Goal: Task Accomplishment & Management: Manage account settings

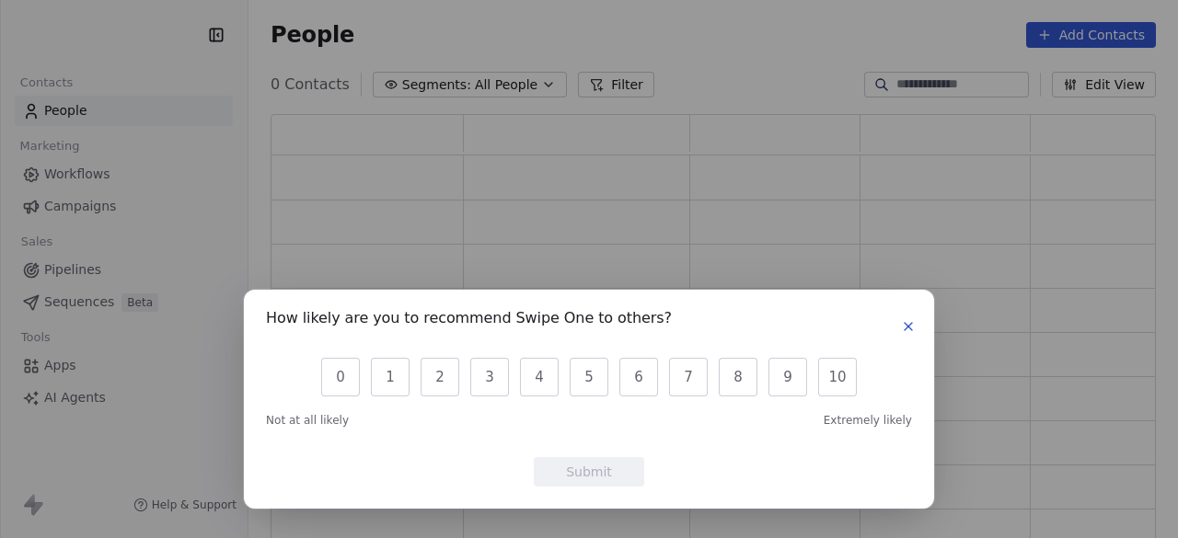
scroll to position [415, 871]
click at [360, 377] on div "0 1 2 3 4 5 6 7 8 9 10" at bounding box center [589, 377] width 646 height 42
click at [342, 382] on button "0" at bounding box center [340, 377] width 39 height 39
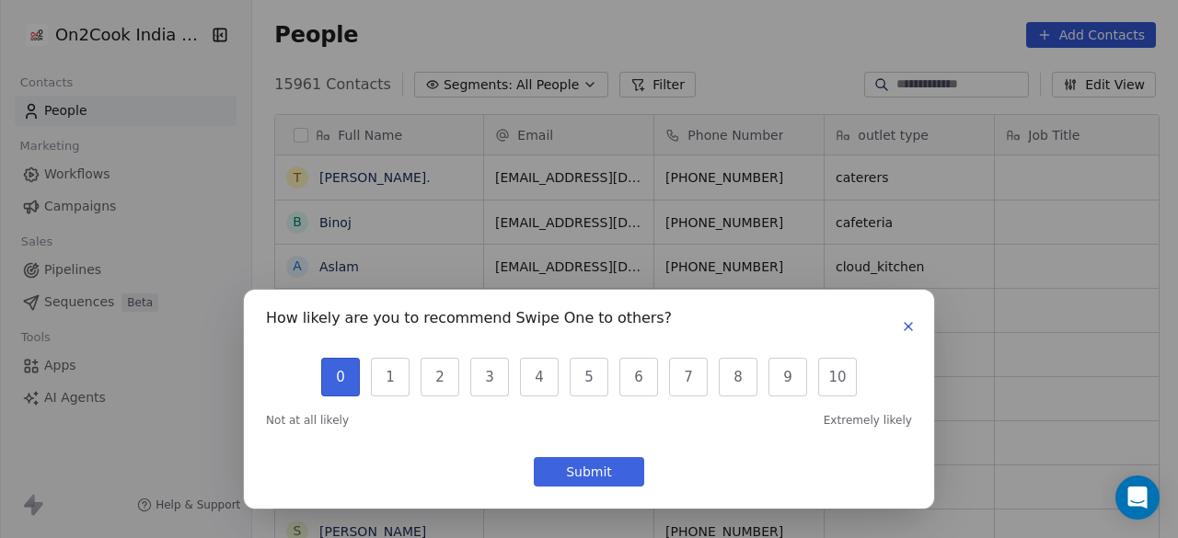
scroll to position [459, 915]
click at [595, 478] on button "Submit" at bounding box center [589, 471] width 110 height 29
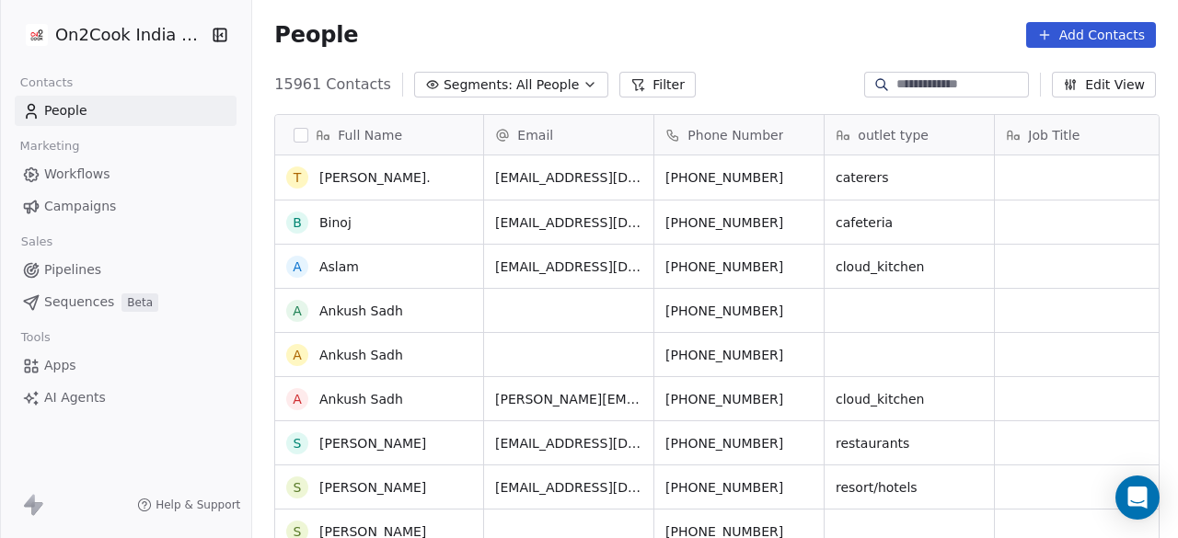
scroll to position [0, 0]
click at [469, 84] on span "Segments:" at bounding box center [478, 84] width 69 height 19
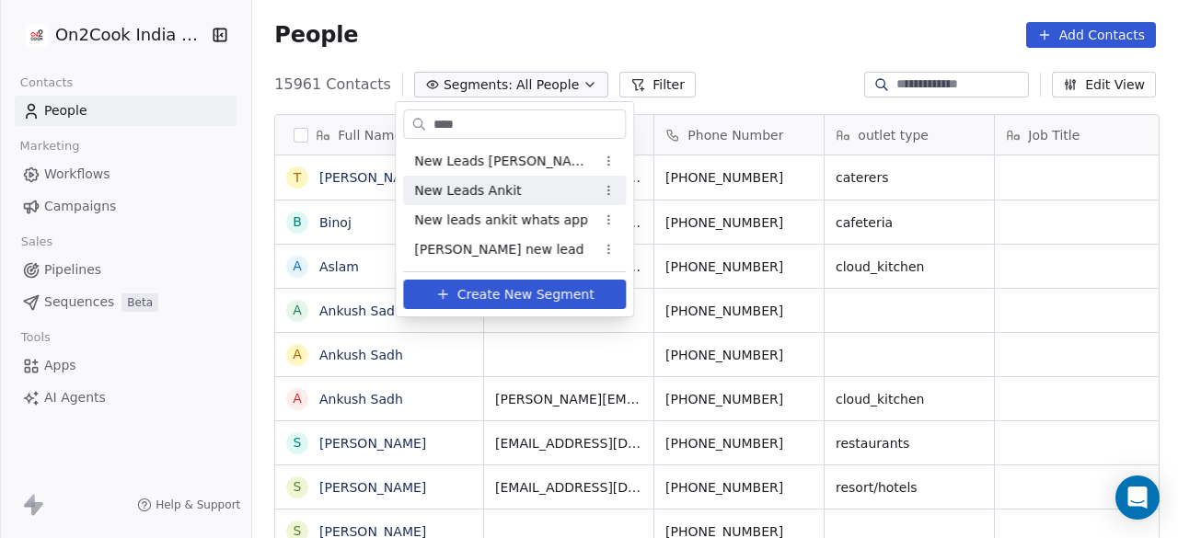
type input "***"
click at [466, 189] on span "New Leads Ankit" at bounding box center [467, 190] width 107 height 19
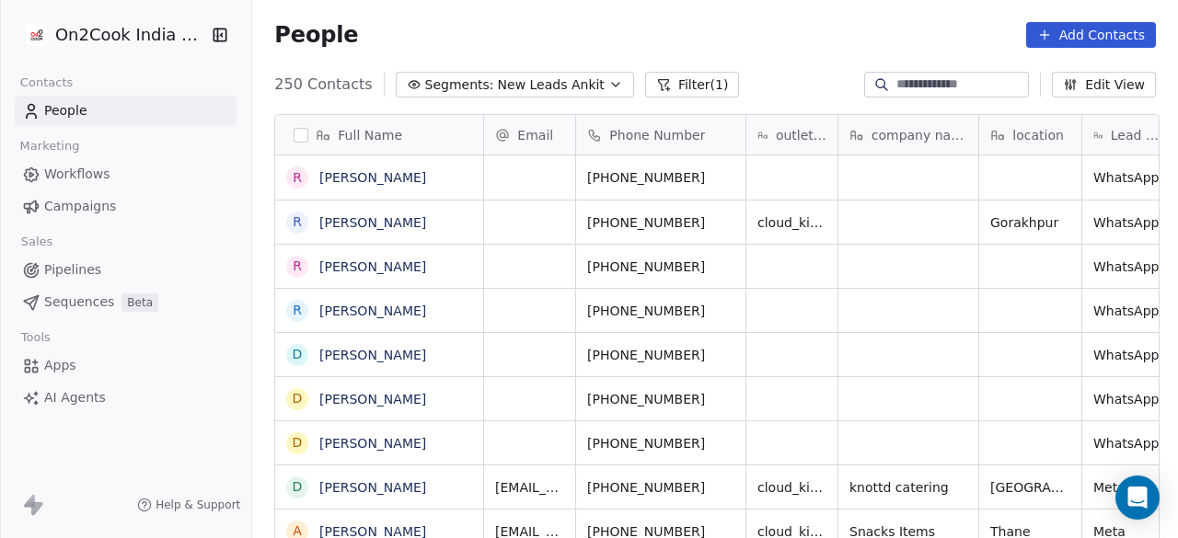
scroll to position [459, 915]
click at [659, 86] on icon at bounding box center [664, 85] width 10 height 10
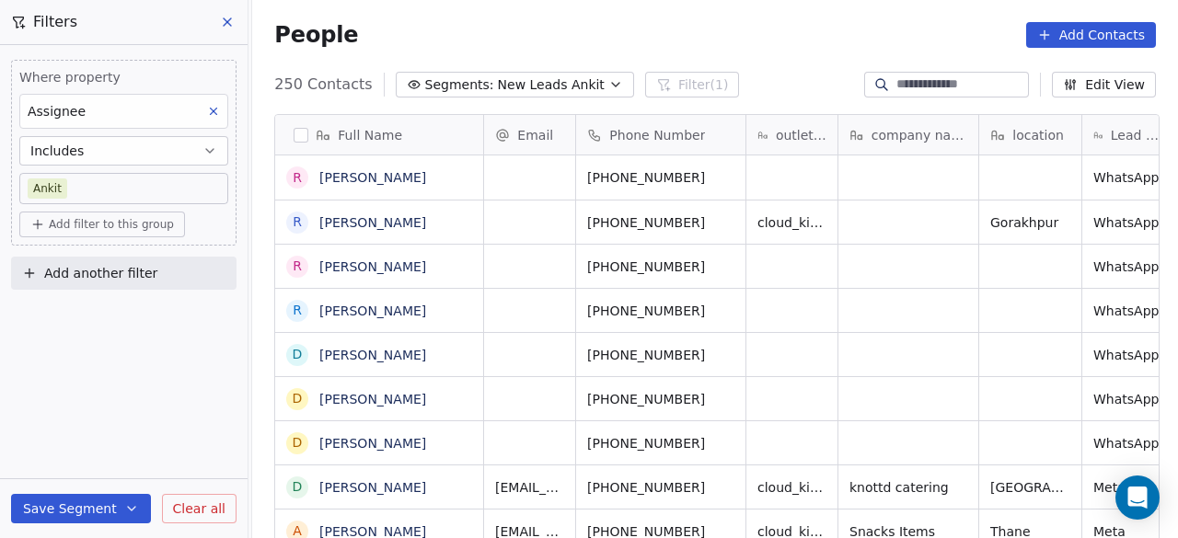
click at [145, 226] on span "Add filter to this group" at bounding box center [111, 224] width 125 height 15
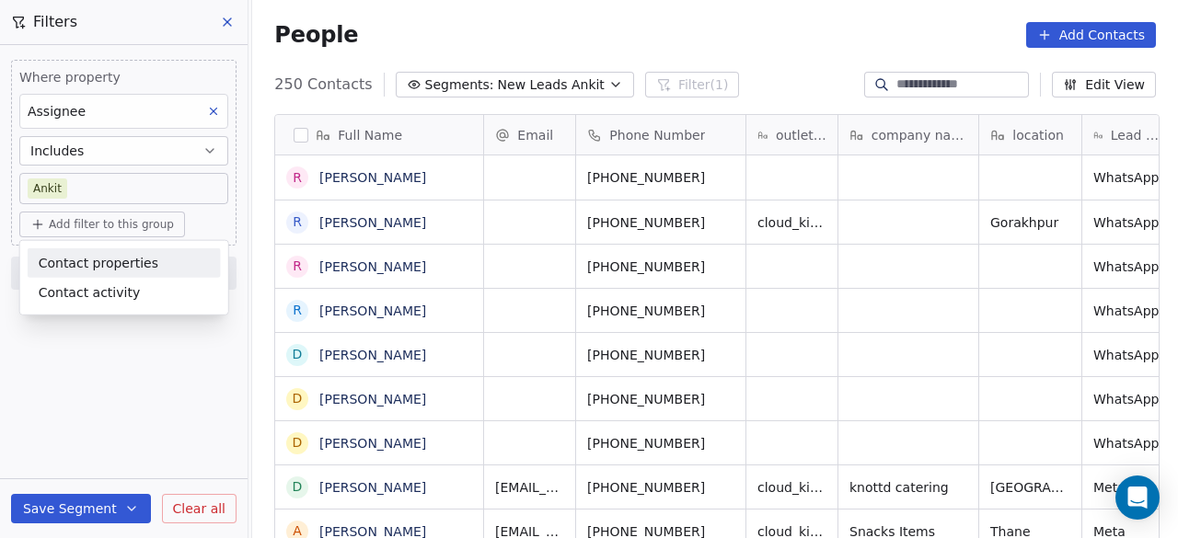
click at [127, 258] on span "Contact properties" at bounding box center [99, 262] width 120 height 19
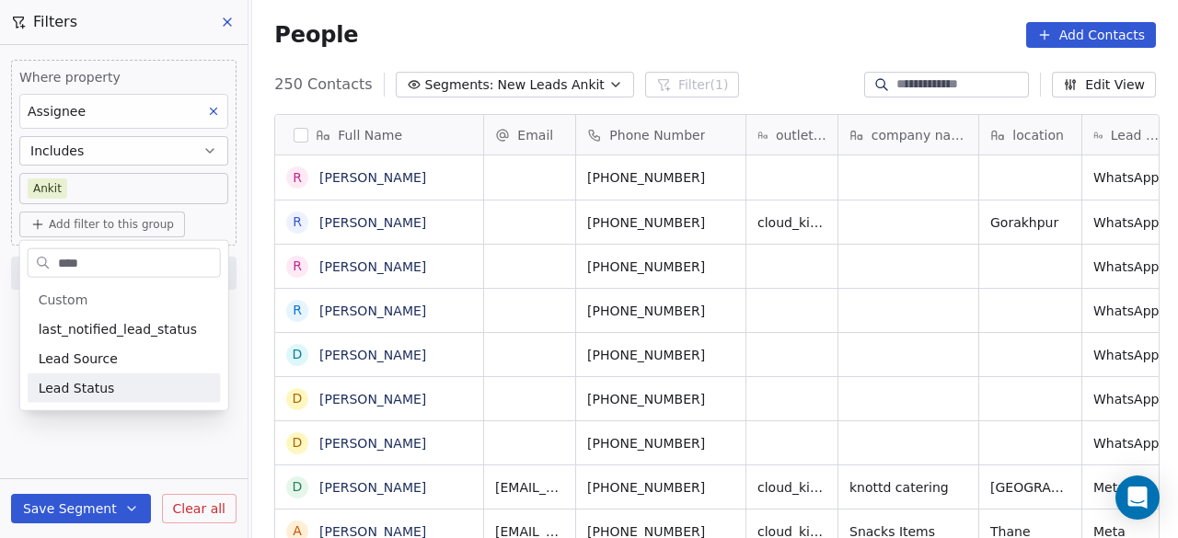
type input "****"
click at [129, 380] on div "Lead Status" at bounding box center [124, 388] width 171 height 18
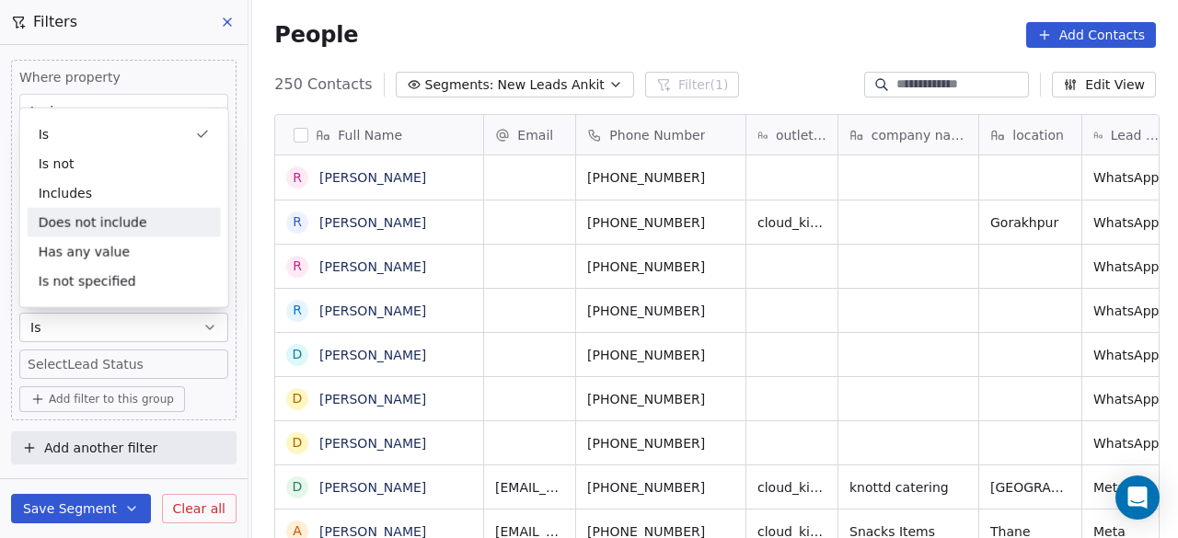
click at [99, 218] on div "Does not include" at bounding box center [124, 222] width 193 height 29
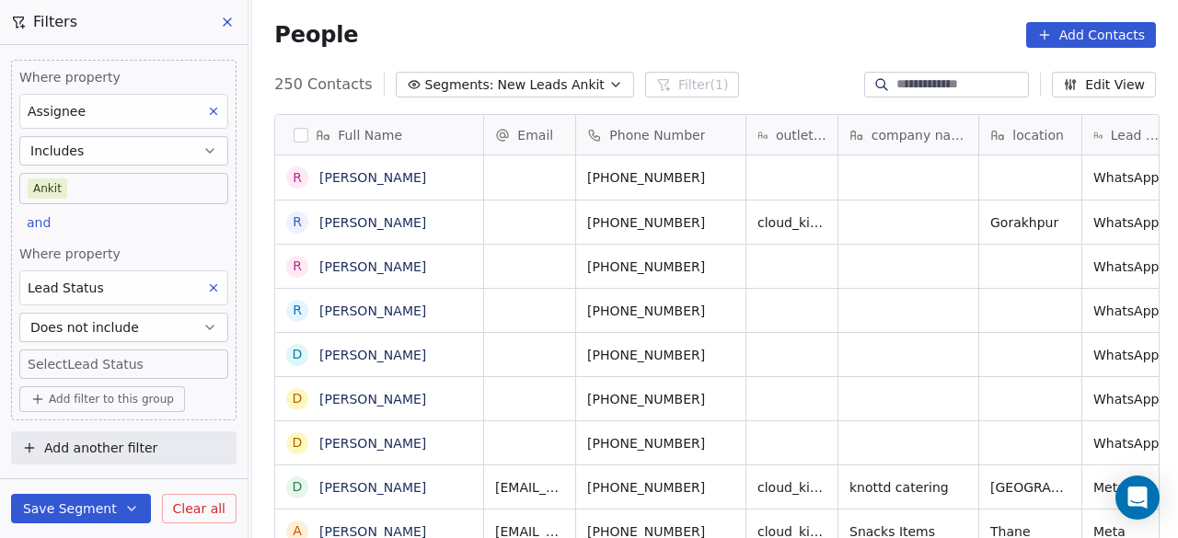
click at [108, 356] on body "On2Cook India Pvt. Ltd. Contacts People Marketing Workflows Campaigns Sales Pip…" at bounding box center [589, 269] width 1178 height 538
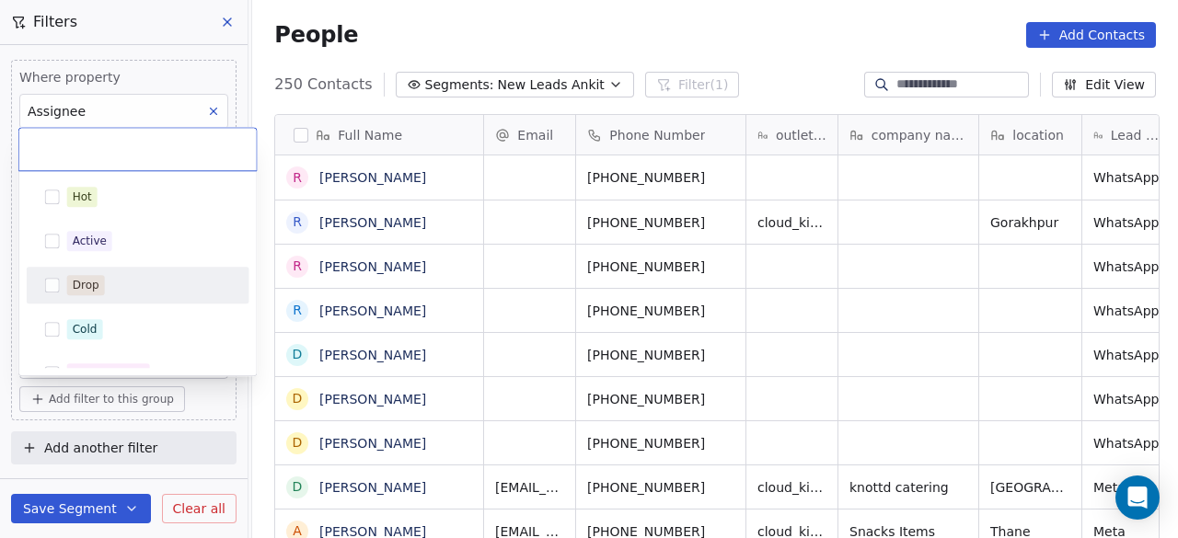
click at [151, 285] on div "Drop" at bounding box center [149, 285] width 164 height 20
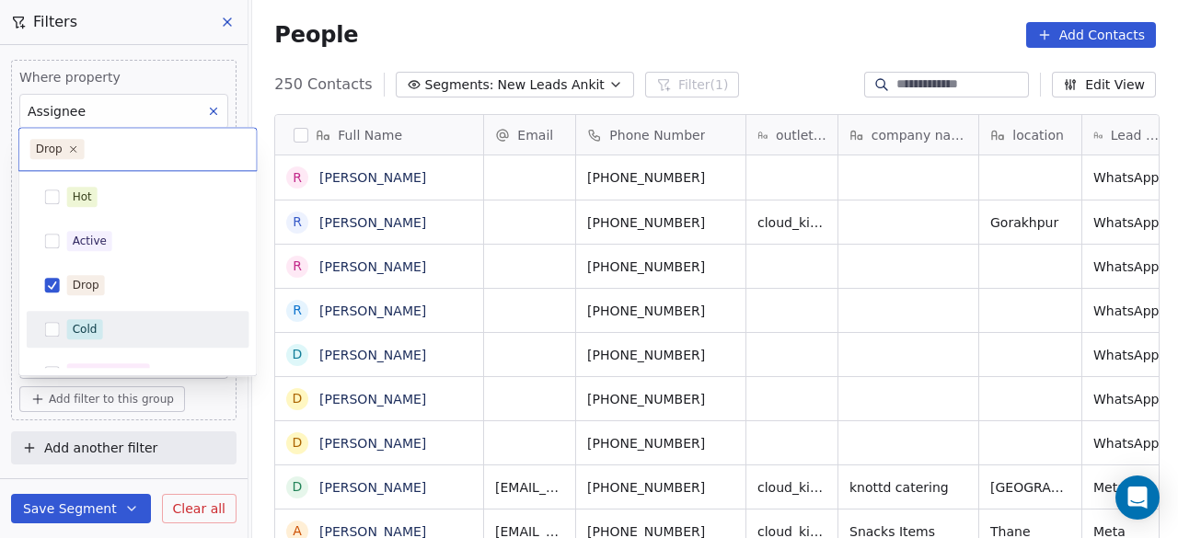
click at [153, 330] on div "Cold" at bounding box center [149, 329] width 164 height 20
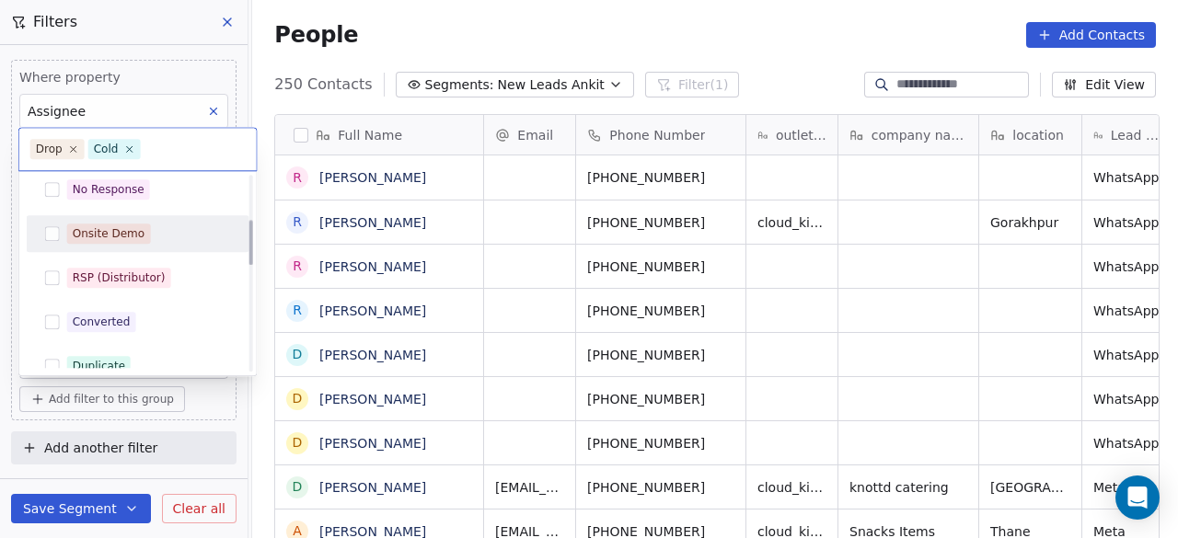
scroll to position [276, 0]
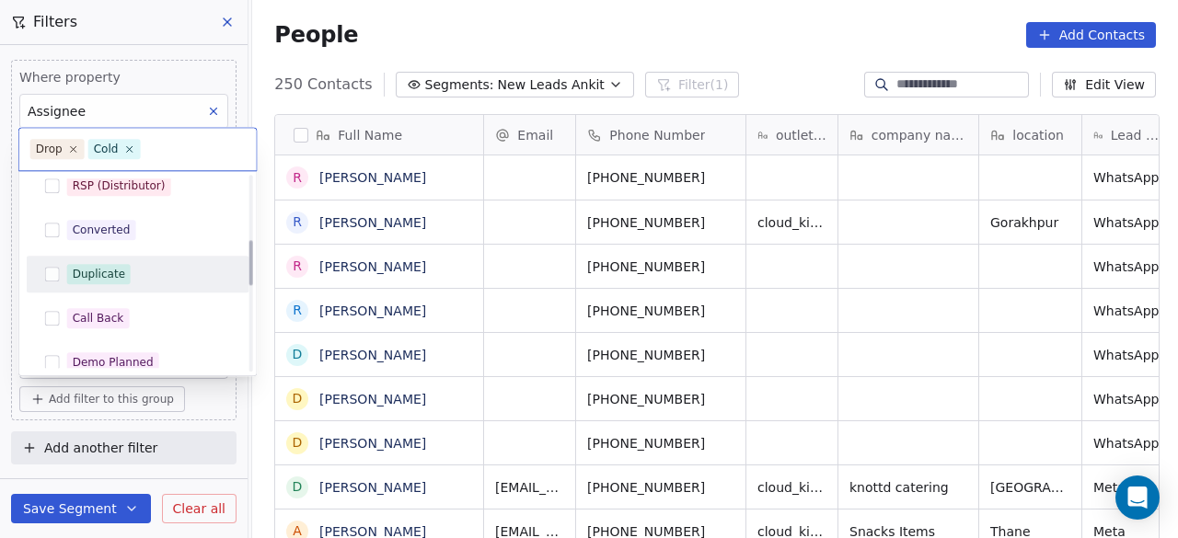
click at [170, 279] on div "Duplicate" at bounding box center [149, 274] width 164 height 20
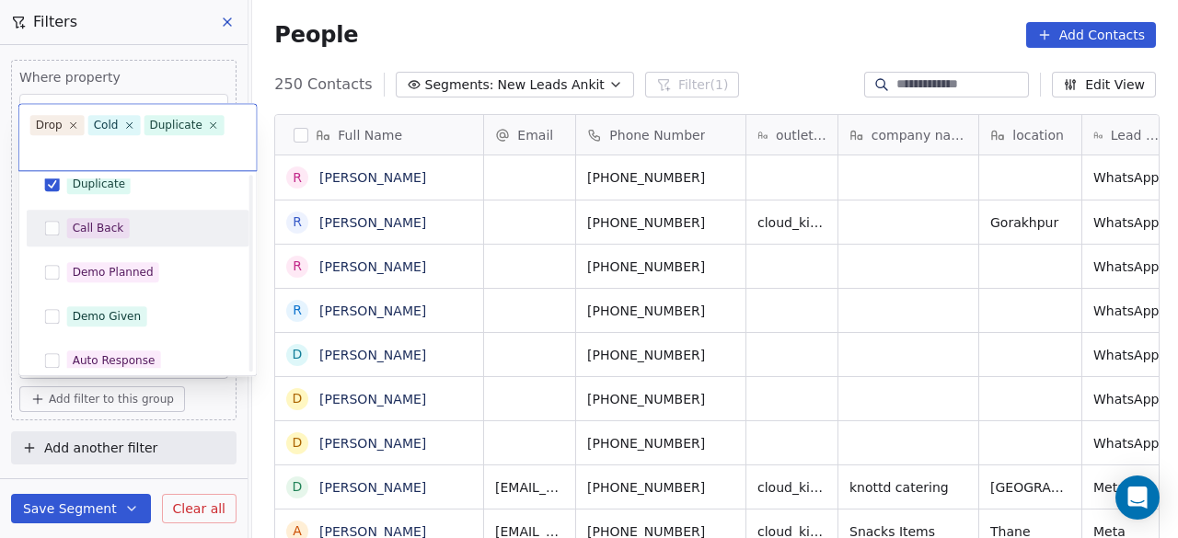
scroll to position [368, 0]
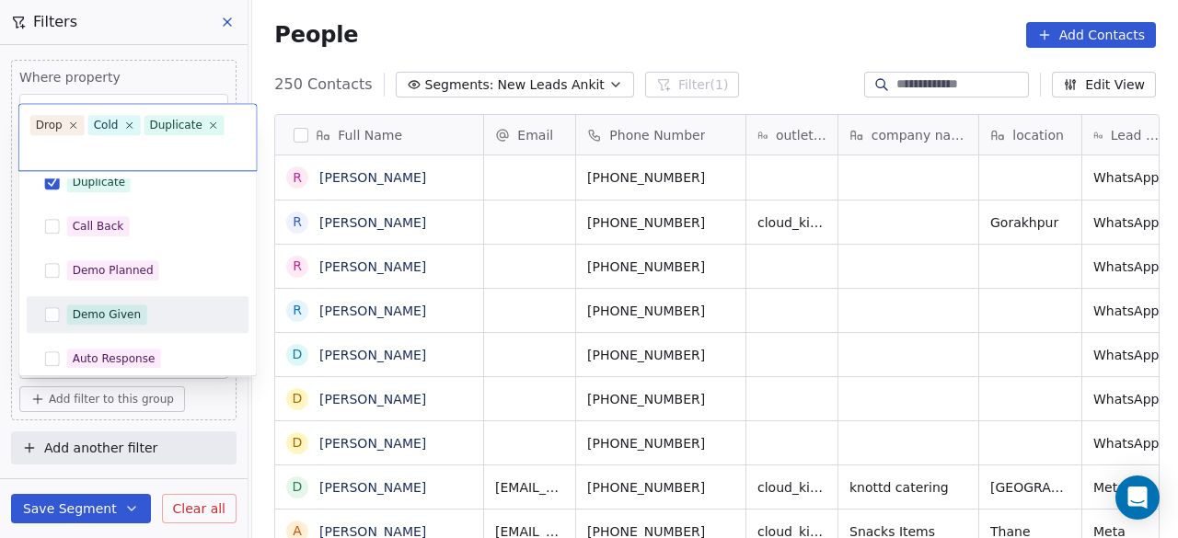
click at [168, 312] on div "Demo Given" at bounding box center [149, 315] width 164 height 20
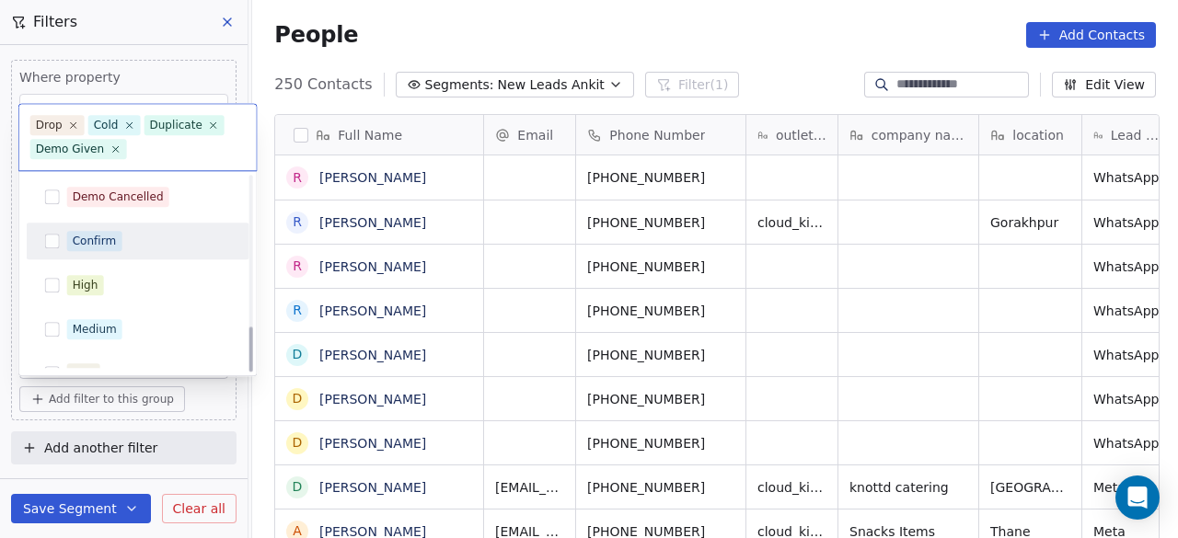
scroll to position [642, 0]
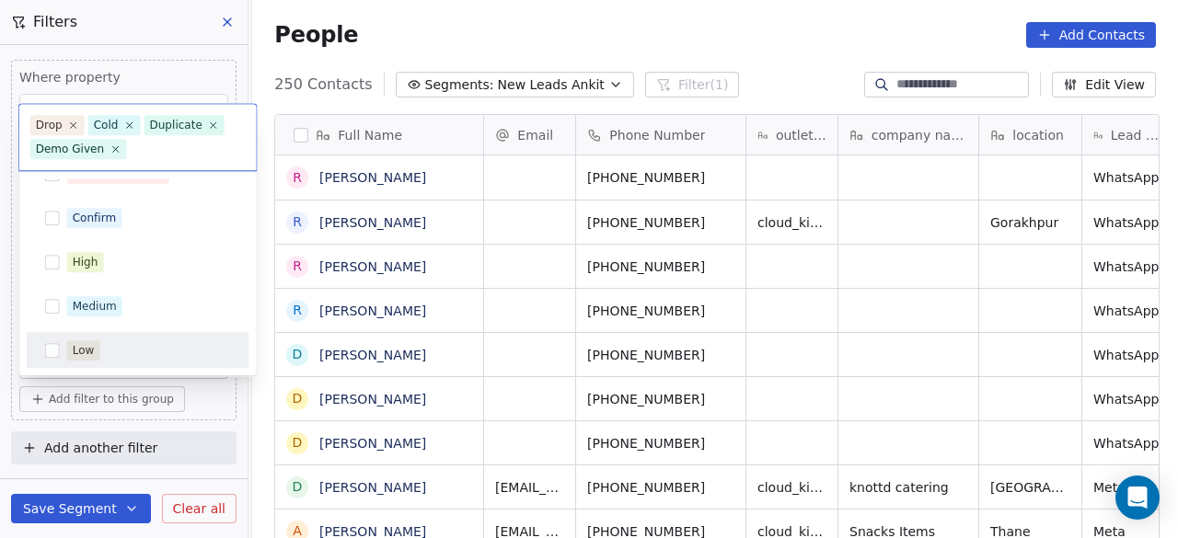
click at [217, 391] on html "On2Cook India Pvt. Ltd. Contacts People Marketing Workflows Campaigns Sales Pip…" at bounding box center [589, 269] width 1178 height 538
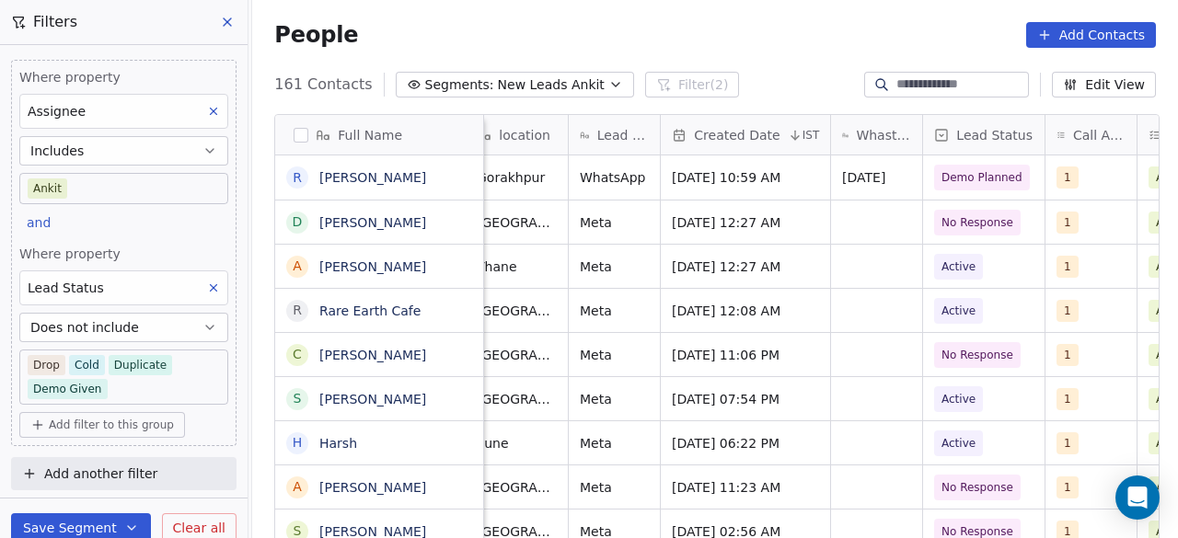
scroll to position [0, 830]
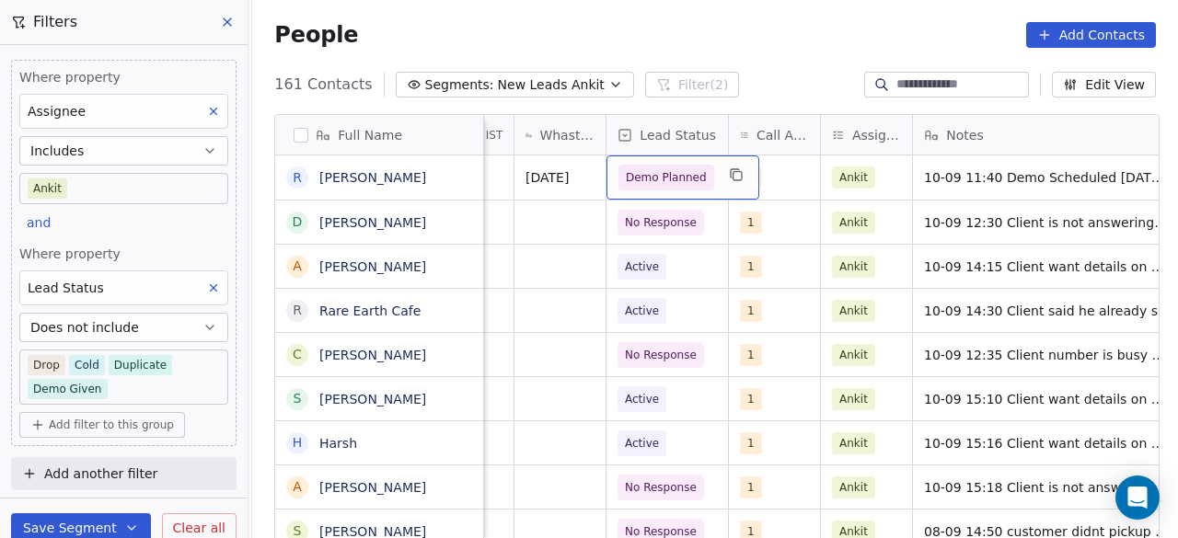
click at [675, 179] on span "Demo Planned" at bounding box center [666, 177] width 81 height 18
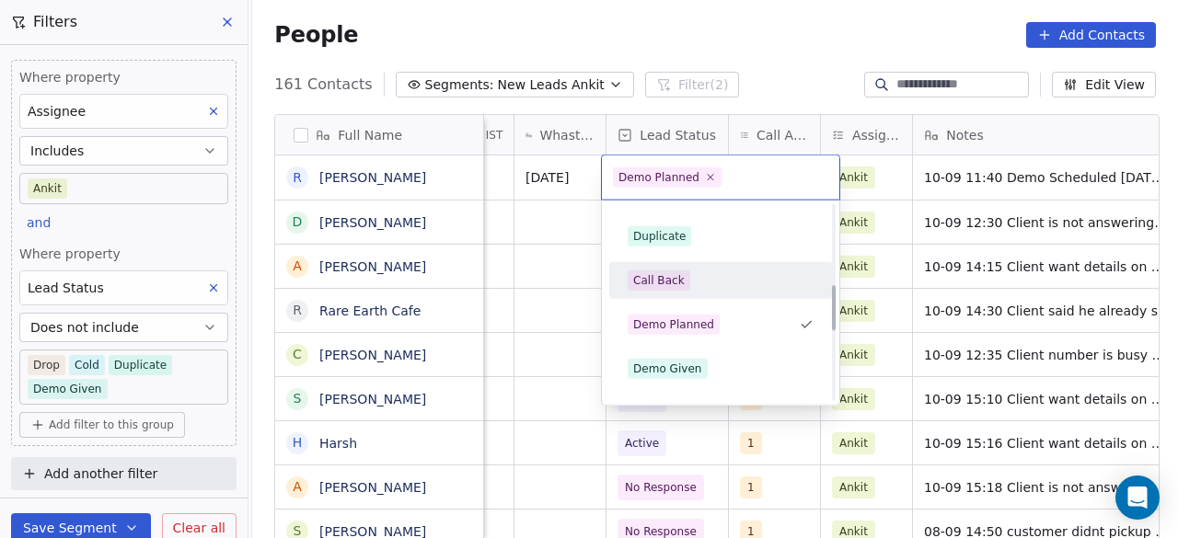
scroll to position [380, 0]
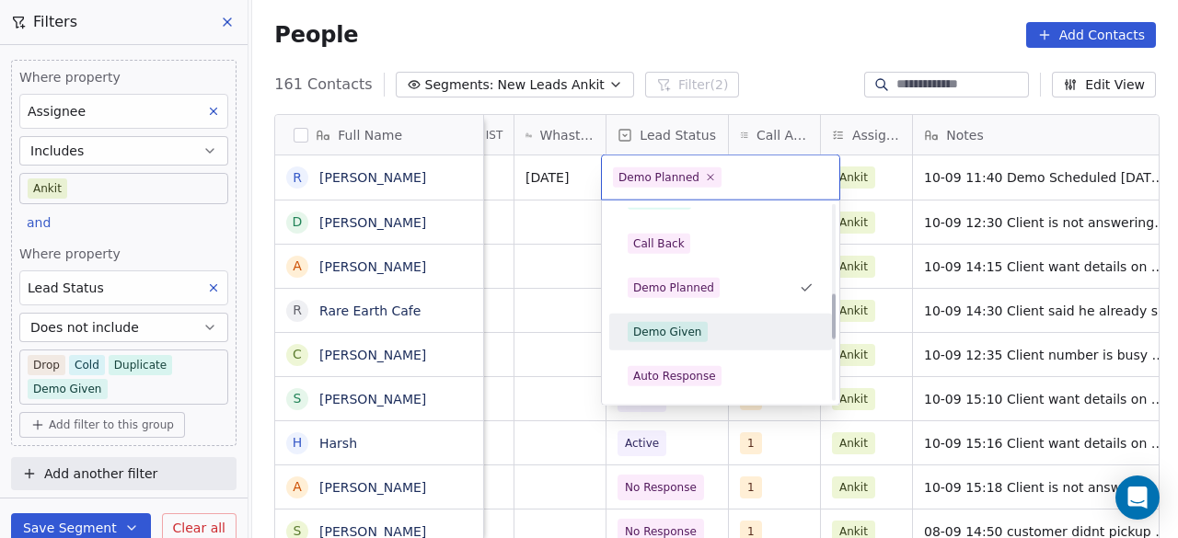
click at [703, 329] on div "Demo Given" at bounding box center [721, 332] width 186 height 20
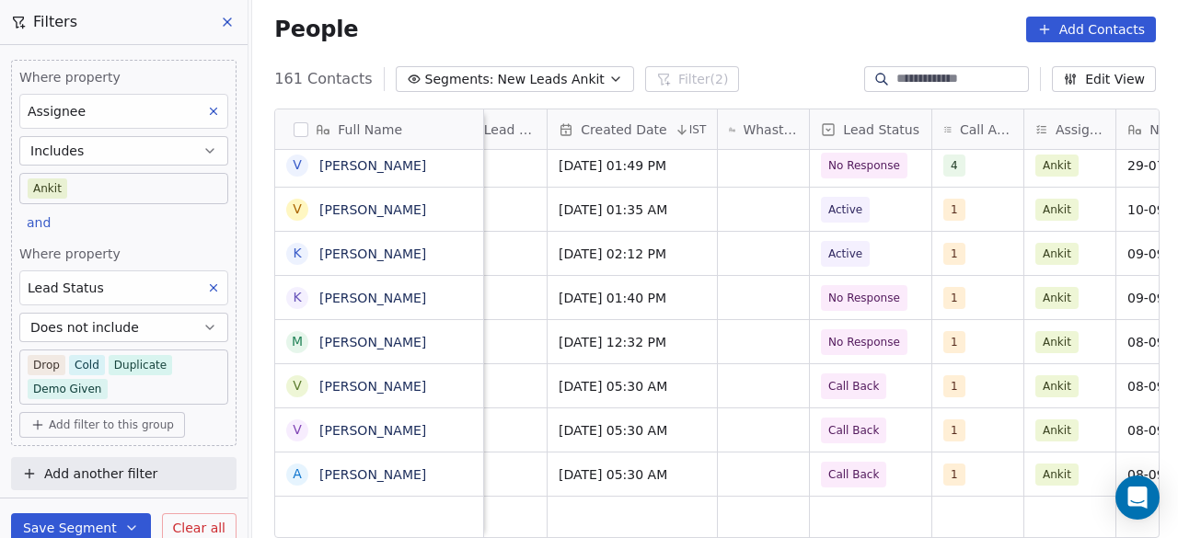
scroll to position [14, 620]
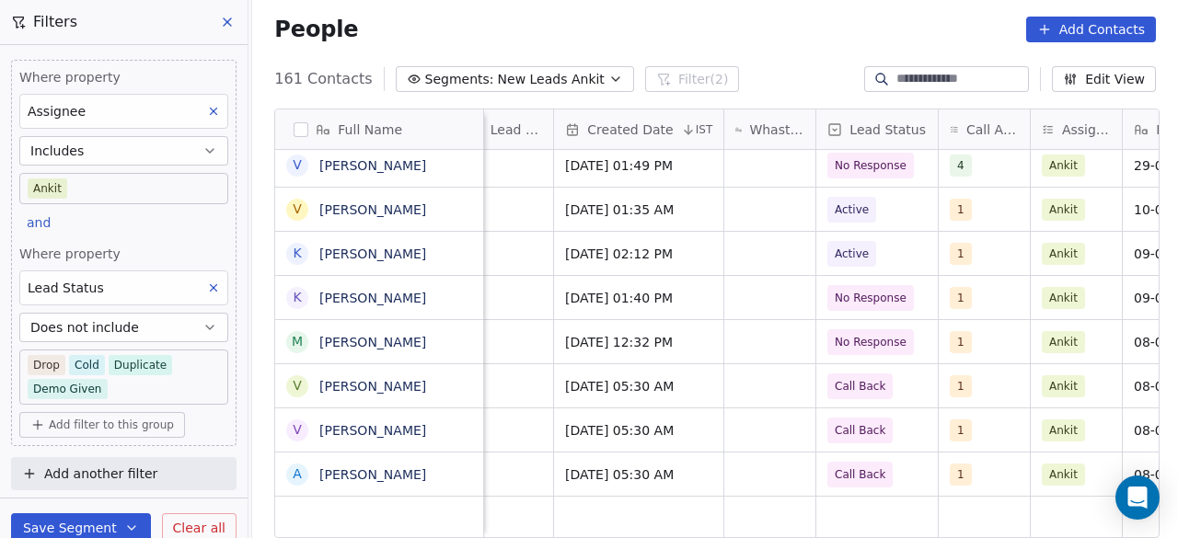
click at [665, 121] on div "Created Date" at bounding box center [620, 130] width 111 height 18
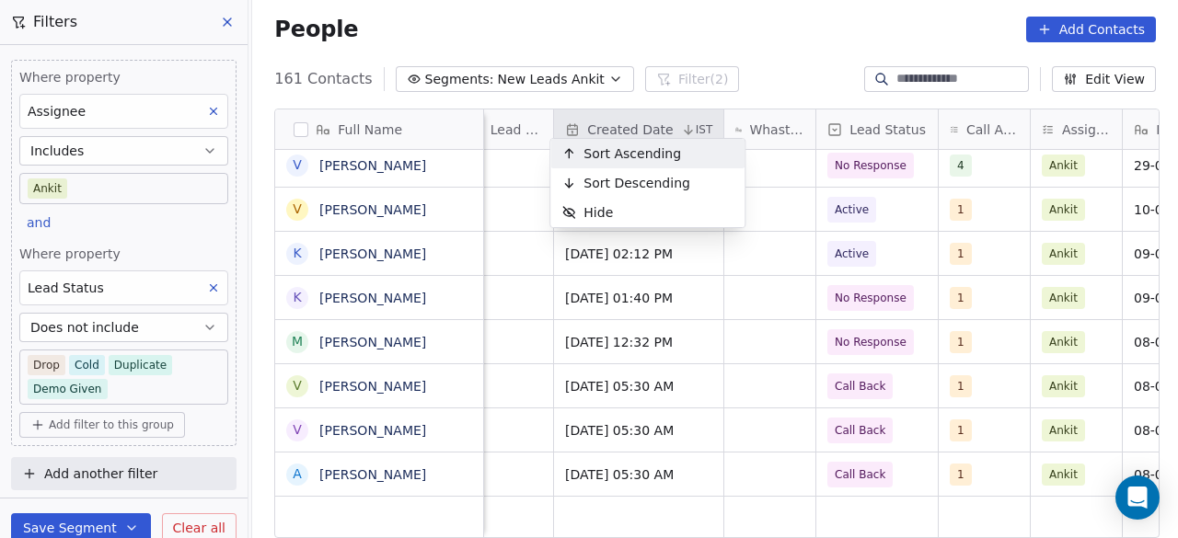
click at [648, 155] on span "Sort Ascending" at bounding box center [633, 154] width 98 height 18
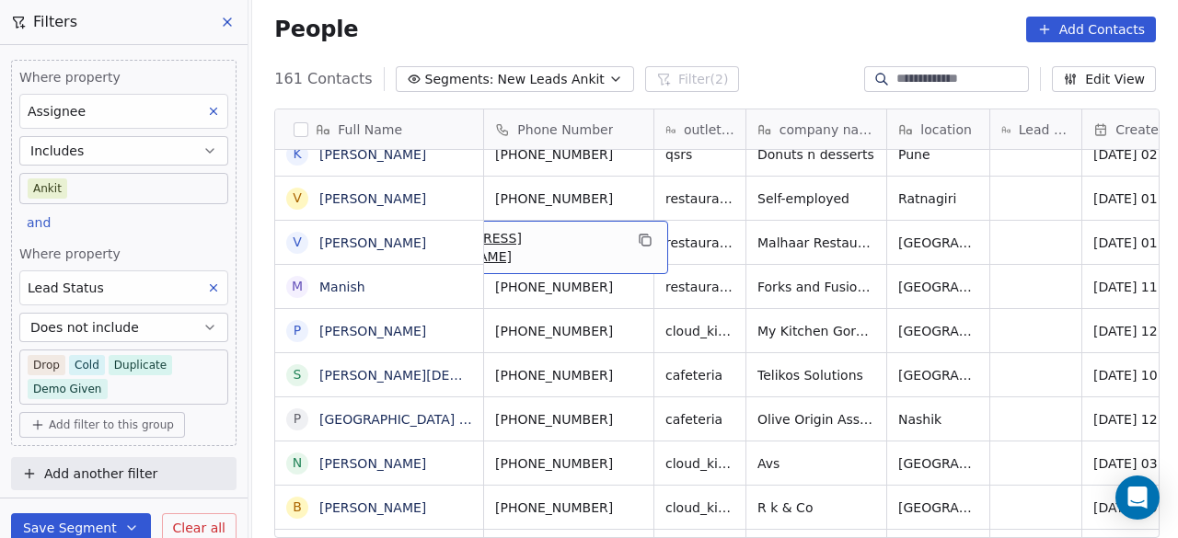
scroll to position [0, 0]
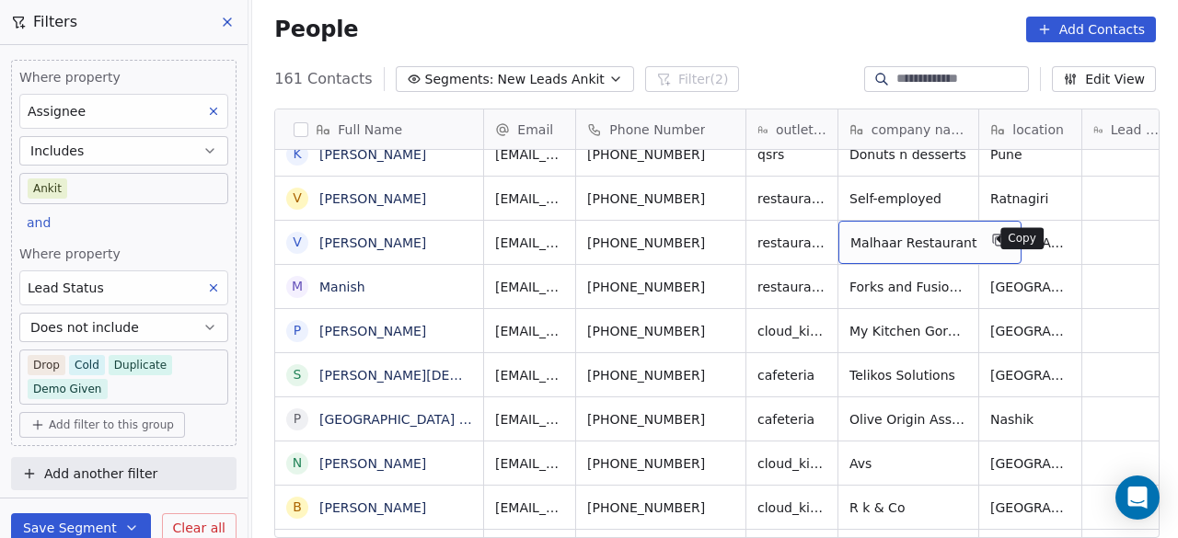
click at [996, 237] on icon "grid" at bounding box center [1000, 241] width 8 height 8
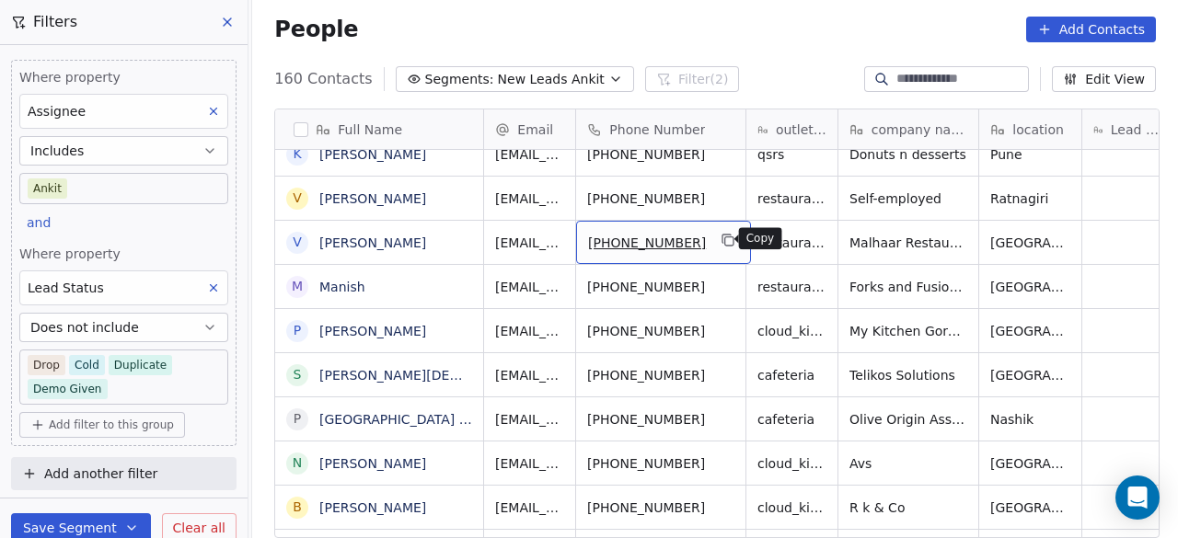
click at [725, 241] on icon "grid" at bounding box center [729, 241] width 8 height 8
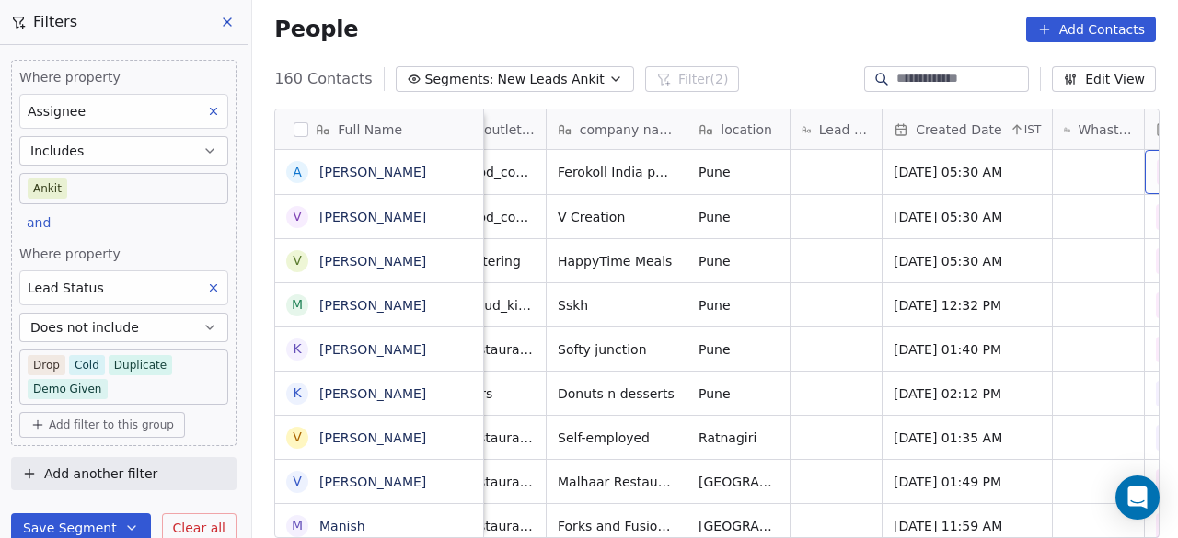
scroll to position [0, 414]
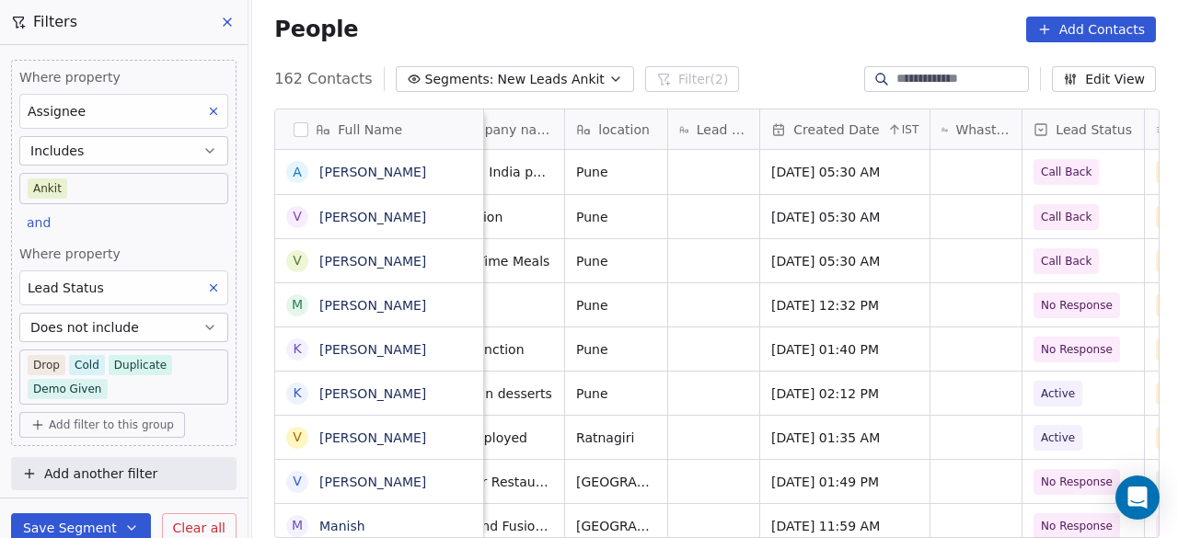
click at [873, 130] on div "Created Date" at bounding box center [826, 130] width 111 height 18
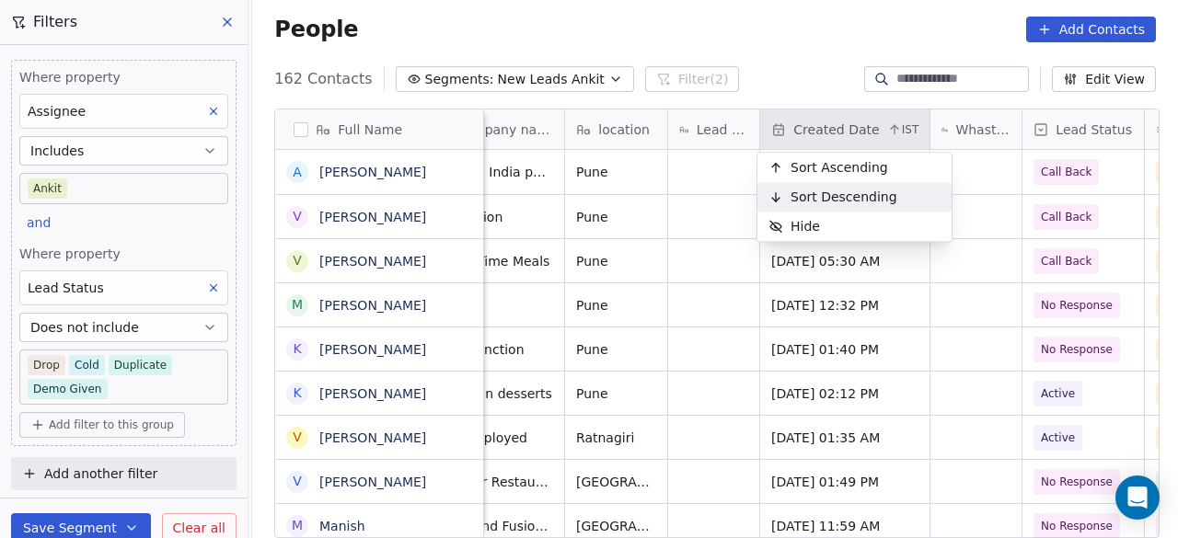
click at [857, 194] on span "Sort Descending" at bounding box center [844, 197] width 107 height 18
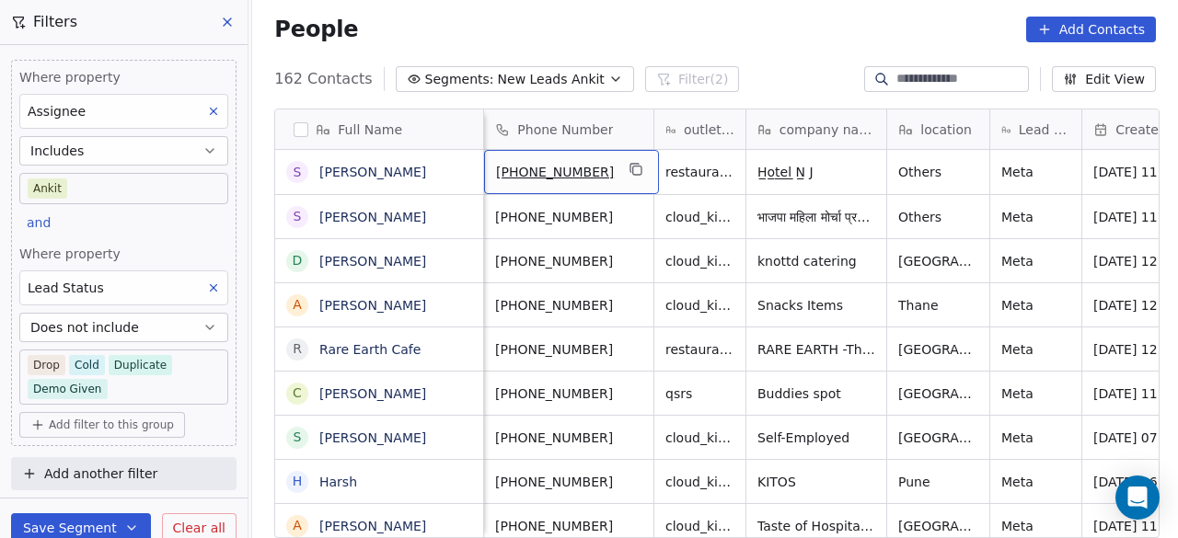
scroll to position [0, 0]
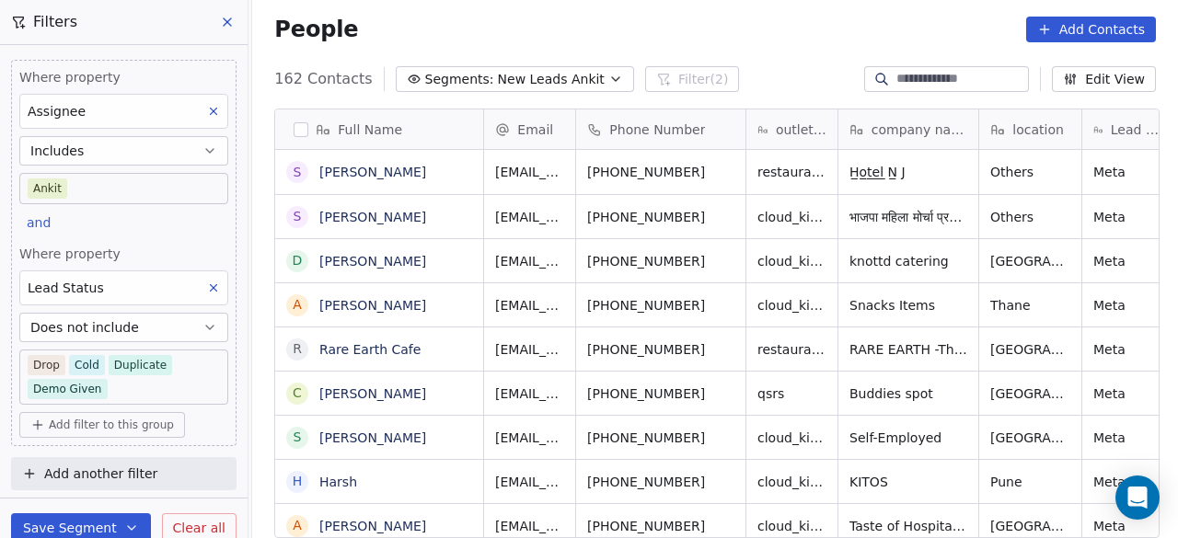
click at [942, 183] on html "On2Cook India Pvt. Ltd. Contacts People Marketing Workflows Campaigns Sales Pip…" at bounding box center [589, 269] width 1178 height 538
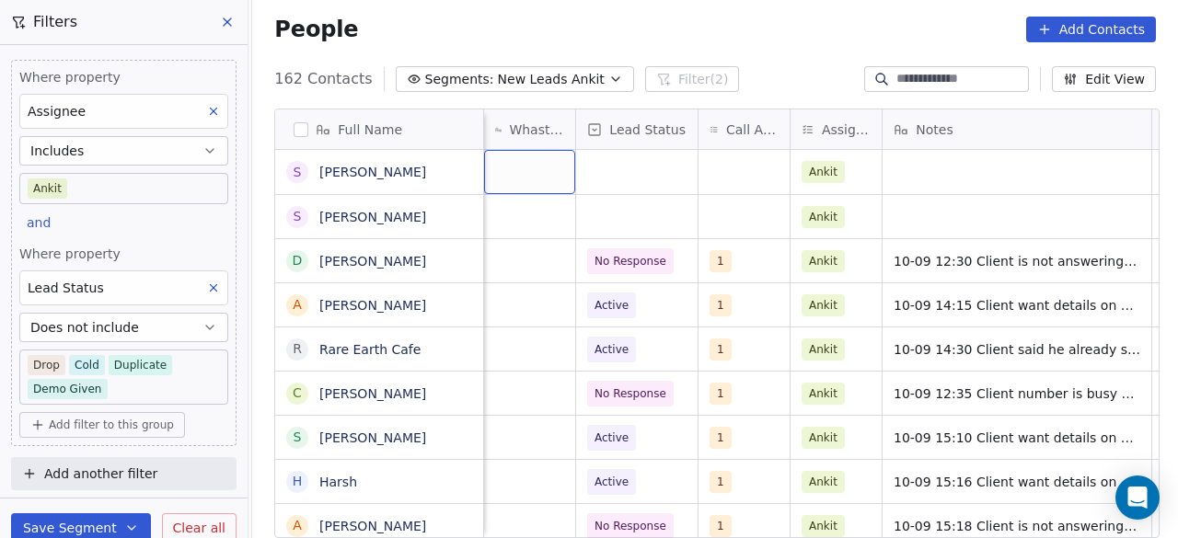
scroll to position [0, 690]
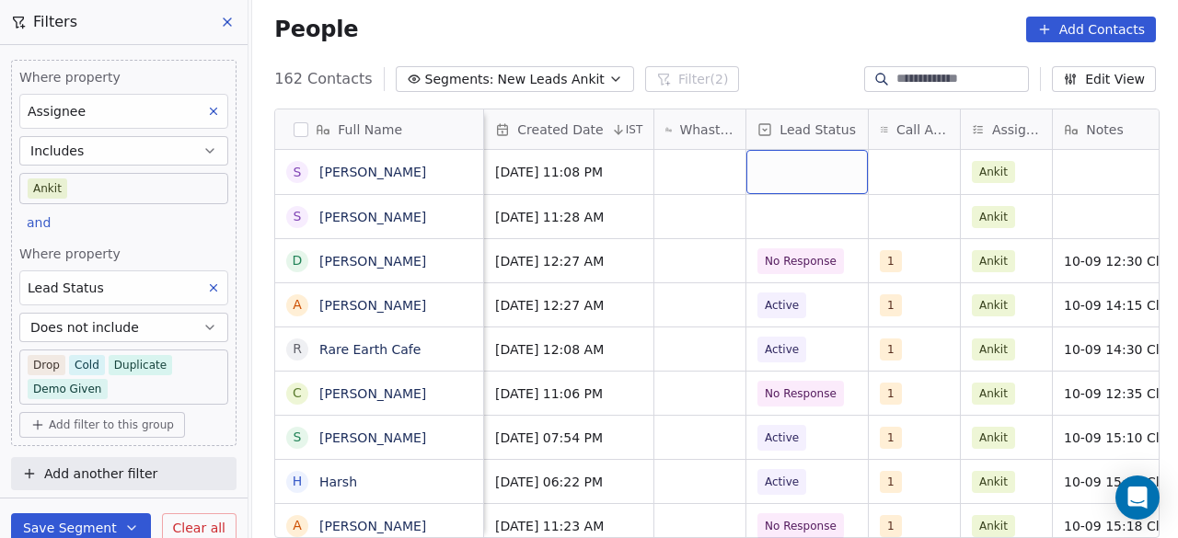
click at [790, 169] on div "grid" at bounding box center [808, 172] width 122 height 44
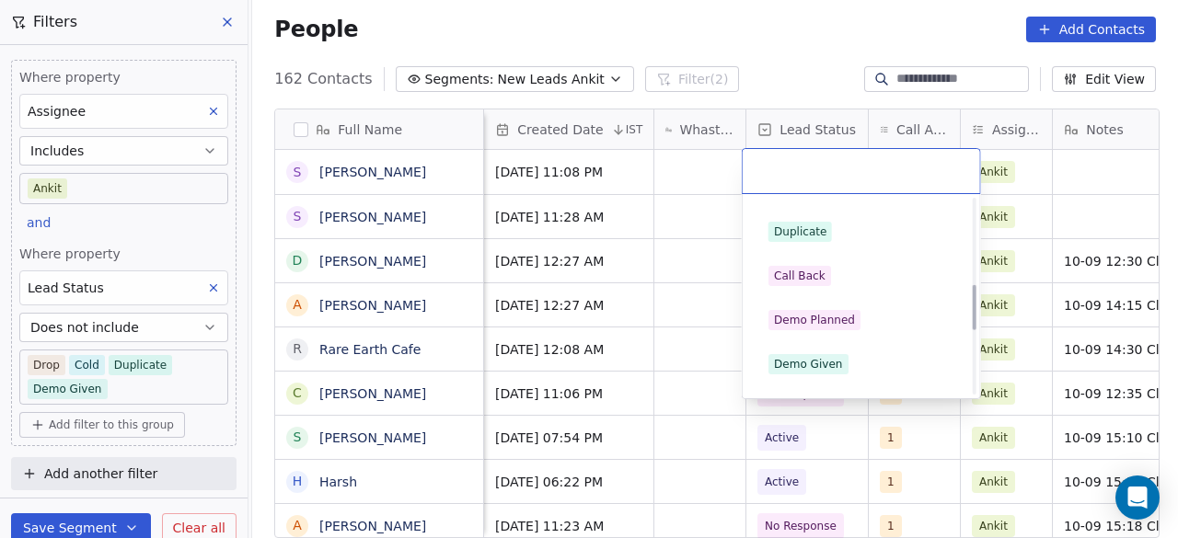
scroll to position [368, 0]
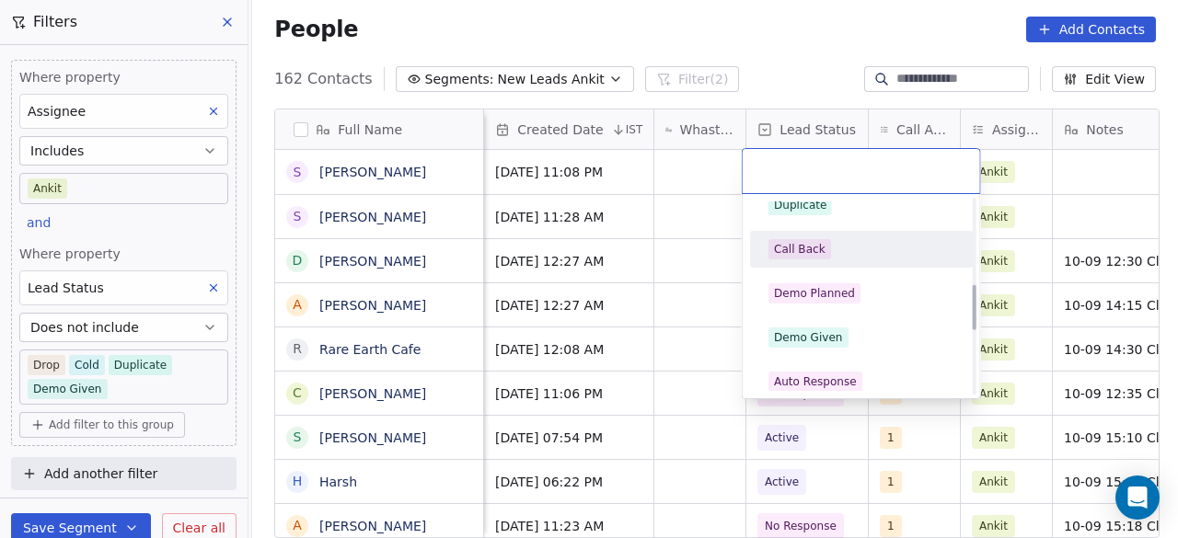
click at [816, 248] on div "Call Back" at bounding box center [800, 249] width 52 height 17
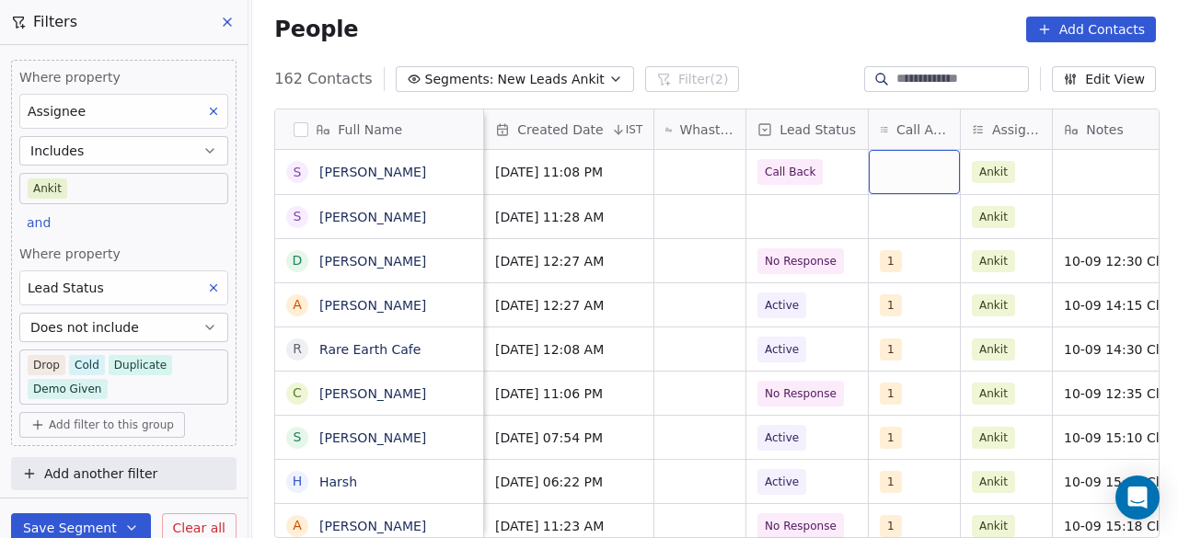
click at [893, 168] on div "grid" at bounding box center [914, 172] width 91 height 44
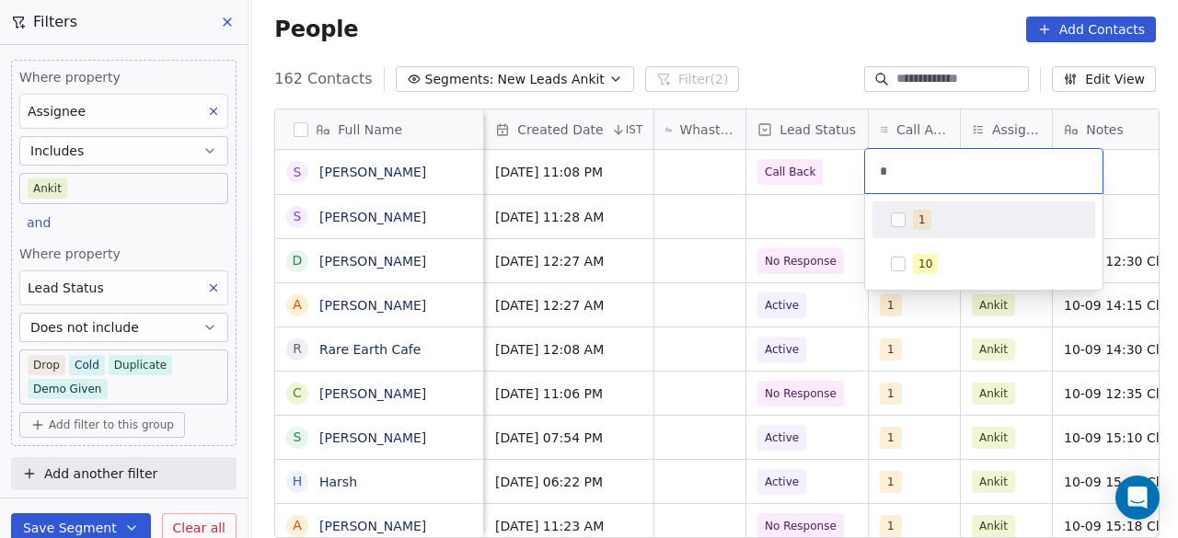
type input "*"
click at [903, 224] on button "Suggestions" at bounding box center [898, 220] width 15 height 15
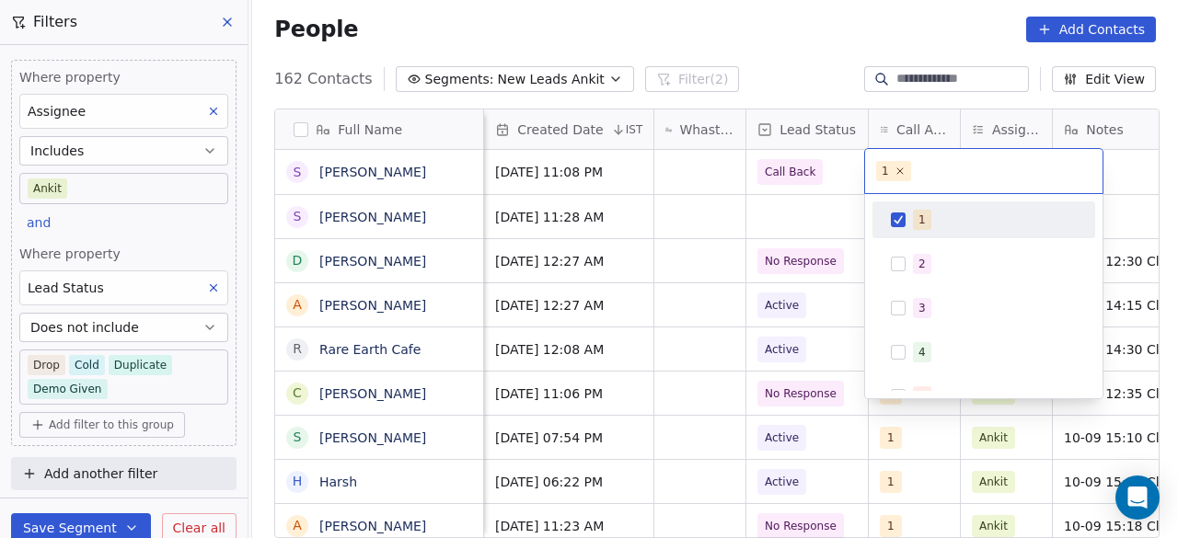
click at [1137, 168] on html "On2Cook India Pvt. Ltd. Contacts People Marketing Workflows Campaigns Sales Pip…" at bounding box center [589, 269] width 1178 height 538
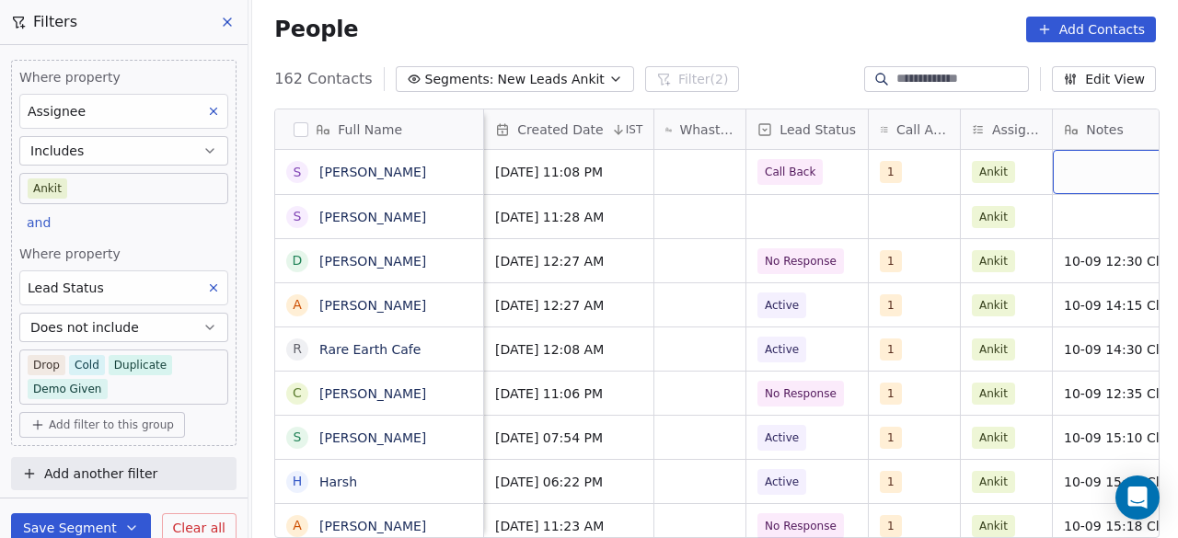
scroll to position [0, 868]
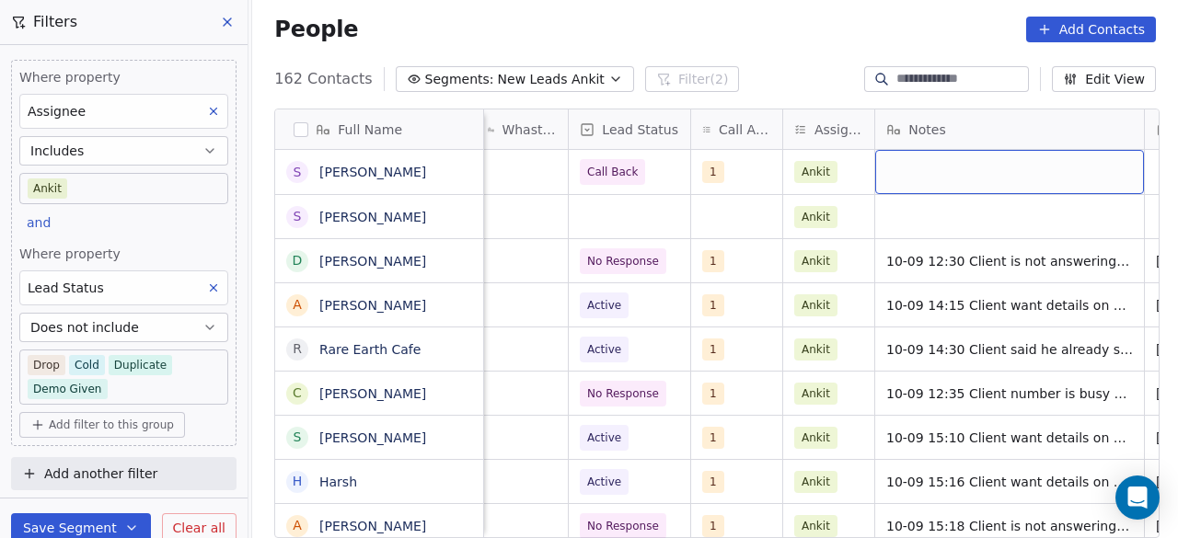
click at [1005, 175] on div "grid" at bounding box center [1009, 172] width 269 height 44
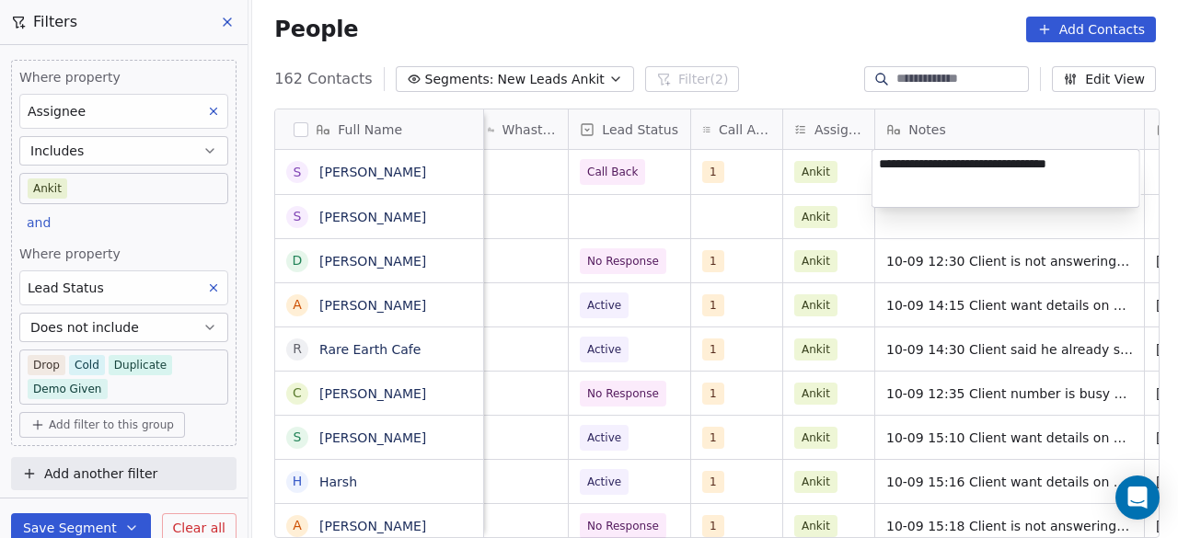
click at [963, 161] on textarea "**********" at bounding box center [1006, 178] width 267 height 57
click at [1094, 163] on textarea "**********" at bounding box center [1006, 178] width 267 height 57
click at [885, 181] on textarea "**********" at bounding box center [1006, 178] width 267 height 57
click at [891, 198] on textarea "**********" at bounding box center [1006, 181] width 267 height 63
click at [1010, 171] on textarea "**********" at bounding box center [1006, 181] width 267 height 63
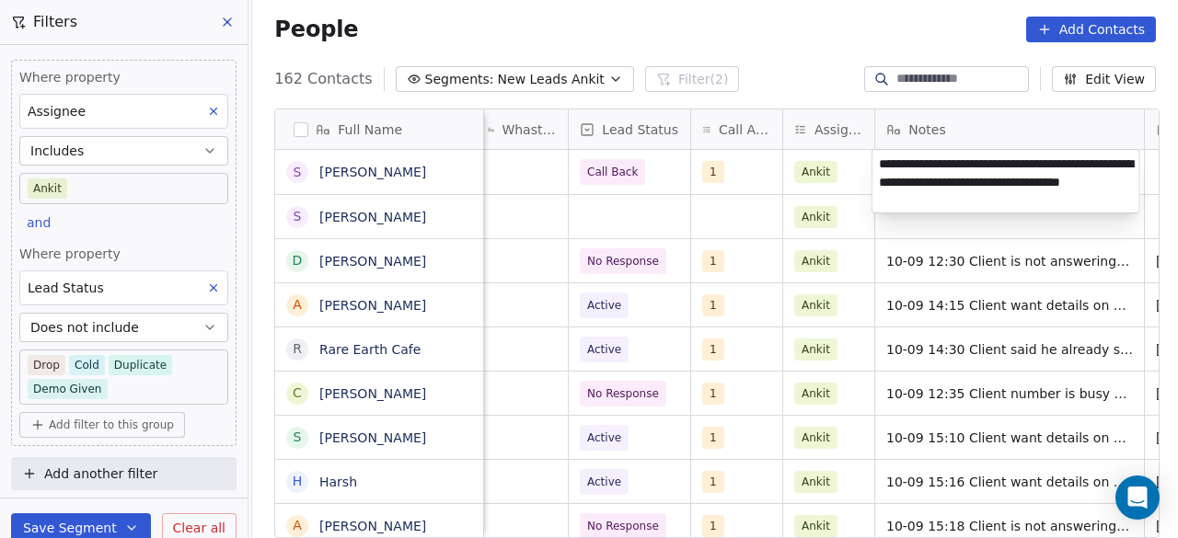
click at [1006, 179] on textarea "**********" at bounding box center [1006, 181] width 267 height 63
type textarea "**********"
click at [748, 181] on html "On2Cook India Pvt. Ltd. Contacts People Marketing Workflows Campaigns Sales Pip…" at bounding box center [589, 269] width 1178 height 538
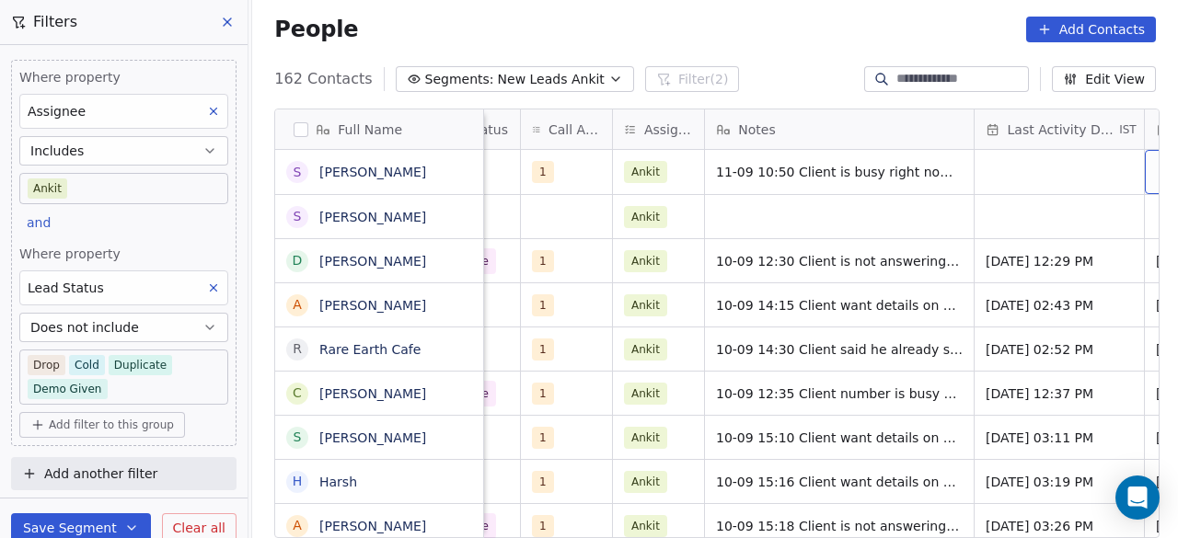
scroll to position [0, 1209]
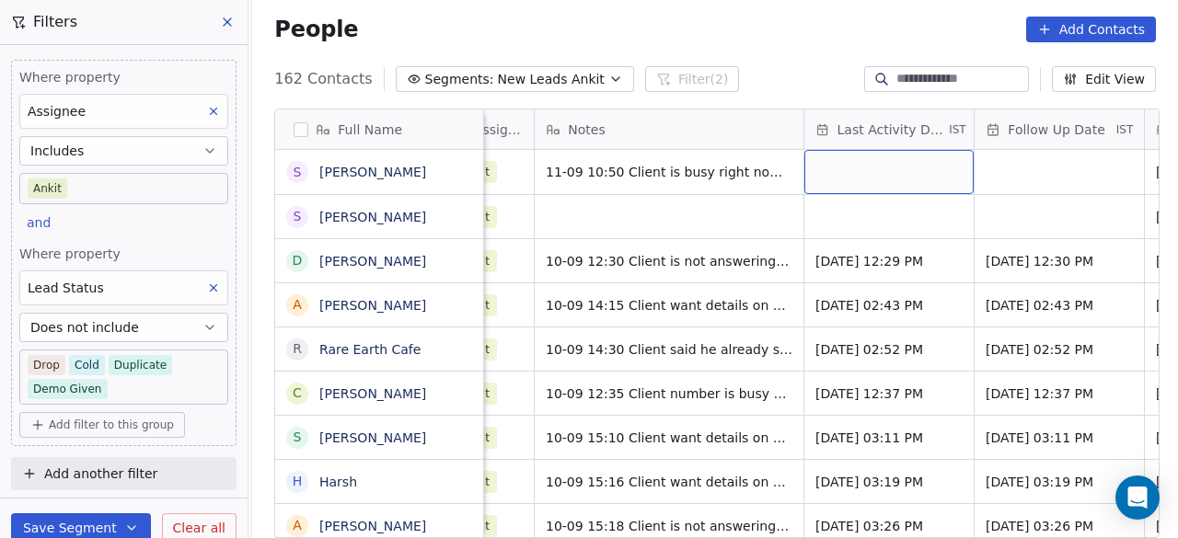
click at [832, 170] on div "grid" at bounding box center [889, 172] width 169 height 44
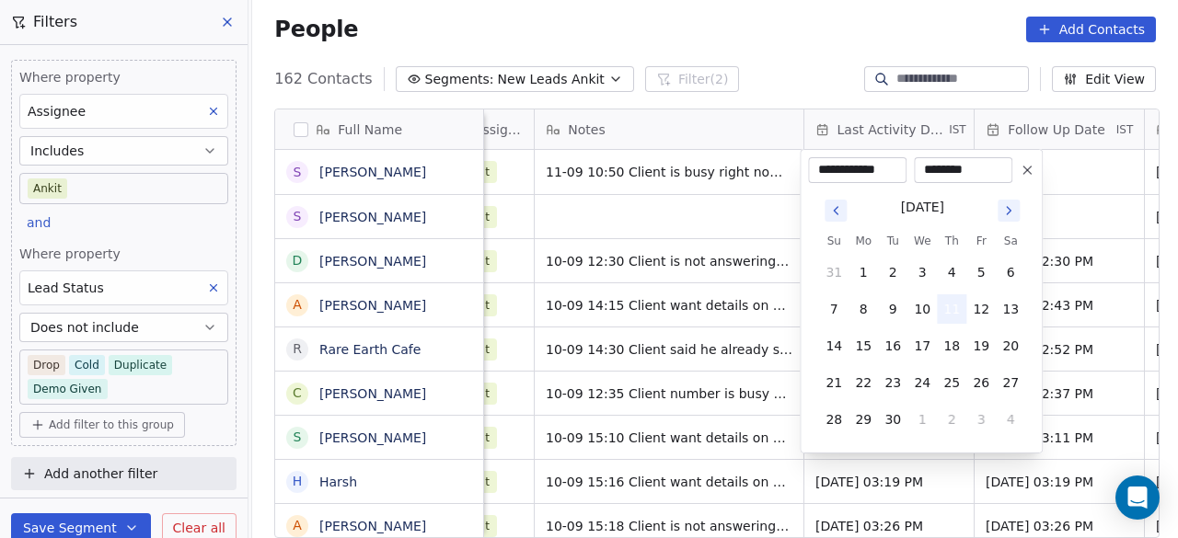
click at [952, 301] on button "11" at bounding box center [951, 309] width 29 height 29
click at [1071, 165] on html "On2Cook India Pvt. Ltd. Contacts People Marketing Workflows Campaigns Sales Pip…" at bounding box center [589, 269] width 1178 height 538
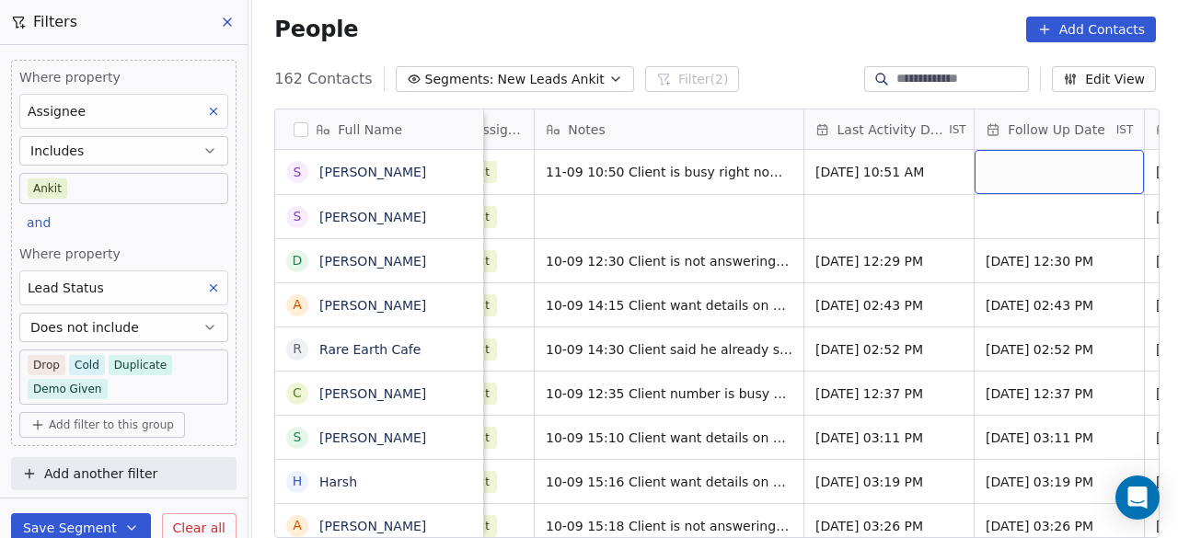
click at [1071, 165] on div "grid" at bounding box center [1059, 172] width 169 height 44
click at [1059, 159] on div "grid" at bounding box center [1059, 172] width 169 height 44
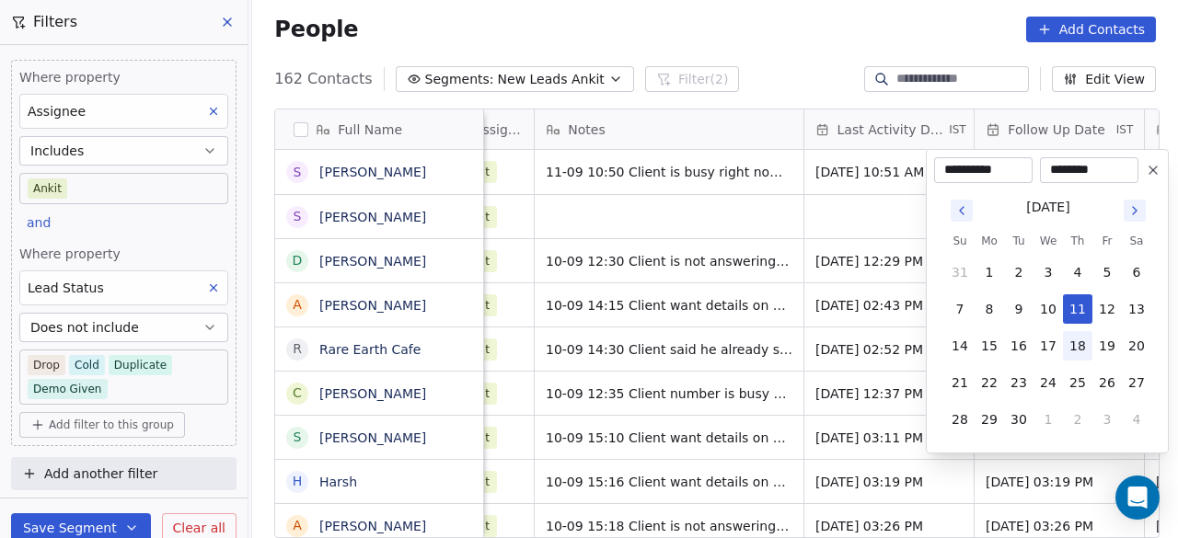
click at [1078, 341] on button "18" at bounding box center [1077, 345] width 29 height 29
type input "**********"
click at [816, 213] on html "On2Cook India Pvt. Ltd. Contacts People Marketing Workflows Campaigns Sales Pip…" at bounding box center [589, 269] width 1178 height 538
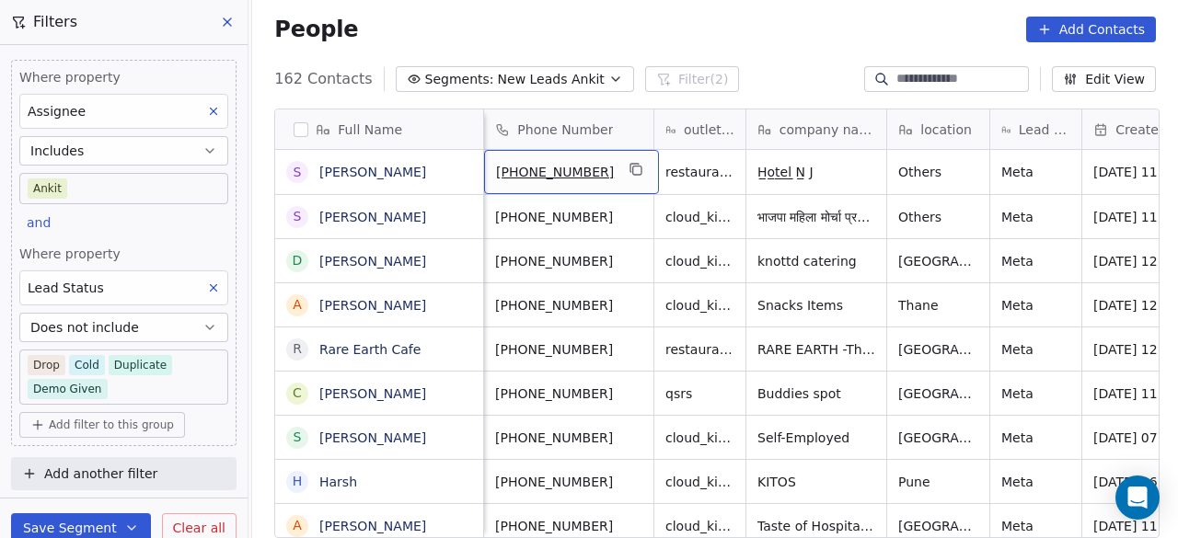
scroll to position [0, 0]
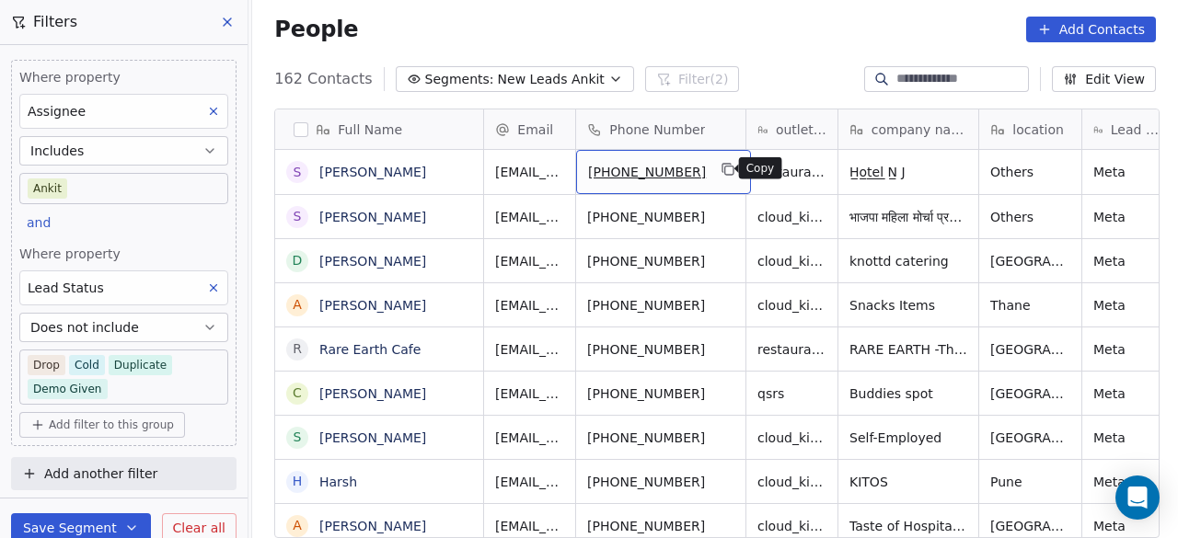
click at [722, 168] on icon "grid" at bounding box center [729, 169] width 15 height 15
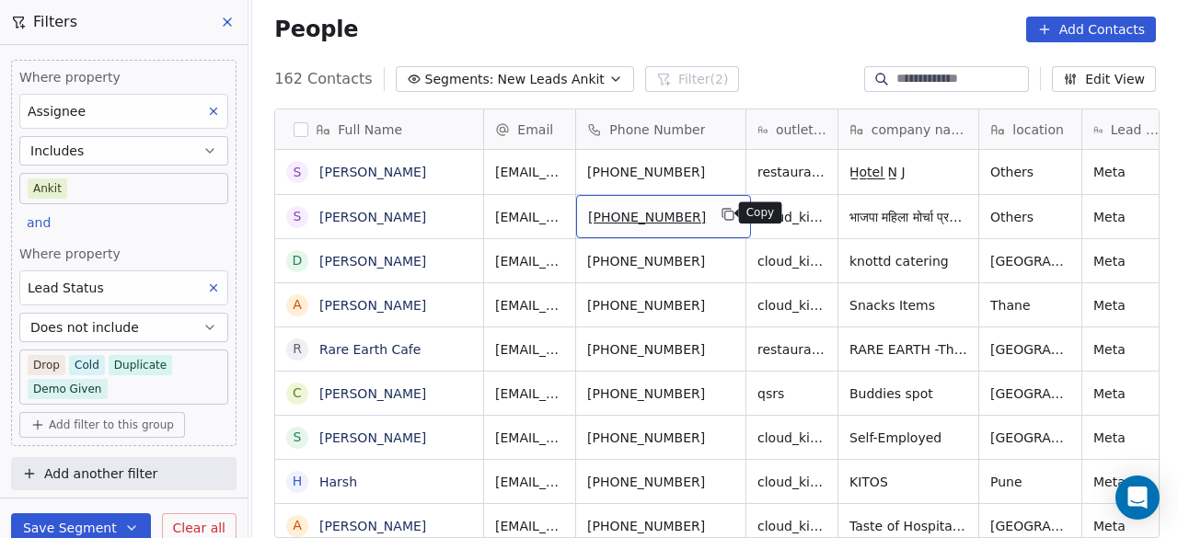
click at [722, 216] on icon "grid" at bounding box center [729, 214] width 15 height 15
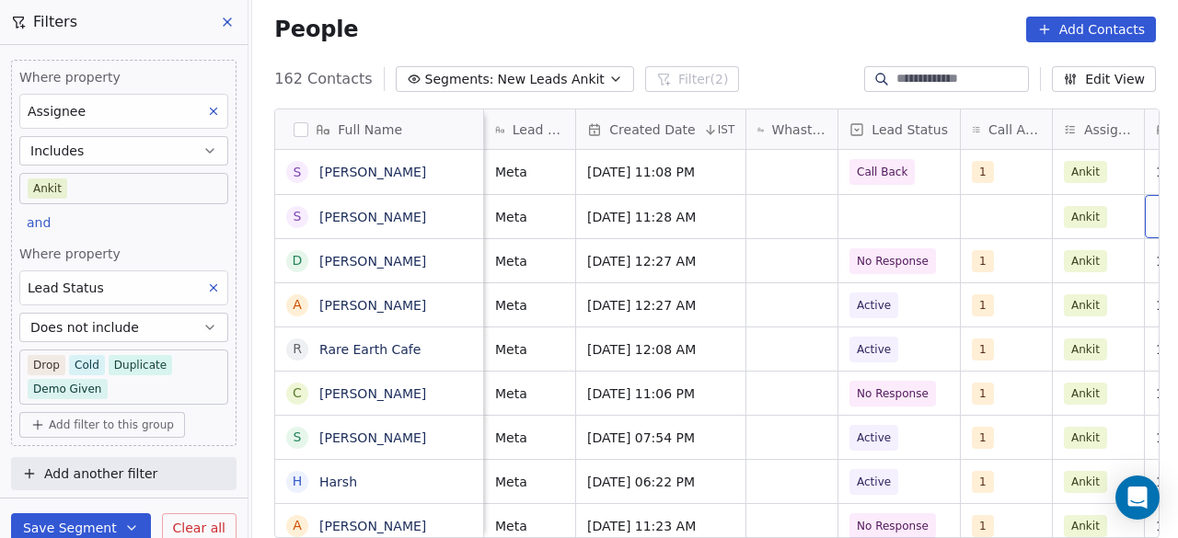
scroll to position [0, 868]
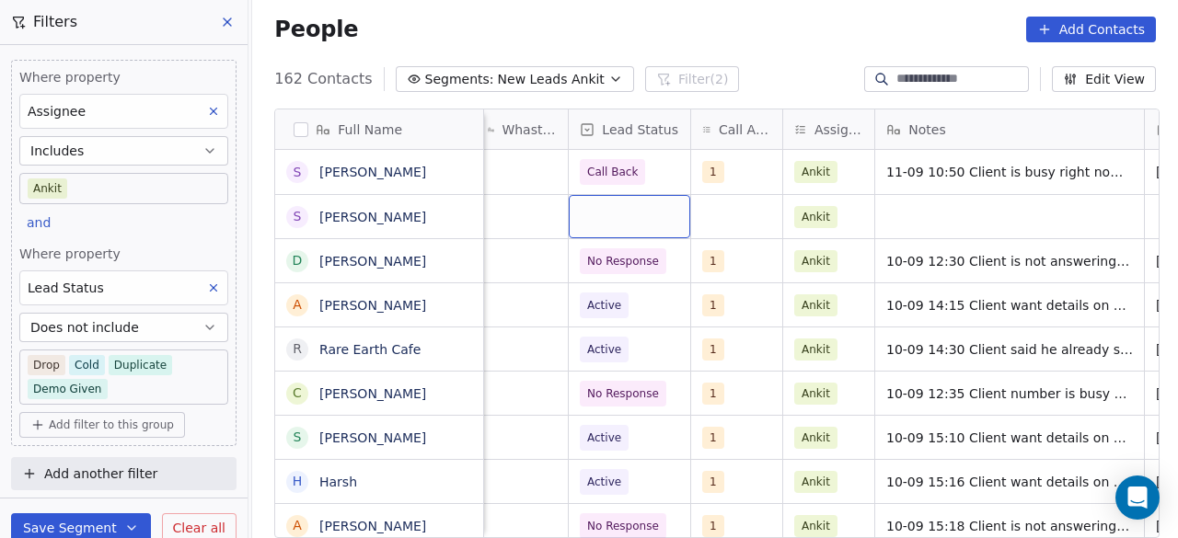
click at [597, 211] on div "grid" at bounding box center [630, 216] width 122 height 43
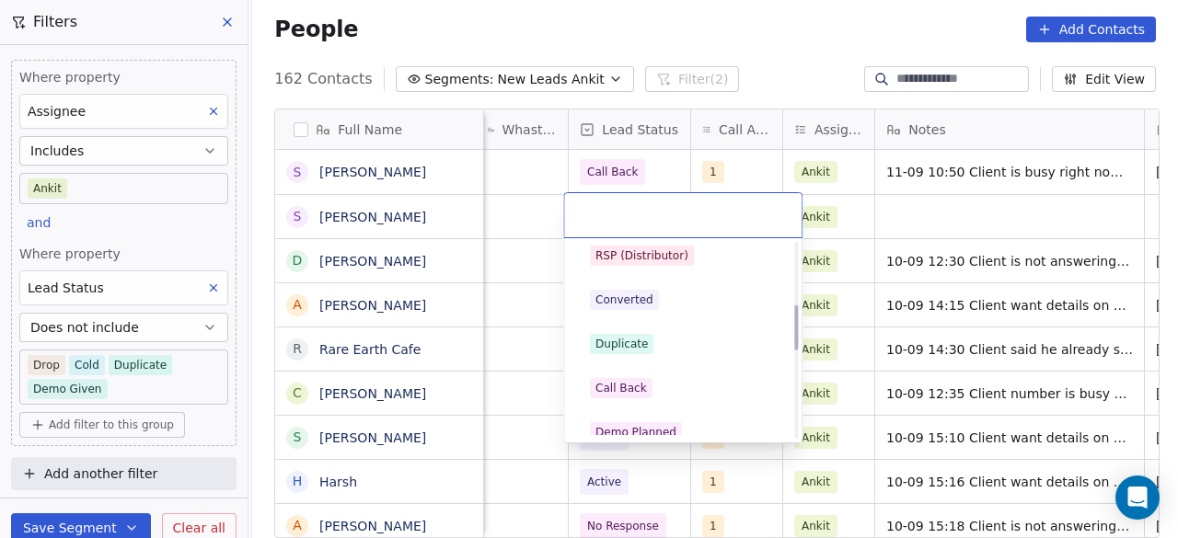
scroll to position [181, 0]
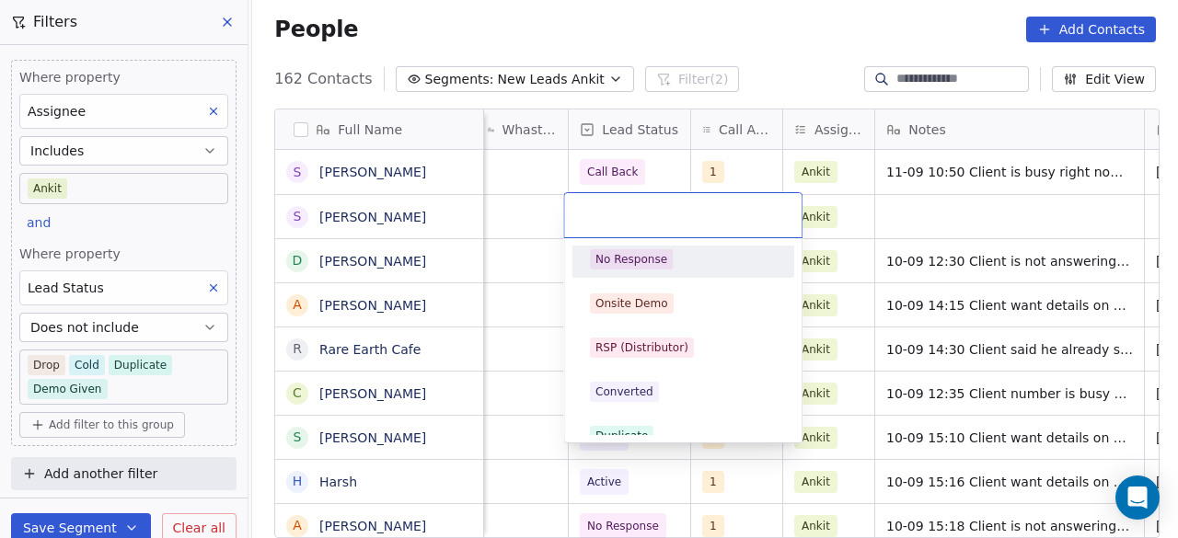
click at [668, 261] on span "No Response" at bounding box center [631, 259] width 83 height 20
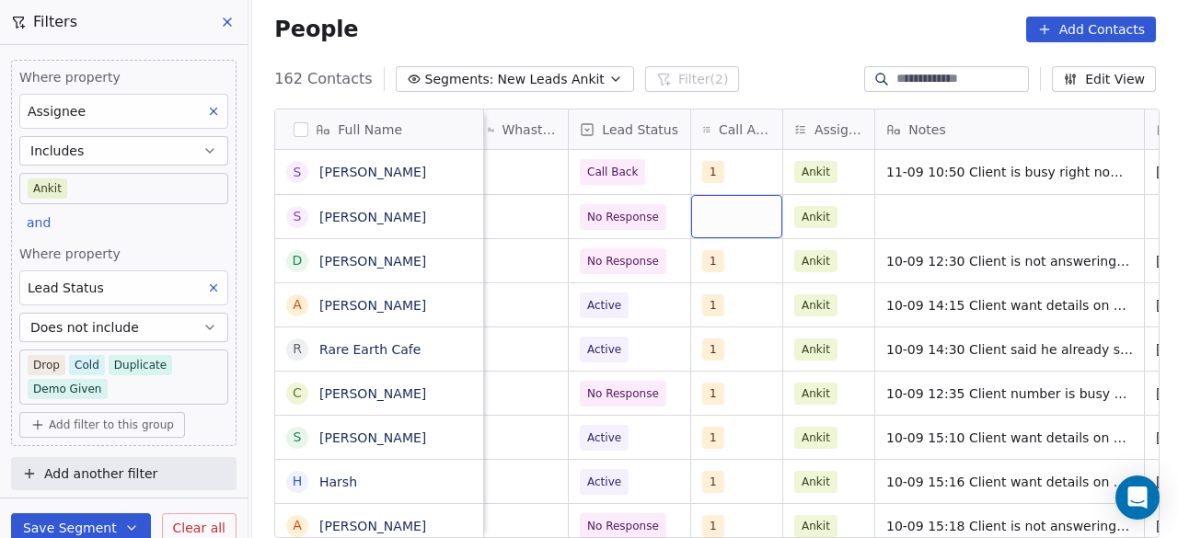
click at [729, 224] on div "grid" at bounding box center [736, 216] width 91 height 43
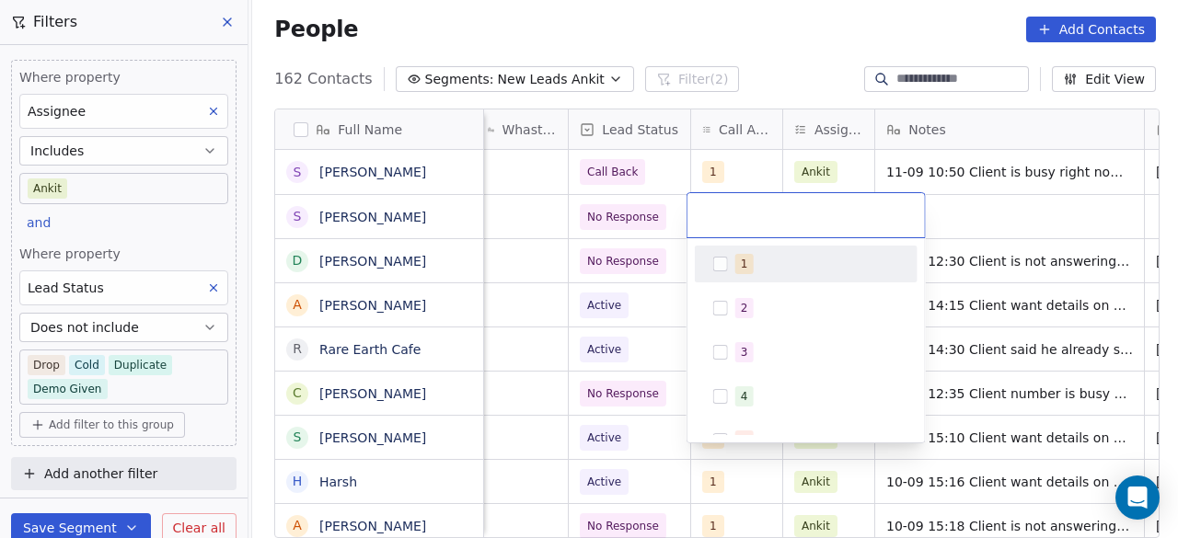
click at [725, 272] on div "1" at bounding box center [806, 263] width 208 height 29
click at [927, 212] on html "On2Cook India Pvt. Ltd. Contacts People Marketing Workflows Campaigns Sales Pip…" at bounding box center [589, 269] width 1178 height 538
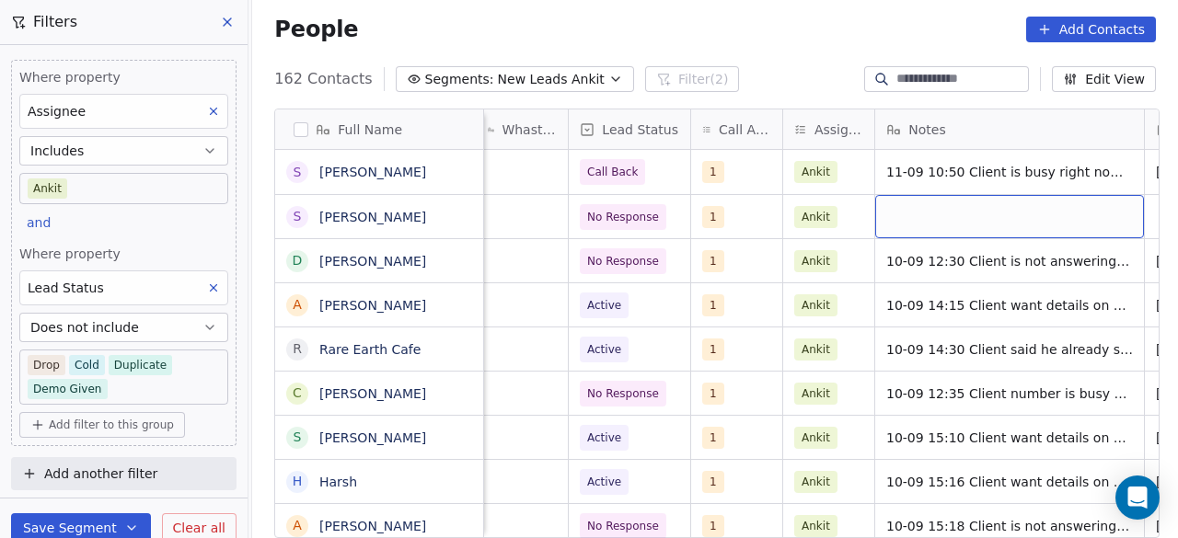
click at [909, 219] on div "grid" at bounding box center [1009, 216] width 269 height 43
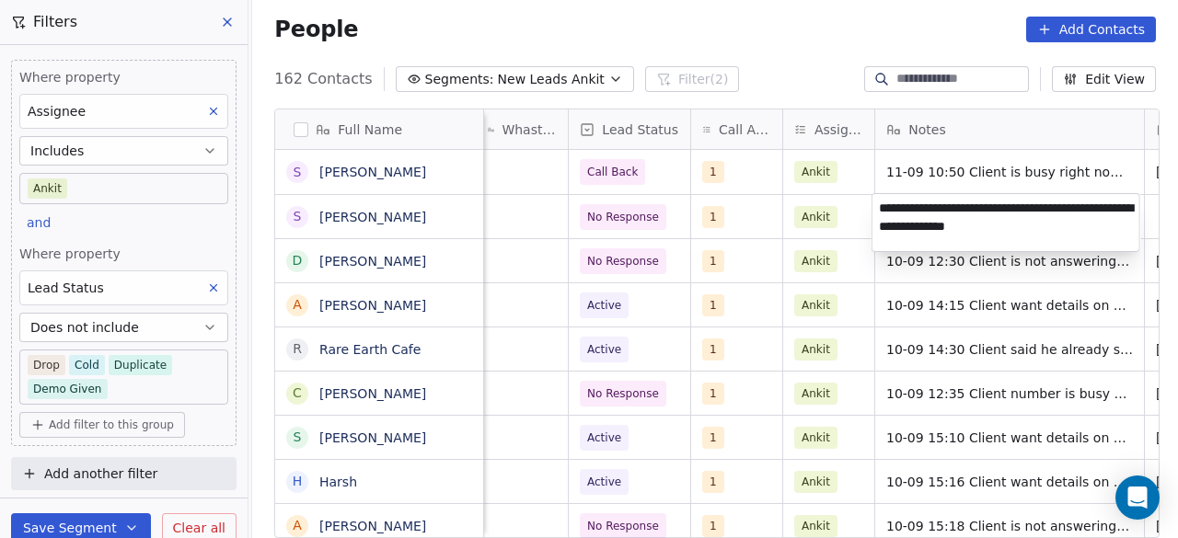
click at [1011, 227] on textarea "**********" at bounding box center [1006, 222] width 267 height 57
click at [1046, 225] on textarea "**********" at bounding box center [1006, 222] width 267 height 57
type textarea "**********"
click at [840, 231] on html "On2Cook India Pvt. Ltd. Contacts People Marketing Workflows Campaigns Sales Pip…" at bounding box center [589, 269] width 1178 height 538
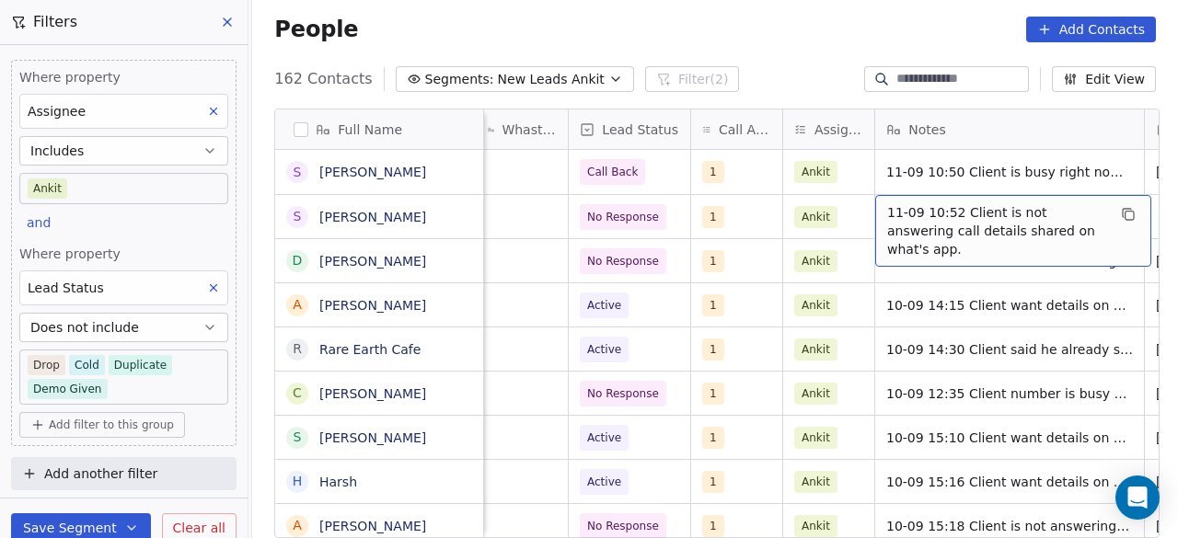
scroll to position [0, 1038]
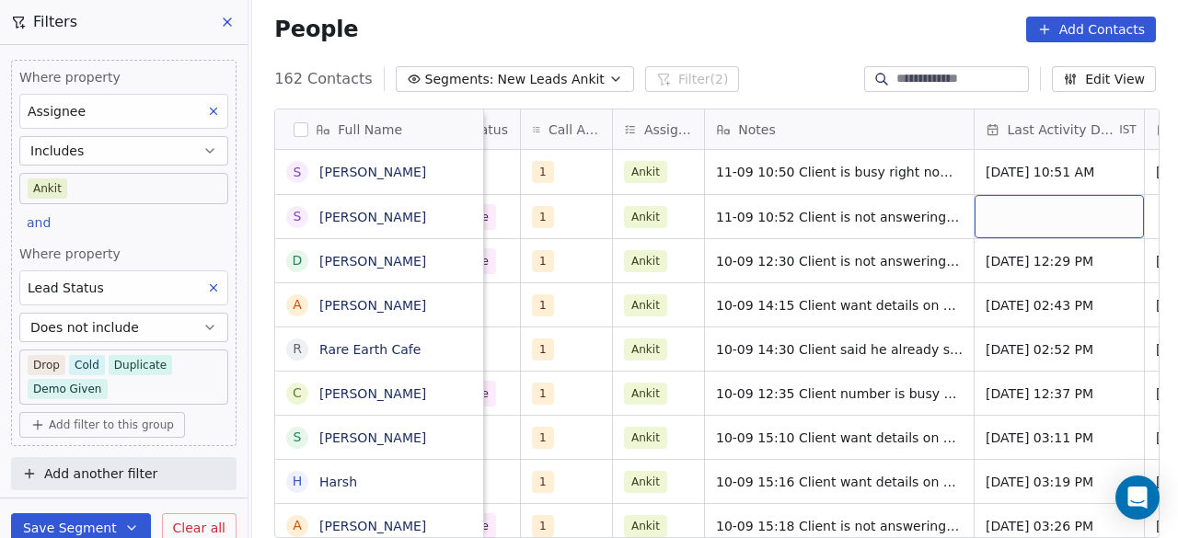
click at [1028, 222] on div "grid" at bounding box center [1059, 216] width 169 height 43
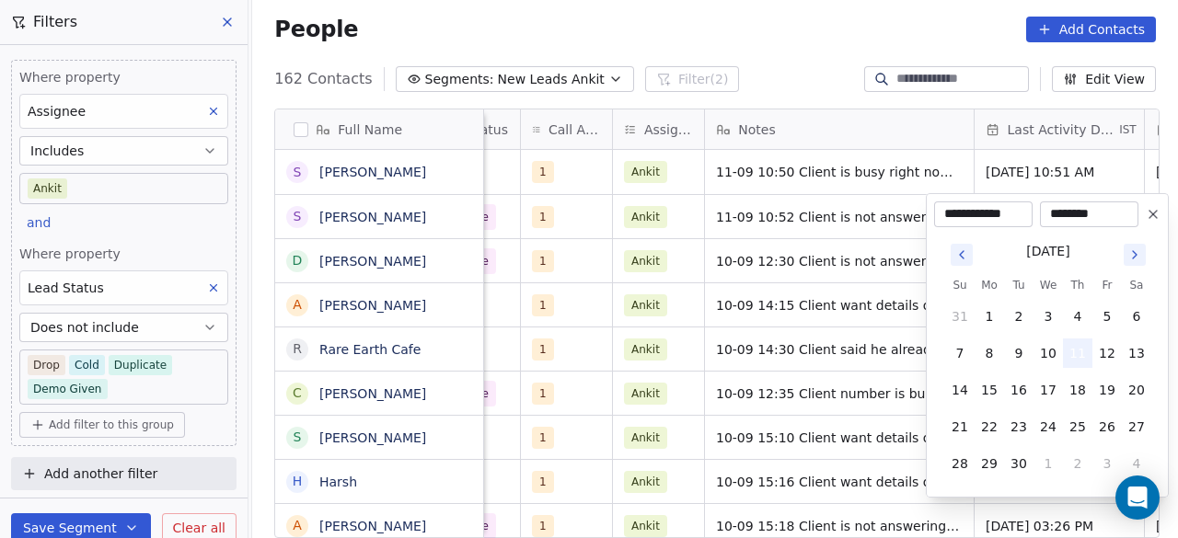
click at [1081, 353] on button "11" at bounding box center [1077, 353] width 29 height 29
click at [859, 213] on html "On2Cook India Pvt. Ltd. Contacts People Marketing Workflows Campaigns Sales Pip…" at bounding box center [589, 269] width 1178 height 538
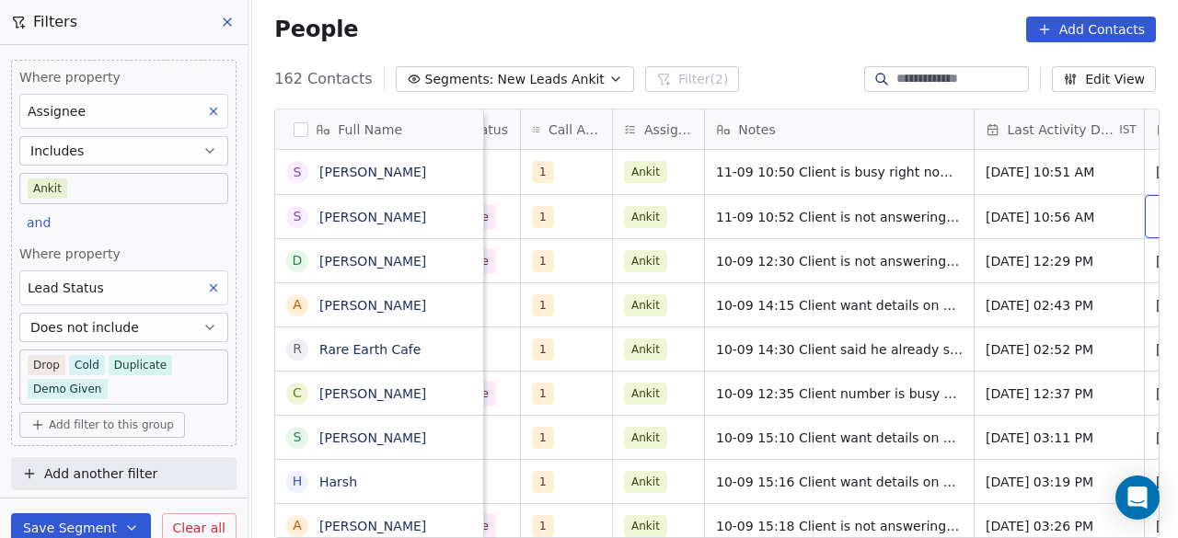
scroll to position [0, 1209]
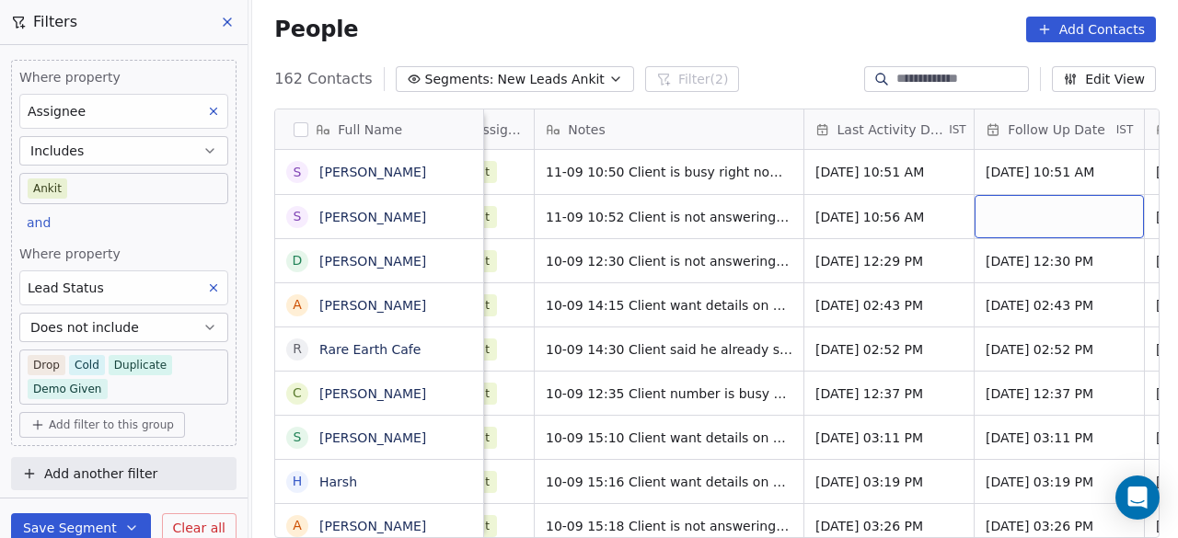
click at [990, 212] on div "grid" at bounding box center [1059, 216] width 169 height 43
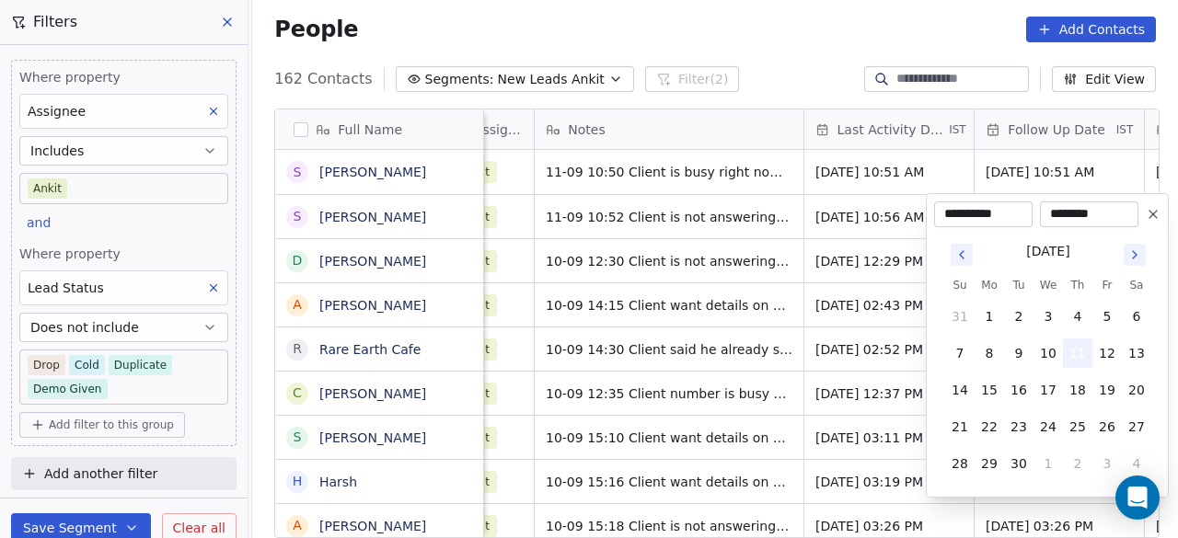
click at [1075, 353] on button "11" at bounding box center [1077, 353] width 29 height 29
click at [1078, 388] on button "18" at bounding box center [1077, 390] width 29 height 29
type input "**********"
click at [856, 224] on html "On2Cook India Pvt. Ltd. Contacts People Marketing Workflows Campaigns Sales Pip…" at bounding box center [589, 269] width 1178 height 538
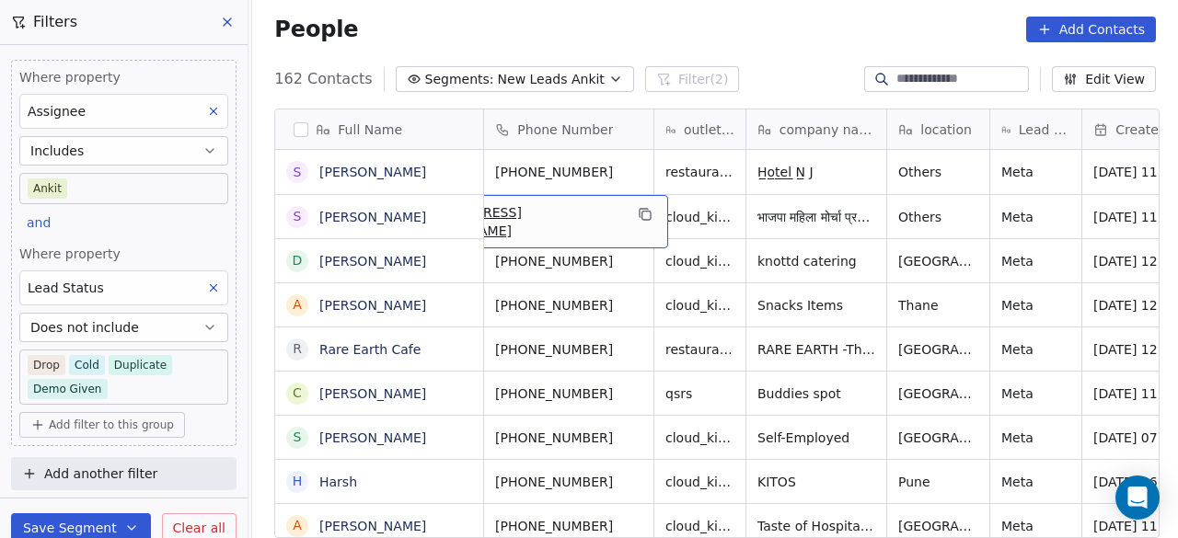
scroll to position [0, 0]
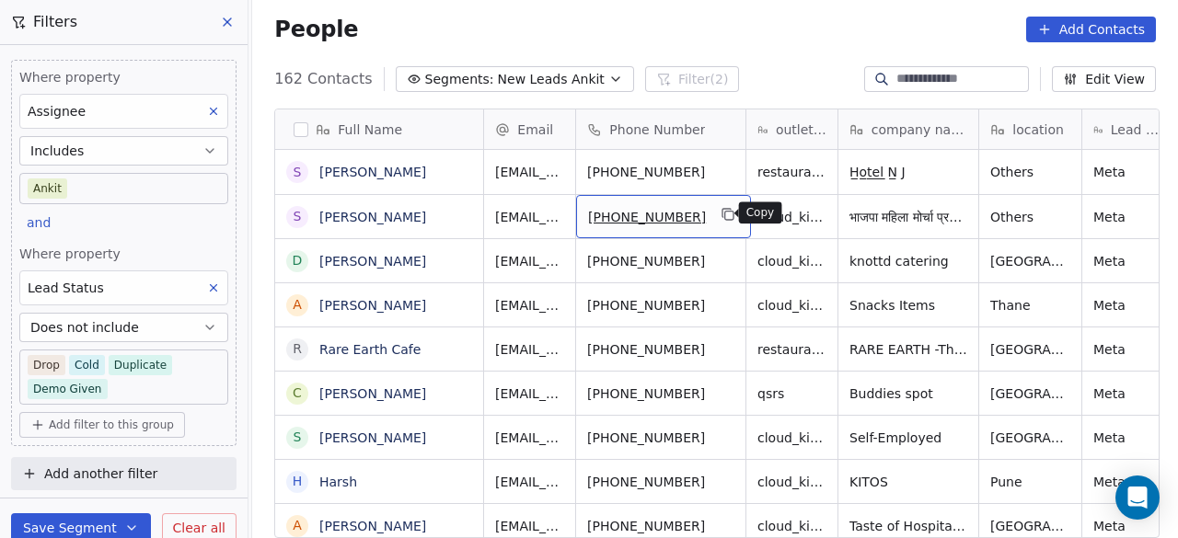
click at [722, 213] on icon "grid" at bounding box center [729, 214] width 15 height 15
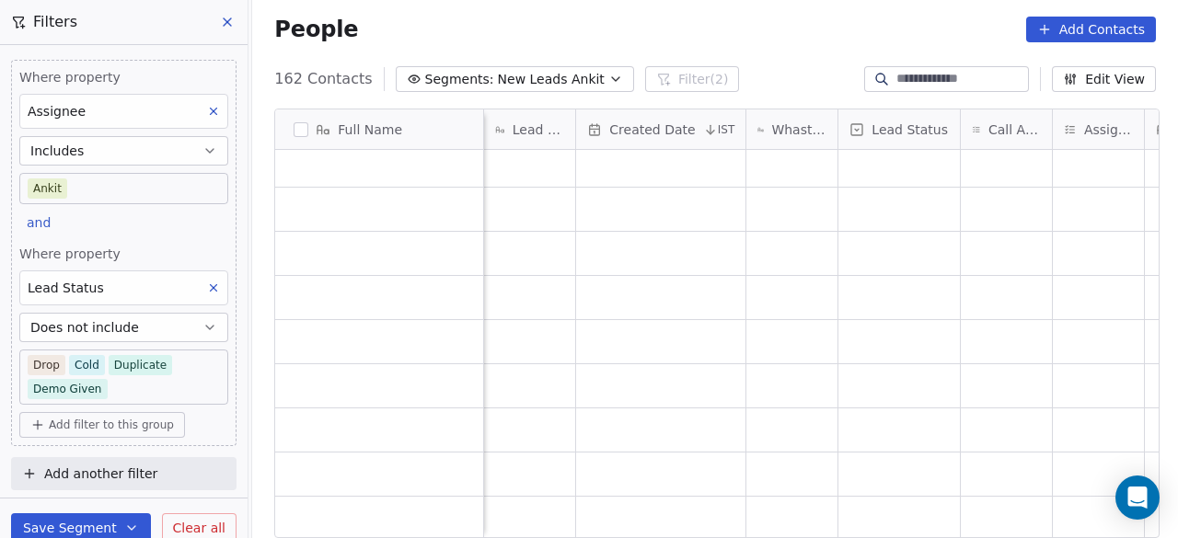
scroll to position [14, 598]
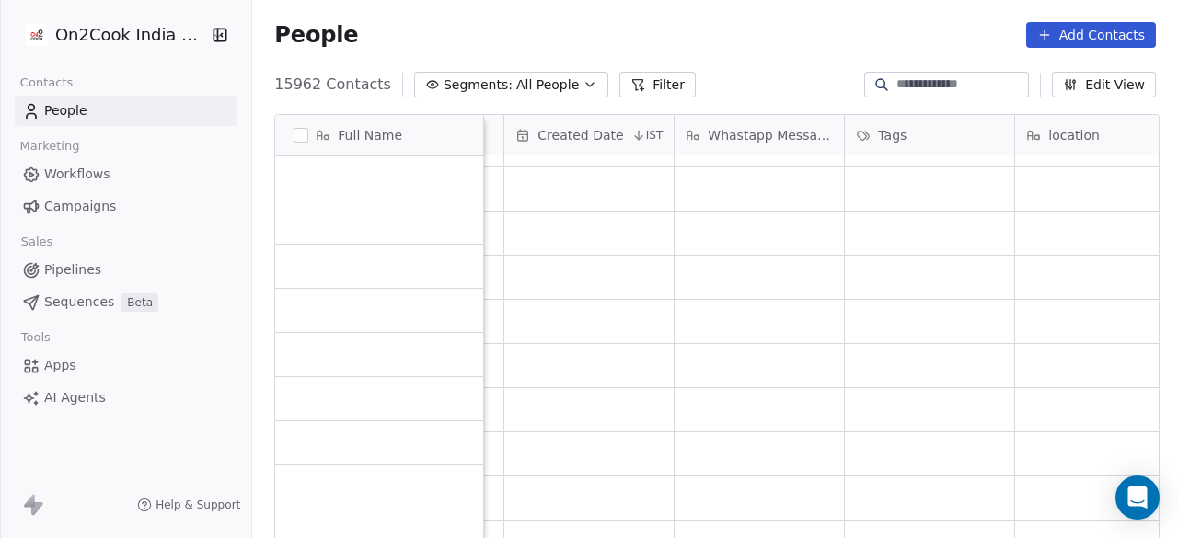
scroll to position [2209, 0]
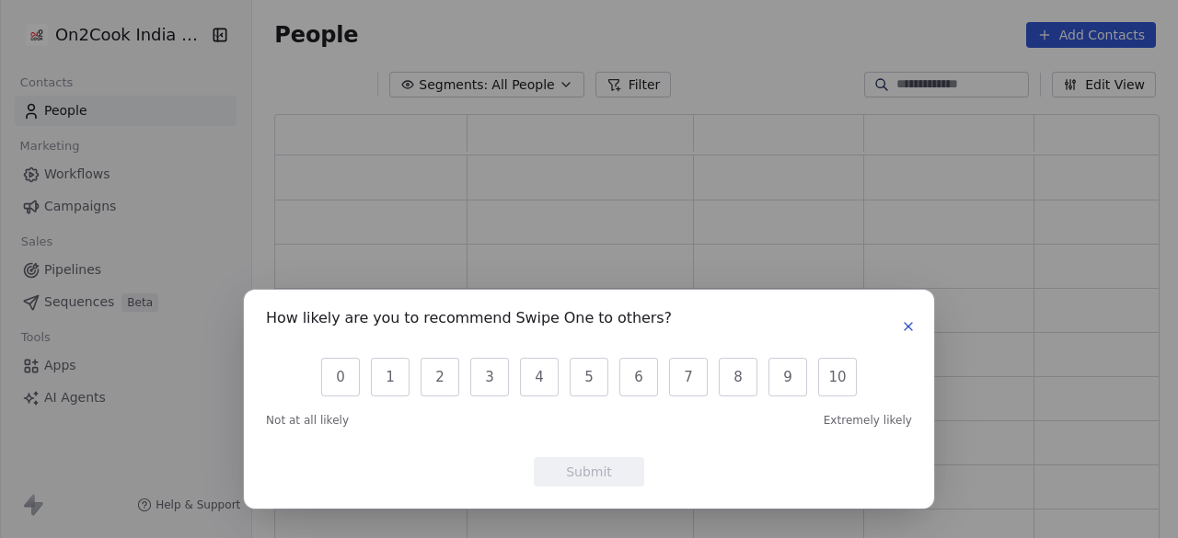
scroll to position [415, 871]
click at [690, 445] on div "How likely are you to recommend Swipe One to others? 0 1 2 3 4 5 6 7 8 9 10 Not…" at bounding box center [589, 399] width 646 height 175
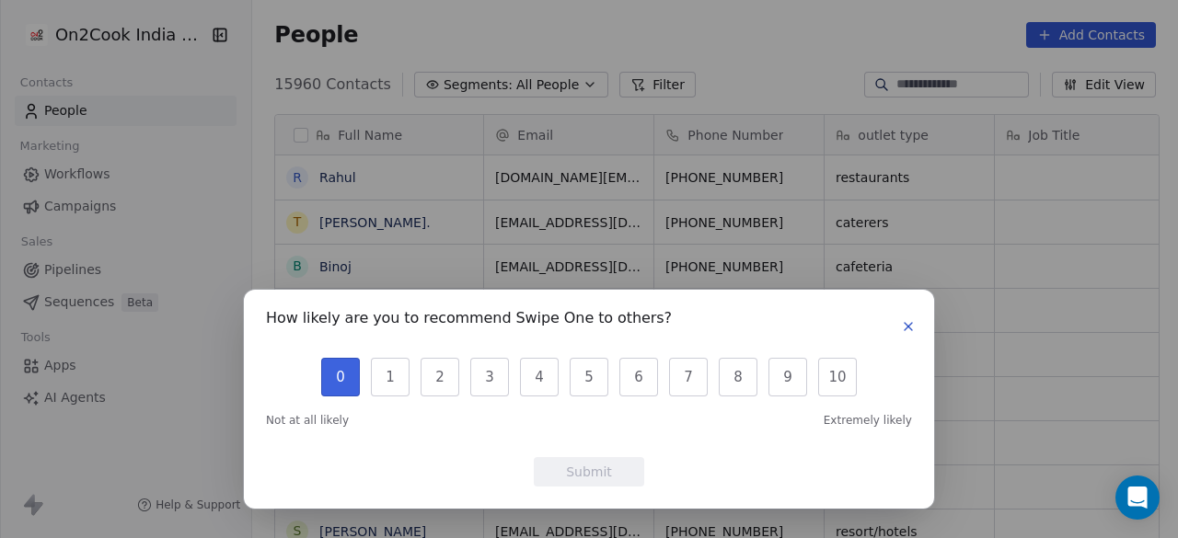
scroll to position [459, 915]
click at [356, 387] on button "0" at bounding box center [340, 377] width 39 height 39
click at [582, 470] on button "Submit" at bounding box center [589, 471] width 110 height 29
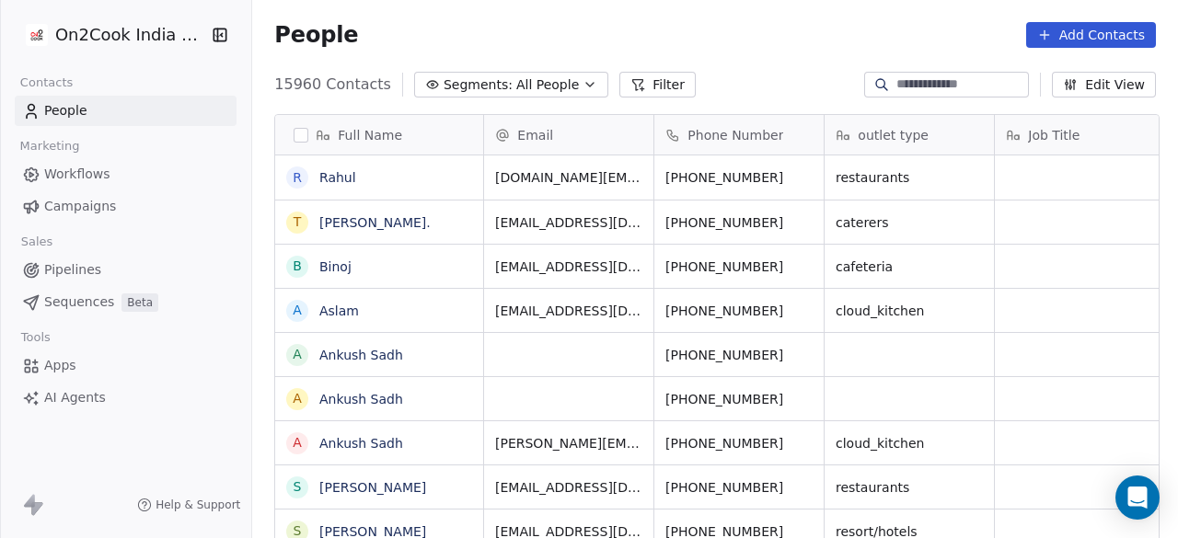
click at [518, 76] on span "All People" at bounding box center [547, 84] width 63 height 19
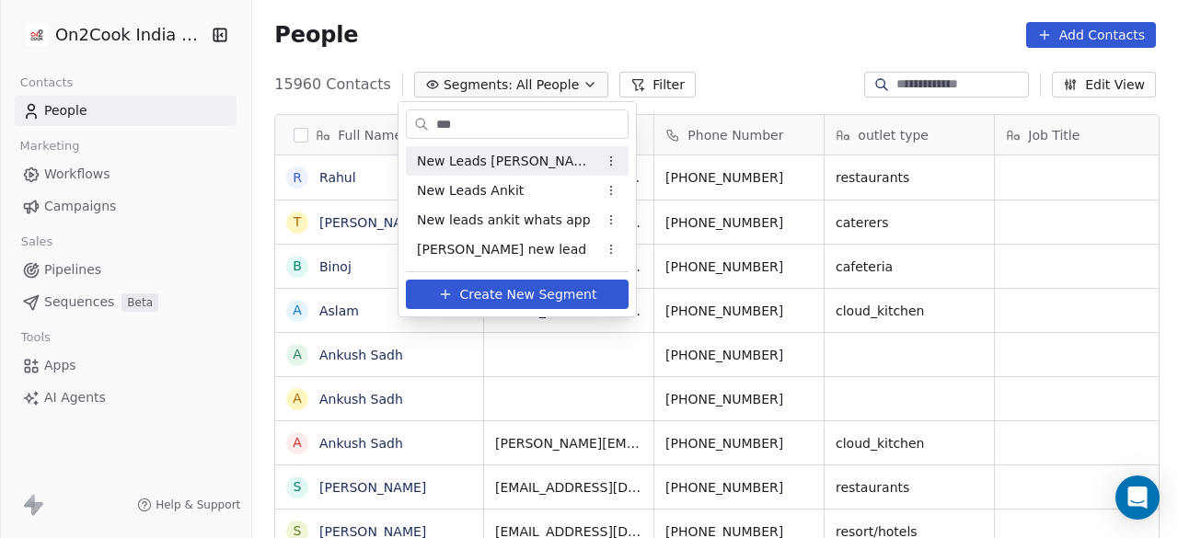
type input "***"
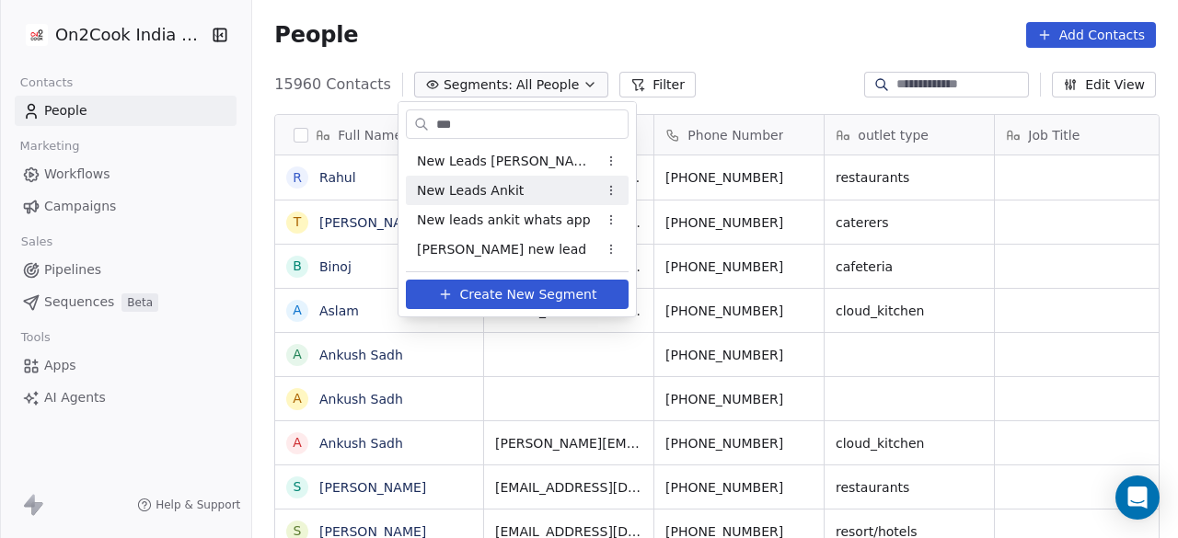
click at [511, 187] on span "New Leads Ankit" at bounding box center [470, 190] width 107 height 19
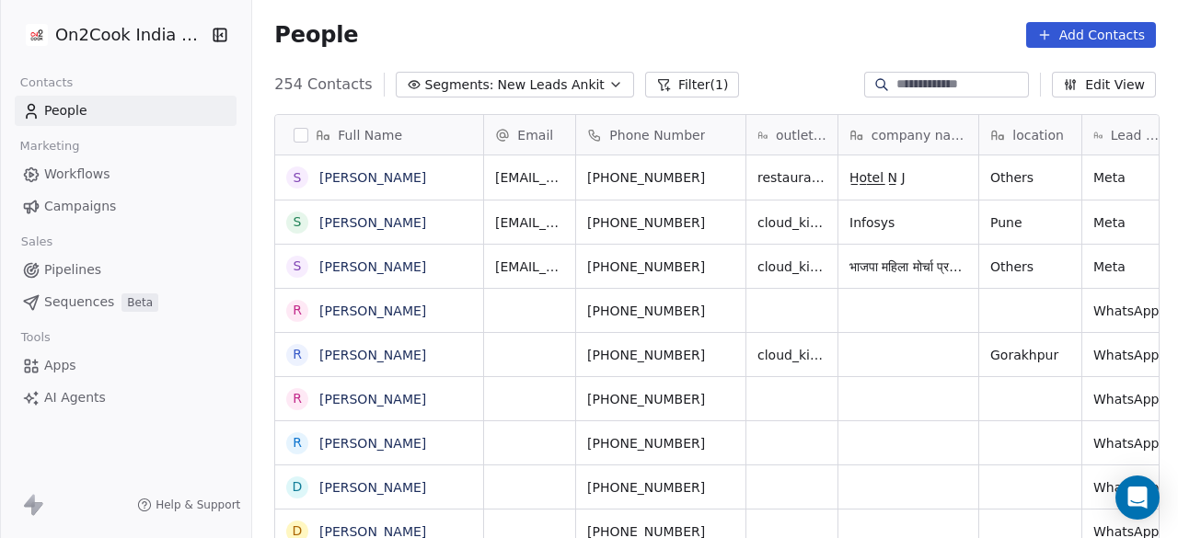
click at [678, 90] on button "Filter (1)" at bounding box center [692, 85] width 95 height 26
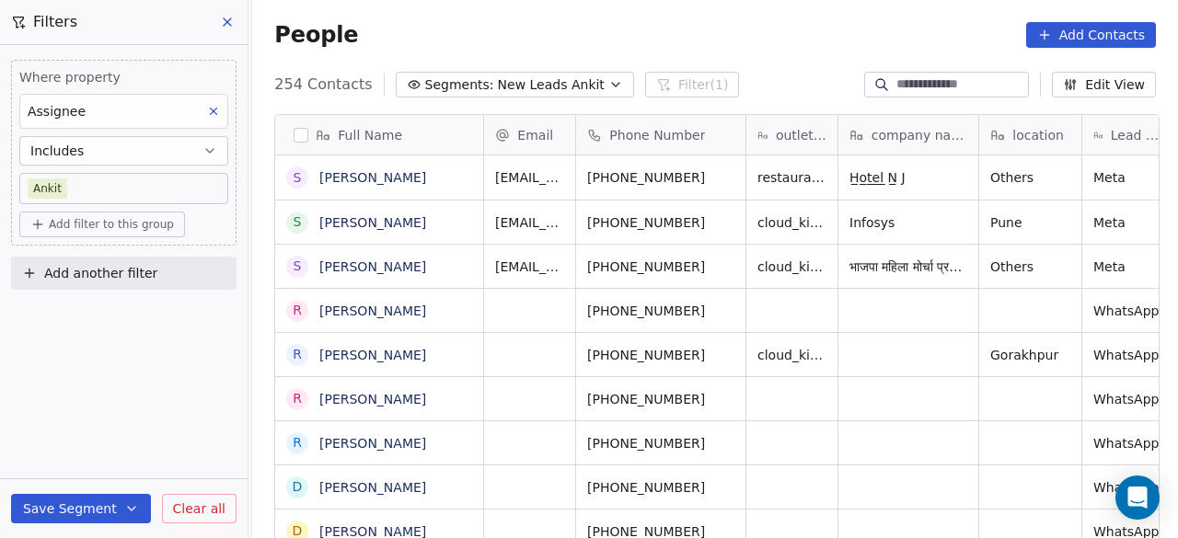
click at [105, 214] on button "Add filter to this group" at bounding box center [102, 225] width 166 height 26
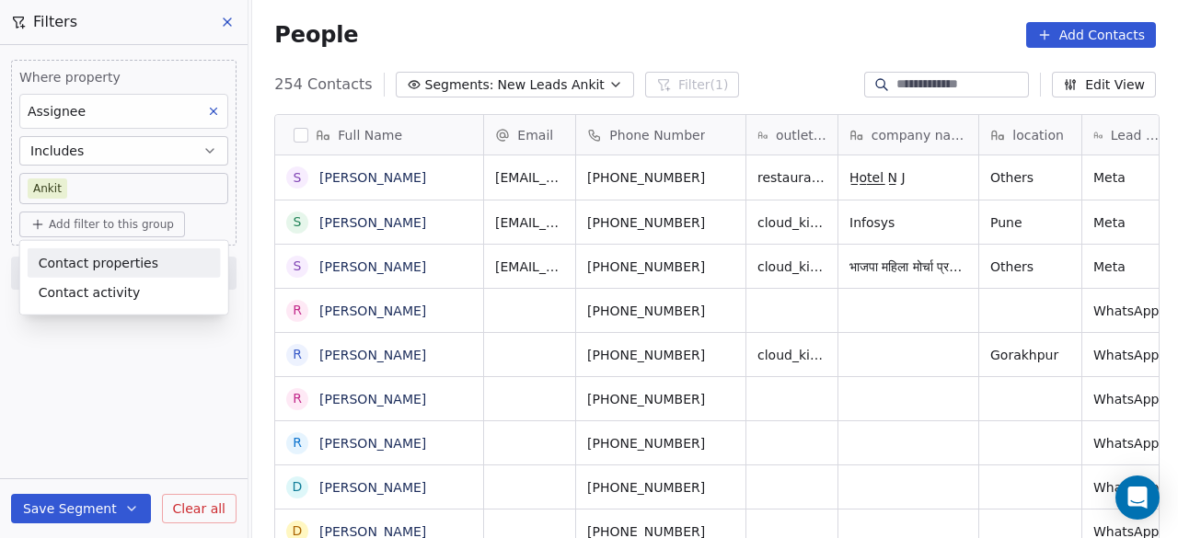
click at [152, 254] on div "Contact properties" at bounding box center [124, 262] width 171 height 19
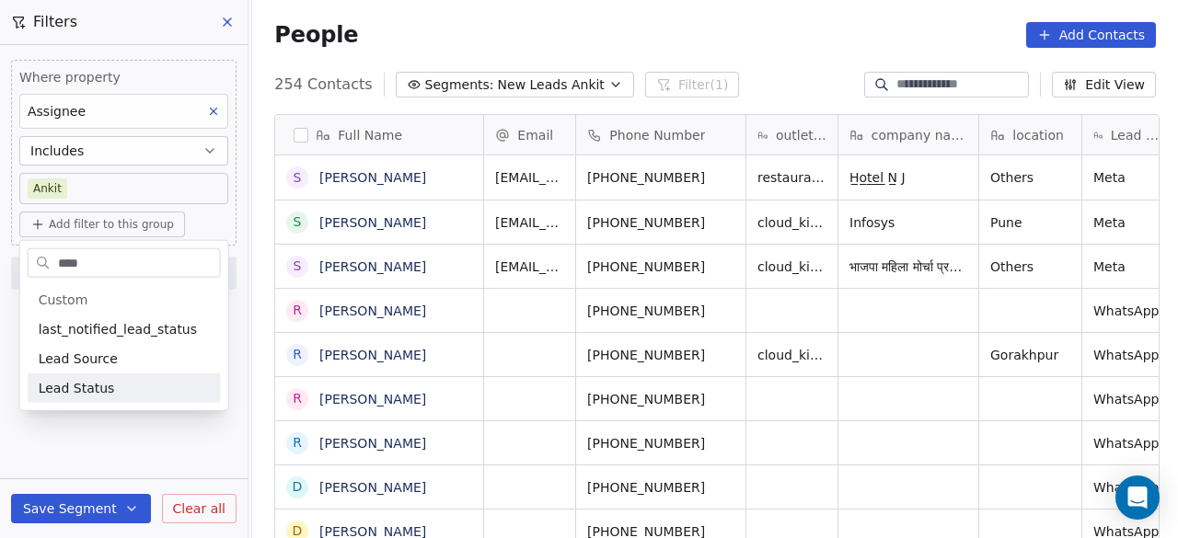
type input "****"
click at [83, 385] on span "Lead Status" at bounding box center [77, 388] width 76 height 18
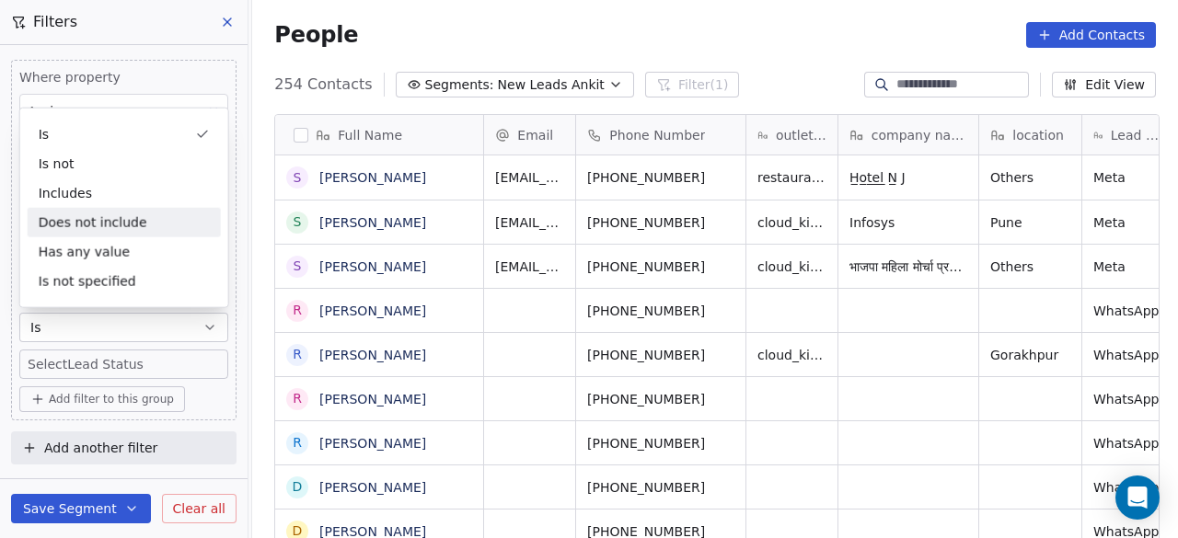
click at [90, 227] on div "Does not include" at bounding box center [124, 222] width 193 height 29
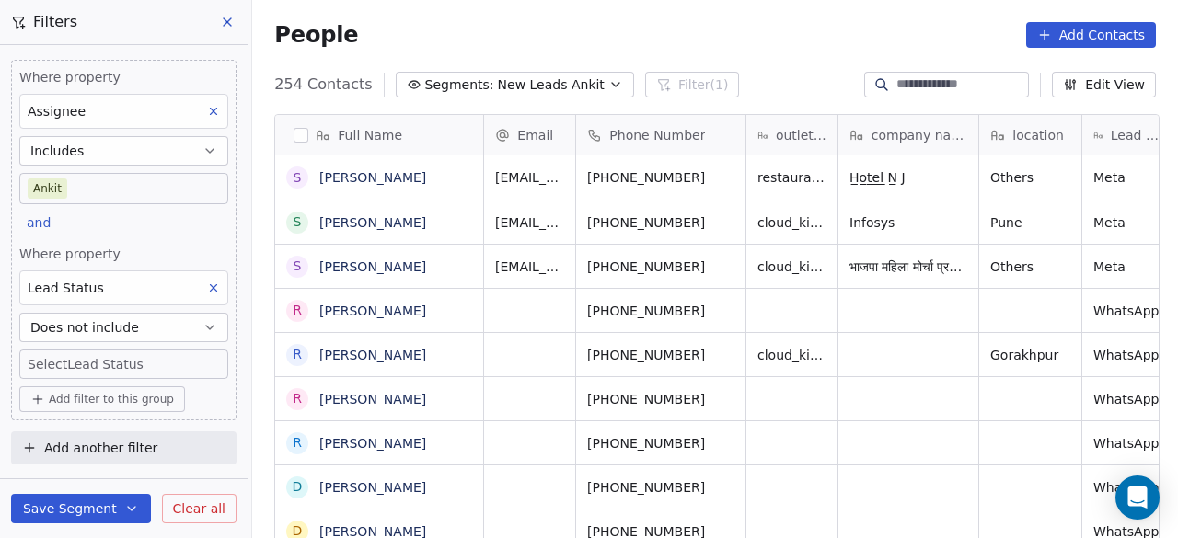
click at [107, 356] on body "On2Cook India Pvt. Ltd. Contacts People Marketing Workflows Campaigns Sales Pip…" at bounding box center [589, 269] width 1178 height 538
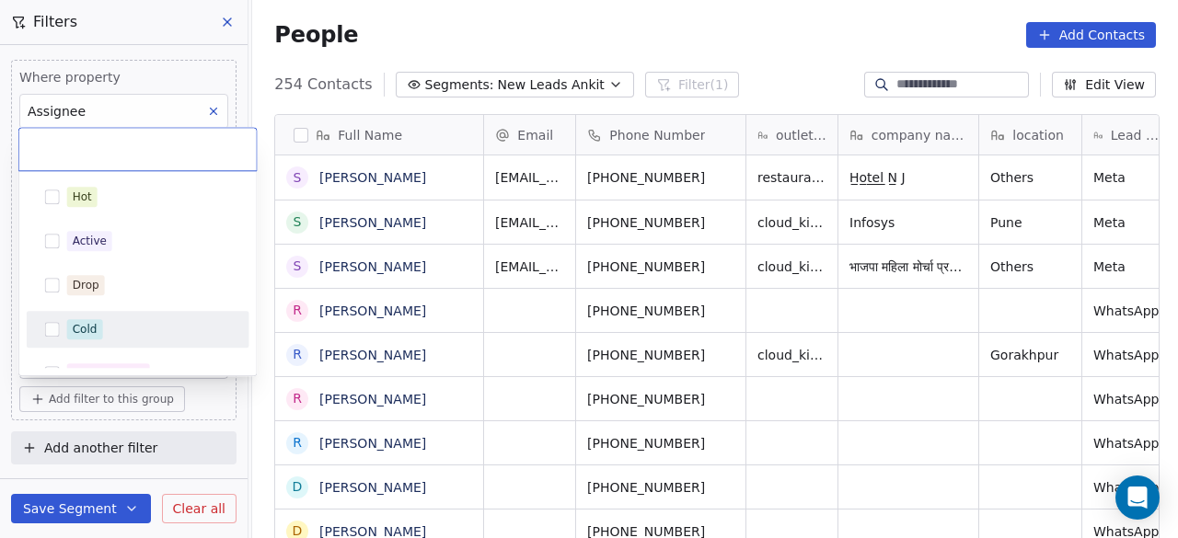
click at [110, 339] on div "Cold" at bounding box center [149, 329] width 164 height 20
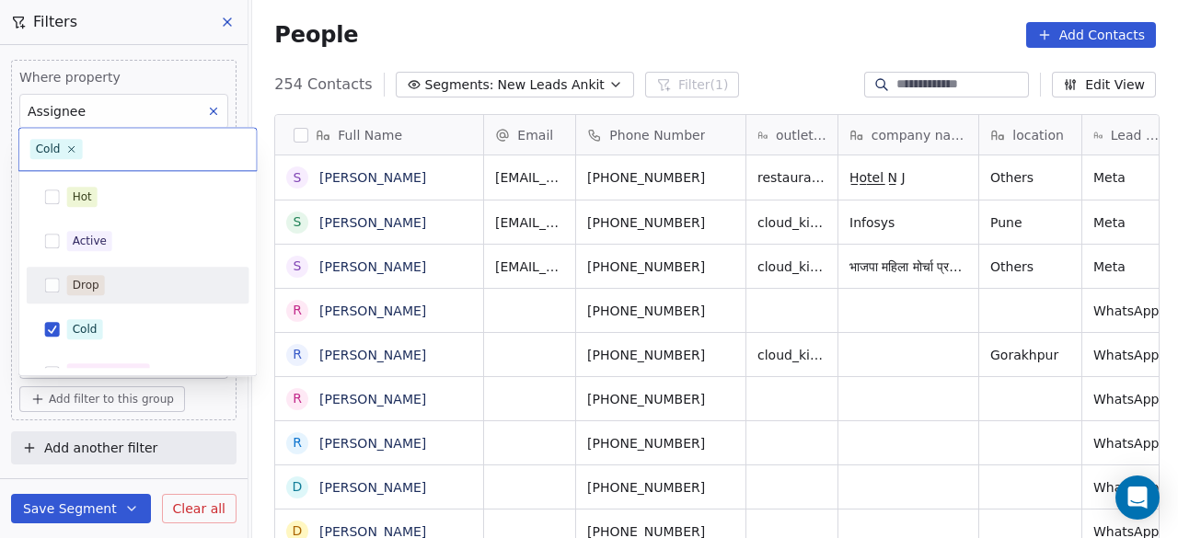
click at [115, 290] on div "Drop" at bounding box center [149, 285] width 164 height 20
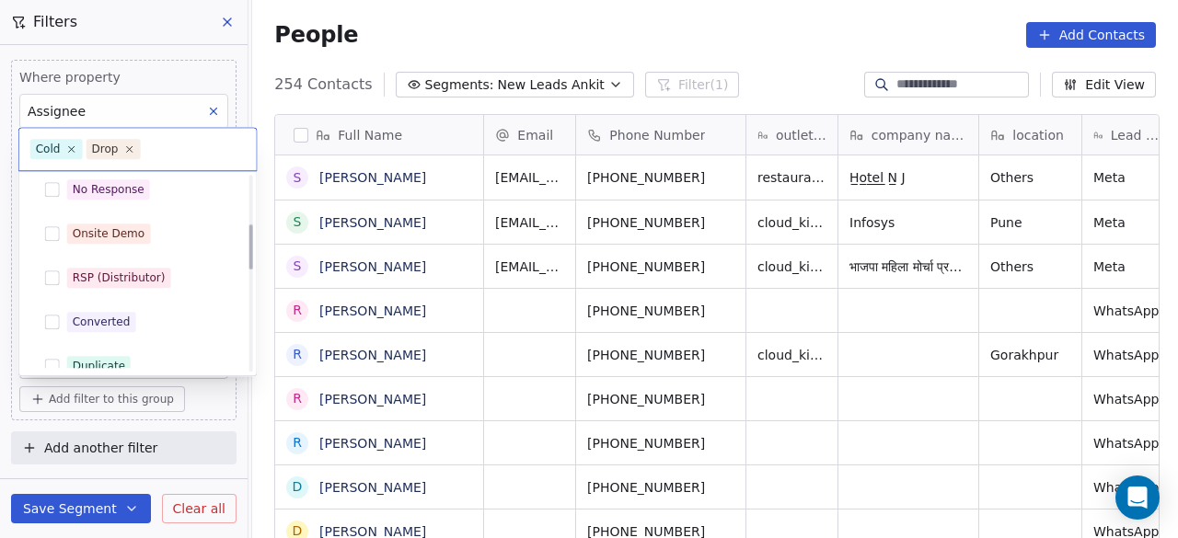
scroll to position [276, 0]
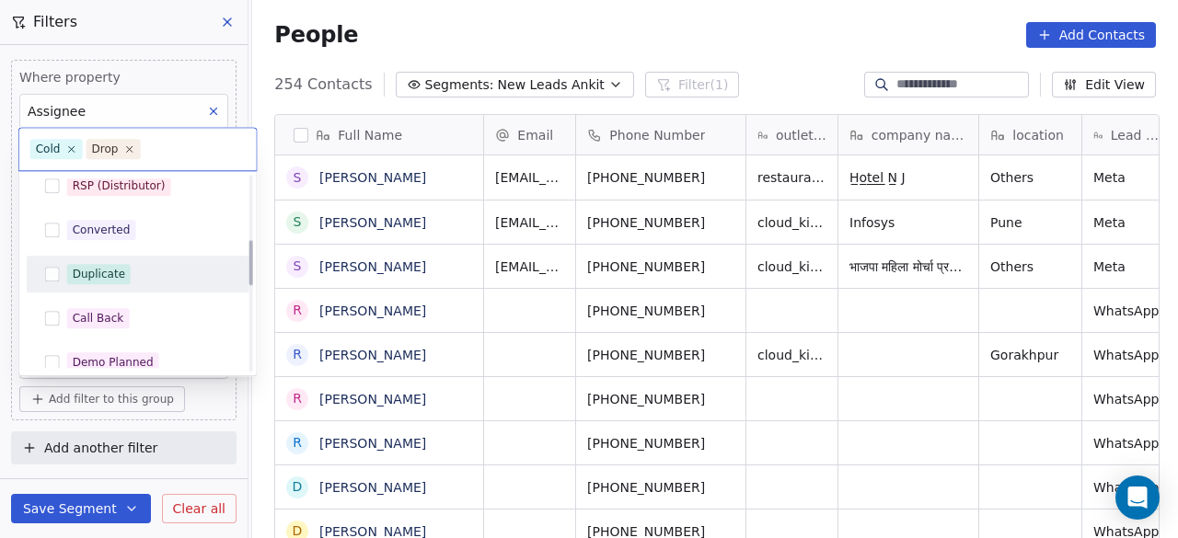
click at [125, 279] on span "Duplicate" at bounding box center [99, 274] width 64 height 20
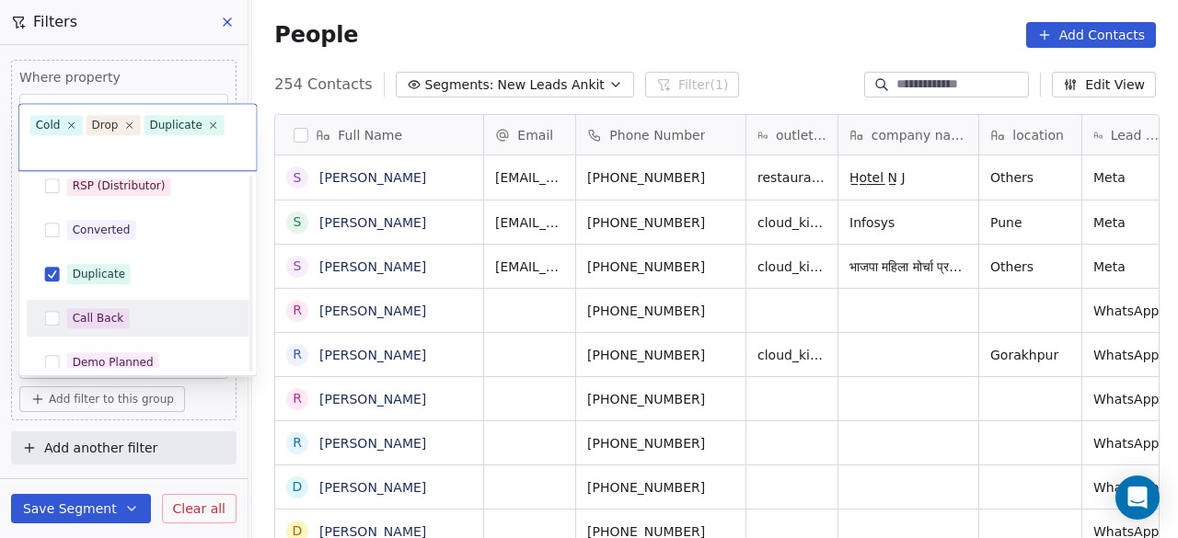
scroll to position [368, 0]
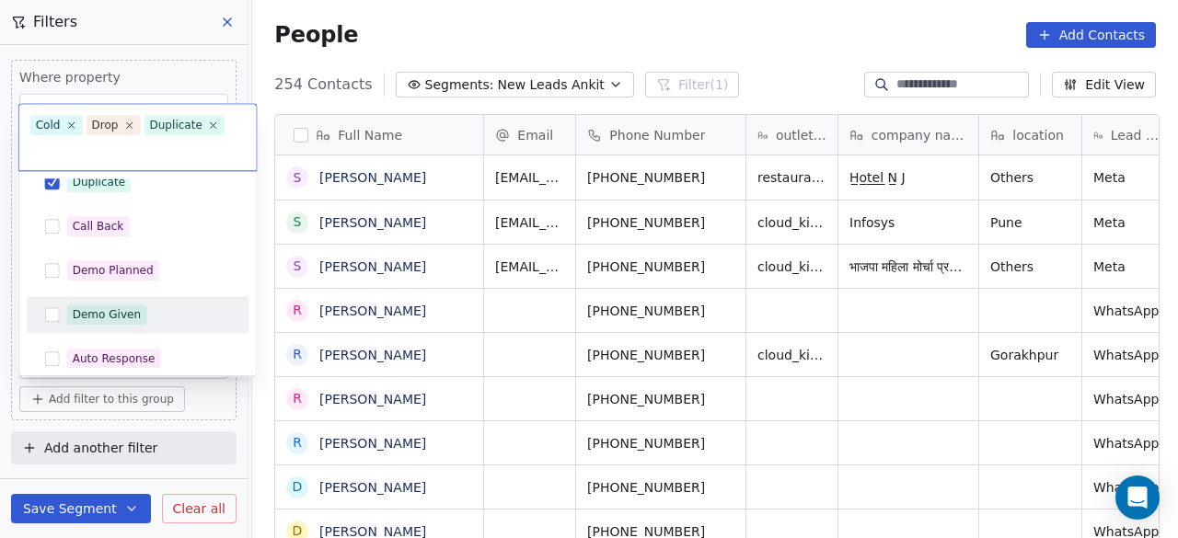
click at [147, 307] on div "Demo Given" at bounding box center [149, 315] width 164 height 20
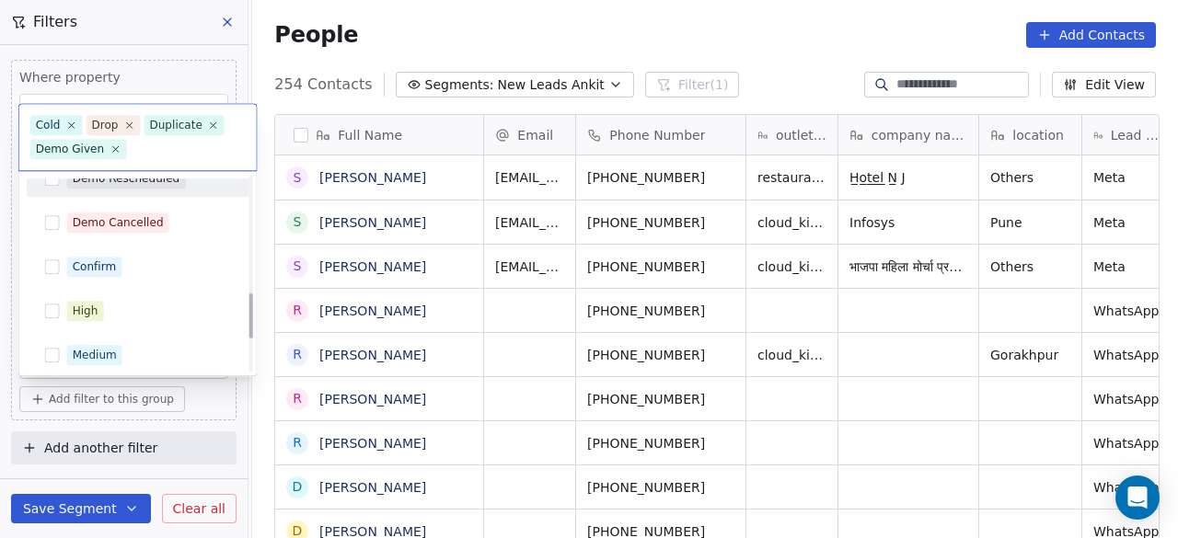
scroll to position [642, 0]
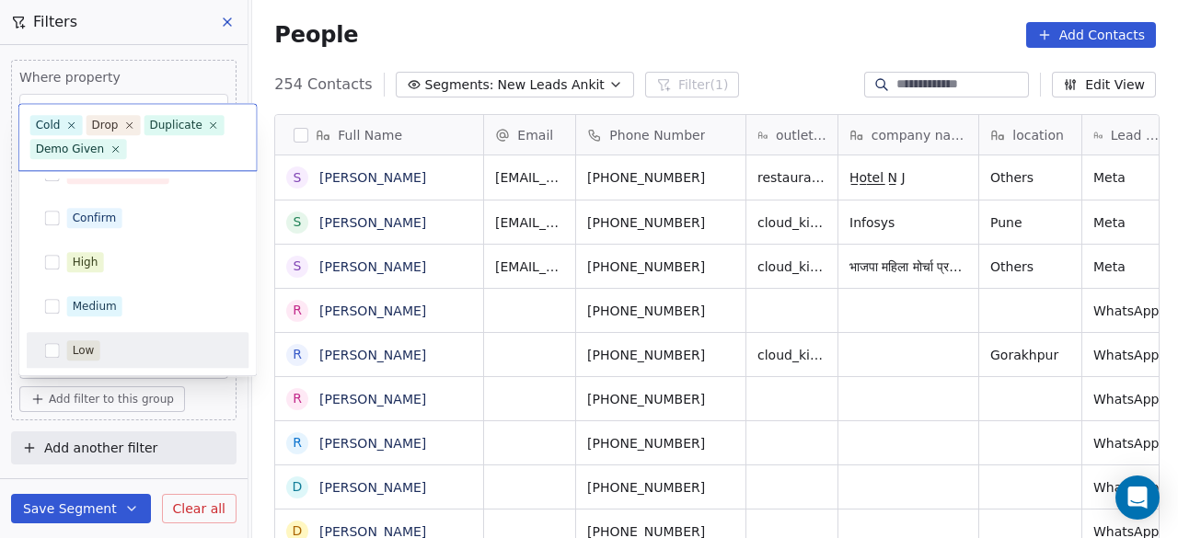
click at [234, 404] on html "On2Cook India Pvt. Ltd. Contacts People Marketing Workflows Campaigns Sales Pip…" at bounding box center [589, 269] width 1178 height 538
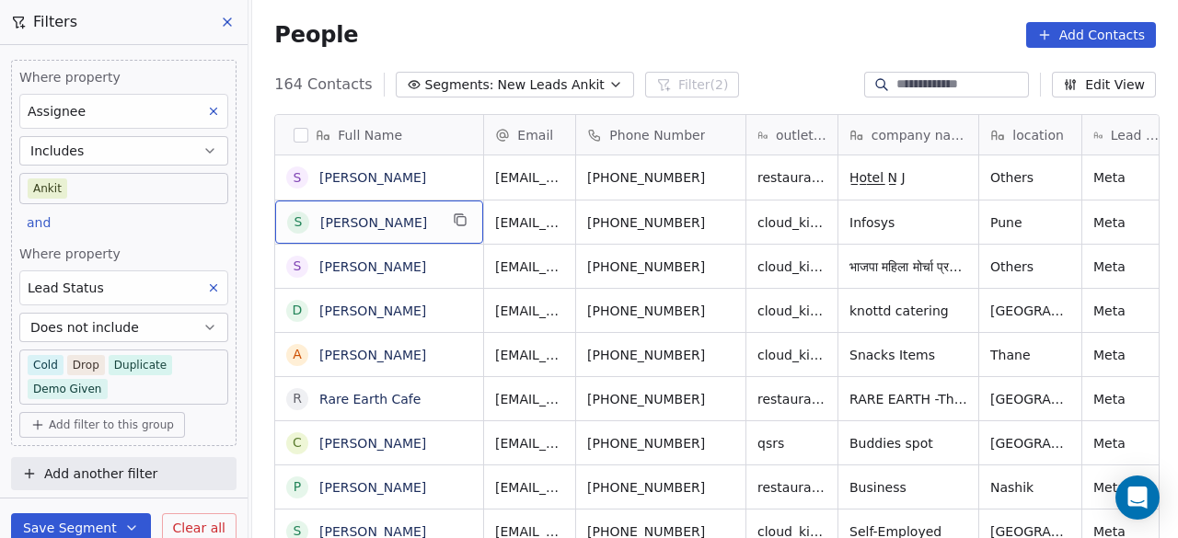
scroll to position [6, 0]
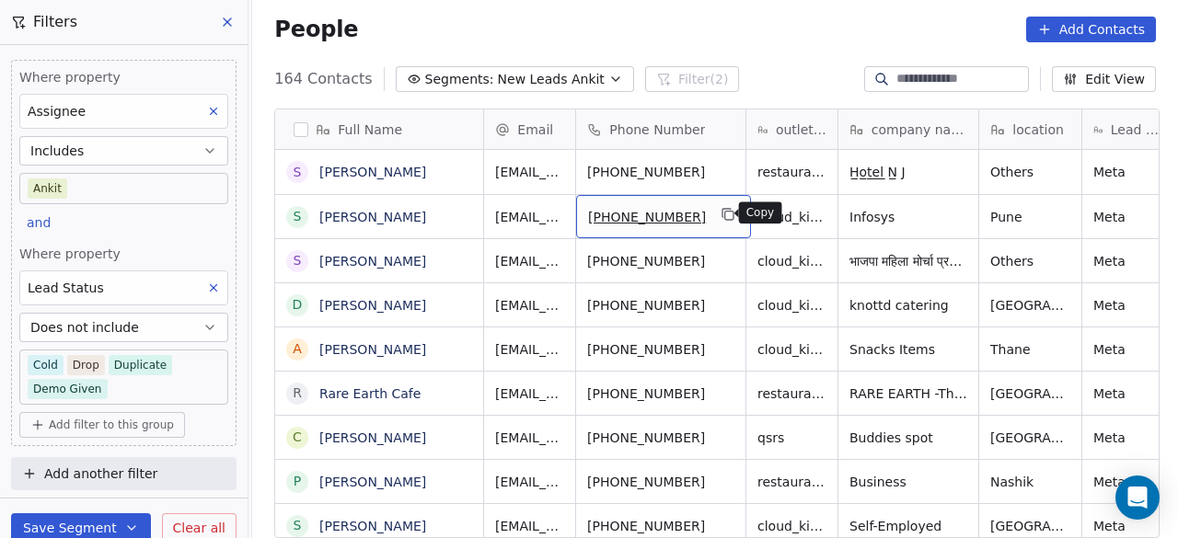
click at [722, 211] on icon "grid" at bounding box center [729, 214] width 15 height 15
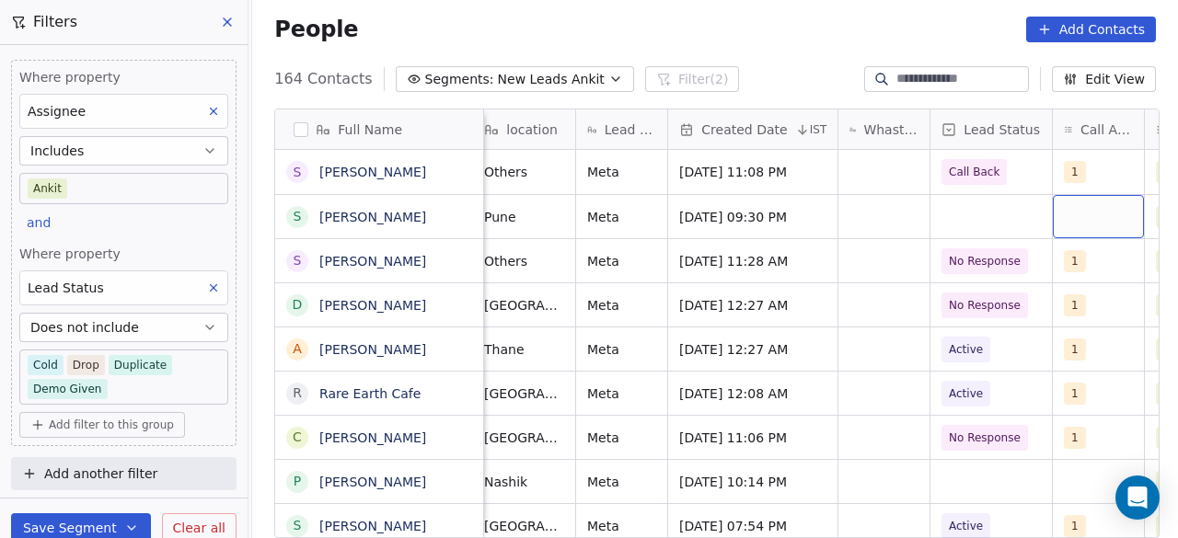
scroll to position [0, 598]
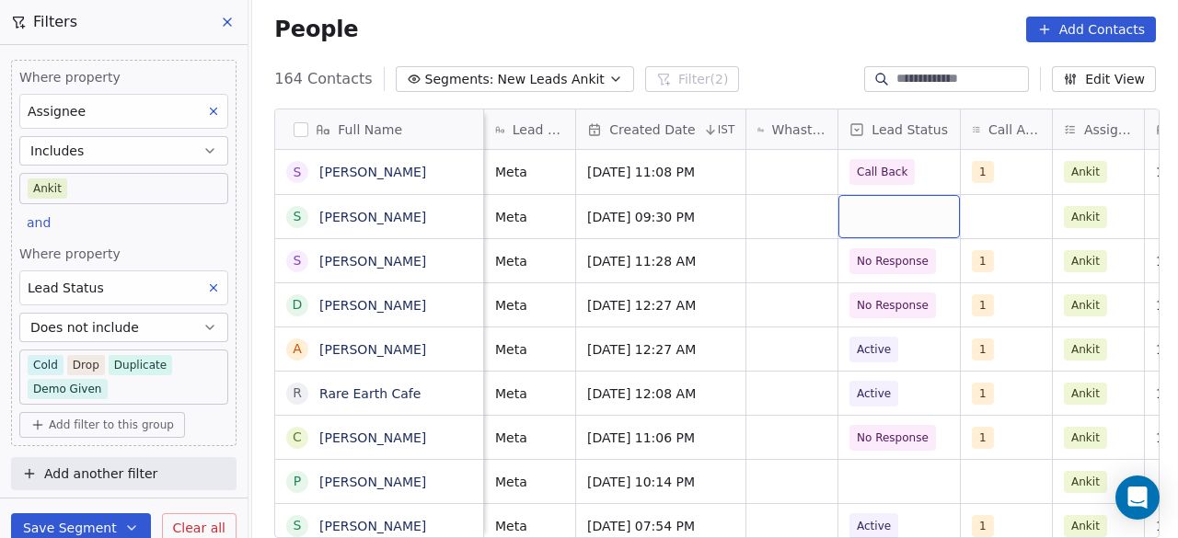
click at [898, 211] on div "grid" at bounding box center [900, 216] width 122 height 43
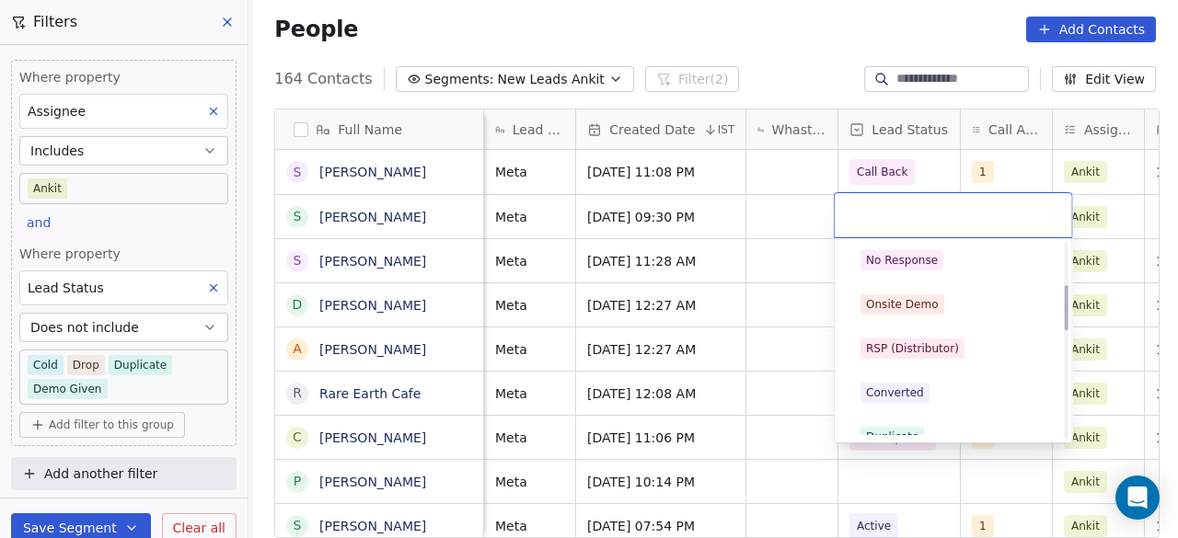
scroll to position [184, 0]
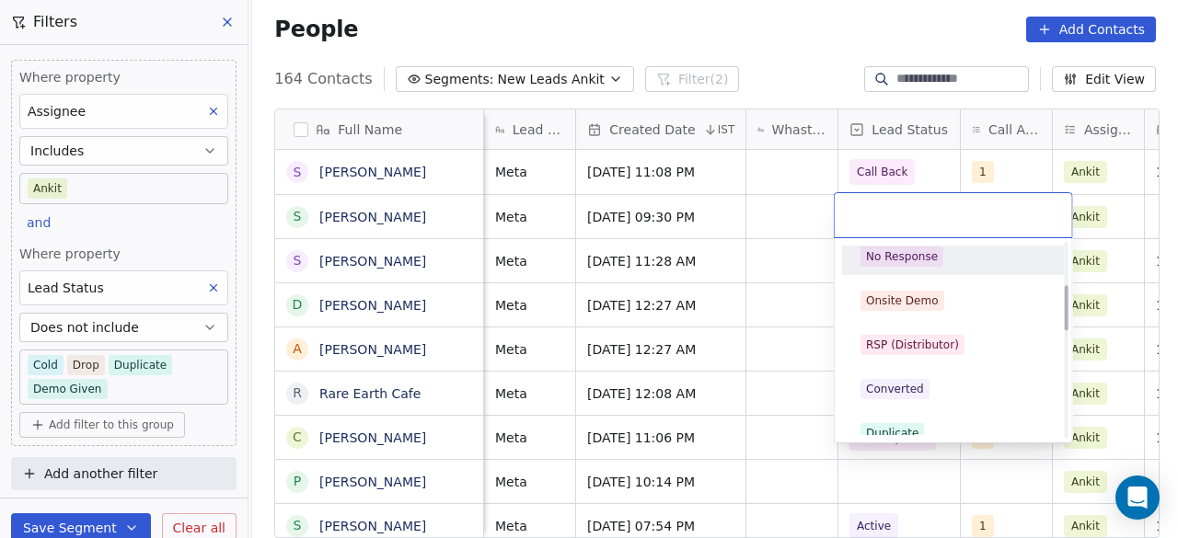
click at [917, 249] on div "No Response" at bounding box center [902, 257] width 72 height 17
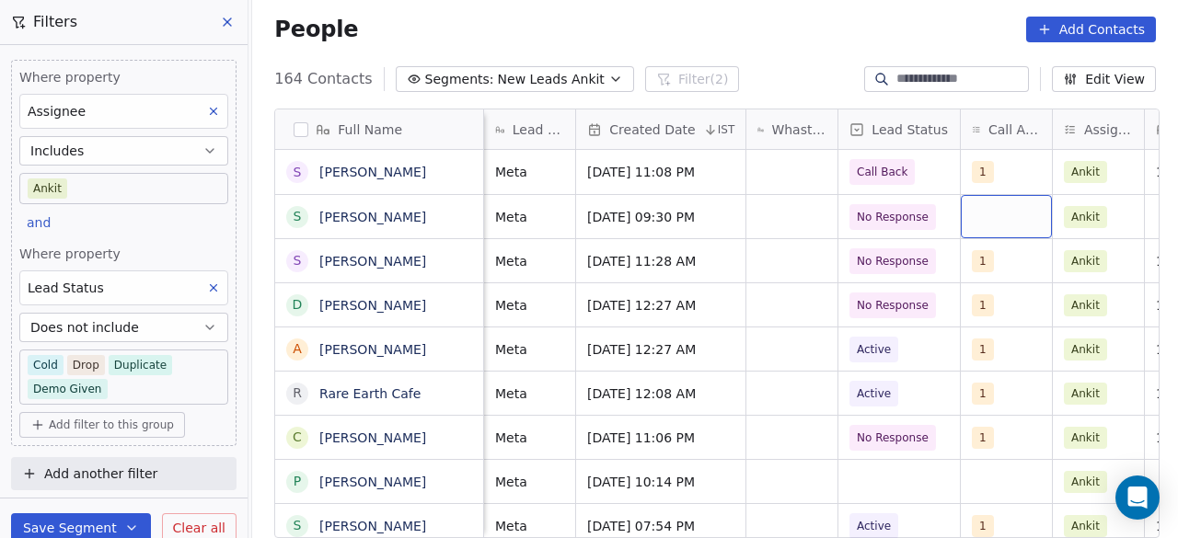
click at [1028, 208] on div "grid" at bounding box center [1006, 216] width 91 height 43
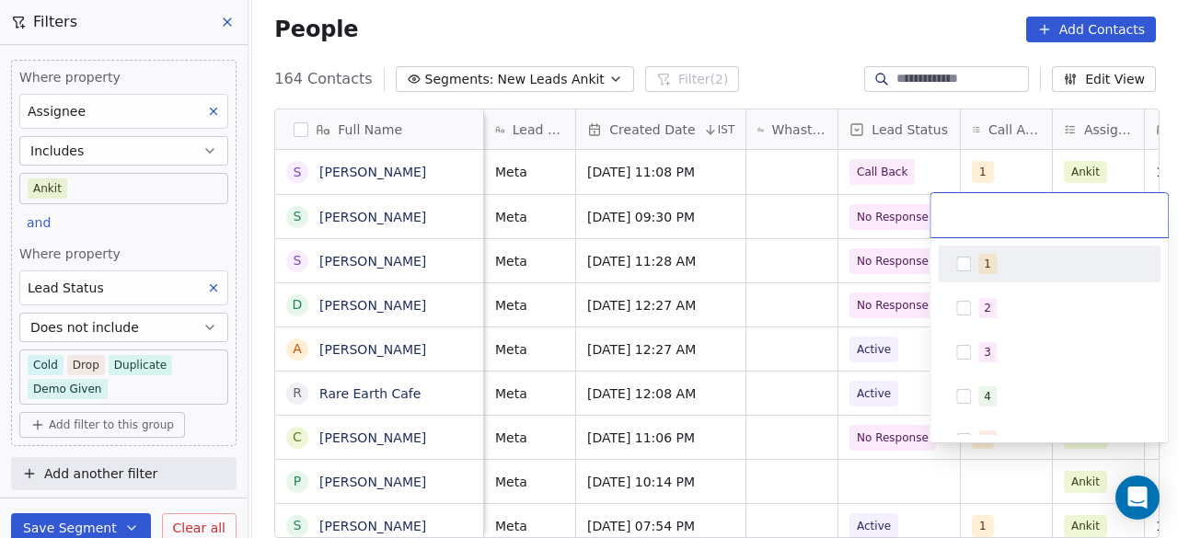
click at [981, 261] on span "1" at bounding box center [987, 264] width 18 height 20
click at [760, 217] on html "On2Cook India Pvt. Ltd. Contacts People Marketing Workflows Campaigns Sales Pip…" at bounding box center [589, 269] width 1178 height 538
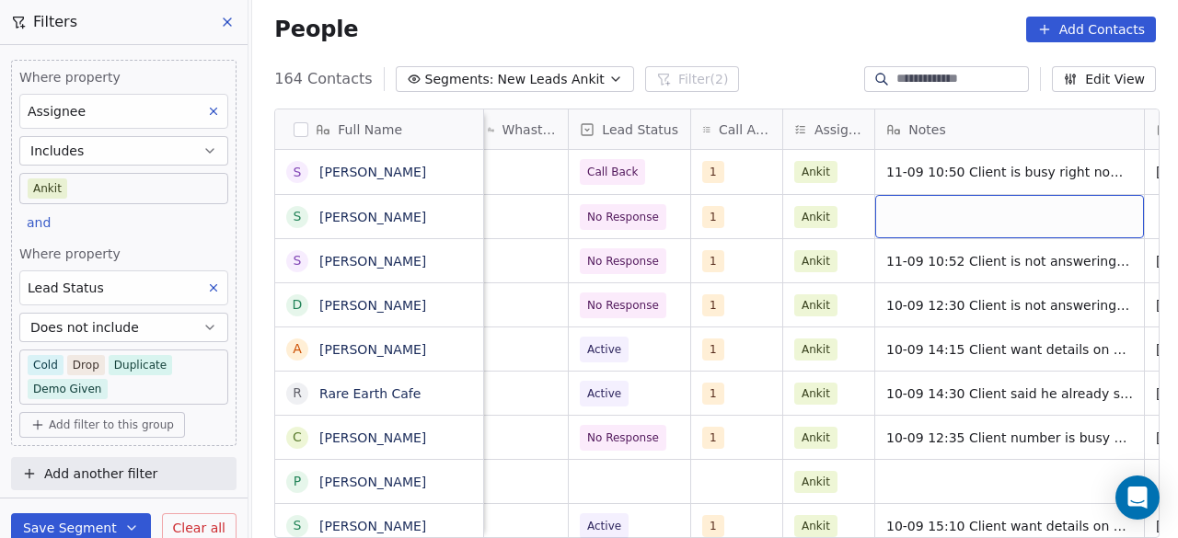
scroll to position [0, 1038]
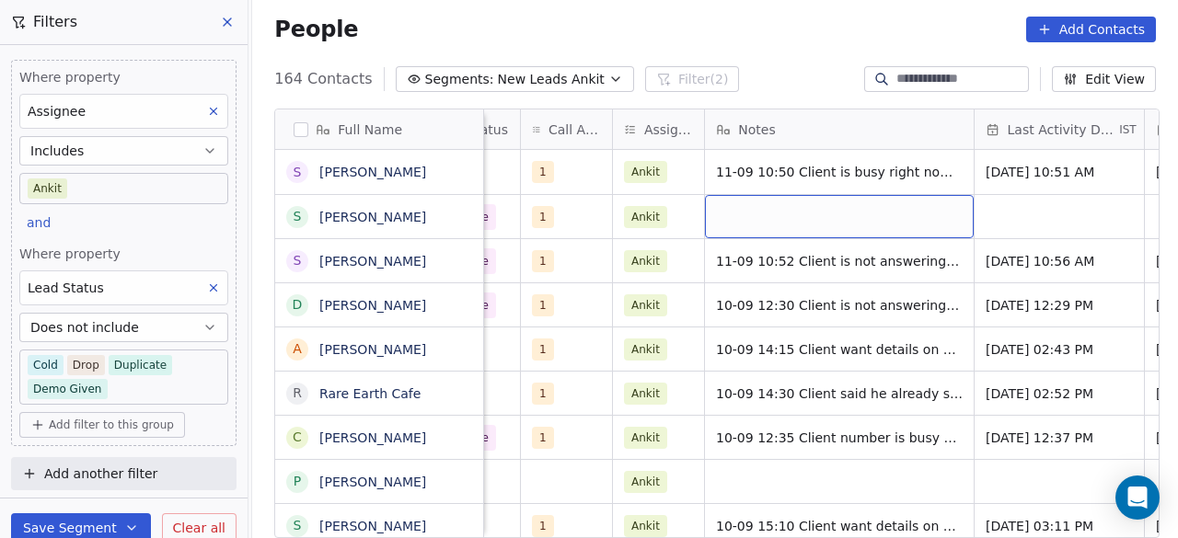
click at [795, 211] on div "grid" at bounding box center [839, 216] width 269 height 43
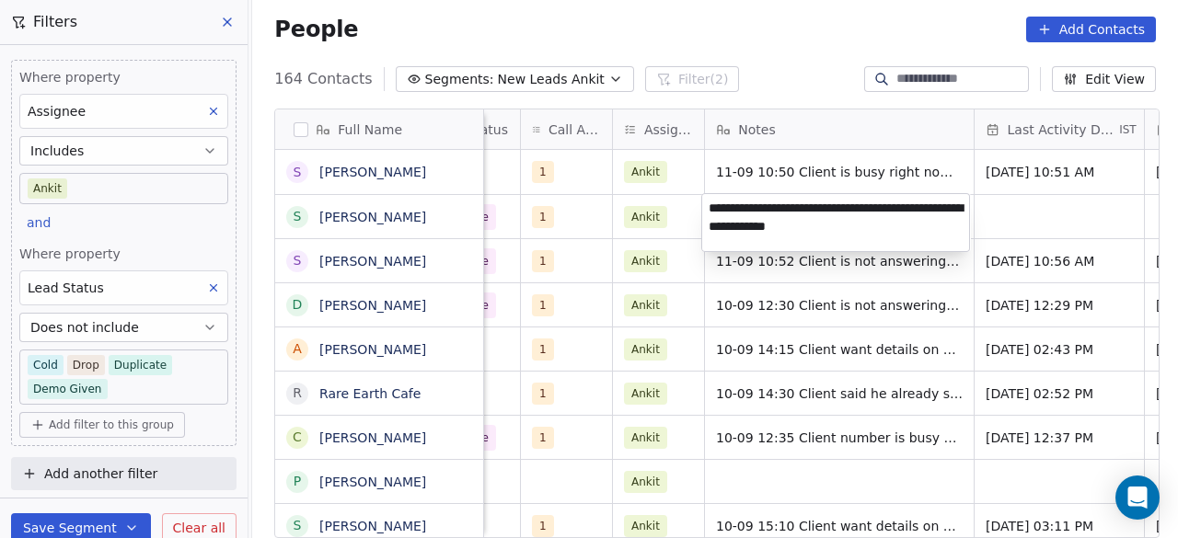
type textarea "**********"
click at [1051, 220] on html "On2Cook India Pvt. Ltd. Contacts People Marketing Workflows Campaigns Sales Pip…" at bounding box center [589, 269] width 1178 height 538
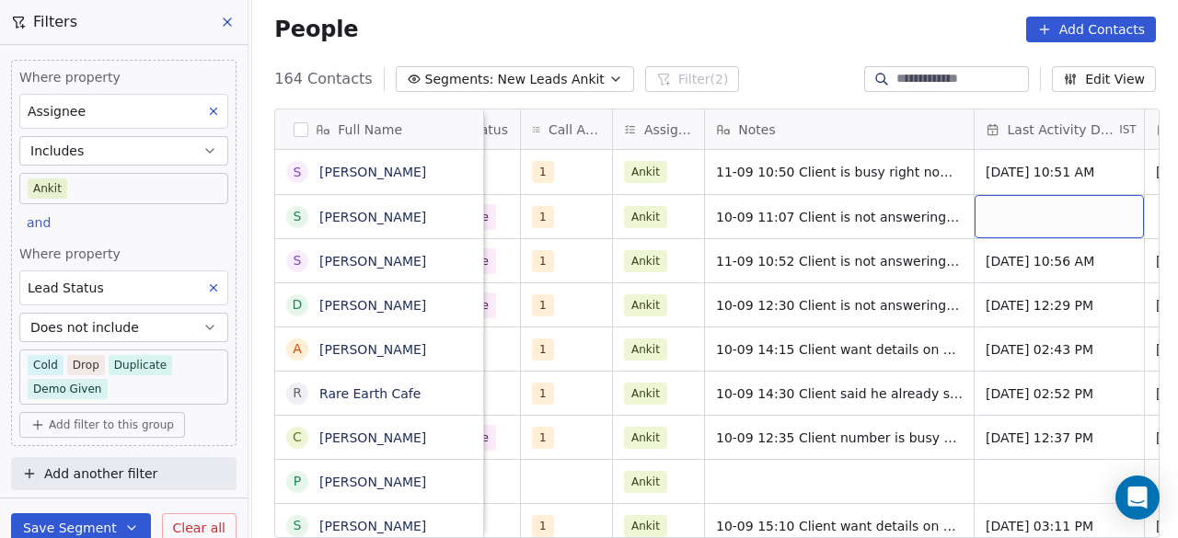
click at [1051, 220] on div "grid" at bounding box center [1059, 216] width 169 height 43
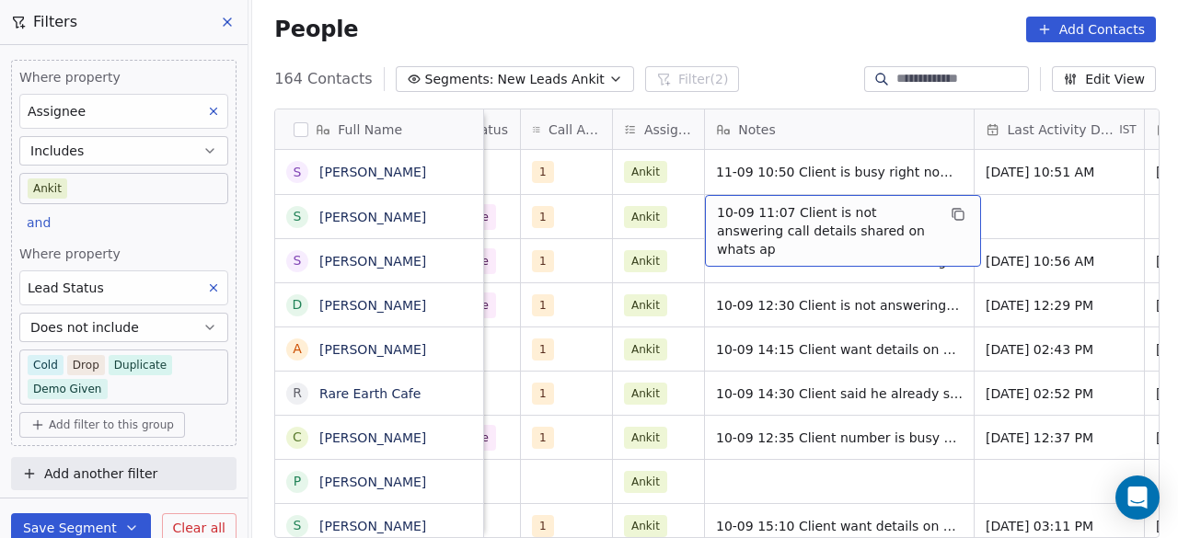
click at [722, 219] on span "10-09 11:07 Client is not answering call details shared on whats ap" at bounding box center [826, 230] width 219 height 55
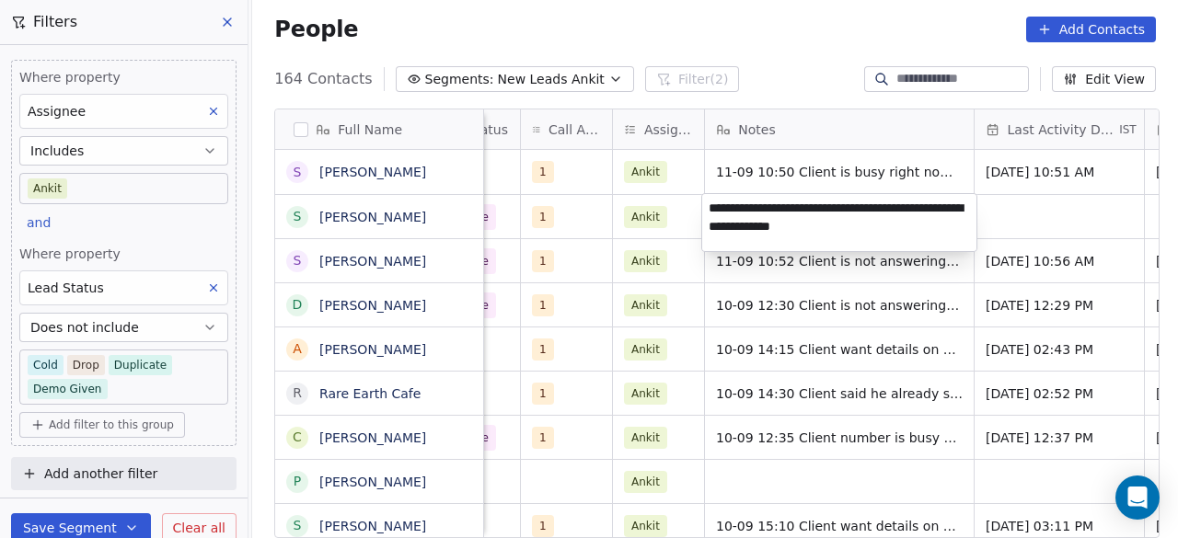
click at [723, 207] on textarea "**********" at bounding box center [839, 222] width 274 height 57
click at [723, 205] on textarea "**********" at bounding box center [839, 222] width 274 height 57
click at [866, 226] on textarea "**********" at bounding box center [839, 222] width 274 height 57
type textarea "**********"
click at [1011, 216] on html "On2Cook India Pvt. Ltd. Contacts People Marketing Workflows Campaigns Sales Pip…" at bounding box center [589, 269] width 1178 height 538
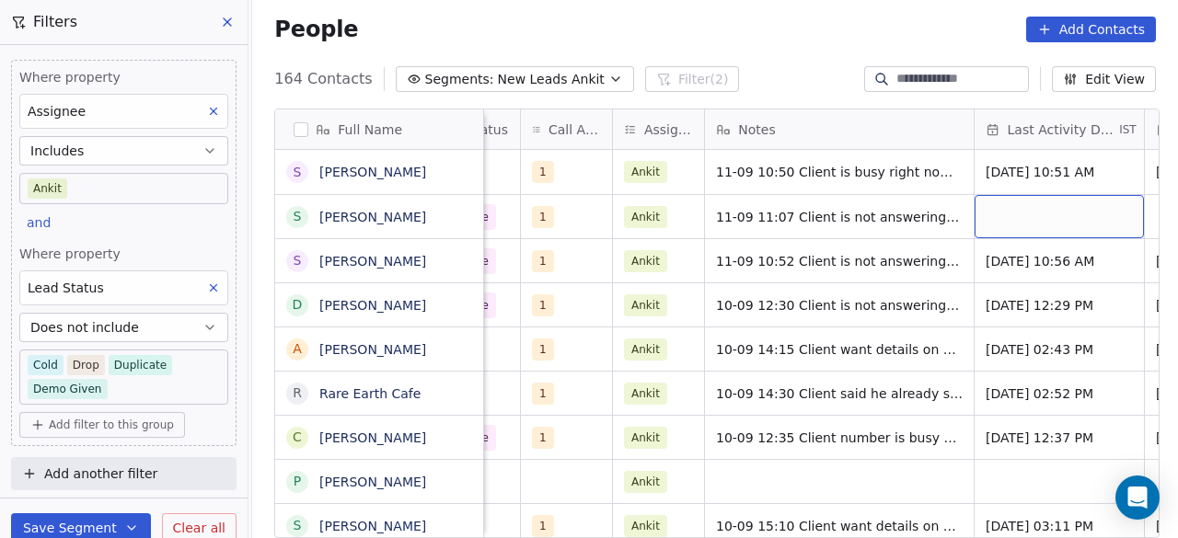
click at [1011, 216] on div "grid" at bounding box center [1059, 216] width 169 height 43
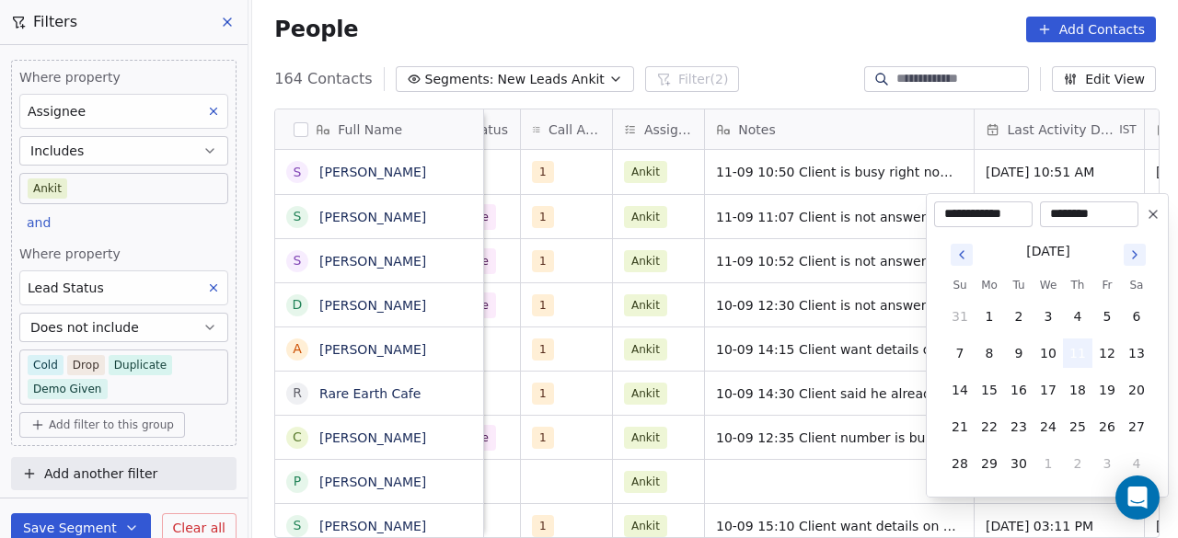
click at [1081, 347] on button "11" at bounding box center [1077, 353] width 29 height 29
click at [854, 221] on html "On2Cook India Pvt. Ltd. Contacts People Marketing Workflows Campaigns Sales Pip…" at bounding box center [589, 269] width 1178 height 538
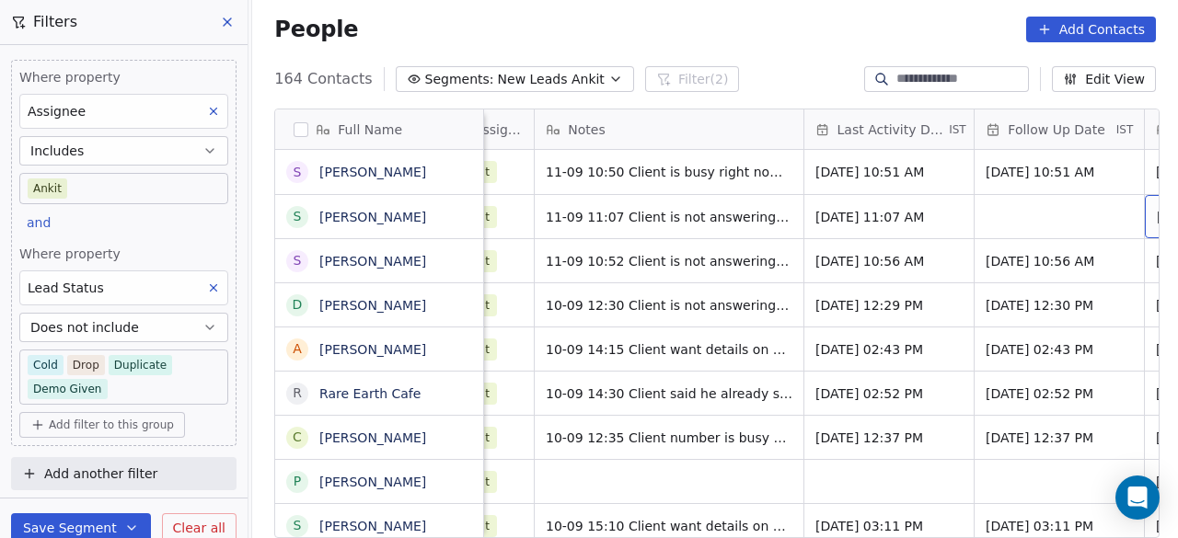
scroll to position [0, 1343]
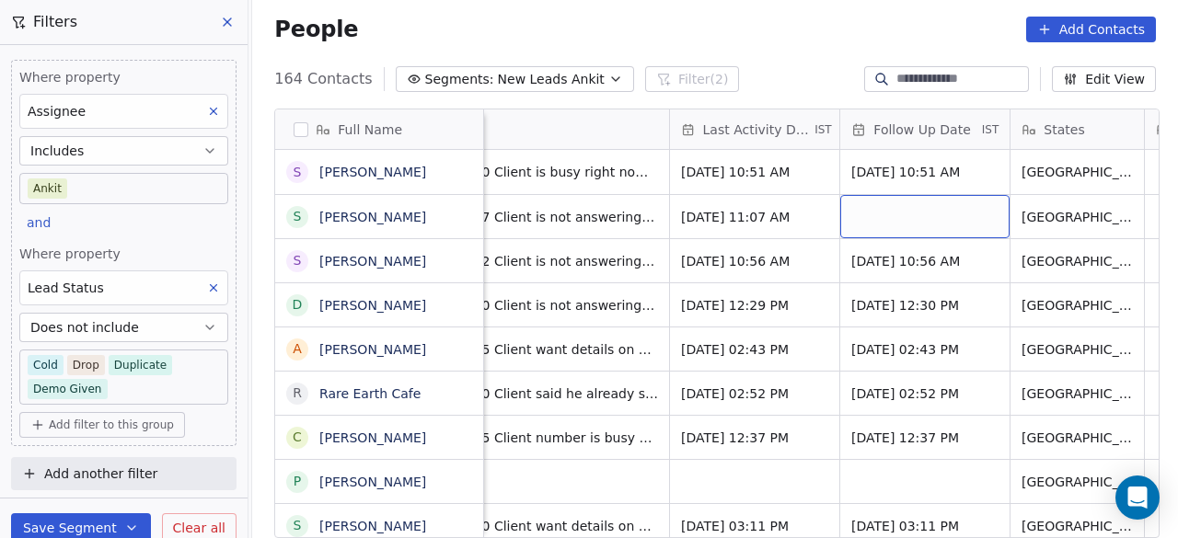
click at [897, 215] on div "grid" at bounding box center [924, 216] width 169 height 43
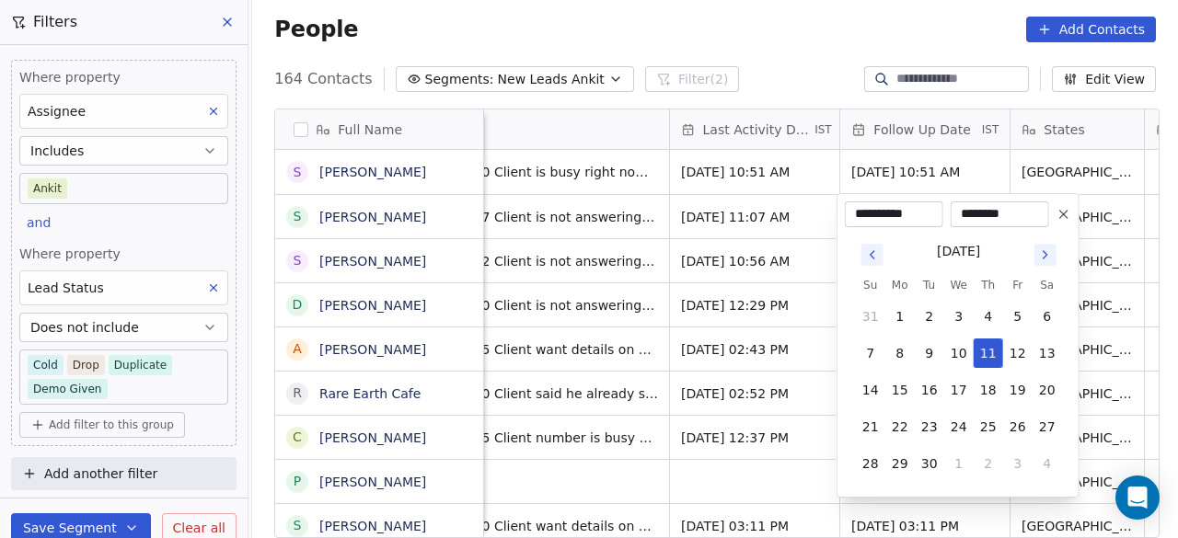
drag, startPoint x: 985, startPoint y: 388, endPoint x: 845, endPoint y: 284, distance: 174.3
click at [985, 386] on button "18" at bounding box center [988, 390] width 29 height 29
type input "**********"
click at [812, 249] on html "On2Cook India Pvt. Ltd. Contacts People Marketing Workflows Campaigns Sales Pip…" at bounding box center [589, 269] width 1178 height 538
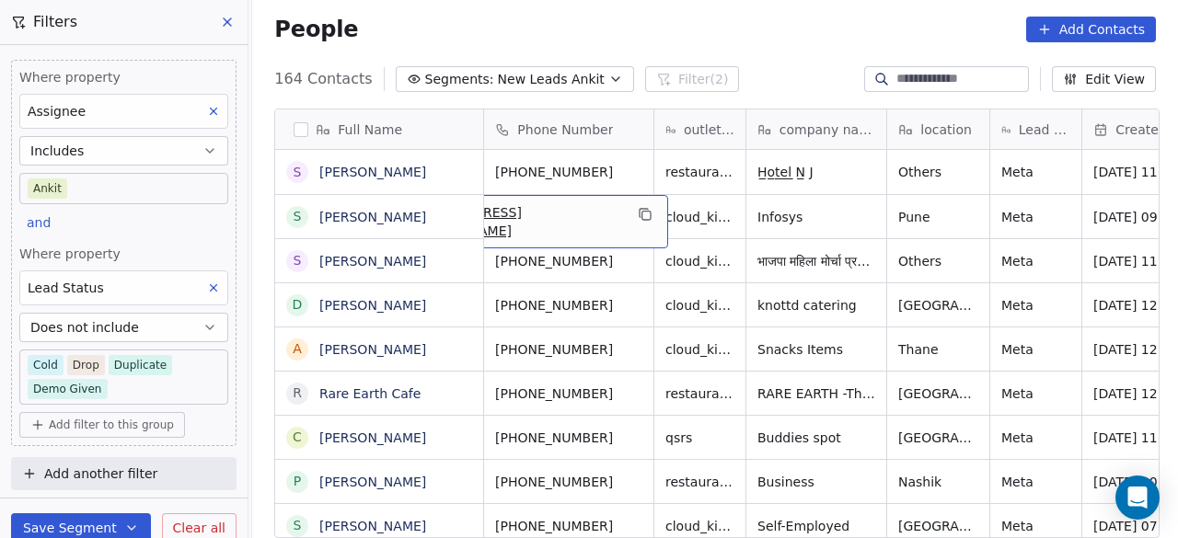
scroll to position [0, 0]
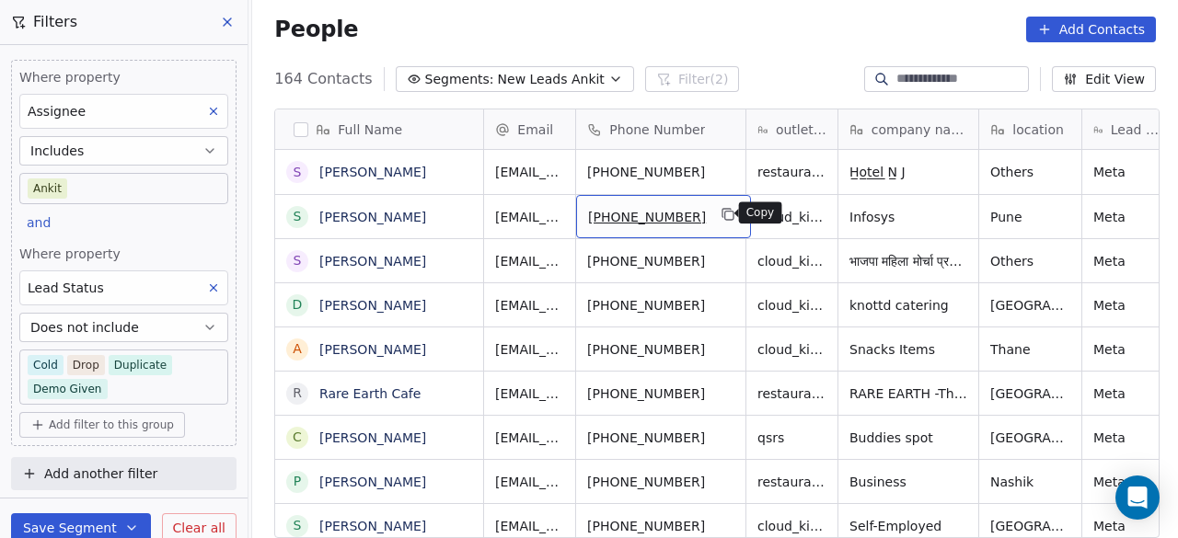
click at [722, 219] on icon "grid" at bounding box center [729, 214] width 15 height 15
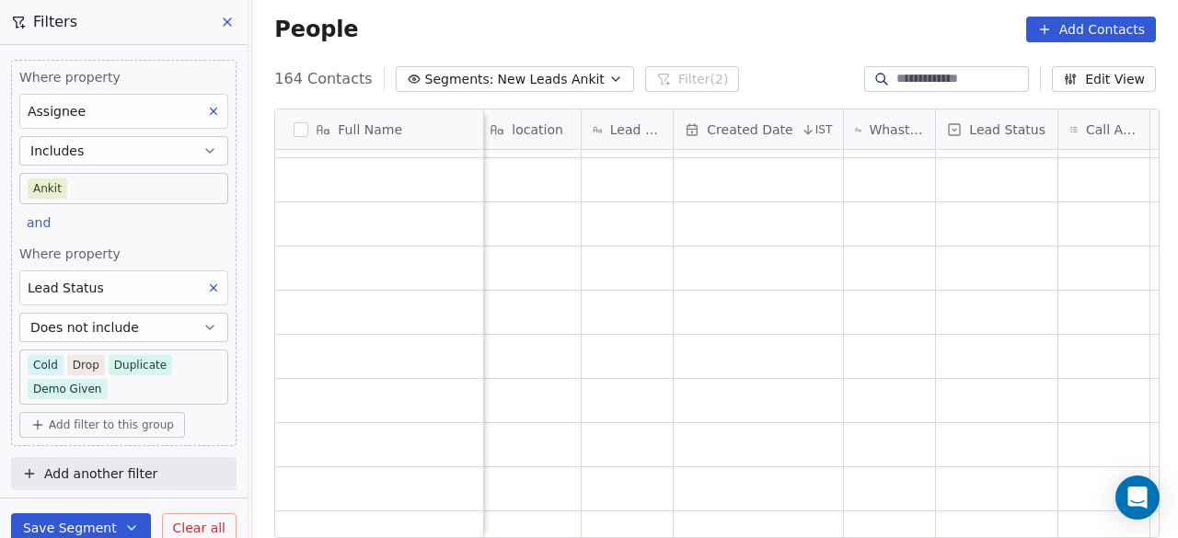
scroll to position [5983, 0]
click at [606, 34] on div "People Add Contacts" at bounding box center [715, 30] width 882 height 26
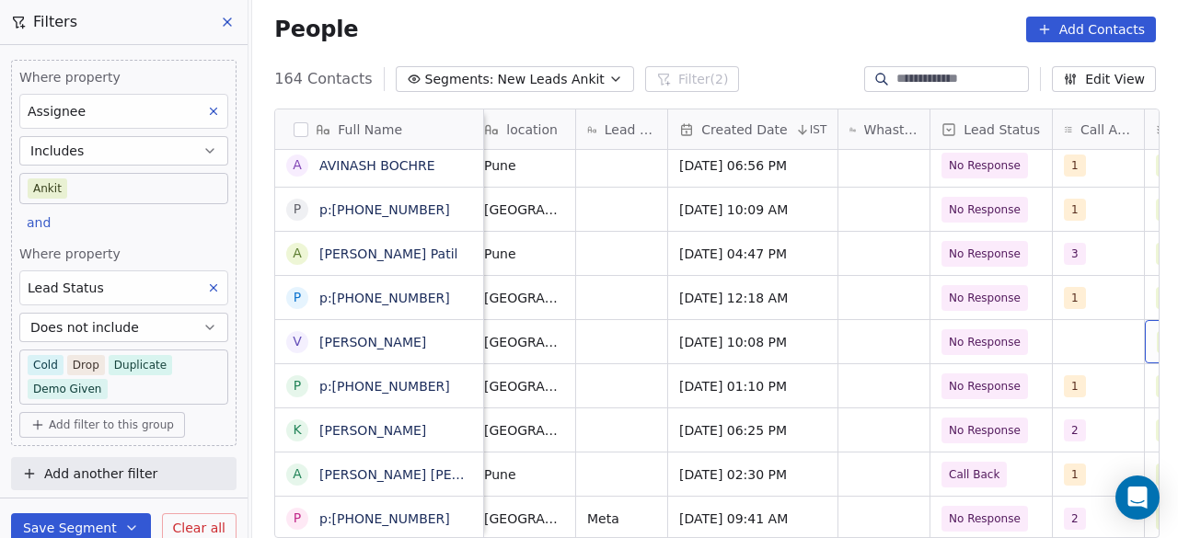
scroll to position [14, 598]
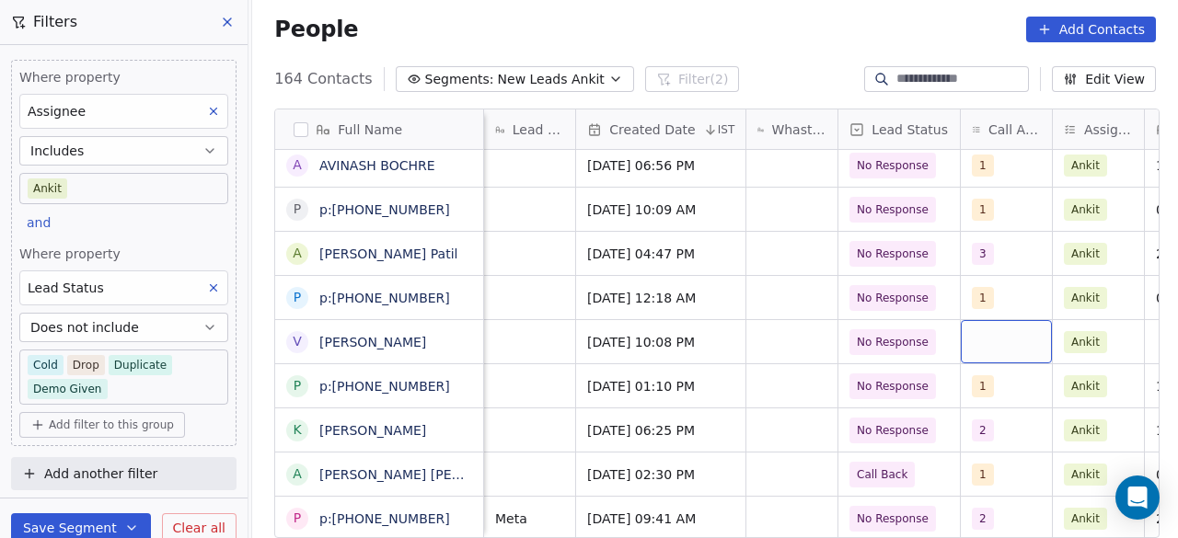
click at [983, 337] on div "grid" at bounding box center [1006, 341] width 91 height 43
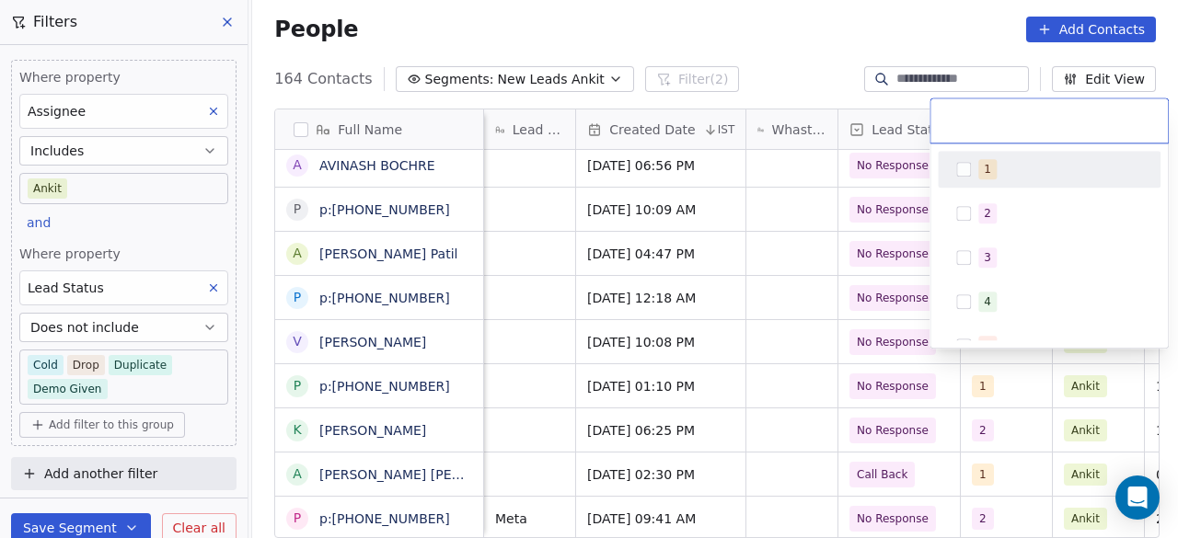
click at [972, 167] on div "1" at bounding box center [1049, 169] width 208 height 29
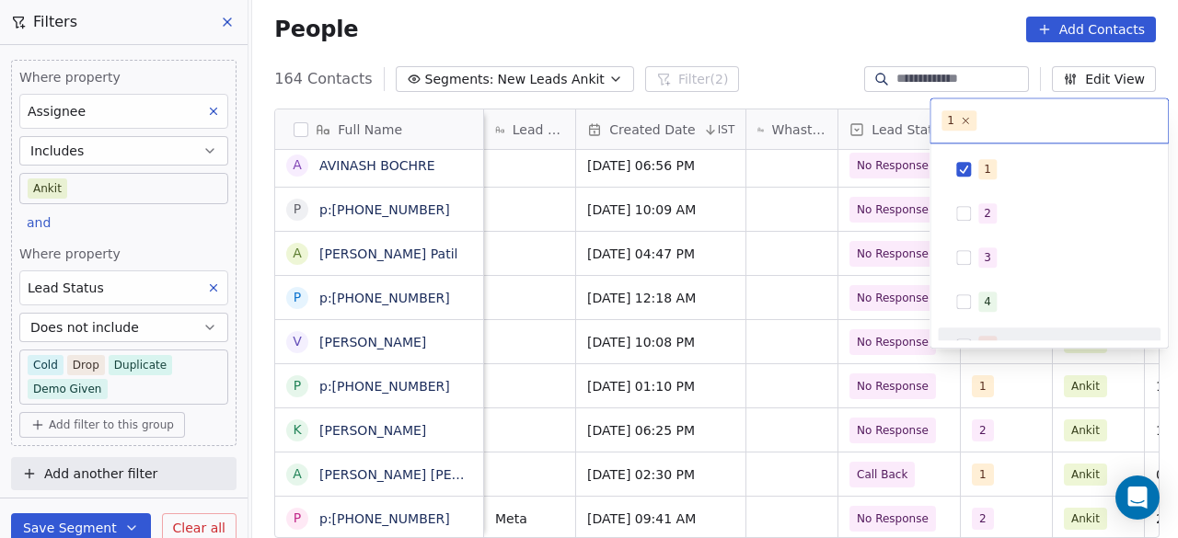
click at [801, 336] on html "On2Cook India Pvt. Ltd. Contacts People Marketing Workflows Campaigns Sales Pip…" at bounding box center [589, 269] width 1178 height 538
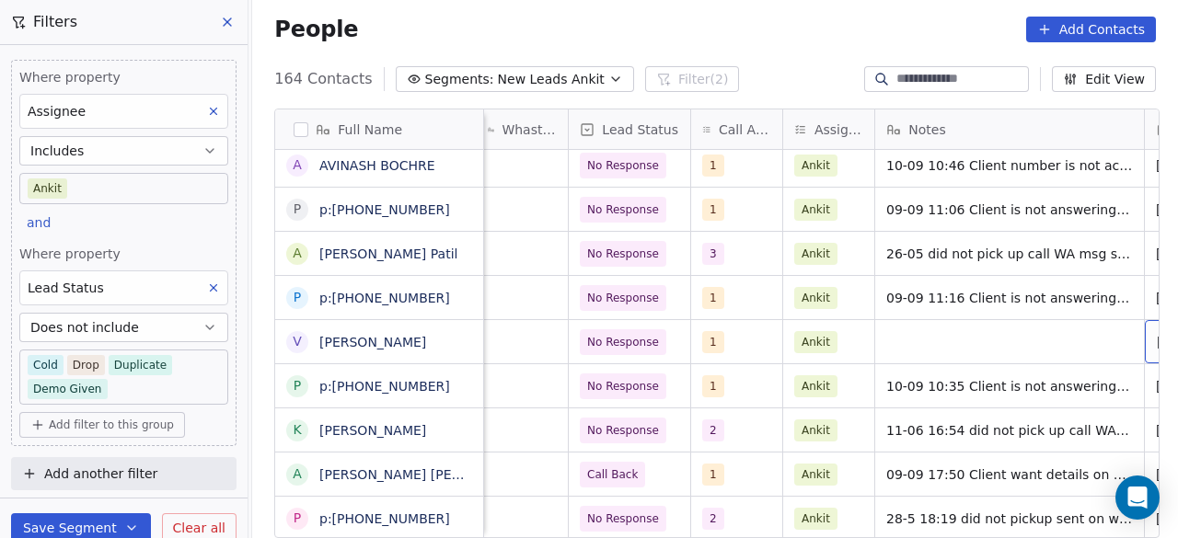
scroll to position [14, 1038]
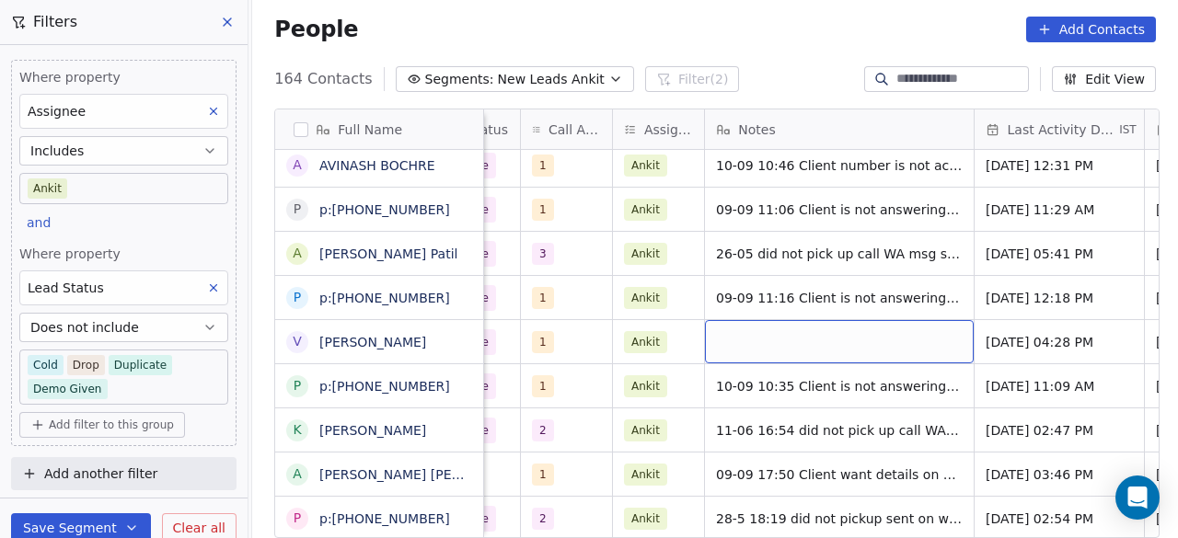
click at [810, 323] on div "grid" at bounding box center [839, 341] width 269 height 43
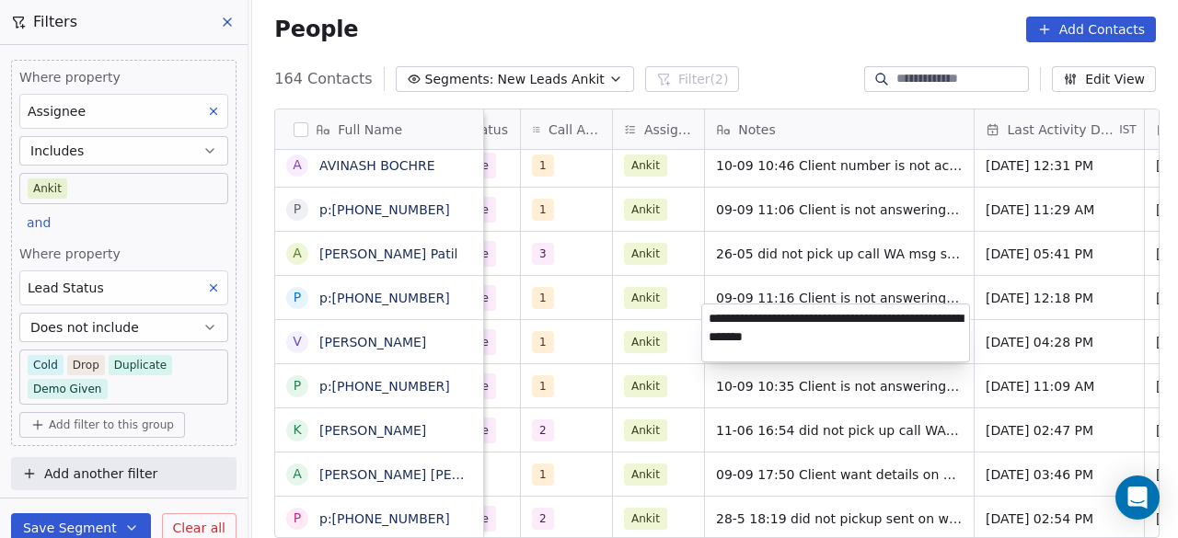
type textarea "**********"
drag, startPoint x: 783, startPoint y: 313, endPoint x: 874, endPoint y: 338, distance: 94.5
click at [874, 338] on textarea "**********" at bounding box center [835, 333] width 267 height 57
click at [677, 330] on html "On2Cook India Pvt. Ltd. Contacts People Marketing Workflows Campaigns Sales Pip…" at bounding box center [589, 269] width 1178 height 538
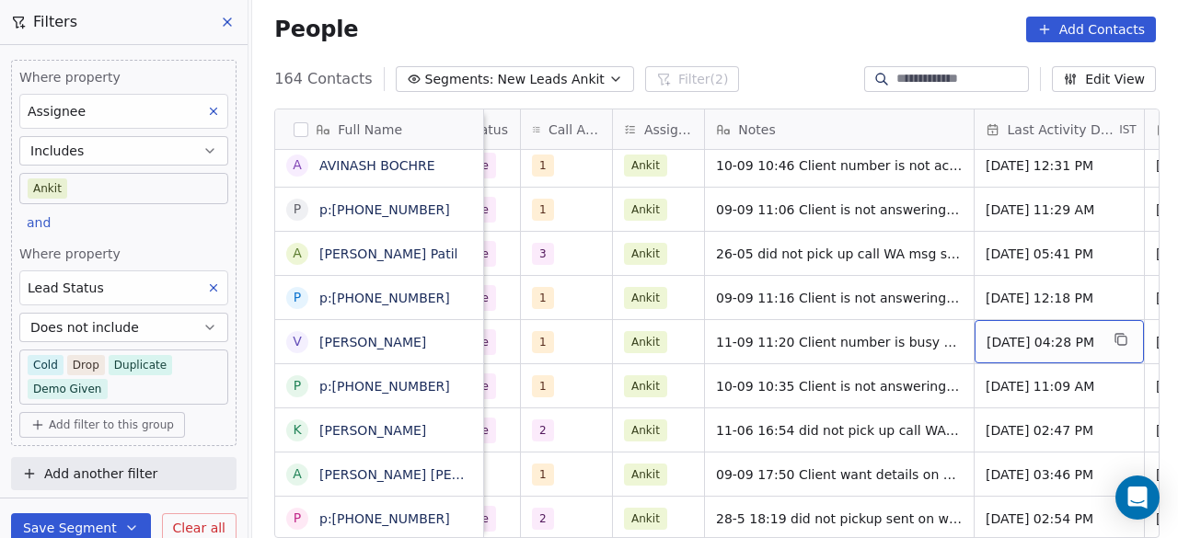
click at [998, 333] on span "May 15, 2025 04:28 PM" at bounding box center [1043, 342] width 112 height 18
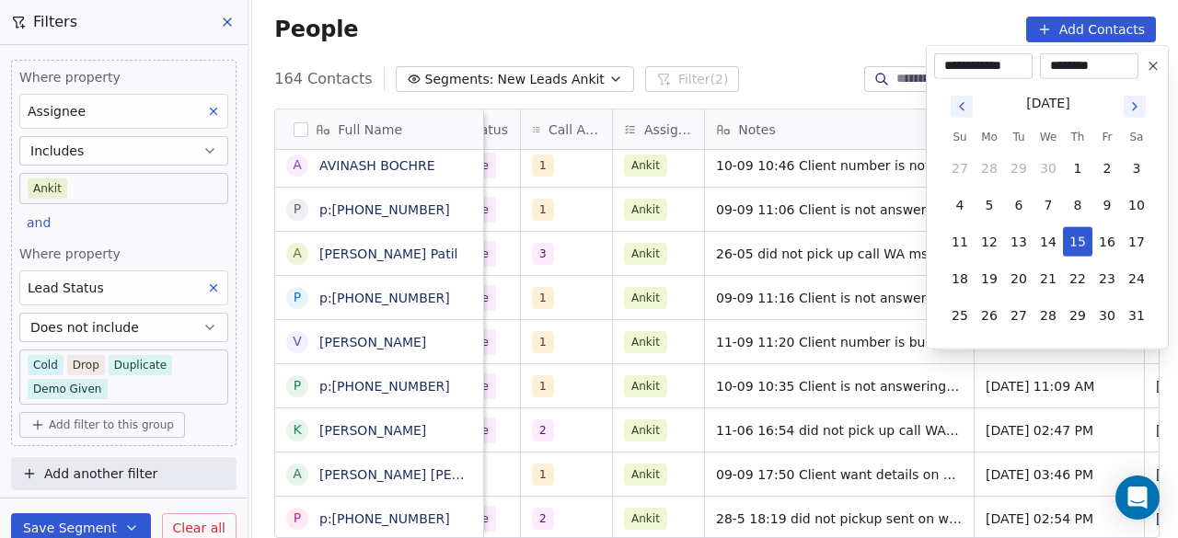
click at [1136, 111] on icon "Go to next month" at bounding box center [1135, 106] width 15 height 15
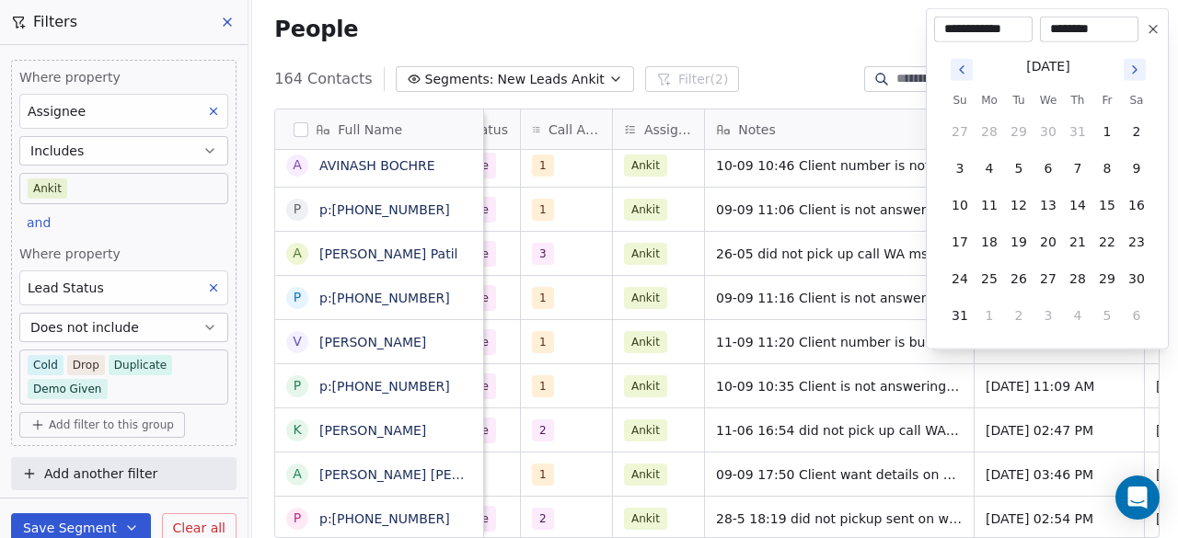
click at [1140, 72] on icon "Go to next month" at bounding box center [1135, 70] width 15 height 15
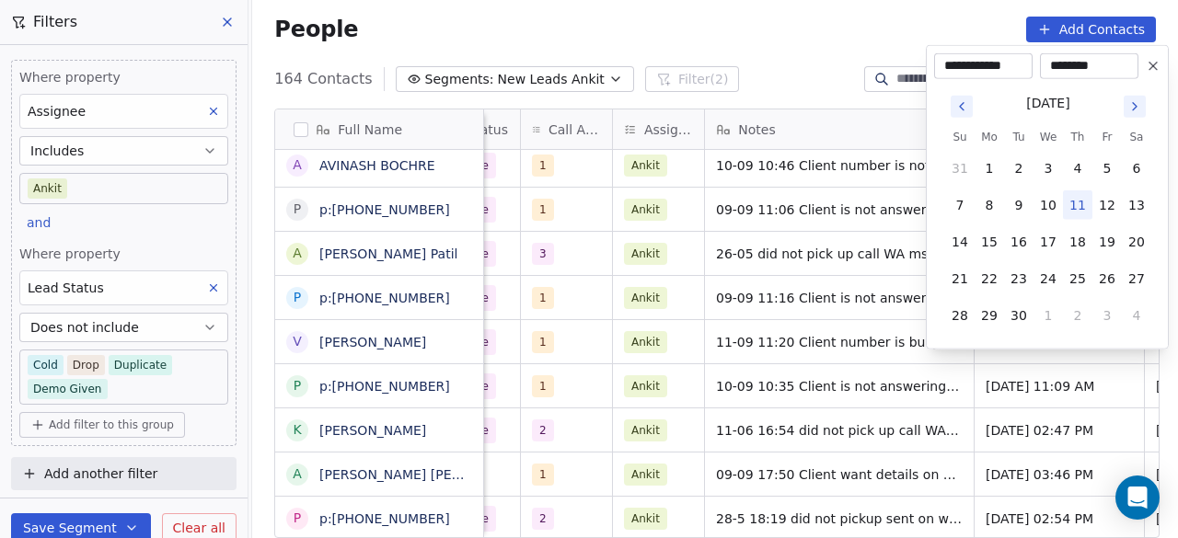
click at [1074, 203] on button "11" at bounding box center [1077, 205] width 29 height 29
type input "**********"
click at [863, 354] on html "On2Cook India Pvt. Ltd. Contacts People Marketing Workflows Campaigns Sales Pip…" at bounding box center [589, 269] width 1178 height 538
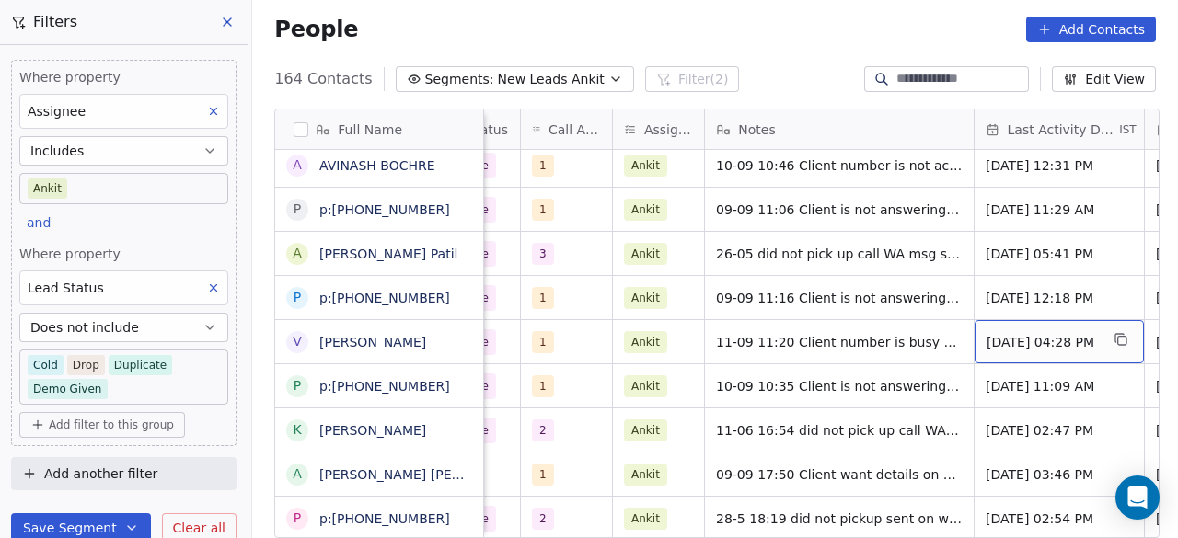
scroll to position [14, 1209]
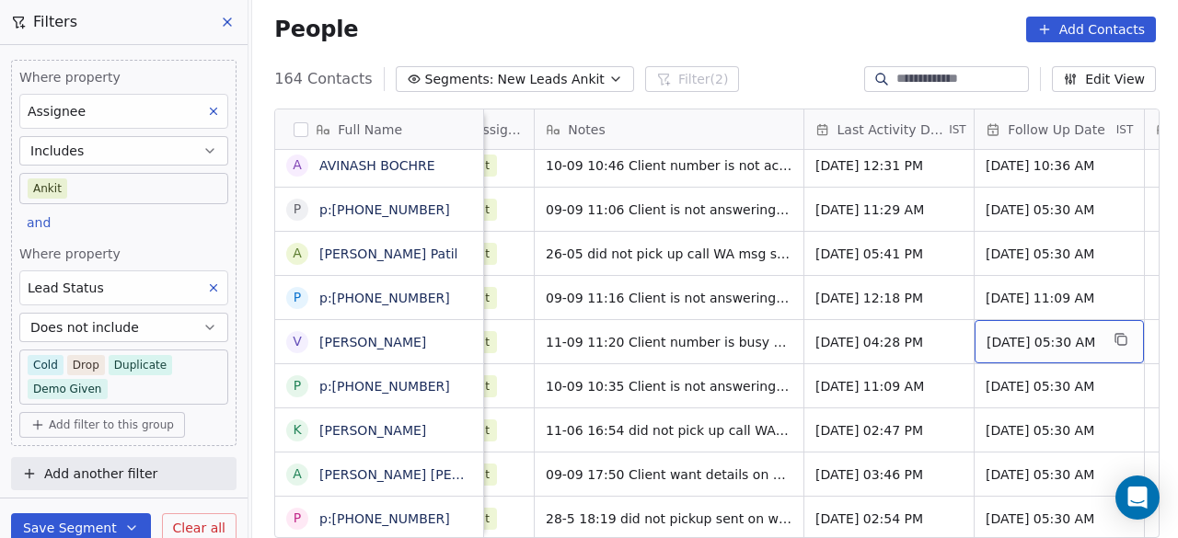
click at [1060, 339] on div "22/05/2025 05:30 AM" at bounding box center [1059, 341] width 169 height 43
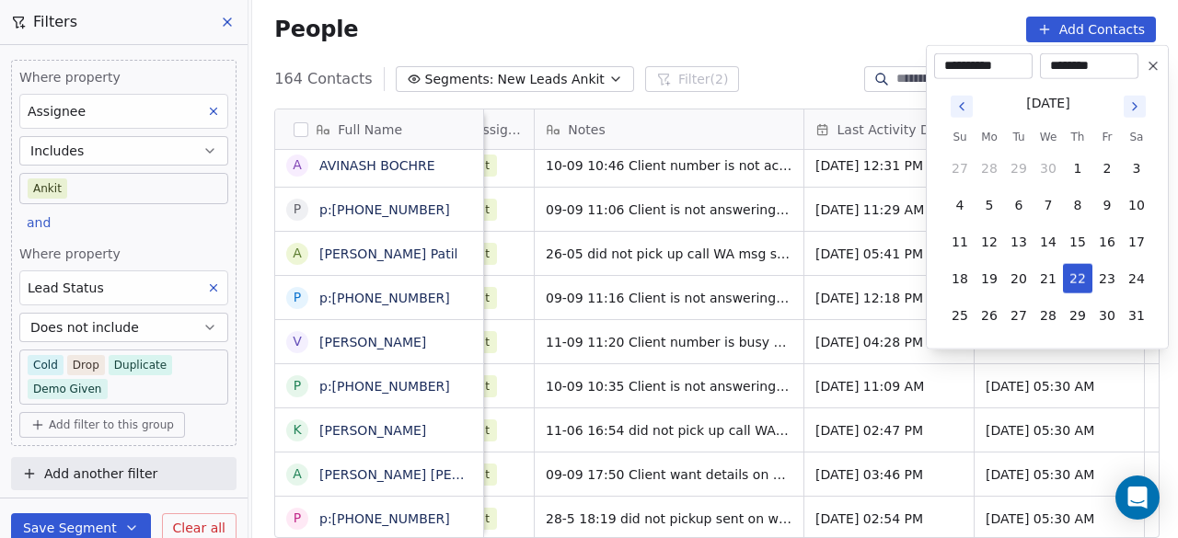
click at [1136, 113] on button "Go to next month" at bounding box center [1135, 107] width 22 height 22
click at [1136, 146] on tbody "29 30 1 2 3 4 5 6 7 8 9 10 11 12 13 14 15 16 17 18 19 20 21 22 23 24 25 26 27 2…" at bounding box center [1048, 238] width 206 height 184
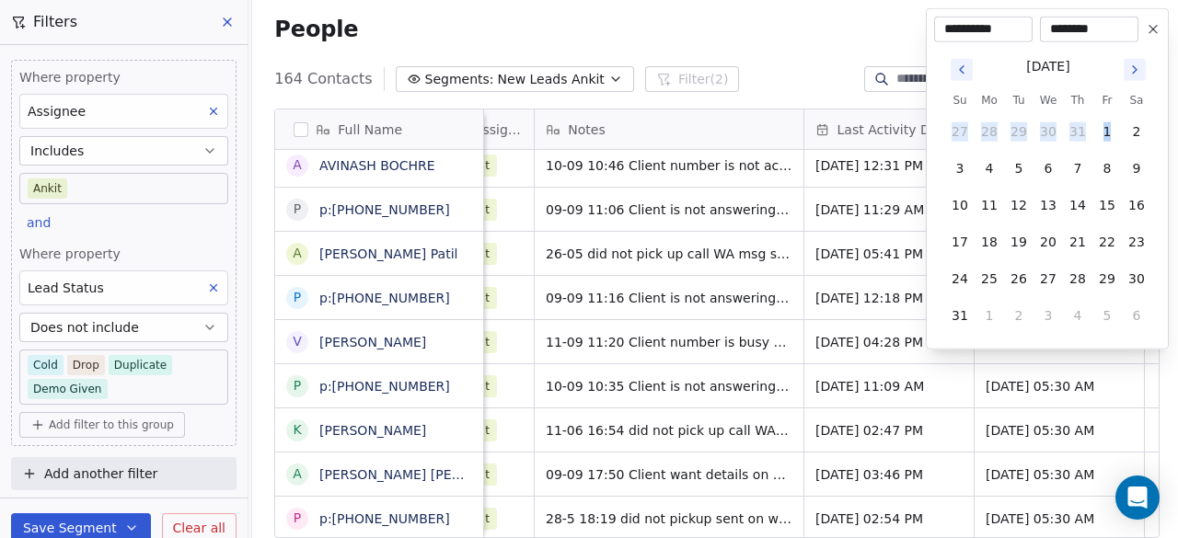
click at [1134, 69] on icon "Go to next month" at bounding box center [1135, 70] width 15 height 15
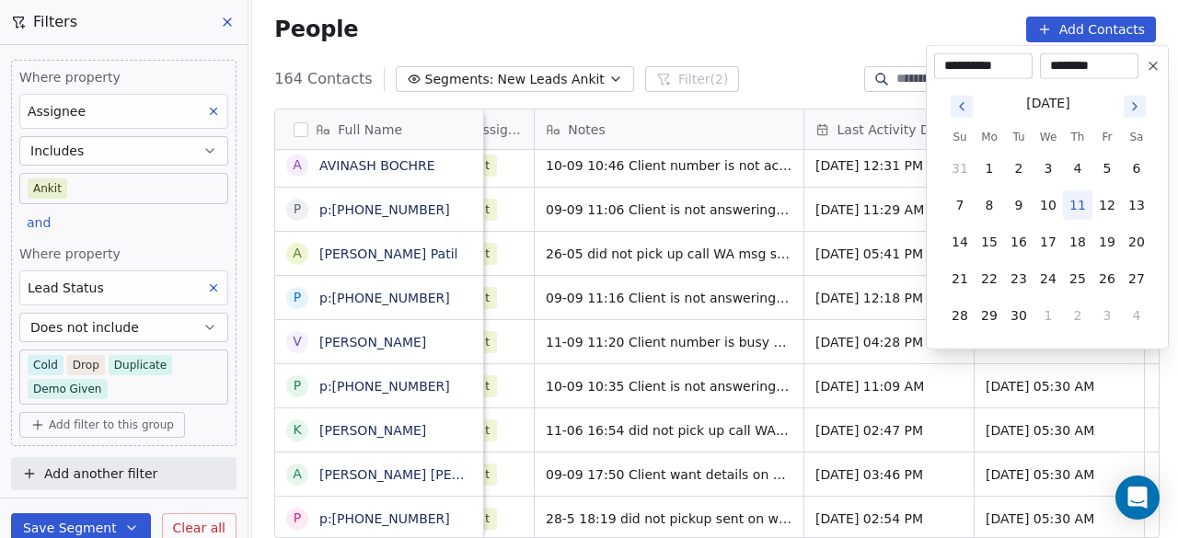
click at [1135, 99] on icon "Go to next month" at bounding box center [1135, 106] width 15 height 15
click at [957, 102] on icon "Go to previous month" at bounding box center [962, 106] width 15 height 15
click at [1050, 240] on button "17" at bounding box center [1048, 241] width 29 height 29
type input "**********"
click at [719, 249] on html "On2Cook India Pvt. Ltd. Contacts People Marketing Workflows Campaigns Sales Pip…" at bounding box center [589, 269] width 1178 height 538
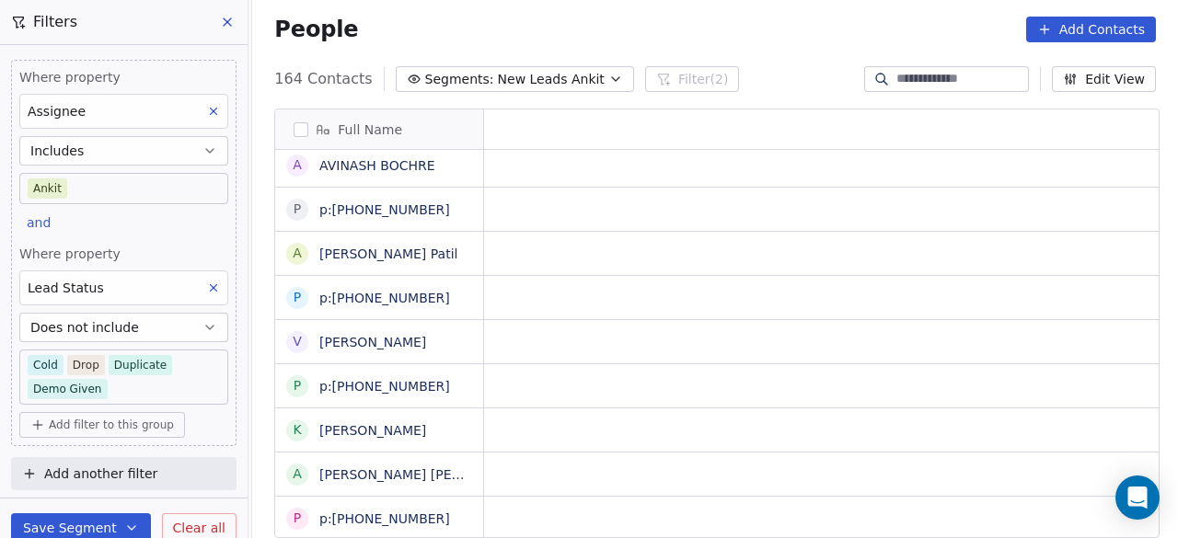
scroll to position [14, 0]
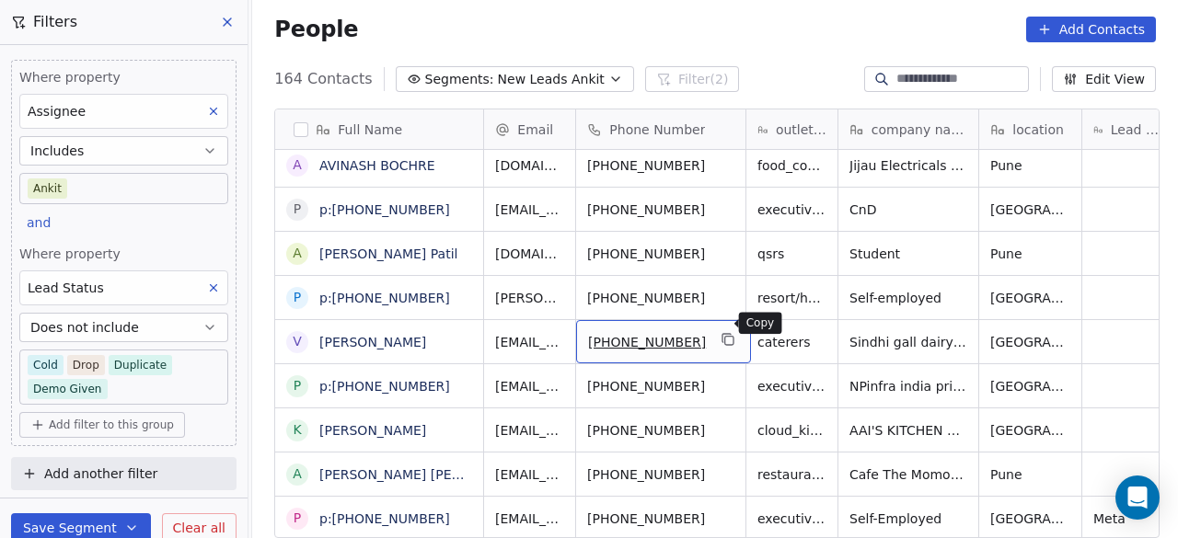
click at [727, 329] on button "grid" at bounding box center [729, 340] width 22 height 22
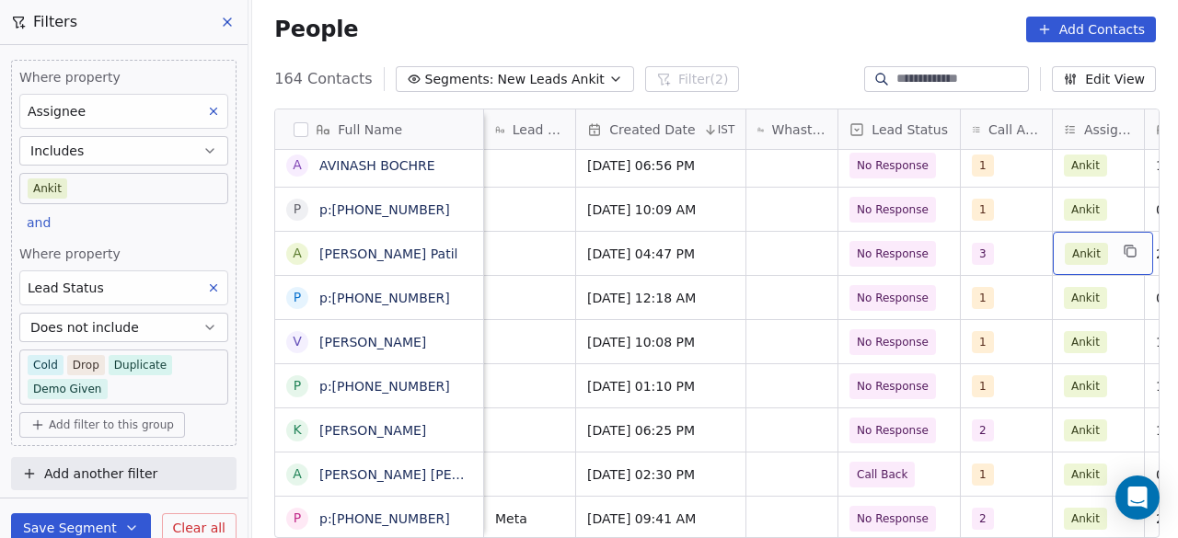
scroll to position [14, 868]
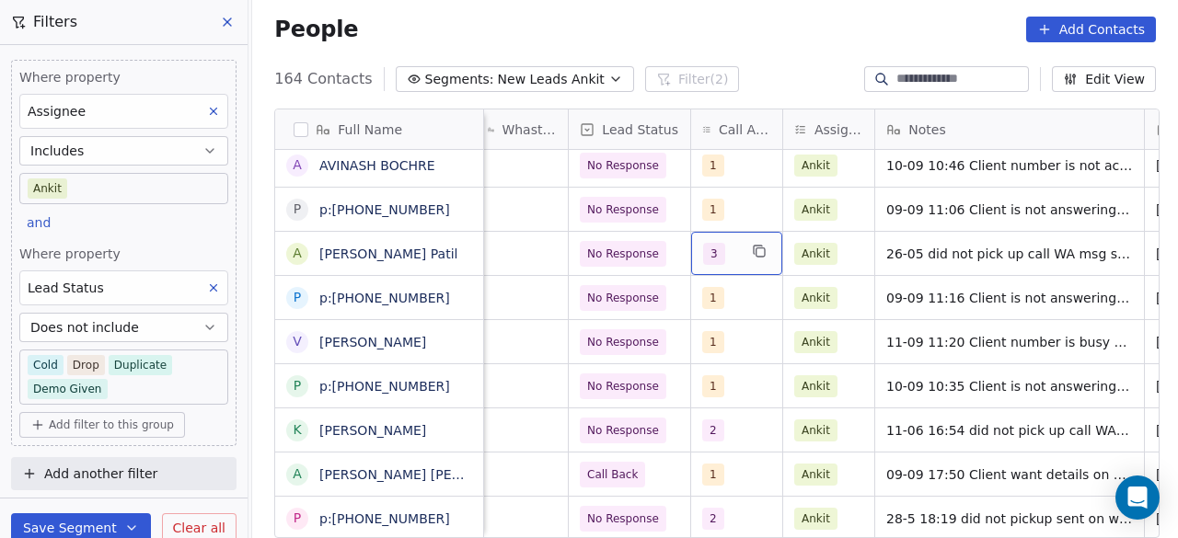
click at [740, 245] on div "3" at bounding box center [736, 253] width 91 height 43
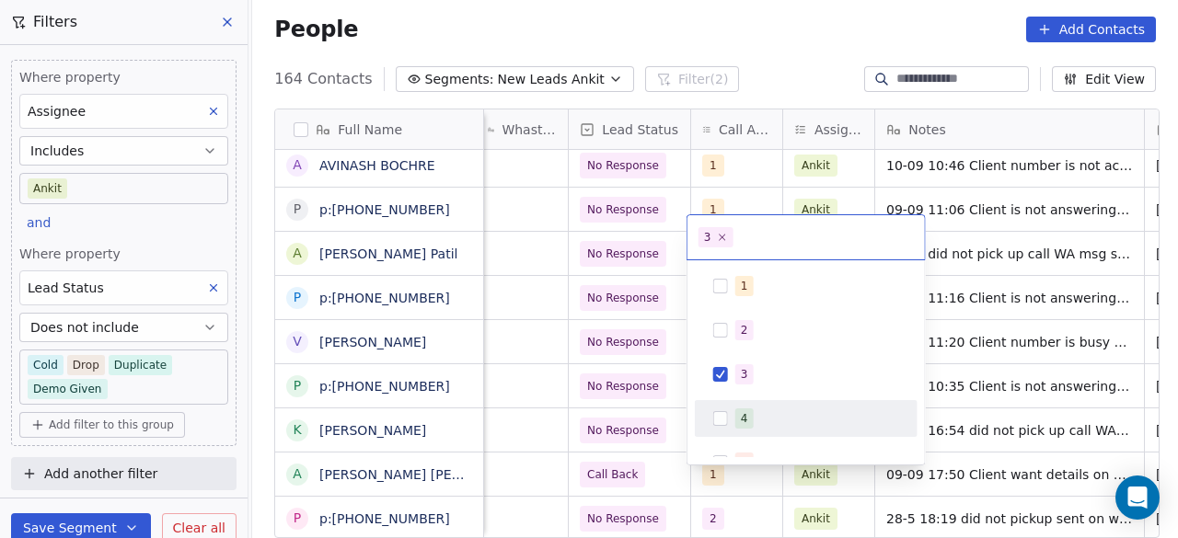
click at [735, 416] on span "4" at bounding box center [744, 419] width 18 height 20
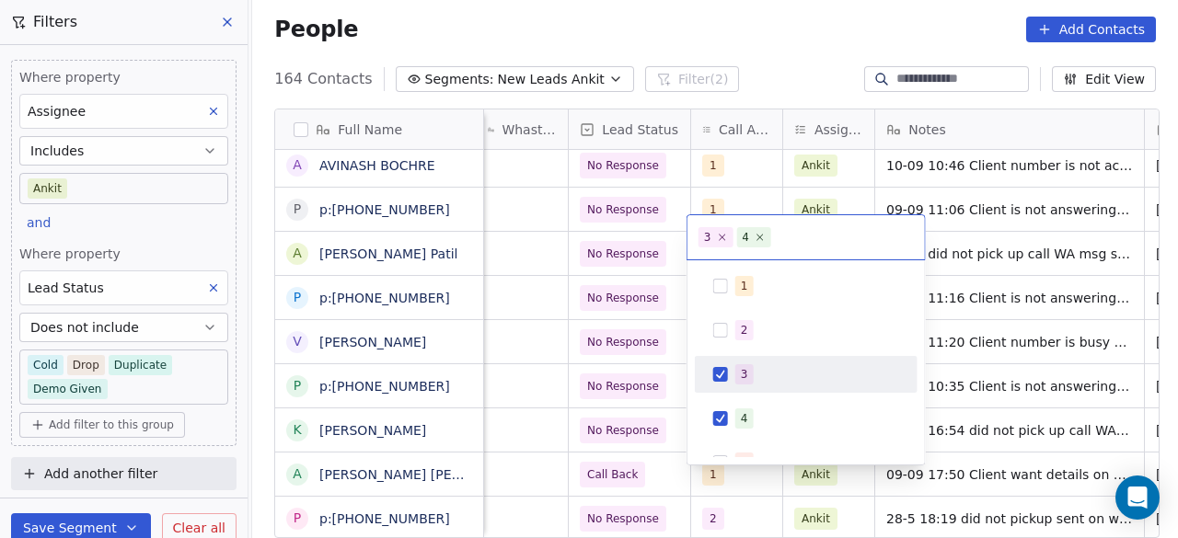
click at [721, 367] on button "Suggestions" at bounding box center [720, 374] width 15 height 15
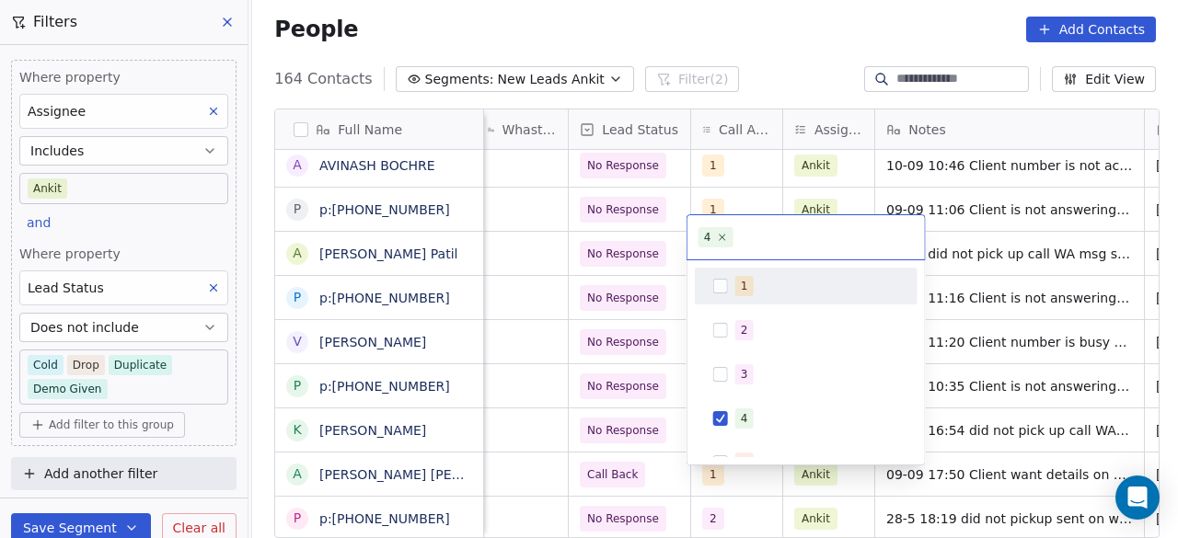
click at [963, 251] on html "On2Cook India Pvt. Ltd. Contacts People Marketing Workflows Campaigns Sales Pip…" at bounding box center [589, 269] width 1178 height 538
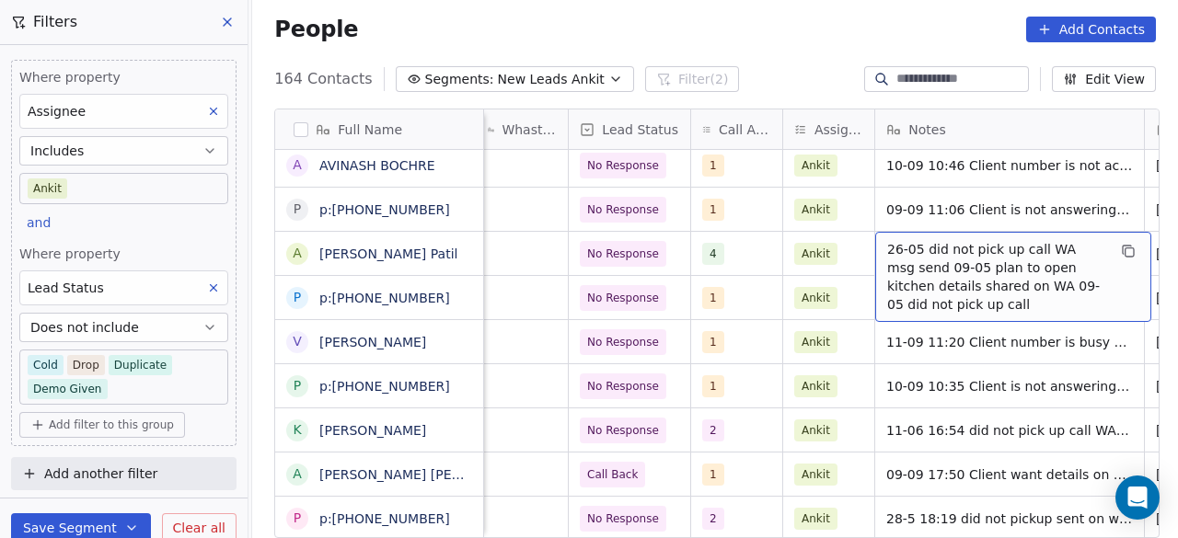
click at [930, 248] on span "26-05 did not pick up call WA msg send 09-05 plan to open kitchen details share…" at bounding box center [996, 277] width 219 height 74
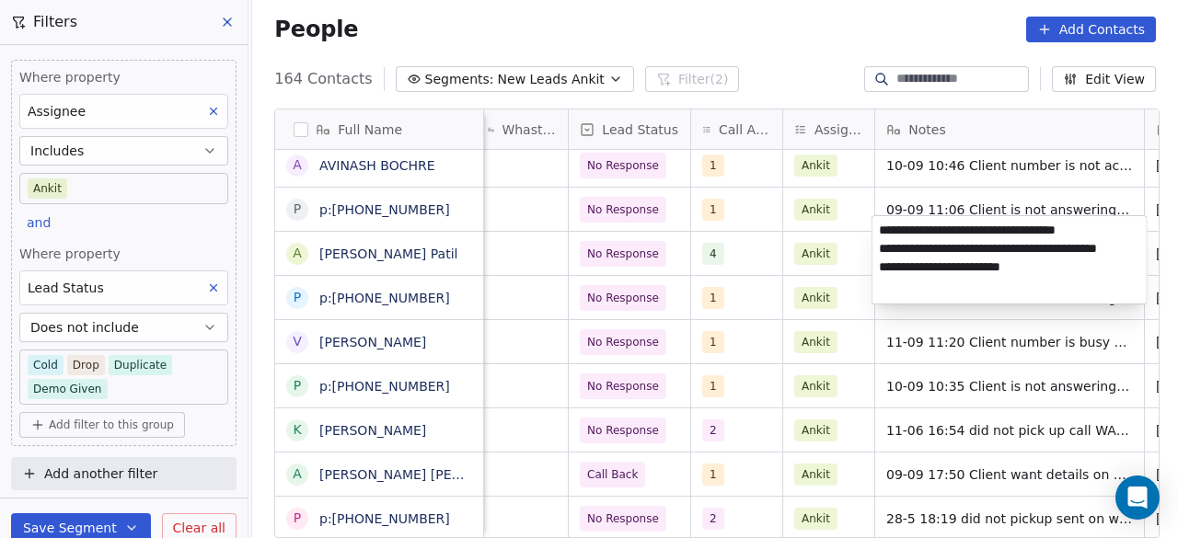
click at [879, 228] on textarea "**********" at bounding box center [1010, 259] width 274 height 87
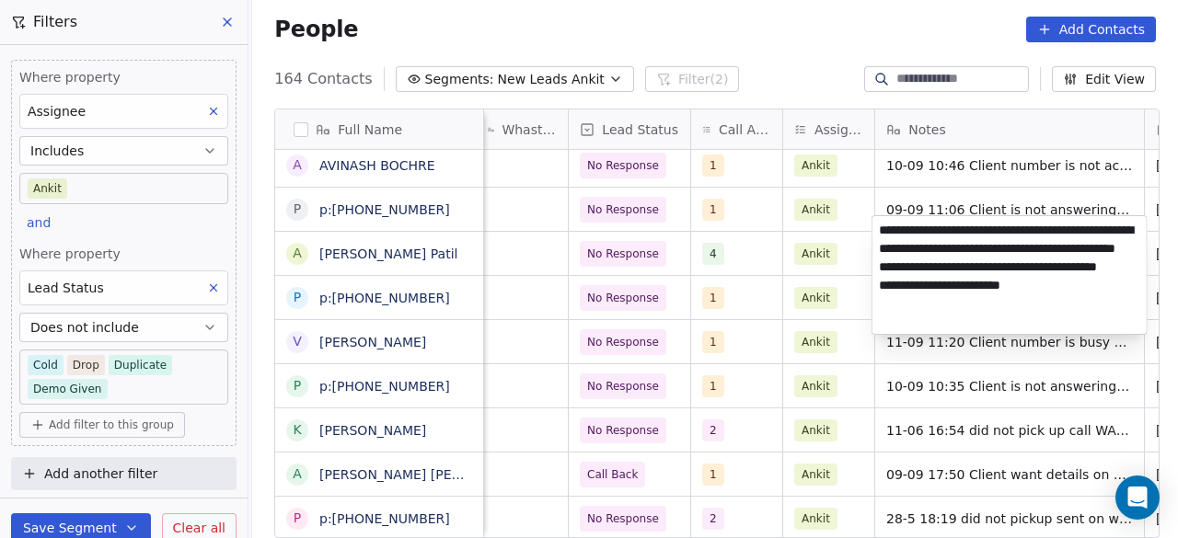
type textarea "**********"
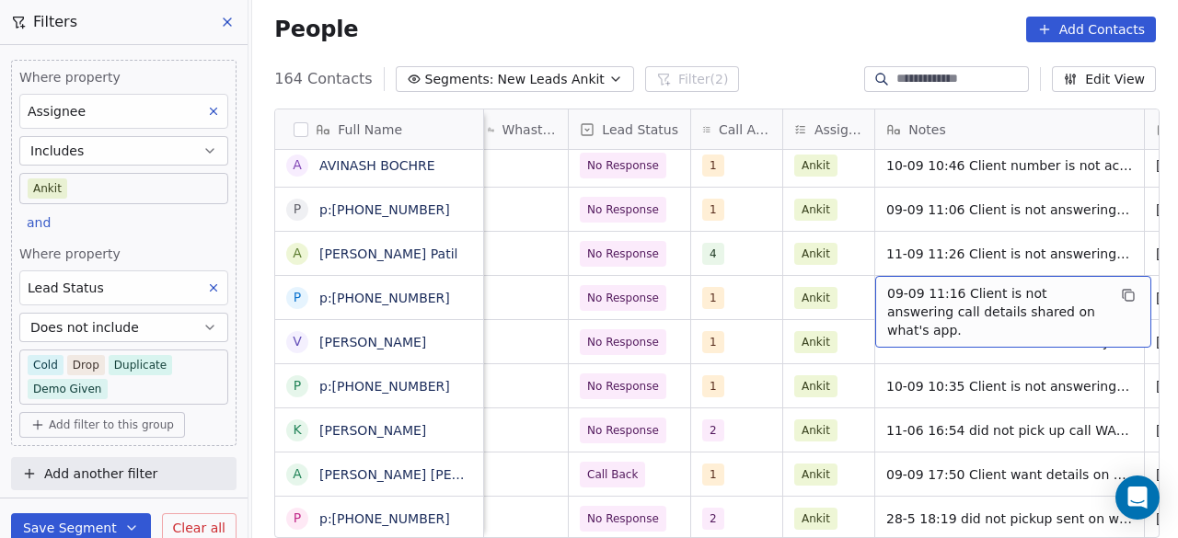
scroll to position [14, 1038]
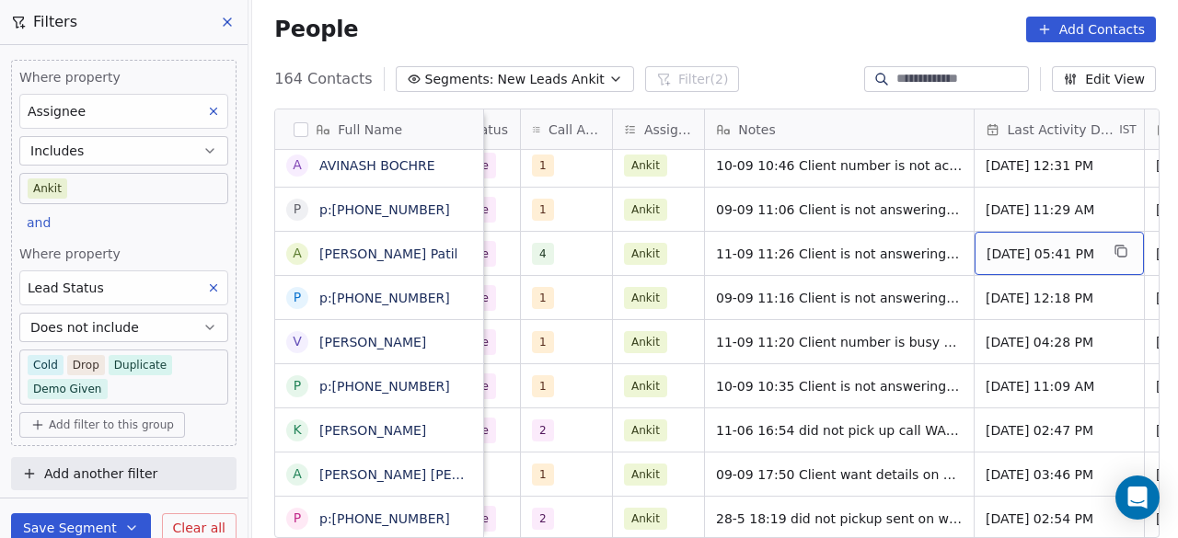
click at [1000, 249] on div "May 26, 2025 05:41 PM" at bounding box center [1059, 253] width 169 height 43
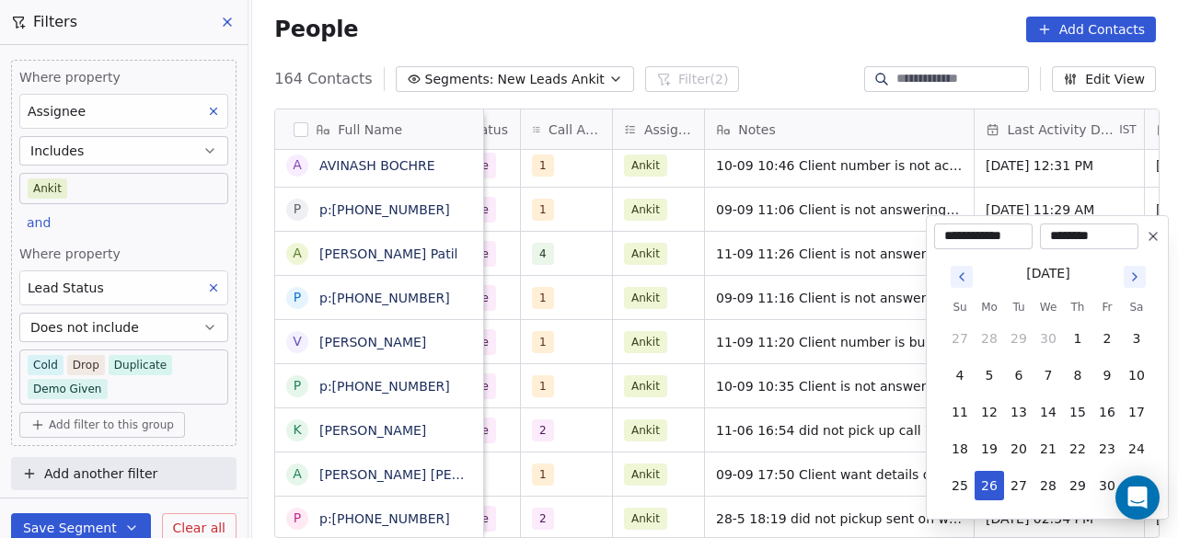
click at [1134, 274] on icon "Go to next month" at bounding box center [1135, 276] width 4 height 7
click at [1077, 372] on button "11" at bounding box center [1077, 375] width 29 height 29
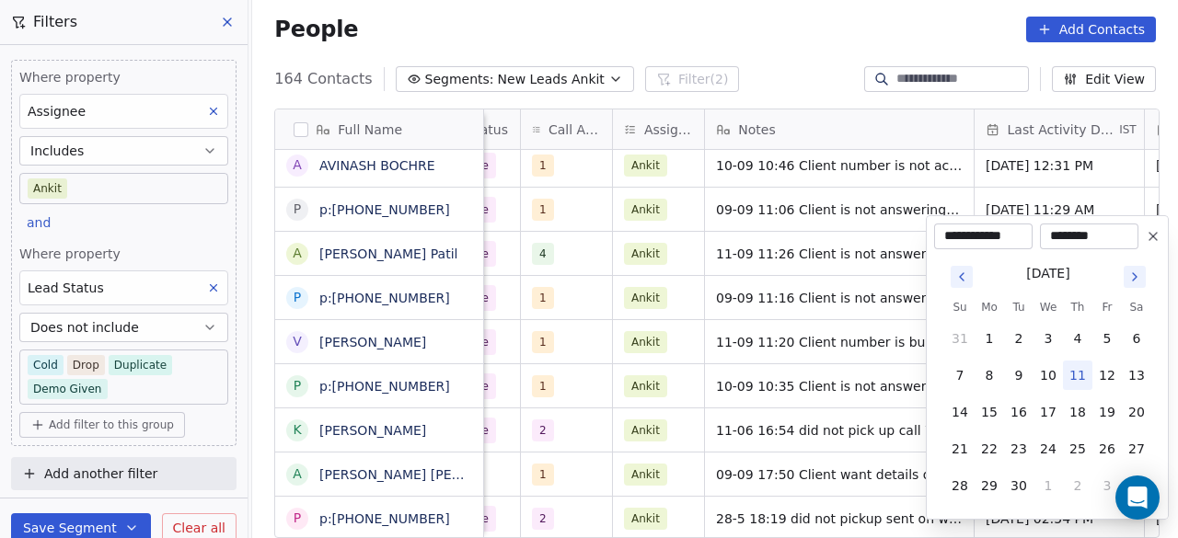
type input "**********"
click at [853, 284] on html "On2Cook India Pvt. Ltd. Contacts People Marketing Workflows Campaigns Sales Pip…" at bounding box center [589, 269] width 1178 height 538
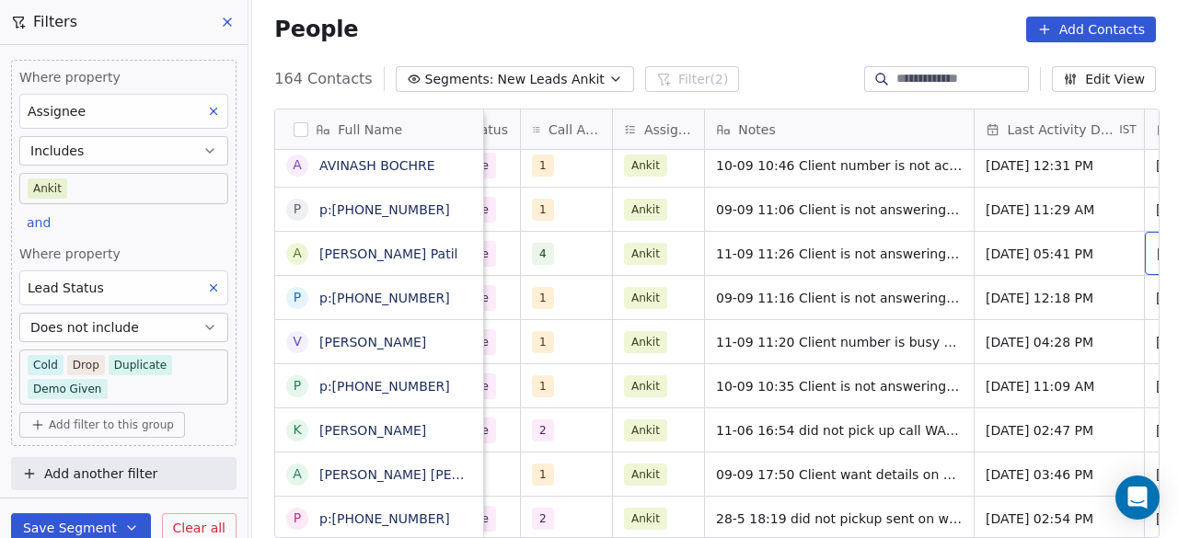
scroll to position [14, 1209]
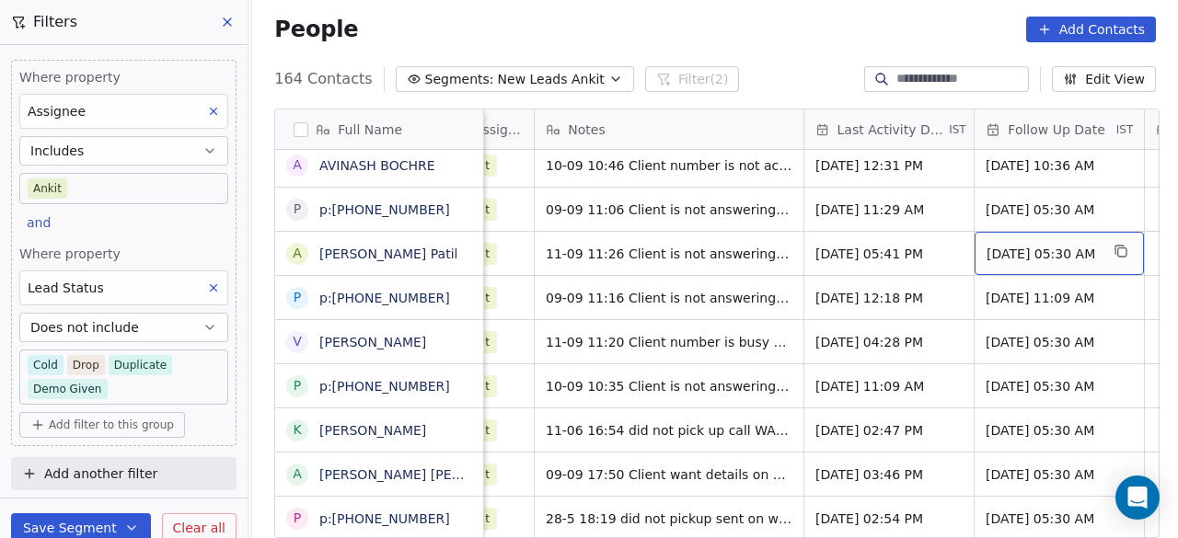
click at [1018, 253] on div "01/07/2025 05:30 AM" at bounding box center [1059, 253] width 169 height 43
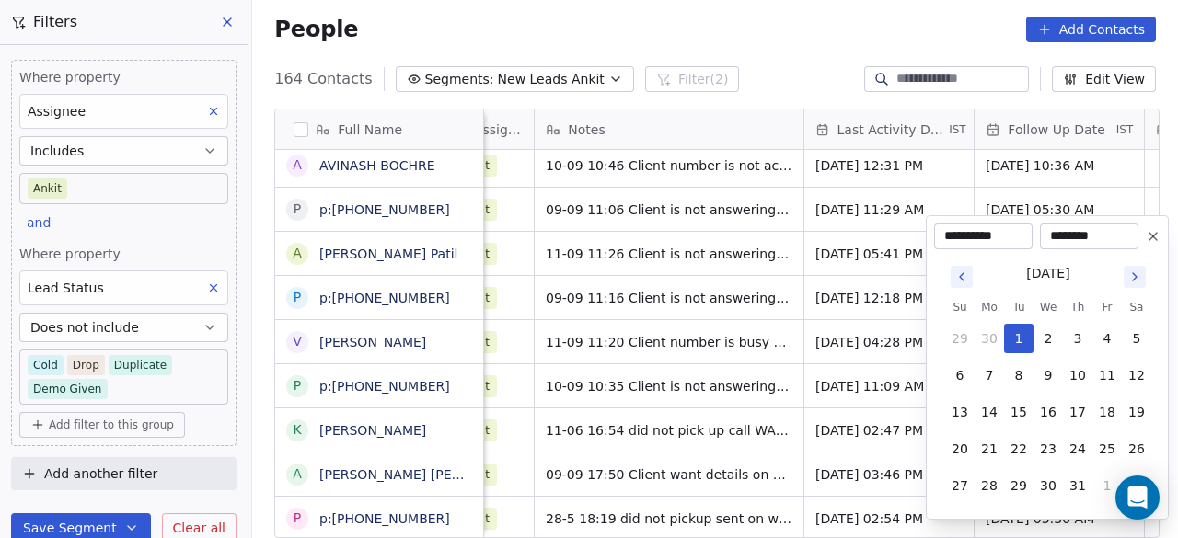
click at [1129, 283] on icon "Go to next month" at bounding box center [1135, 277] width 15 height 15
click at [1083, 404] on button "18" at bounding box center [1077, 412] width 29 height 29
click at [967, 401] on button "14" at bounding box center [959, 412] width 29 height 29
click at [1068, 410] on button "18" at bounding box center [1077, 412] width 29 height 29
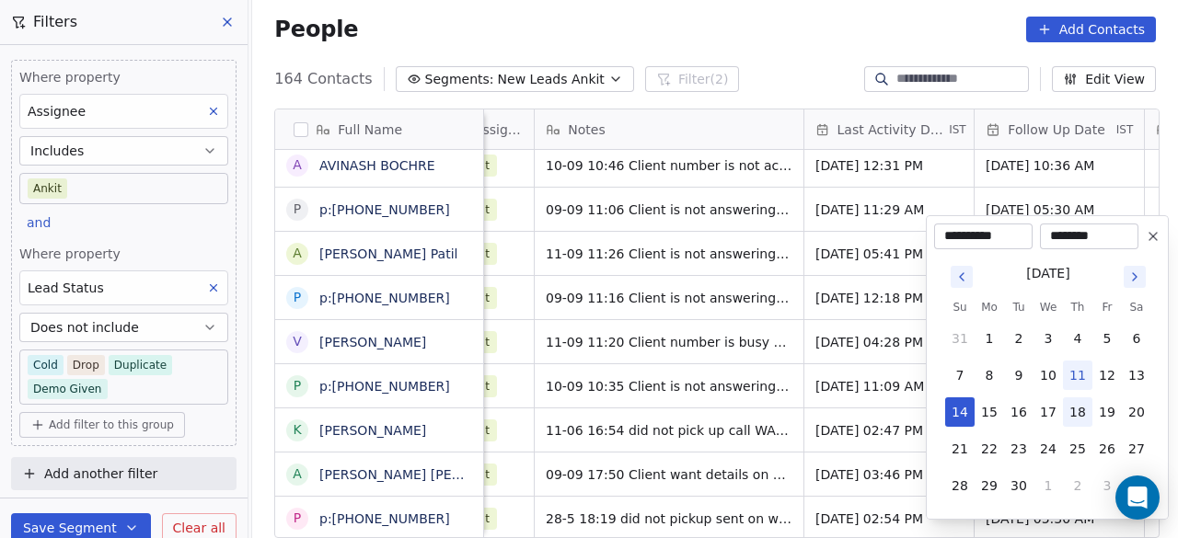
type input "**********"
click at [775, 277] on html "On2Cook India Pvt. Ltd. Contacts People Marketing Workflows Campaigns Sales Pip…" at bounding box center [589, 269] width 1178 height 538
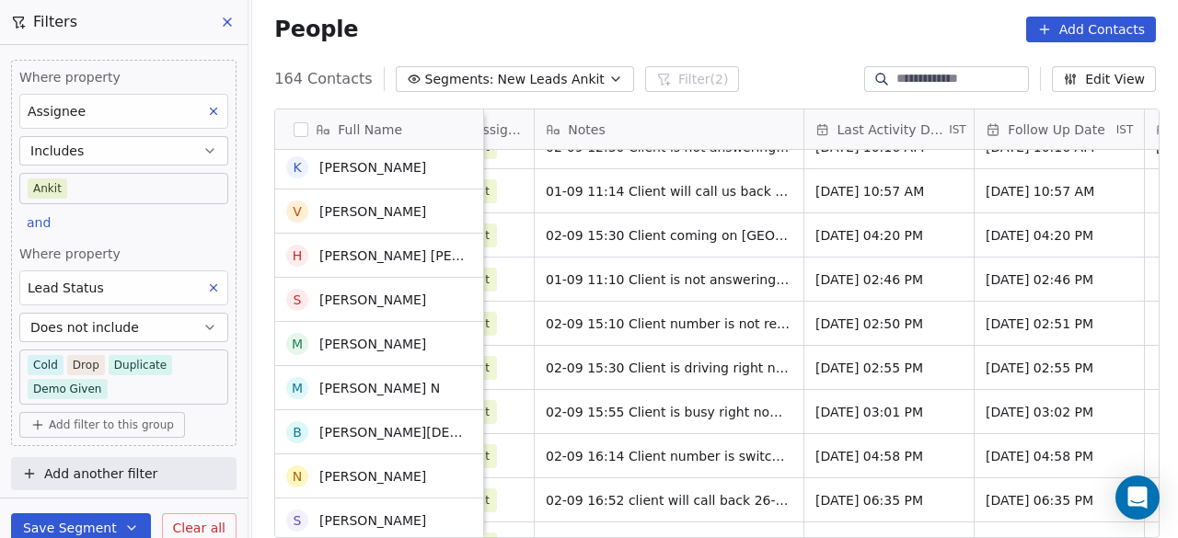
scroll to position [0, 0]
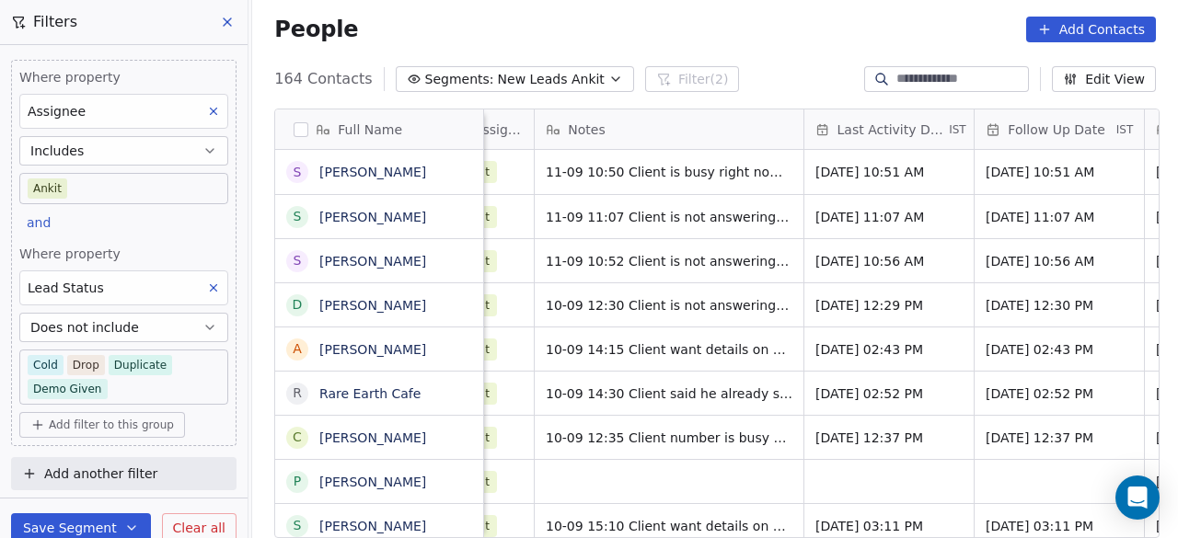
click at [618, 128] on div "Notes" at bounding box center [669, 130] width 269 height 40
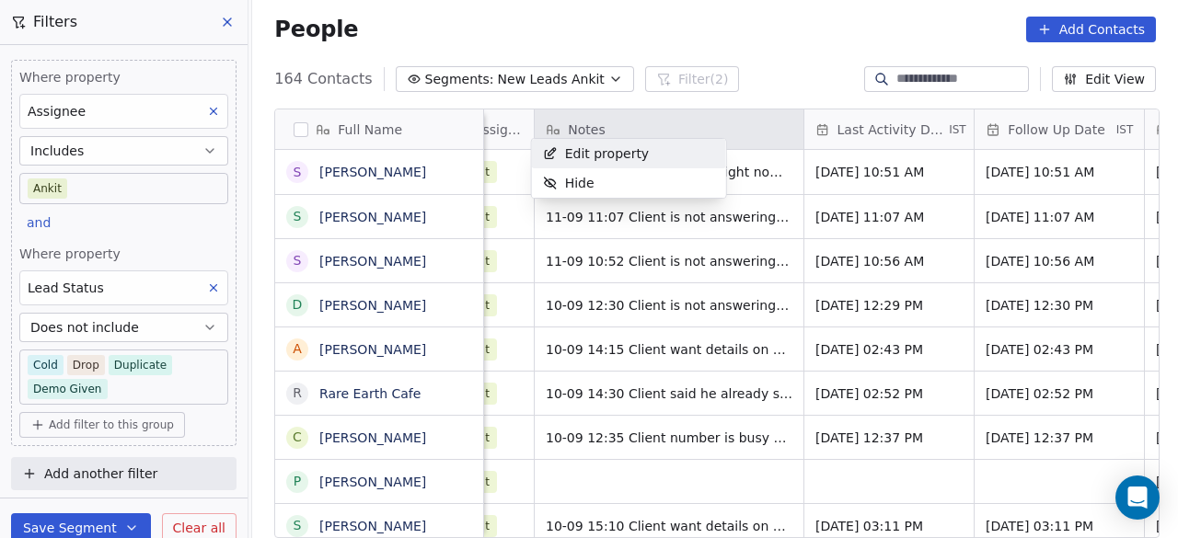
click at [759, 118] on html "On2Cook India Pvt. Ltd. Contacts People Marketing Workflows Campaigns Sales Pip…" at bounding box center [589, 269] width 1178 height 538
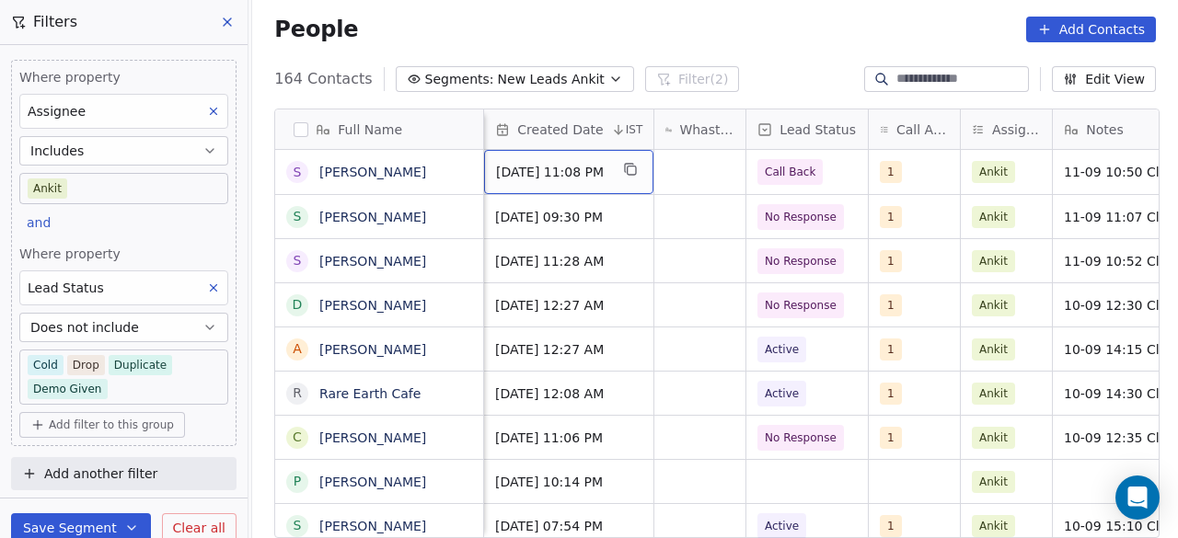
scroll to position [0, 598]
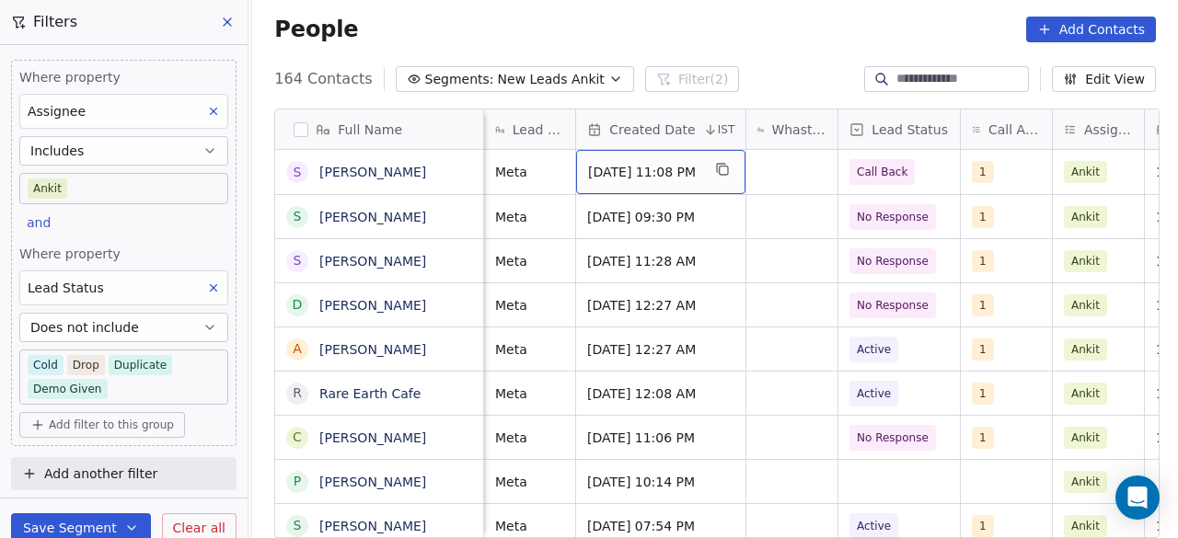
click at [705, 134] on icon at bounding box center [710, 129] width 15 height 15
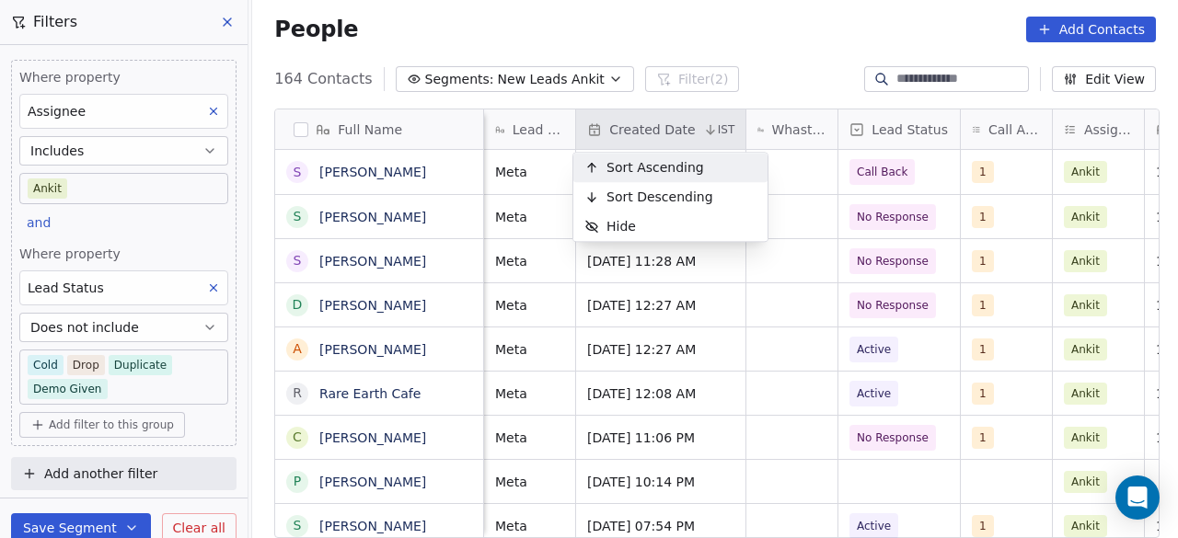
click at [692, 167] on span "Sort Ascending" at bounding box center [656, 167] width 98 height 18
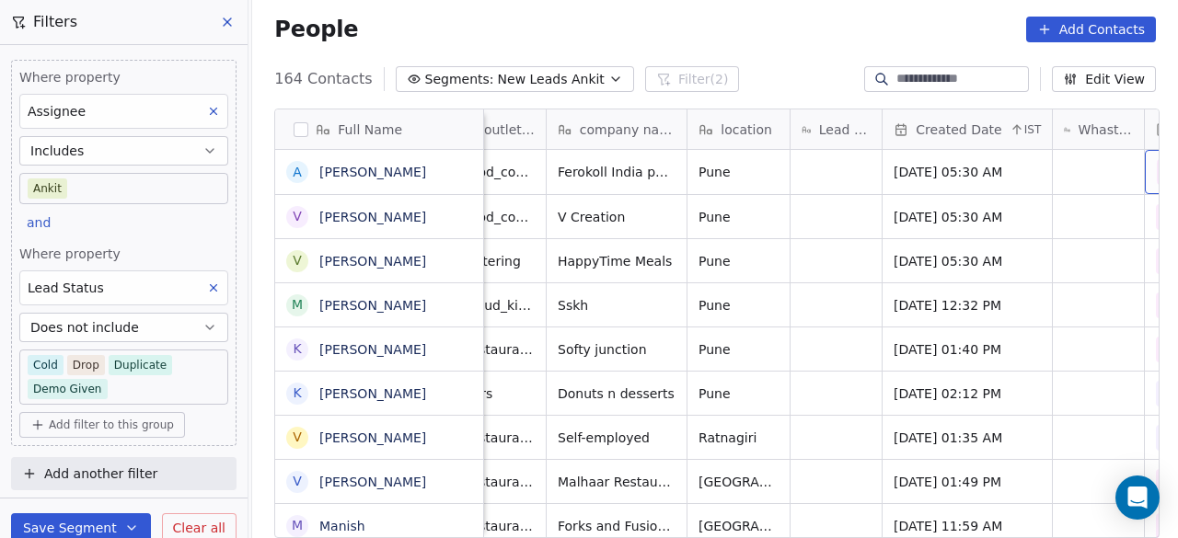
scroll to position [0, 414]
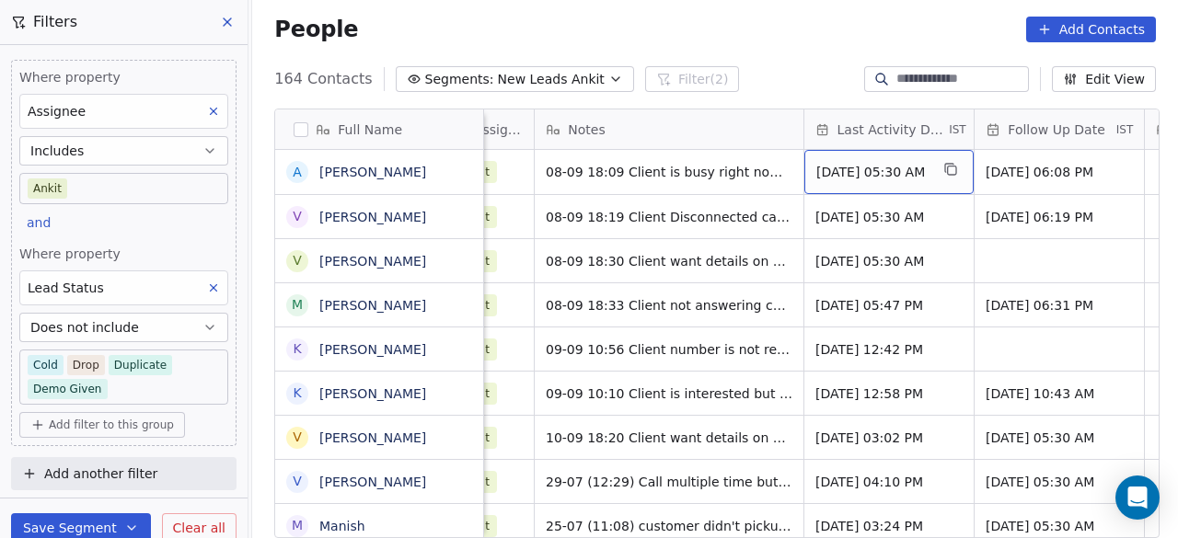
click at [863, 128] on span "Last Activity Date" at bounding box center [892, 130] width 109 height 18
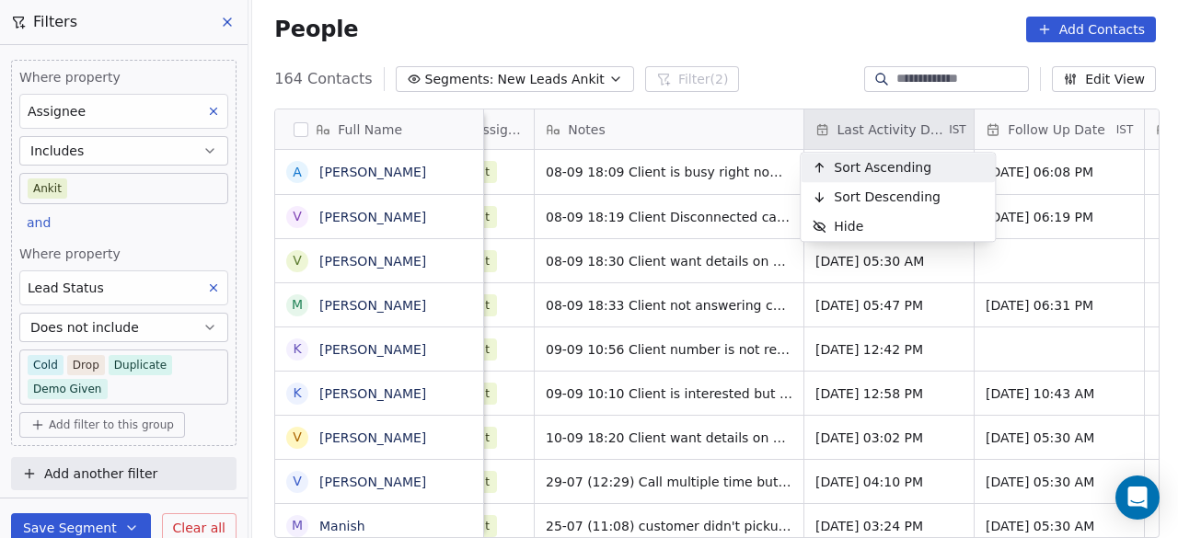
click at [900, 167] on span "Sort Ascending" at bounding box center [883, 167] width 98 height 18
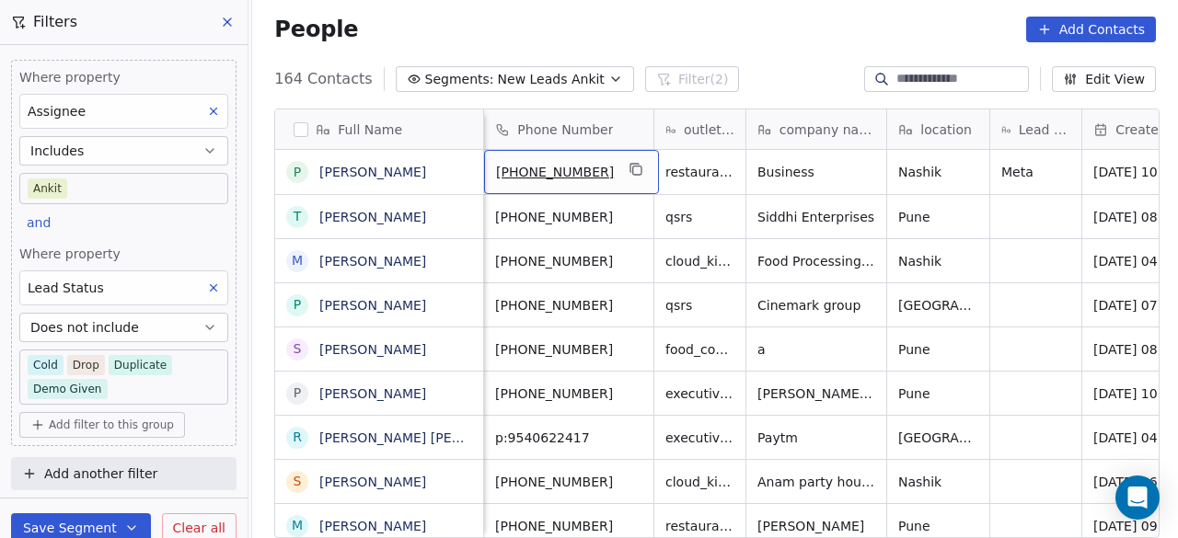
scroll to position [0, 0]
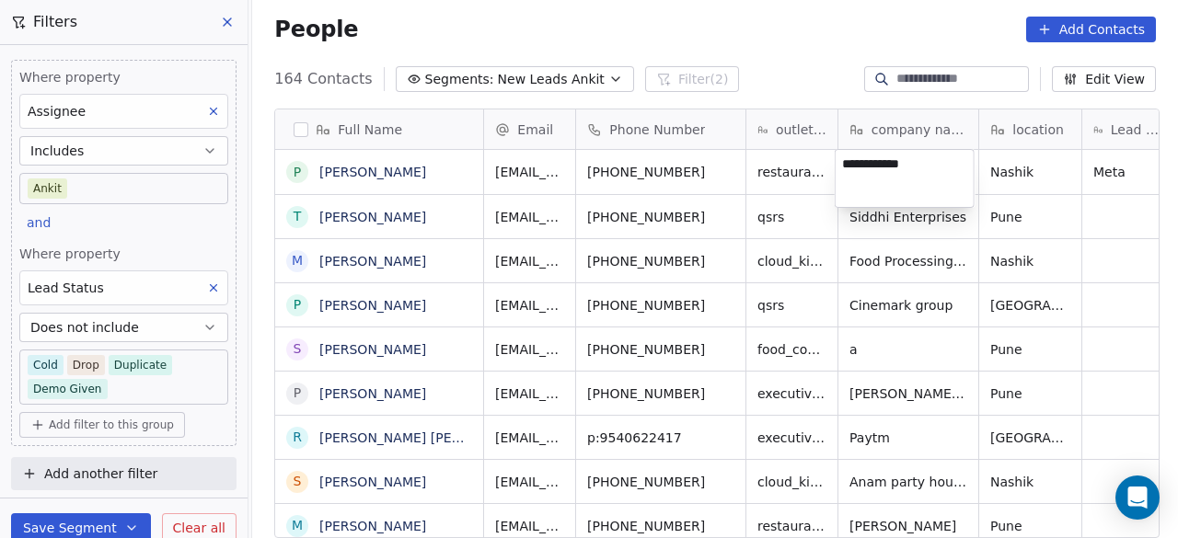
type textarea "**********"
click at [1060, 178] on html "On2Cook India Pvt. Ltd. Contacts People Marketing Workflows Campaigns Sales Pip…" at bounding box center [589, 269] width 1178 height 538
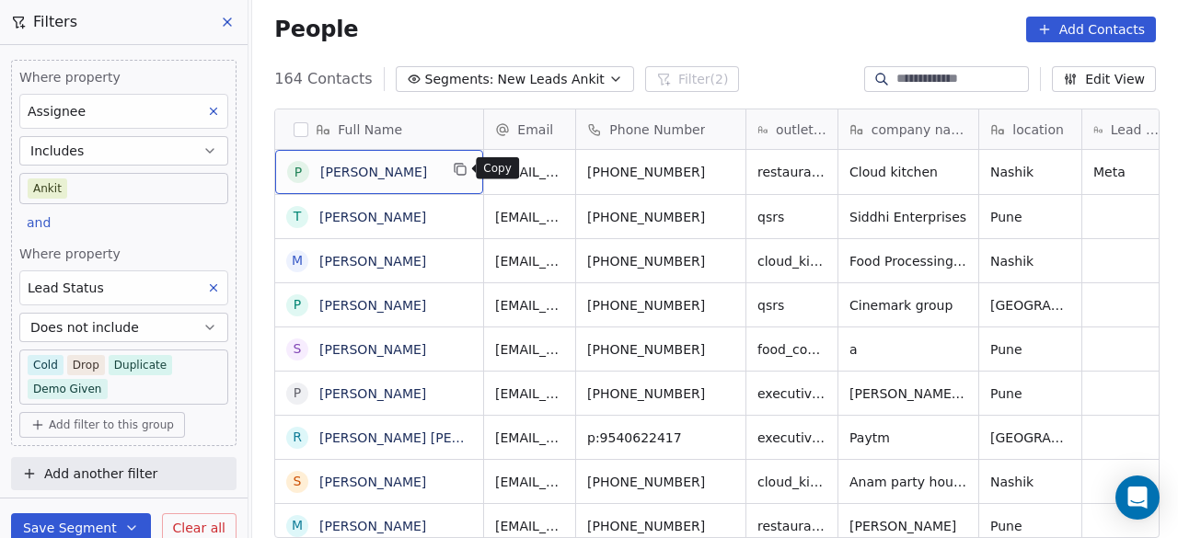
click at [460, 172] on icon "grid" at bounding box center [460, 169] width 15 height 15
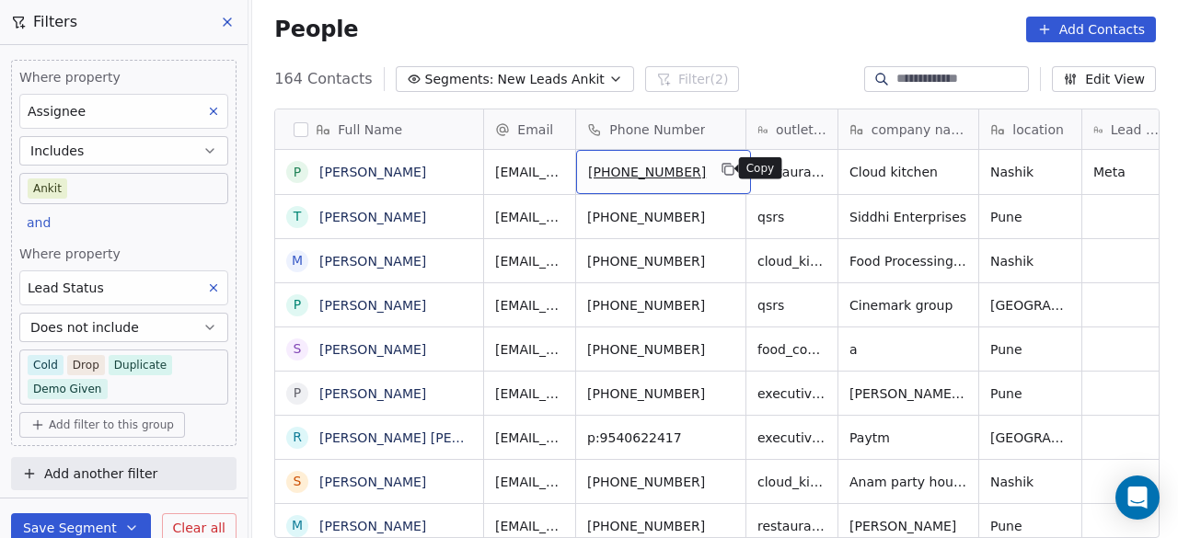
click at [722, 168] on icon "grid" at bounding box center [729, 169] width 15 height 15
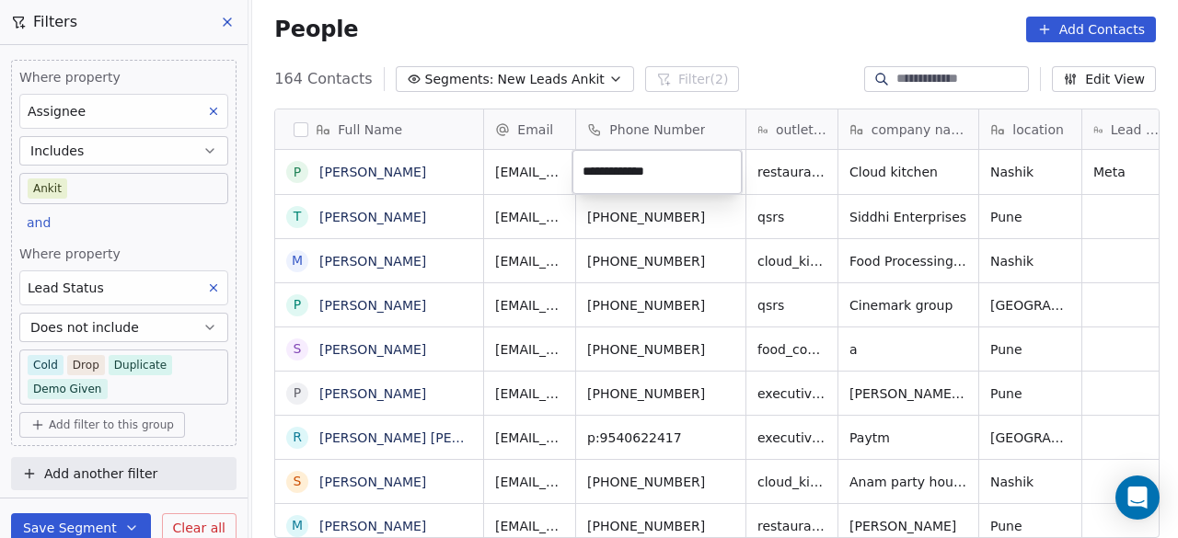
click at [724, 177] on input "**********" at bounding box center [657, 172] width 162 height 37
click at [773, 175] on html "On2Cook India Pvt. Ltd. Contacts People Marketing Workflows Campaigns Sales Pip…" at bounding box center [589, 269] width 1178 height 538
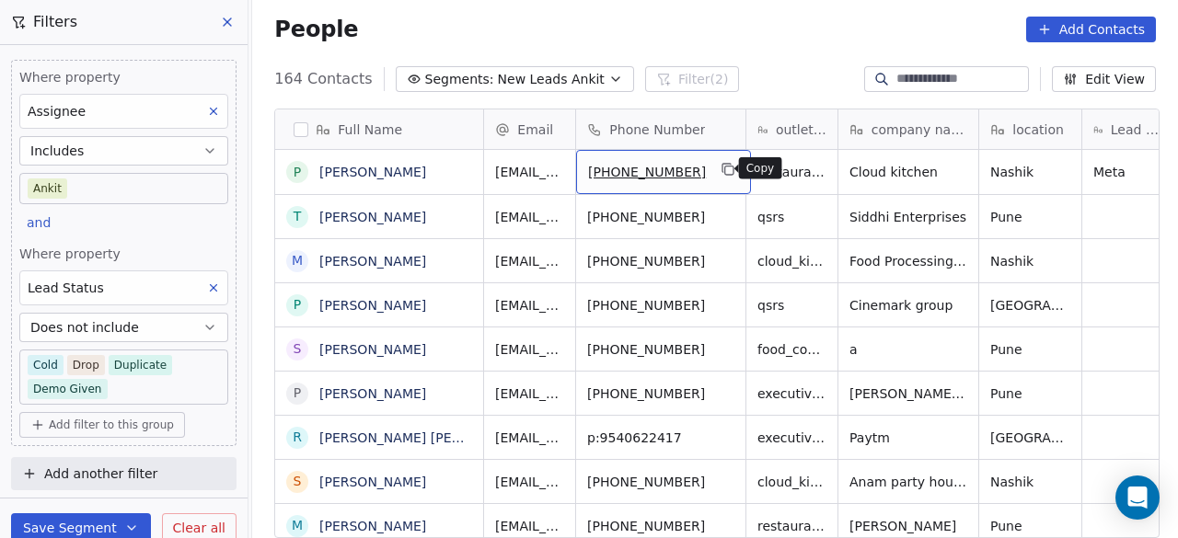
click at [725, 172] on icon "grid" at bounding box center [729, 171] width 8 height 8
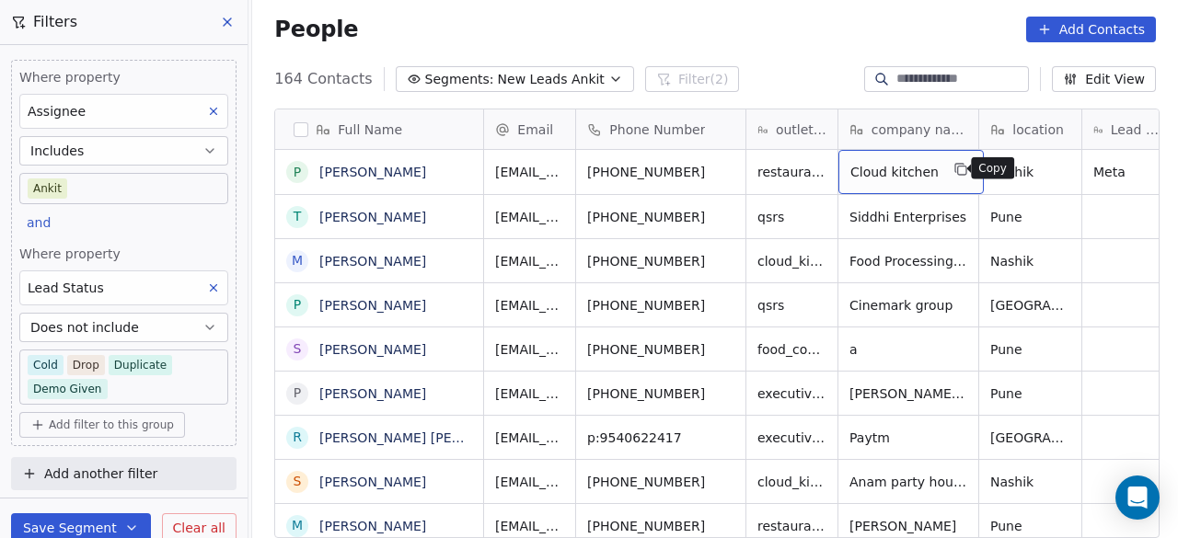
click at [954, 172] on icon "grid" at bounding box center [961, 169] width 15 height 15
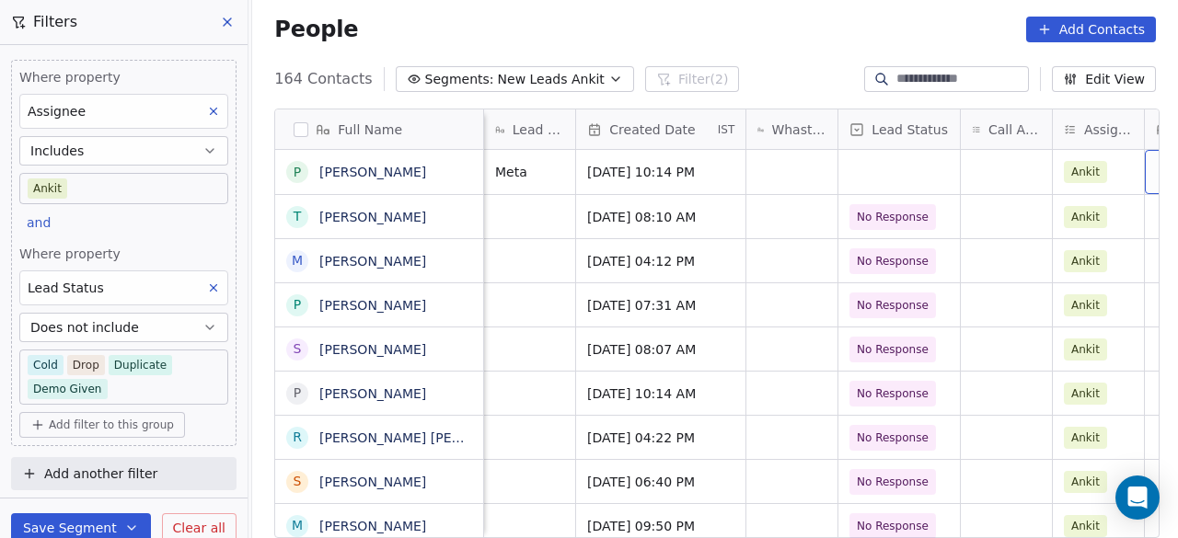
scroll to position [0, 868]
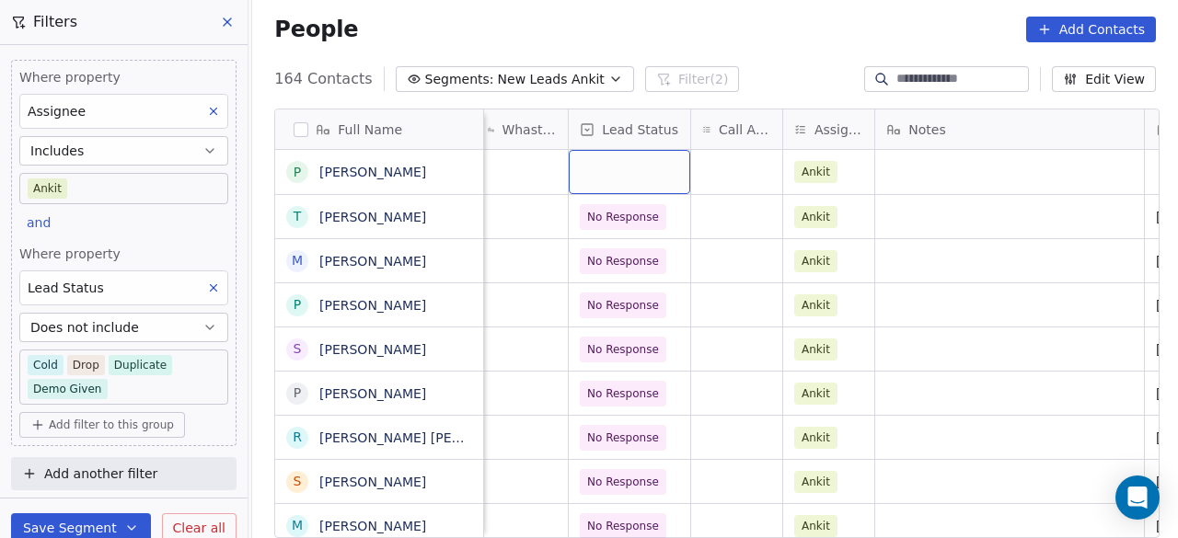
click at [615, 176] on div "grid" at bounding box center [630, 172] width 122 height 44
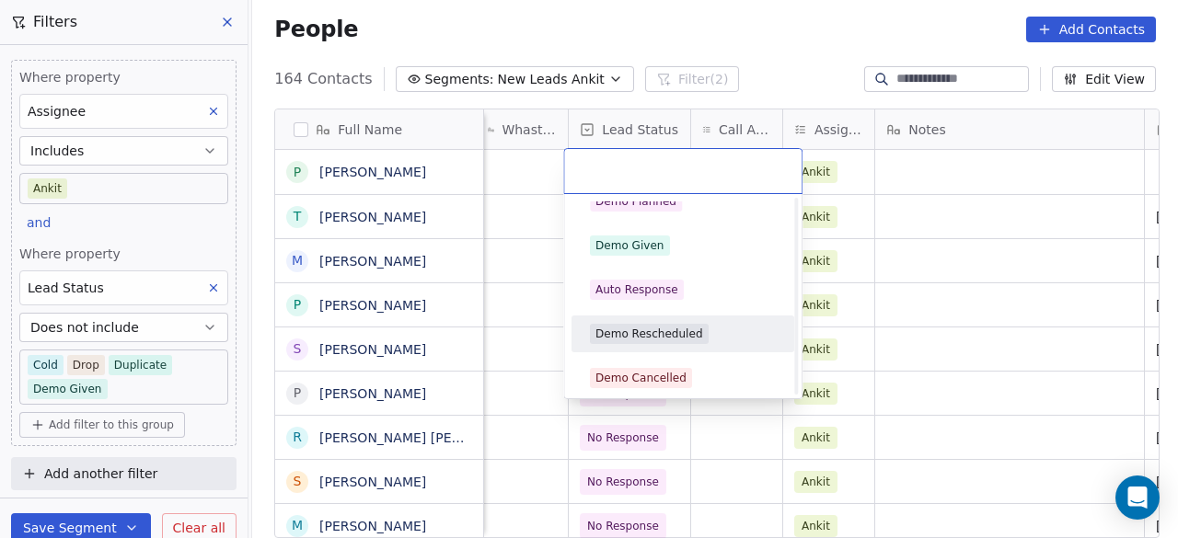
scroll to position [368, 0]
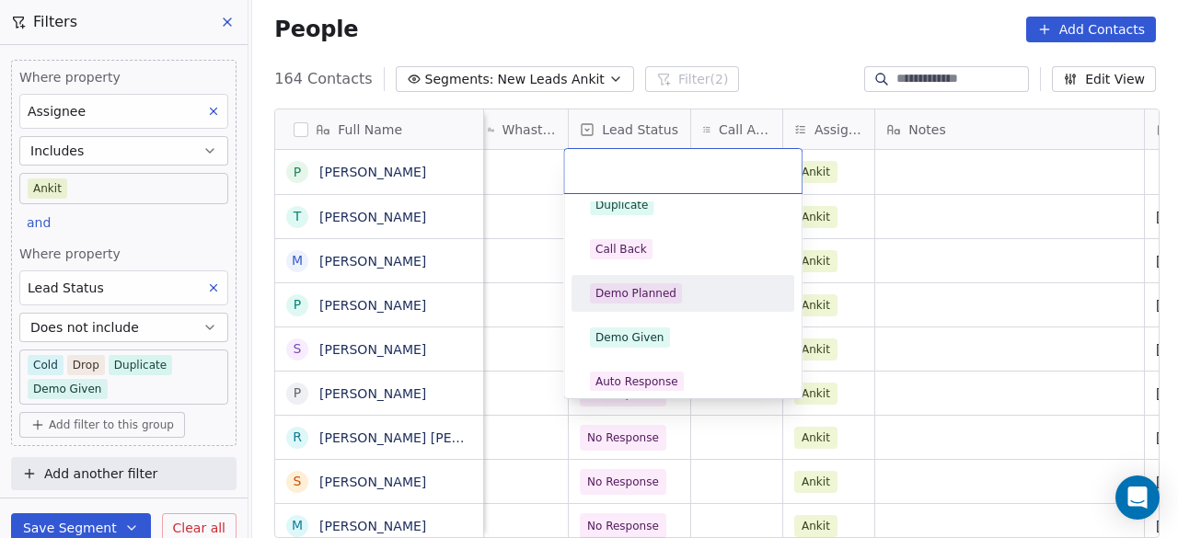
click at [705, 286] on div "Demo Planned" at bounding box center [683, 294] width 186 height 20
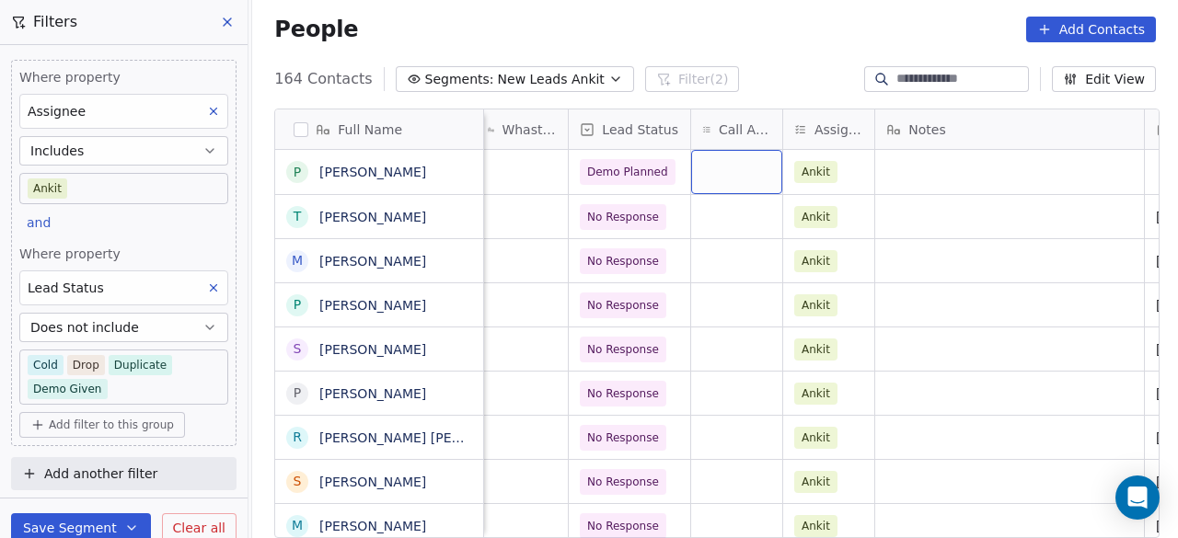
click at [716, 177] on div "grid" at bounding box center [736, 172] width 91 height 44
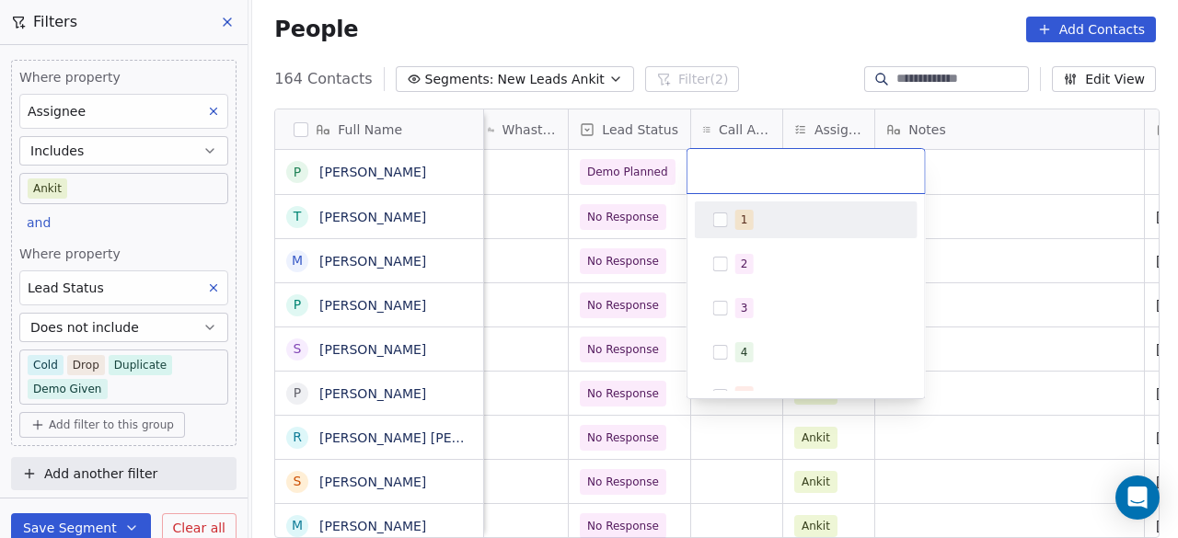
click at [718, 221] on button "Suggestions" at bounding box center [720, 220] width 15 height 15
click at [1013, 189] on html "On2Cook India Pvt. Ltd. Contacts People Marketing Workflows Campaigns Sales Pip…" at bounding box center [589, 269] width 1178 height 538
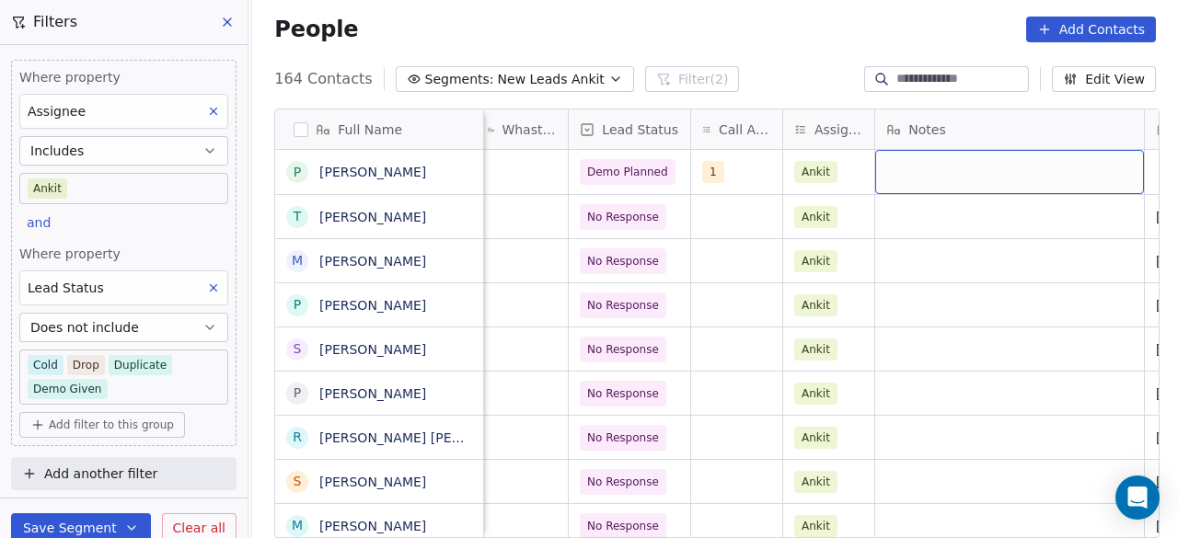
click at [917, 172] on div "grid" at bounding box center [1009, 172] width 269 height 44
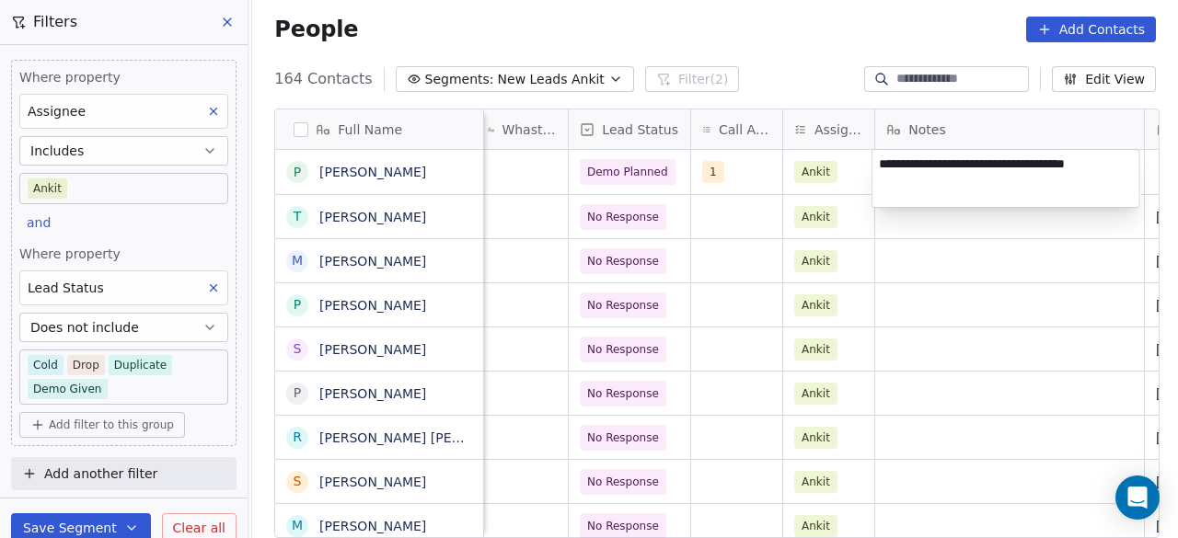
click at [1082, 163] on textarea "**********" at bounding box center [1006, 178] width 267 height 57
type textarea "**********"
click at [989, 216] on html "On2Cook India Pvt. Ltd. Contacts People Marketing Workflows Campaigns Sales Pip…" at bounding box center [589, 269] width 1178 height 538
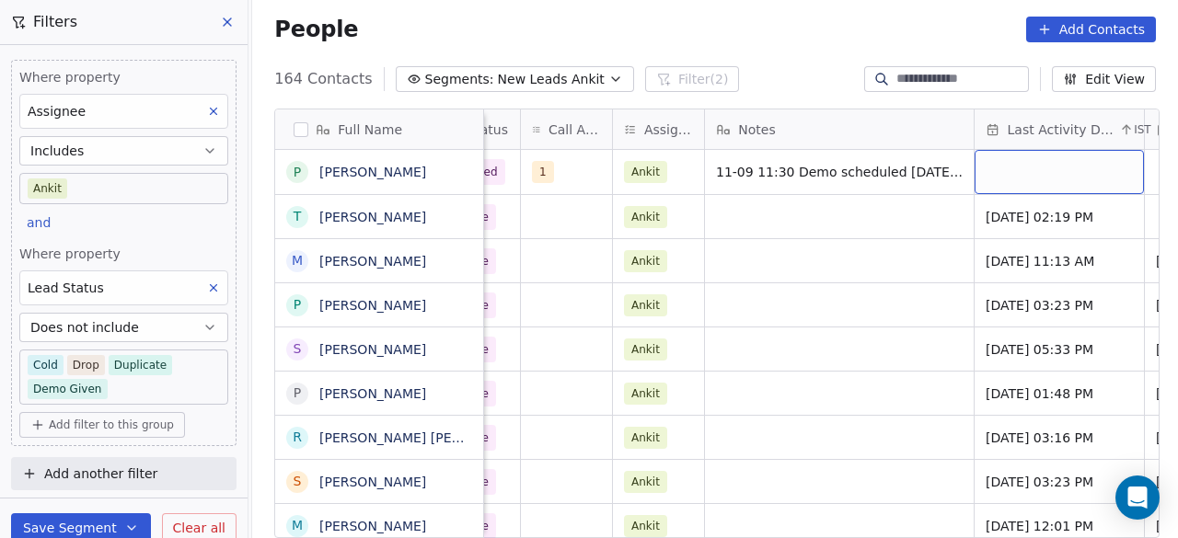
scroll to position [0, 1209]
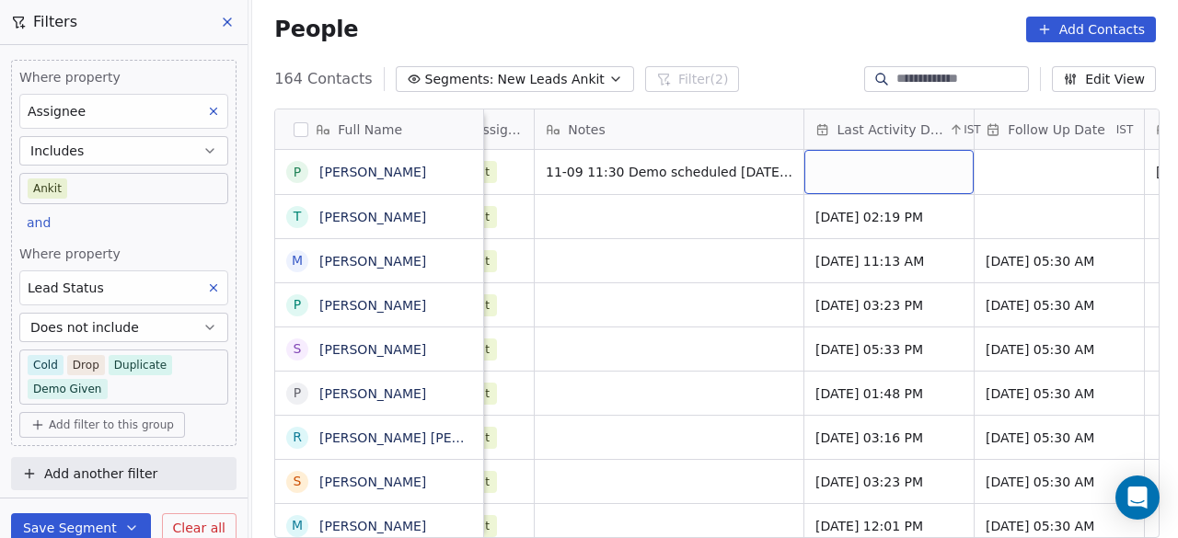
click at [852, 185] on div "grid" at bounding box center [889, 172] width 169 height 44
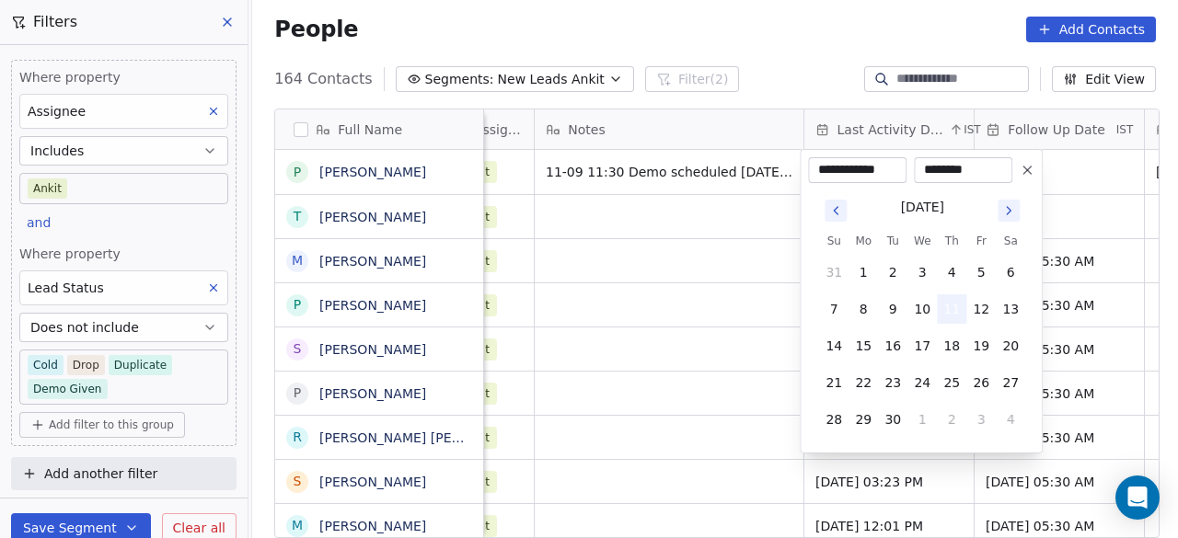
click at [950, 312] on button "11" at bounding box center [951, 309] width 29 height 29
click at [1084, 174] on html "On2Cook India Pvt. Ltd. Contacts People Marketing Workflows Campaigns Sales Pip…" at bounding box center [589, 269] width 1178 height 538
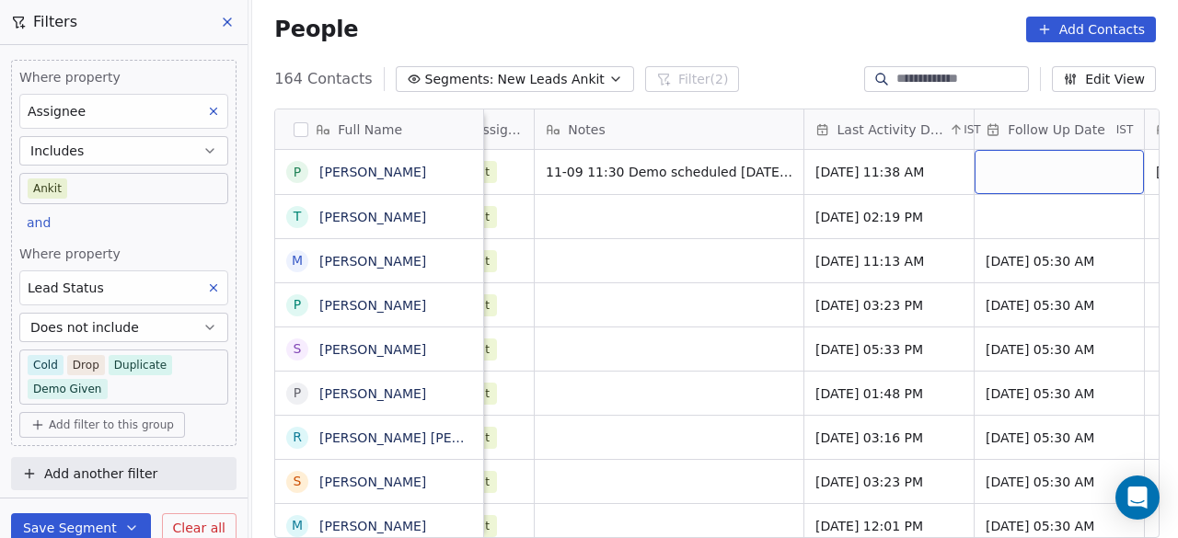
click at [1088, 172] on div "grid" at bounding box center [1059, 172] width 169 height 44
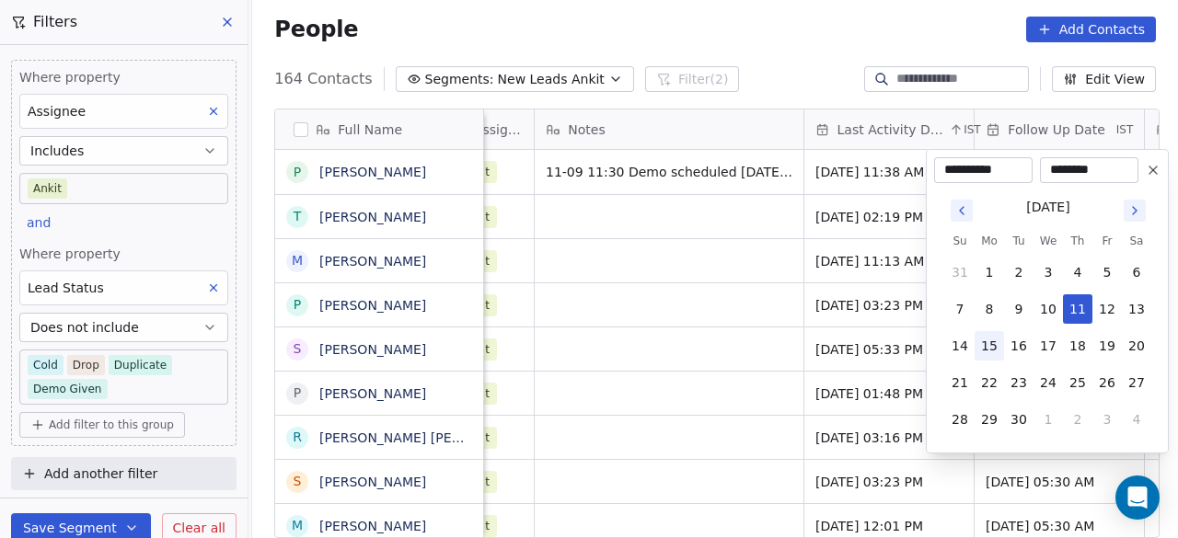
click at [992, 342] on button "15" at bounding box center [989, 345] width 29 height 29
type input "**********"
click at [713, 214] on html "On2Cook India Pvt. Ltd. Contacts People Marketing Workflows Campaigns Sales Pip…" at bounding box center [589, 269] width 1178 height 538
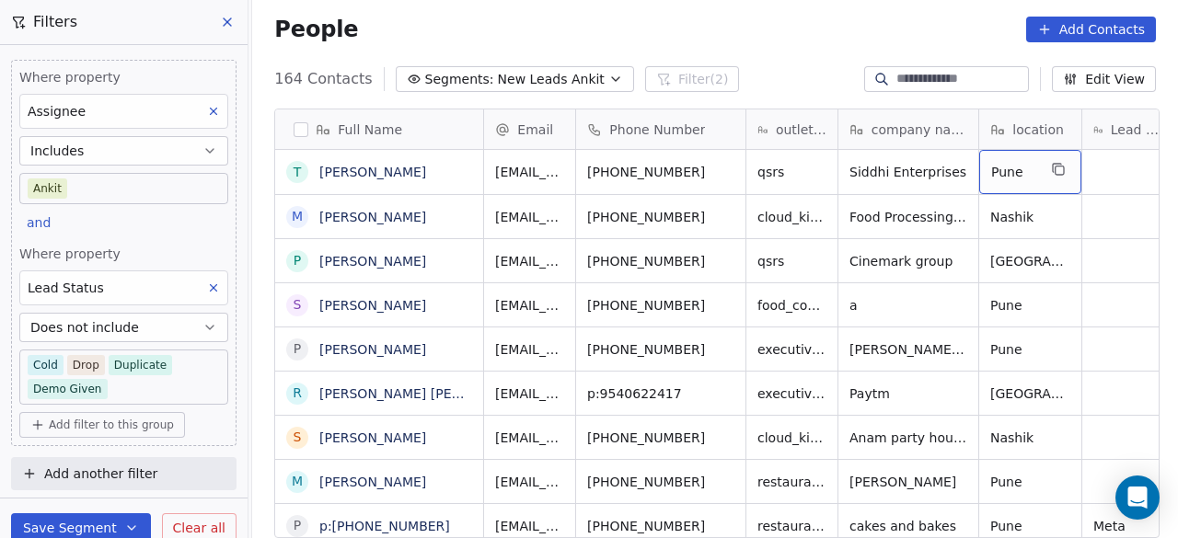
scroll to position [0, 29]
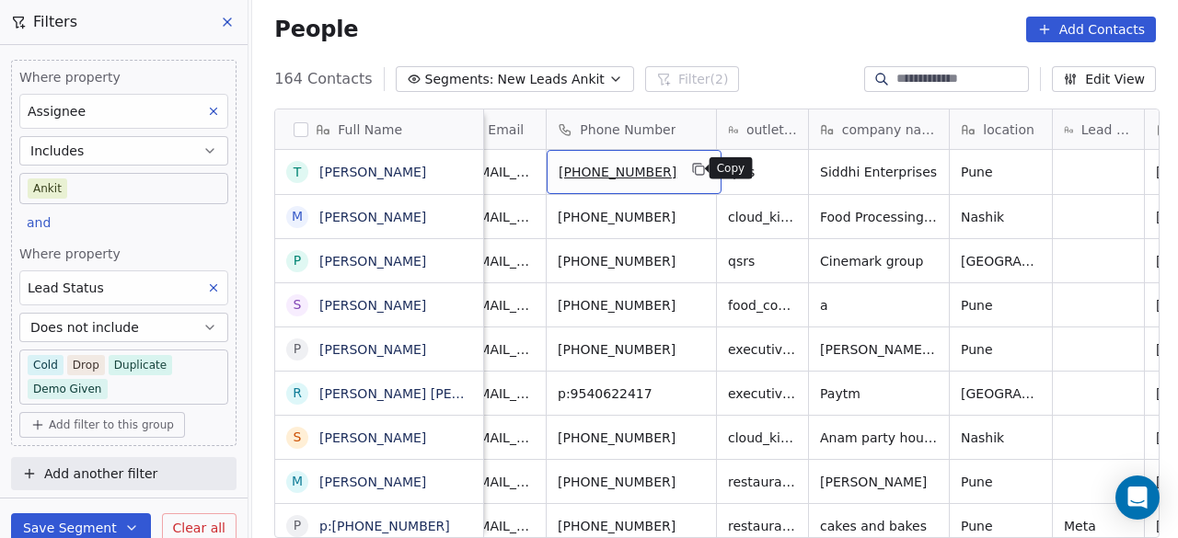
click at [696, 172] on icon "grid" at bounding box center [700, 171] width 8 height 8
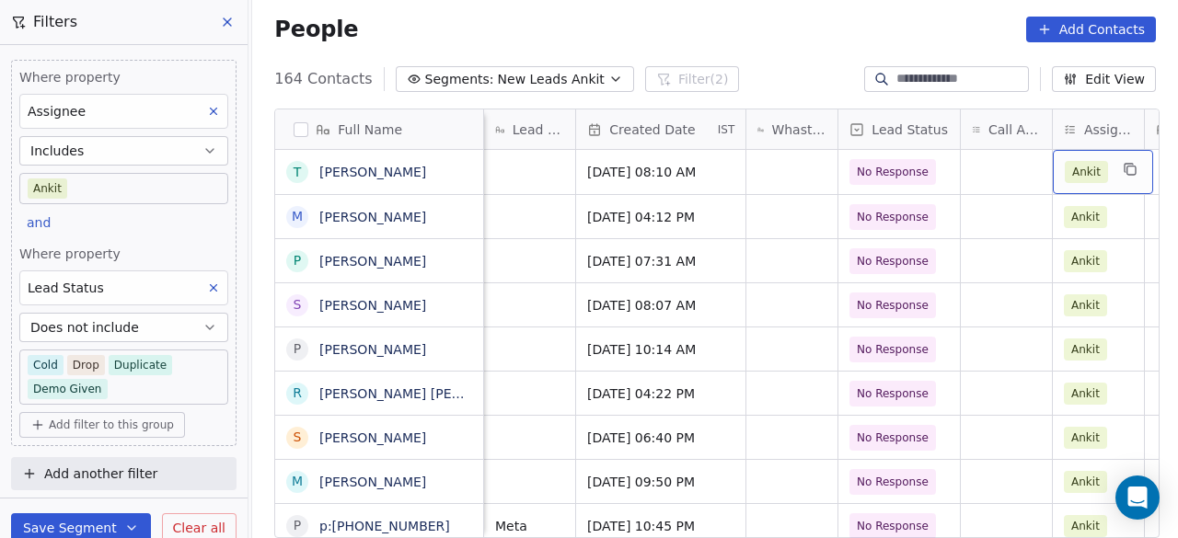
scroll to position [0, 868]
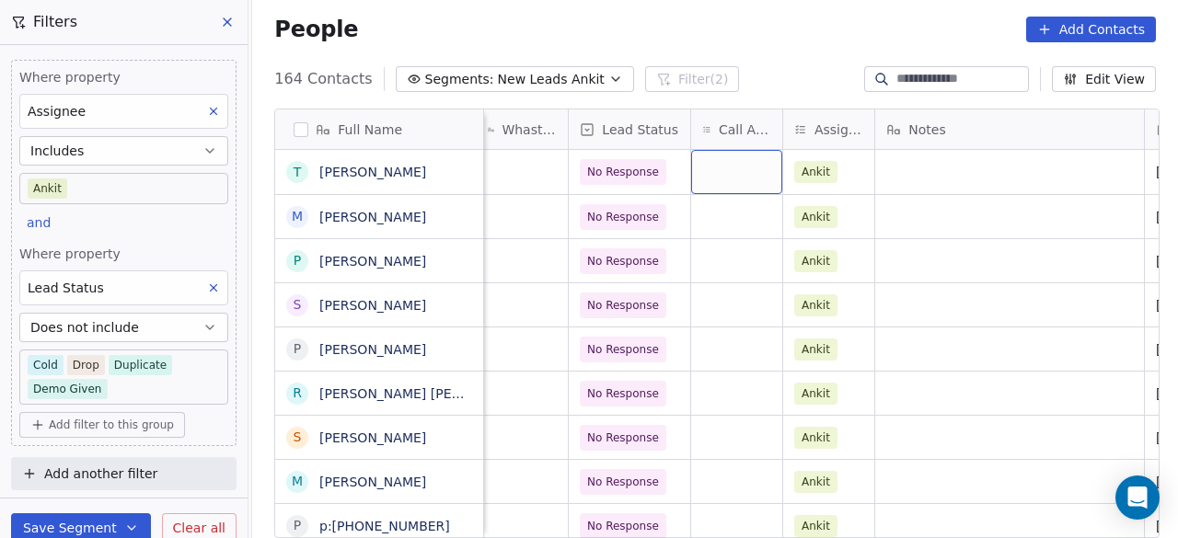
click at [738, 181] on div "grid" at bounding box center [736, 172] width 91 height 44
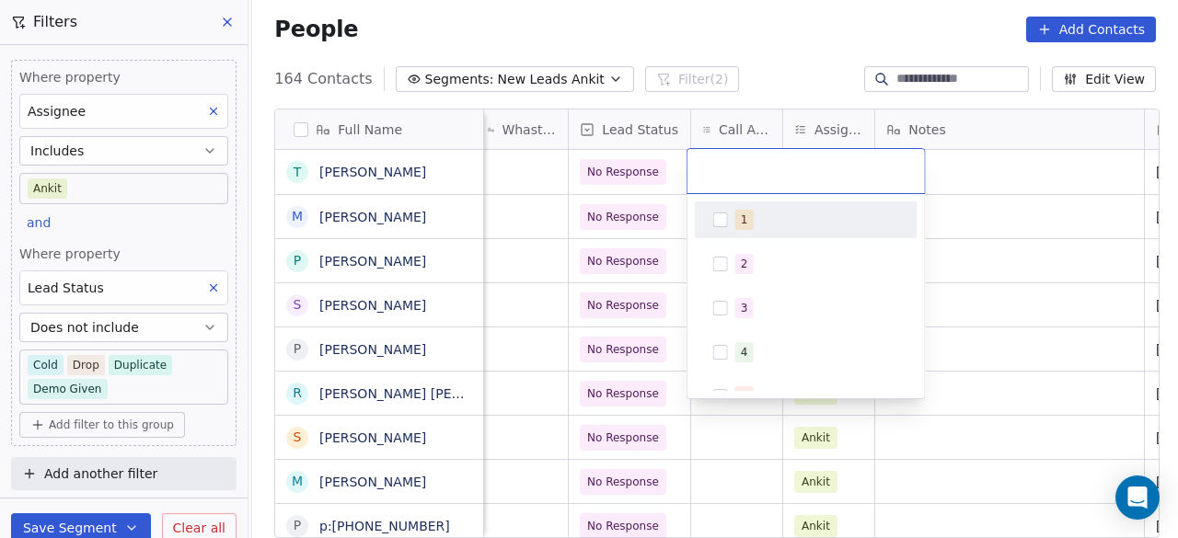
click at [745, 229] on div "1" at bounding box center [806, 219] width 208 height 29
click at [978, 192] on html "On2Cook India Pvt. Ltd. Contacts People Marketing Workflows Campaigns Sales Pip…" at bounding box center [589, 269] width 1178 height 538
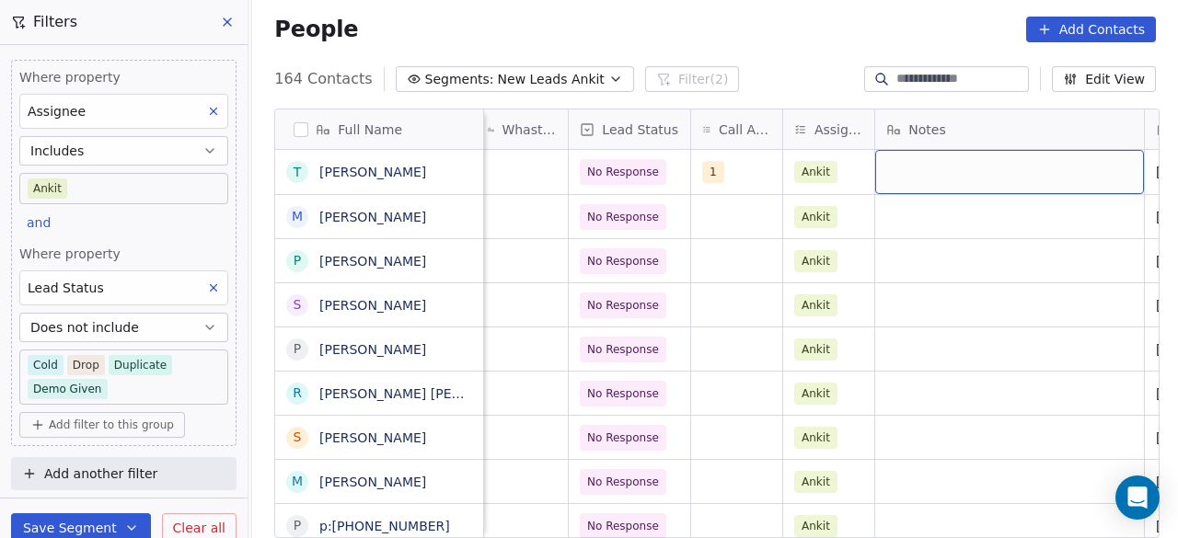
click at [952, 167] on div "grid" at bounding box center [1009, 172] width 269 height 44
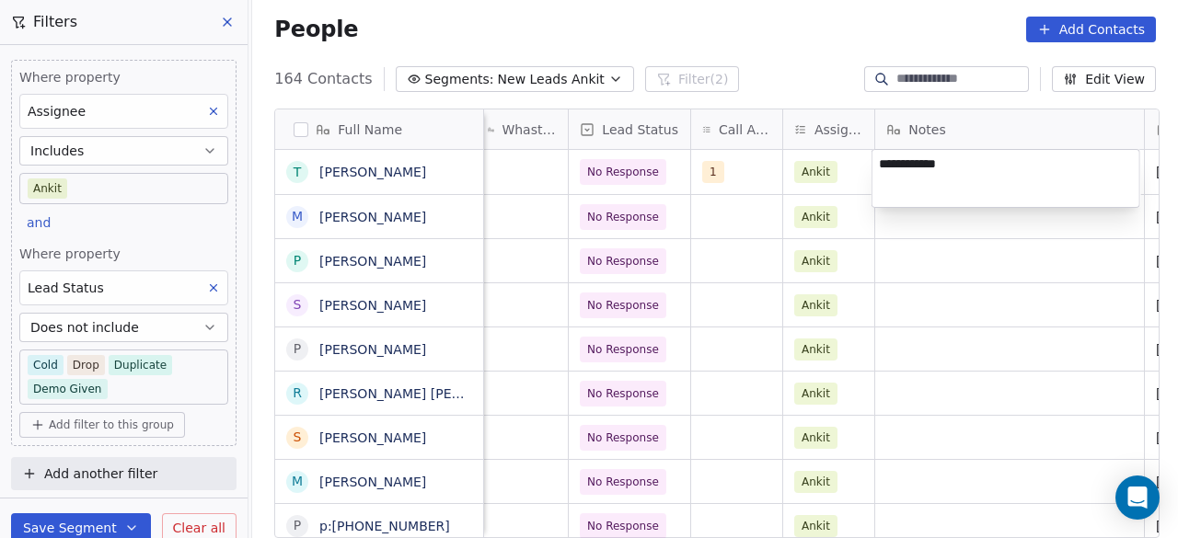
type textarea "**********"
drag, startPoint x: 682, startPoint y: 450, endPoint x: 704, endPoint y: 434, distance: 27.1
click at [682, 450] on html "On2Cook India Pvt. Ltd. Contacts People Marketing Workflows Campaigns Sales Pip…" at bounding box center [589, 269] width 1178 height 538
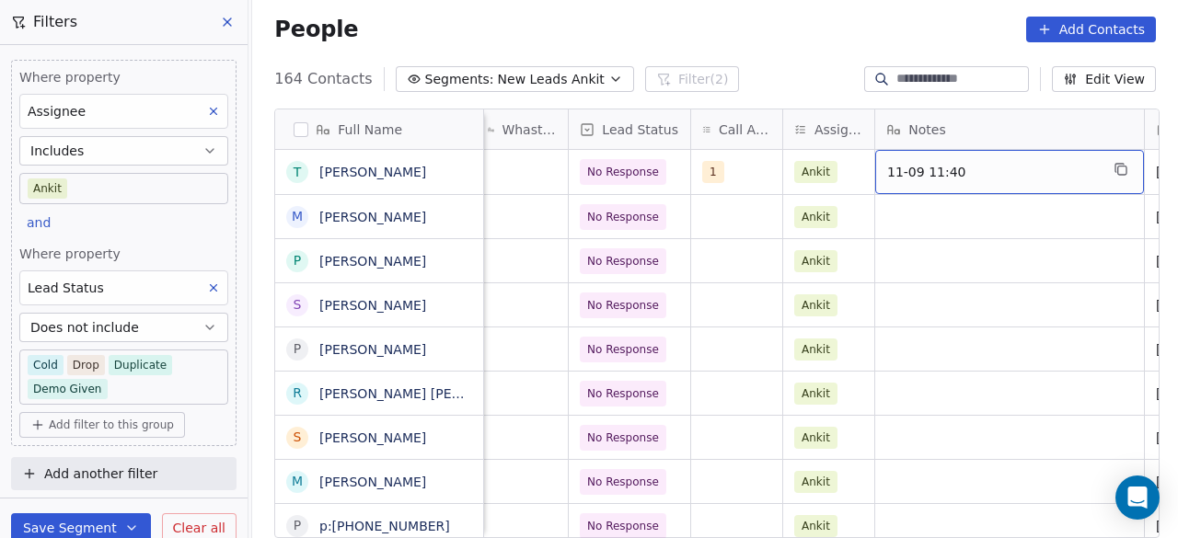
click at [1000, 170] on span "11-09 11:40" at bounding box center [993, 172] width 212 height 18
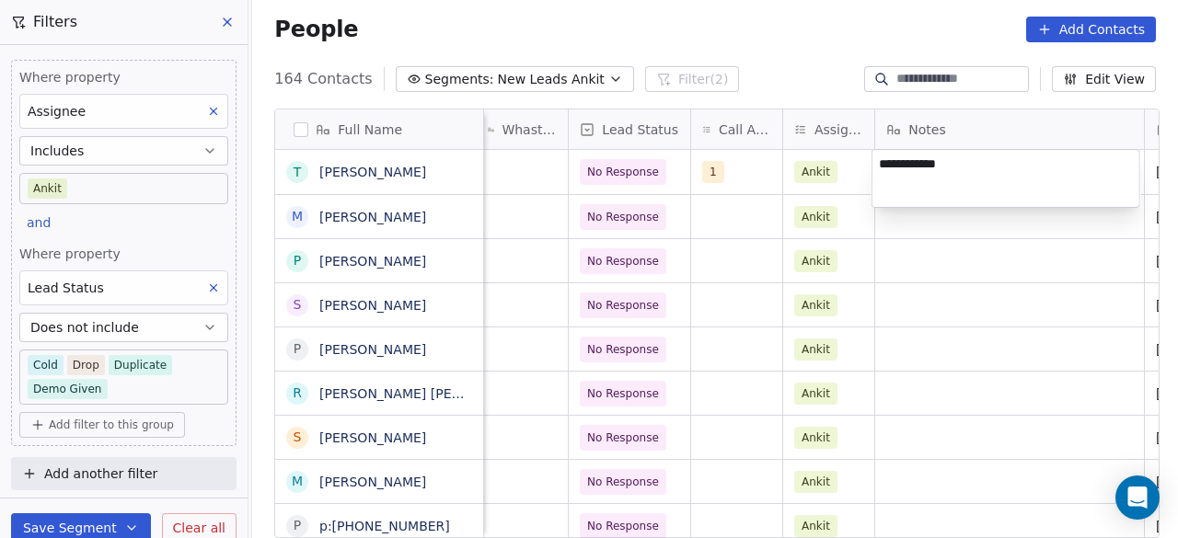
type textarea "**********"
click at [847, 174] on html "On2Cook India Pvt. Ltd. Contacts People Marketing Workflows Campaigns Sales Pip…" at bounding box center [589, 269] width 1178 height 538
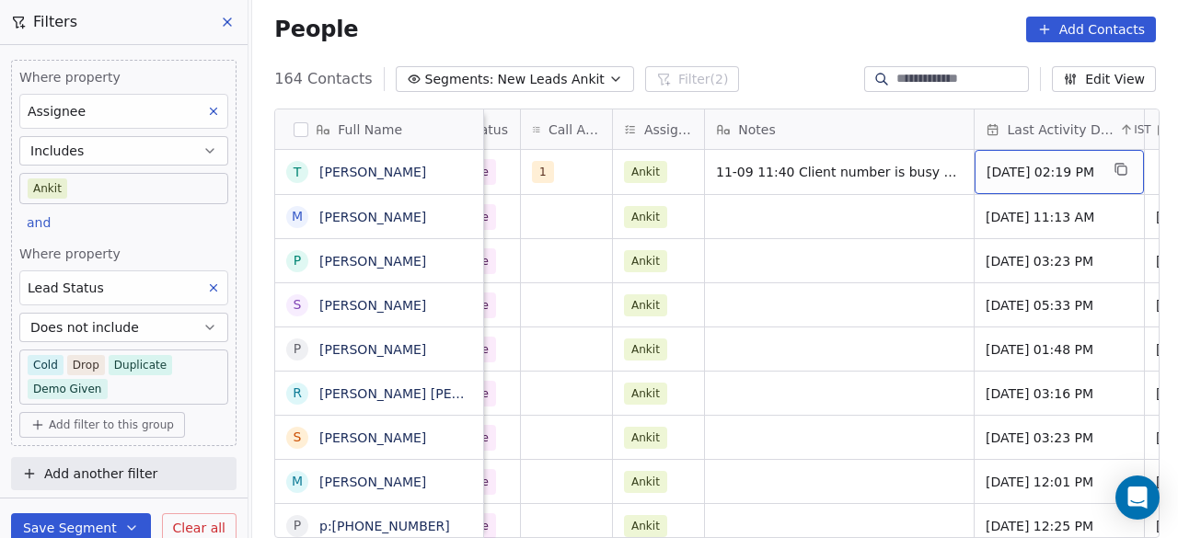
scroll to position [0, 1209]
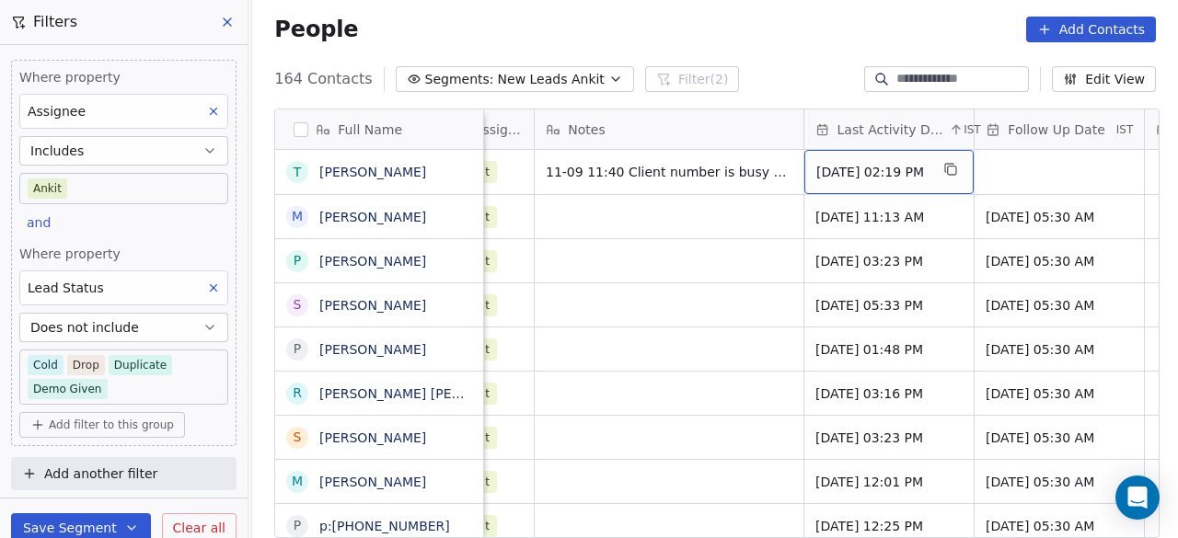
click at [854, 157] on div "May 15, 2025 02:19 PM" at bounding box center [889, 172] width 169 height 44
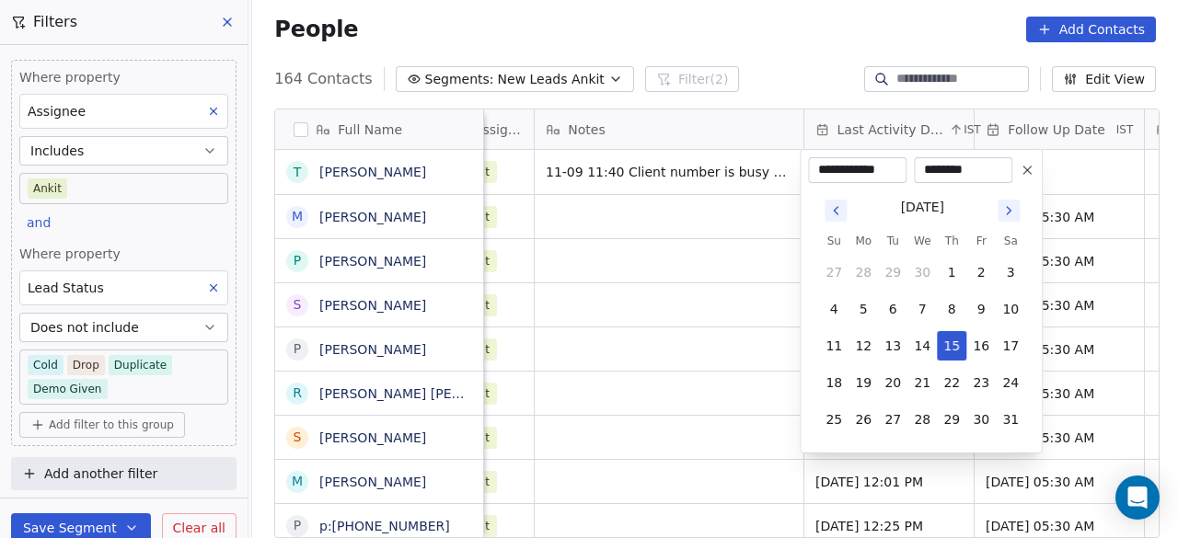
click at [1007, 206] on icon "Go to next month" at bounding box center [1008, 210] width 15 height 15
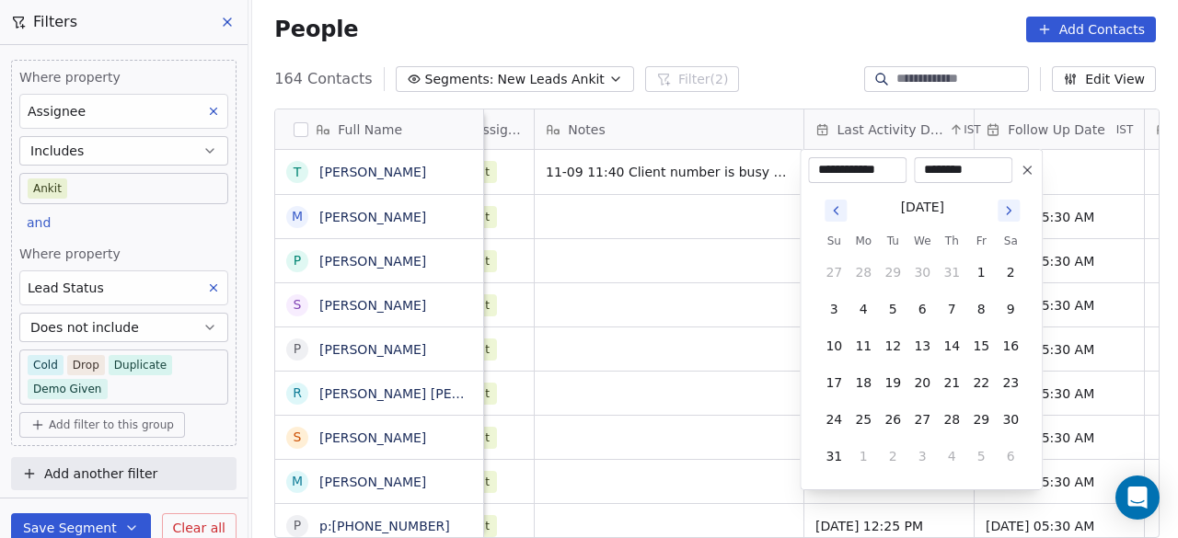
click at [1003, 214] on icon "Go to next month" at bounding box center [1008, 210] width 15 height 15
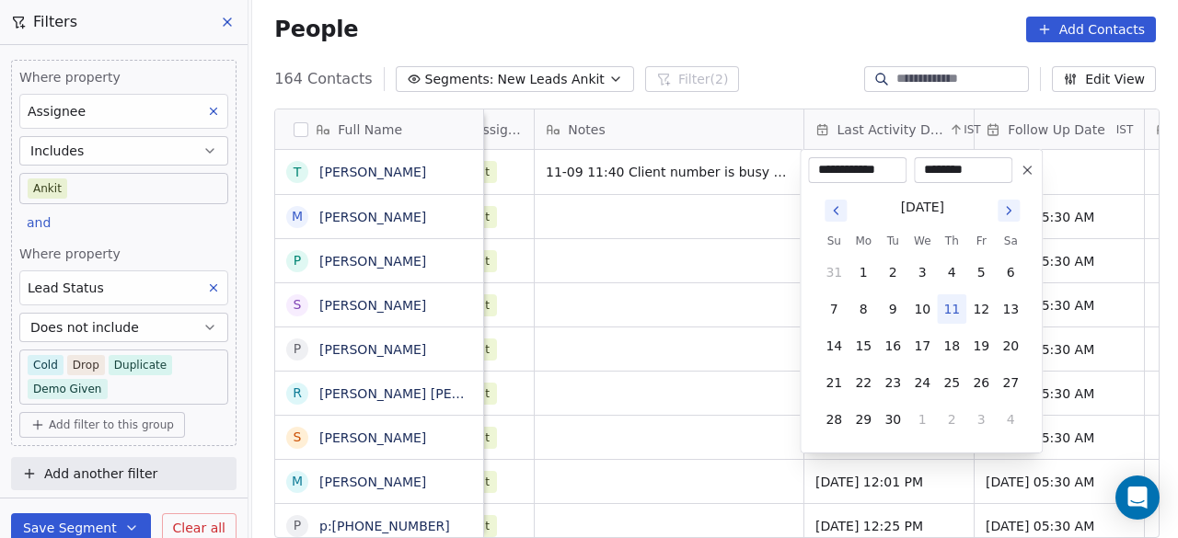
click at [955, 305] on button "11" at bounding box center [951, 309] width 29 height 29
type input "**********"
click at [1057, 178] on html "On2Cook India Pvt. Ltd. Contacts People Marketing Workflows Campaigns Sales Pip…" at bounding box center [589, 269] width 1178 height 538
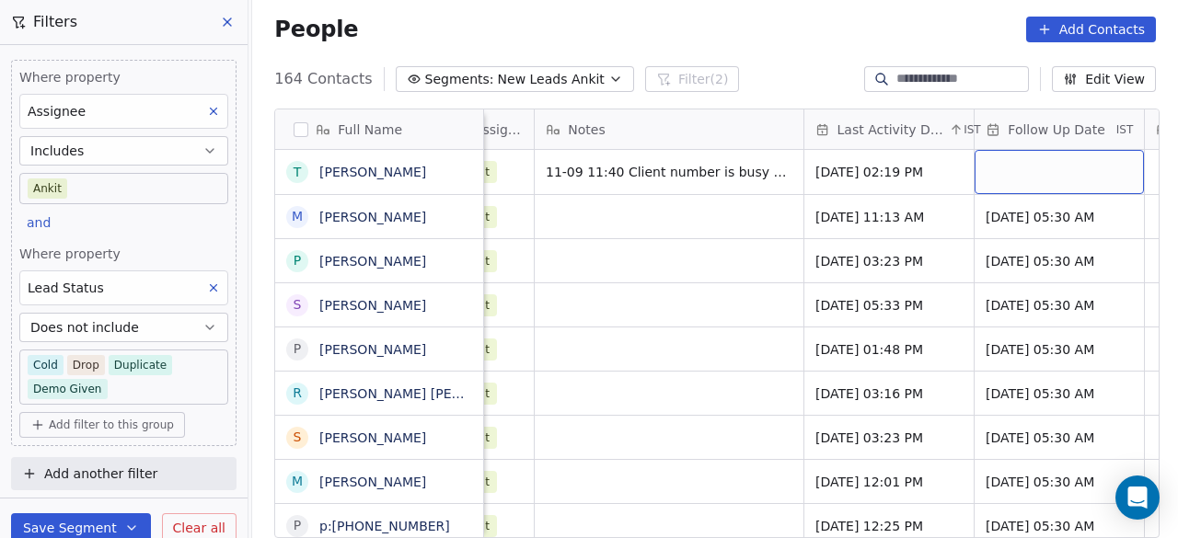
click at [1057, 178] on div "grid" at bounding box center [1059, 172] width 169 height 44
click at [1022, 157] on div "grid" at bounding box center [1059, 172] width 169 height 44
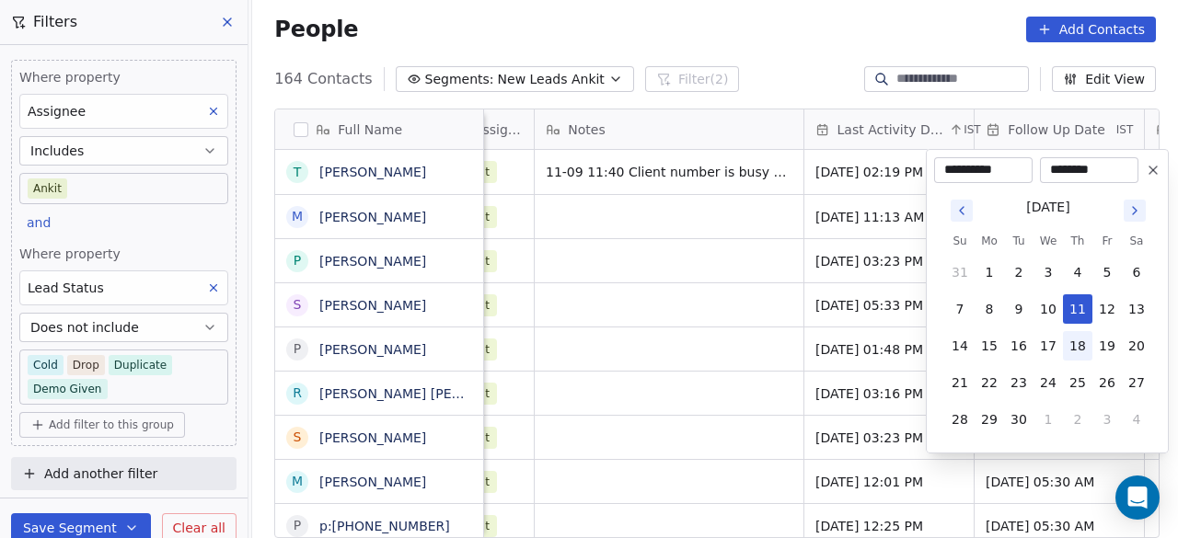
click at [1073, 341] on button "18" at bounding box center [1077, 345] width 29 height 29
type input "**********"
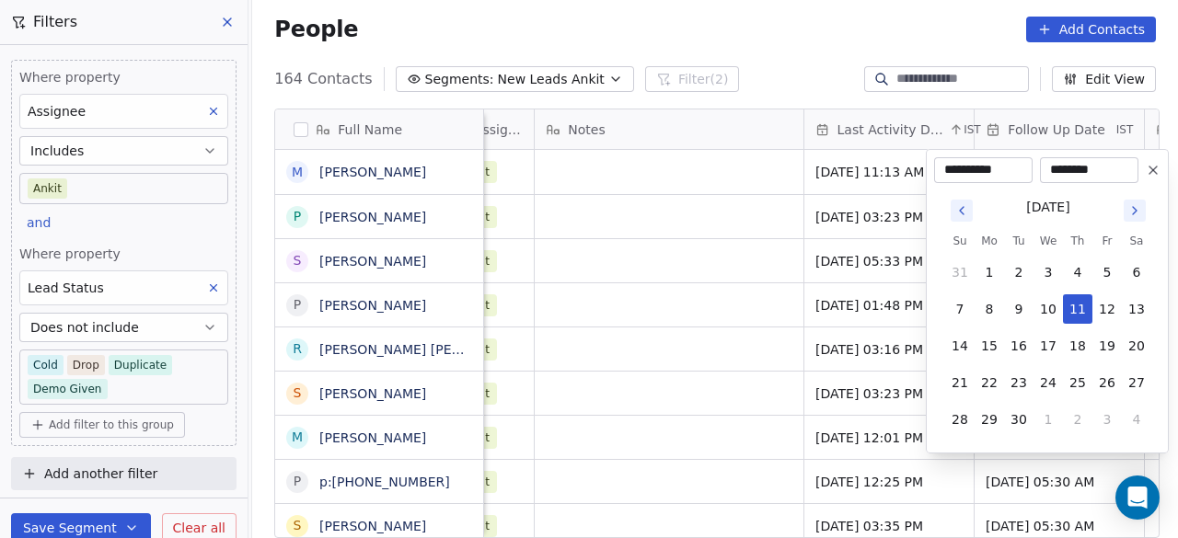
click at [729, 206] on html "On2Cook India Pvt. Ltd. Contacts People Marketing Workflows Campaigns Sales Pip…" at bounding box center [589, 269] width 1178 height 538
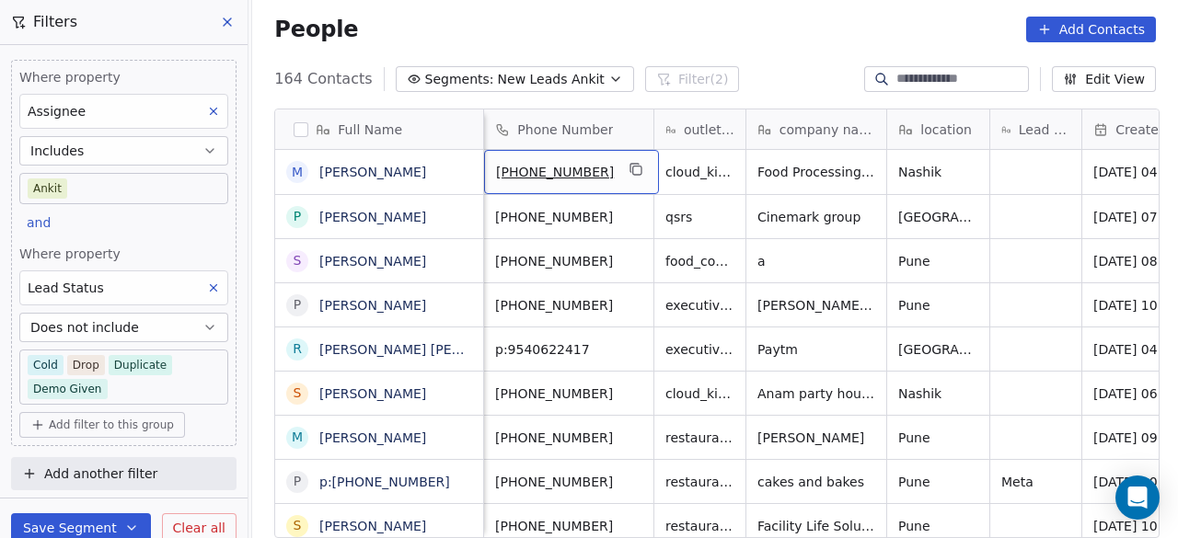
scroll to position [0, 0]
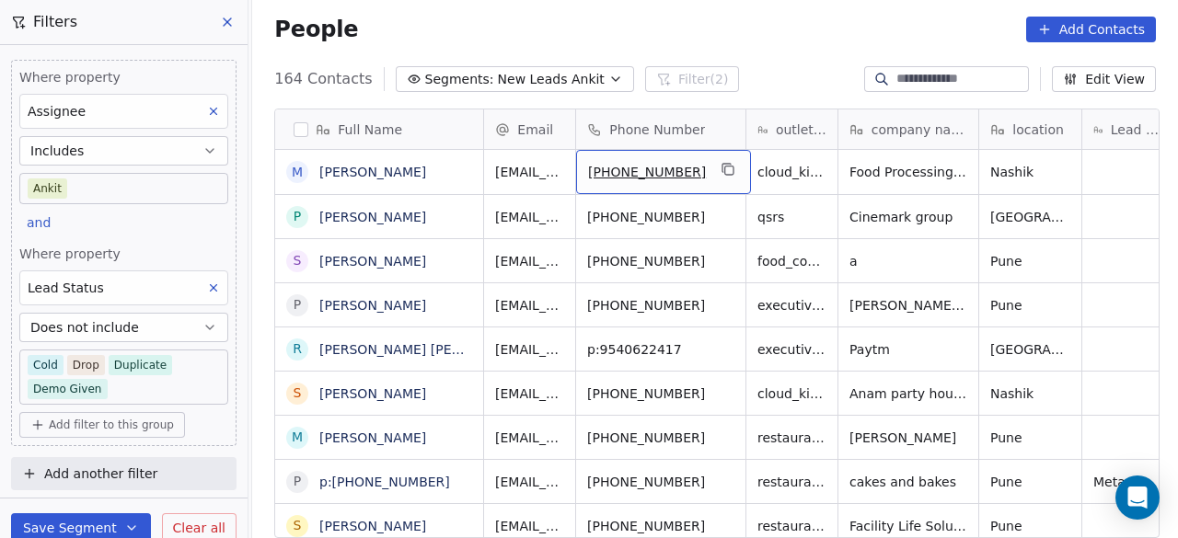
click at [697, 183] on div "+918605015795" at bounding box center [663, 172] width 175 height 44
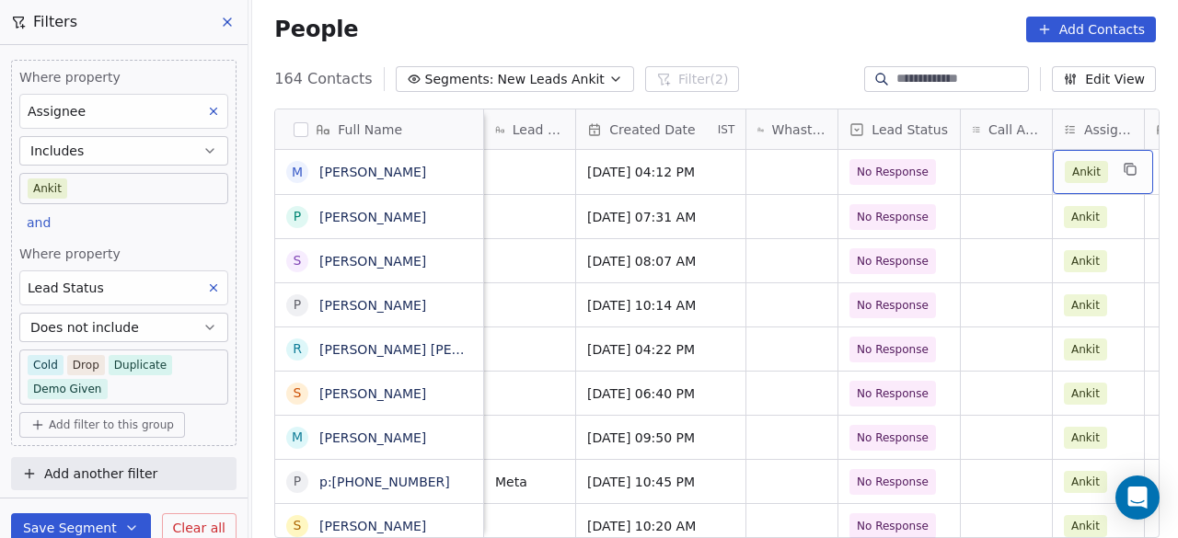
scroll to position [0, 868]
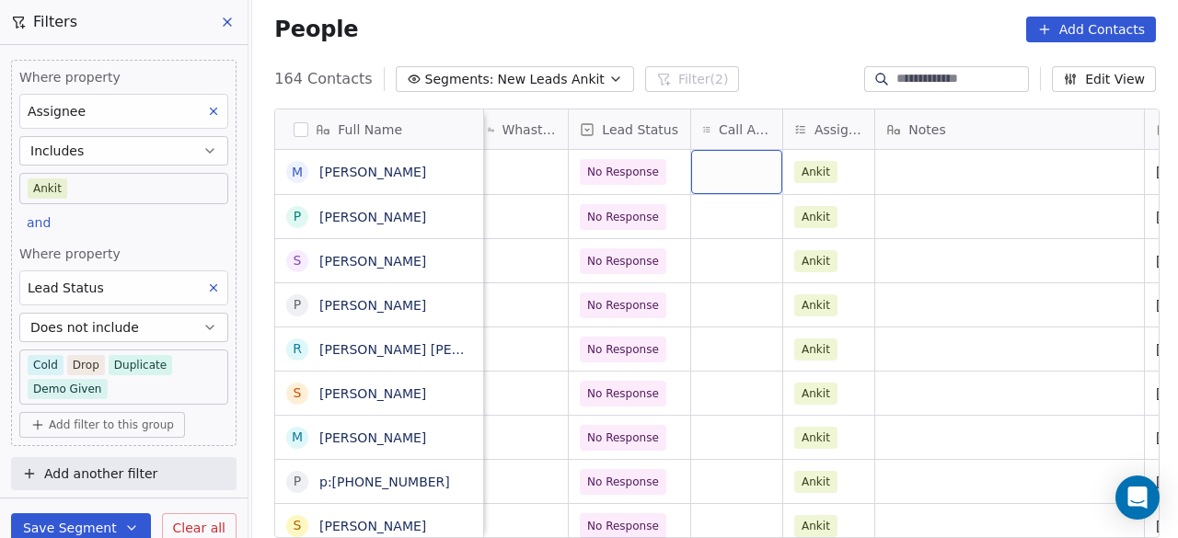
click at [725, 173] on div "grid" at bounding box center [736, 172] width 91 height 44
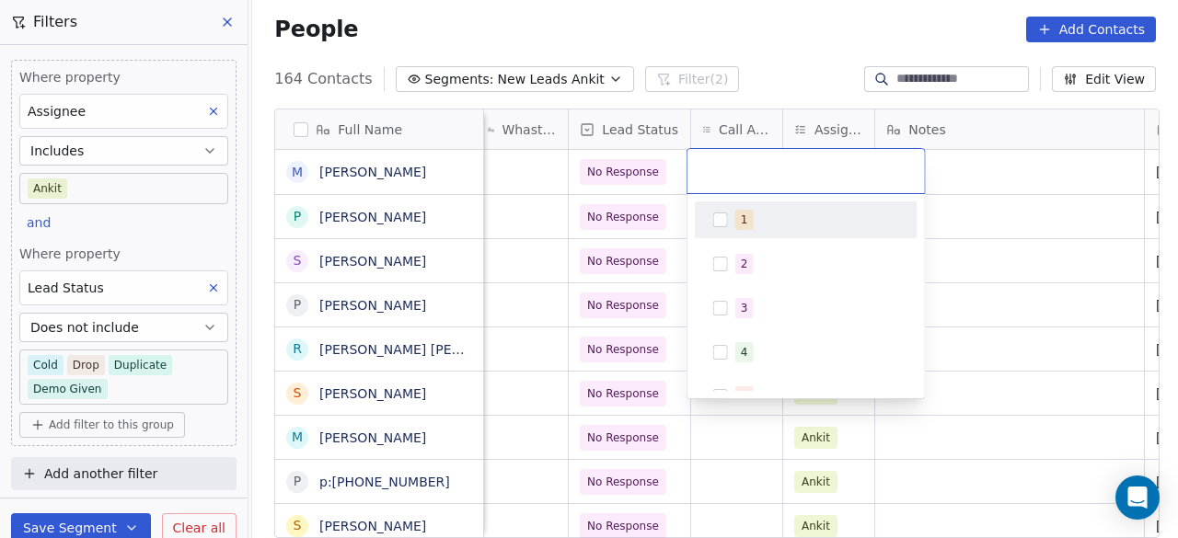
click at [717, 225] on button "Suggestions" at bounding box center [720, 220] width 15 height 15
click at [970, 172] on html "On2Cook India Pvt. Ltd. Contacts People Marketing Workflows Campaigns Sales Pip…" at bounding box center [589, 269] width 1178 height 538
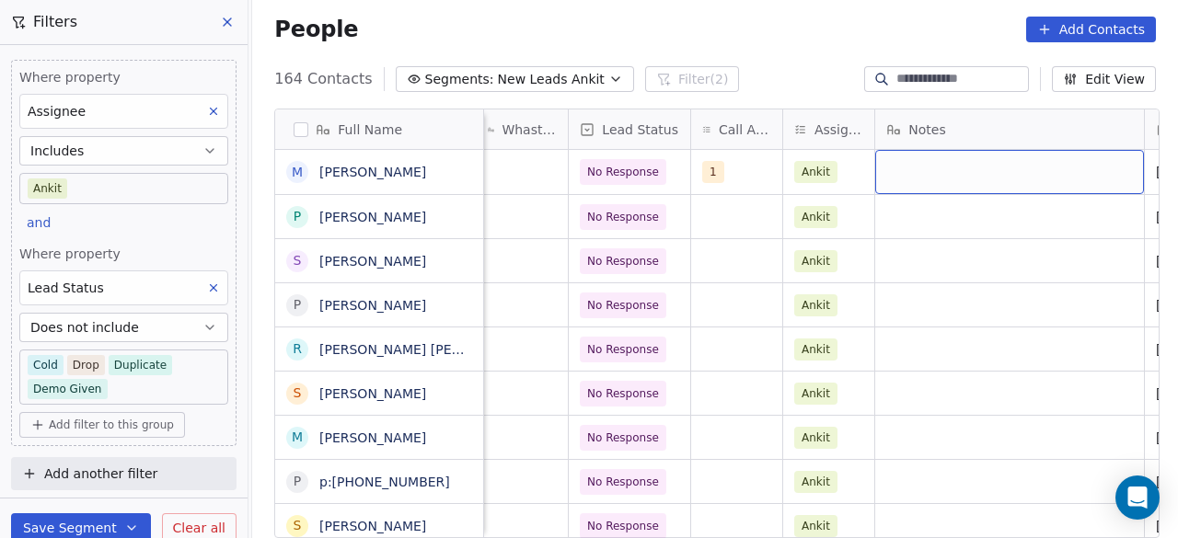
click at [943, 172] on div "grid" at bounding box center [1009, 172] width 269 height 44
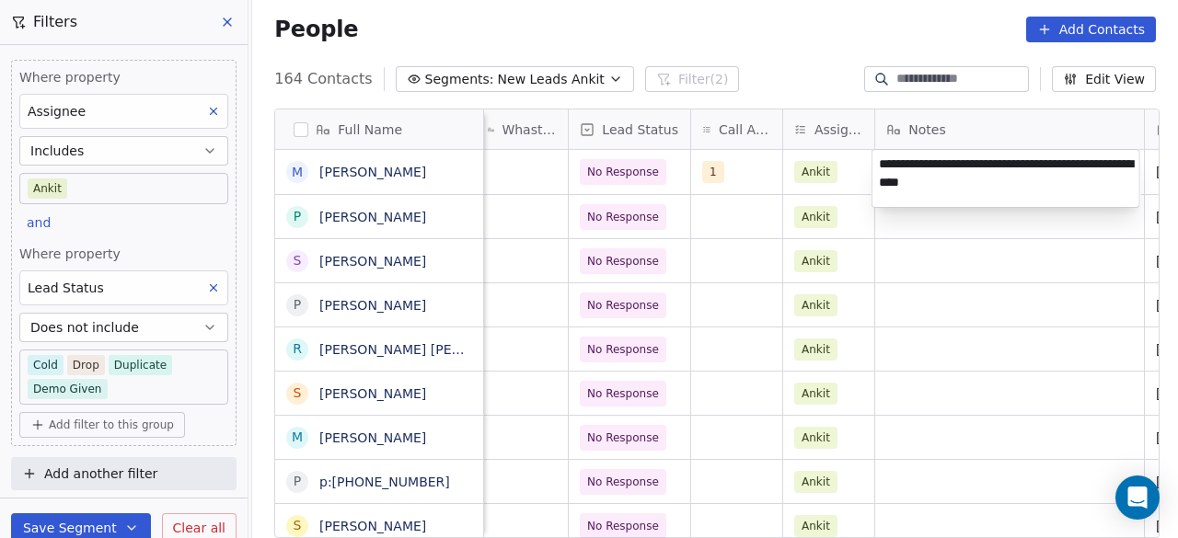
type textarea "**********"
click at [758, 181] on html "On2Cook India Pvt. Ltd. Contacts People Marketing Workflows Campaigns Sales Pip…" at bounding box center [589, 269] width 1178 height 538
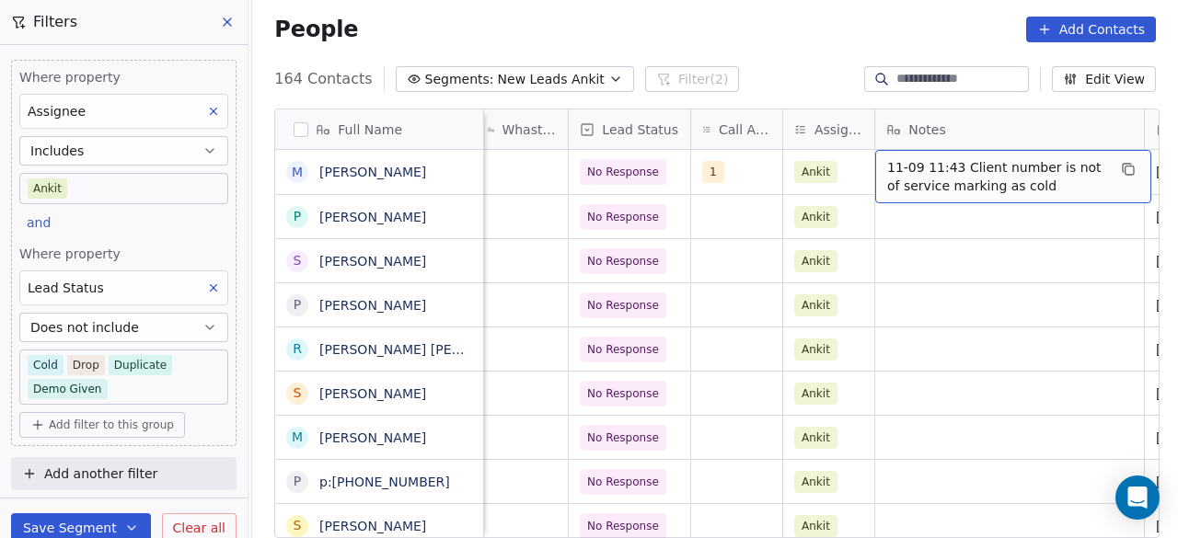
scroll to position [0, 1038]
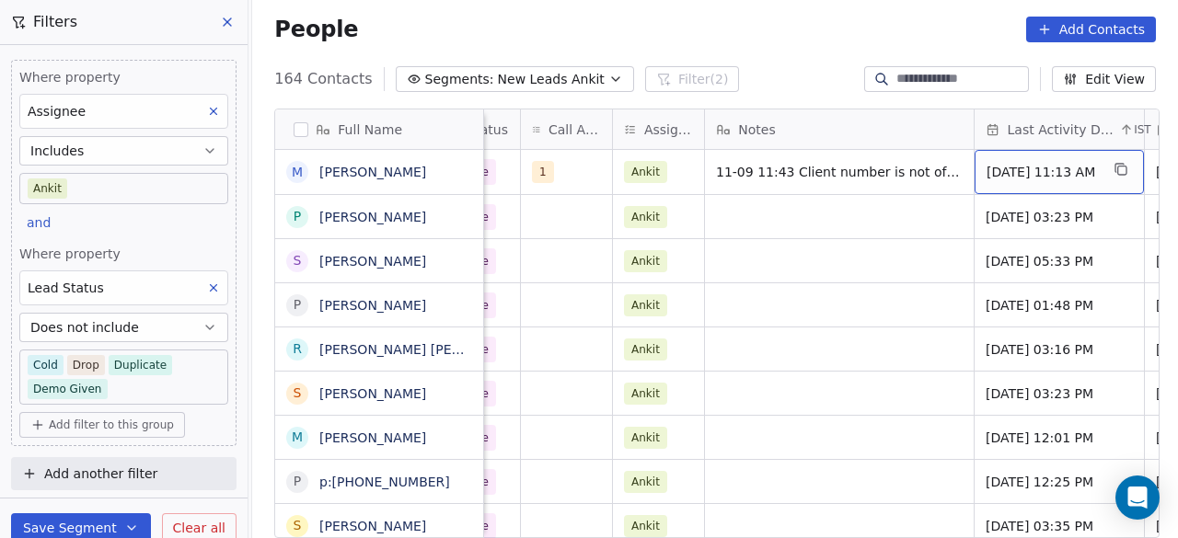
click at [1016, 168] on span "May 20, 2025 11:13 AM" at bounding box center [1043, 172] width 112 height 18
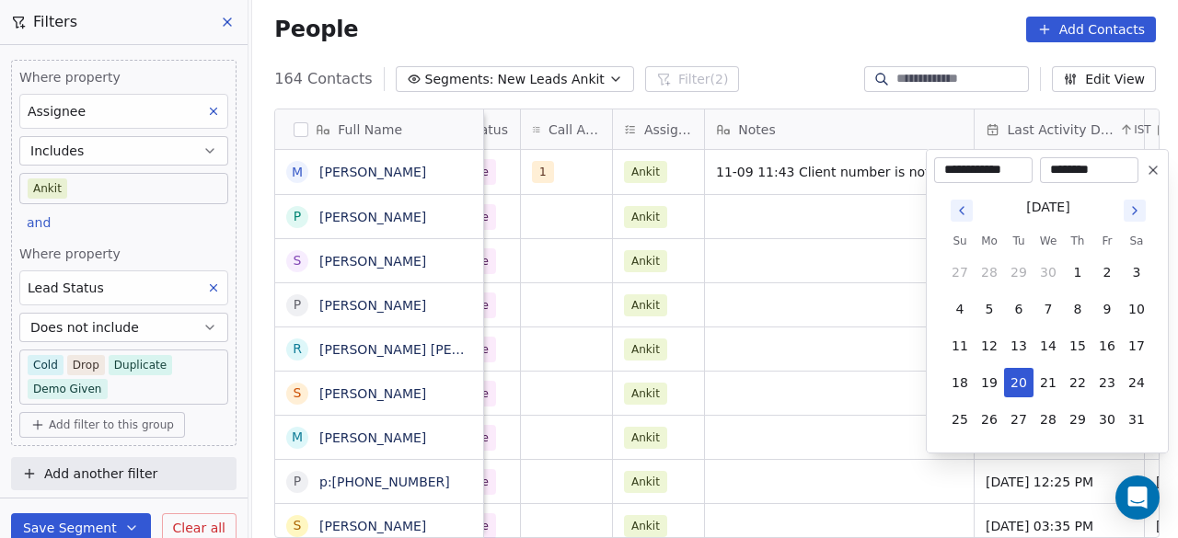
click at [1135, 207] on icon "Go to next month" at bounding box center [1135, 210] width 15 height 15
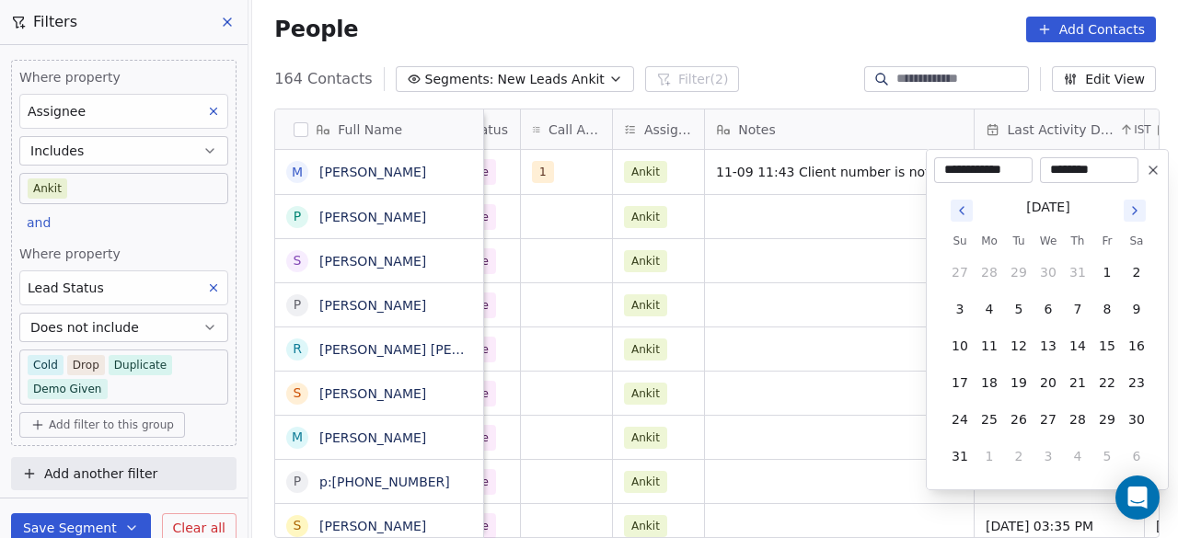
click at [1135, 207] on icon "Go to next month" at bounding box center [1135, 210] width 15 height 15
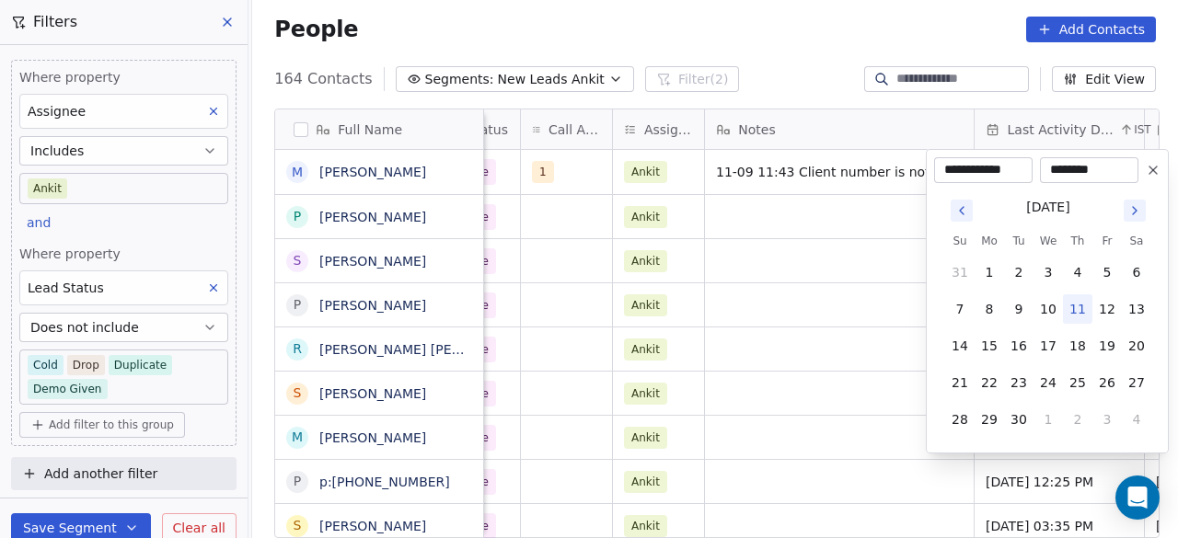
click at [1071, 307] on button "11" at bounding box center [1077, 309] width 29 height 29
type input "**********"
drag, startPoint x: 747, startPoint y: 206, endPoint x: 515, endPoint y: 150, distance: 239.6
click at [747, 205] on html "On2Cook India Pvt. Ltd. Contacts People Marketing Workflows Campaigns Sales Pip…" at bounding box center [589, 269] width 1178 height 538
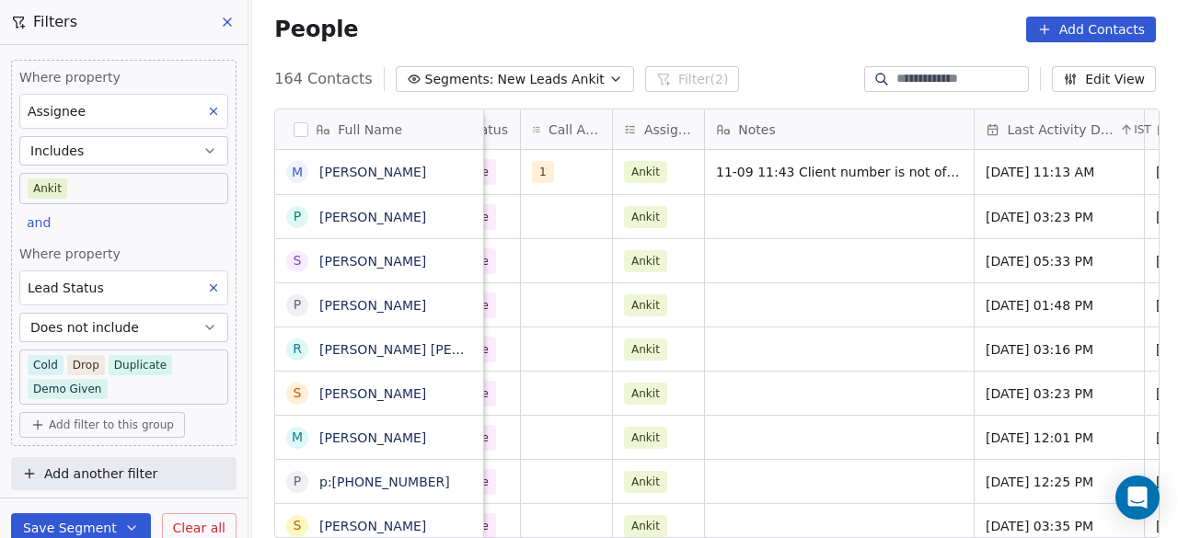
scroll to position [0, 953]
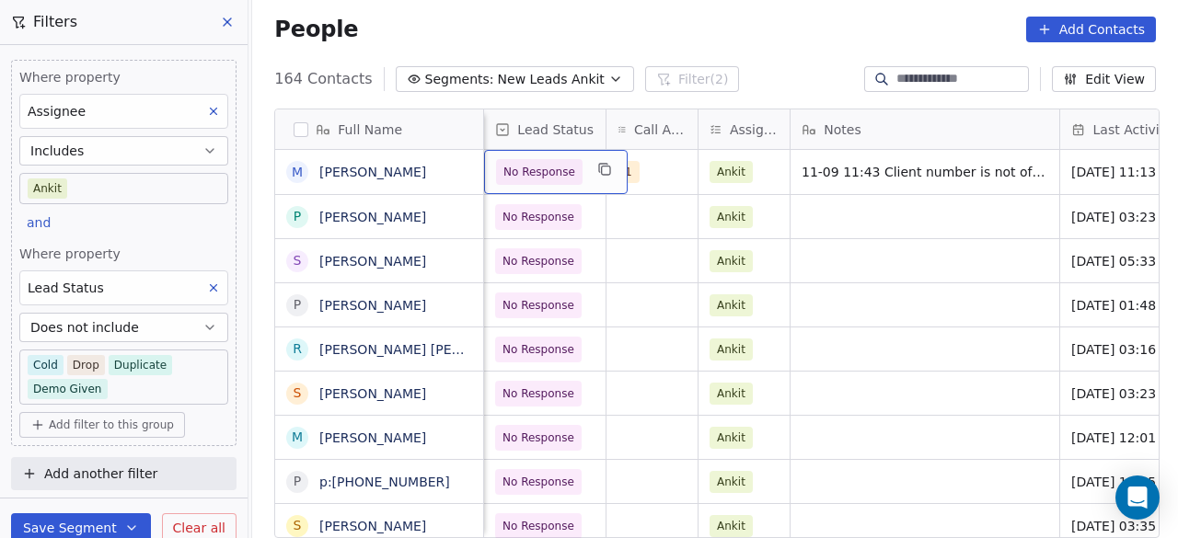
click at [496, 165] on span "No Response" at bounding box center [539, 172] width 87 height 26
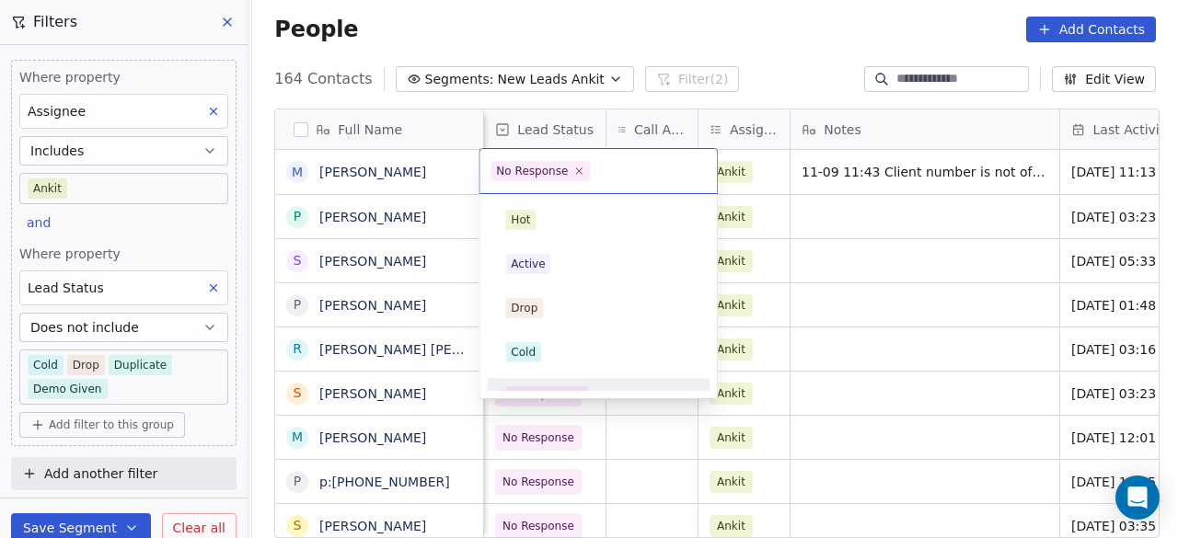
scroll to position [23, 0]
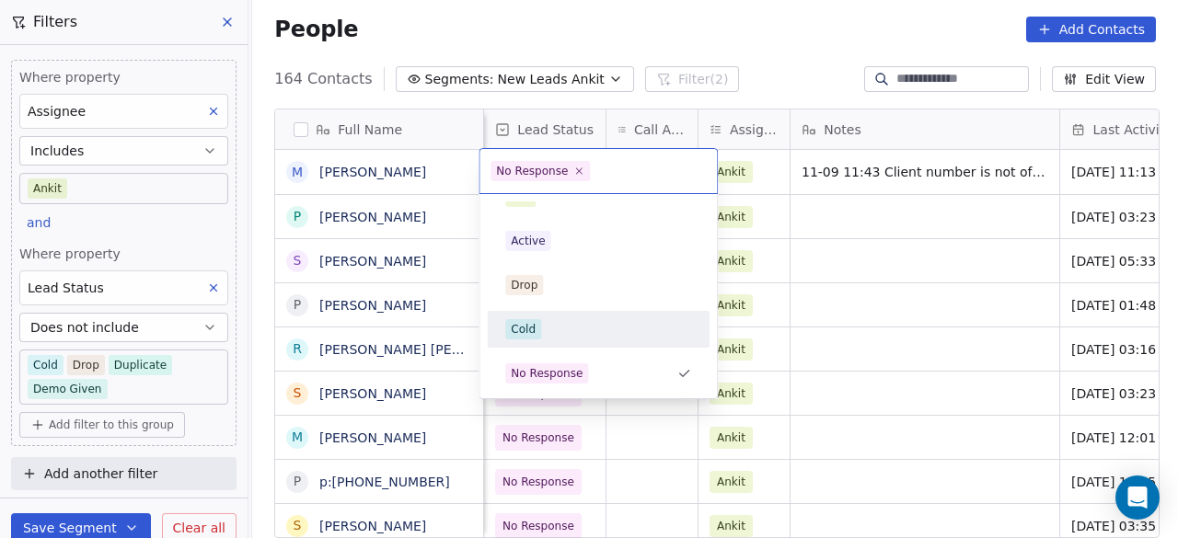
click at [561, 323] on div "Cold" at bounding box center [598, 329] width 186 height 20
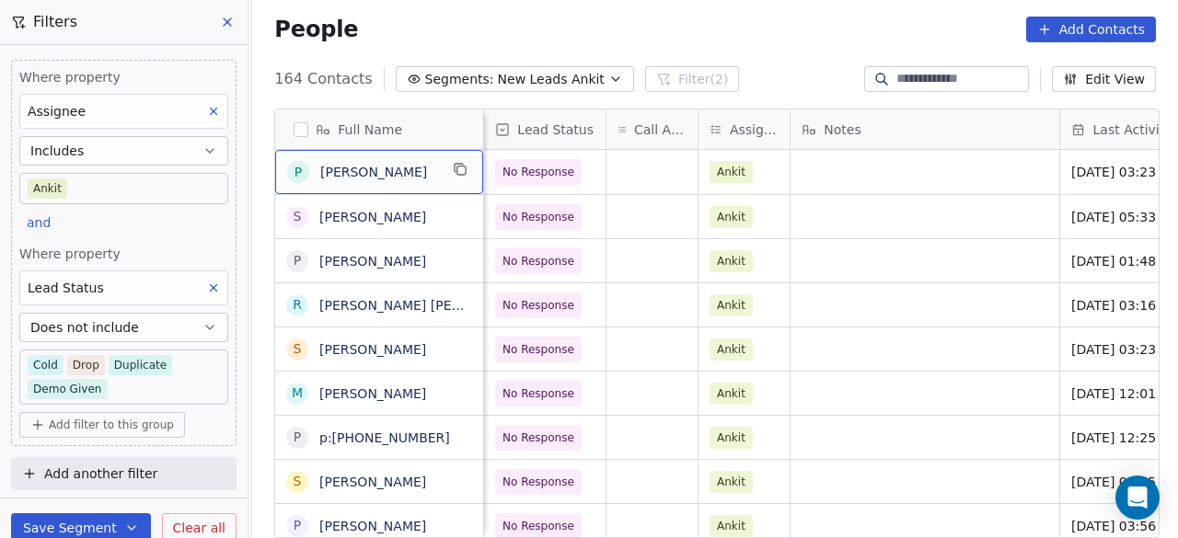
scroll to position [0, 0]
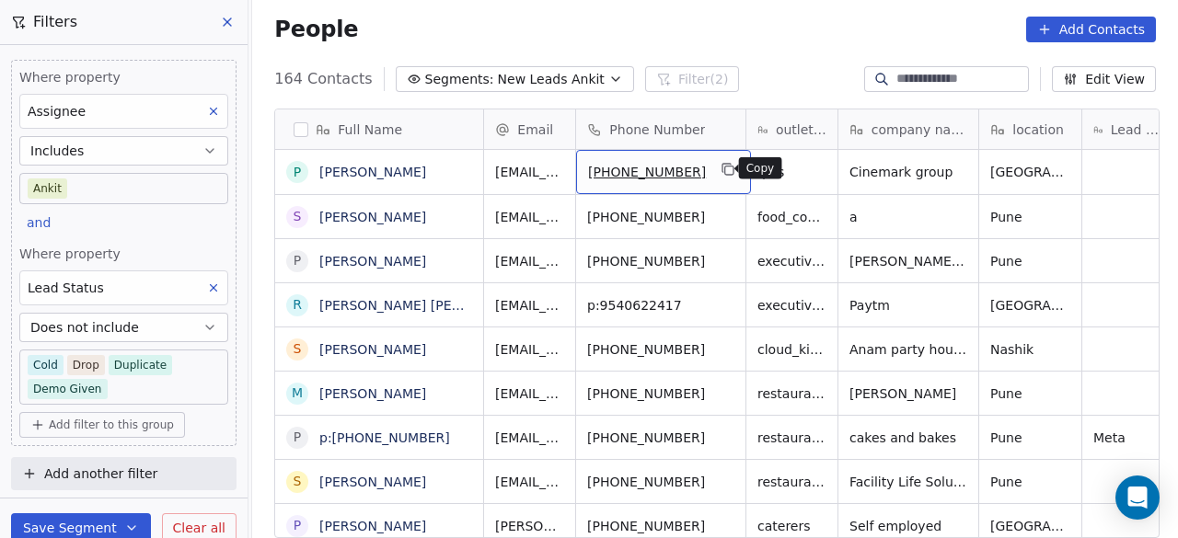
click at [722, 164] on icon "grid" at bounding box center [729, 169] width 15 height 15
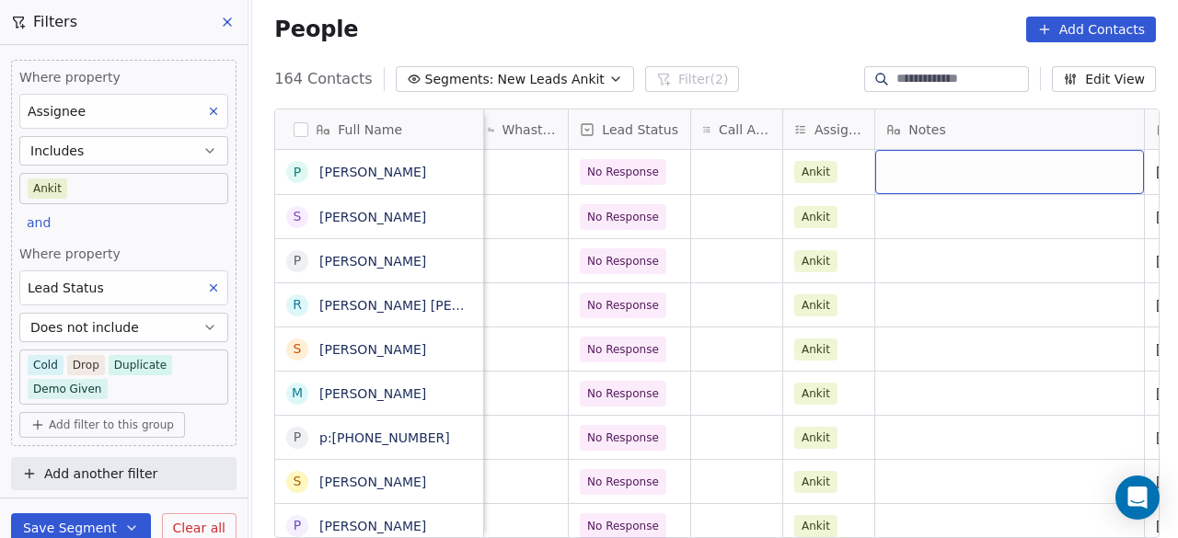
scroll to position [0, 1038]
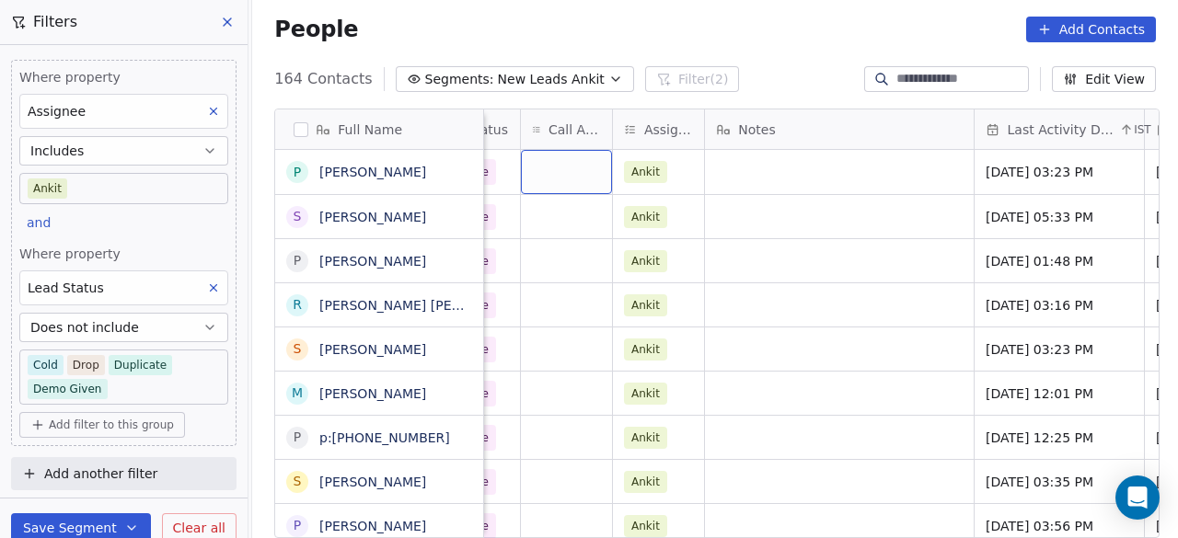
click at [541, 164] on div "grid" at bounding box center [566, 172] width 91 height 44
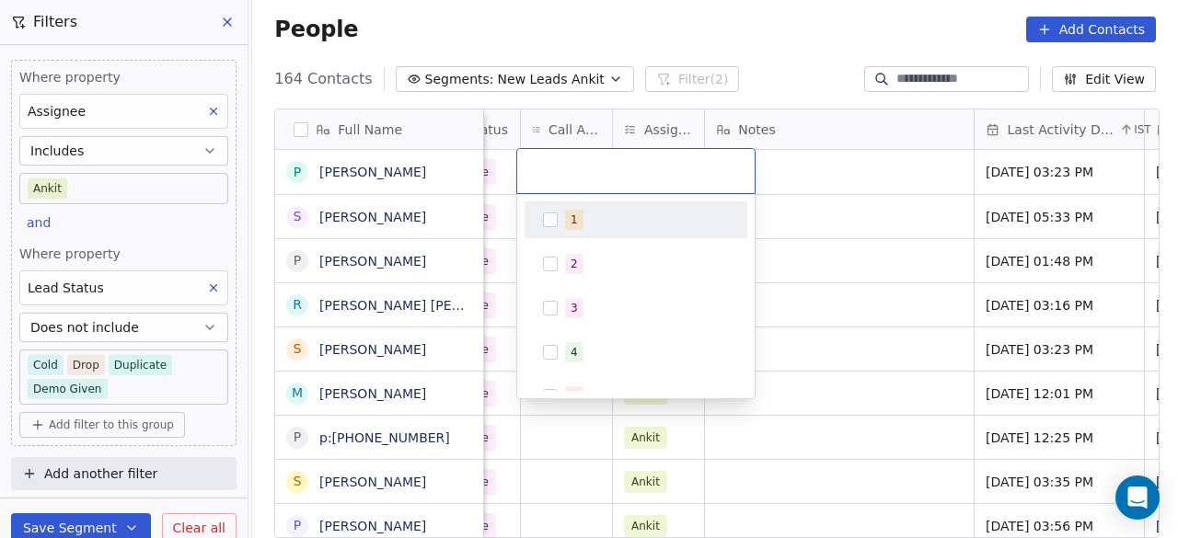
click at [589, 218] on div "1" at bounding box center [647, 220] width 164 height 20
click at [837, 176] on html "On2Cook India Pvt. Ltd. Contacts People Marketing Workflows Campaigns Sales Pip…" at bounding box center [589, 269] width 1178 height 538
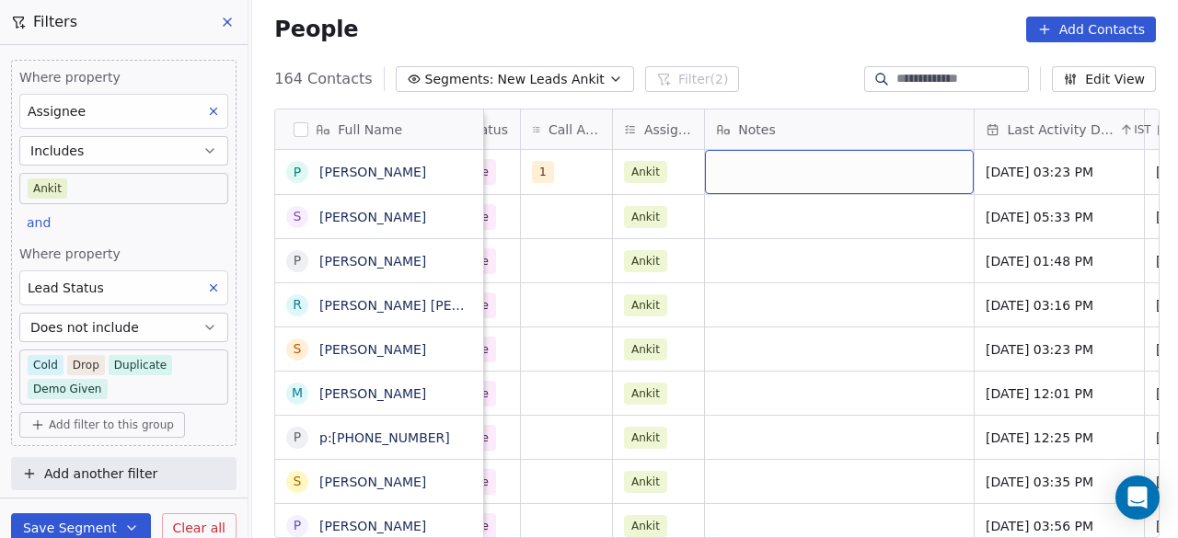
click at [834, 175] on div "grid" at bounding box center [839, 172] width 269 height 44
click at [830, 175] on div "grid" at bounding box center [839, 172] width 269 height 44
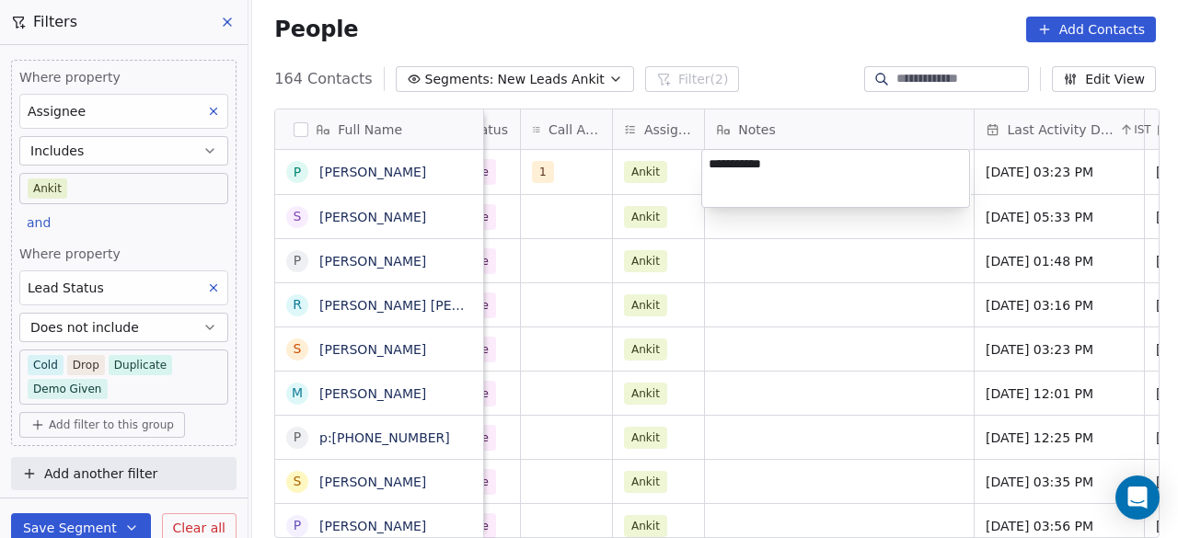
click at [760, 163] on textarea "**********" at bounding box center [835, 178] width 267 height 57
click at [791, 157] on textarea "**********" at bounding box center [835, 178] width 267 height 57
type textarea "**********"
drag, startPoint x: 782, startPoint y: 419, endPoint x: 802, endPoint y: 292, distance: 128.6
click at [782, 419] on html "On2Cook India Pvt. Ltd. Contacts People Marketing Workflows Campaigns Sales Pip…" at bounding box center [589, 269] width 1178 height 538
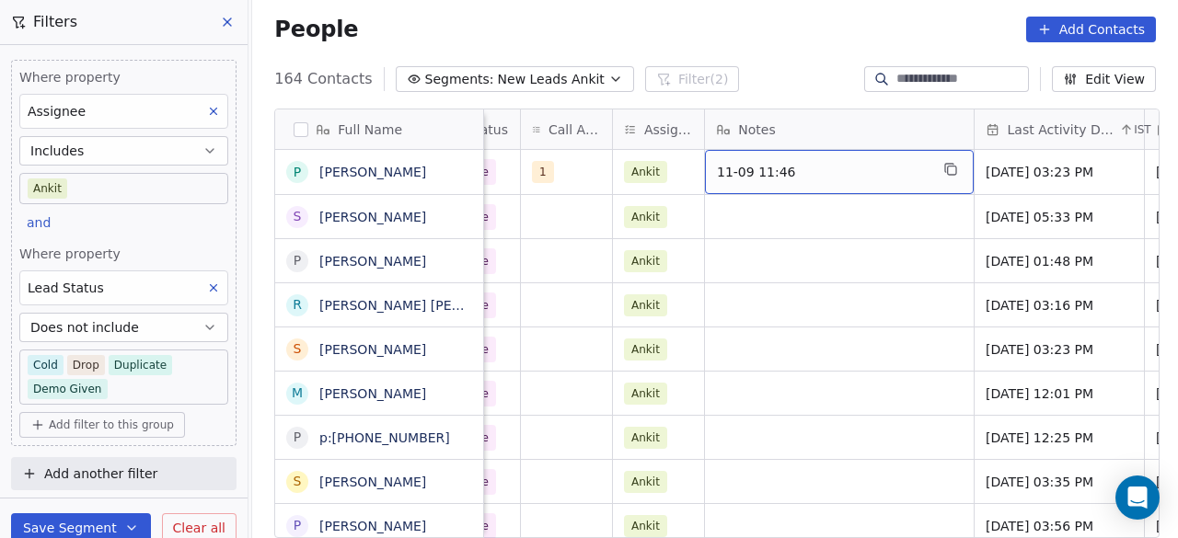
click at [821, 170] on span "11-09 11:46" at bounding box center [823, 172] width 212 height 18
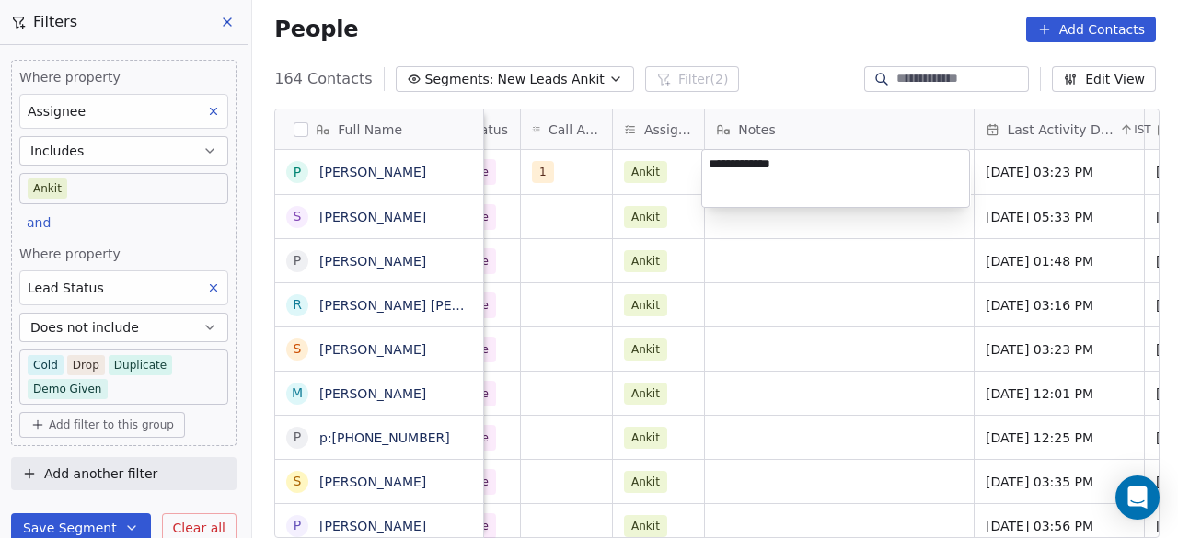
type textarea "**********"
click at [861, 228] on html "On2Cook India Pvt. Ltd. Contacts People Marketing Workflows Campaigns Sales Pip…" at bounding box center [589, 269] width 1178 height 538
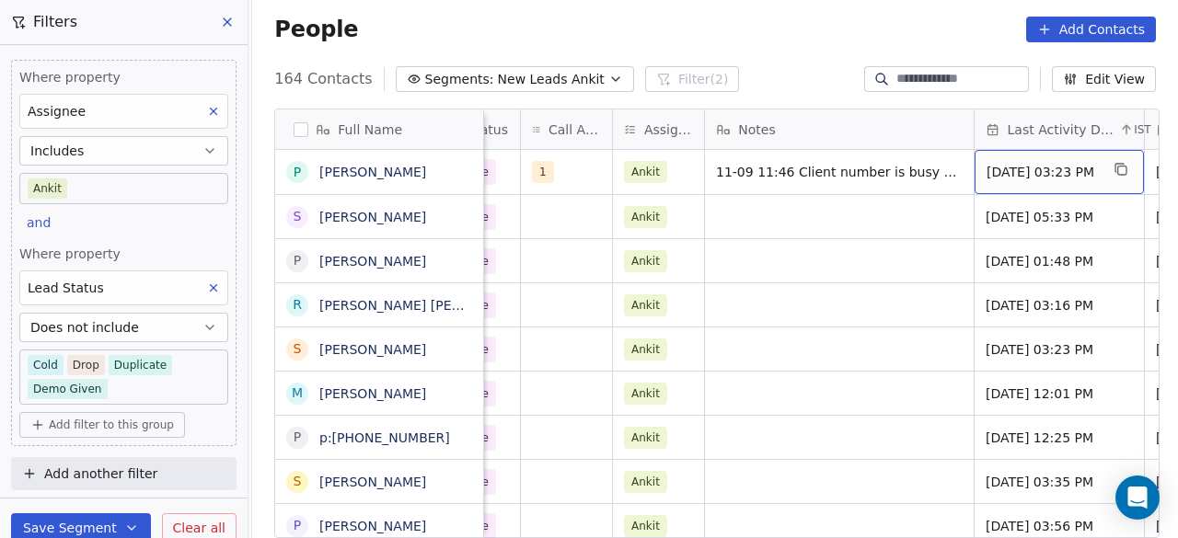
click at [1035, 163] on span "May 20, 2025 03:23 PM" at bounding box center [1043, 172] width 112 height 18
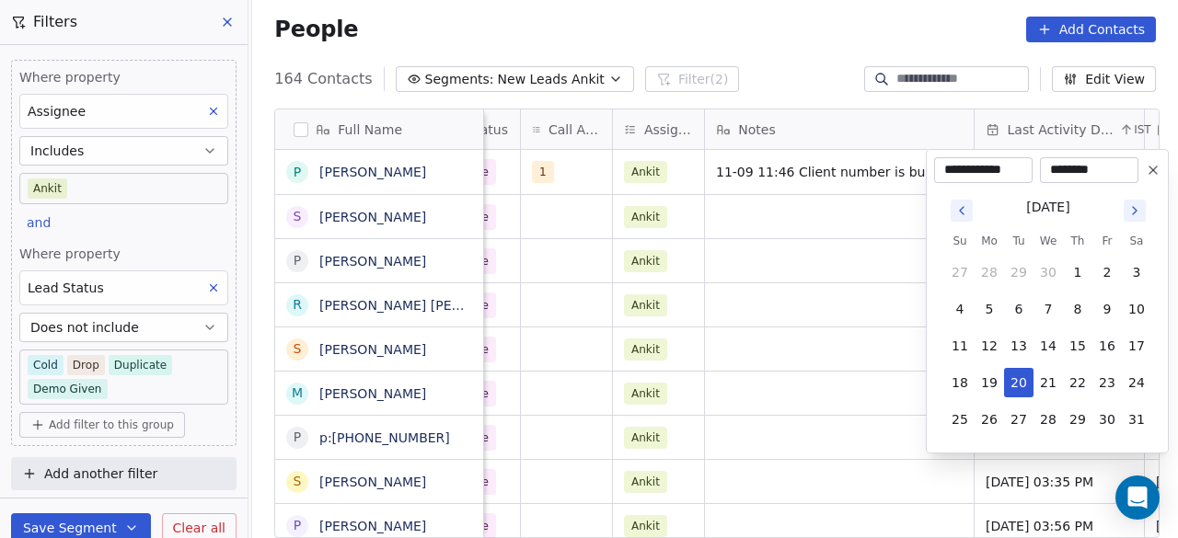
click at [1138, 207] on icon "Go to next month" at bounding box center [1135, 210] width 15 height 15
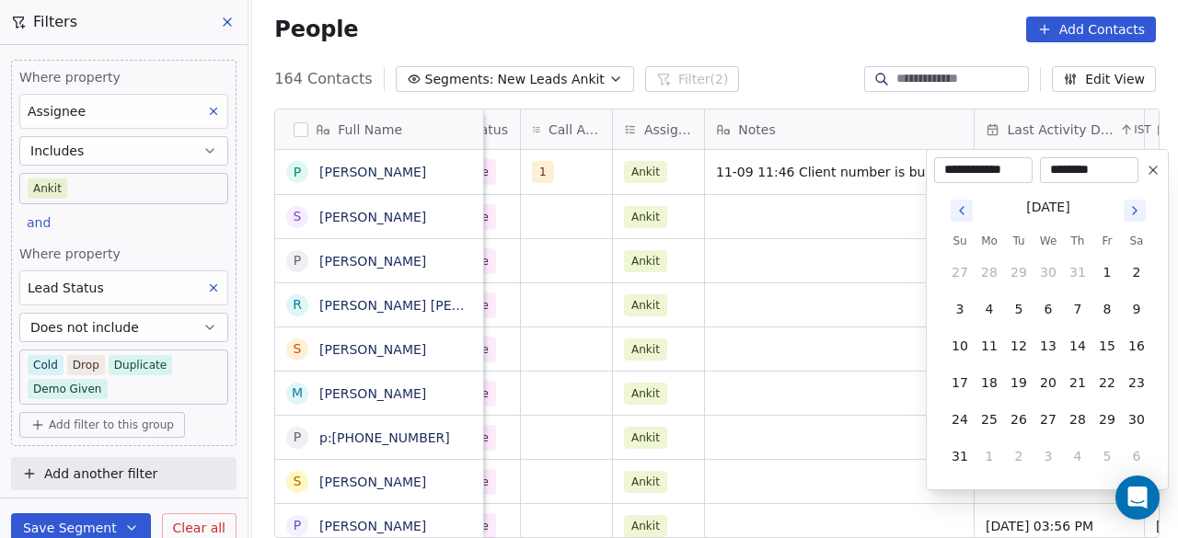
click at [1138, 207] on icon "Go to next month" at bounding box center [1135, 210] width 15 height 15
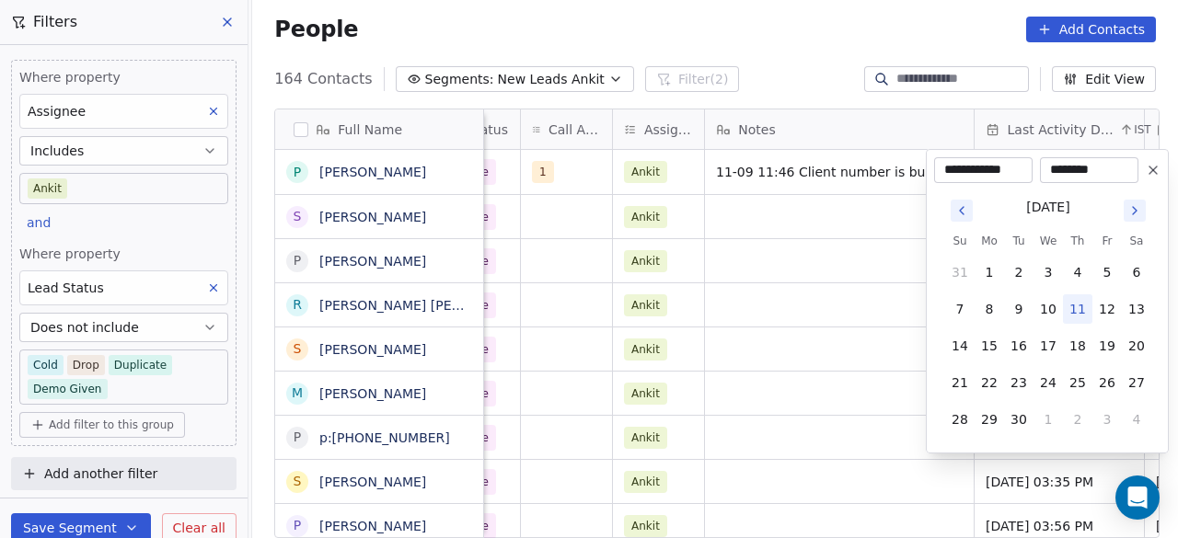
click at [1080, 306] on button "11" at bounding box center [1077, 309] width 29 height 29
type input "**********"
click at [817, 214] on html "On2Cook India Pvt. Ltd. Contacts People Marketing Workflows Campaigns Sales Pip…" at bounding box center [589, 269] width 1178 height 538
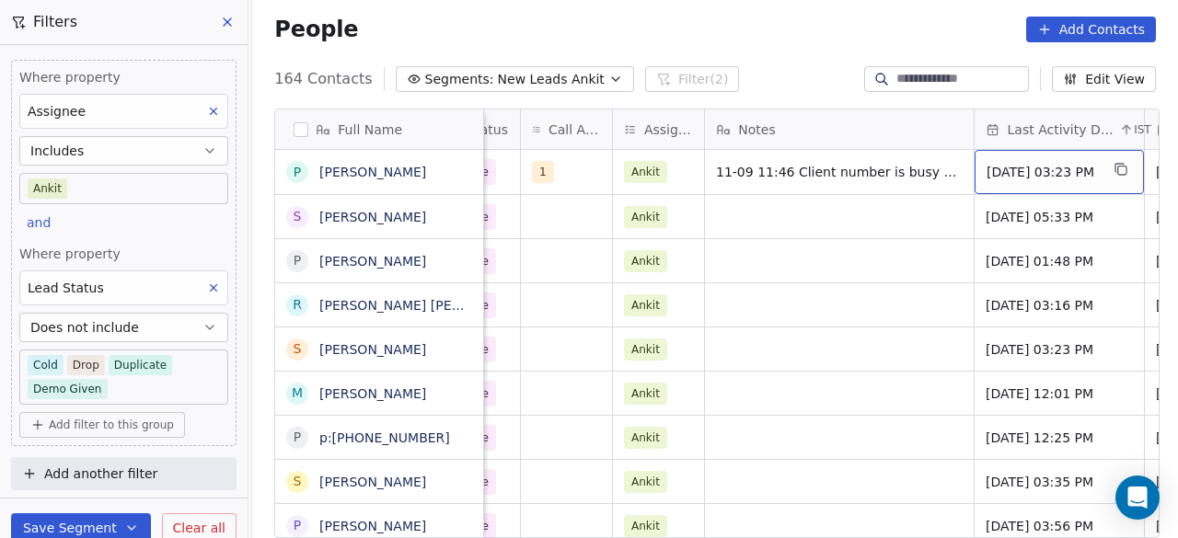
scroll to position [0, 1209]
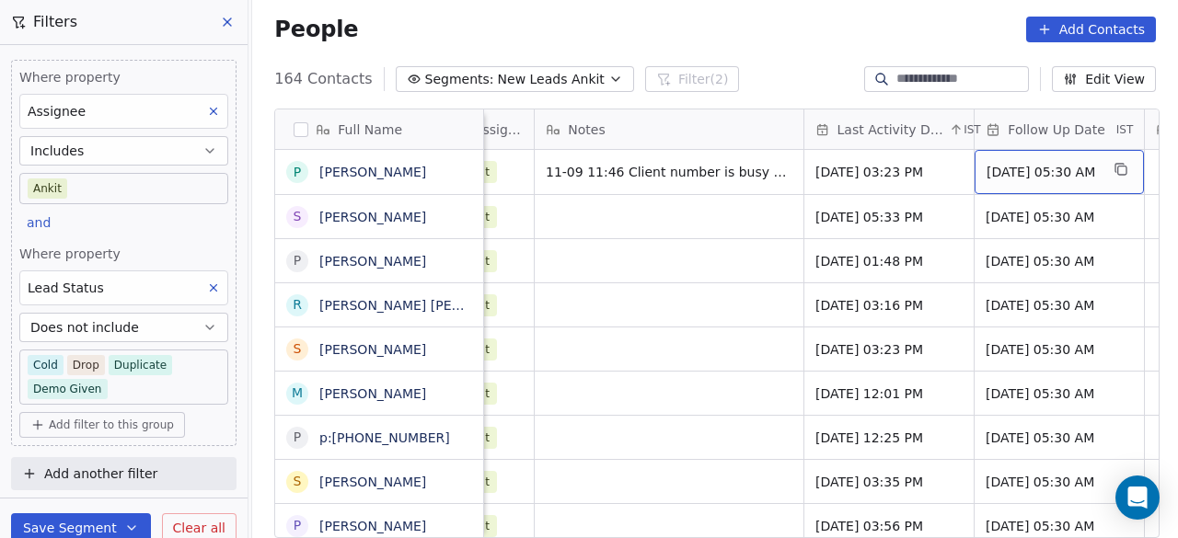
click at [1005, 181] on div "18/06/2025 05:30 AM" at bounding box center [1059, 172] width 169 height 44
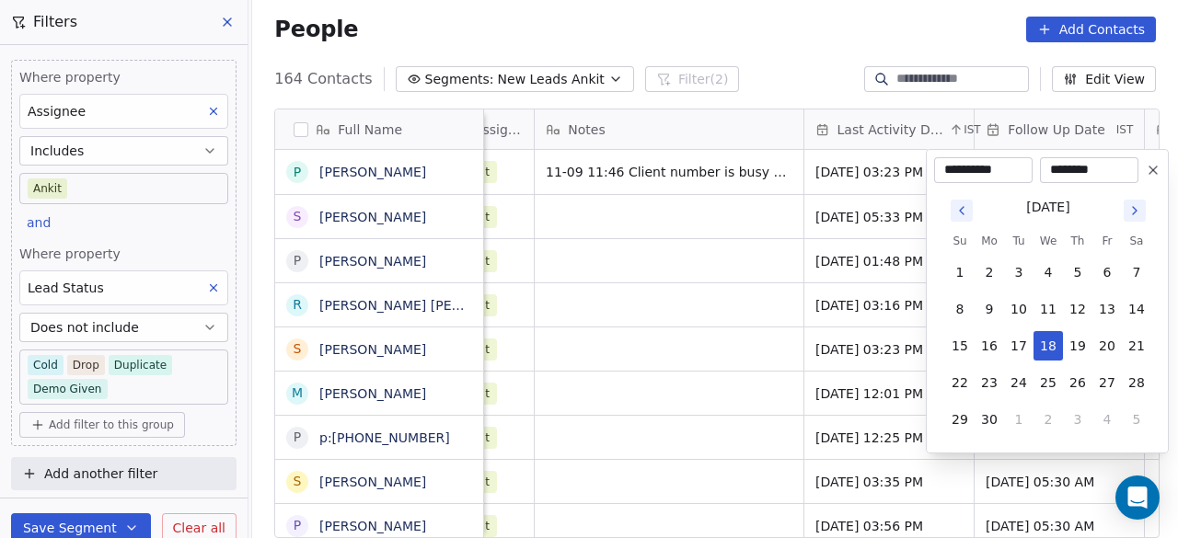
click at [1133, 214] on icon "Go to next month" at bounding box center [1135, 210] width 15 height 15
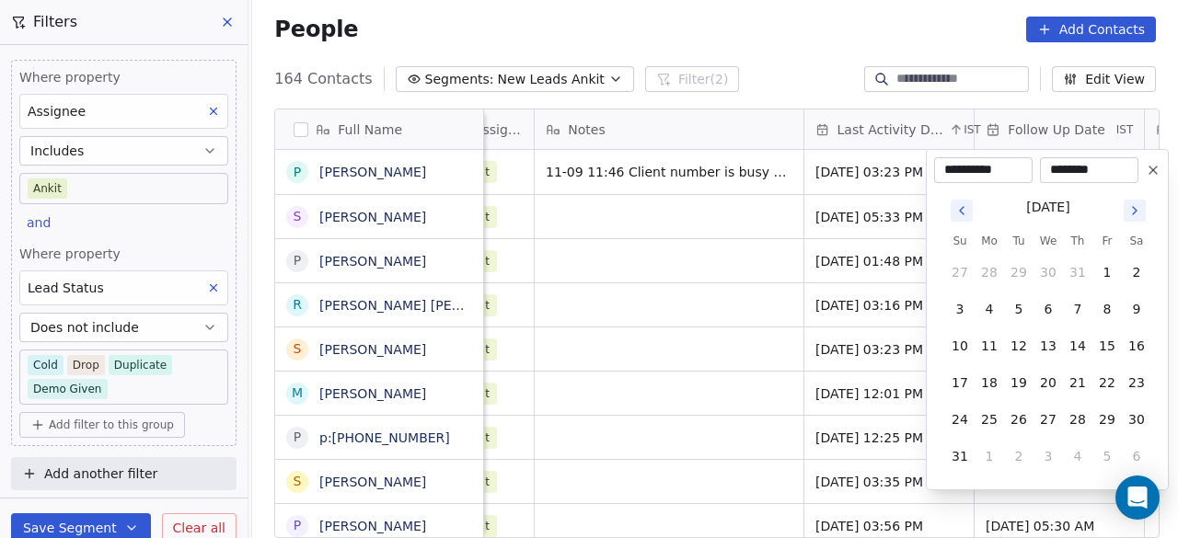
click at [1133, 214] on icon "Go to next month" at bounding box center [1135, 210] width 15 height 15
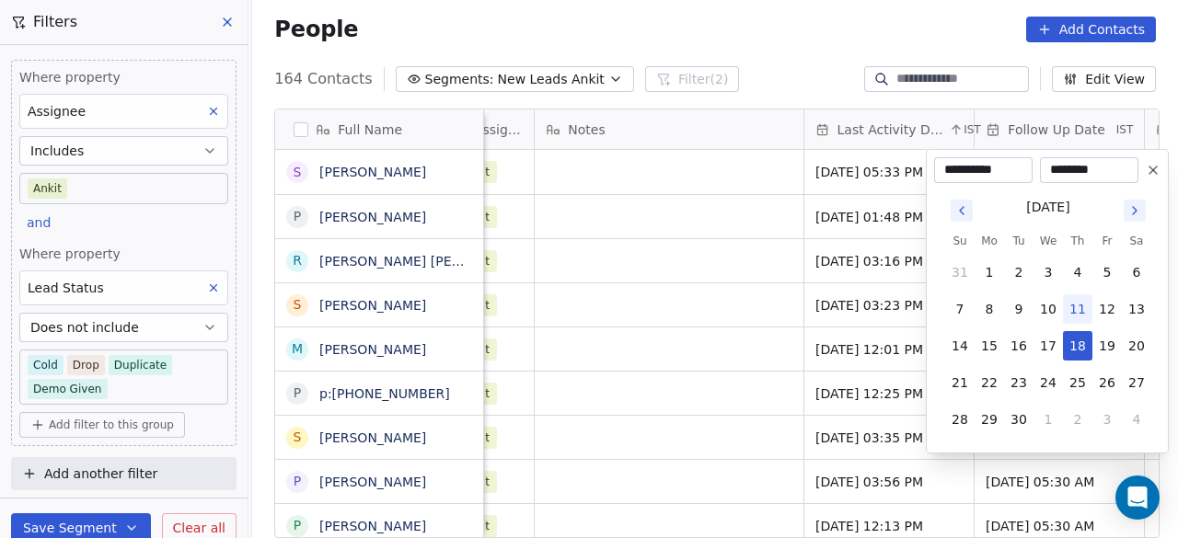
click at [657, 178] on html "On2Cook India Pvt. Ltd. Contacts People Marketing Workflows Campaigns Sales Pip…" at bounding box center [589, 269] width 1178 height 538
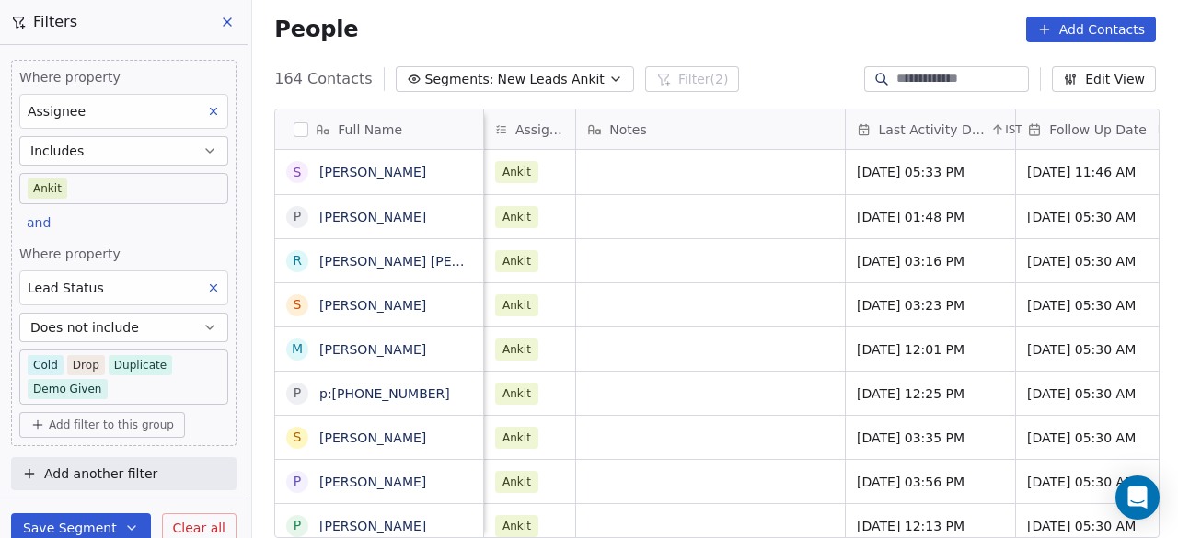
scroll to position [0, 1075]
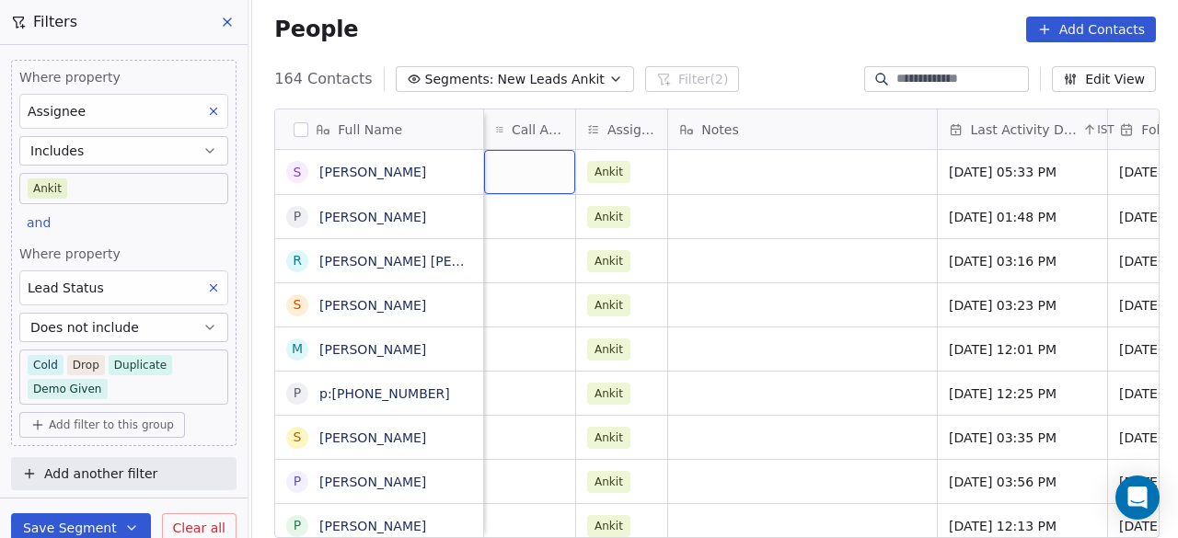
click at [520, 163] on div "grid" at bounding box center [529, 172] width 91 height 44
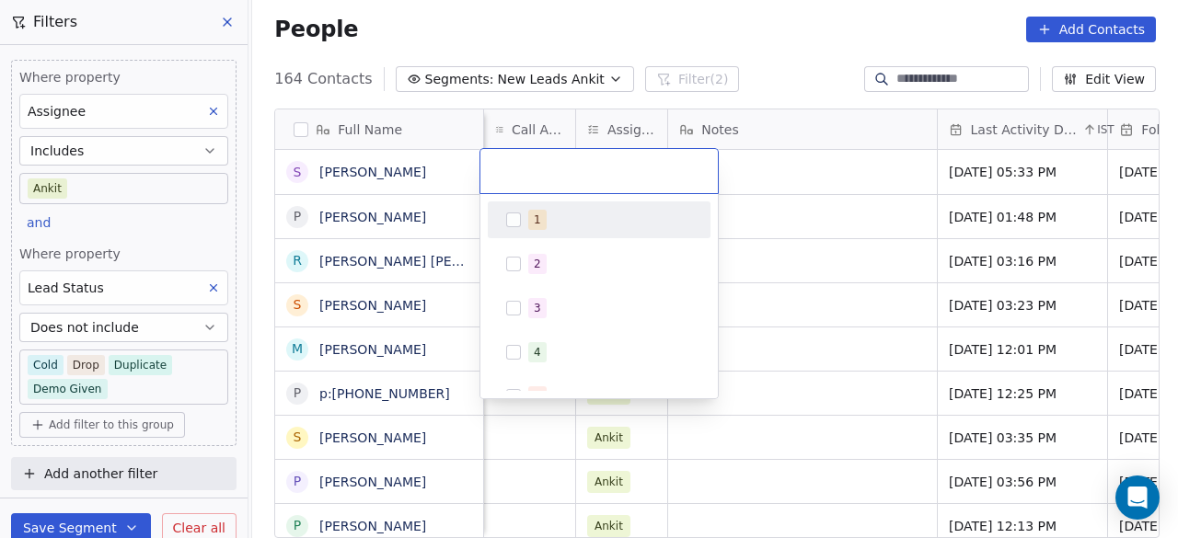
click at [556, 222] on div "1" at bounding box center [610, 220] width 164 height 20
click at [785, 163] on html "On2Cook India Pvt. Ltd. Contacts People Marketing Workflows Campaigns Sales Pip…" at bounding box center [589, 269] width 1178 height 538
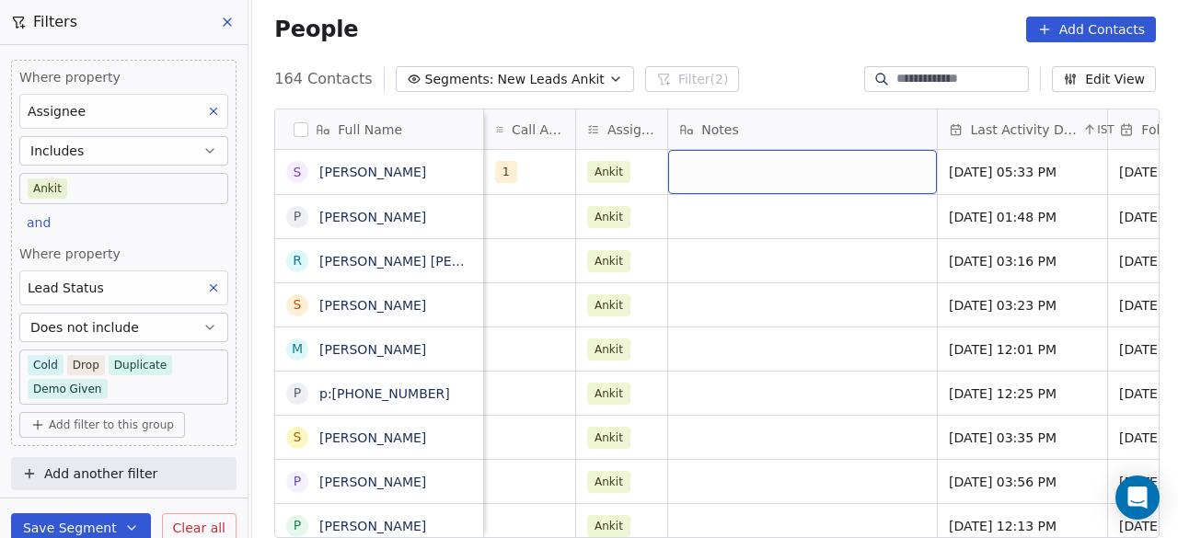
click at [765, 168] on div "grid" at bounding box center [802, 172] width 269 height 44
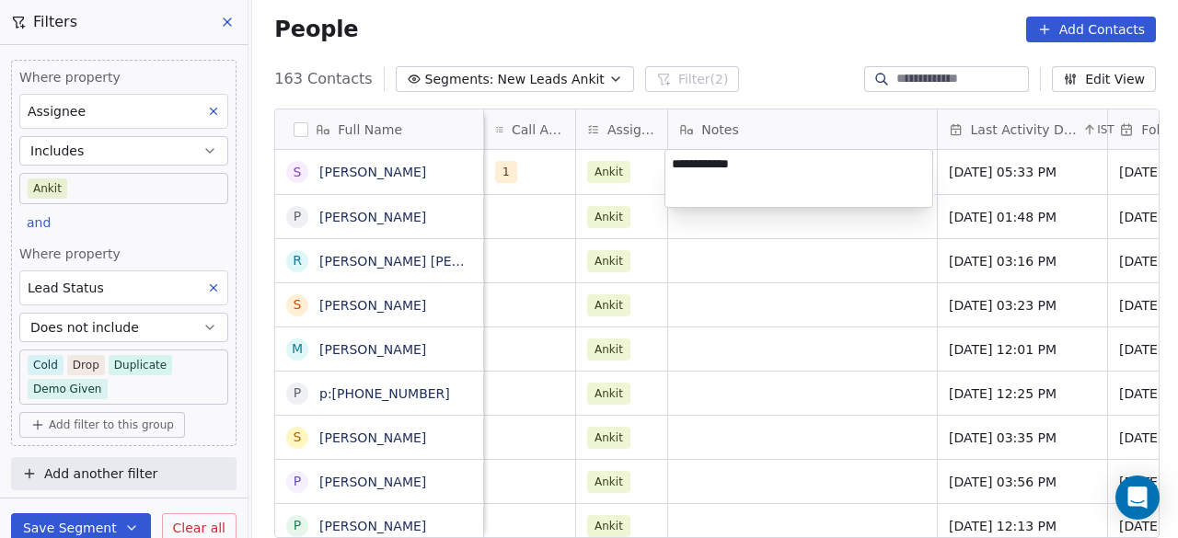
type textarea "**********"
drag, startPoint x: 526, startPoint y: 219, endPoint x: 643, endPoint y: 199, distance: 118.6
click at [526, 219] on html "On2Cook India Pvt. Ltd. Contacts People Marketing Workflows Campaigns Sales Pip…" at bounding box center [589, 269] width 1178 height 538
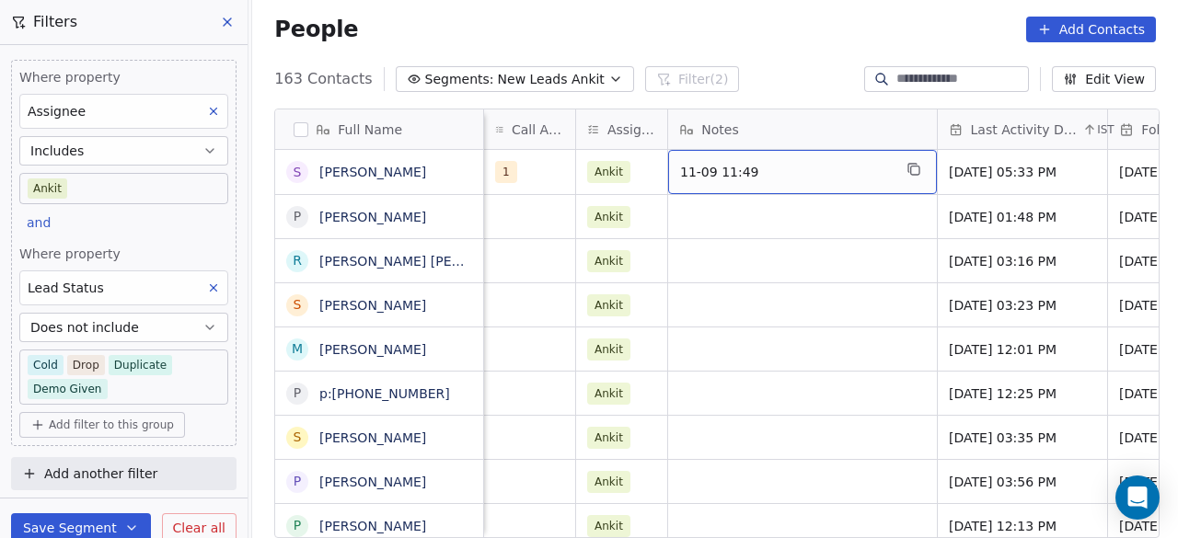
click at [767, 165] on span "11-09 11:49" at bounding box center [786, 172] width 212 height 18
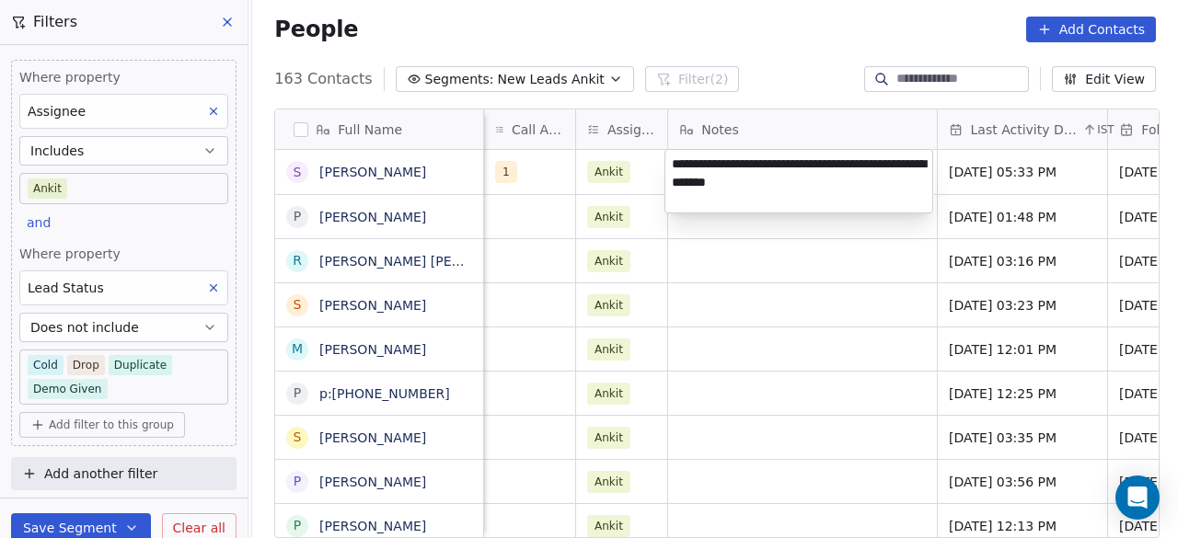
click at [807, 163] on textarea "**********" at bounding box center [799, 181] width 267 height 63
click at [740, 159] on textarea "**********" at bounding box center [799, 181] width 267 height 63
click at [797, 161] on textarea "**********" at bounding box center [799, 181] width 267 height 63
type textarea "**********"
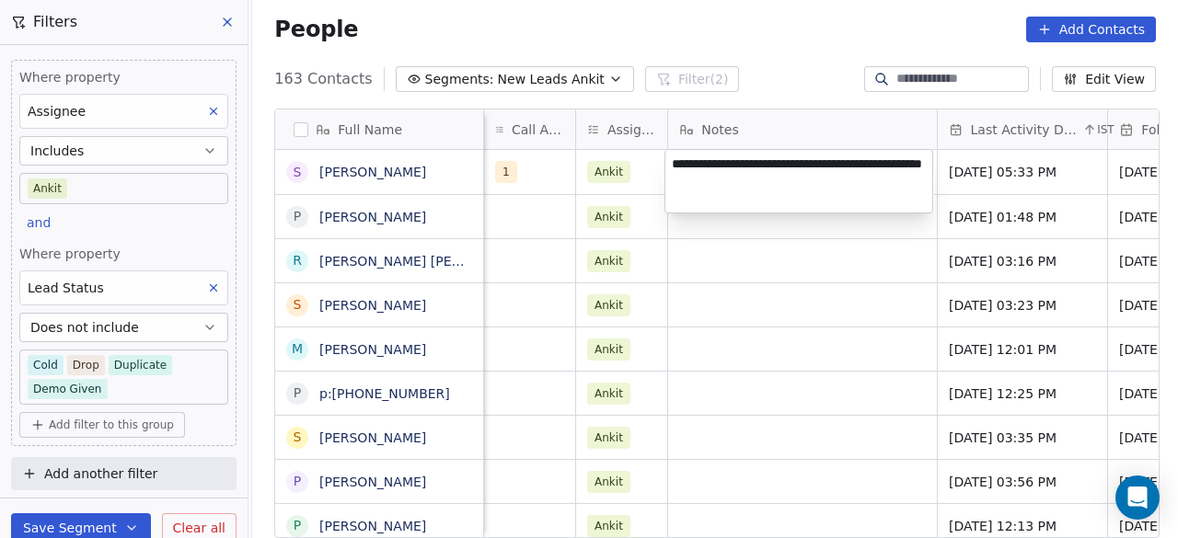
click at [782, 182] on textarea "**********" at bounding box center [799, 181] width 267 height 63
click at [783, 219] on html "On2Cook India Pvt. Ltd. Contacts People Marketing Workflows Campaigns Sales Pip…" at bounding box center [589, 269] width 1178 height 538
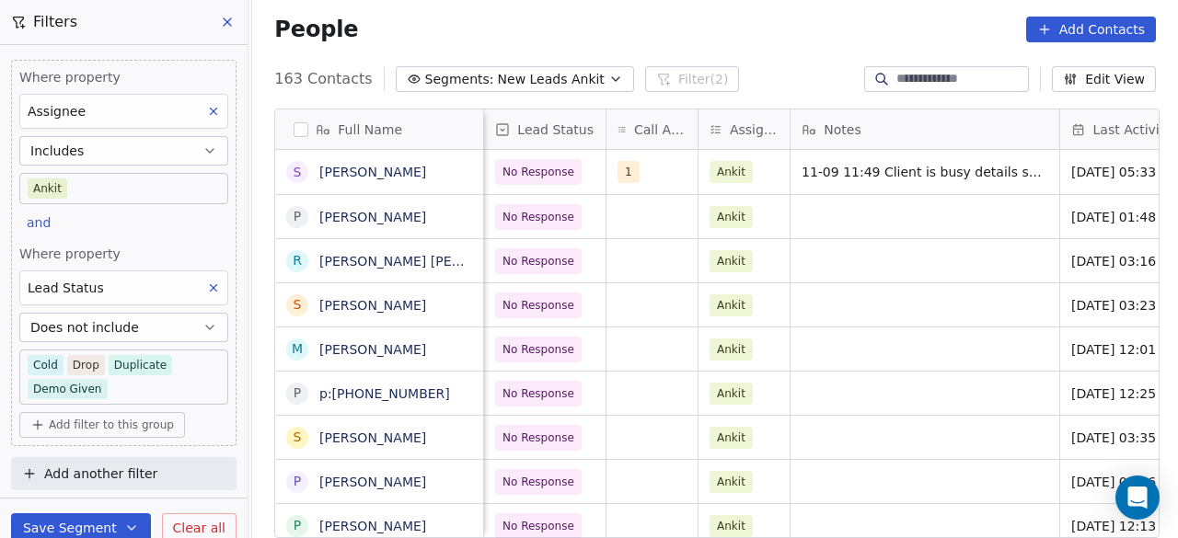
scroll to position [0, 861]
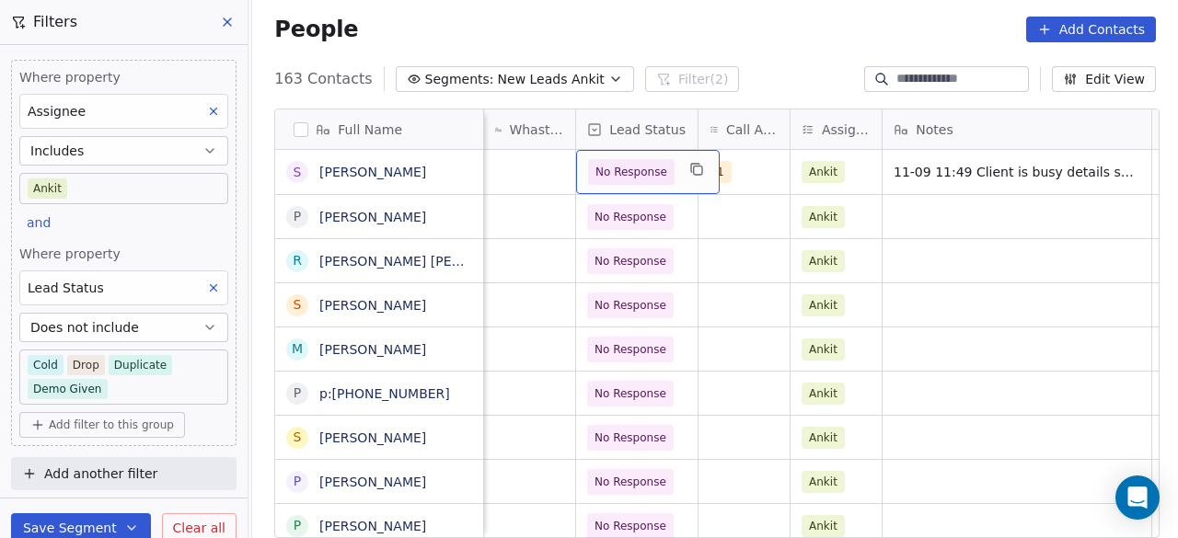
click at [628, 160] on span "No Response" at bounding box center [631, 172] width 87 height 26
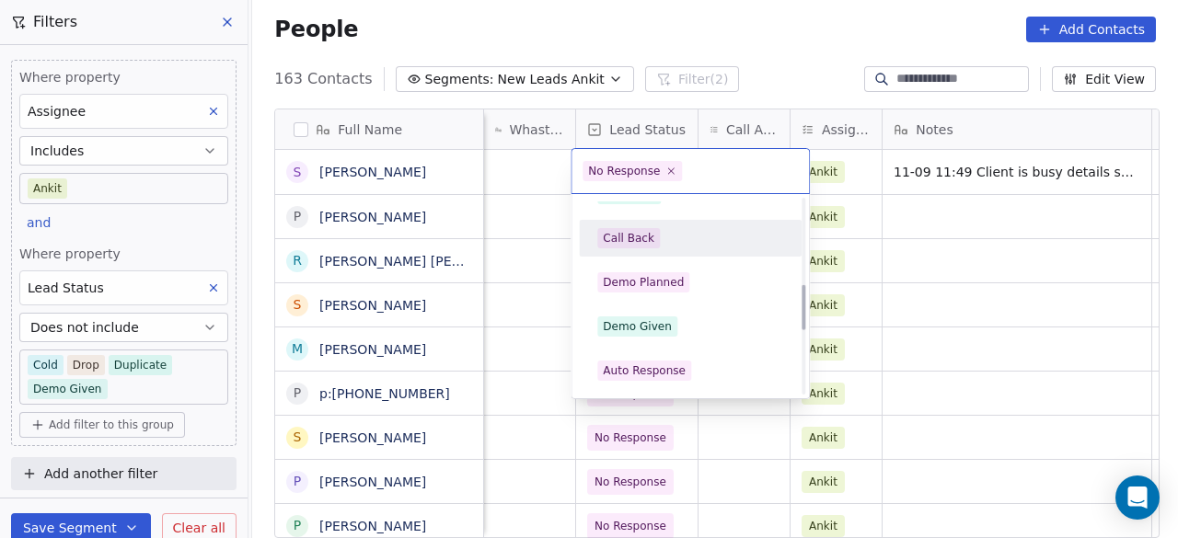
scroll to position [391, 0]
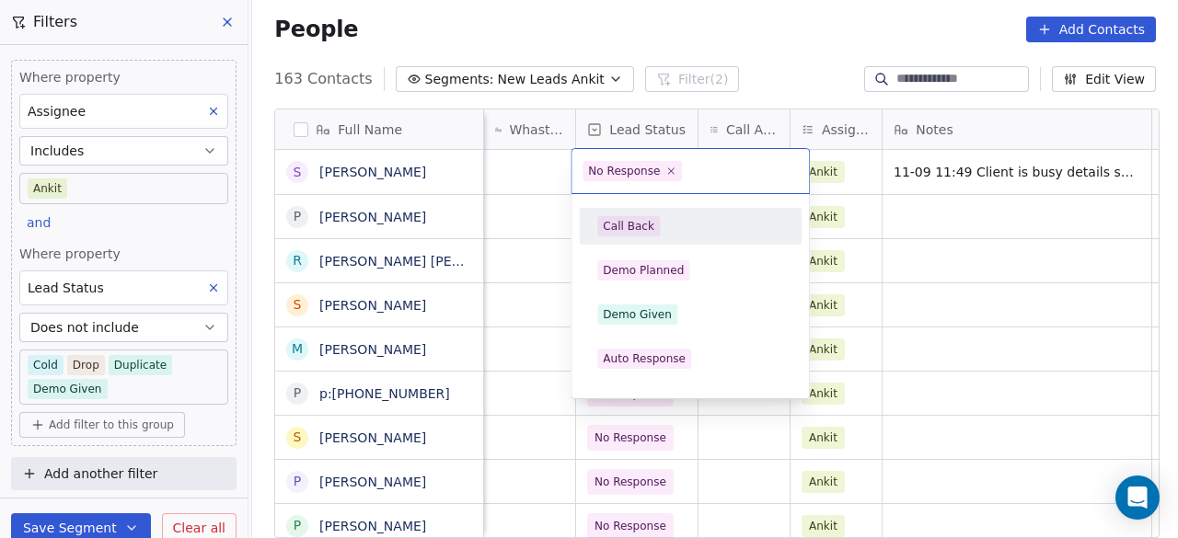
click at [650, 231] on span "Call Back" at bounding box center [628, 226] width 63 height 20
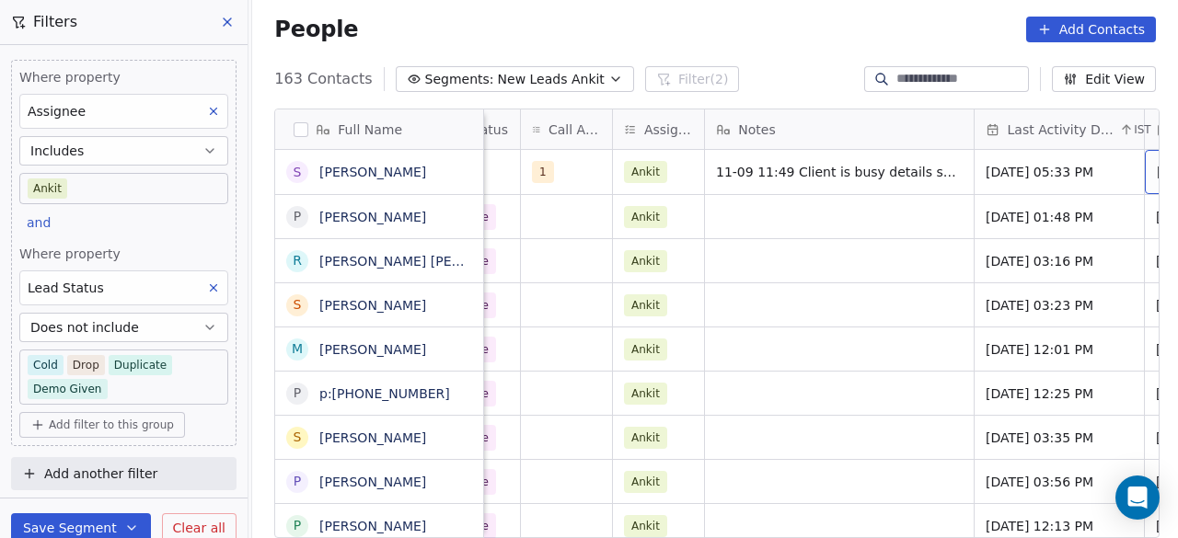
scroll to position [0, 1209]
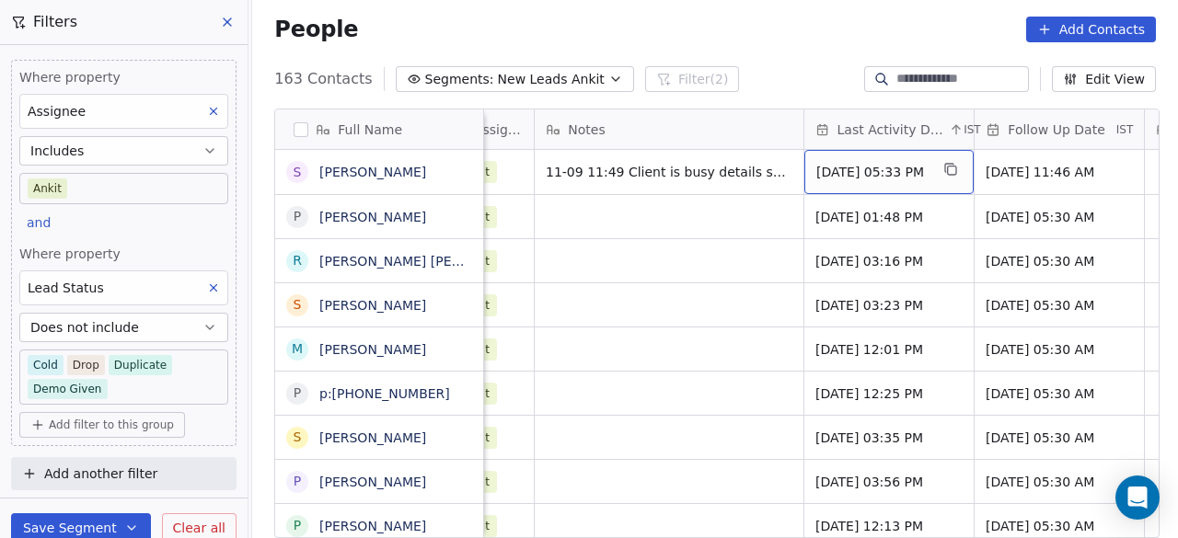
click at [871, 178] on span "May 20, 2025 05:33 PM" at bounding box center [872, 172] width 112 height 18
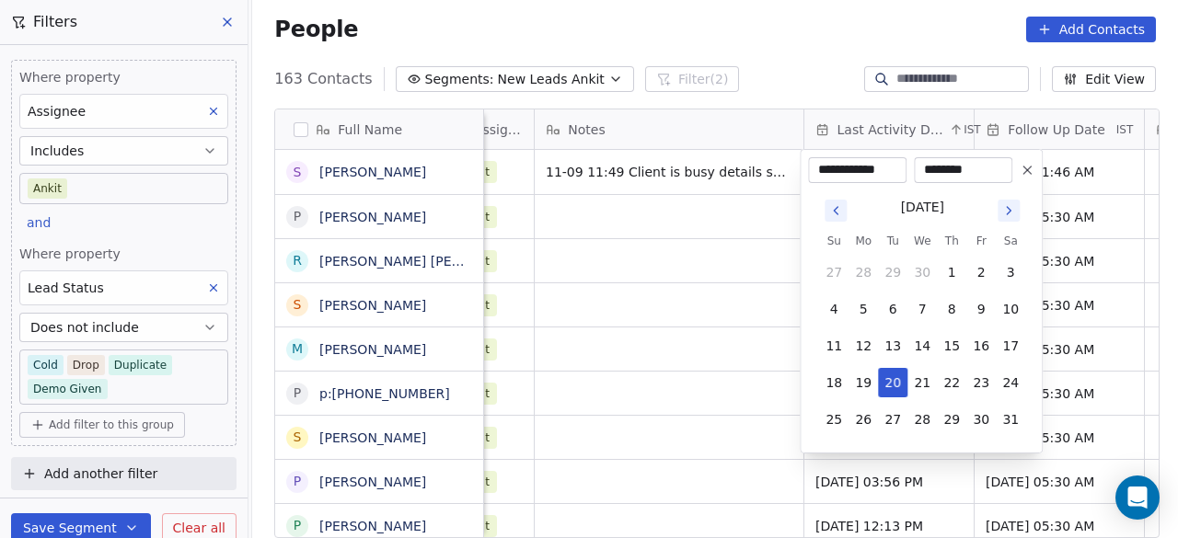
click at [1004, 211] on icon "Go to next month" at bounding box center [1008, 210] width 15 height 15
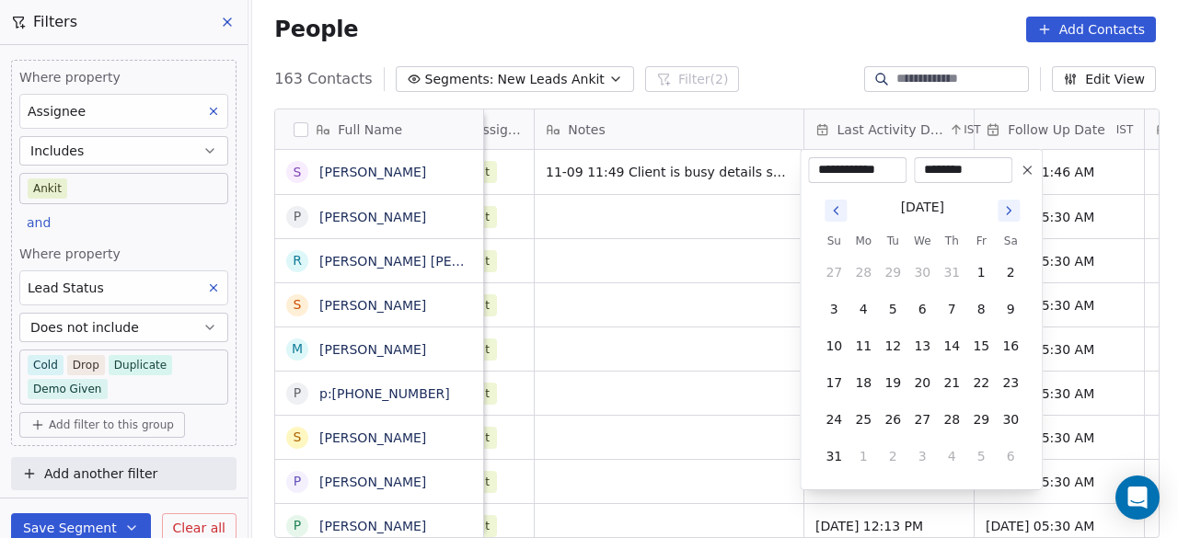
click at [1004, 211] on icon "Go to next month" at bounding box center [1008, 210] width 15 height 15
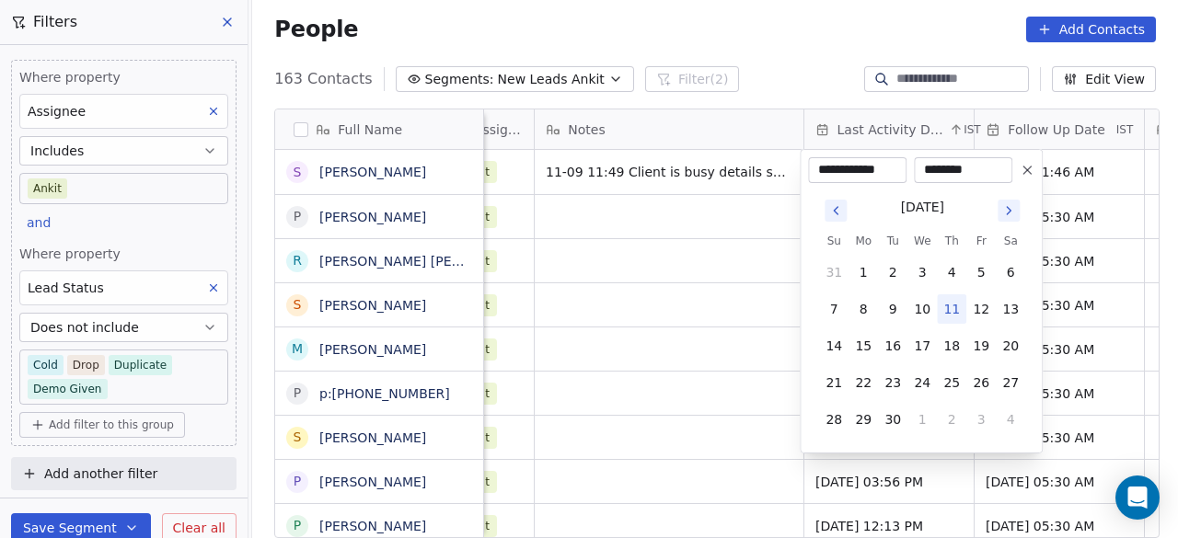
click at [951, 304] on button "11" at bounding box center [951, 309] width 29 height 29
type input "**********"
click at [663, 222] on html "On2Cook India Pvt. Ltd. Contacts People Marketing Workflows Campaigns Sales Pip…" at bounding box center [589, 269] width 1178 height 538
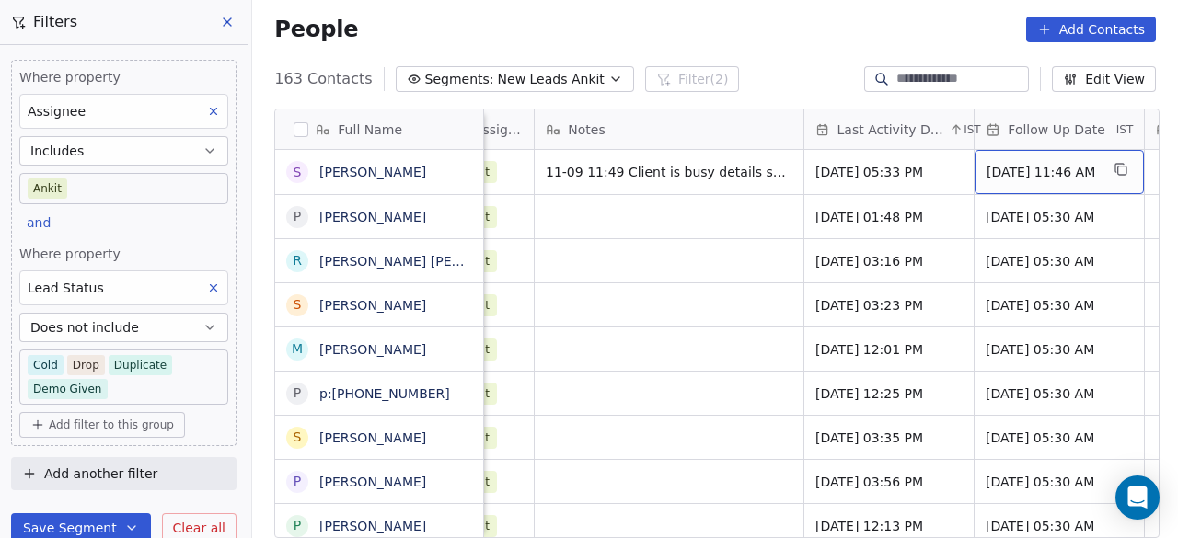
click at [1004, 176] on span "18/09/2025 11:46 AM" at bounding box center [1043, 172] width 112 height 18
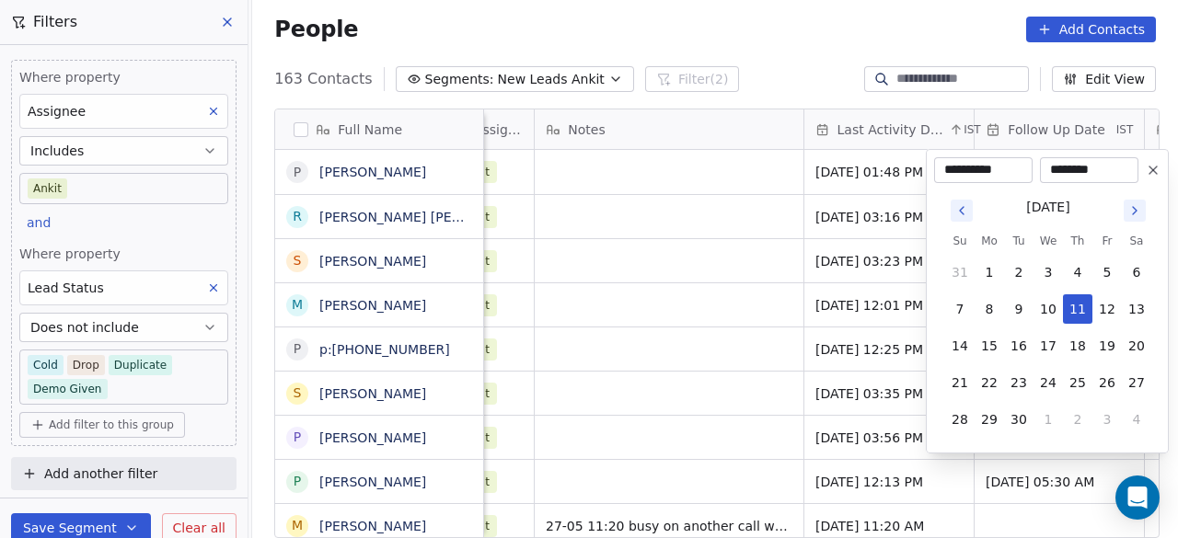
click at [692, 214] on html "On2Cook India Pvt. Ltd. Contacts People Marketing Workflows Campaigns Sales Pip…" at bounding box center [589, 269] width 1178 height 538
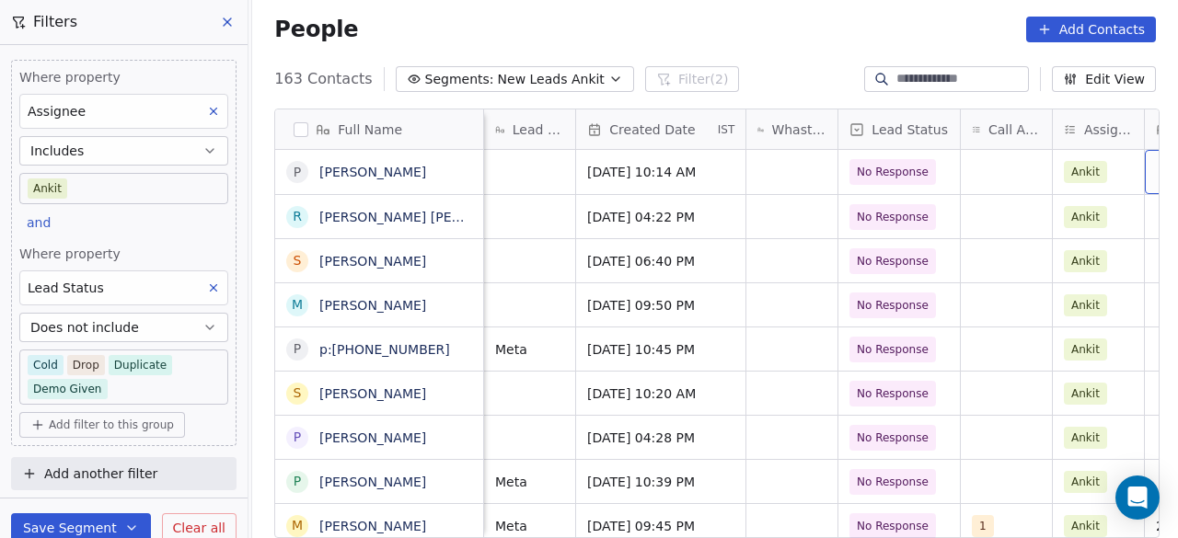
scroll to position [0, 868]
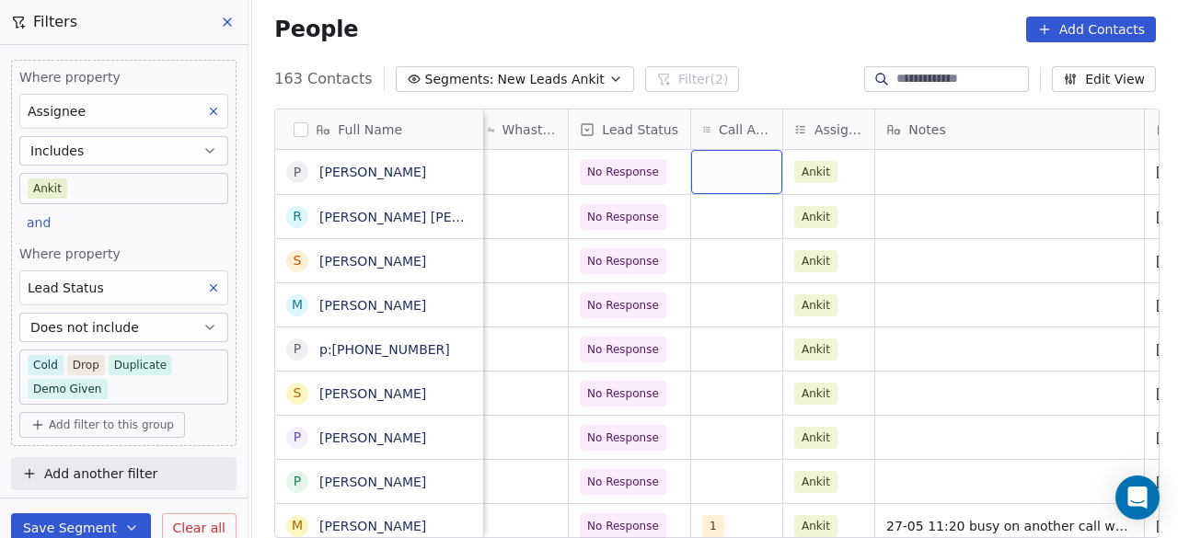
click at [736, 172] on div "grid" at bounding box center [736, 172] width 91 height 44
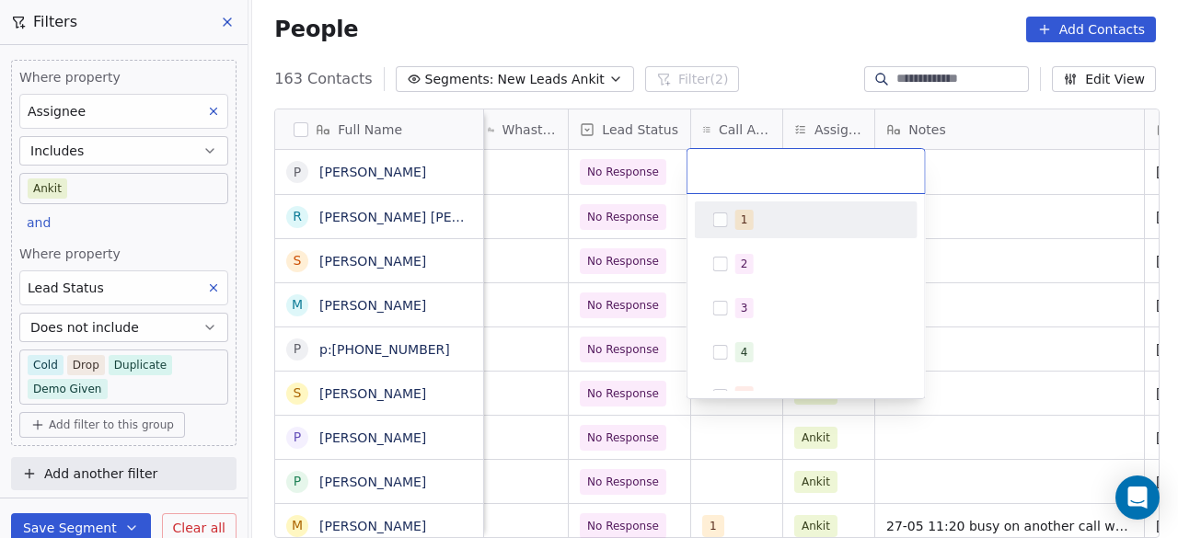
click at [727, 231] on div "1" at bounding box center [806, 219] width 208 height 29
click at [1059, 147] on html "On2Cook India Pvt. Ltd. Contacts People Marketing Workflows Campaigns Sales Pip…" at bounding box center [589, 269] width 1178 height 538
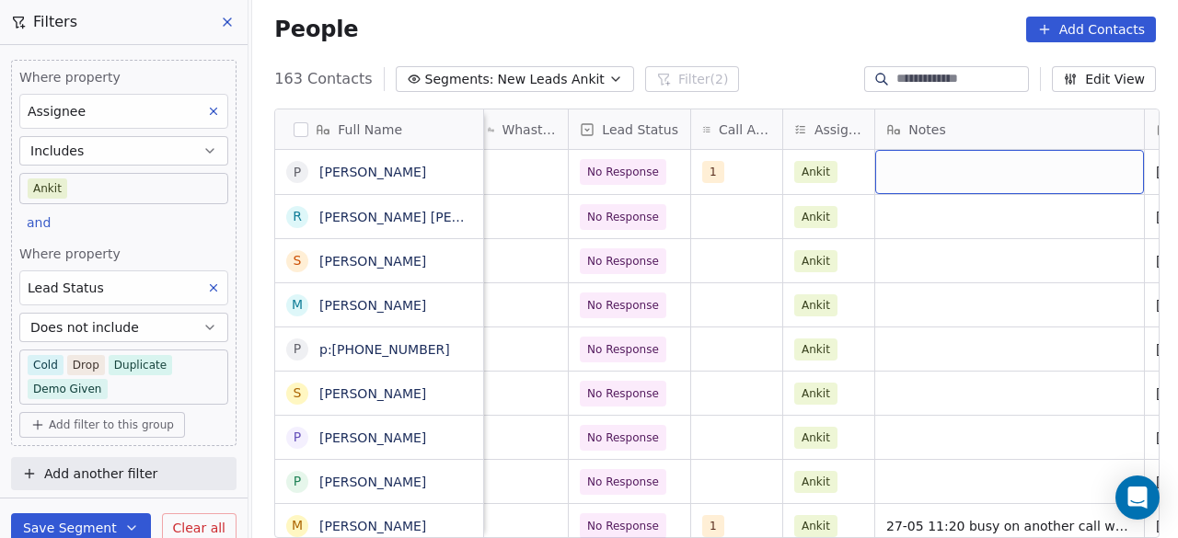
click at [978, 181] on div "grid" at bounding box center [1009, 172] width 269 height 44
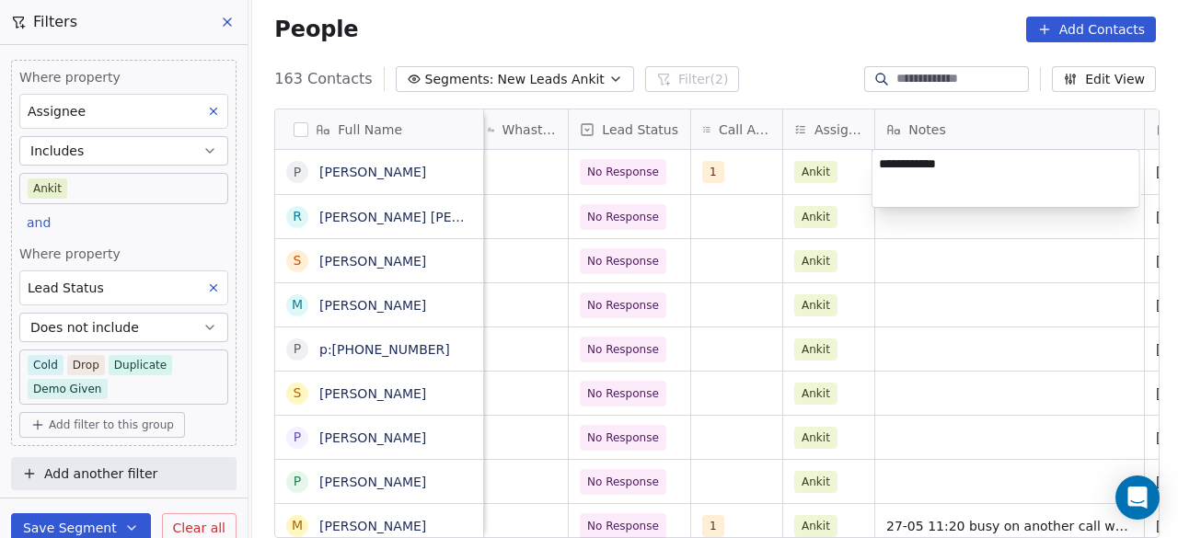
type textarea "**********"
drag, startPoint x: 534, startPoint y: 174, endPoint x: 654, endPoint y: 172, distance: 120.6
click at [534, 174] on html "On2Cook India Pvt. Ltd. Contacts People Marketing Workflows Campaigns Sales Pip…" at bounding box center [589, 269] width 1178 height 538
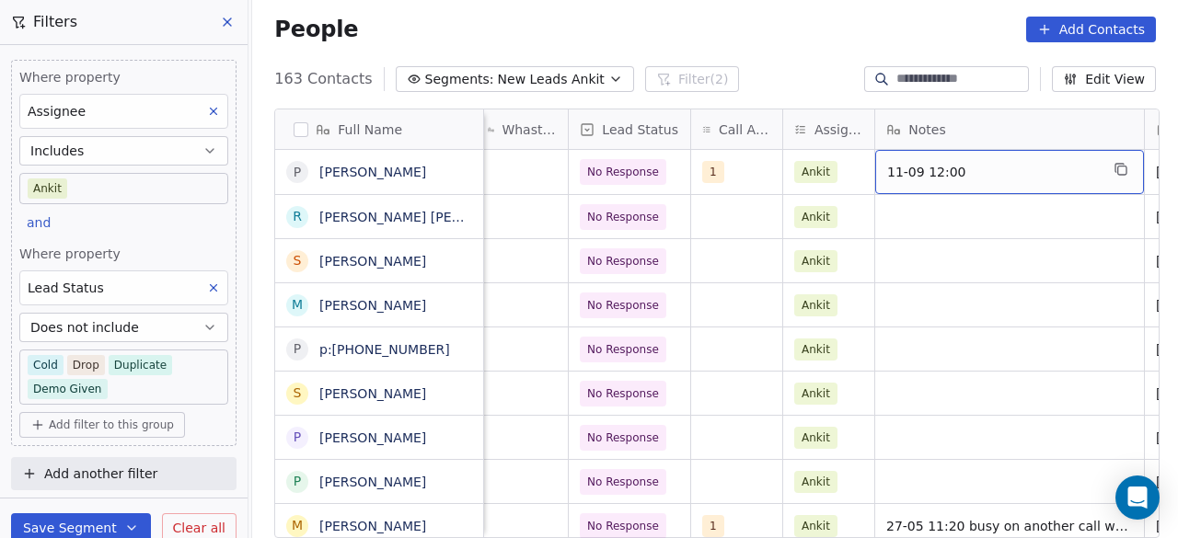
click at [1013, 181] on div "11-09 12:00" at bounding box center [1009, 172] width 269 height 44
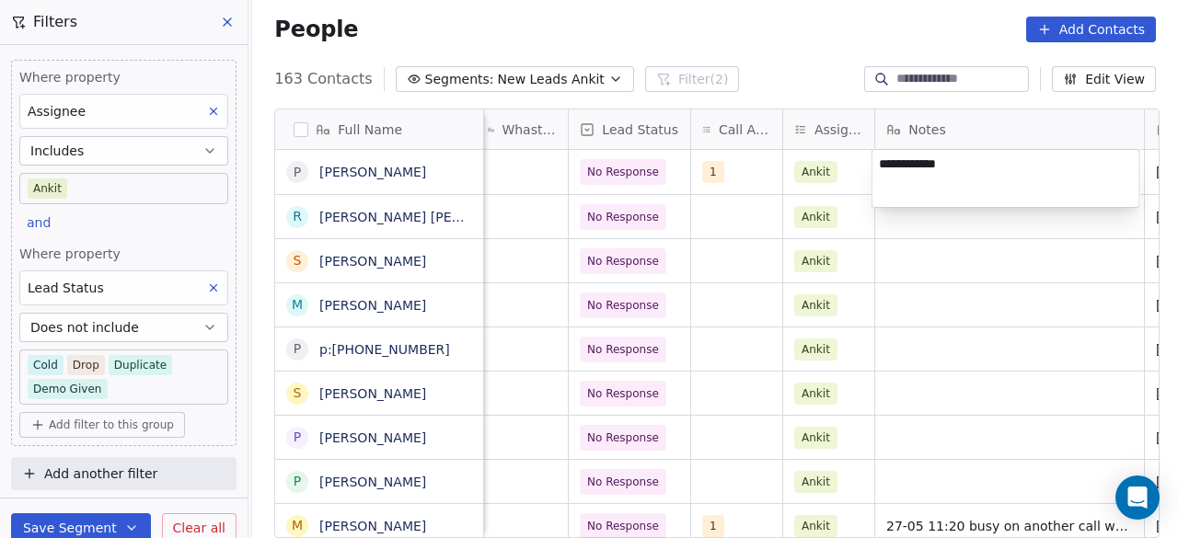
click at [994, 165] on textarea "**********" at bounding box center [1006, 178] width 267 height 57
type textarea "**********"
click at [933, 226] on html "On2Cook India Pvt. Ltd. Contacts People Marketing Workflows Campaigns Sales Pip…" at bounding box center [589, 269] width 1178 height 538
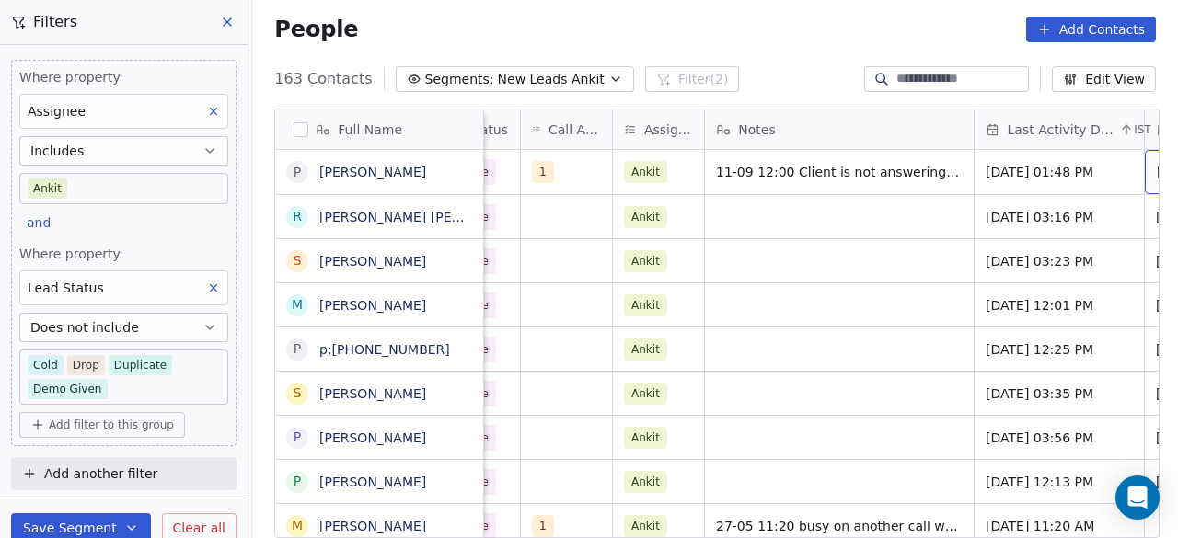
scroll to position [0, 1209]
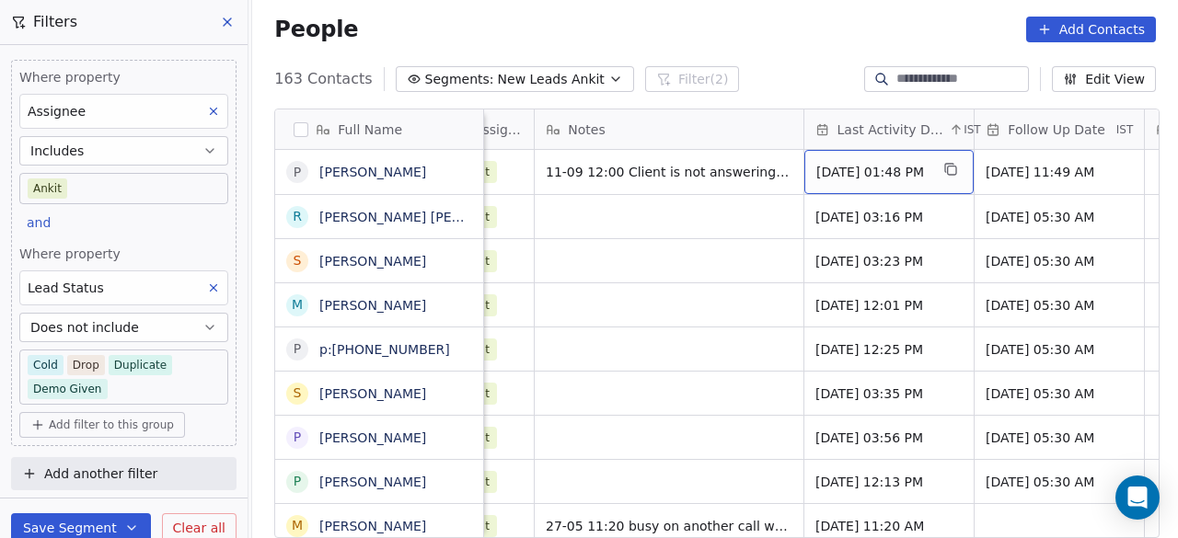
click at [896, 179] on span "May 21, 2025 01:48 PM" at bounding box center [872, 172] width 112 height 18
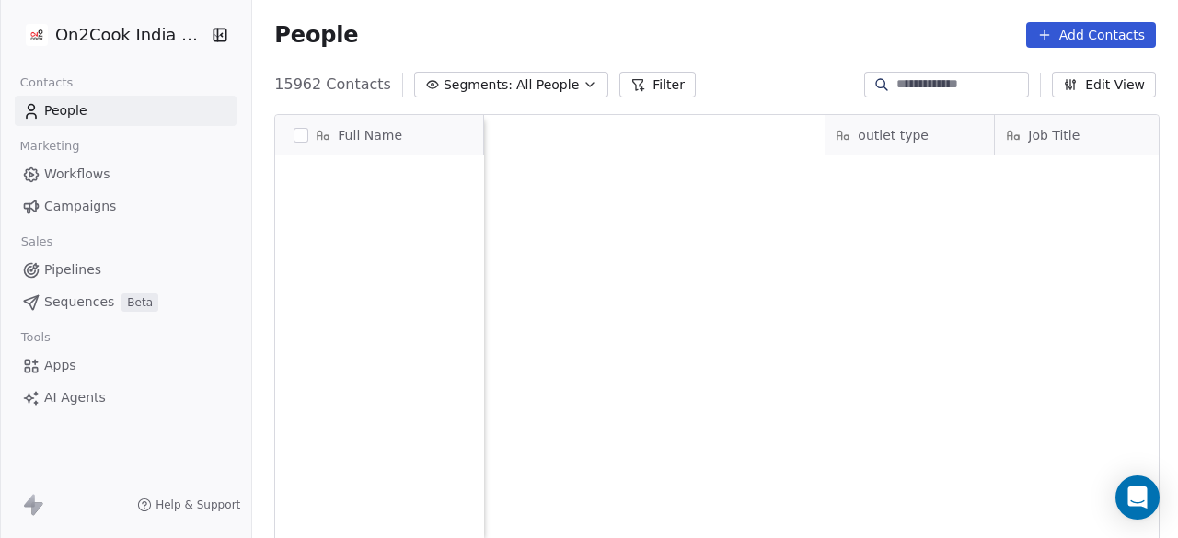
scroll to position [459, 915]
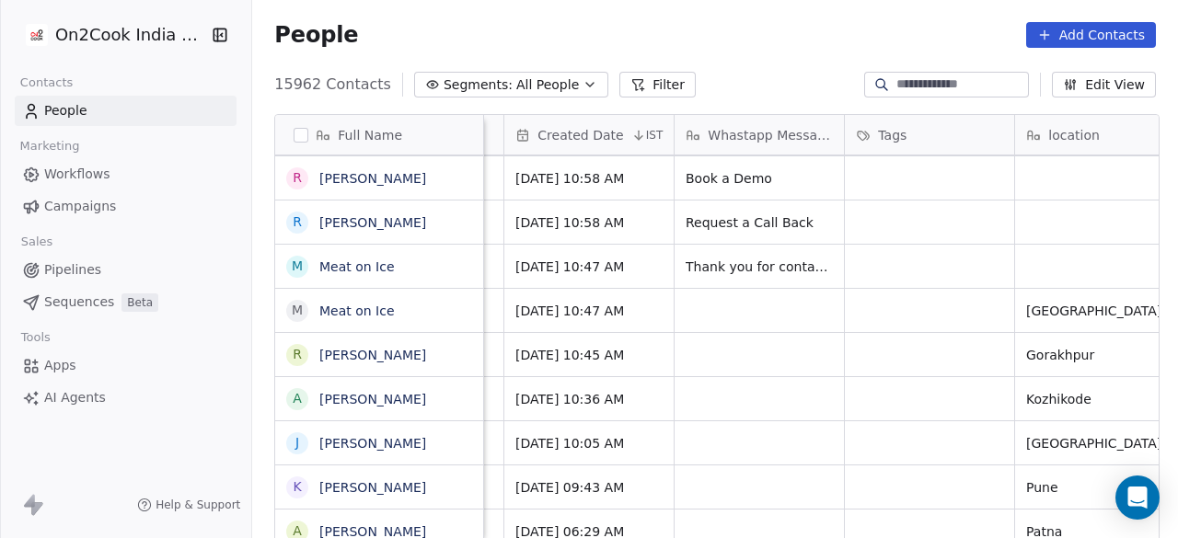
click at [583, 85] on icon "button" at bounding box center [590, 84] width 15 height 15
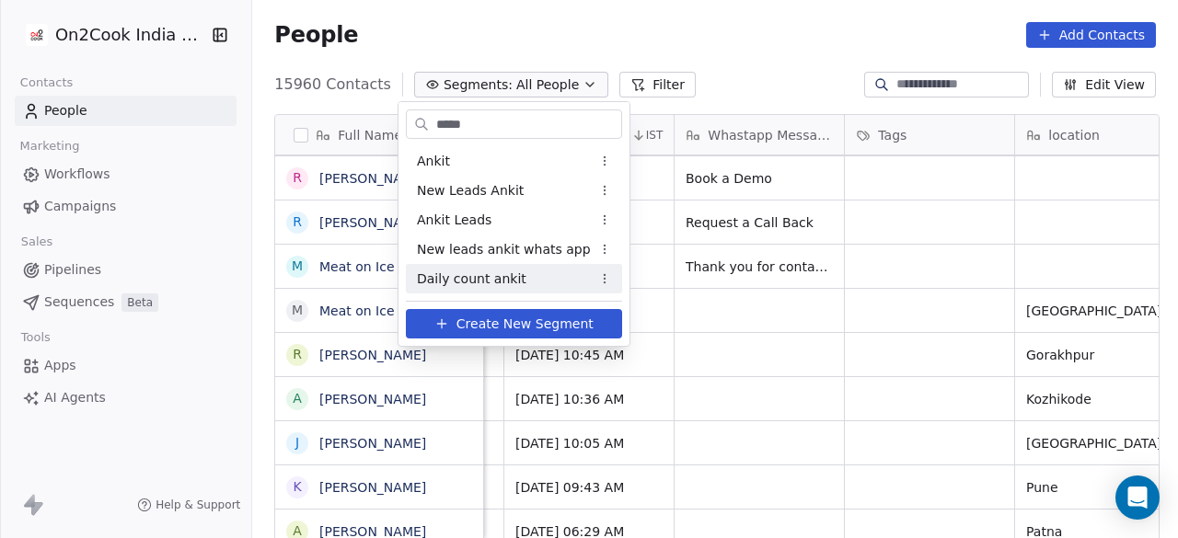
type input "*****"
click at [532, 286] on div "Daily count ankit" at bounding box center [514, 278] width 216 height 29
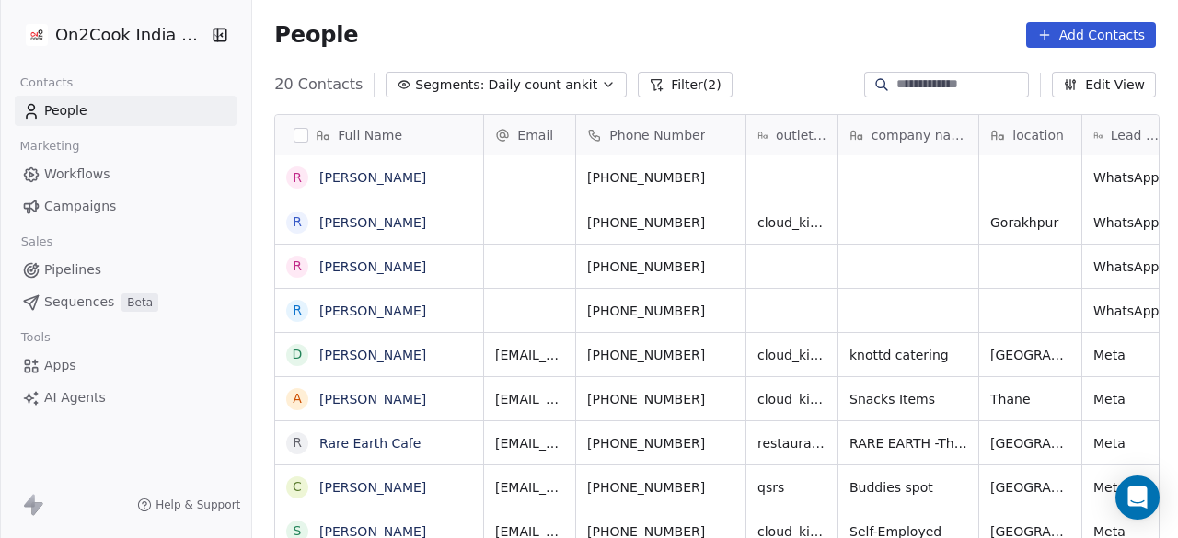
click at [670, 84] on button "Filter (2)" at bounding box center [685, 85] width 95 height 26
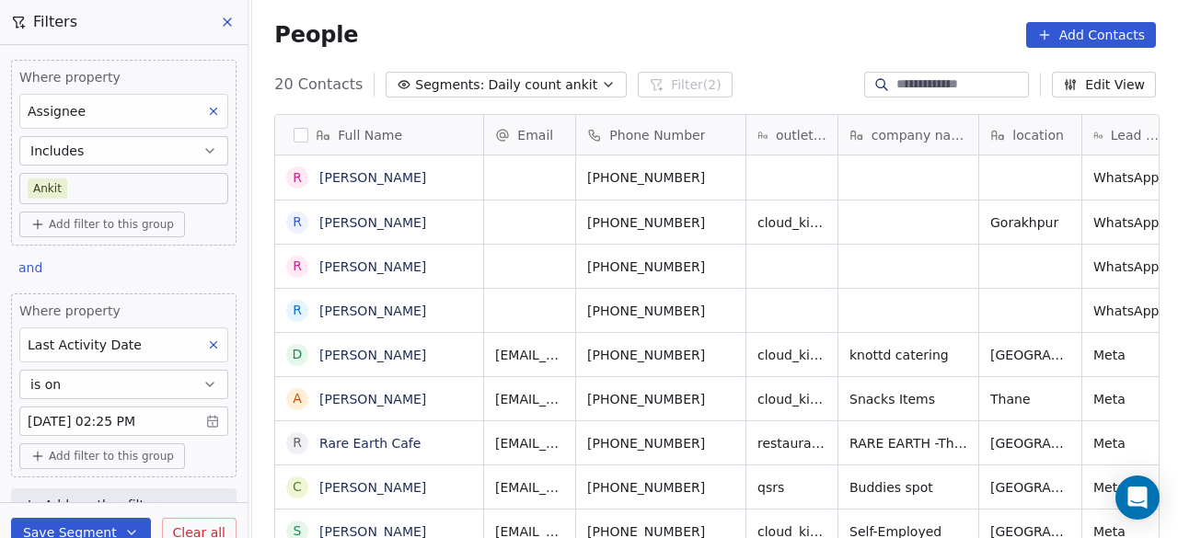
click at [107, 411] on body "On2Cook India Pvt. Ltd. Contacts People Marketing Workflows Campaigns Sales Pip…" at bounding box center [589, 269] width 1178 height 538
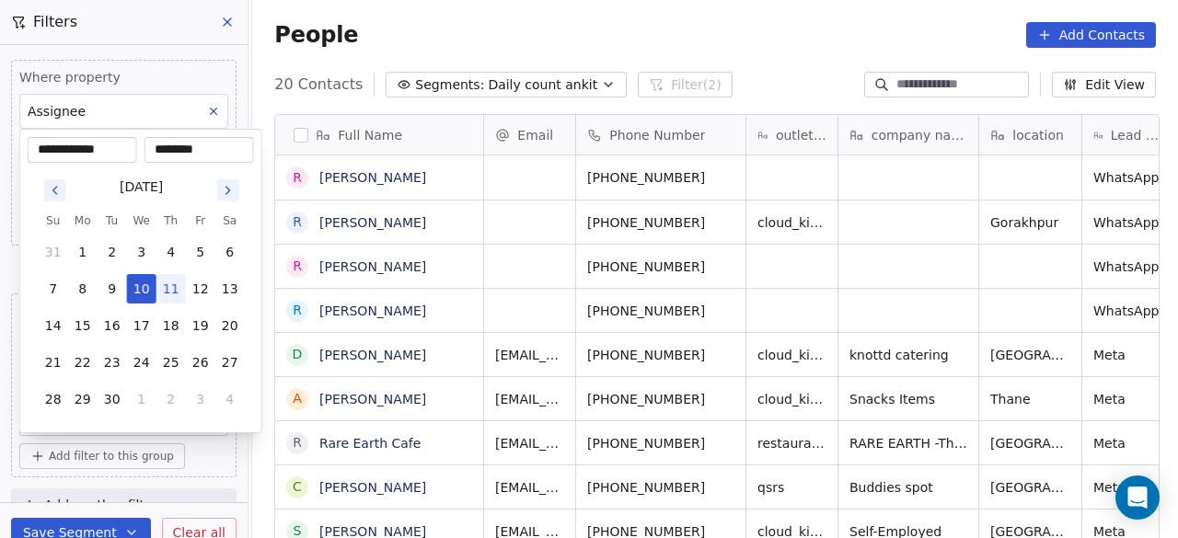
click at [171, 287] on button "11" at bounding box center [170, 288] width 29 height 29
type input "**********"
click at [197, 448] on html "On2Cook India Pvt. Ltd. Contacts People Marketing Workflows Campaigns Sales Pip…" at bounding box center [589, 269] width 1178 height 538
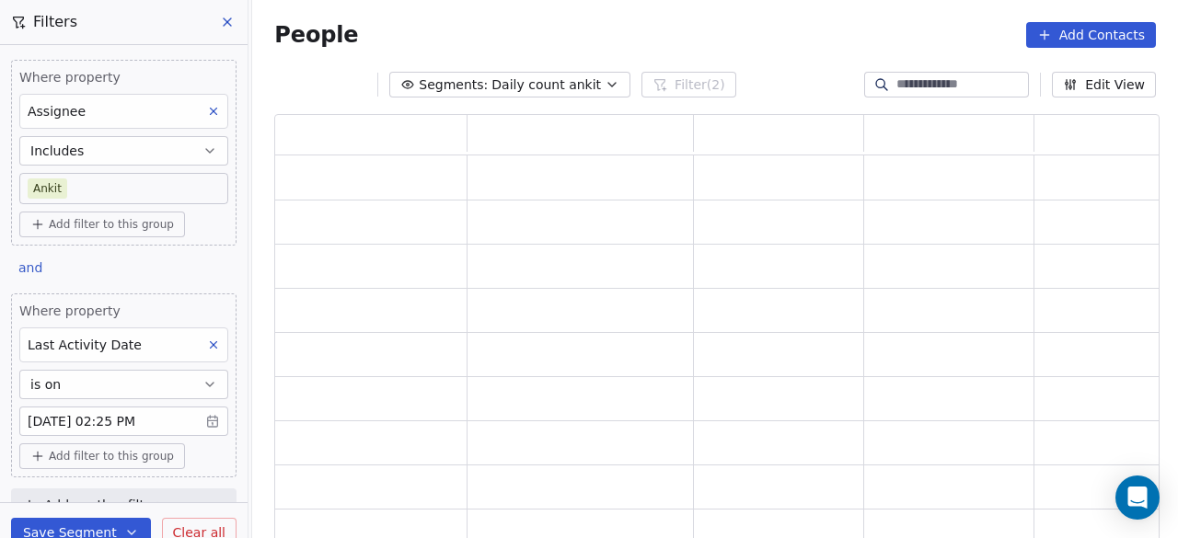
scroll to position [415, 871]
click at [77, 531] on button "Save Segment" at bounding box center [81, 532] width 140 height 29
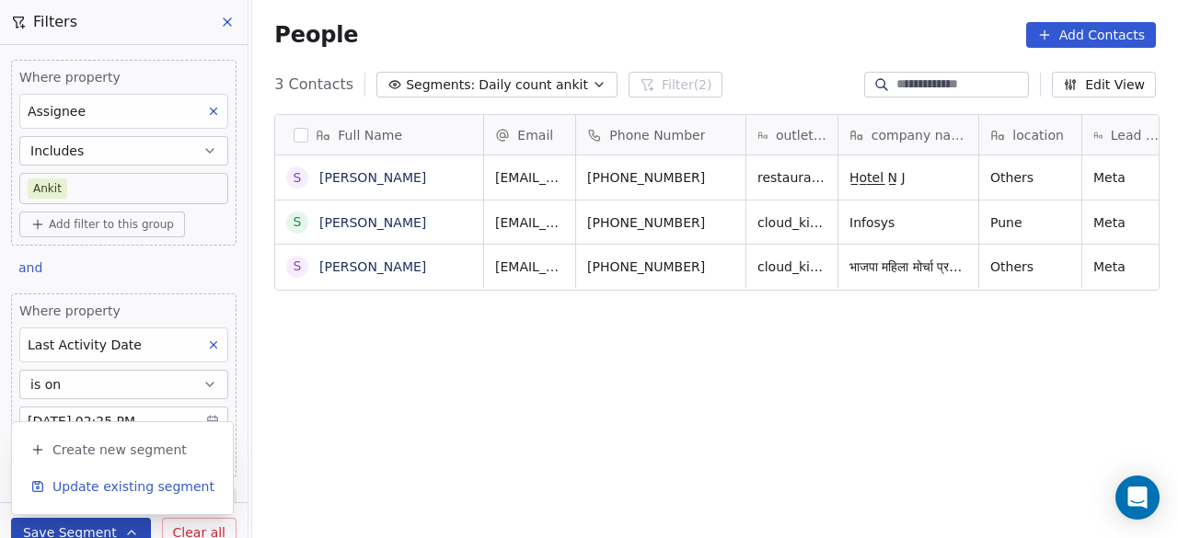
scroll to position [459, 915]
click at [88, 481] on span "Update existing segment" at bounding box center [133, 487] width 162 height 18
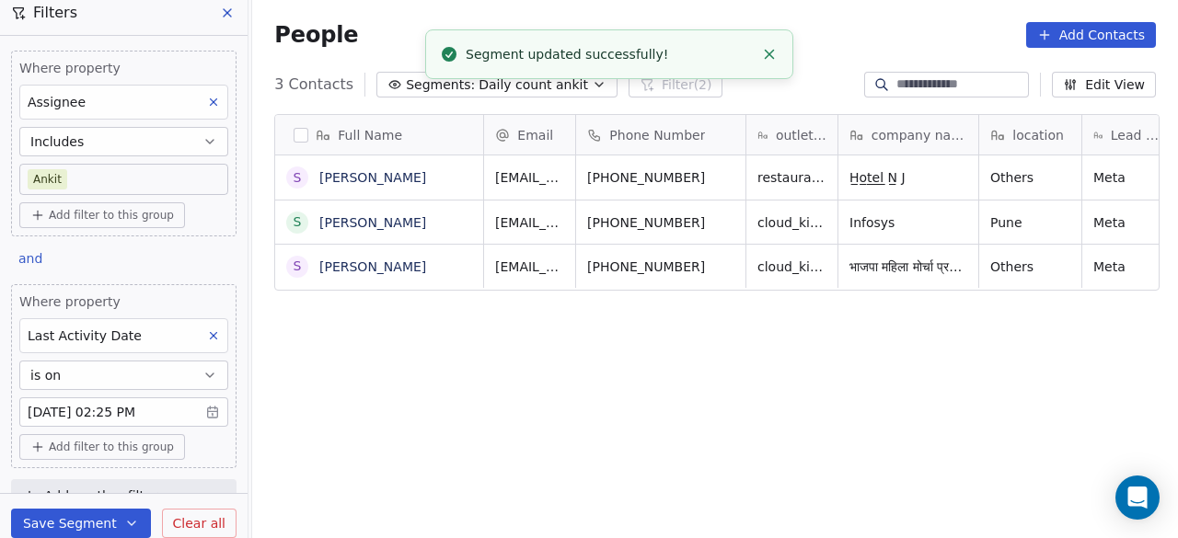
click at [469, 417] on div "Full Name S Sharekh Shaikh S Sushant Joshi S Shalini Dongre Email Phone Number …" at bounding box center [715, 336] width 926 height 474
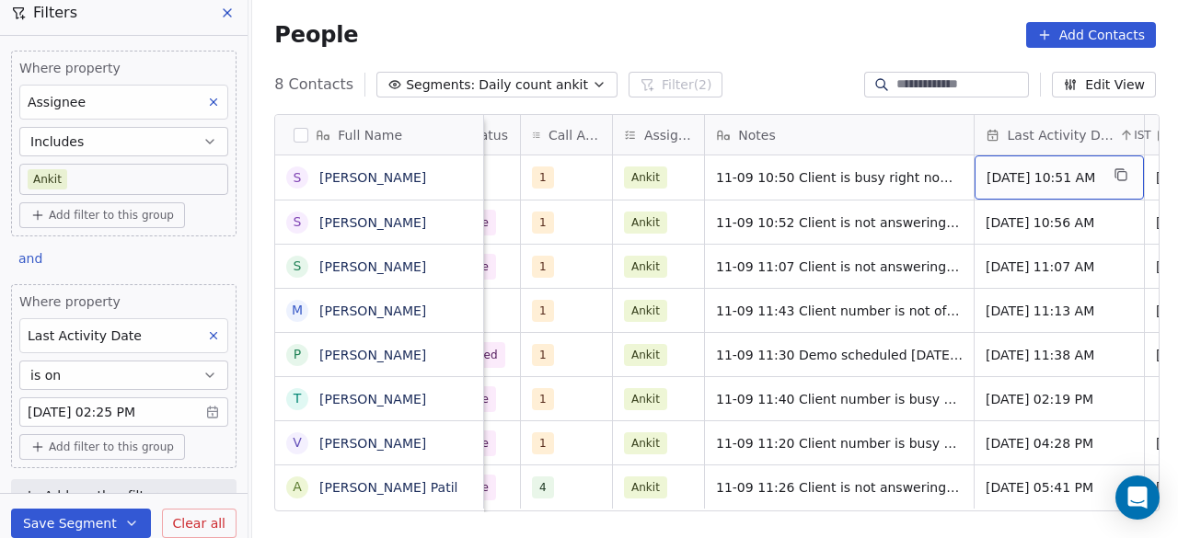
scroll to position [0, 1343]
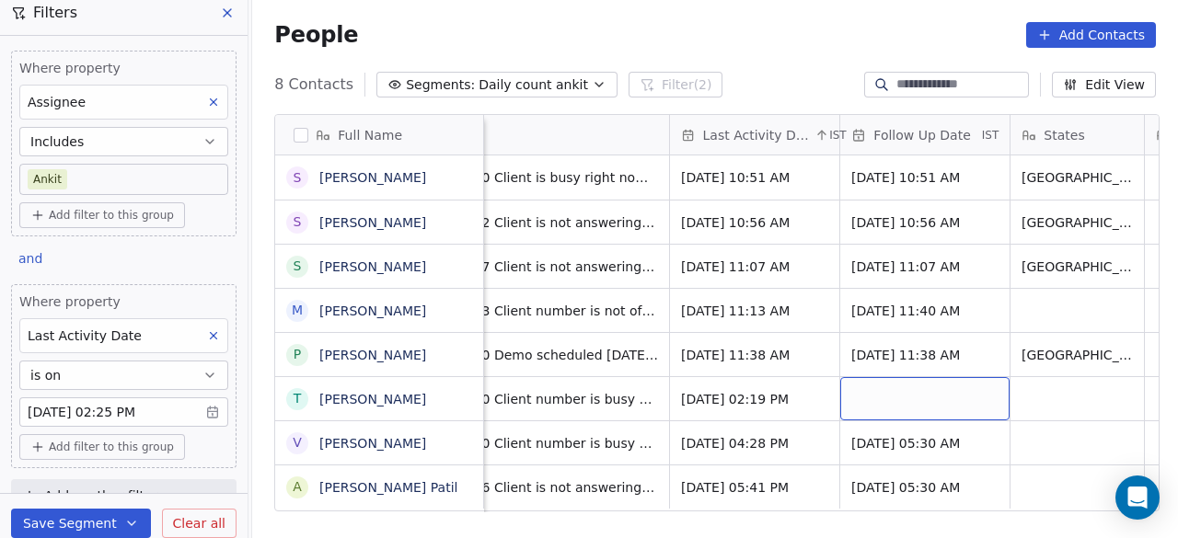
click at [905, 408] on div "grid" at bounding box center [924, 398] width 169 height 43
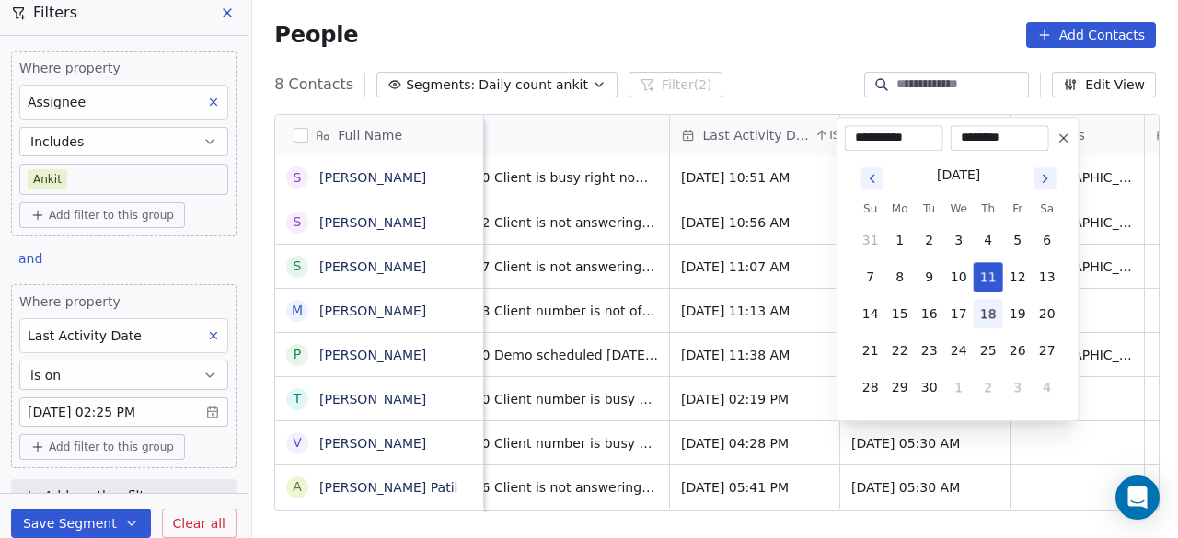
click at [991, 311] on button "18" at bounding box center [988, 313] width 29 height 29
type input "**********"
click at [1055, 478] on html "On2Cook India Pvt. Ltd. Contacts People Marketing Workflows Campaigns Sales Pip…" at bounding box center [589, 269] width 1178 height 538
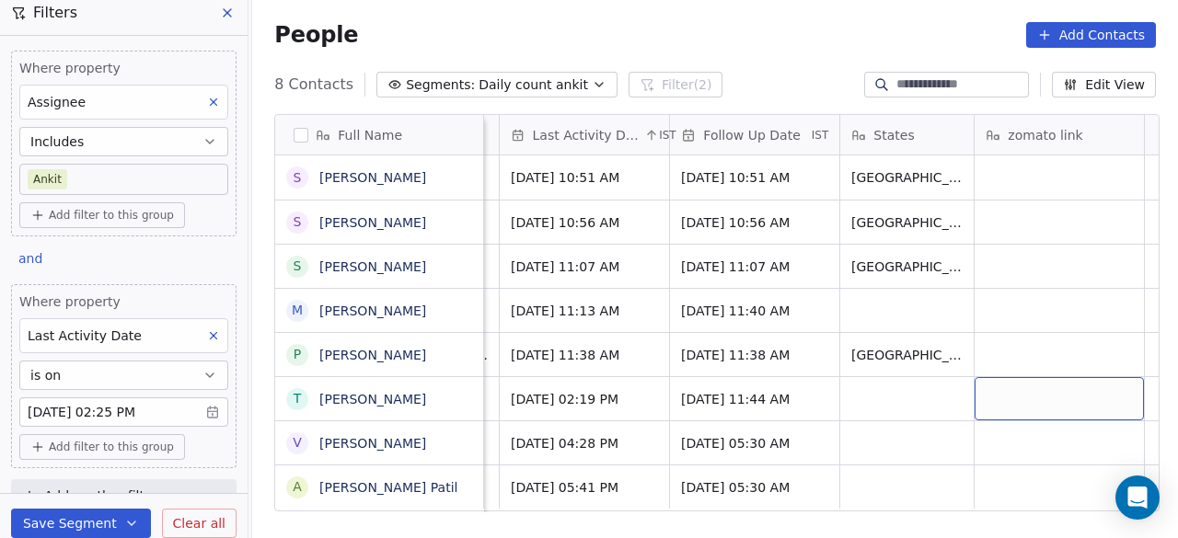
scroll to position [0, 1557]
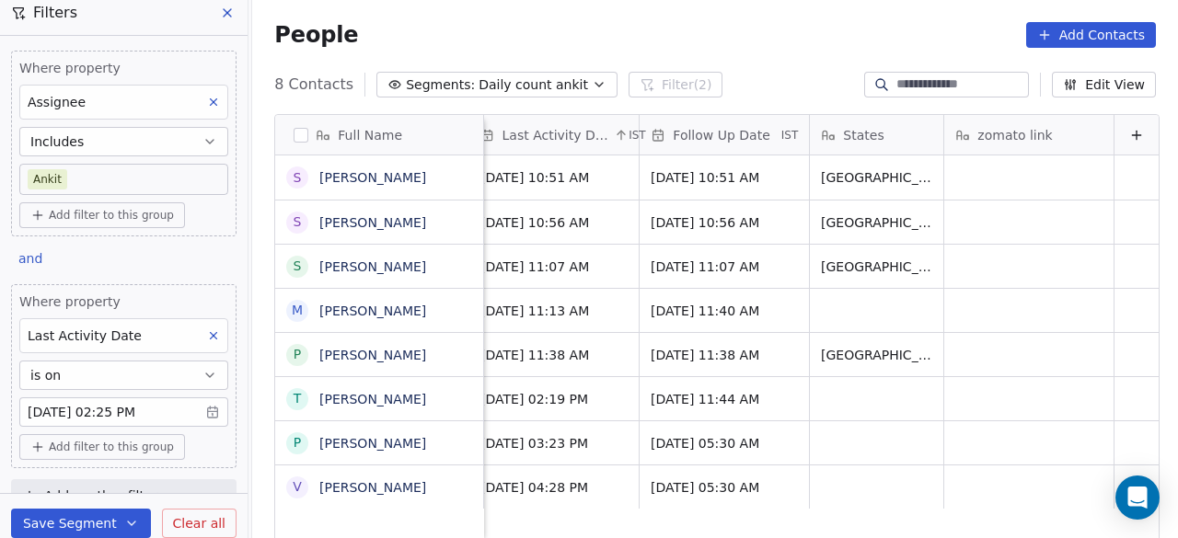
click at [411, 32] on div "People Add Contacts" at bounding box center [715, 35] width 882 height 26
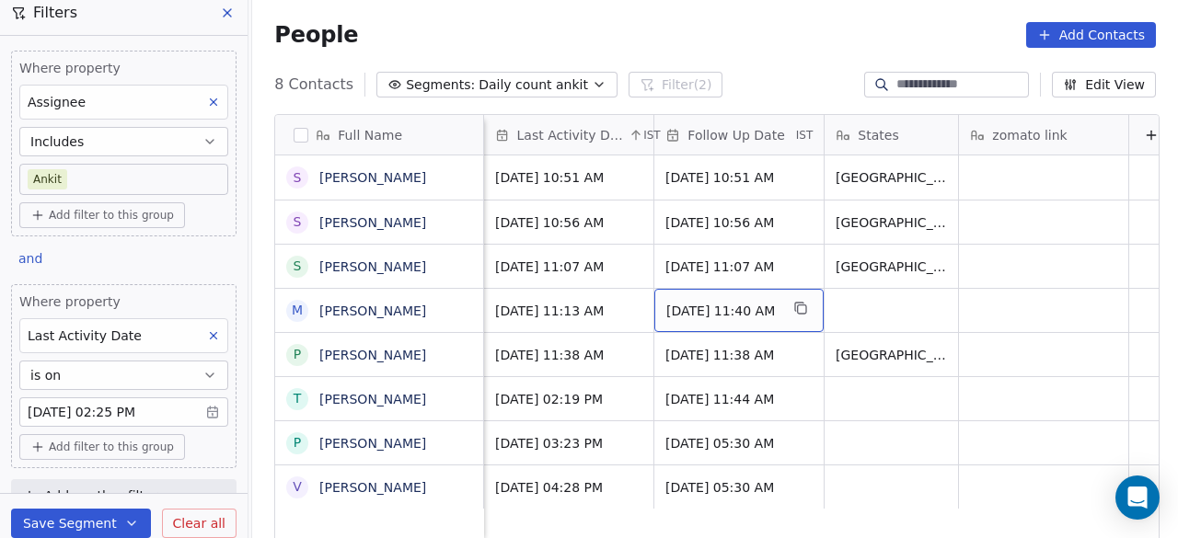
click at [716, 307] on div "[DATE] 11:40 AM" at bounding box center [738, 310] width 169 height 43
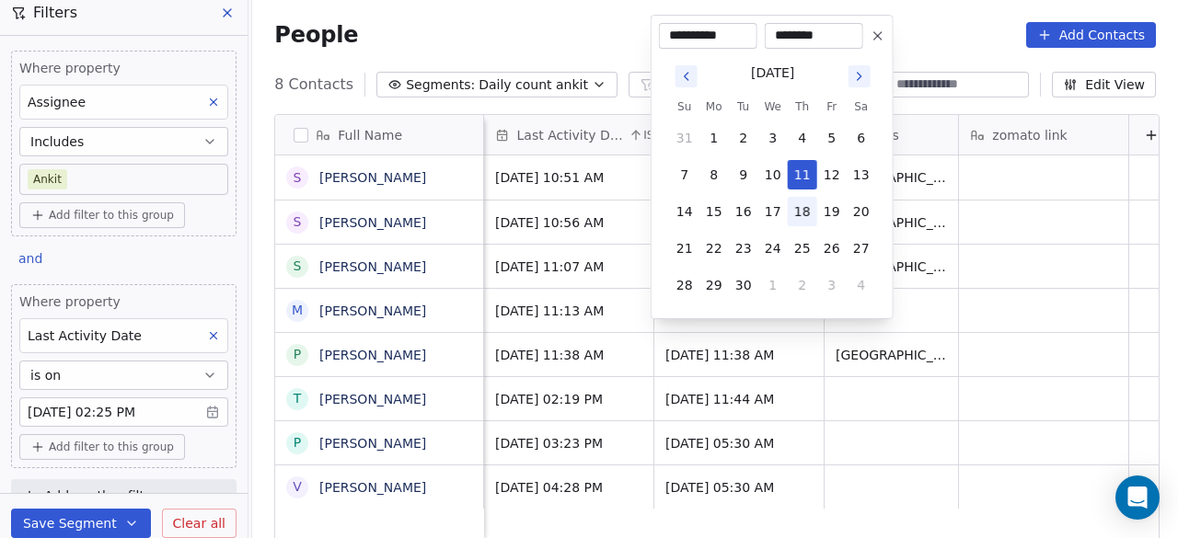
click at [810, 205] on button "18" at bounding box center [802, 211] width 29 height 29
type input "**********"
click at [861, 413] on html "On2Cook India Pvt. Ltd. Contacts People Marketing Workflows Campaigns Sales Pip…" at bounding box center [589, 269] width 1178 height 538
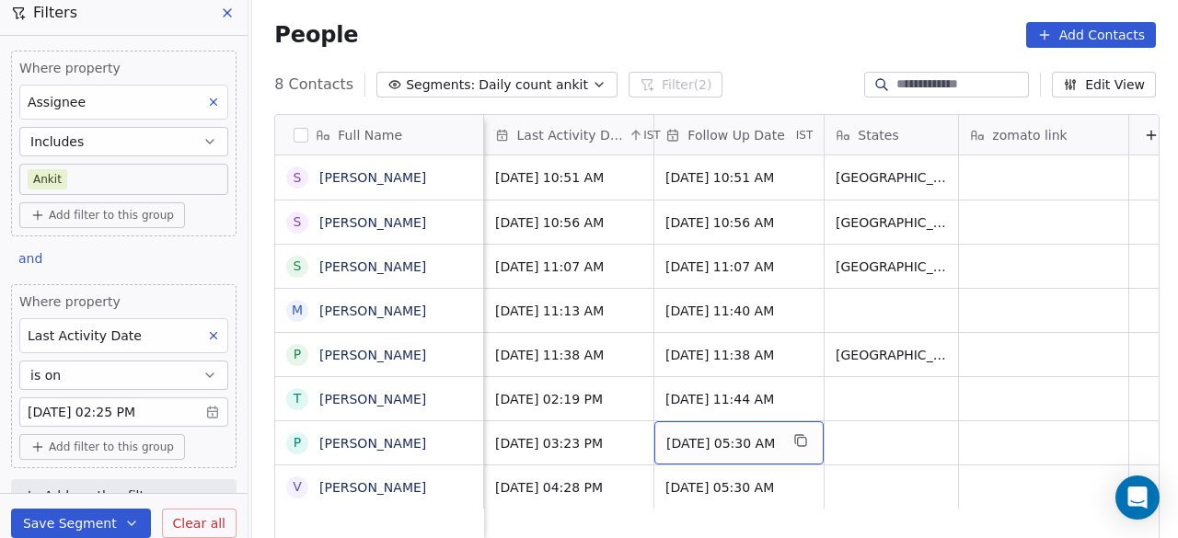
click at [716, 434] on span "[DATE] 05:30 AM" at bounding box center [722, 443] width 112 height 18
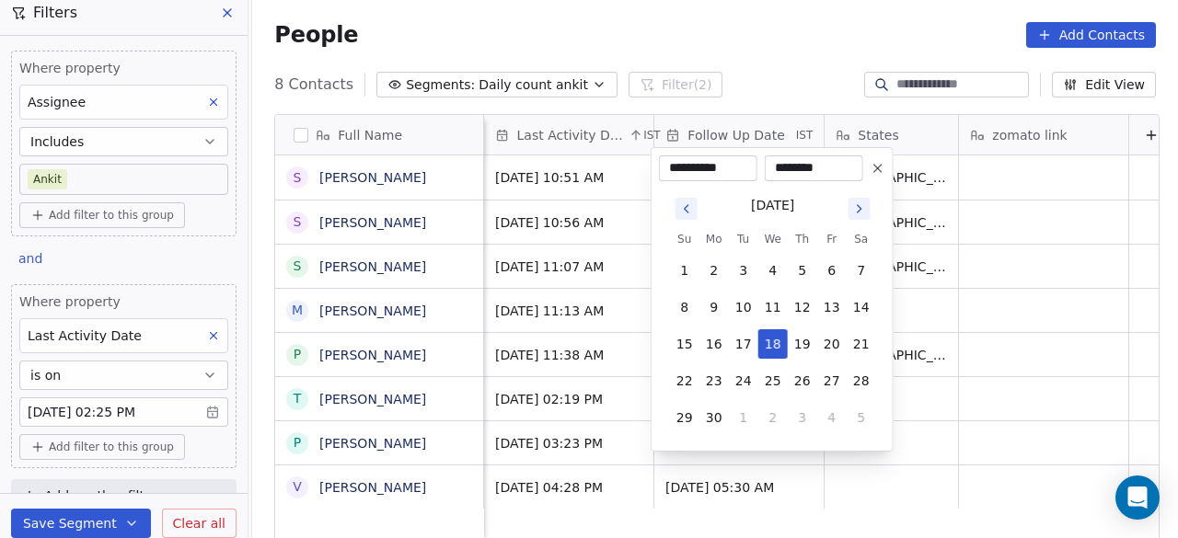
click at [855, 211] on icon "Go to next month" at bounding box center [859, 209] width 15 height 15
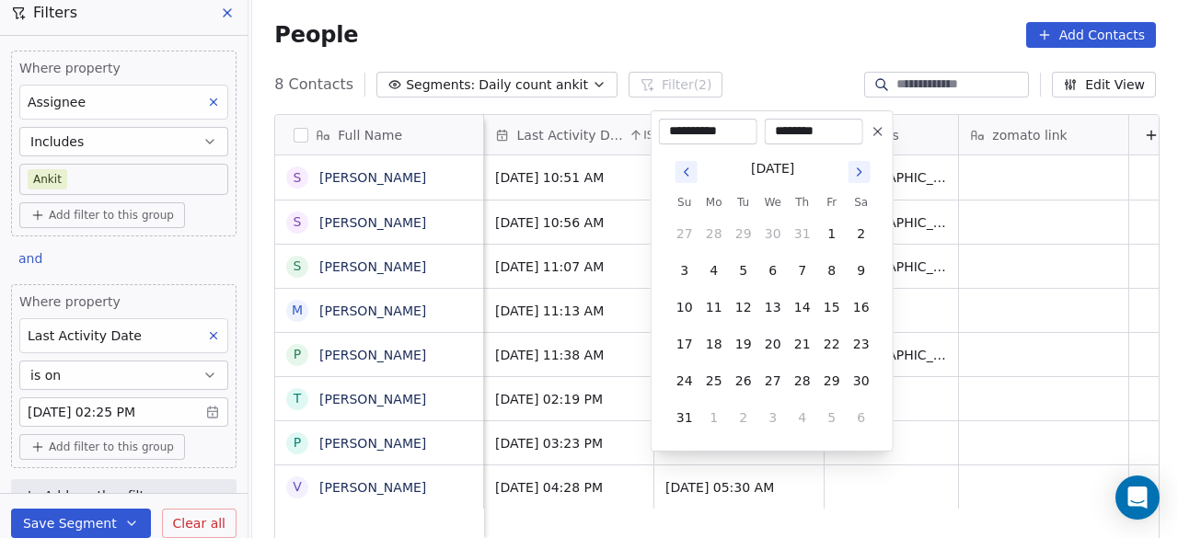
click at [858, 181] on button "Go to next month" at bounding box center [860, 172] width 22 height 22
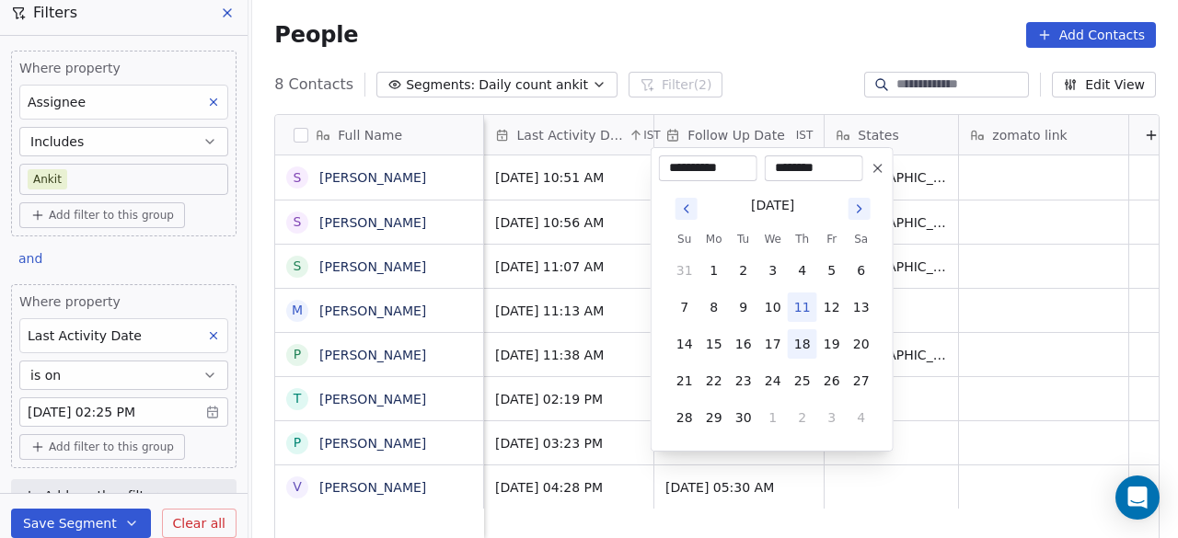
click at [799, 342] on button "18" at bounding box center [802, 344] width 29 height 29
type input "**********"
click at [937, 495] on html "On2Cook India Pvt. Ltd. Contacts People Marketing Workflows Campaigns Sales Pip…" at bounding box center [589, 269] width 1178 height 538
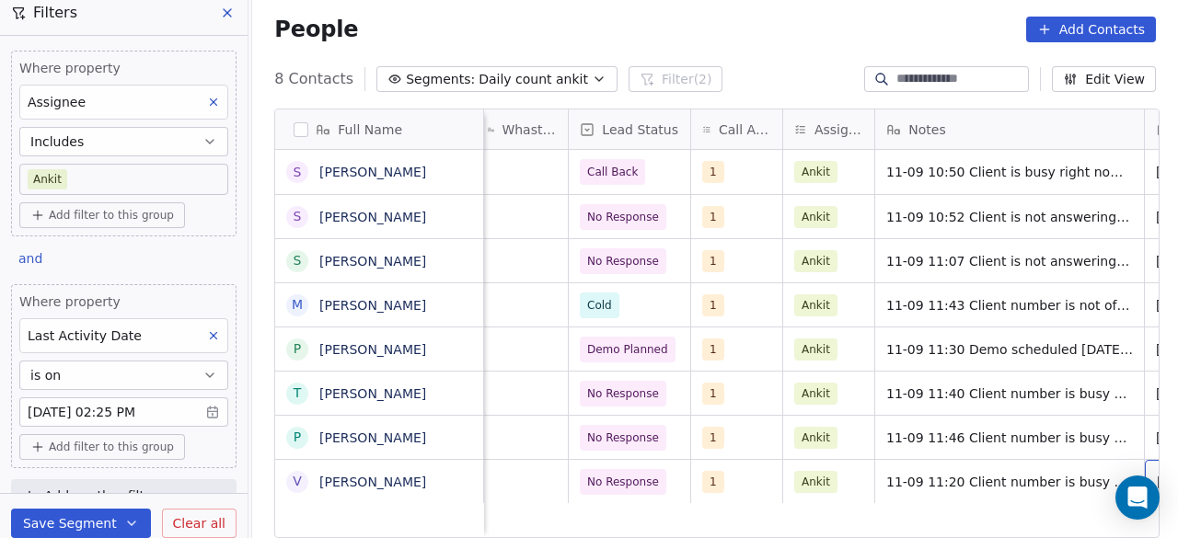
scroll to position [14, 1038]
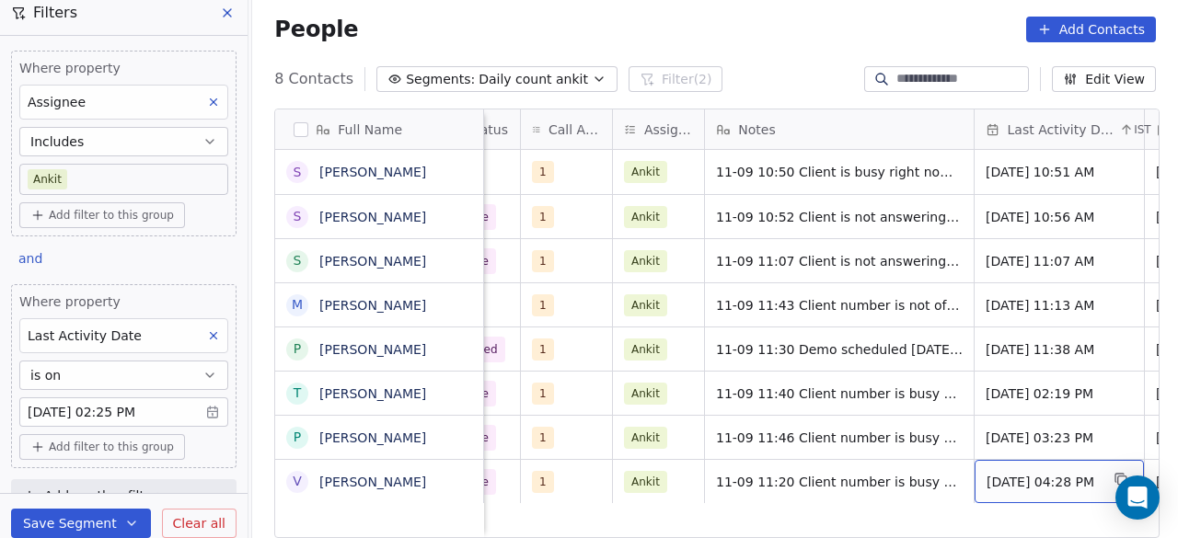
click at [399, 35] on div "People Add Contacts" at bounding box center [715, 30] width 882 height 26
click at [579, 494] on div "Meta [DATE] 11:08 PM Call Back 1 Ankit 11-09 10:50 Client is busy right now det…" at bounding box center [555, 344] width 2218 height 389
click at [396, 24] on div "People Add Contacts" at bounding box center [715, 30] width 882 height 26
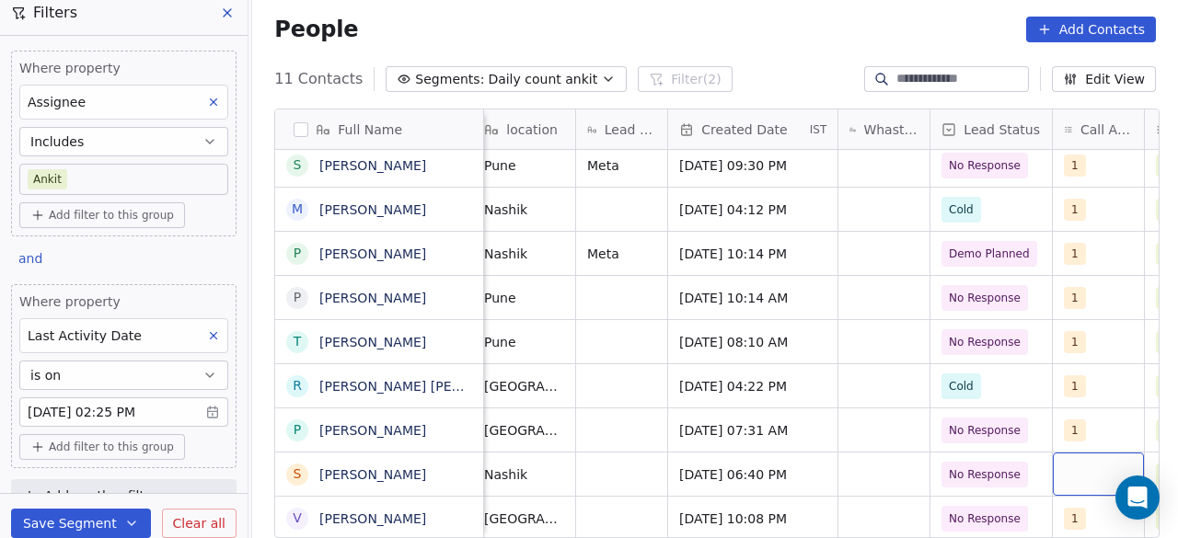
scroll to position [14, 598]
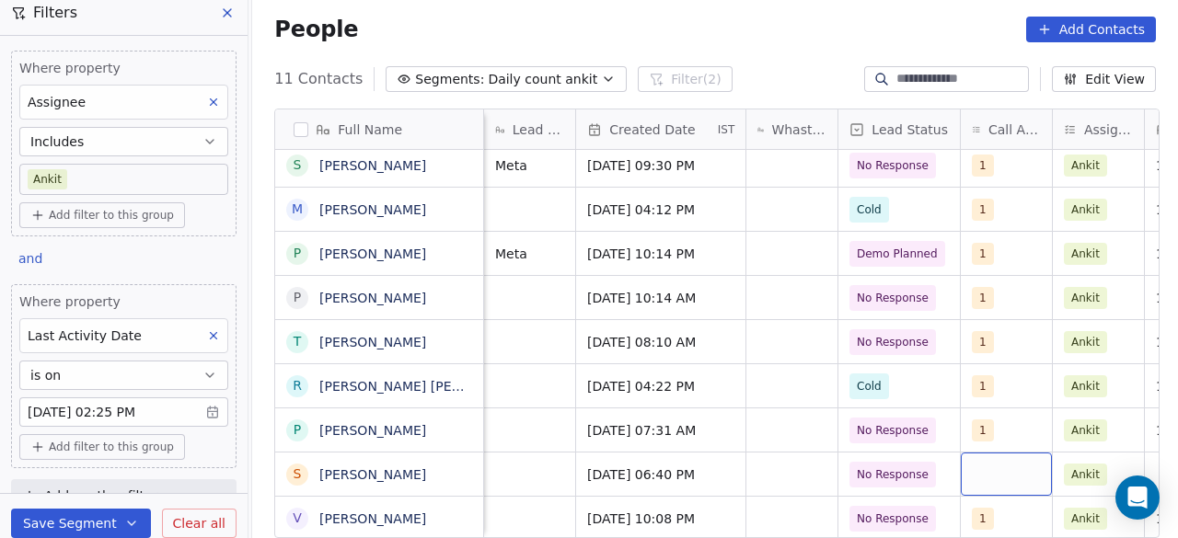
click at [1028, 467] on div "grid" at bounding box center [1006, 474] width 91 height 43
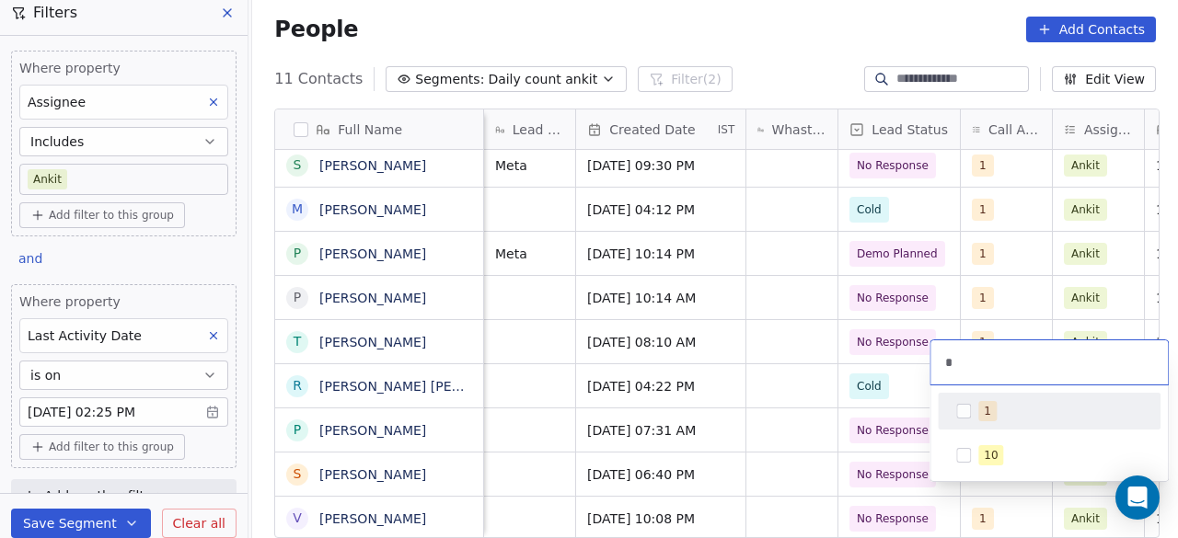
type input "*"
click at [973, 410] on div "1" at bounding box center [1049, 411] width 208 height 29
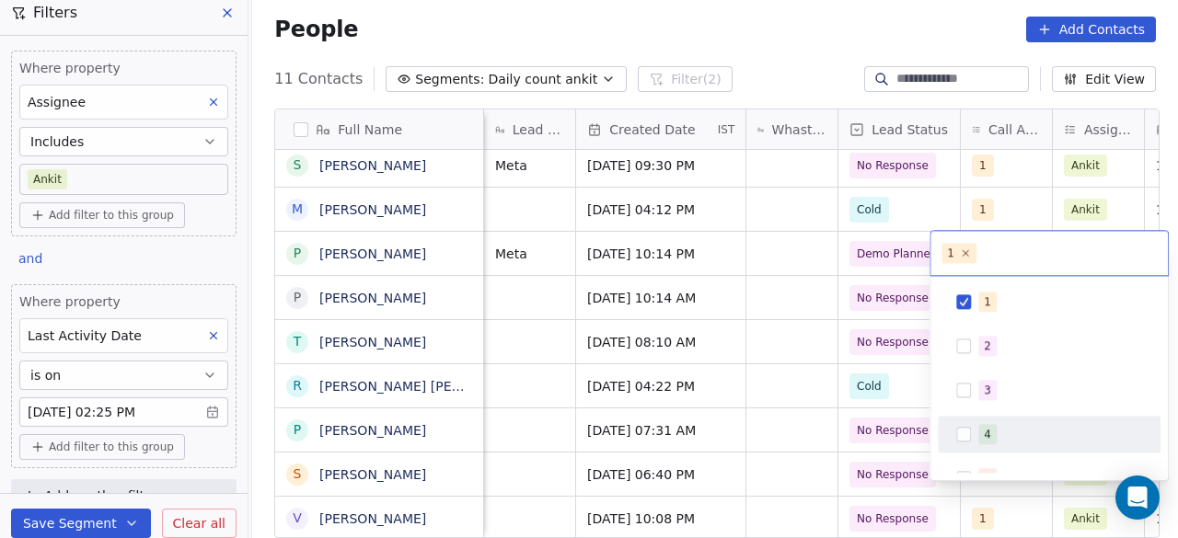
click at [775, 452] on html "On2Cook India Pvt. Ltd. Contacts People Marketing Workflows Campaigns Sales Pip…" at bounding box center [589, 269] width 1178 height 538
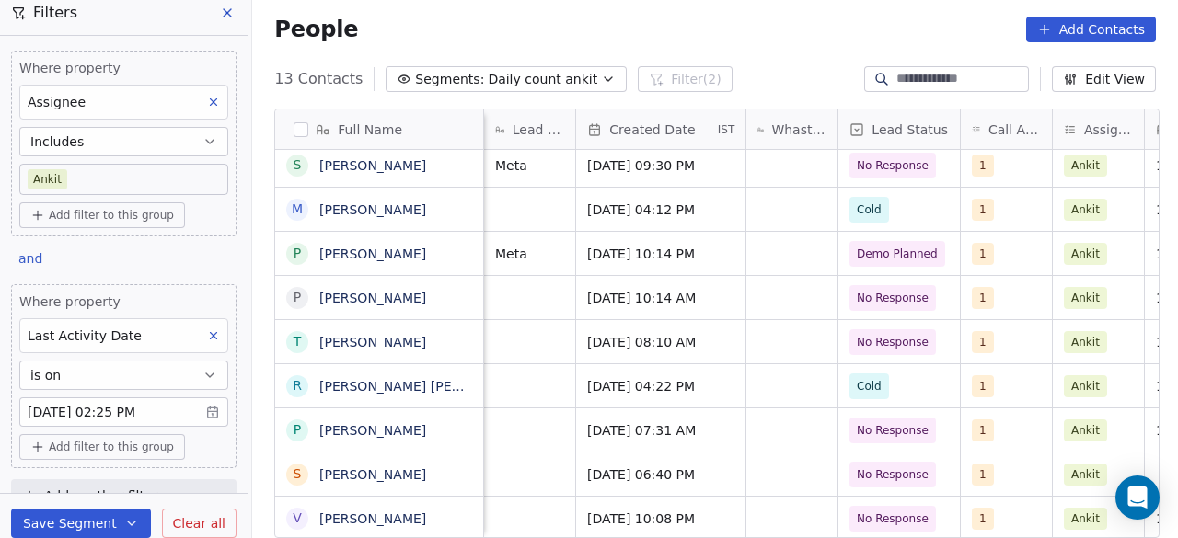
scroll to position [107, 0]
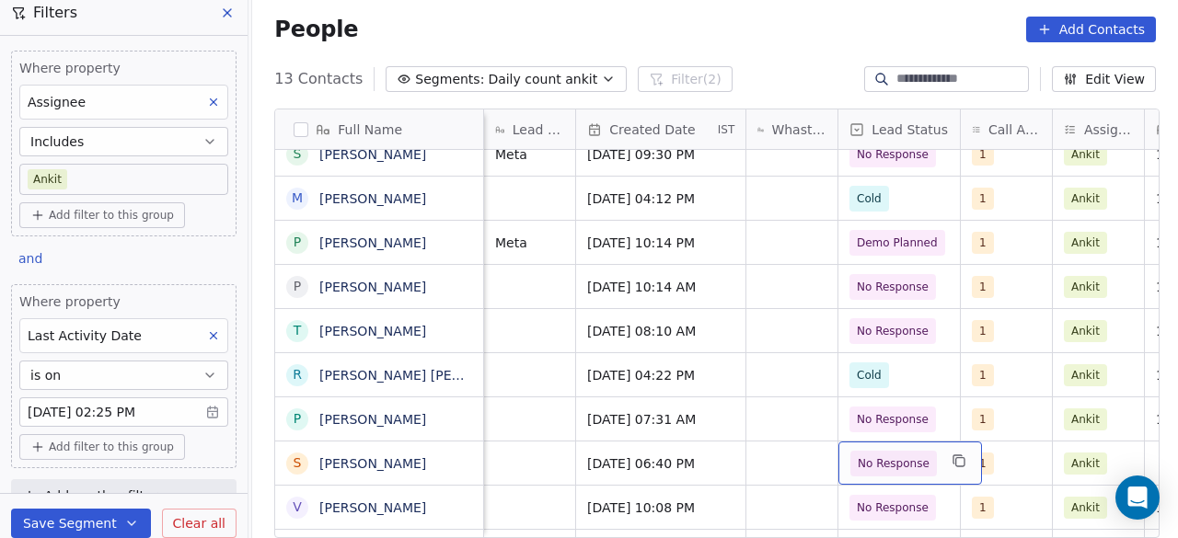
click at [939, 452] on div "No Response" at bounding box center [911, 463] width 144 height 43
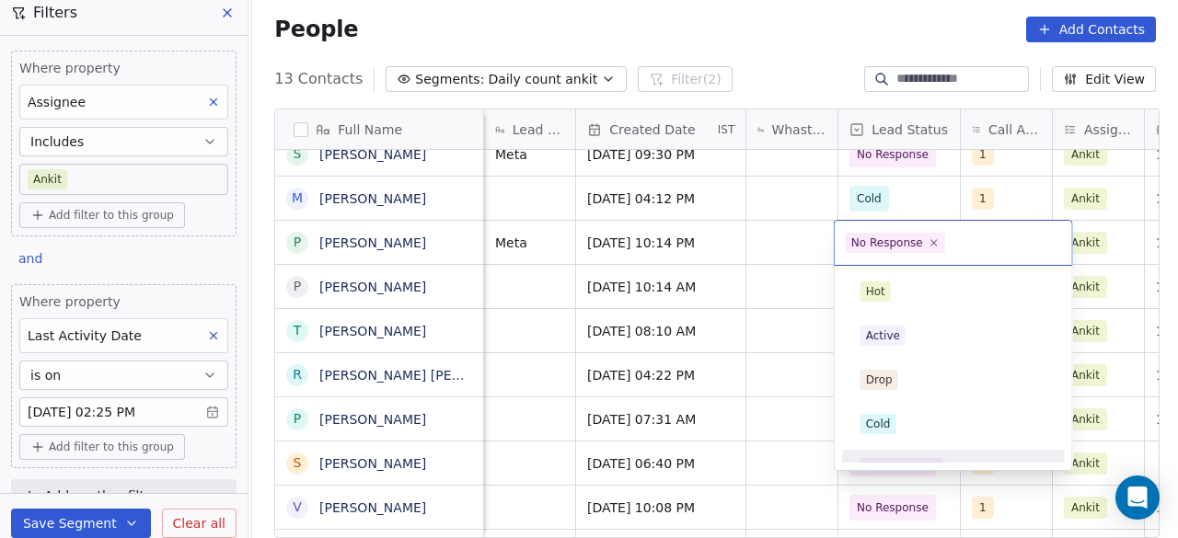
scroll to position [23, 0]
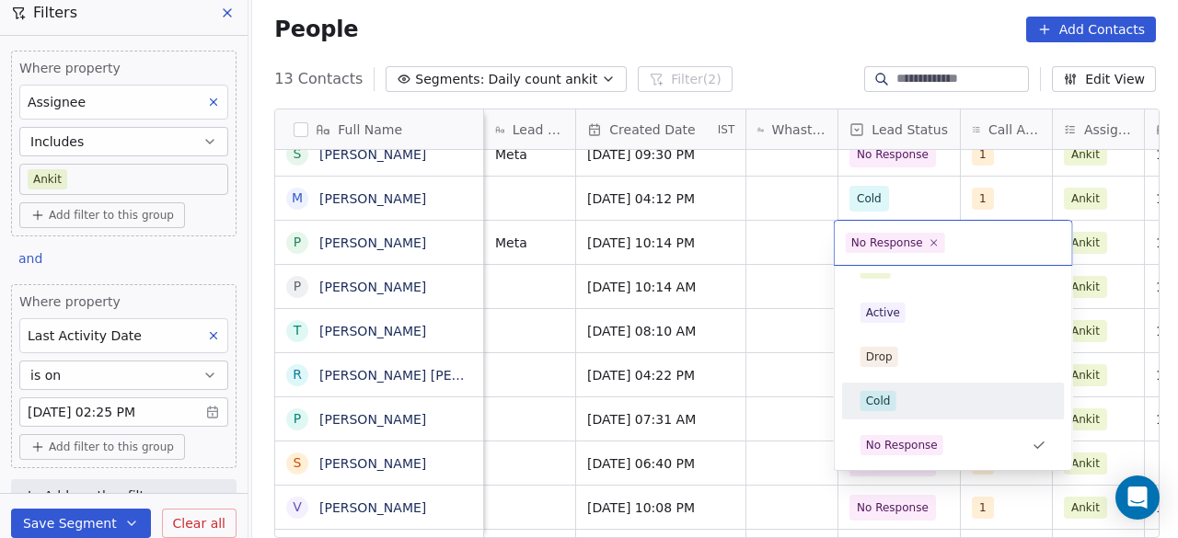
click at [924, 396] on div "Cold" at bounding box center [954, 401] width 186 height 20
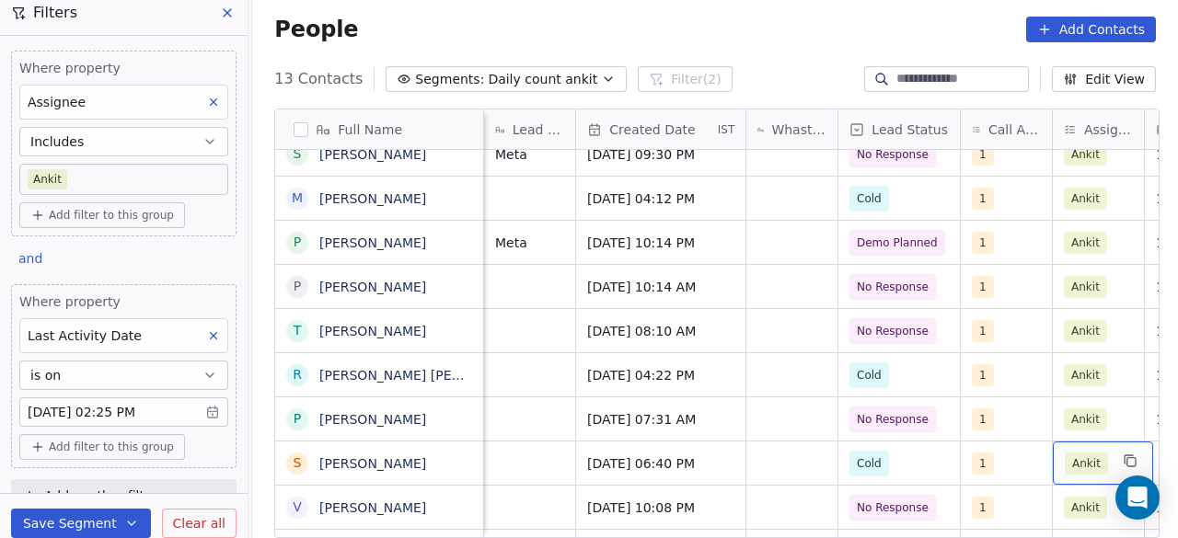
scroll to position [14, 868]
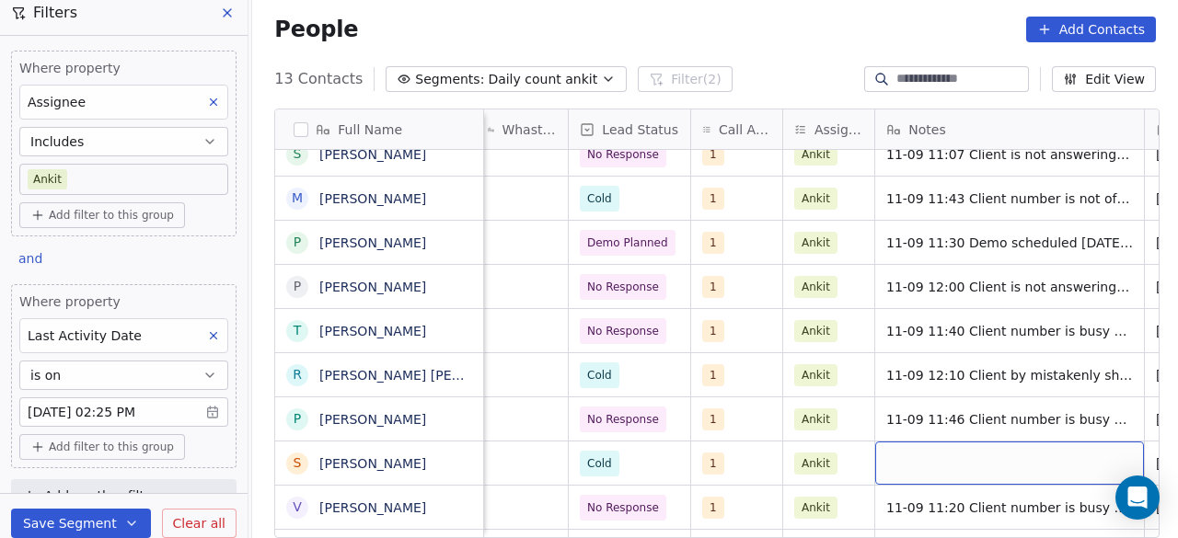
click at [920, 445] on div "grid" at bounding box center [1009, 463] width 269 height 43
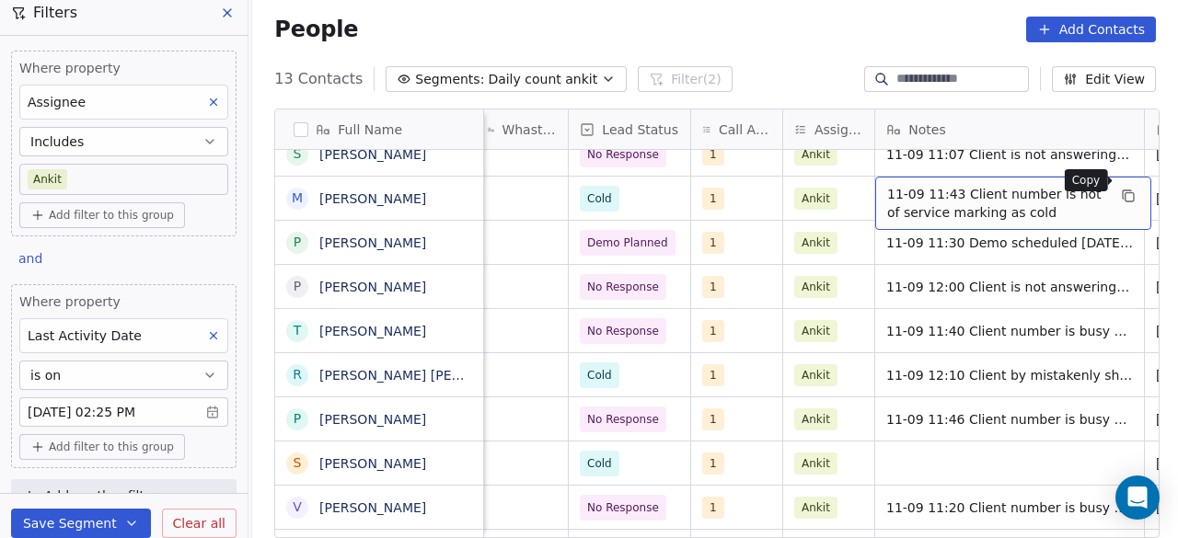
click at [1129, 189] on icon "grid" at bounding box center [1128, 196] width 15 height 15
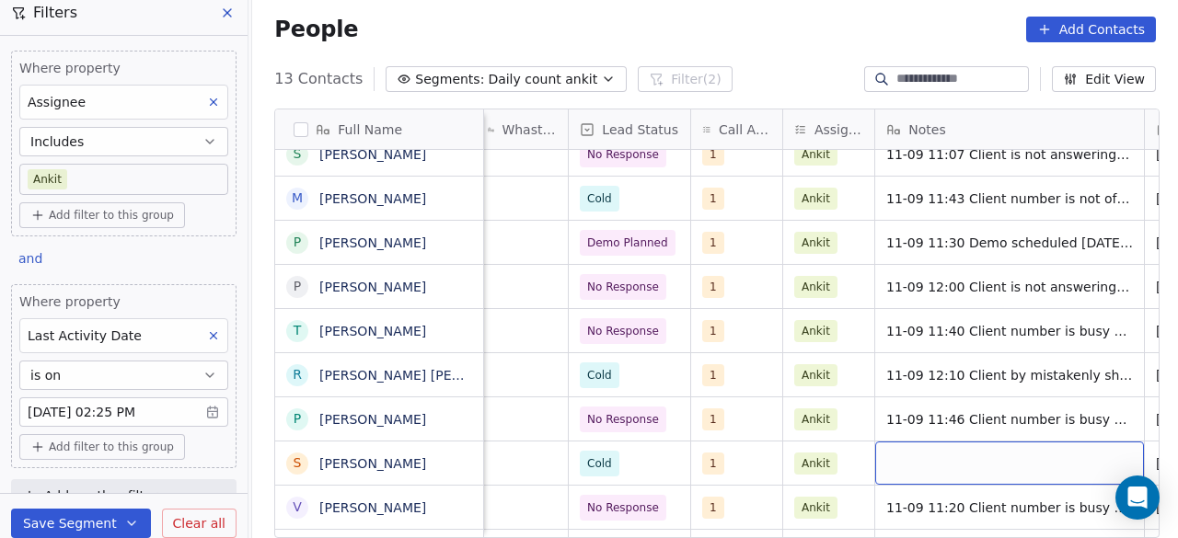
click at [961, 450] on div "grid" at bounding box center [1009, 463] width 269 height 43
type textarea "**********"
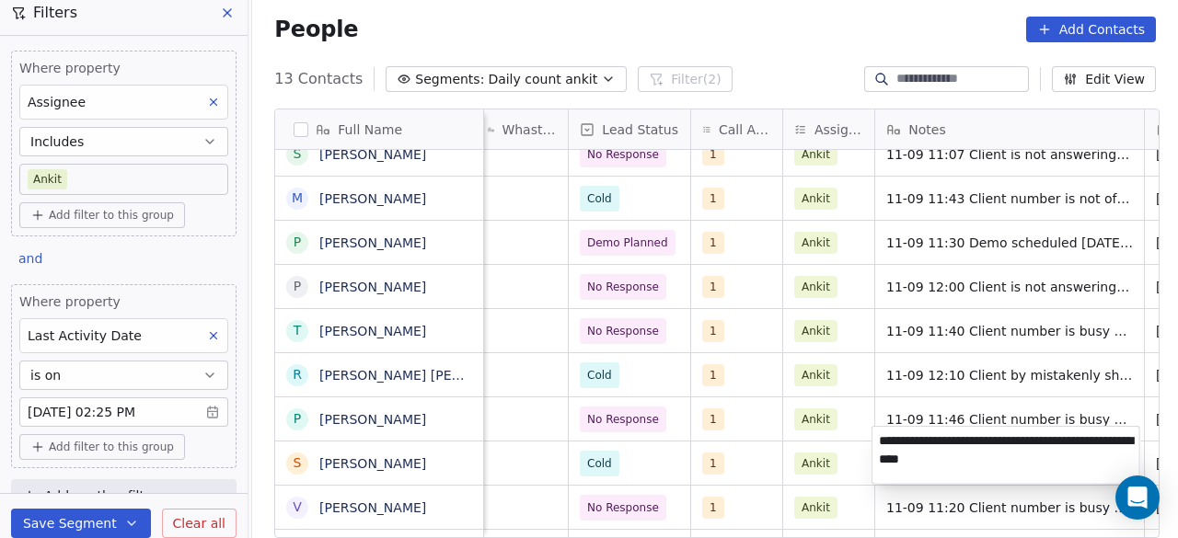
click at [851, 450] on html "On2Cook India Pvt. Ltd. Contacts People Marketing Workflows Campaigns Sales Pip…" at bounding box center [589, 269] width 1178 height 538
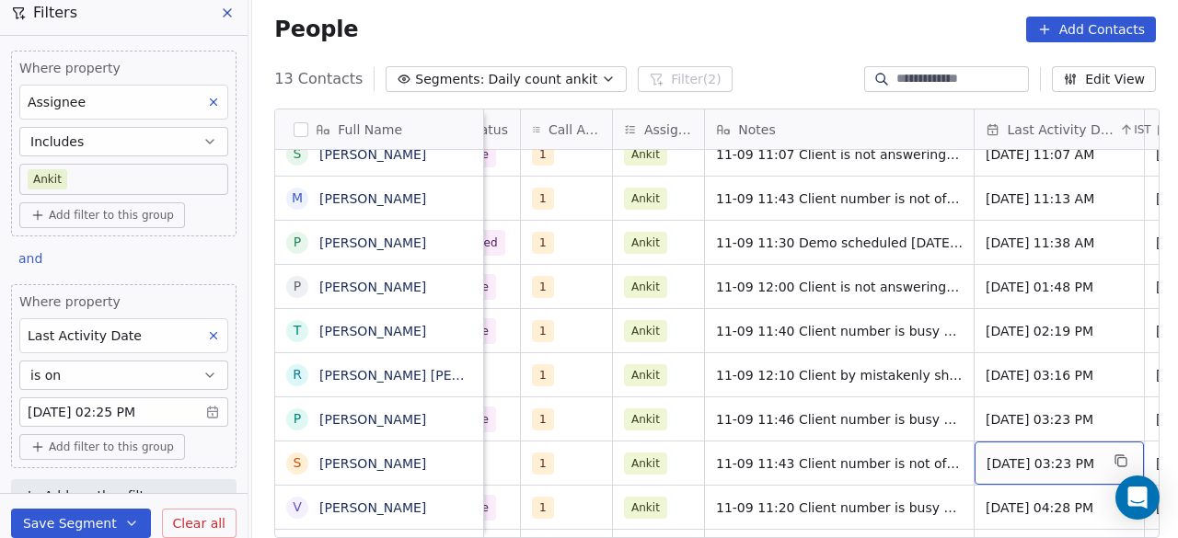
scroll to position [14, 1209]
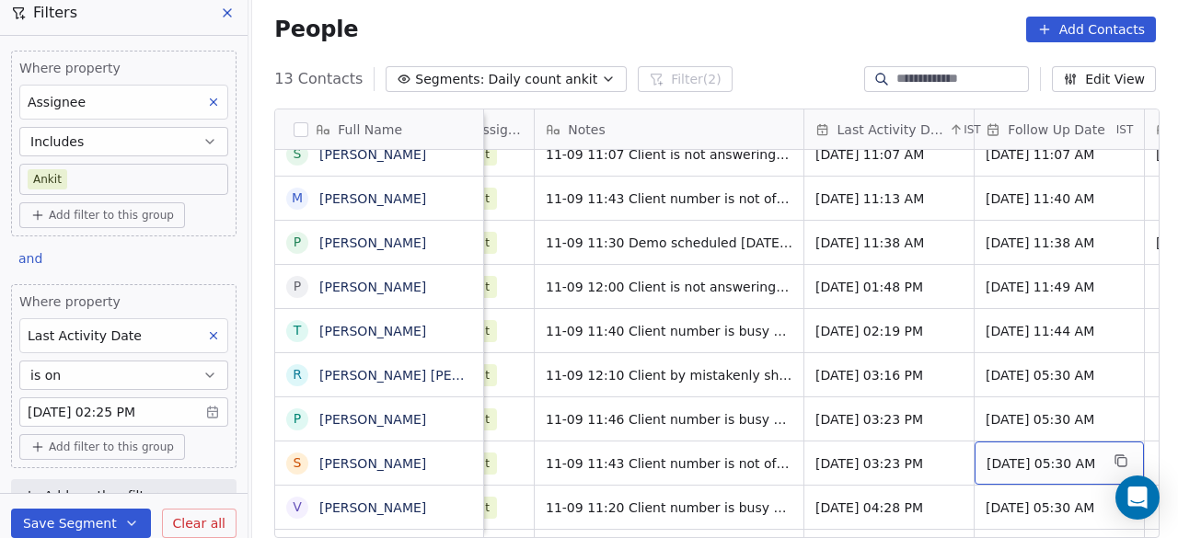
click at [1035, 455] on span "[DATE] 05:30 AM" at bounding box center [1043, 464] width 112 height 18
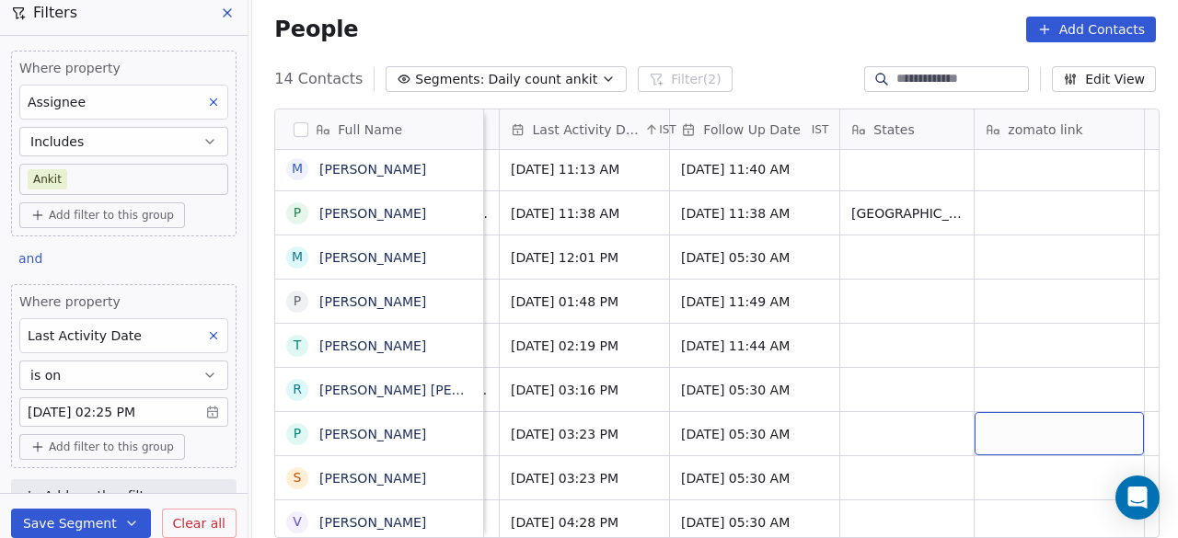
scroll to position [228, 0]
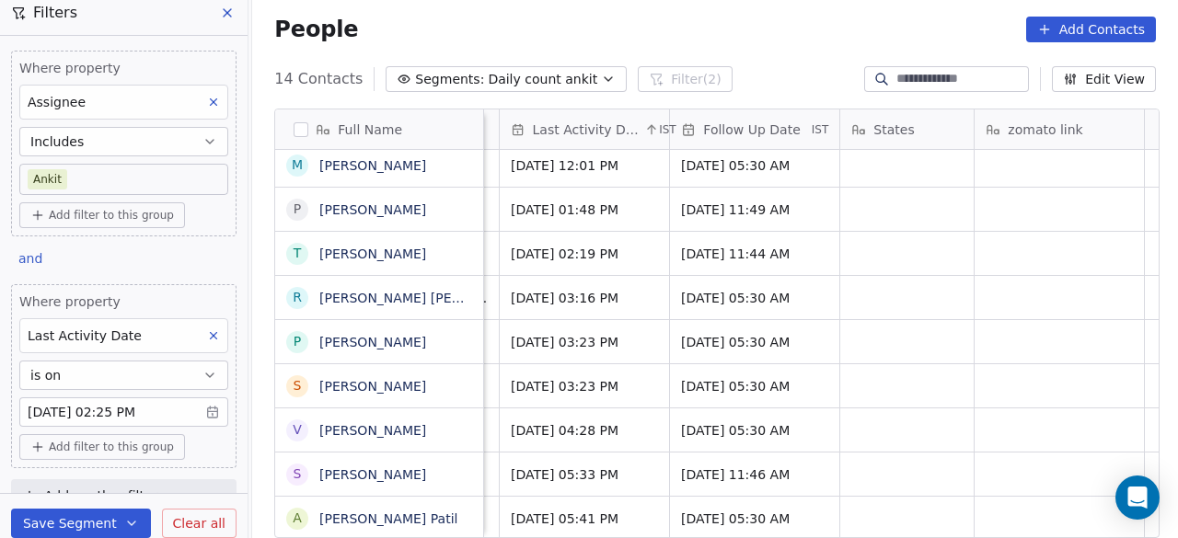
click at [494, 30] on div "People Add Contacts" at bounding box center [715, 30] width 882 height 26
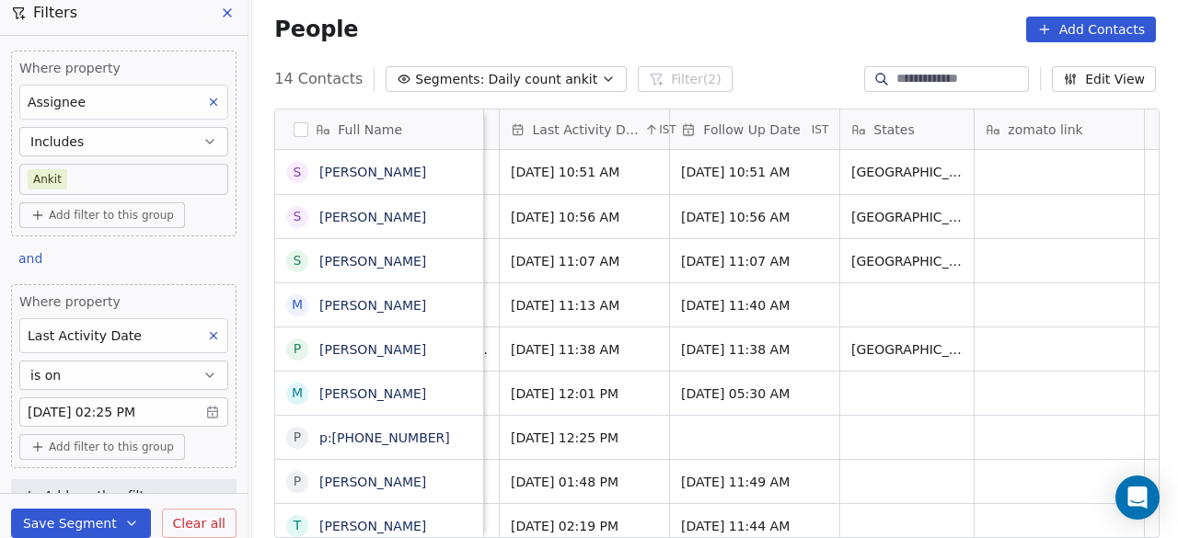
scroll to position [0, 1513]
click at [715, 429] on div "grid" at bounding box center [754, 437] width 169 height 43
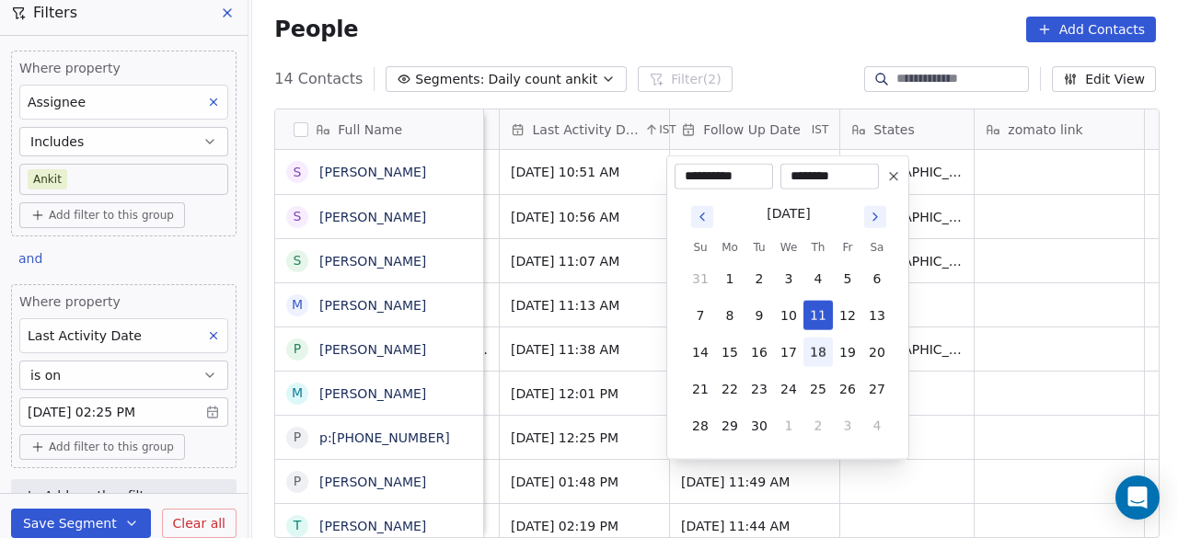
click at [814, 354] on button "18" at bounding box center [818, 352] width 29 height 29
type input "**********"
click at [944, 353] on html "On2Cook India Pvt. Ltd. Contacts People Marketing Workflows Campaigns Sales Pip…" at bounding box center [589, 269] width 1178 height 538
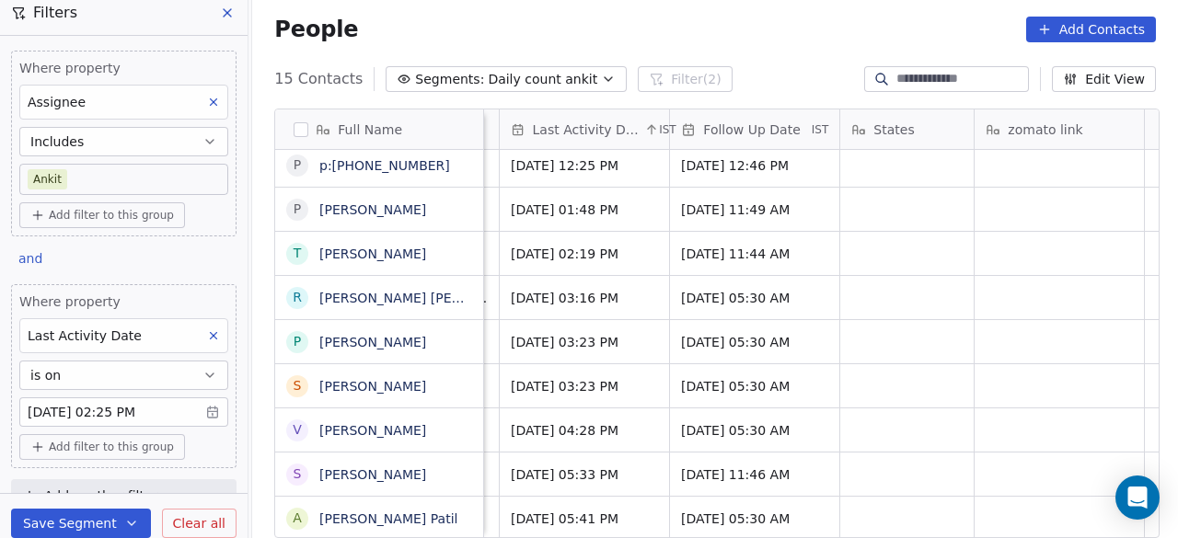
scroll to position [265, 0]
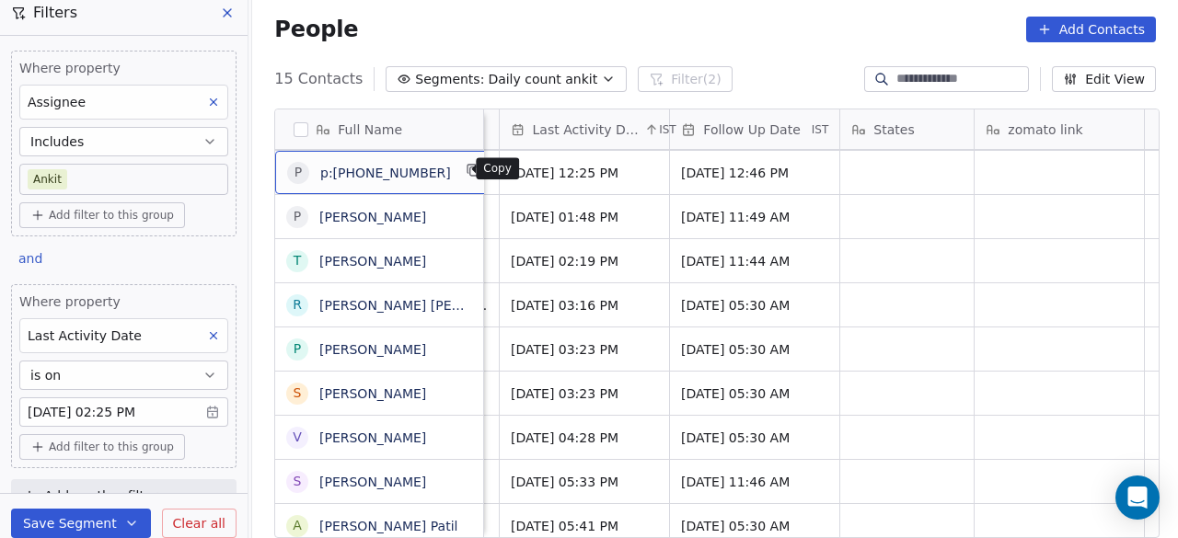
click at [466, 168] on icon "grid" at bounding box center [473, 170] width 15 height 15
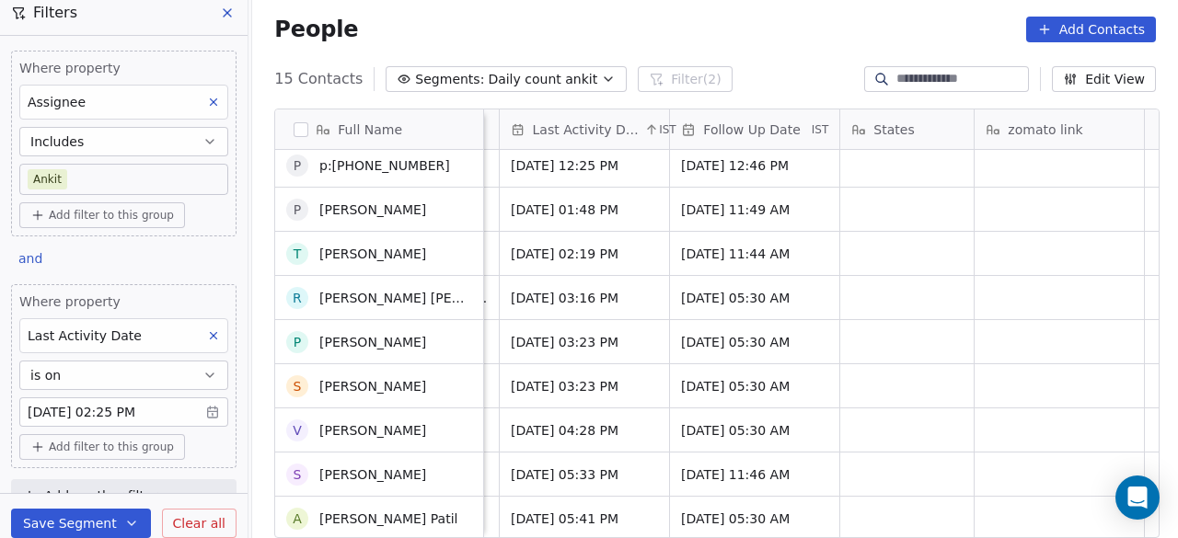
scroll to position [0, 0]
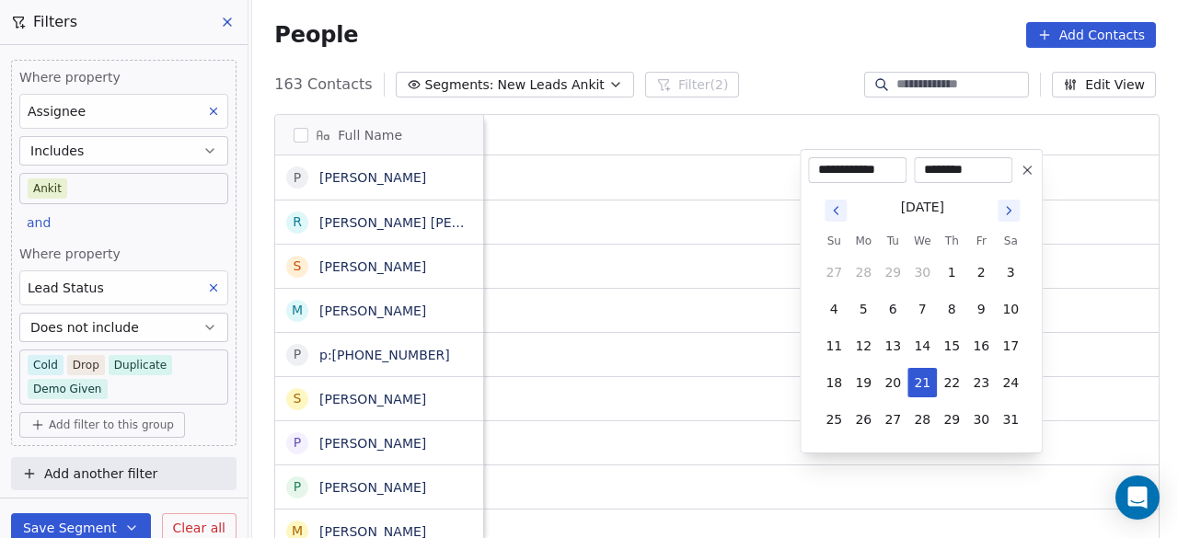
scroll to position [459, 915]
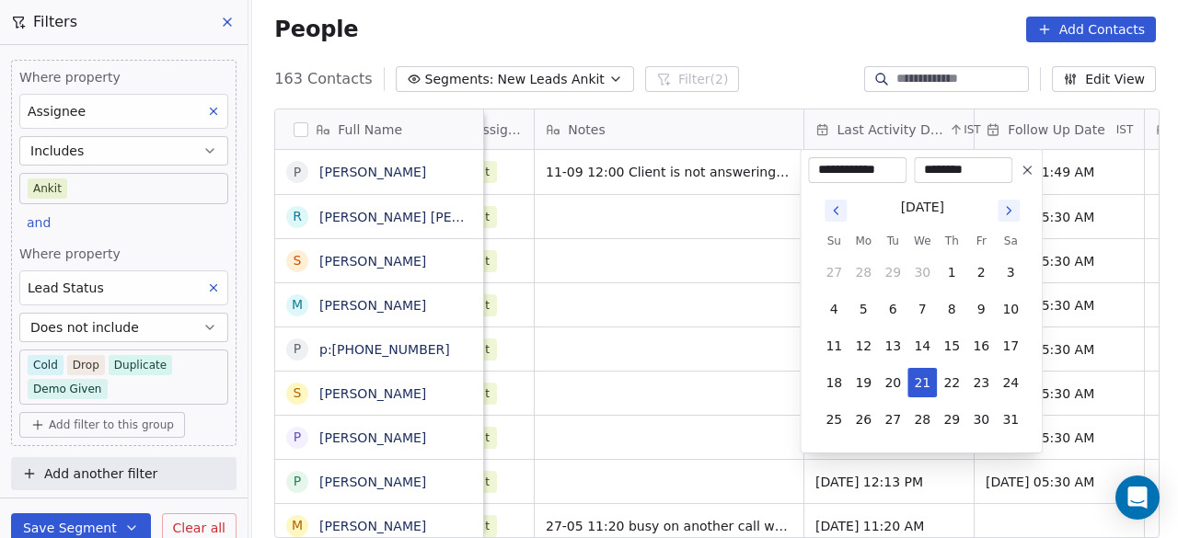
click at [1009, 212] on icon "Go to next month" at bounding box center [1009, 210] width 4 height 7
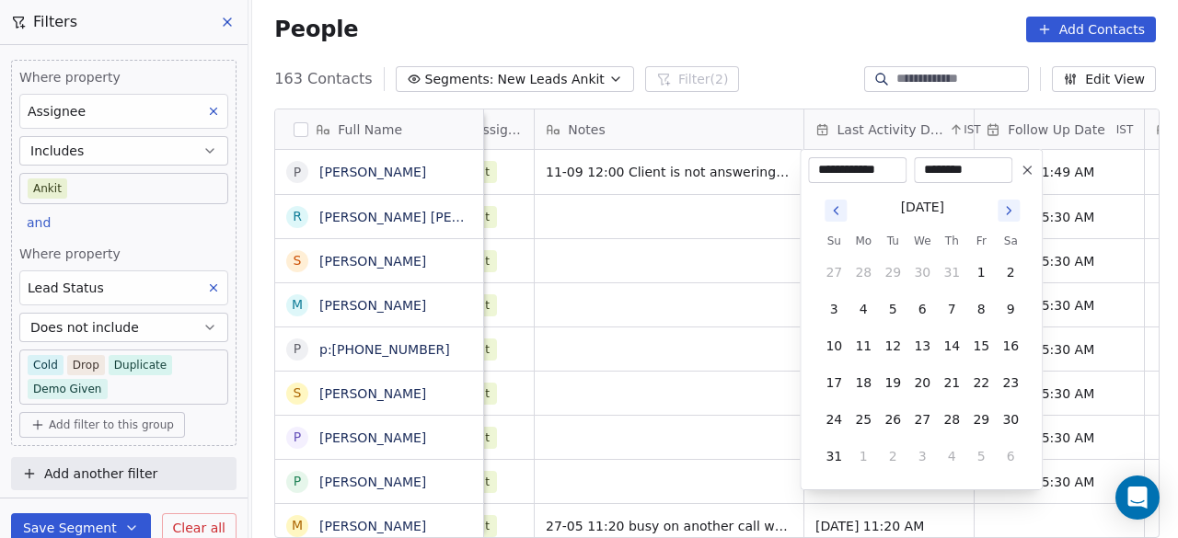
click at [1009, 212] on icon "Go to next month" at bounding box center [1009, 210] width 4 height 7
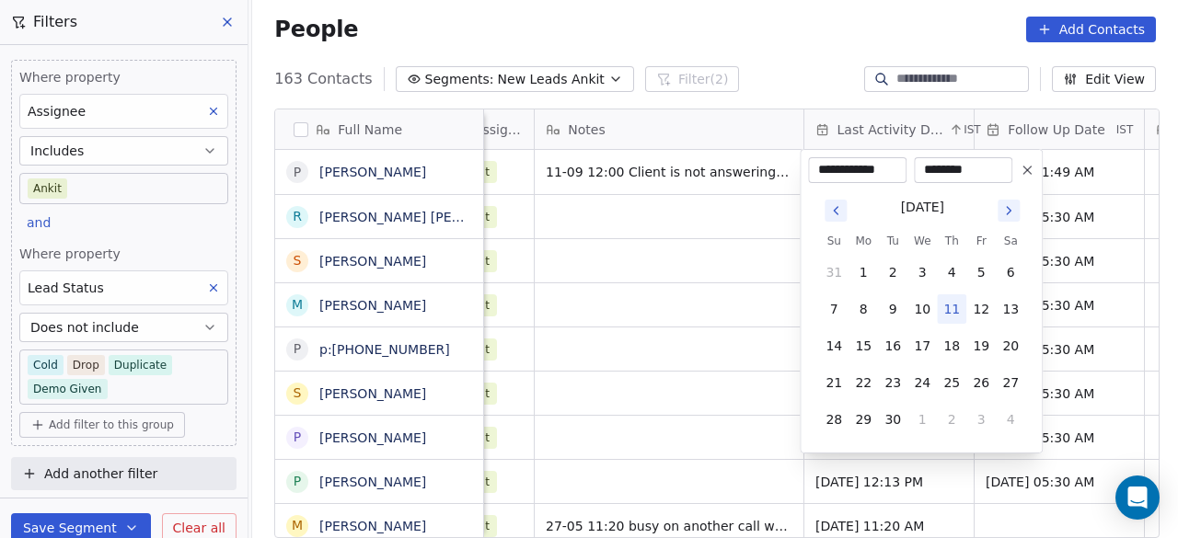
click at [950, 303] on button "11" at bounding box center [951, 309] width 29 height 29
type input "**********"
click at [677, 200] on html "On2Cook India Pvt. Ltd. Contacts People Marketing Workflows Campaigns Sales Pip…" at bounding box center [589, 269] width 1178 height 538
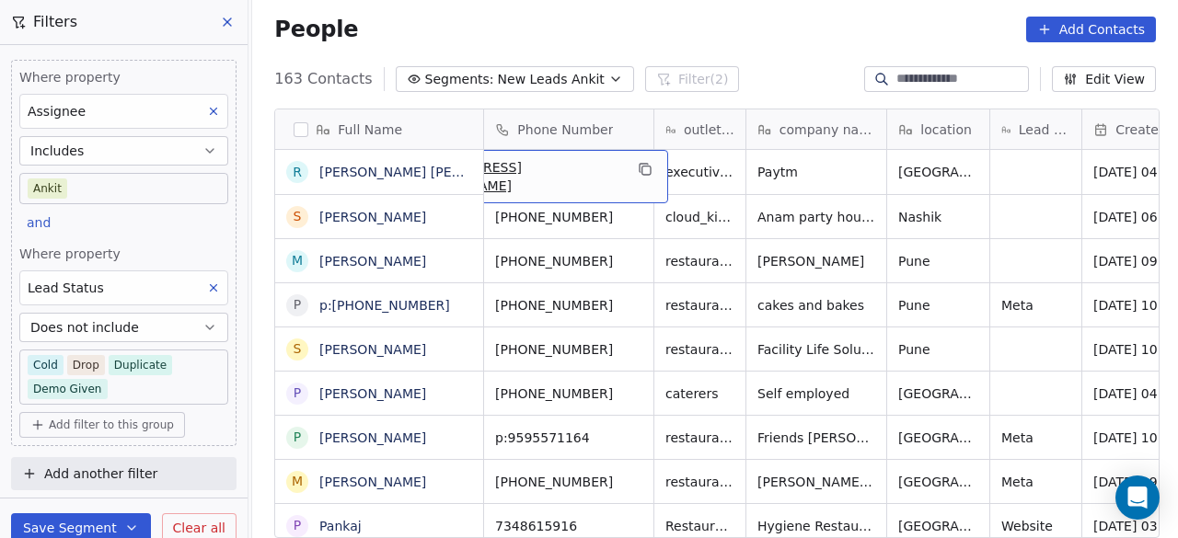
scroll to position [0, 0]
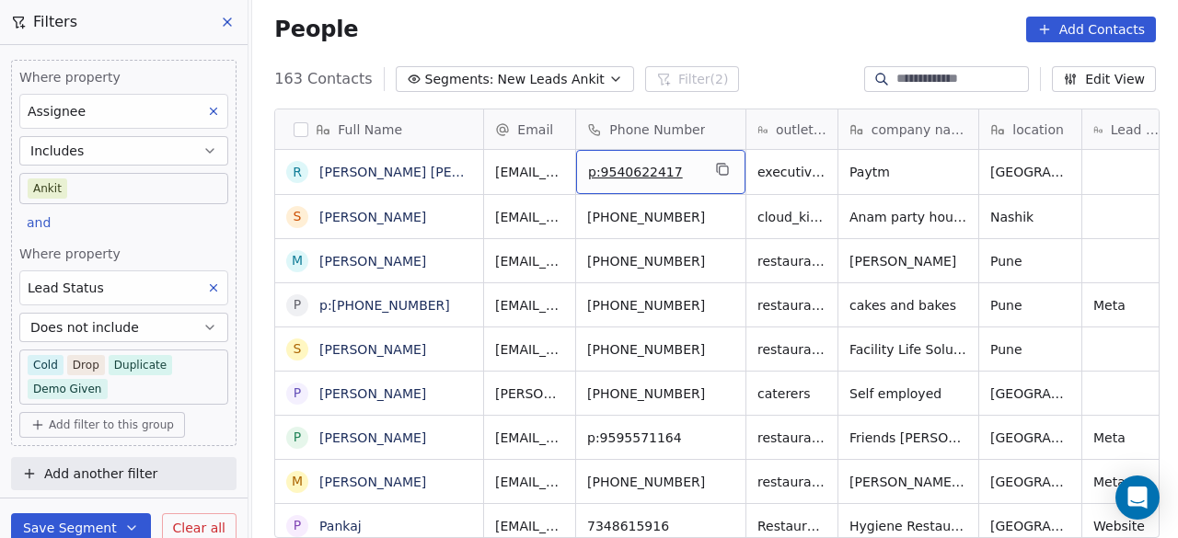
click at [626, 172] on span "p:9540622417" at bounding box center [644, 172] width 112 height 18
click at [595, 170] on input "**********" at bounding box center [657, 172] width 162 height 37
type input "**********"
click at [877, 181] on html "On2Cook India Pvt. Ltd. Contacts People Marketing Workflows Campaigns Sales Pip…" at bounding box center [589, 269] width 1178 height 538
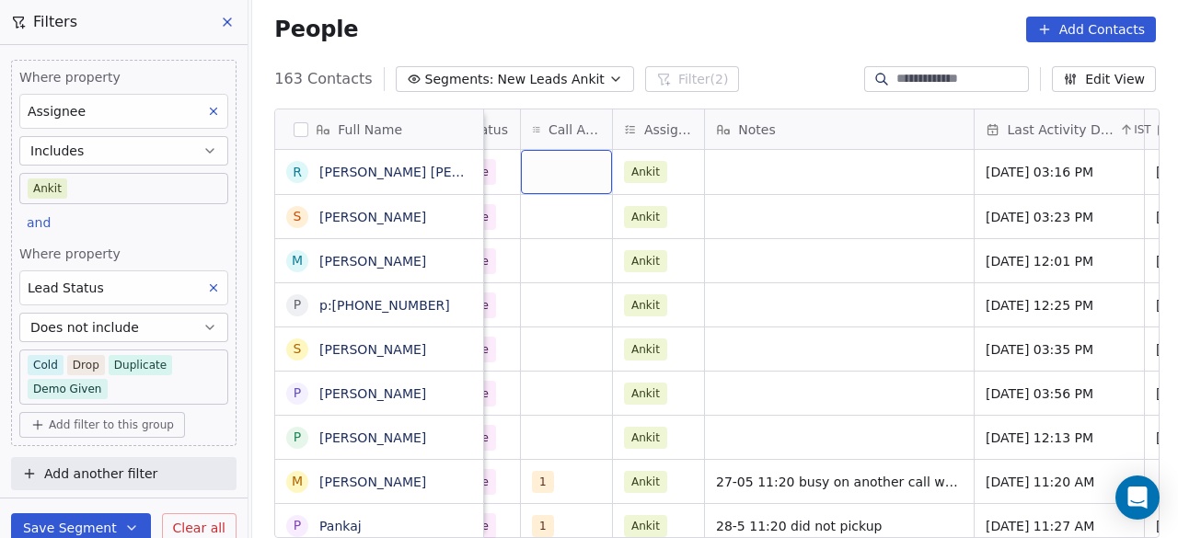
scroll to position [0, 953]
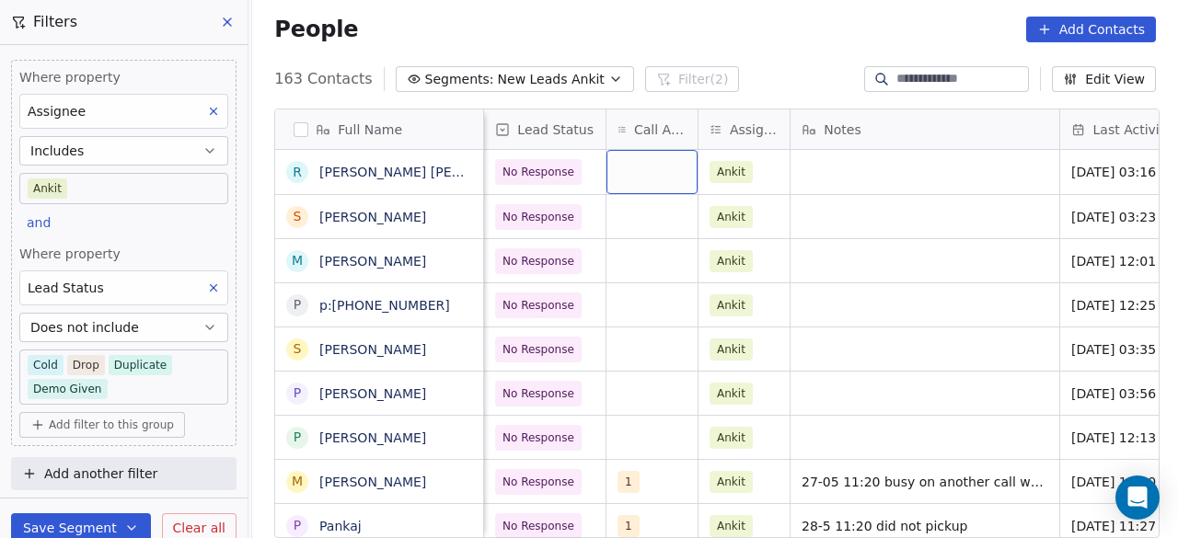
click at [628, 168] on div "grid" at bounding box center [652, 172] width 91 height 44
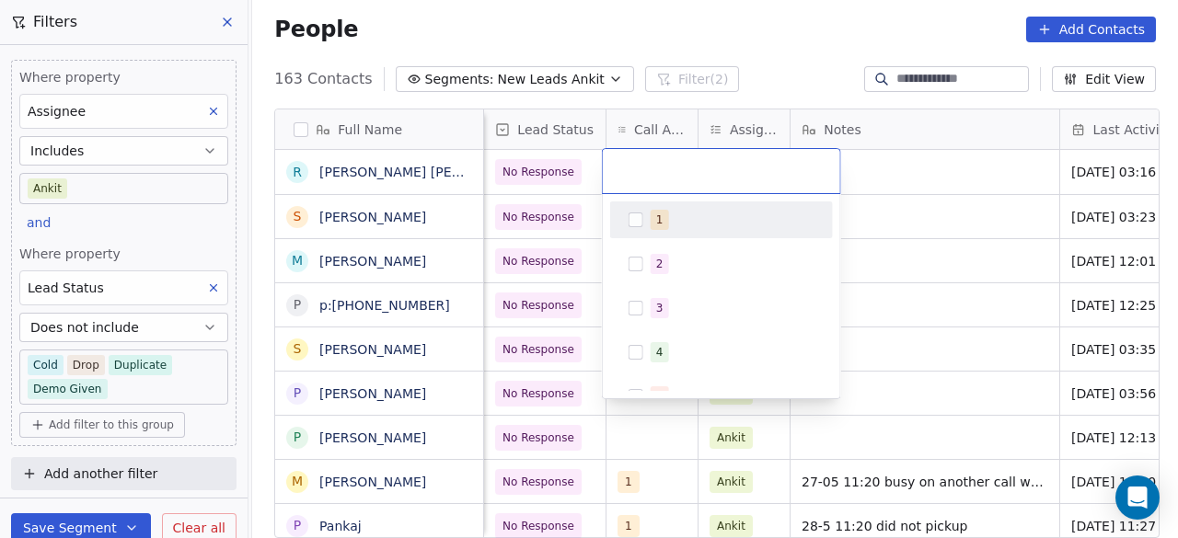
click at [651, 217] on span "1" at bounding box center [660, 220] width 18 height 20
click at [882, 172] on html "On2Cook India Pvt. Ltd. Contacts People Marketing Workflows Campaigns Sales Pip…" at bounding box center [589, 269] width 1178 height 538
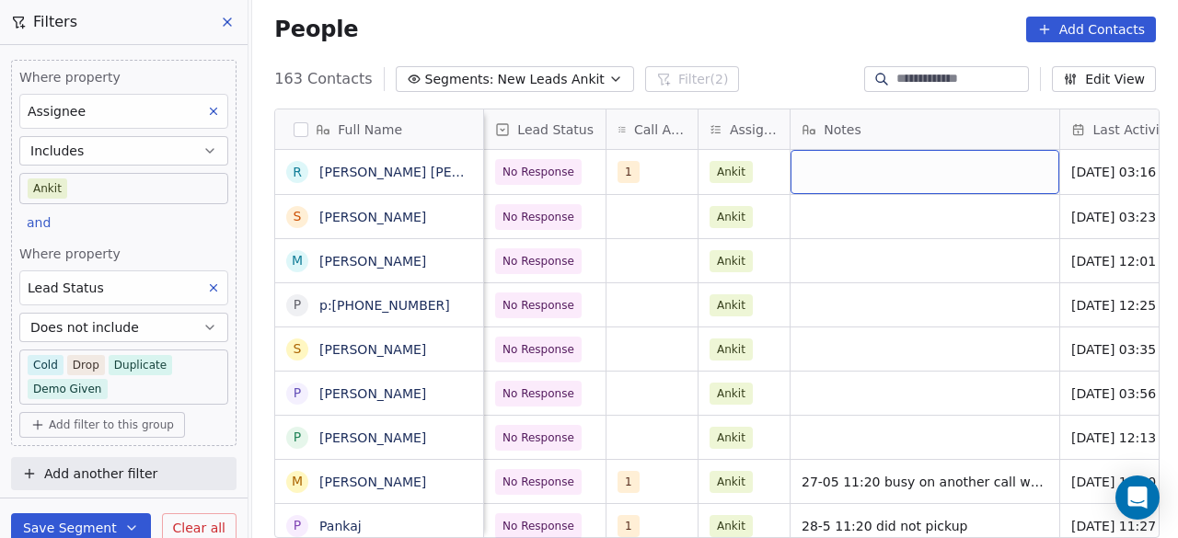
click at [825, 179] on div "grid" at bounding box center [925, 172] width 269 height 44
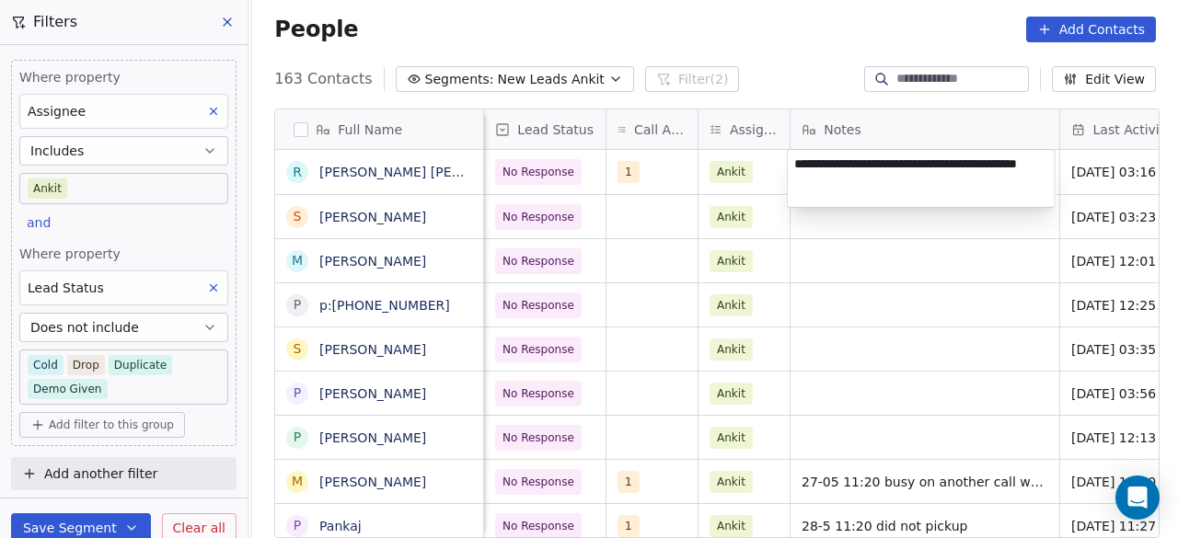
click at [1010, 162] on textarea "**********" at bounding box center [921, 178] width 267 height 57
click at [865, 172] on textarea "**********" at bounding box center [921, 178] width 267 height 57
click at [859, 191] on textarea "**********" at bounding box center [921, 178] width 267 height 57
click at [952, 163] on textarea "**********" at bounding box center [921, 178] width 267 height 57
click at [994, 168] on textarea "**********" at bounding box center [921, 178] width 267 height 57
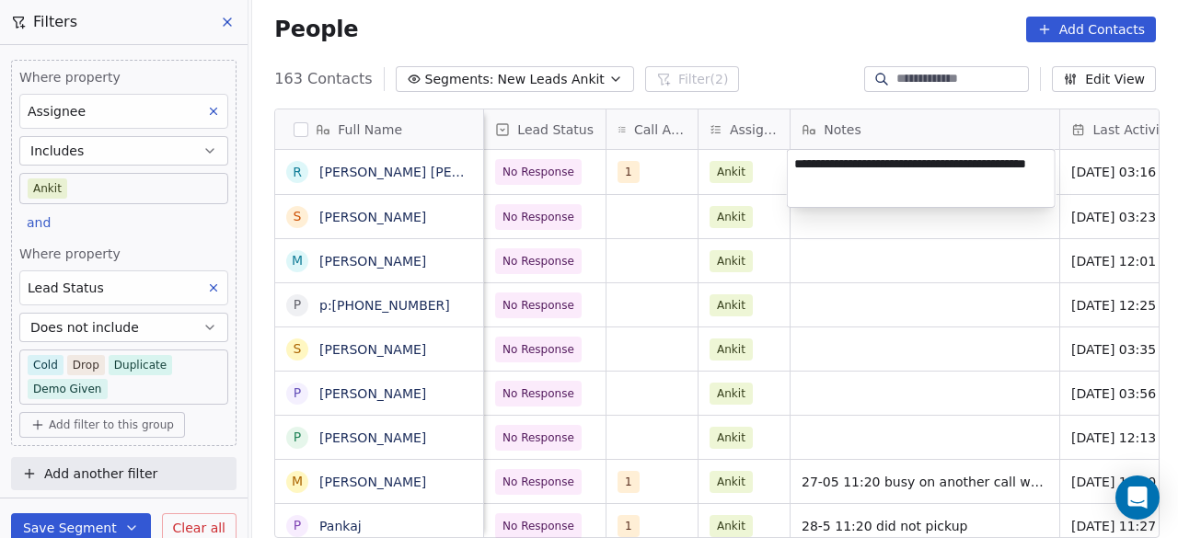
click at [829, 172] on textarea "**********" at bounding box center [921, 178] width 267 height 57
click at [831, 182] on textarea "**********" at bounding box center [921, 178] width 267 height 57
click at [877, 185] on textarea "**********" at bounding box center [921, 178] width 267 height 57
type textarea "**********"
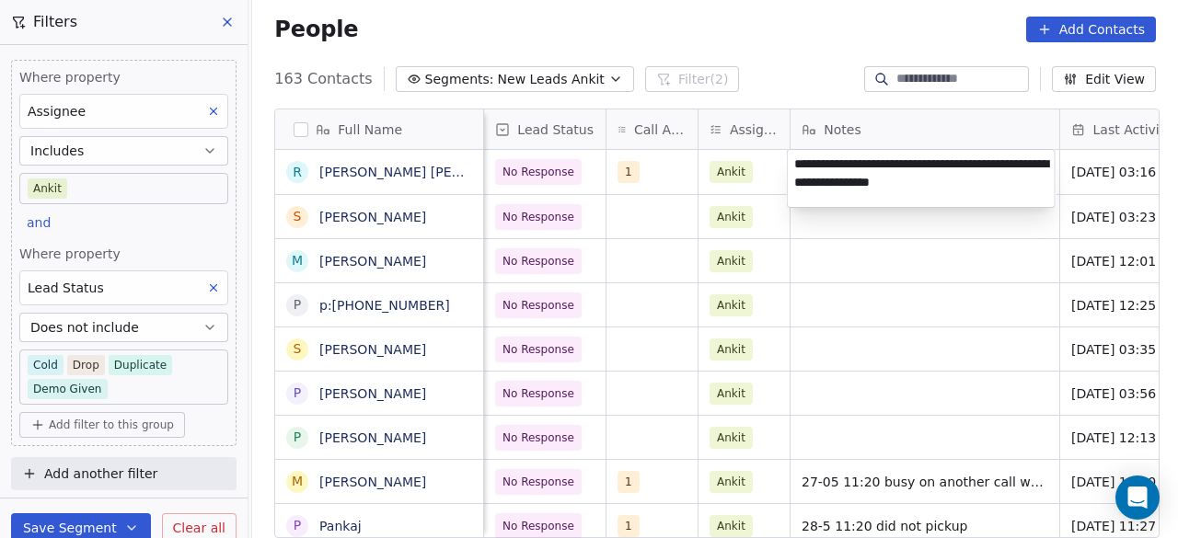
click at [1099, 184] on html "On2Cook India Pvt. Ltd. Contacts People Marketing Workflows Campaigns Sales Pip…" at bounding box center [589, 269] width 1178 height 538
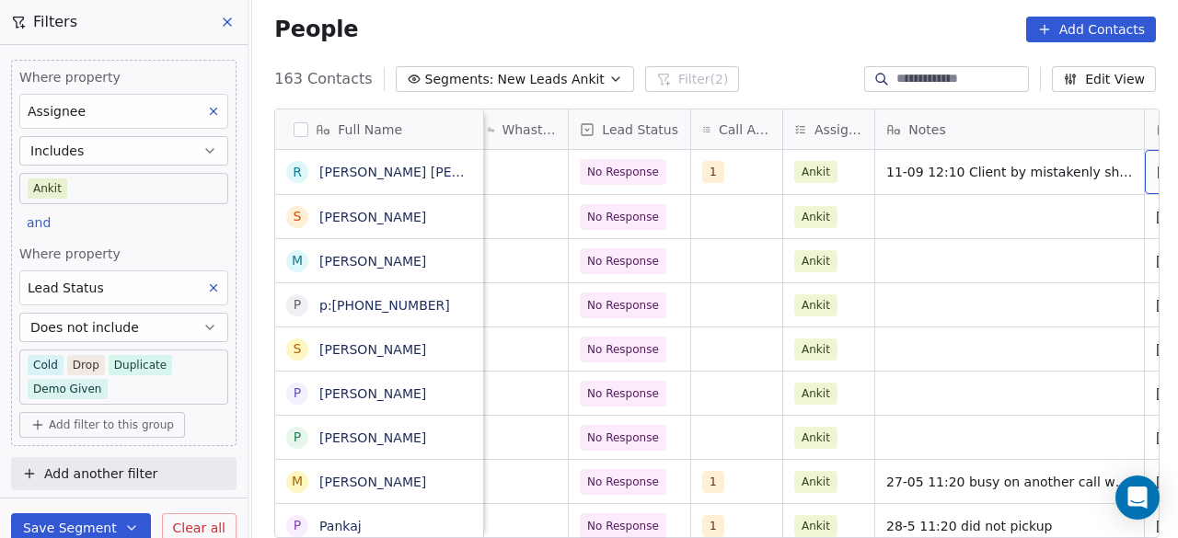
scroll to position [0, 1038]
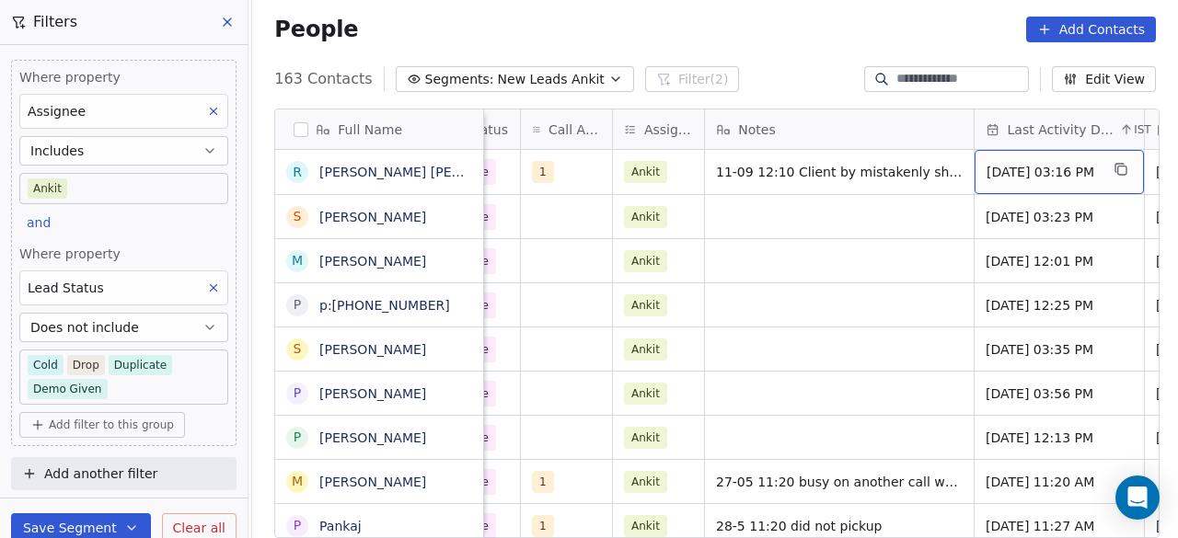
click at [1020, 170] on span "May 21, 2025 03:16 PM" at bounding box center [1043, 172] width 112 height 18
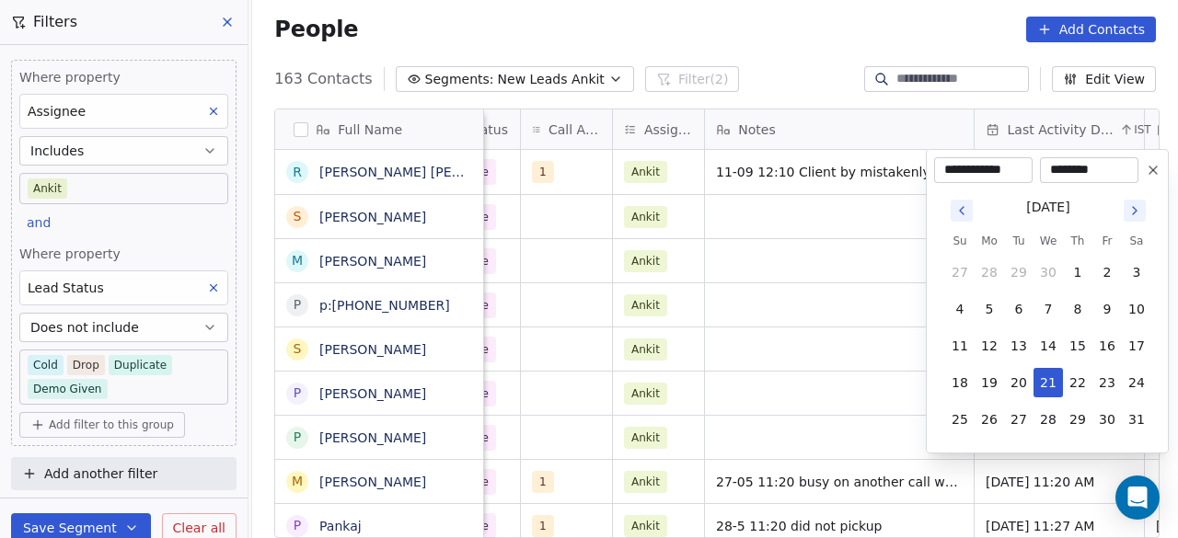
click at [1131, 214] on icon "Go to next month" at bounding box center [1135, 210] width 15 height 15
click at [1135, 210] on icon "Go to next month" at bounding box center [1135, 210] width 15 height 15
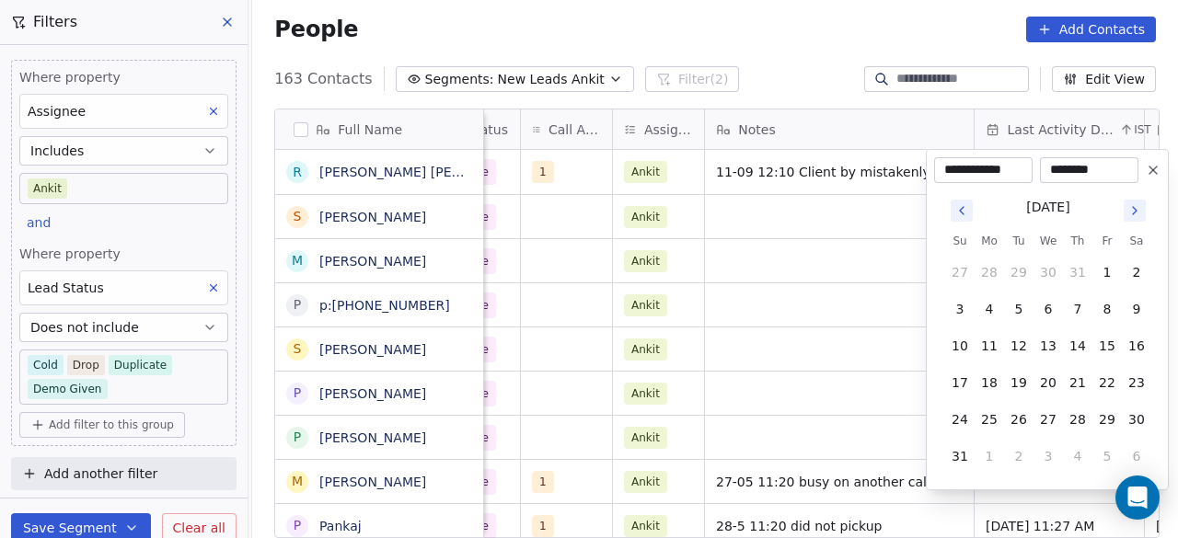
click at [1138, 203] on icon "Go to next month" at bounding box center [1135, 210] width 15 height 15
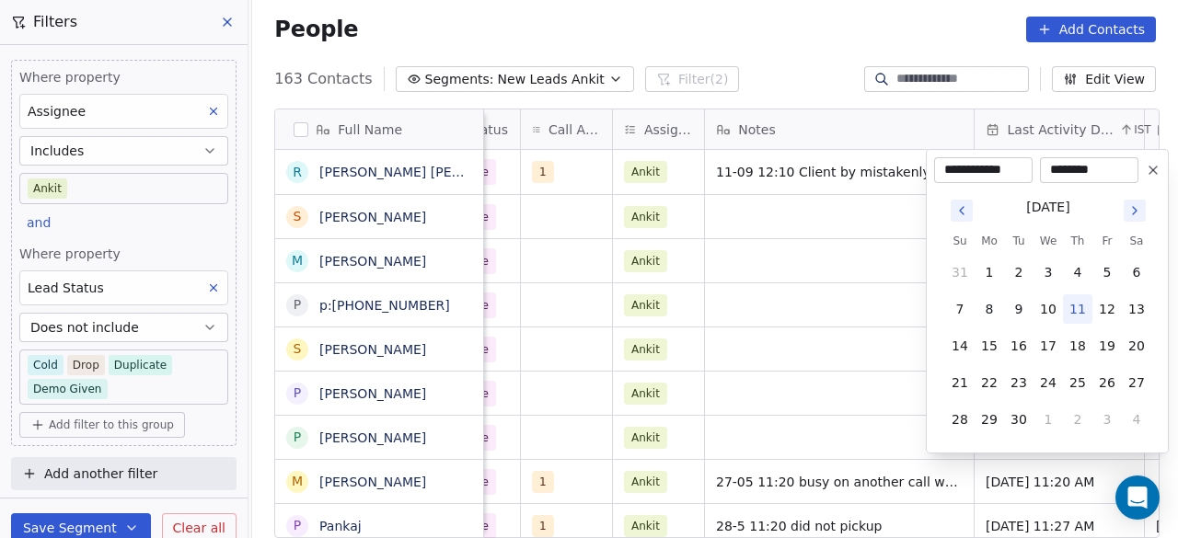
click at [1083, 309] on button "11" at bounding box center [1077, 309] width 29 height 29
type input "**********"
click at [799, 205] on html "On2Cook India Pvt. Ltd. Contacts People Marketing Workflows Campaigns Sales Pip…" at bounding box center [589, 269] width 1178 height 538
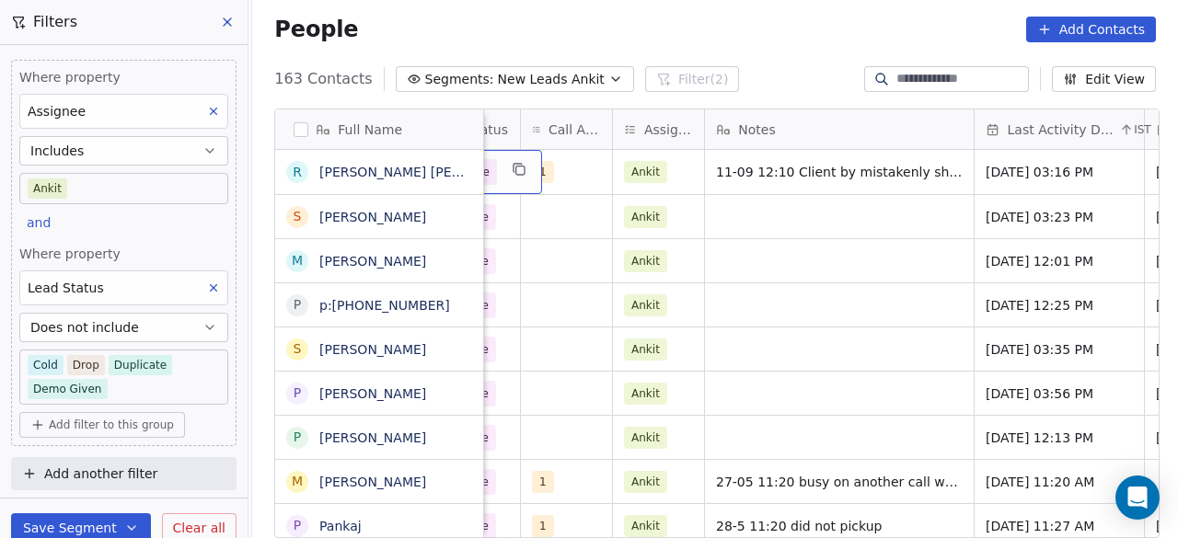
scroll to position [0, 953]
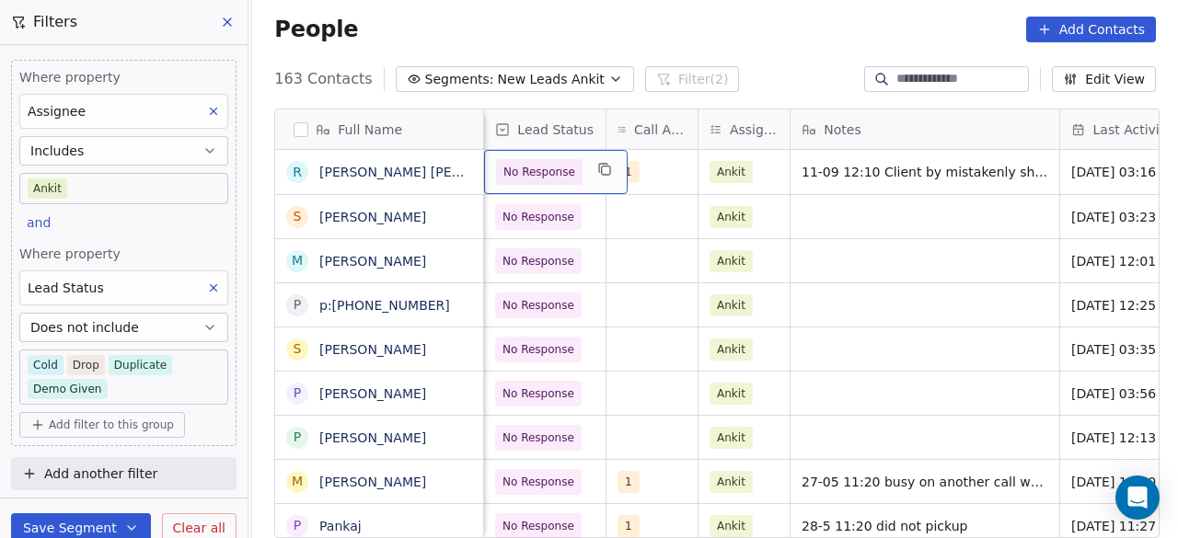
click at [496, 163] on span "No Response" at bounding box center [539, 172] width 87 height 26
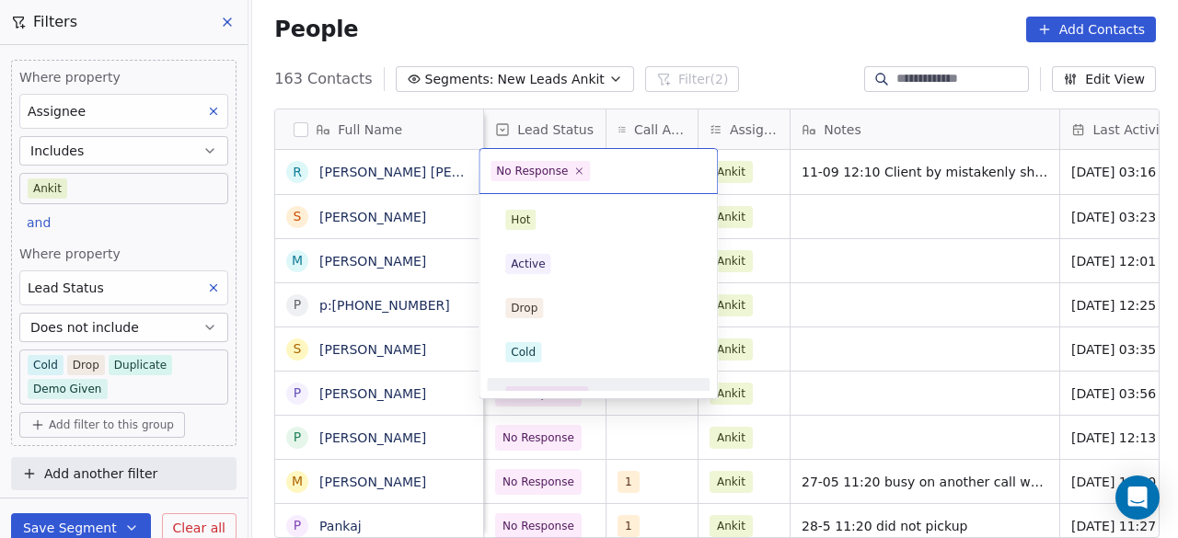
scroll to position [23, 0]
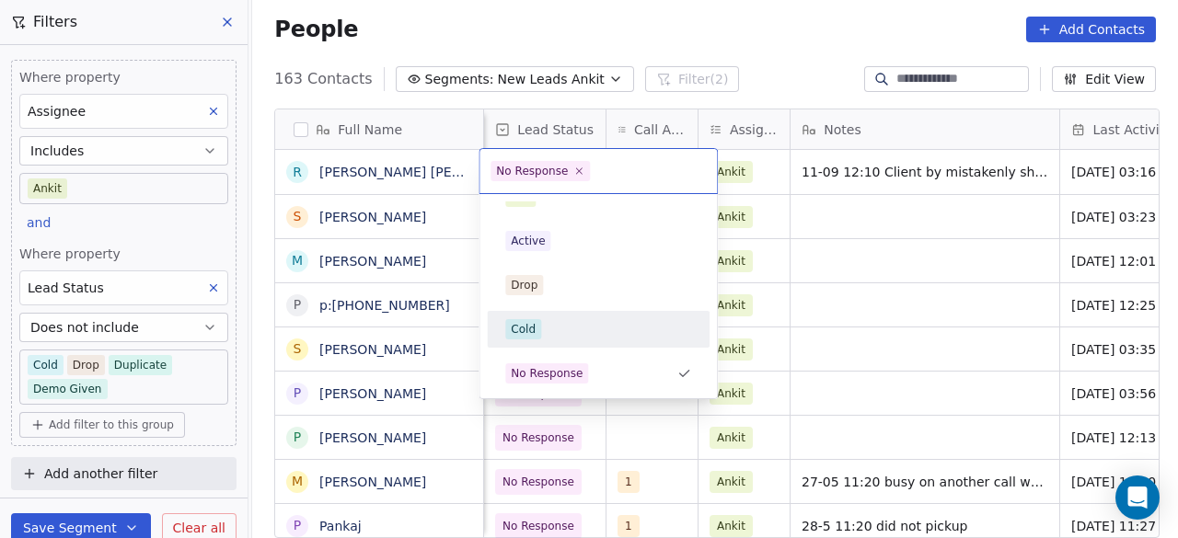
click at [570, 326] on div "Cold" at bounding box center [598, 329] width 186 height 20
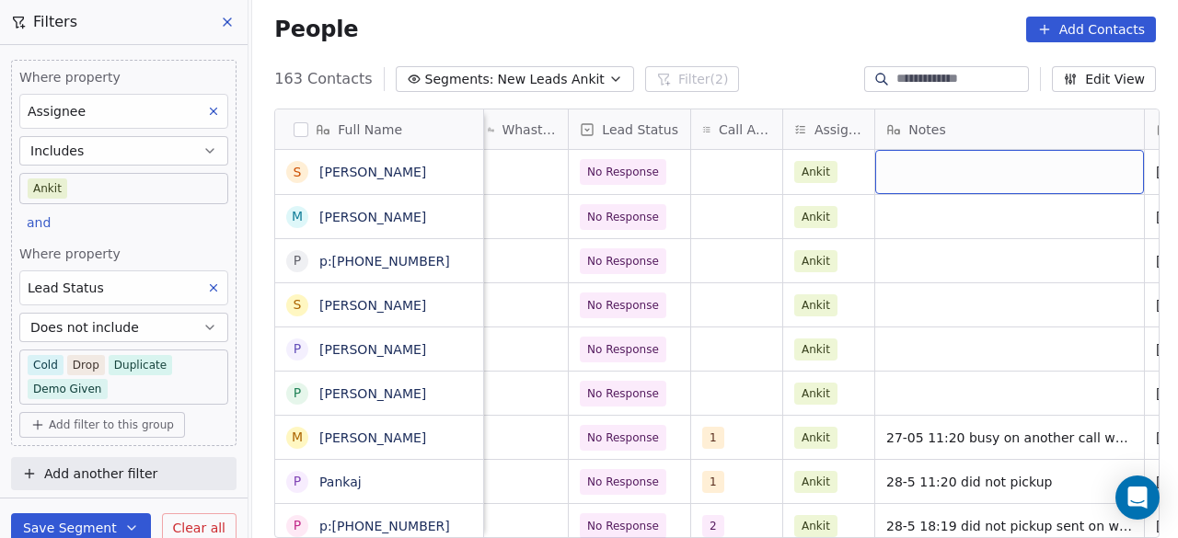
scroll to position [0, 1038]
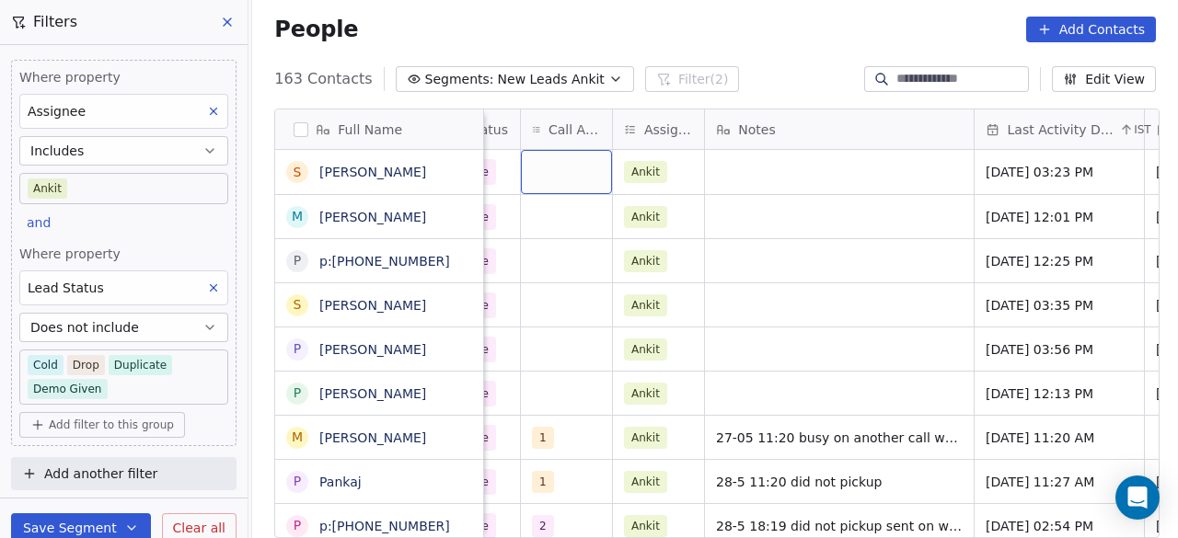
click at [560, 168] on div "grid" at bounding box center [566, 172] width 91 height 44
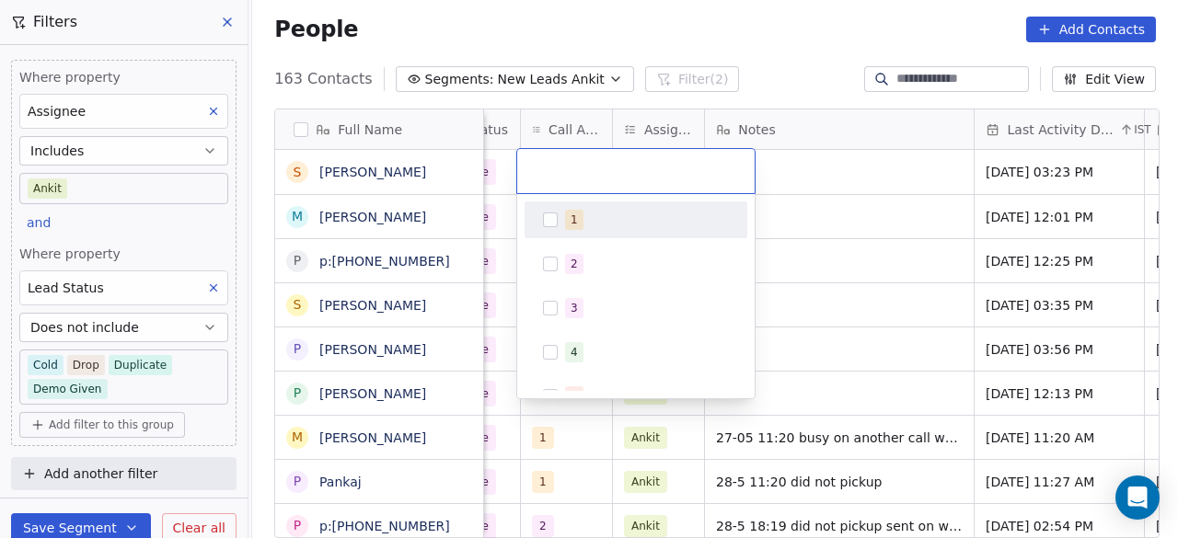
click at [585, 216] on div "1" at bounding box center [647, 220] width 164 height 20
click at [900, 172] on html "On2Cook India Pvt. Ltd. Contacts People Marketing Workflows Campaigns Sales Pip…" at bounding box center [589, 269] width 1178 height 538
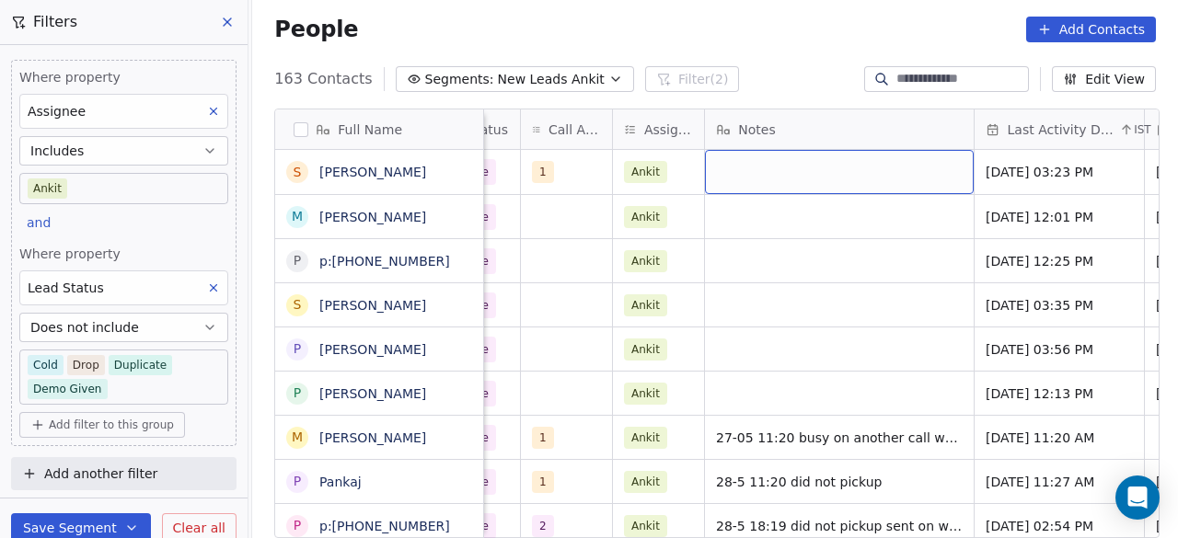
click at [828, 181] on div "grid" at bounding box center [839, 172] width 269 height 44
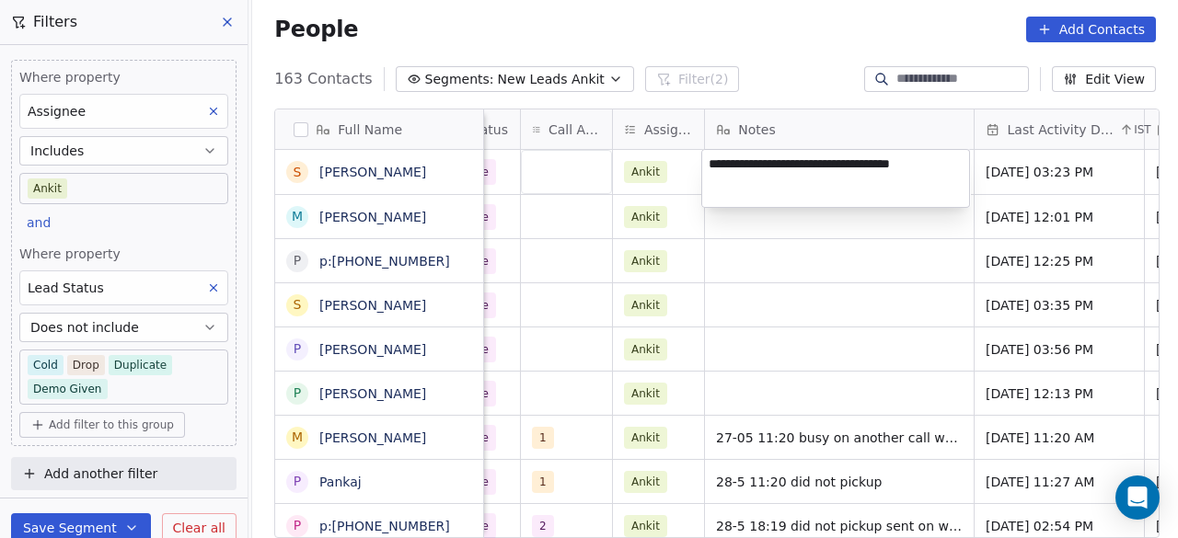
type textarea "**********"
click at [832, 226] on html "On2Cook India Pvt. Ltd. Contacts People Marketing Workflows Campaigns Sales Pip…" at bounding box center [589, 269] width 1178 height 538
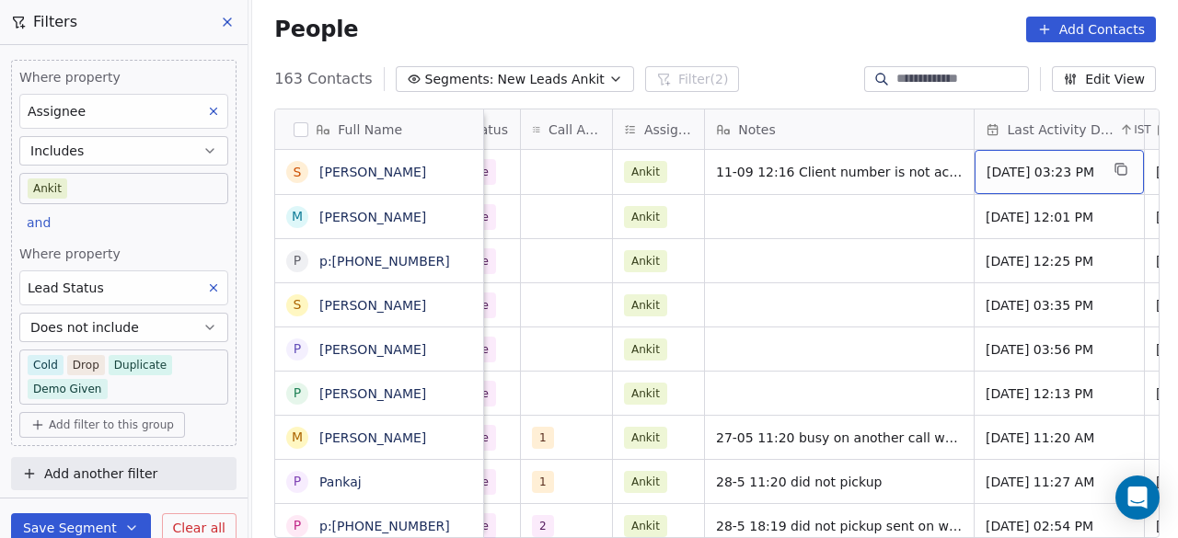
click at [1012, 176] on span "May 21, 2025 03:23 PM" at bounding box center [1043, 172] width 112 height 18
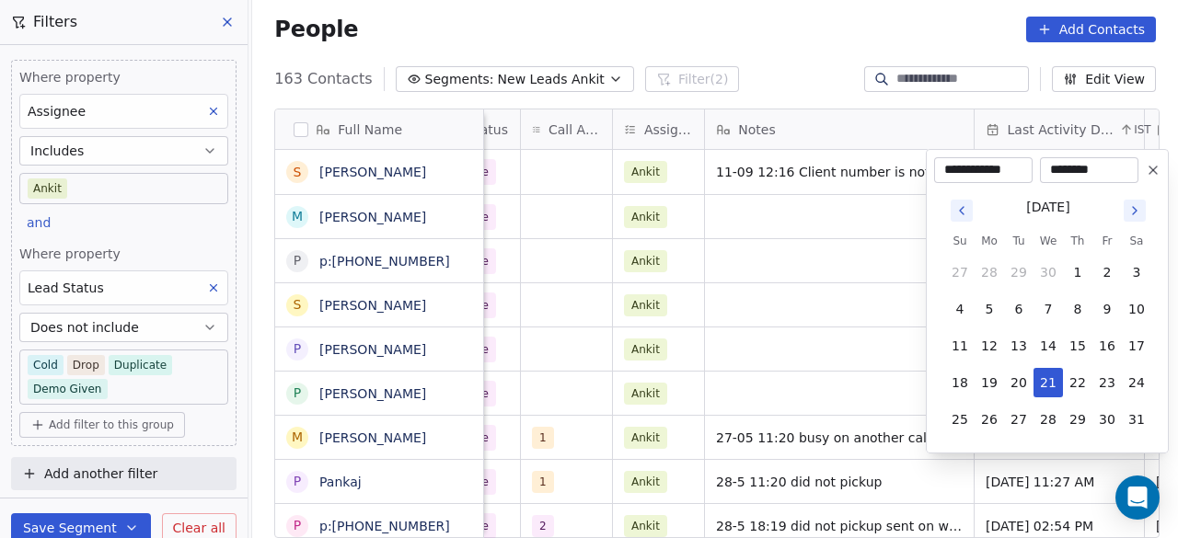
click at [1134, 210] on icon "Go to next month" at bounding box center [1135, 210] width 15 height 15
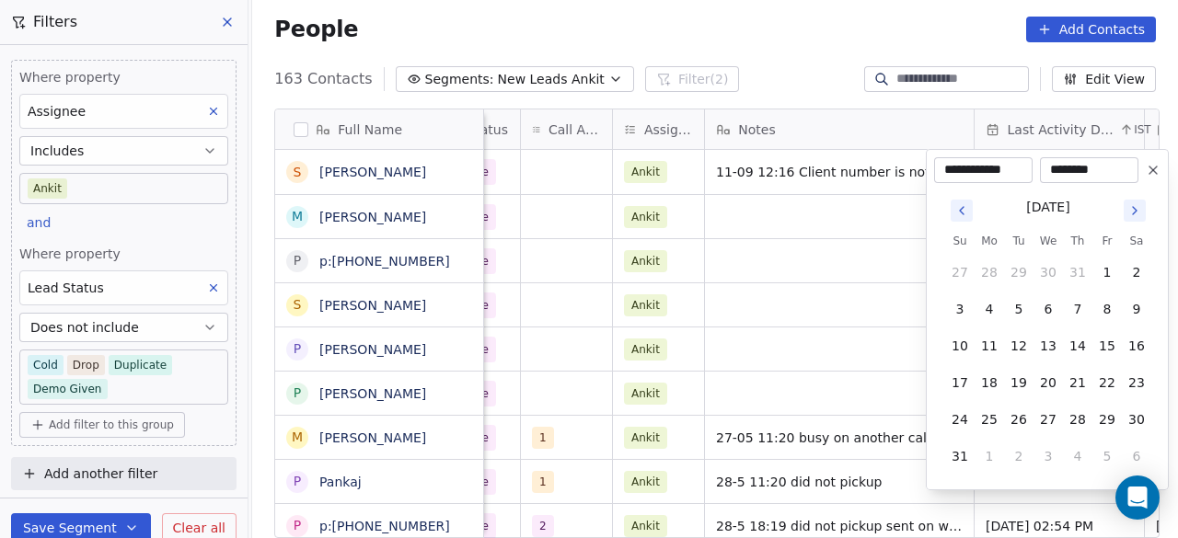
click at [1134, 210] on icon "Go to next month" at bounding box center [1135, 210] width 15 height 15
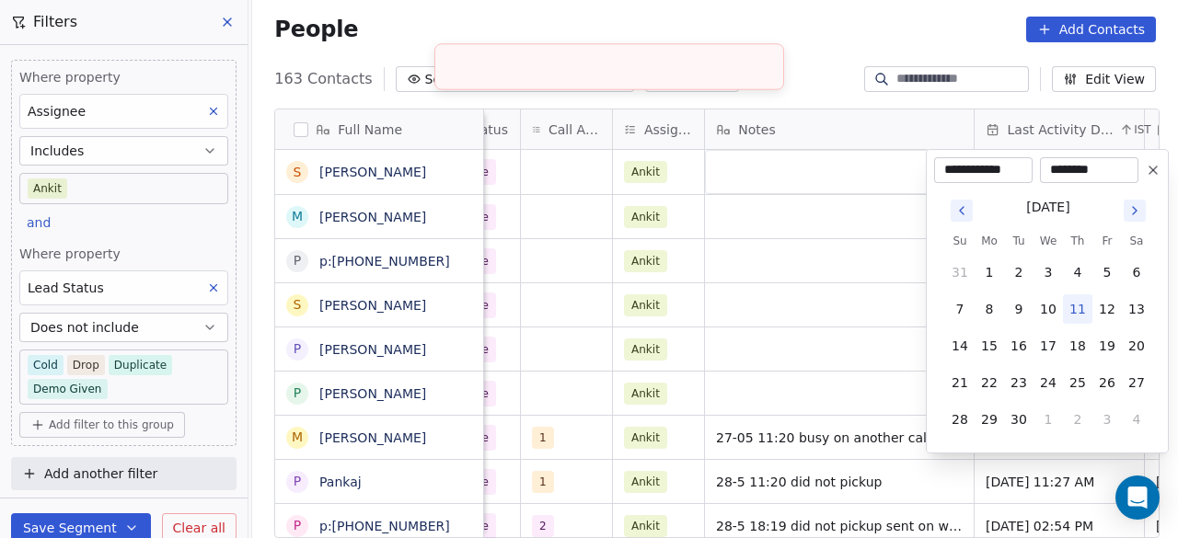
click at [1077, 301] on button "11" at bounding box center [1077, 309] width 29 height 29
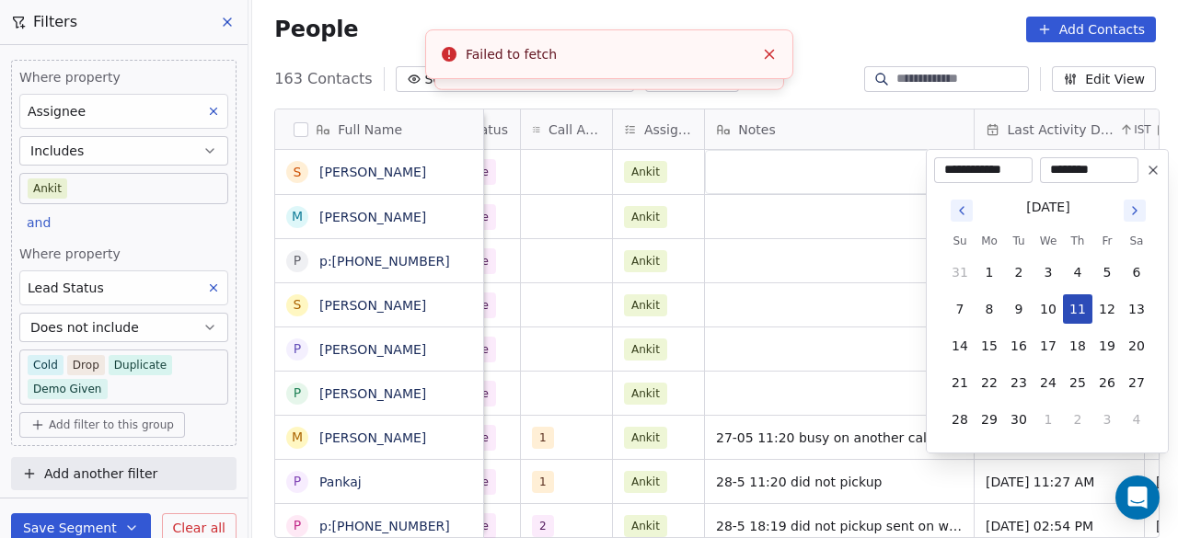
type input "**********"
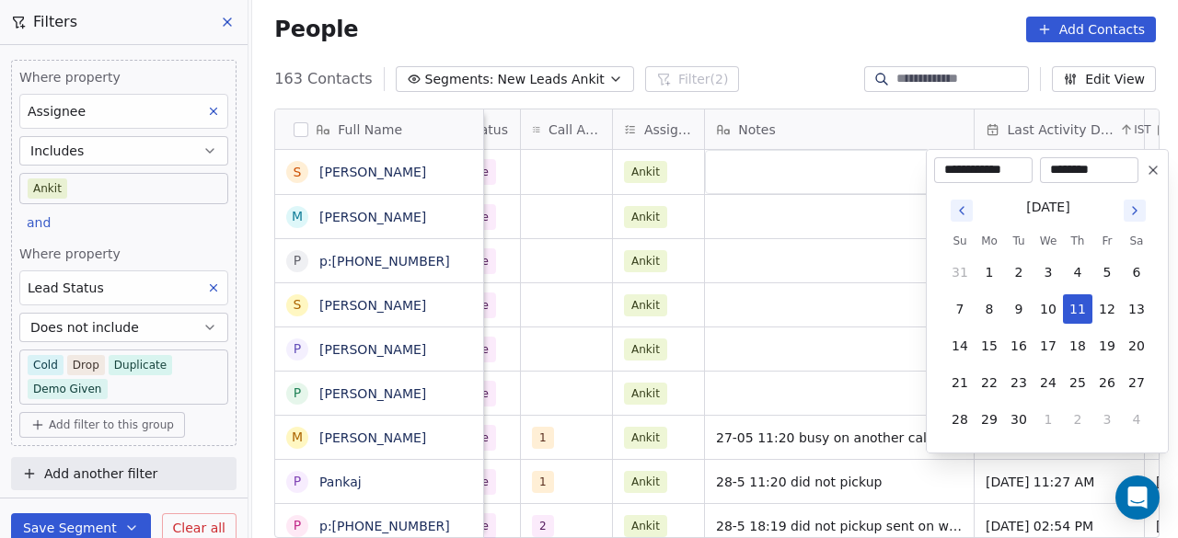
click at [827, 167] on html "On2Cook India Pvt. Ltd. Contacts People Marketing Workflows Campaigns Sales Pip…" at bounding box center [589, 269] width 1178 height 538
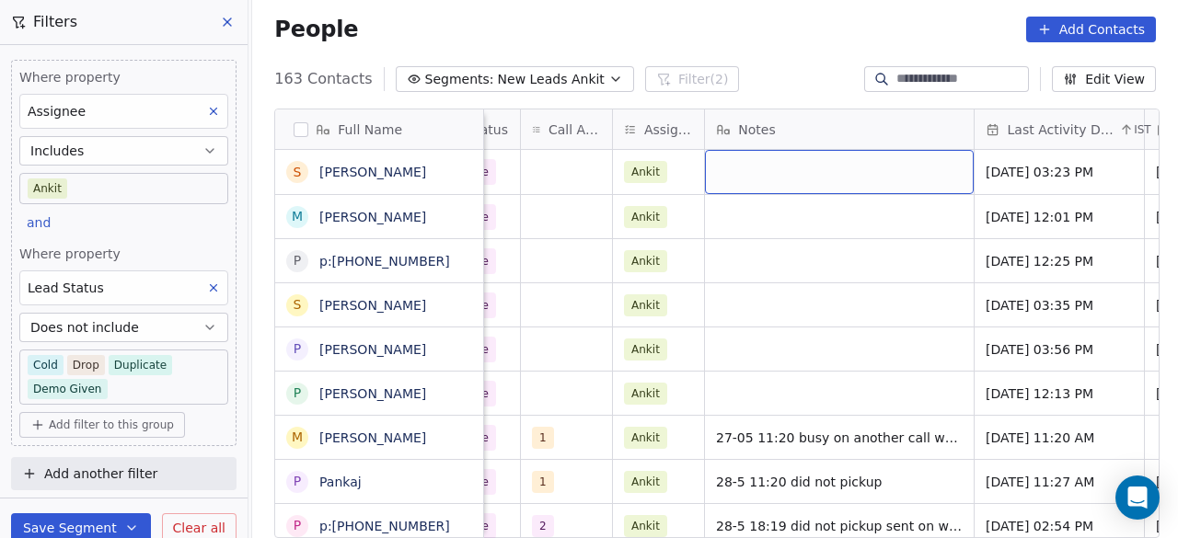
click at [779, 169] on div "grid" at bounding box center [839, 172] width 269 height 44
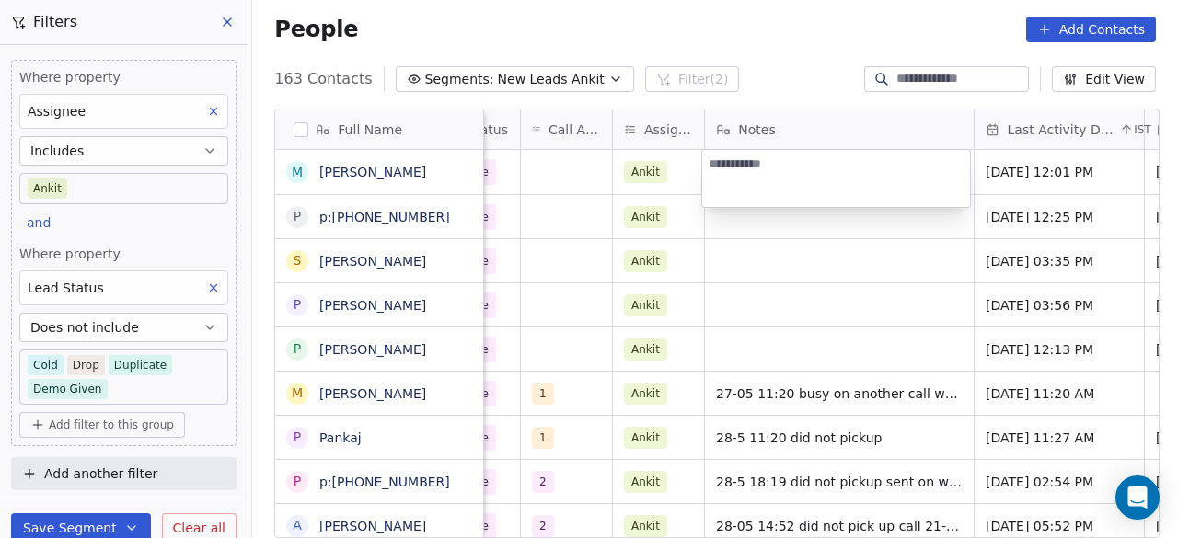
click at [774, 232] on html "On2Cook India Pvt. Ltd. Contacts People Marketing Workflows Campaigns Sales Pip…" at bounding box center [589, 269] width 1178 height 538
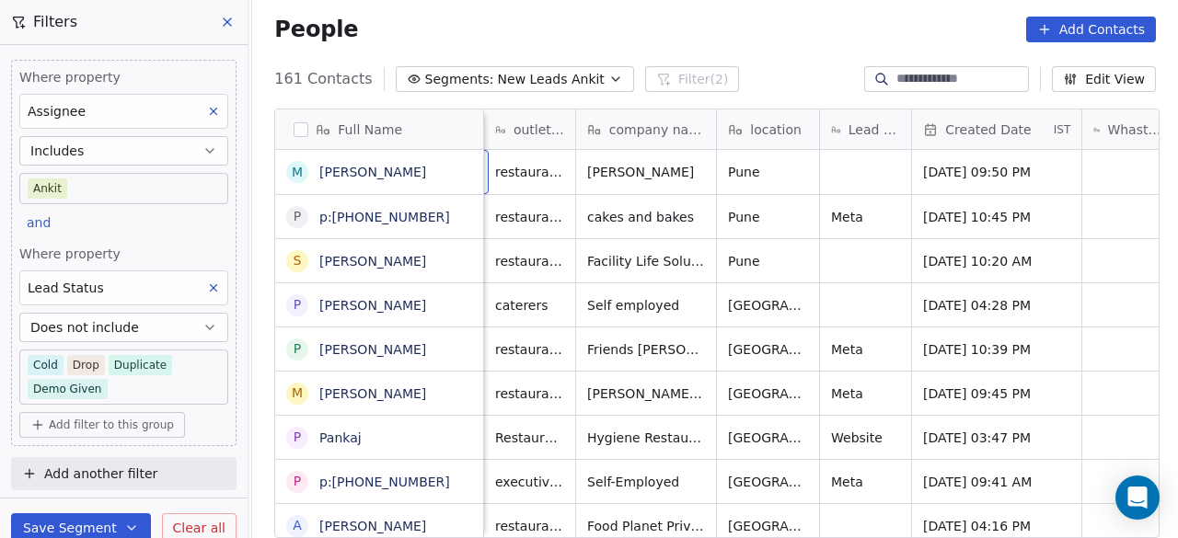
scroll to position [0, 92]
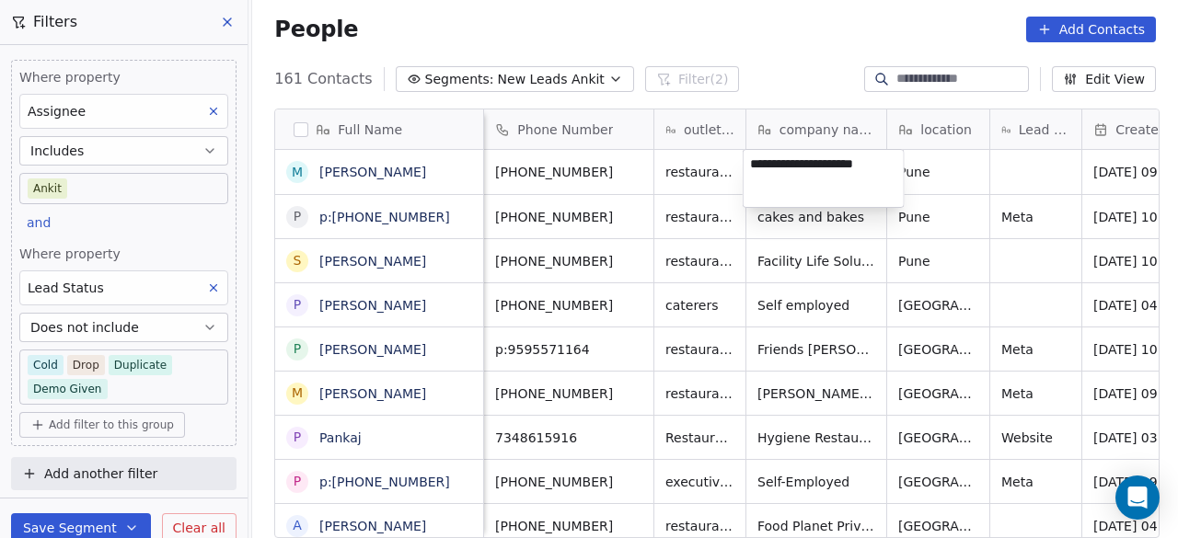
click at [795, 165] on textarea "**********" at bounding box center [824, 178] width 160 height 57
click at [840, 163] on textarea "**********" at bounding box center [824, 178] width 160 height 57
click at [874, 164] on textarea "**********" at bounding box center [824, 178] width 160 height 57
type textarea "**********"
click at [943, 170] on html "On2Cook India Pvt. Ltd. Contacts People Marketing Workflows Campaigns Sales Pip…" at bounding box center [589, 269] width 1178 height 538
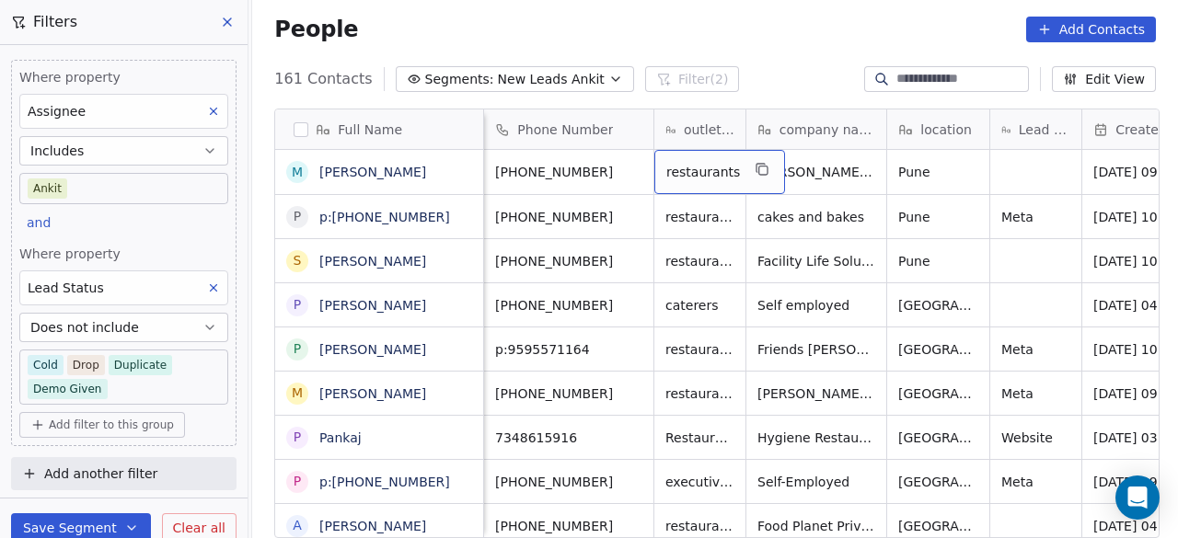
click at [669, 172] on span "restaurants" at bounding box center [703, 172] width 74 height 18
click at [667, 170] on span "restaurants" at bounding box center [703, 172] width 74 height 18
click at [611, 176] on html "On2Cook India Pvt. Ltd. Contacts People Marketing Workflows Campaigns Sales Pip…" at bounding box center [589, 269] width 1178 height 538
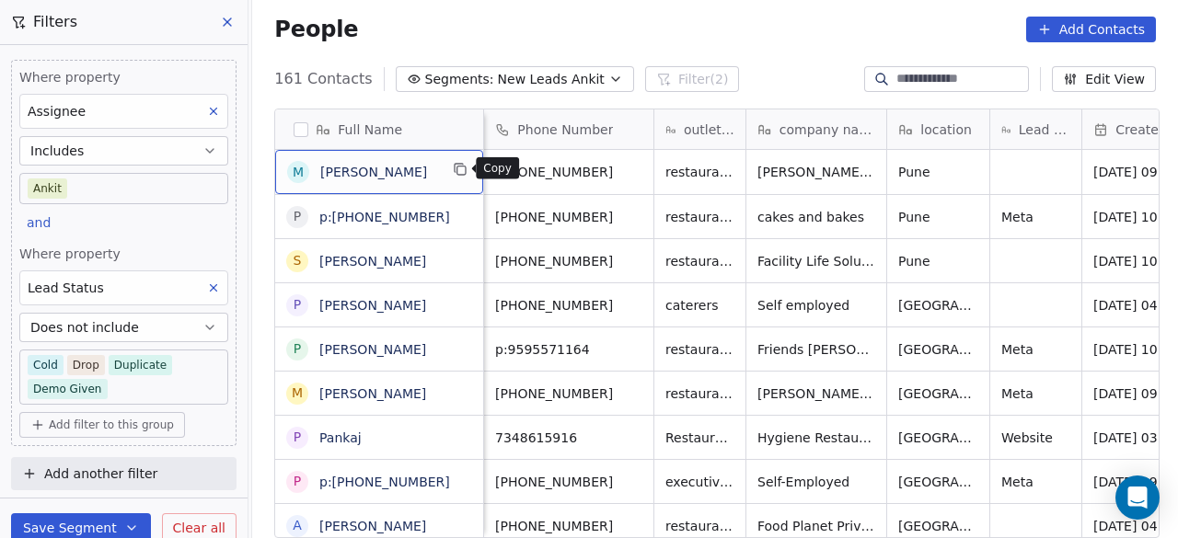
click at [457, 164] on icon "grid" at bounding box center [459, 168] width 8 height 8
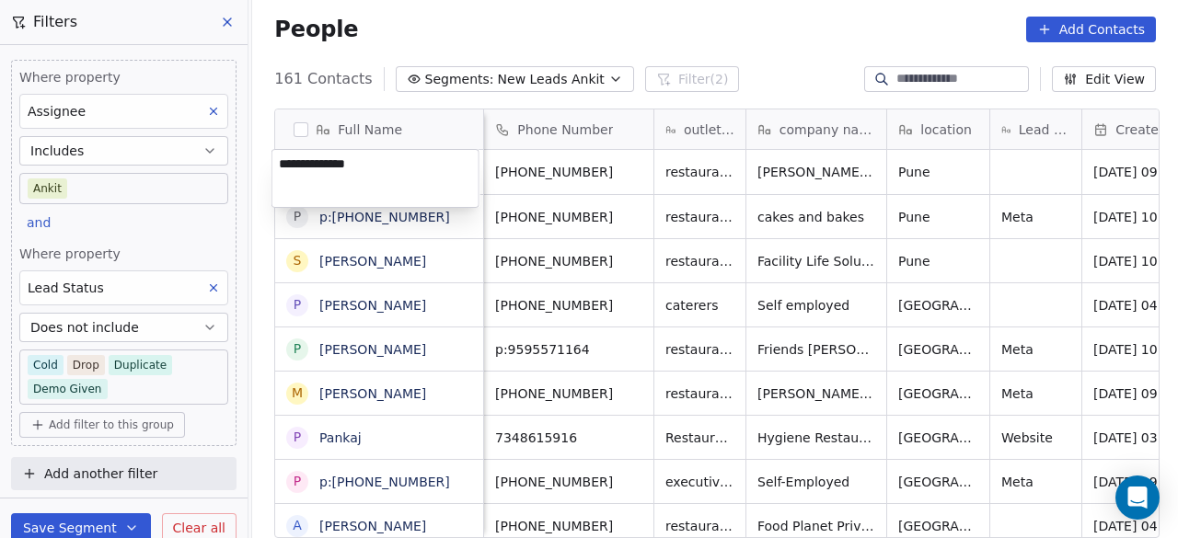
click at [720, 169] on html "On2Cook India Pvt. Ltd. Contacts People Marketing Workflows Campaigns Sales Pip…" at bounding box center [589, 269] width 1178 height 538
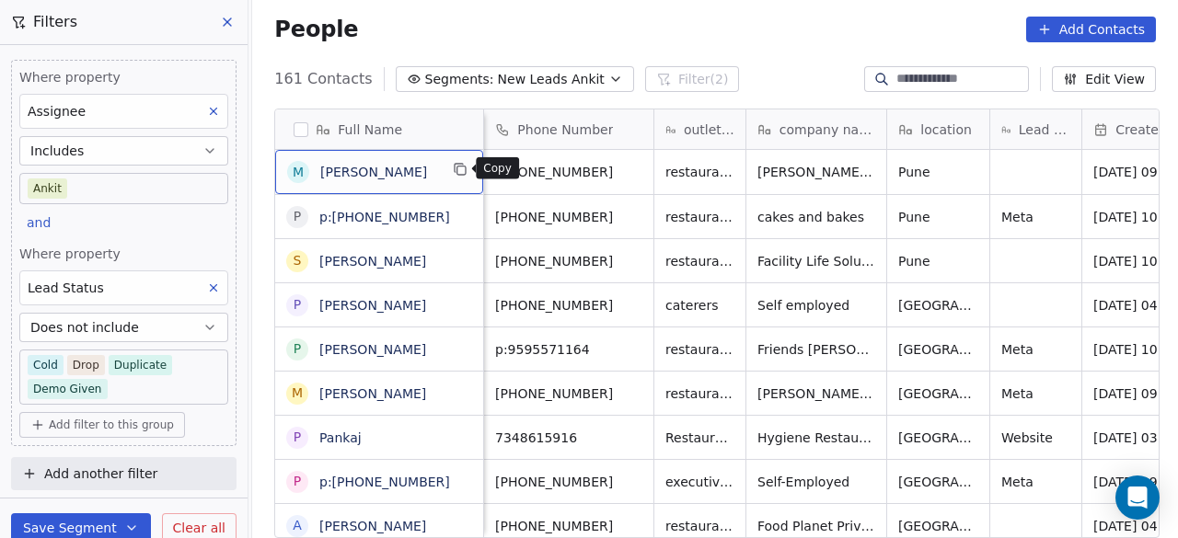
drag, startPoint x: 456, startPoint y: 163, endPoint x: 465, endPoint y: 176, distance: 15.8
click at [462, 168] on icon "grid" at bounding box center [461, 171] width 8 height 8
click at [766, 52] on div "People Add Contacts" at bounding box center [715, 29] width 926 height 70
click at [455, 168] on icon "grid" at bounding box center [460, 169] width 15 height 15
click at [464, 172] on icon "grid" at bounding box center [460, 169] width 15 height 15
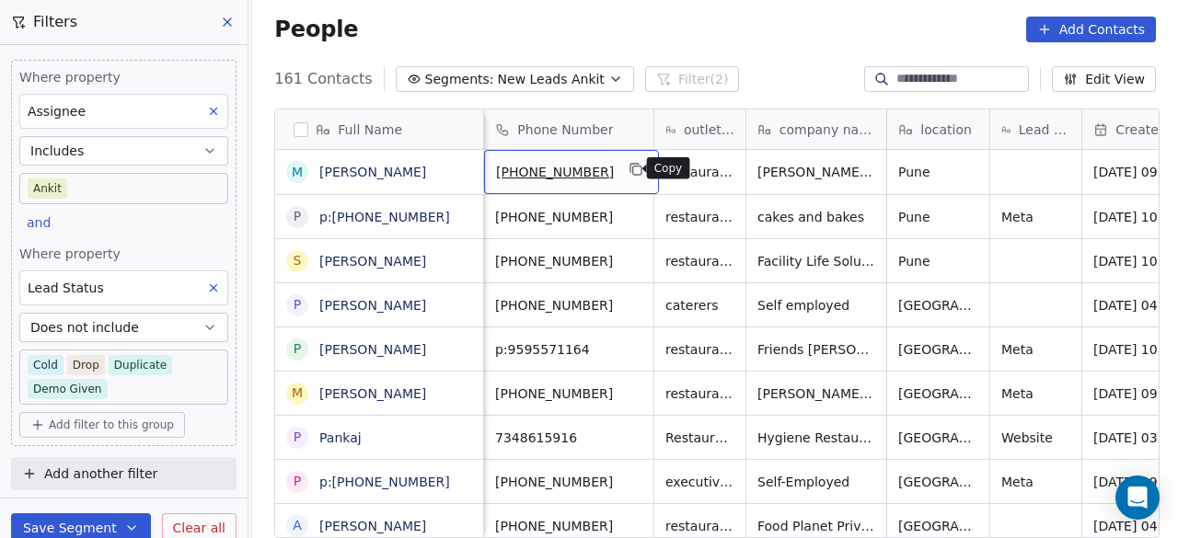
click at [633, 168] on icon "grid" at bounding box center [637, 171] width 8 height 8
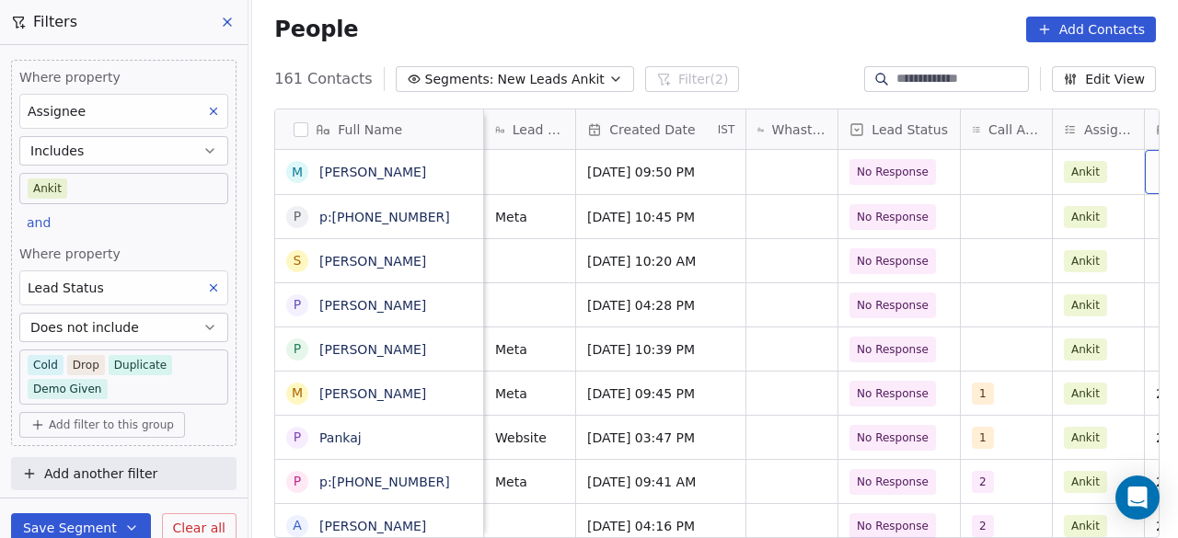
scroll to position [0, 868]
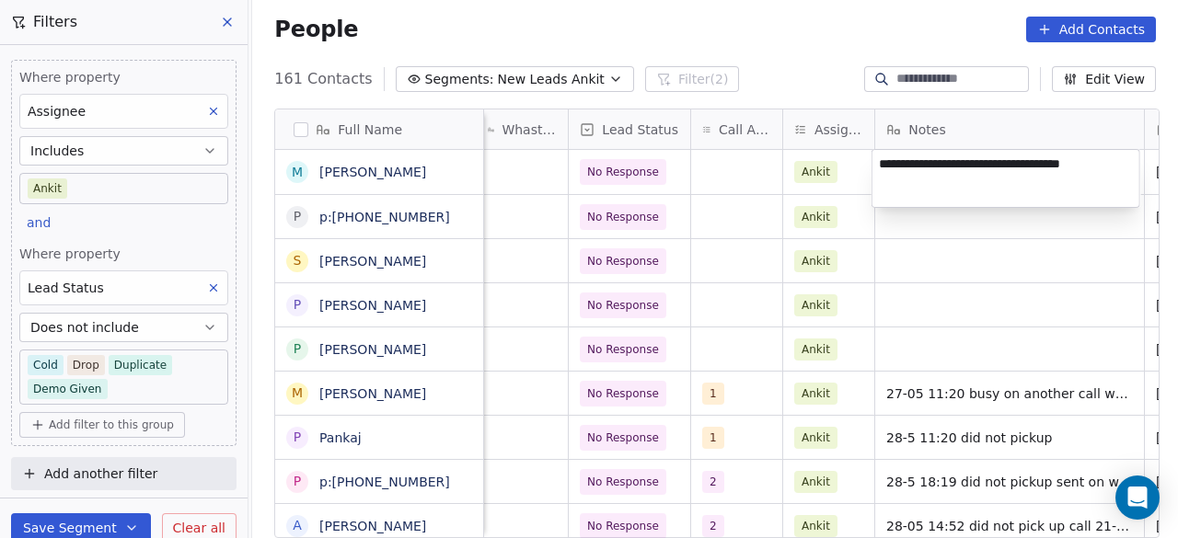
type textarea "**********"
drag, startPoint x: 929, startPoint y: 211, endPoint x: 893, endPoint y: 194, distance: 39.5
click at [927, 213] on html "On2Cook India Pvt. Ltd. Contacts People Marketing Workflows Campaigns Sales Pip…" at bounding box center [589, 269] width 1178 height 538
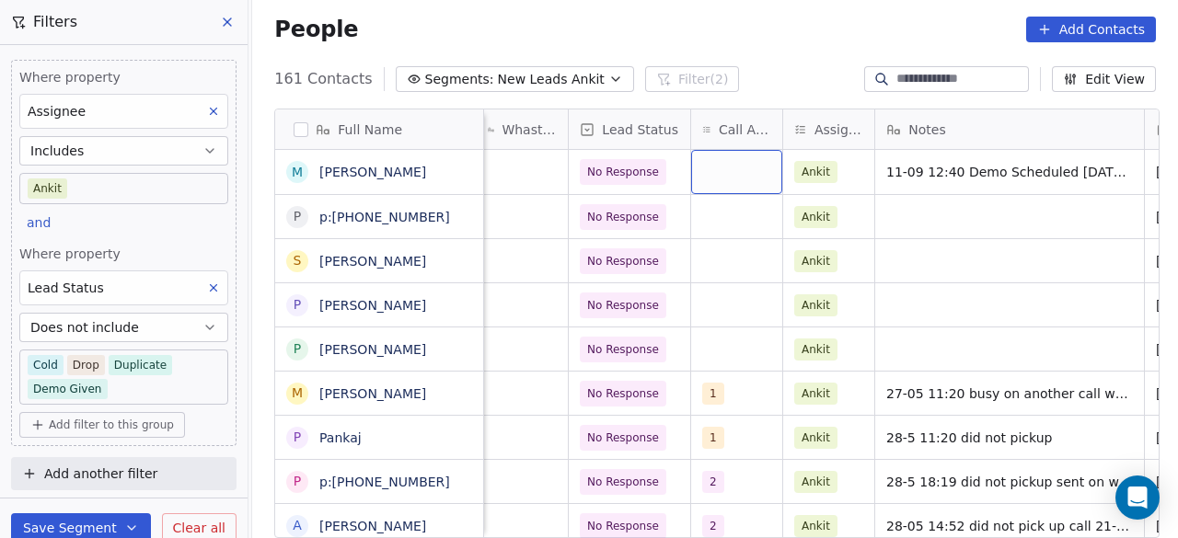
click at [709, 176] on div "grid" at bounding box center [736, 172] width 91 height 44
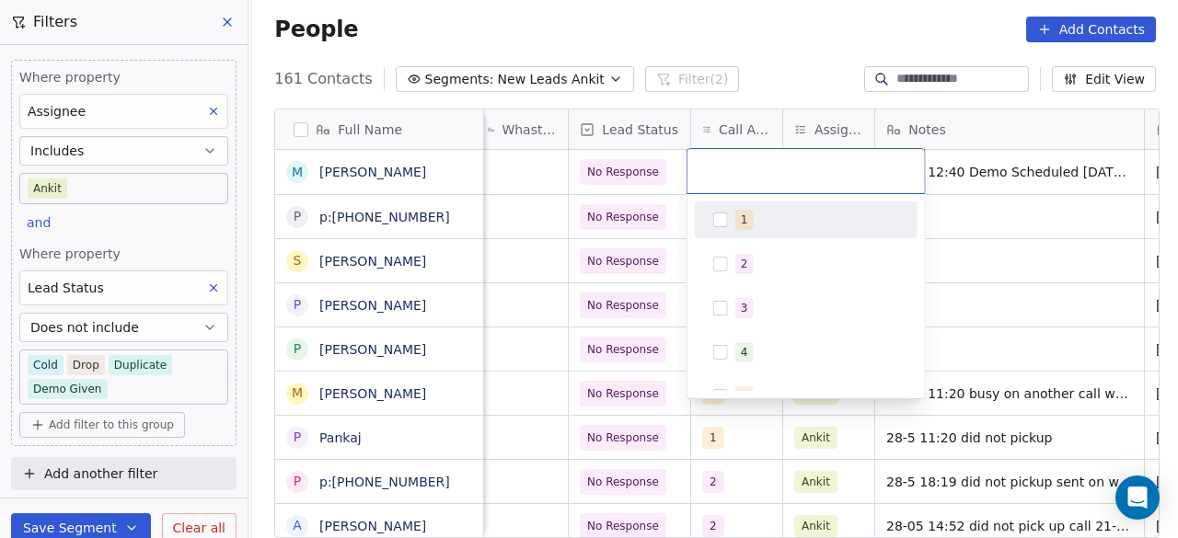
click at [746, 227] on span "1" at bounding box center [744, 220] width 18 height 20
drag, startPoint x: 1007, startPoint y: 204, endPoint x: 1000, endPoint y: 174, distance: 31.3
click at [1008, 203] on html "On2Cook India Pvt. Ltd. Contacts People Marketing Workflows Campaigns Sales Pip…" at bounding box center [589, 269] width 1178 height 538
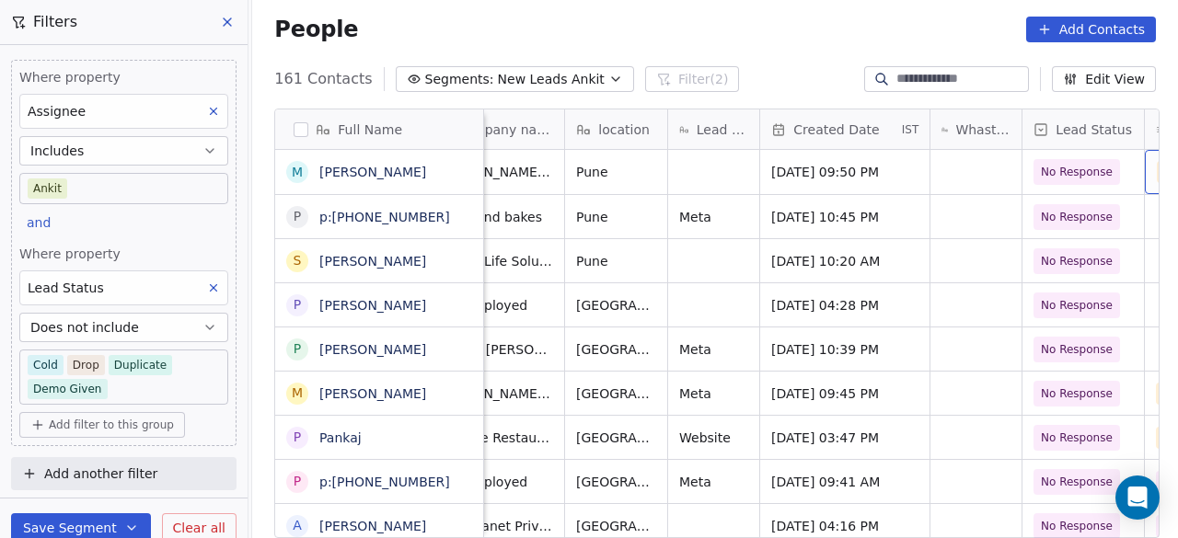
scroll to position [0, 506]
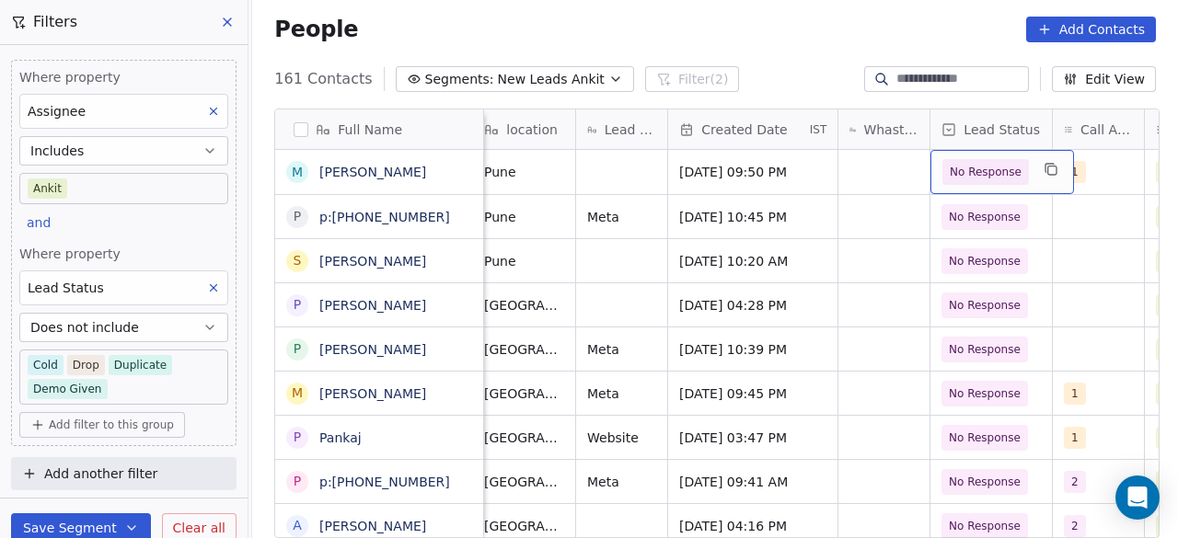
click at [1026, 175] on div "No Response" at bounding box center [1003, 172] width 144 height 44
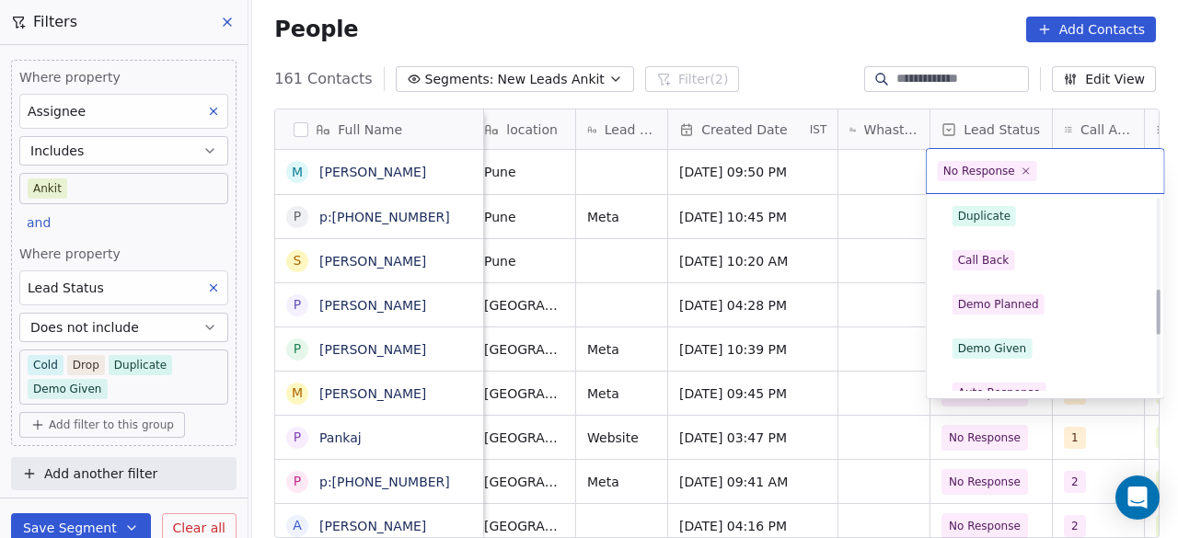
scroll to position [391, 0]
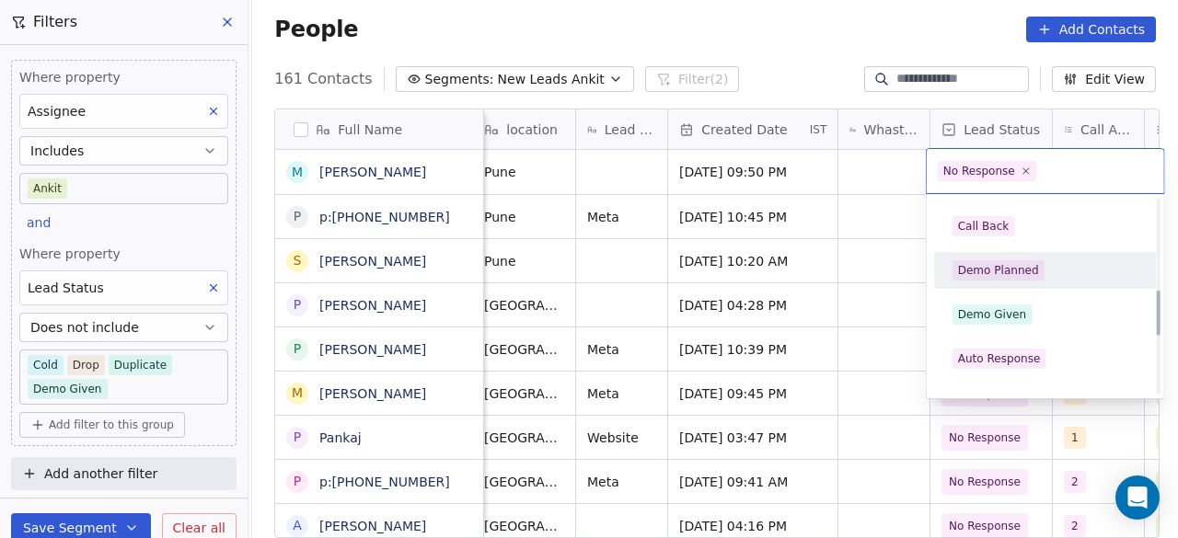
click at [1045, 264] on div "Demo Planned" at bounding box center [1046, 271] width 186 height 20
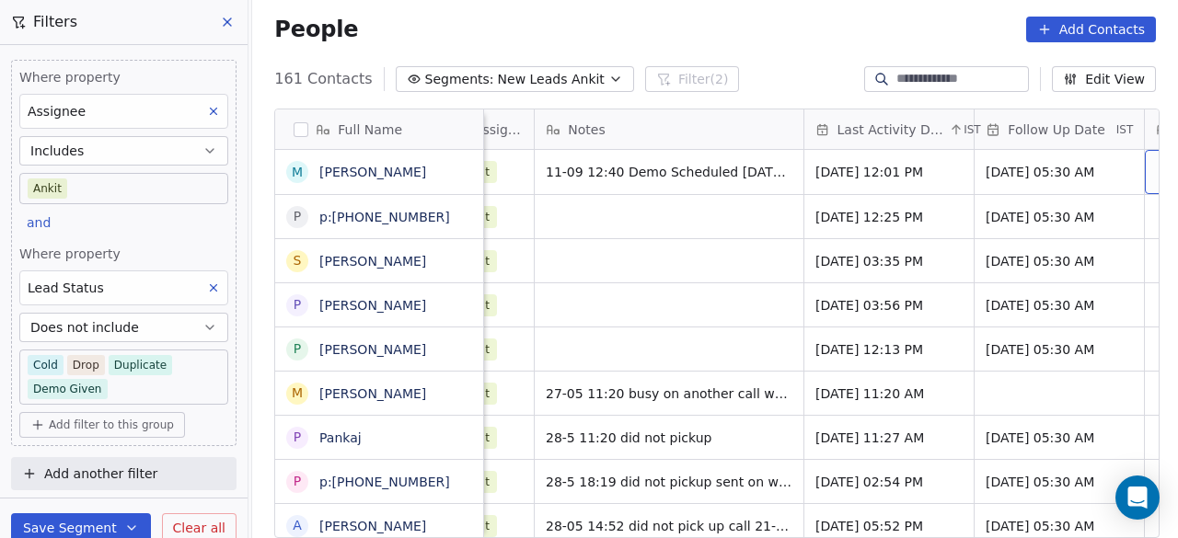
scroll to position [0, 1343]
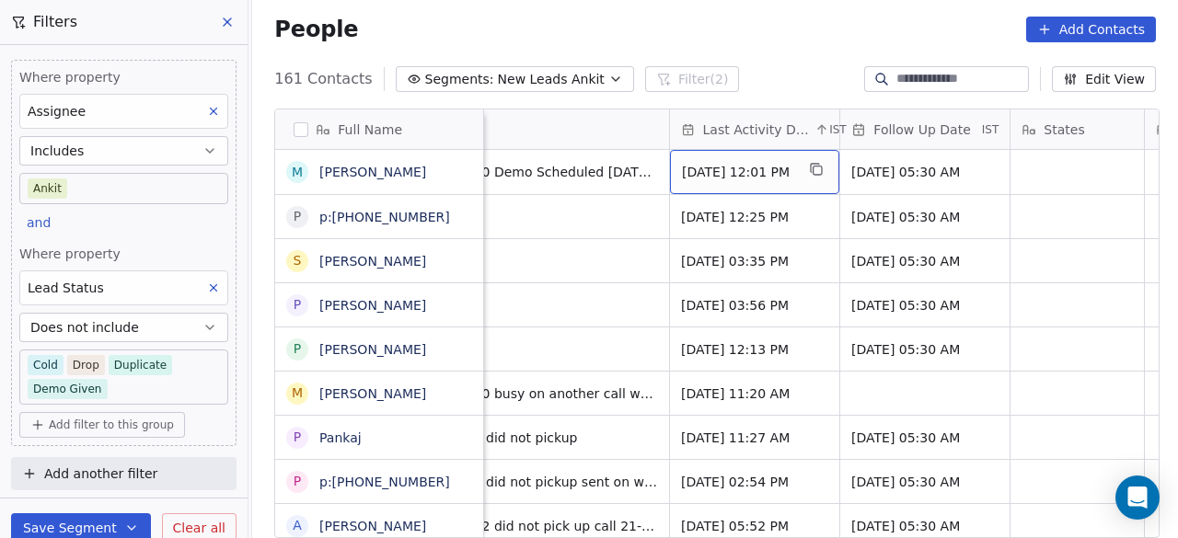
click at [755, 168] on span "May 22, 2025 12:01 PM" at bounding box center [738, 172] width 112 height 18
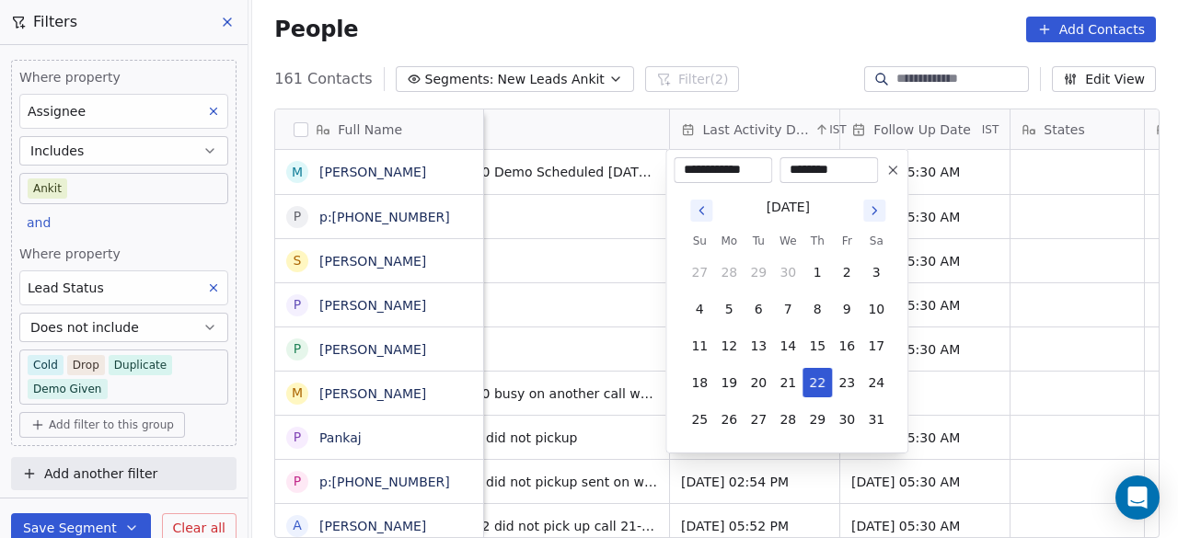
click at [877, 204] on icon "Go to next month" at bounding box center [874, 210] width 15 height 15
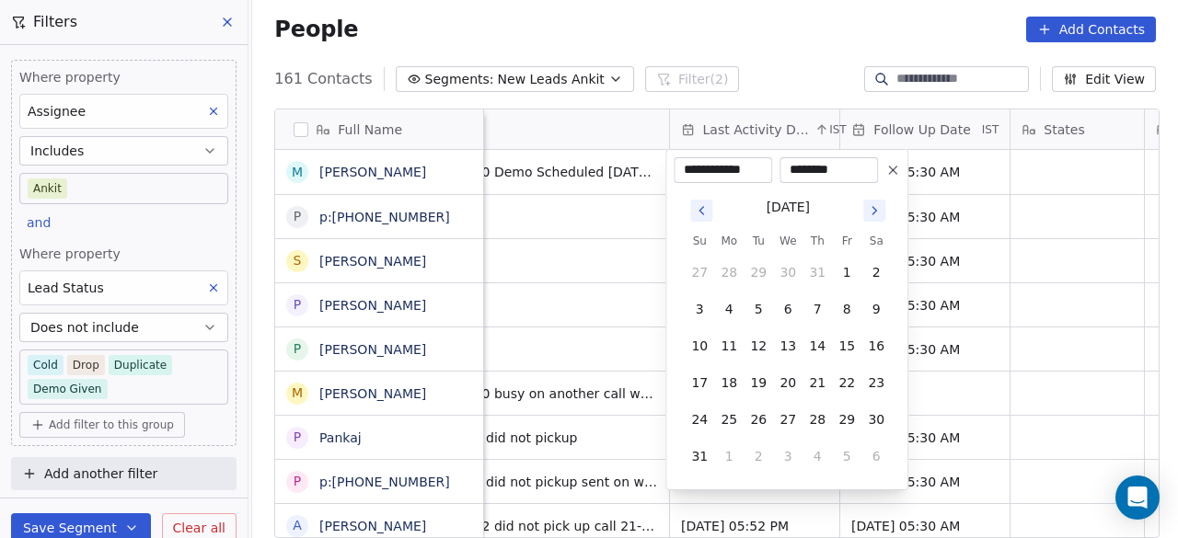
click at [877, 204] on icon "Go to next month" at bounding box center [874, 210] width 15 height 15
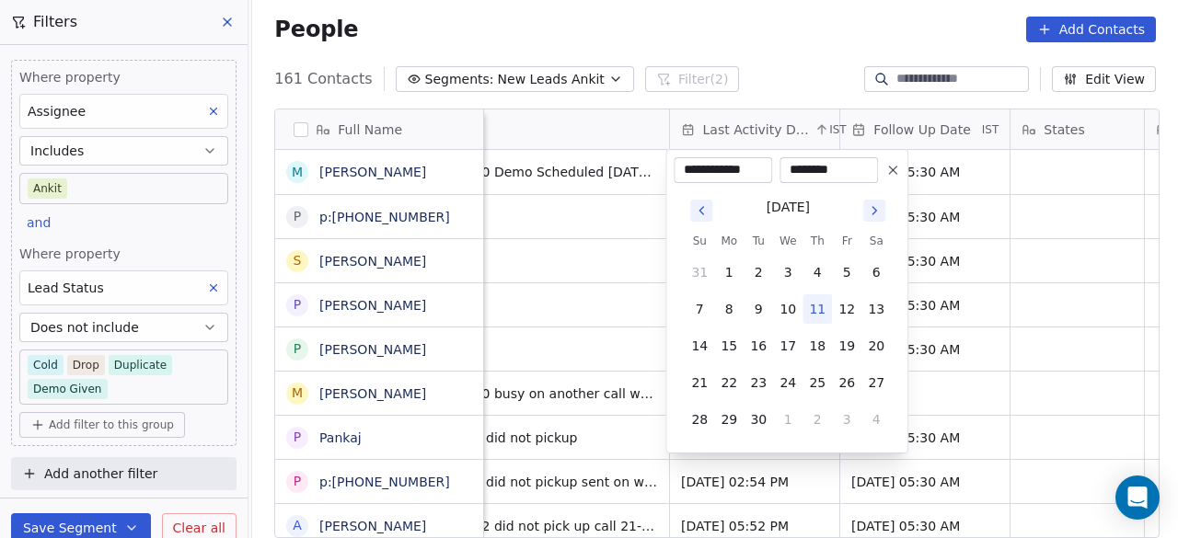
click at [812, 314] on button "11" at bounding box center [817, 309] width 29 height 29
type input "**********"
click at [1062, 198] on html "On2Cook India Pvt. Ltd. Contacts People Marketing Workflows Campaigns Sales Pip…" at bounding box center [589, 269] width 1178 height 538
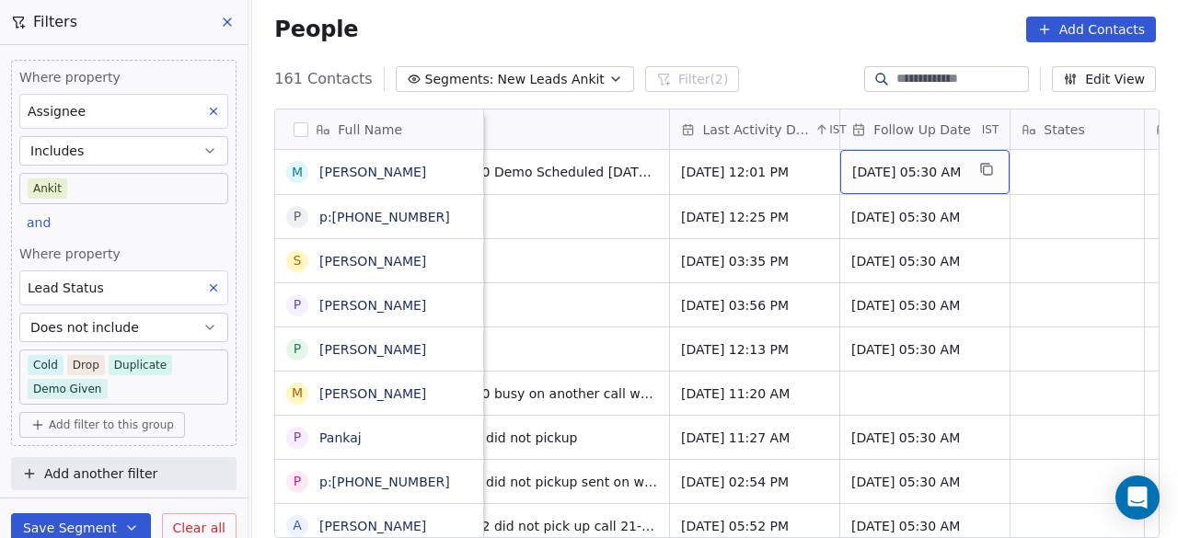
click at [956, 166] on span "20/06/2025 05:30 AM" at bounding box center [908, 172] width 112 height 18
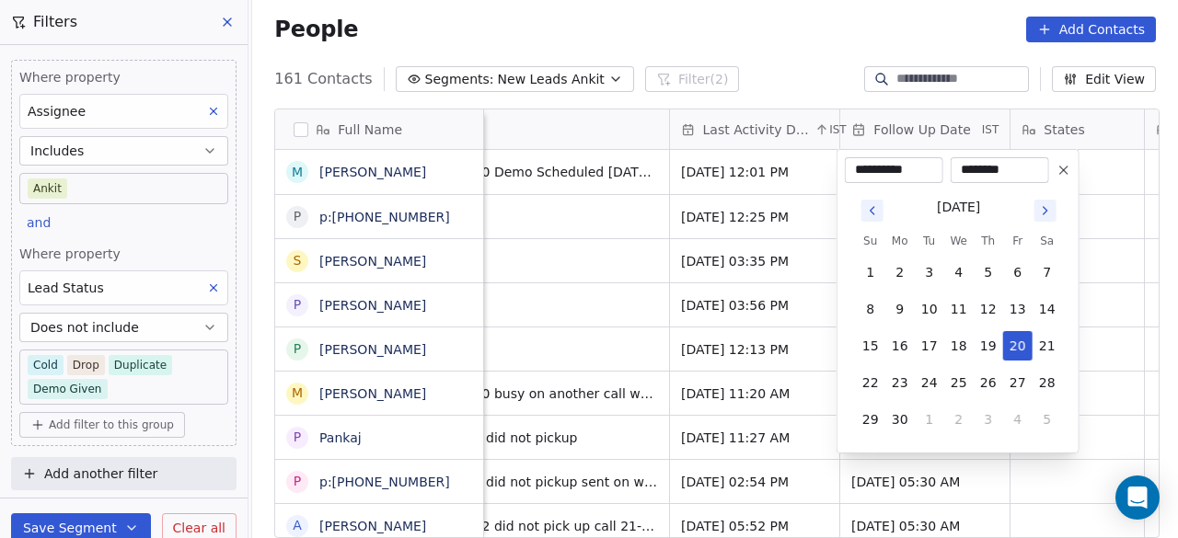
click at [1046, 205] on icon "Go to next month" at bounding box center [1045, 210] width 15 height 15
click at [873, 205] on icon "Go to previous month" at bounding box center [872, 210] width 15 height 15
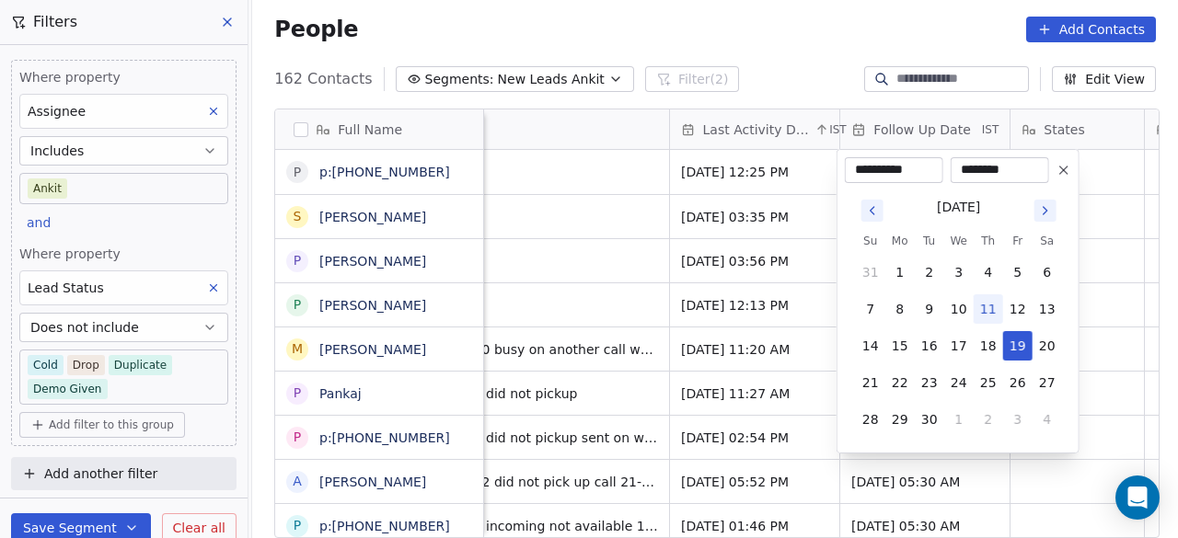
click at [1055, 172] on button at bounding box center [1064, 170] width 22 height 22
type input "**********"
type input "********"
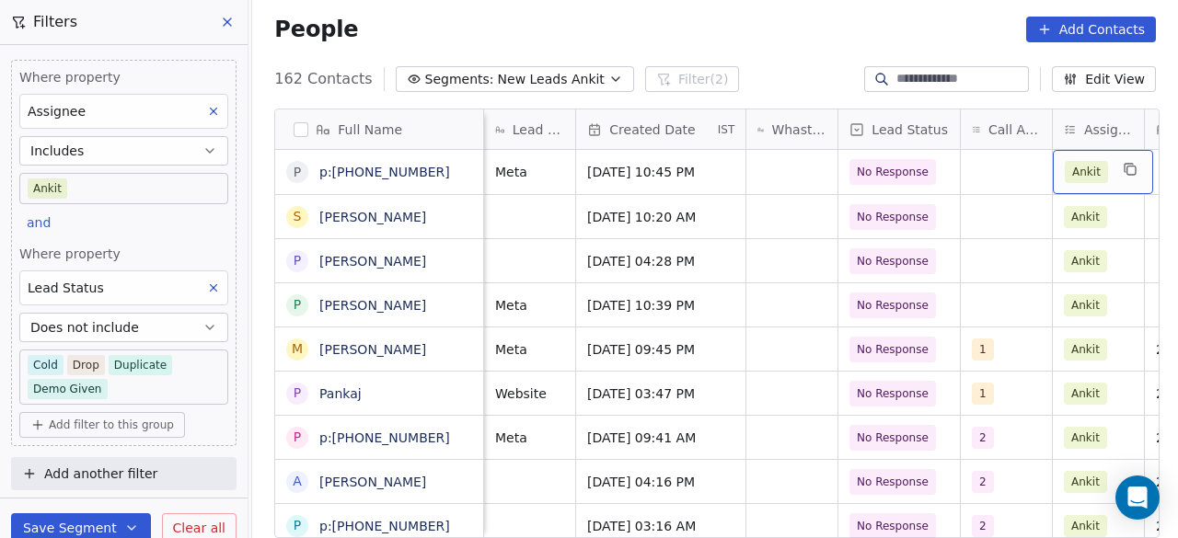
scroll to position [0, 868]
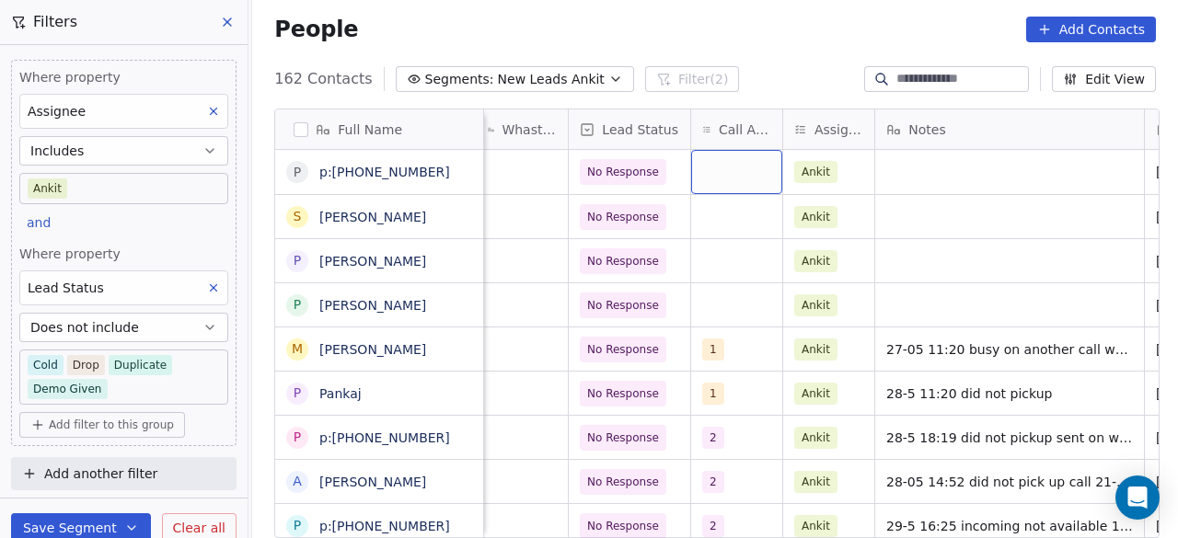
click at [724, 174] on div "grid" at bounding box center [736, 172] width 91 height 44
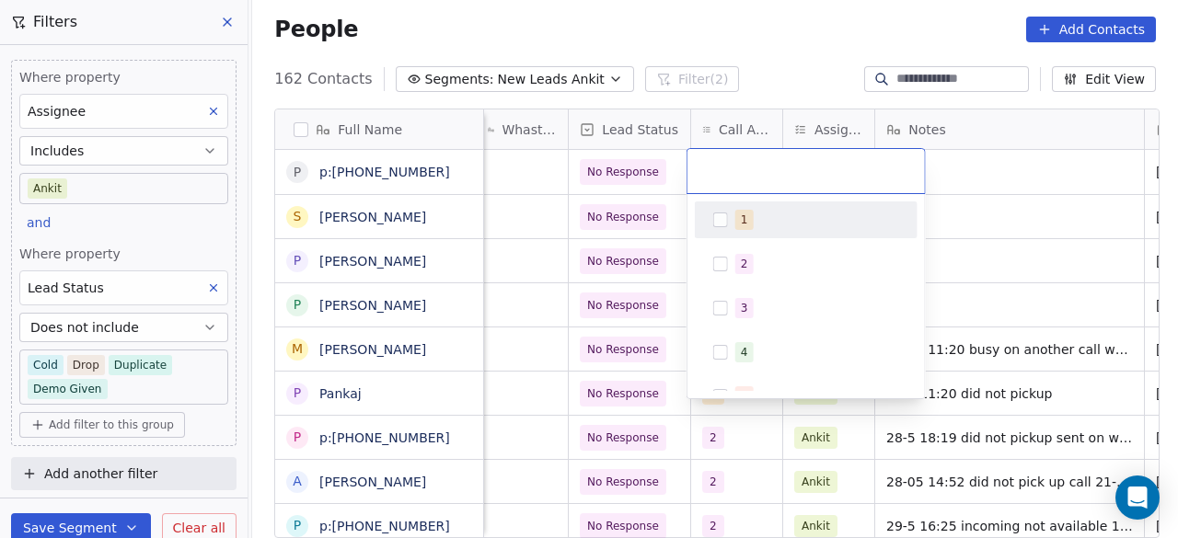
type input "*"
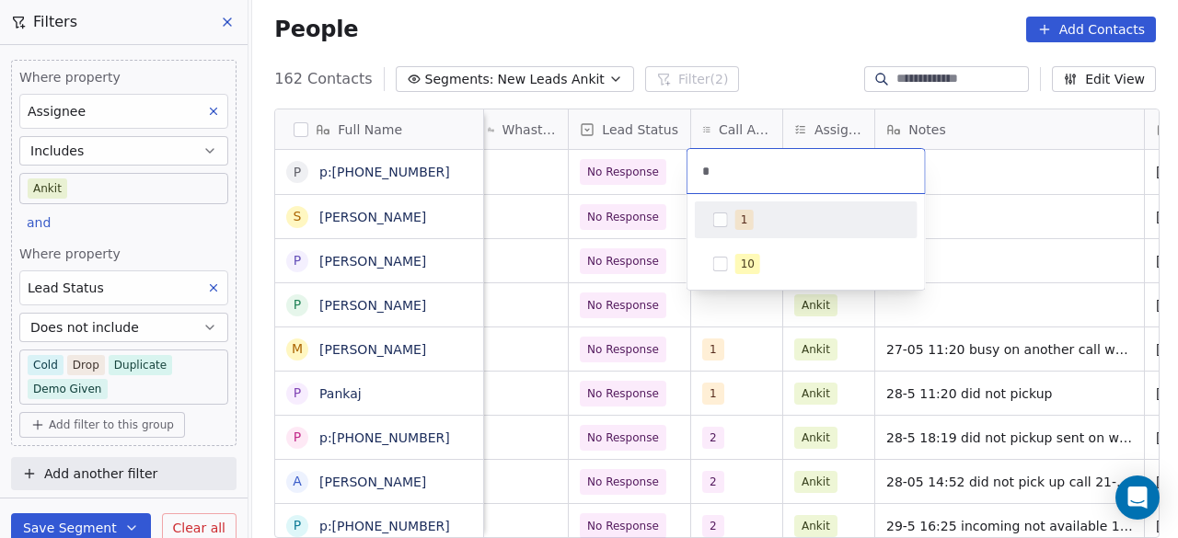
click at [972, 182] on html "On2Cook India Pvt. Ltd. Contacts People Marketing Workflows Campaigns Sales Pip…" at bounding box center [589, 269] width 1178 height 538
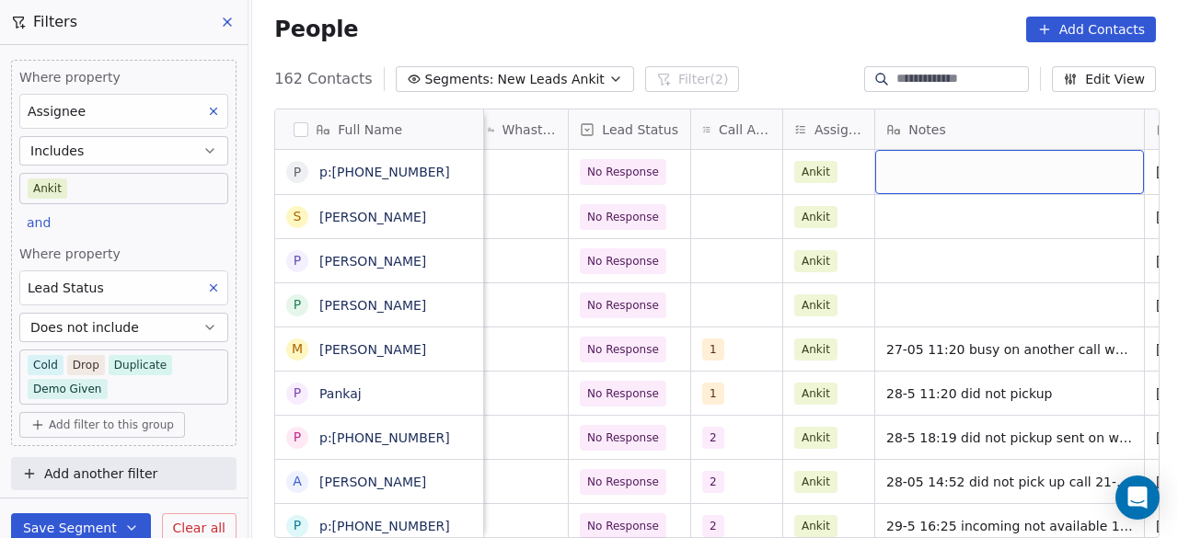
click at [961, 166] on div "grid" at bounding box center [1009, 172] width 269 height 44
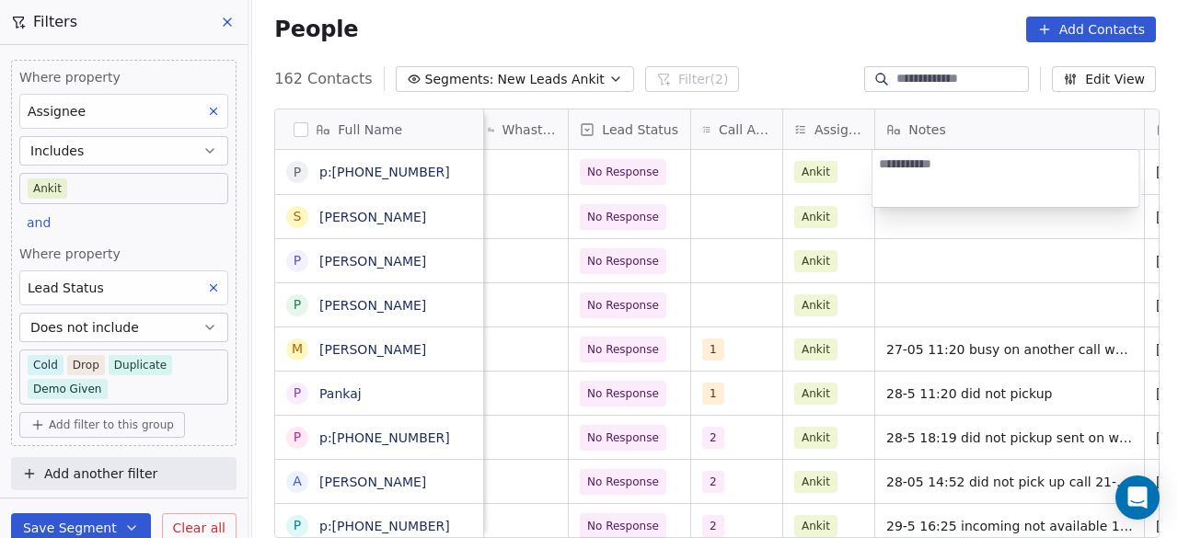
click at [718, 167] on html "On2Cook India Pvt. Ltd. Contacts People Marketing Workflows Campaigns Sales Pip…" at bounding box center [589, 269] width 1178 height 538
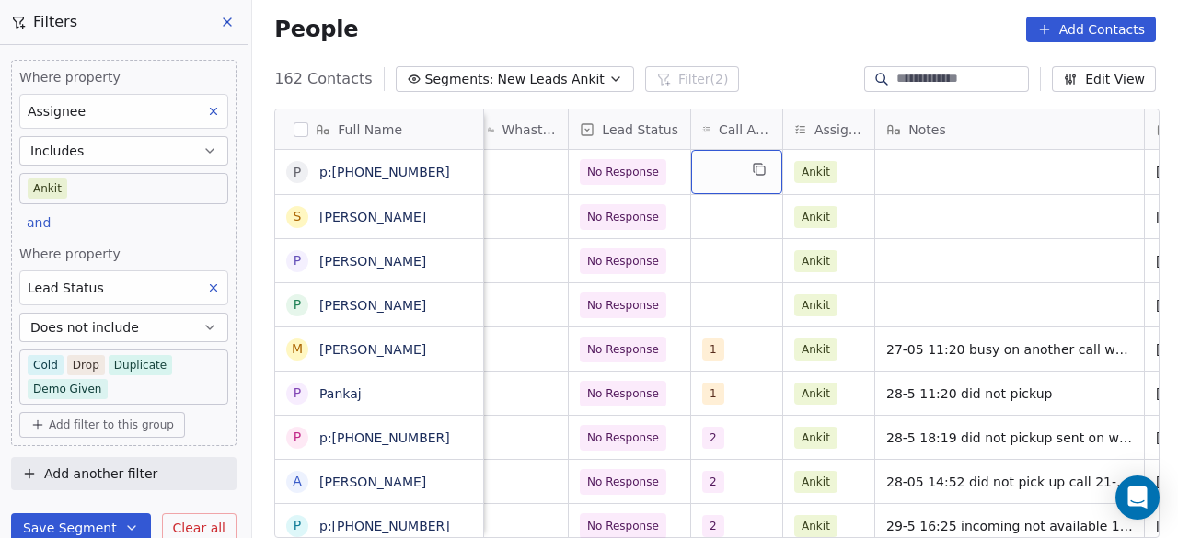
click at [718, 167] on div "grid" at bounding box center [736, 172] width 91 height 44
click at [725, 157] on div "grid" at bounding box center [736, 172] width 91 height 44
click at [724, 157] on div "grid" at bounding box center [736, 172] width 91 height 44
click at [721, 167] on div "grid" at bounding box center [736, 172] width 91 height 44
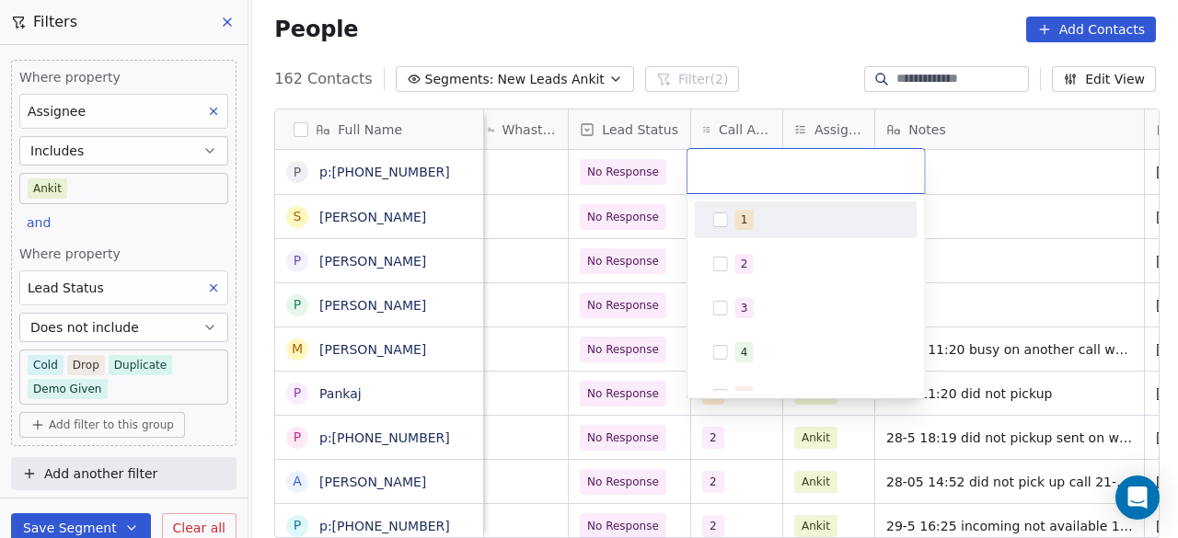
click at [715, 215] on button "Suggestions" at bounding box center [720, 220] width 15 height 15
click at [1059, 156] on html "On2Cook India Pvt. Ltd. Contacts People Marketing Workflows Campaigns Sales Pip…" at bounding box center [589, 269] width 1178 height 538
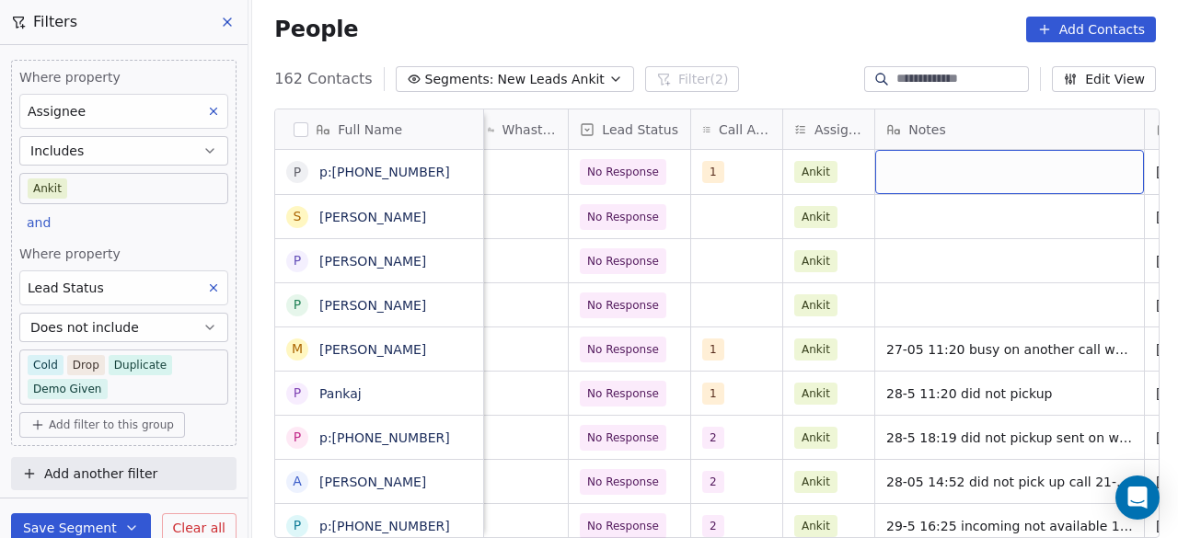
click at [960, 173] on div "grid" at bounding box center [1009, 172] width 269 height 44
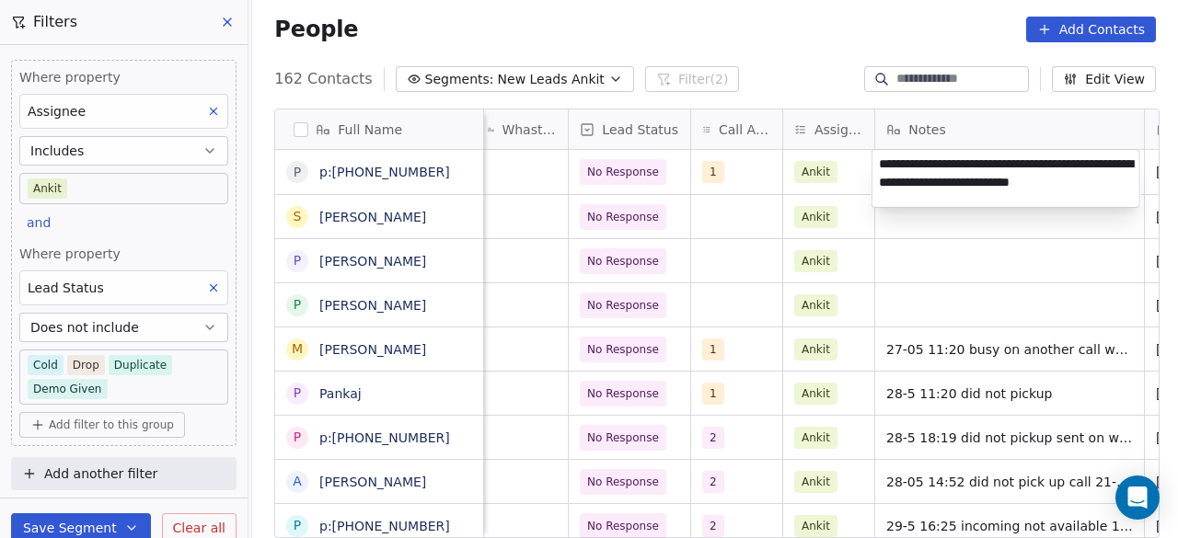
type textarea "**********"
click at [755, 195] on html "On2Cook India Pvt. Ltd. Contacts People Marketing Workflows Campaigns Sales Pip…" at bounding box center [589, 269] width 1178 height 538
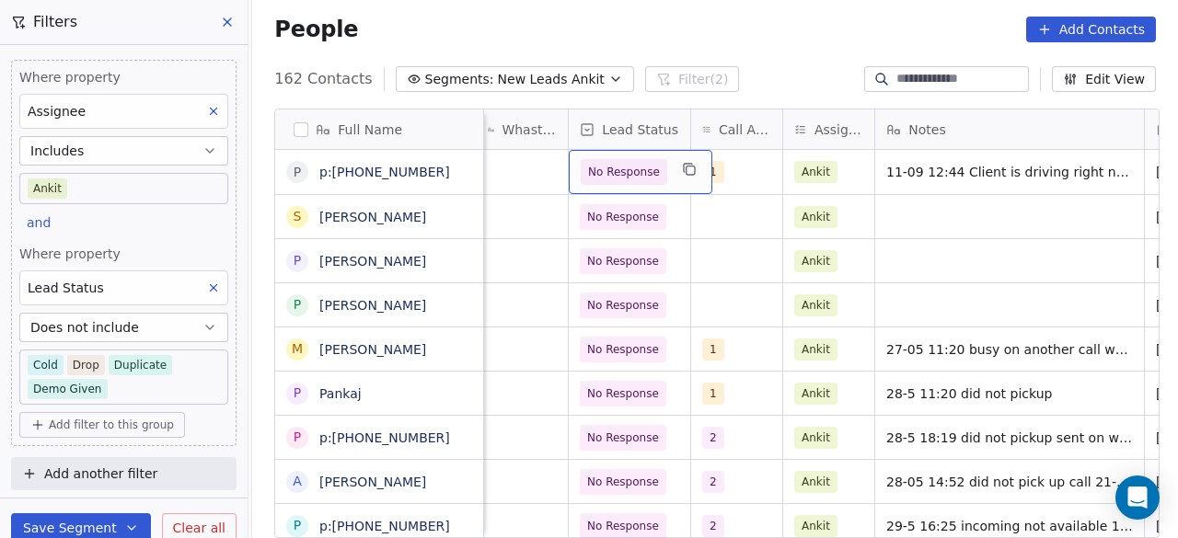
click at [664, 174] on div "No Response" at bounding box center [641, 172] width 144 height 44
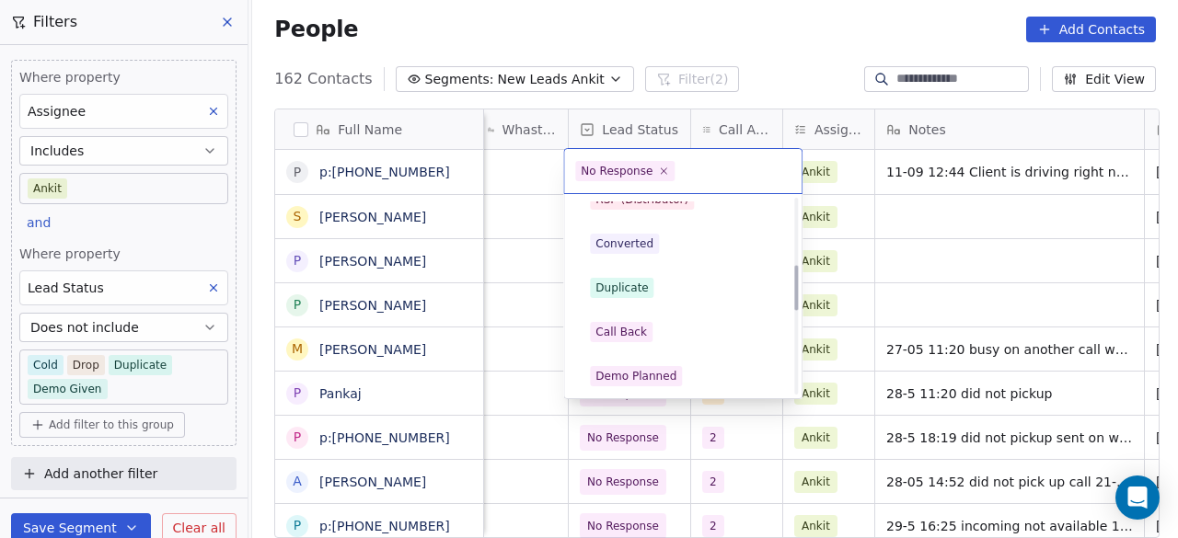
scroll to position [299, 0]
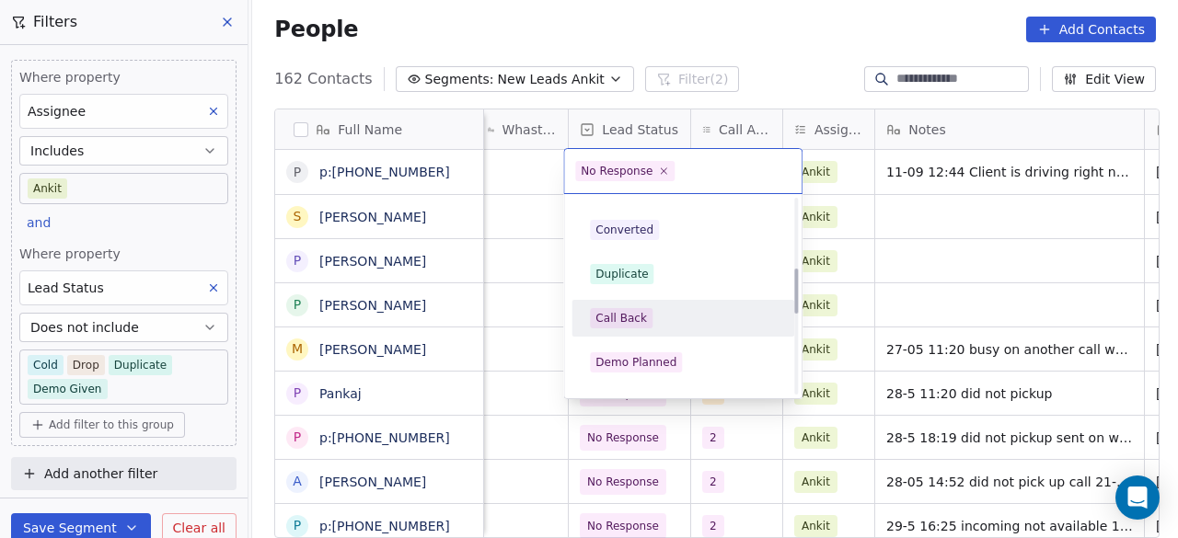
click at [665, 312] on div "Call Back" at bounding box center [683, 318] width 186 height 20
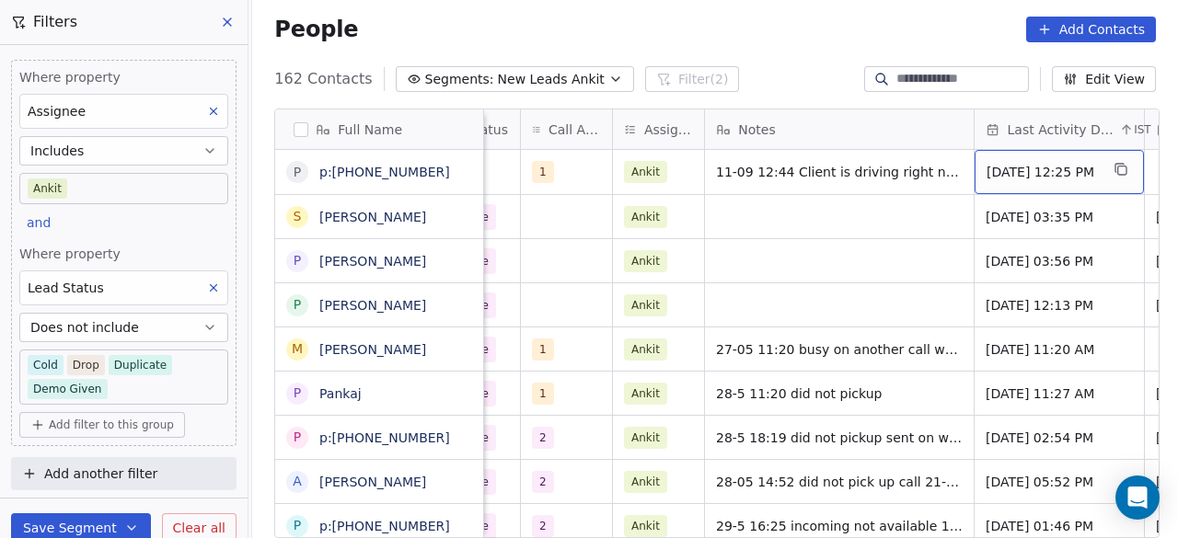
scroll to position [0, 1209]
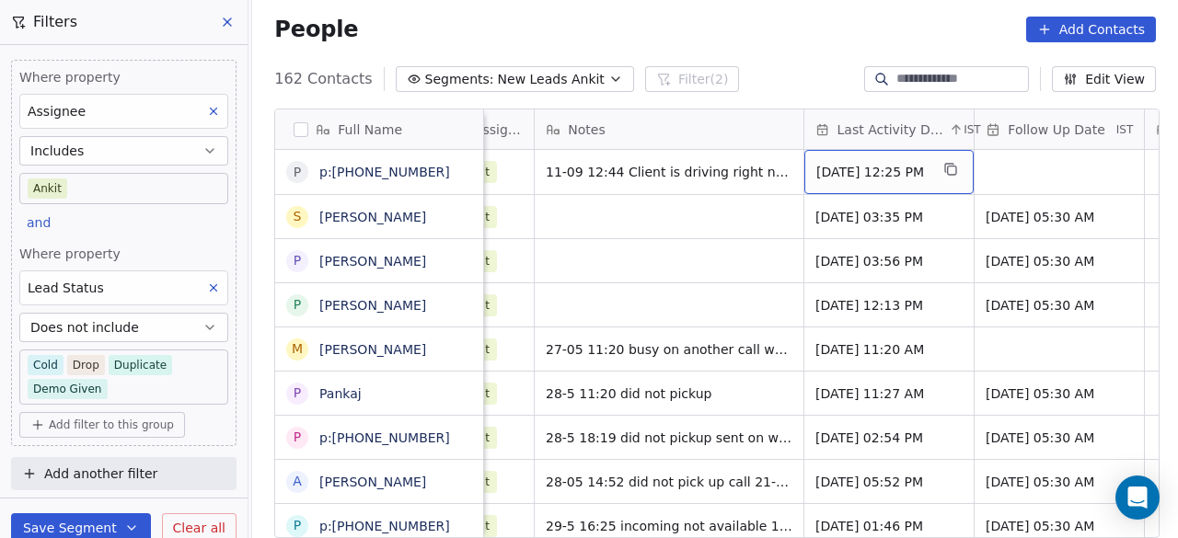
click at [878, 165] on span "May 22, 2025 12:25 PM" at bounding box center [872, 172] width 112 height 18
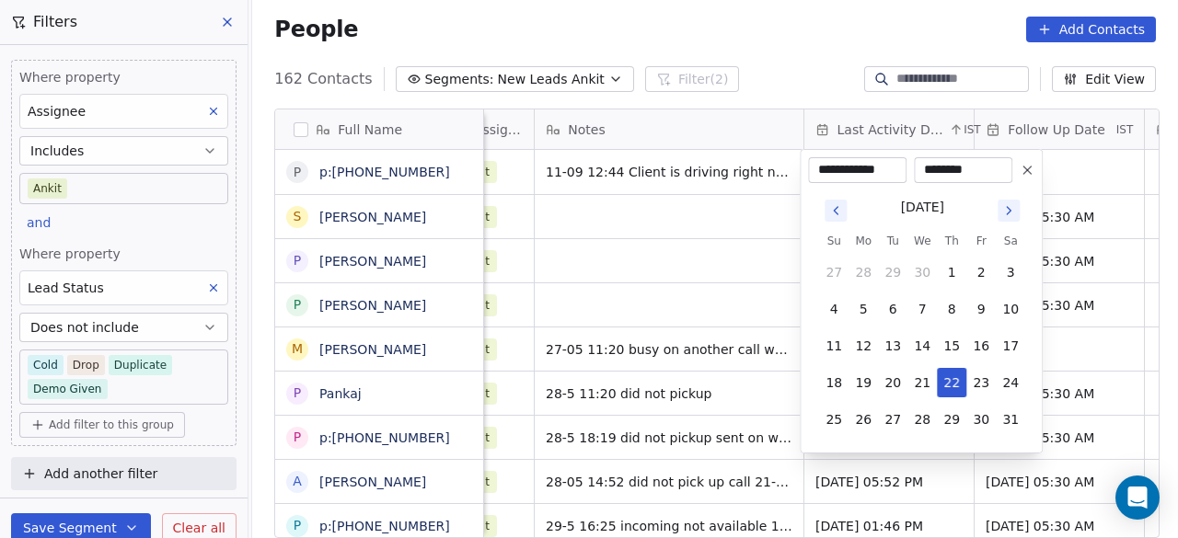
click at [1004, 212] on icon "Go to next month" at bounding box center [1008, 210] width 15 height 15
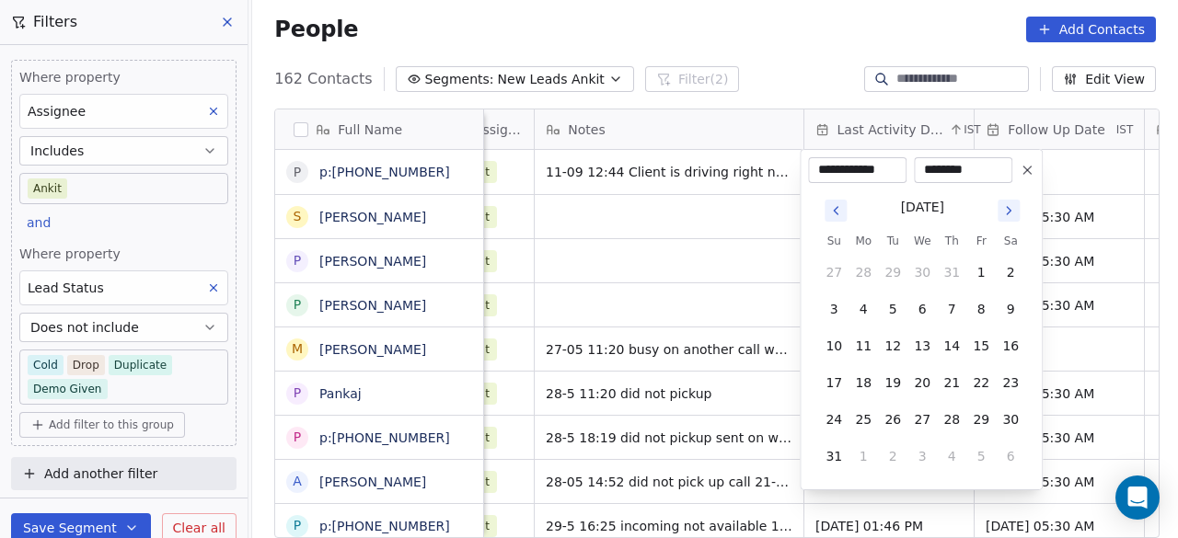
click at [1004, 212] on icon "Go to next month" at bounding box center [1008, 210] width 15 height 15
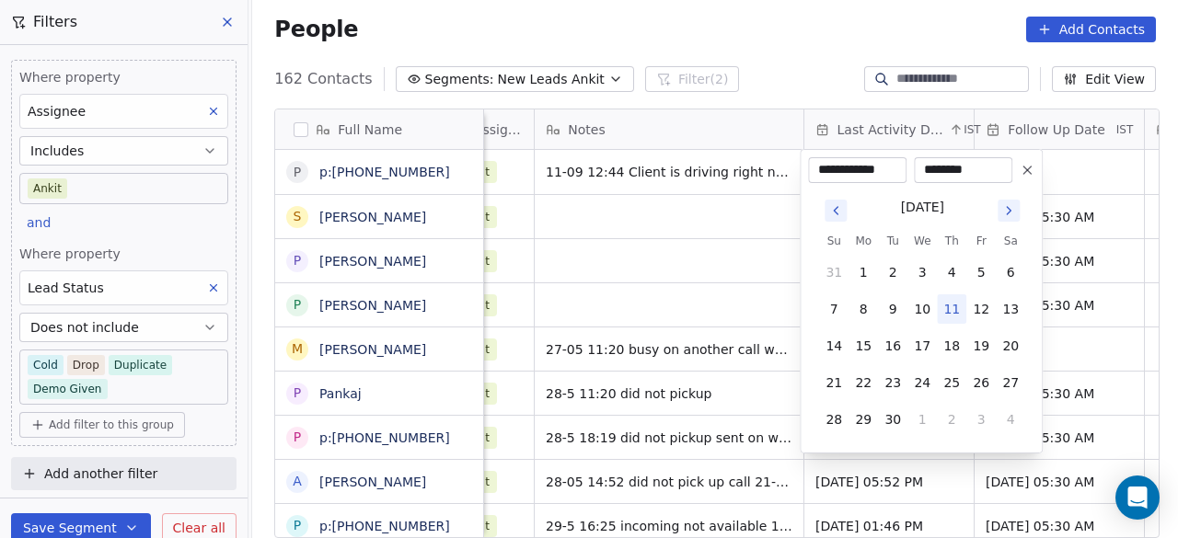
click at [949, 304] on button "11" at bounding box center [951, 309] width 29 height 29
type input "**********"
click at [1068, 172] on html "On2Cook India Pvt. Ltd. Contacts People Marketing Workflows Campaigns Sales Pip…" at bounding box center [589, 269] width 1178 height 538
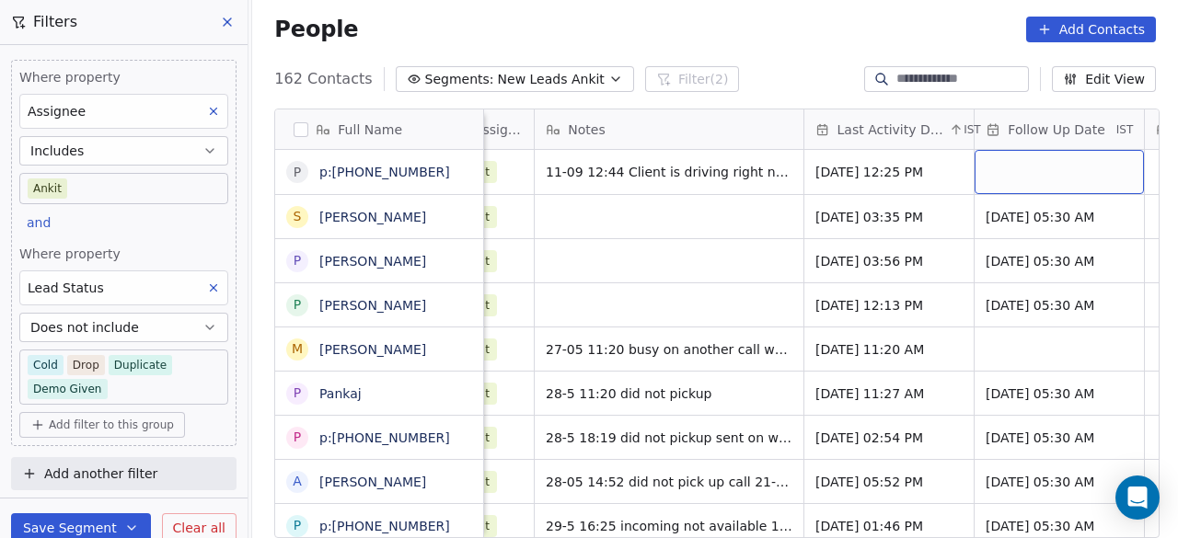
click at [1068, 172] on div "grid" at bounding box center [1059, 172] width 169 height 44
click at [1083, 168] on div "grid" at bounding box center [1059, 172] width 169 height 44
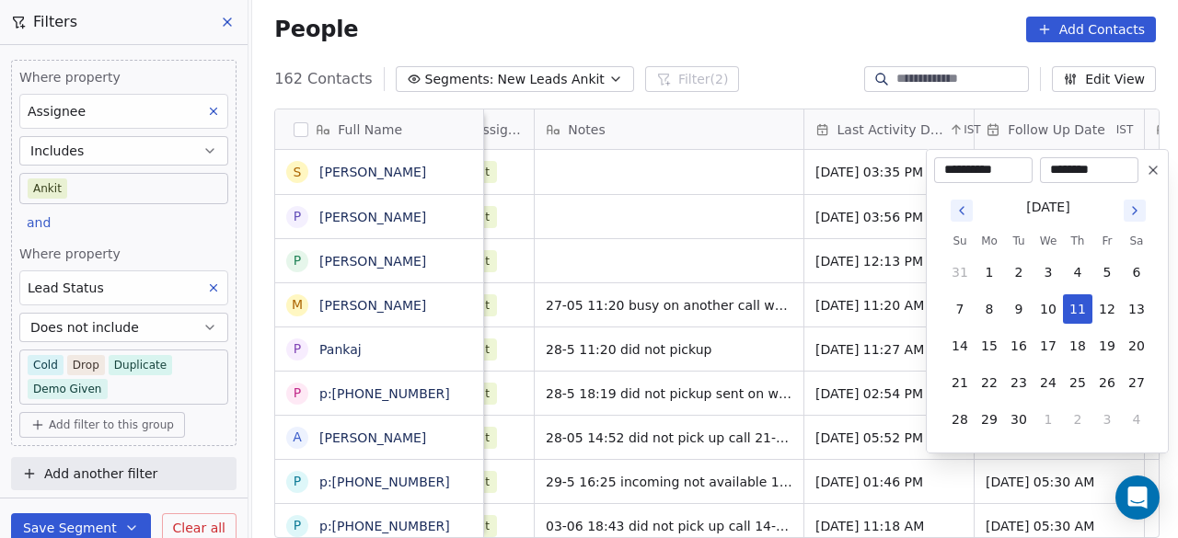
click at [707, 154] on html "On2Cook India Pvt. Ltd. Contacts People Marketing Workflows Campaigns Sales Pip…" at bounding box center [589, 269] width 1178 height 538
click at [698, 166] on html "On2Cook India Pvt. Ltd. Contacts People Marketing Workflows Campaigns Sales Pip…" at bounding box center [589, 269] width 1178 height 538
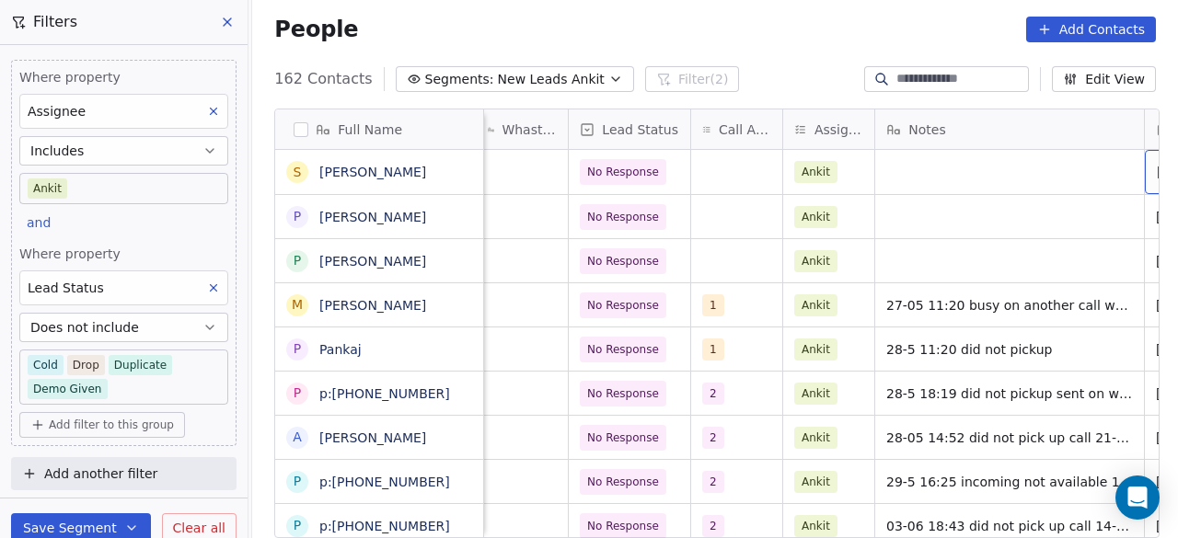
scroll to position [0, 1038]
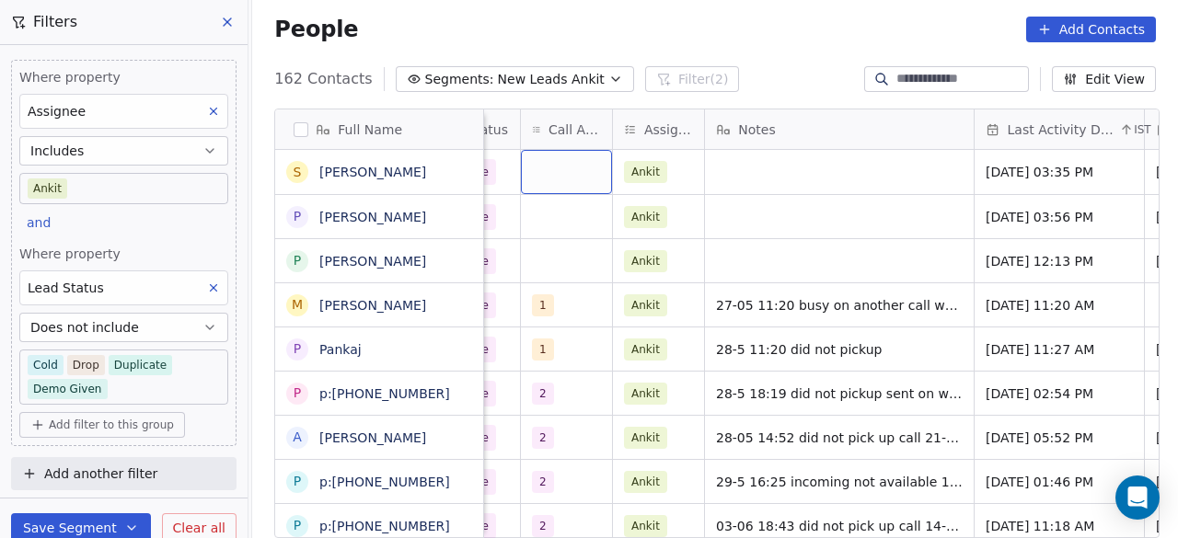
click at [528, 167] on div "grid" at bounding box center [566, 172] width 91 height 44
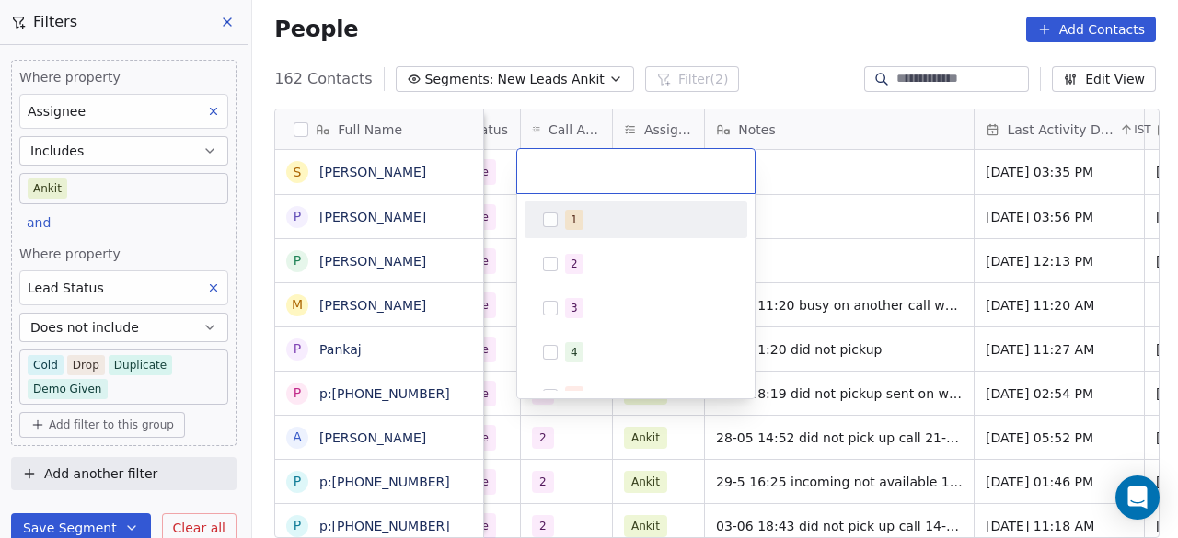
click at [592, 217] on div "1" at bounding box center [647, 220] width 164 height 20
click at [797, 170] on html "On2Cook India Pvt. Ltd. Contacts People Marketing Workflows Campaigns Sales Pip…" at bounding box center [589, 269] width 1178 height 538
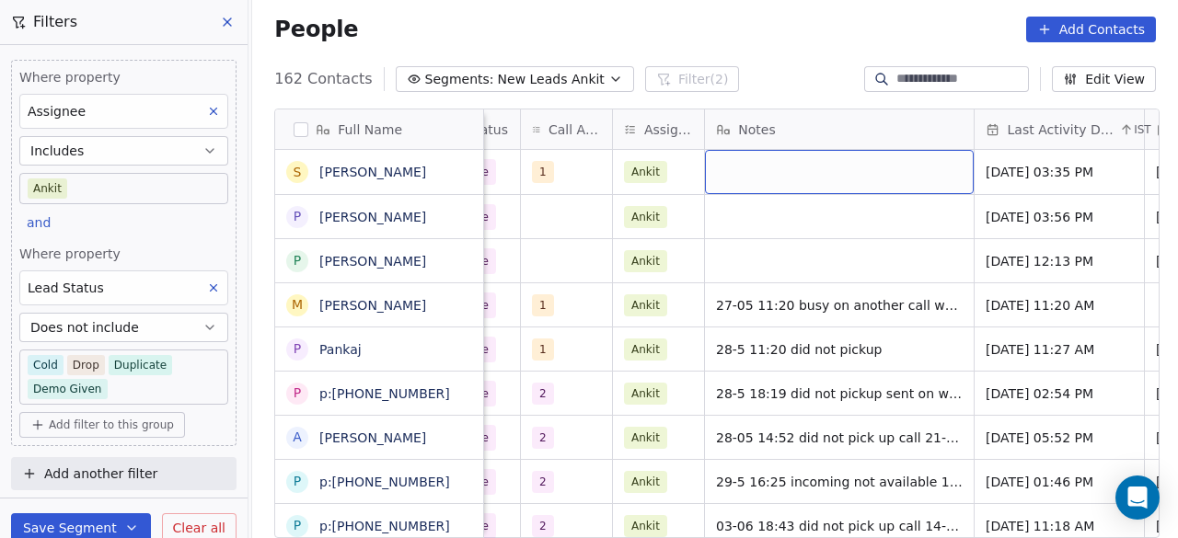
click at [797, 170] on div "grid" at bounding box center [839, 172] width 269 height 44
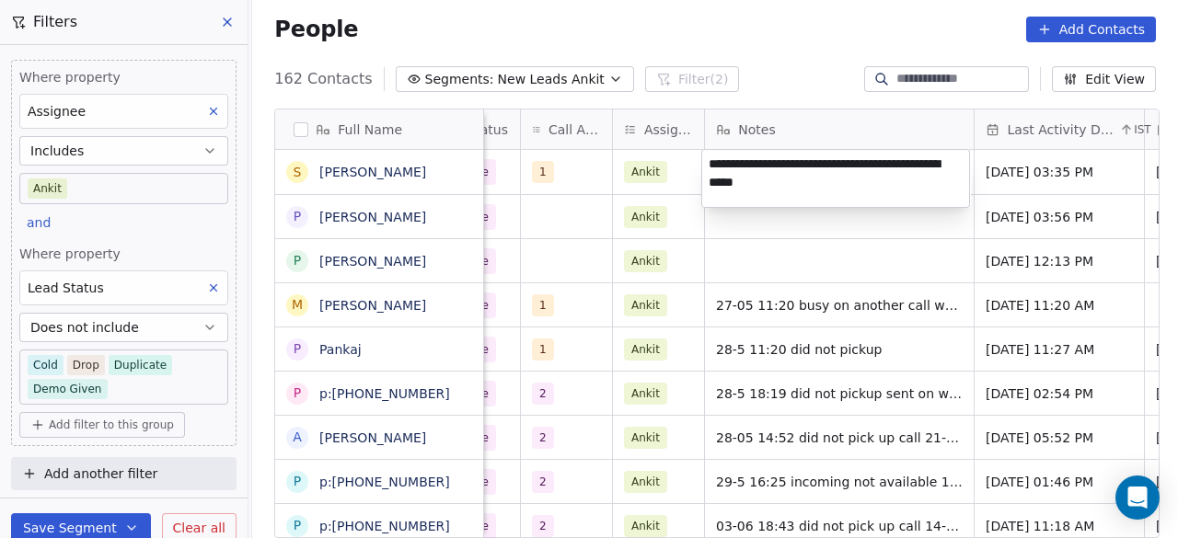
type textarea "**********"
click at [766, 216] on html "On2Cook India Pvt. Ltd. Contacts People Marketing Workflows Campaigns Sales Pip…" at bounding box center [589, 269] width 1178 height 538
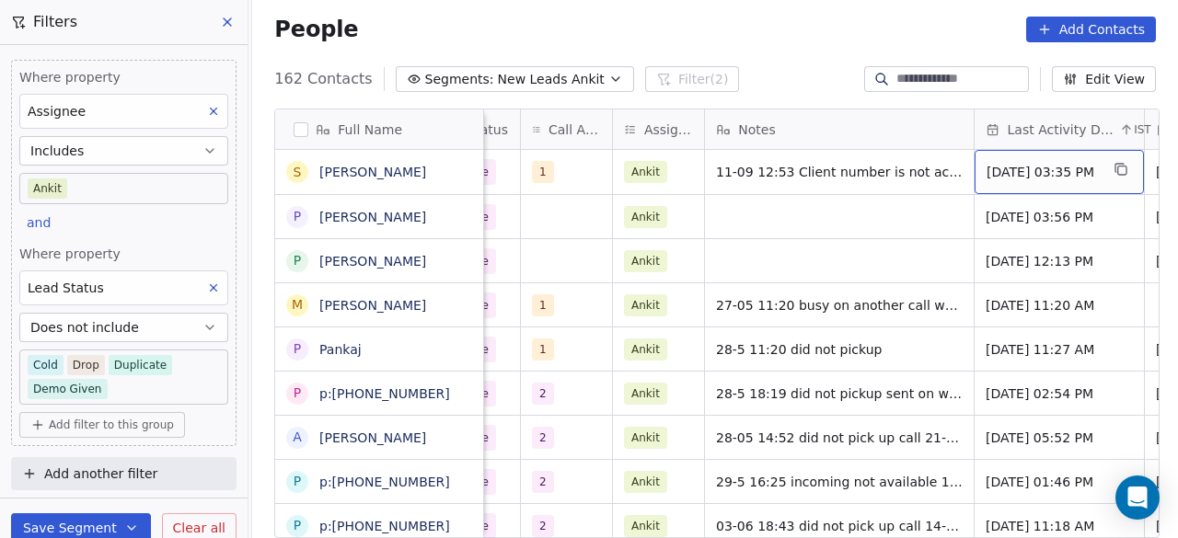
click at [1099, 167] on span "May 22, 2025 03:35 PM" at bounding box center [1043, 172] width 112 height 18
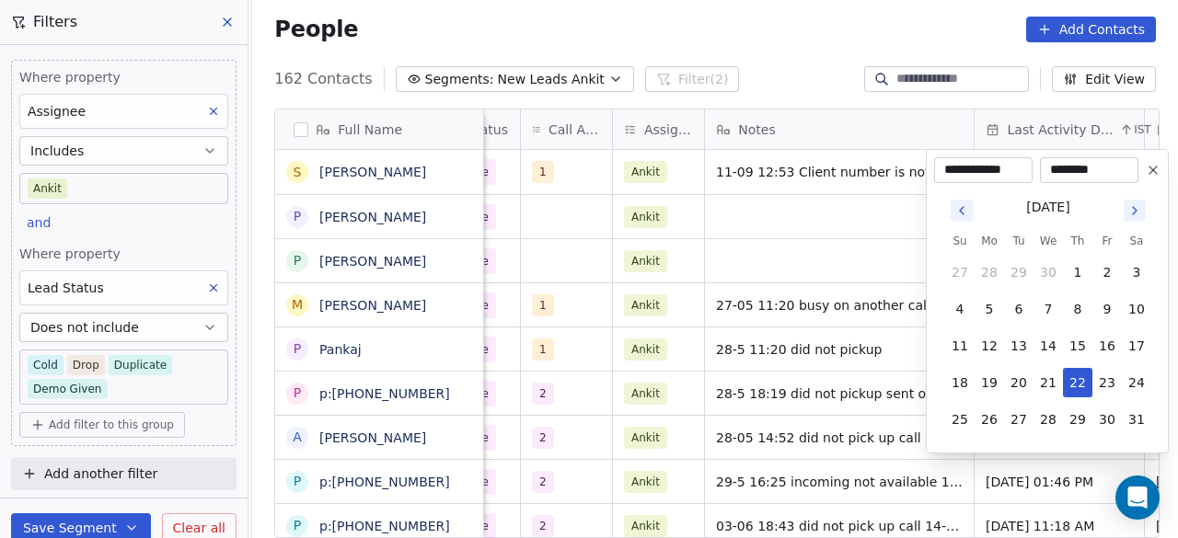
click at [1138, 207] on icon "Go to next month" at bounding box center [1135, 210] width 15 height 15
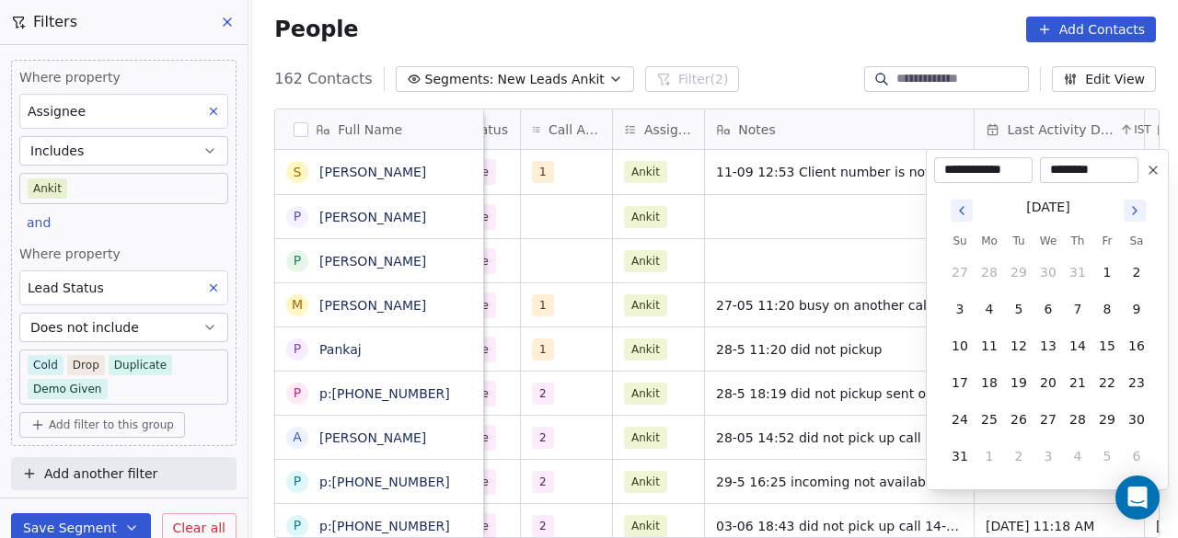
click at [1138, 207] on icon "Go to next month" at bounding box center [1135, 210] width 15 height 15
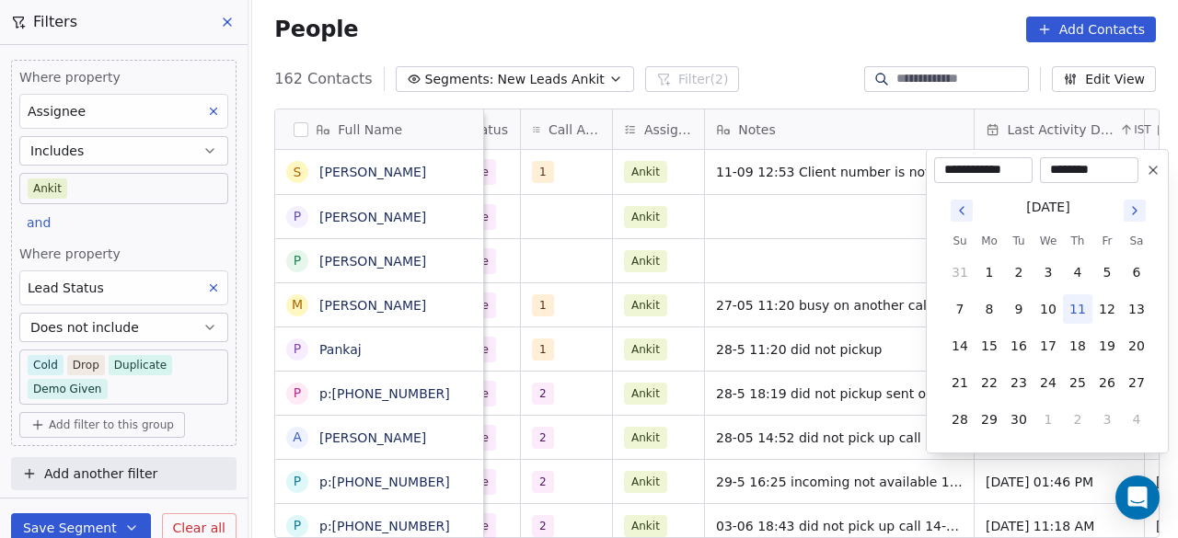
click at [1138, 207] on icon "Go to next month" at bounding box center [1135, 210] width 15 height 15
click at [963, 212] on icon "Go to previous month" at bounding box center [962, 210] width 15 height 15
click at [1075, 311] on button "11" at bounding box center [1077, 309] width 29 height 29
type input "**********"
click at [808, 210] on html "On2Cook India Pvt. Ltd. Contacts People Marketing Workflows Campaigns Sales Pip…" at bounding box center [589, 269] width 1178 height 538
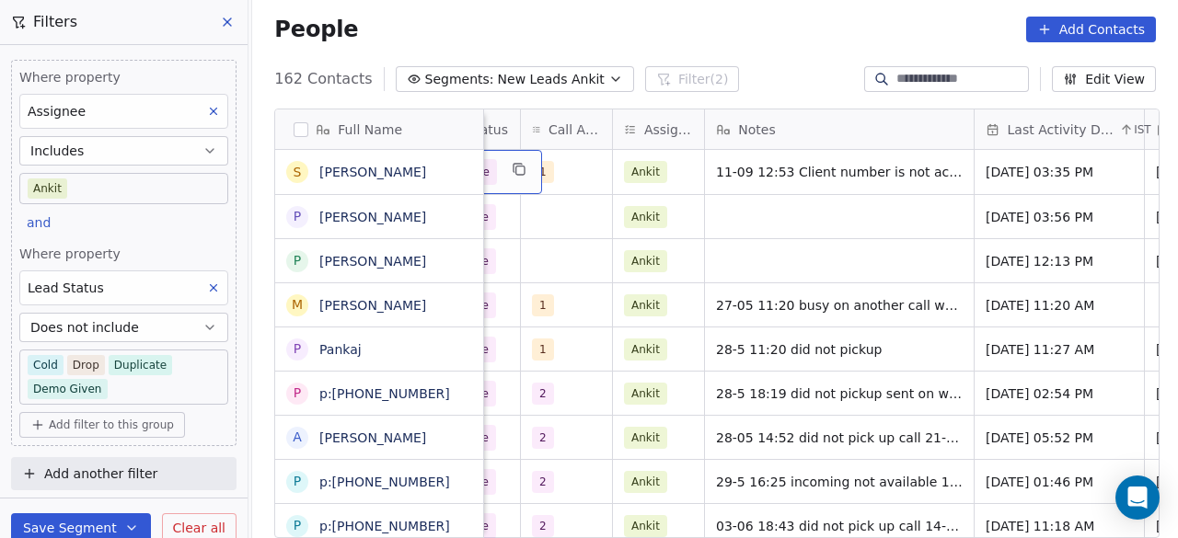
scroll to position [0, 953]
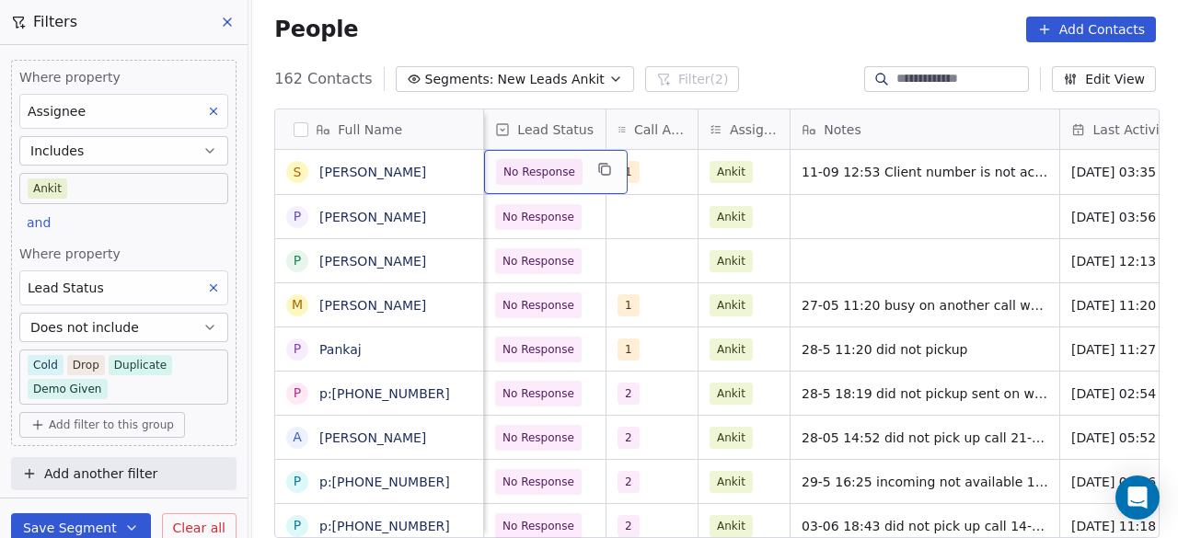
click at [496, 168] on span "No Response" at bounding box center [539, 172] width 87 height 26
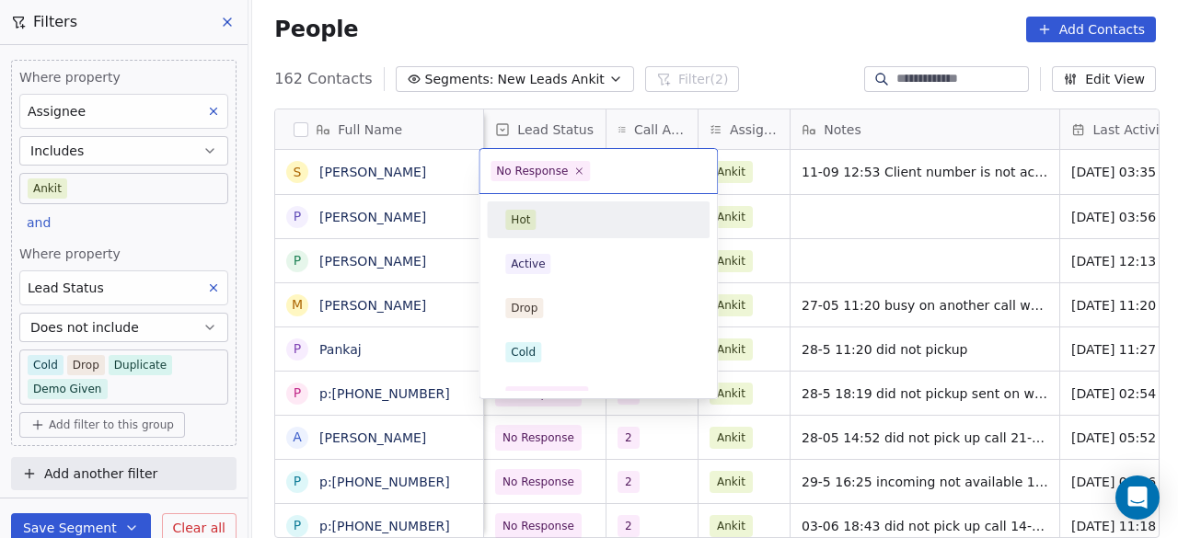
scroll to position [23, 0]
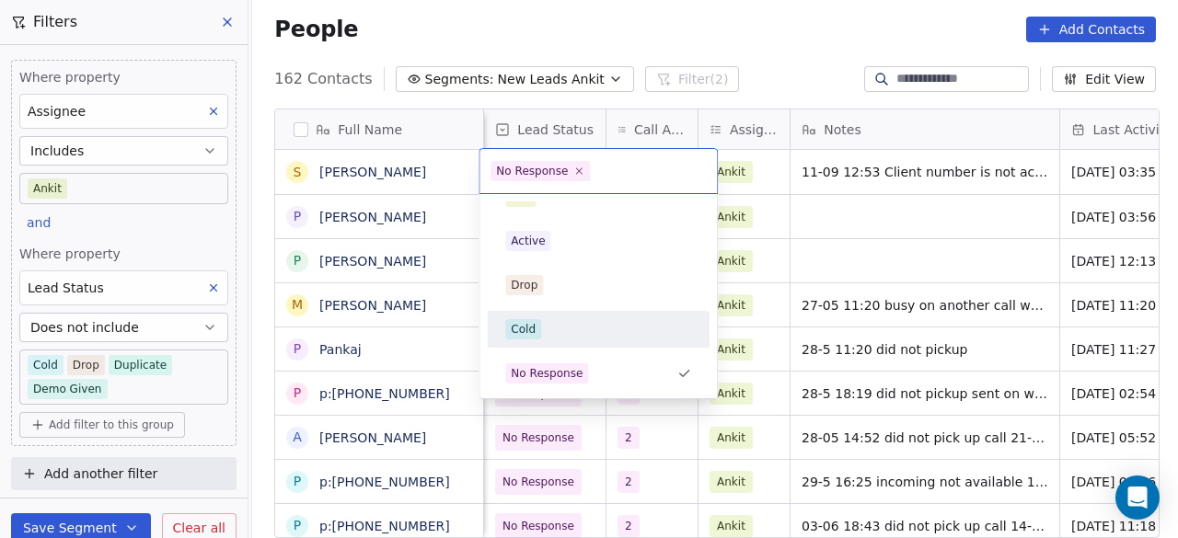
click at [544, 319] on div "Cold" at bounding box center [598, 329] width 186 height 20
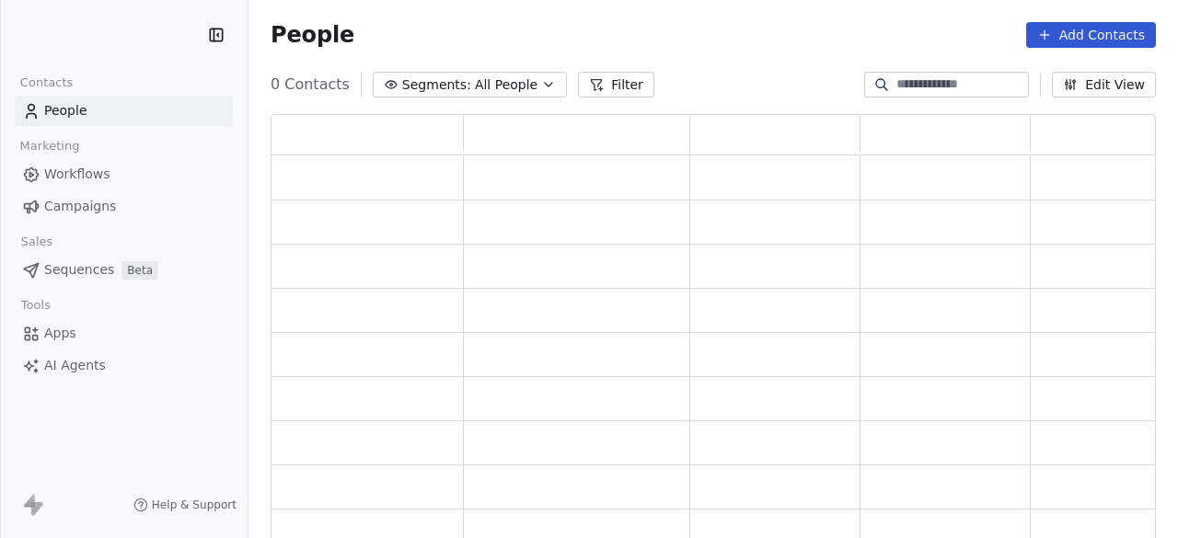
scroll to position [415, 871]
click at [523, 80] on button "Segments: All People" at bounding box center [470, 85] width 194 height 26
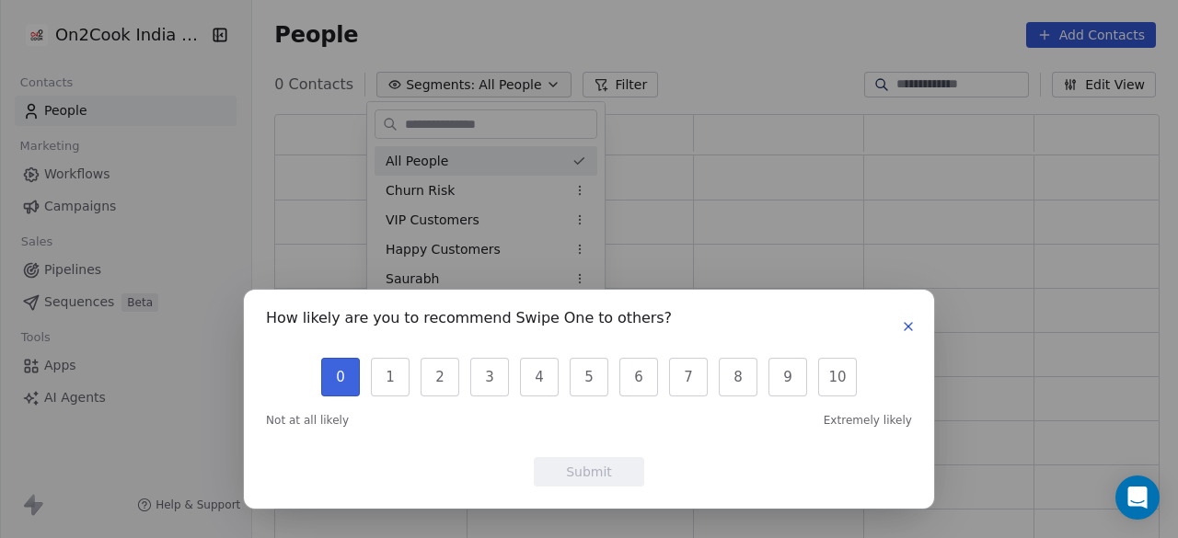
click at [342, 375] on button "0" at bounding box center [340, 377] width 39 height 39
click at [565, 466] on button "Submit" at bounding box center [589, 471] width 110 height 29
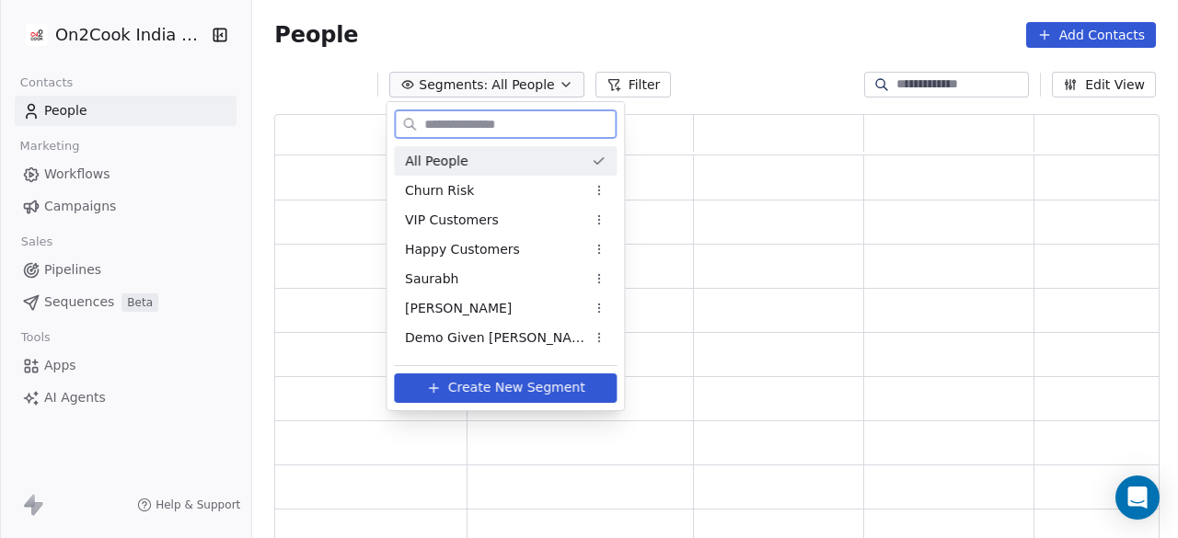
click at [453, 115] on input "text" at bounding box center [518, 124] width 195 height 27
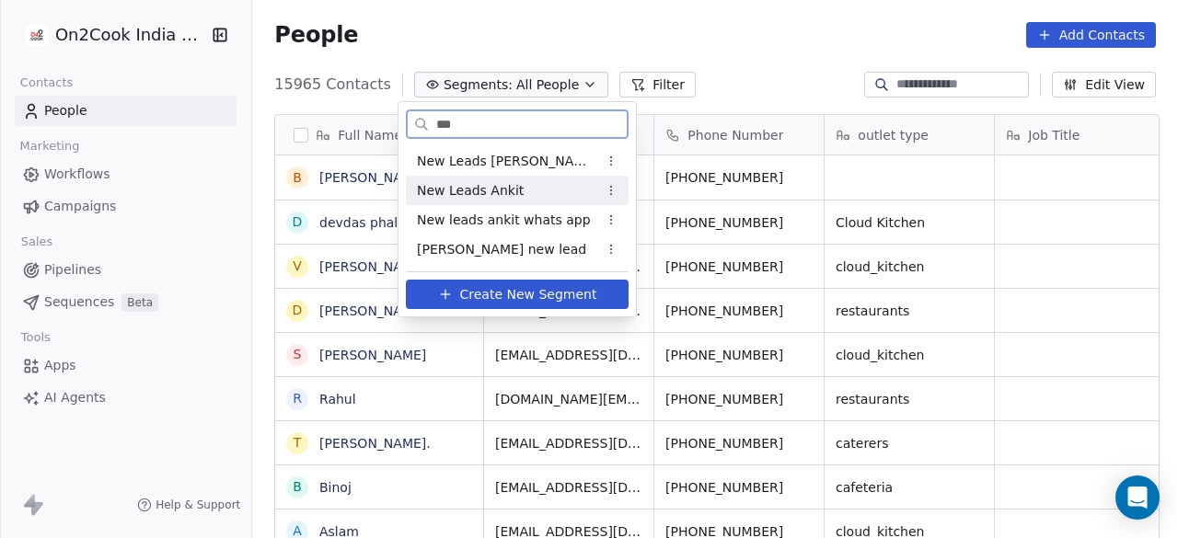
type input "***"
click at [468, 189] on span "New Leads Ankit" at bounding box center [470, 190] width 107 height 19
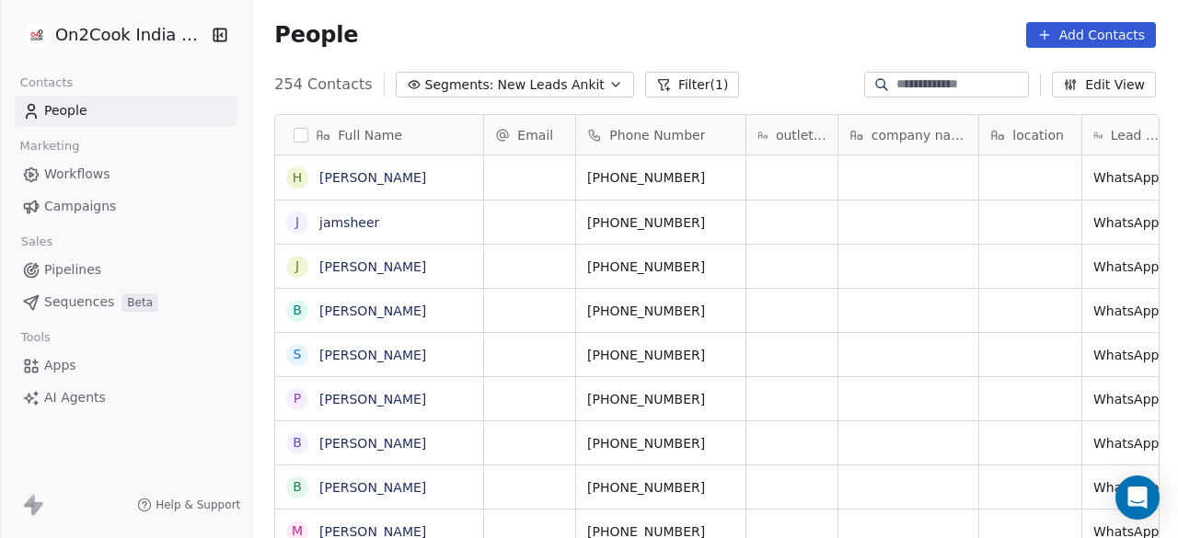
click at [674, 84] on button "Filter (1)" at bounding box center [692, 85] width 95 height 26
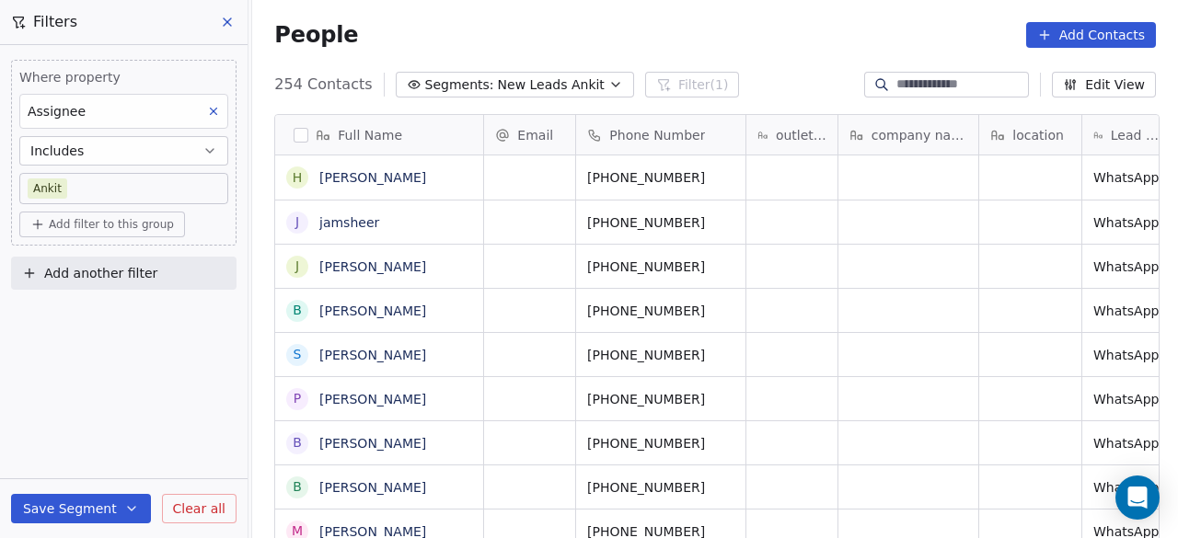
click at [103, 222] on span "Add filter to this group" at bounding box center [111, 224] width 125 height 15
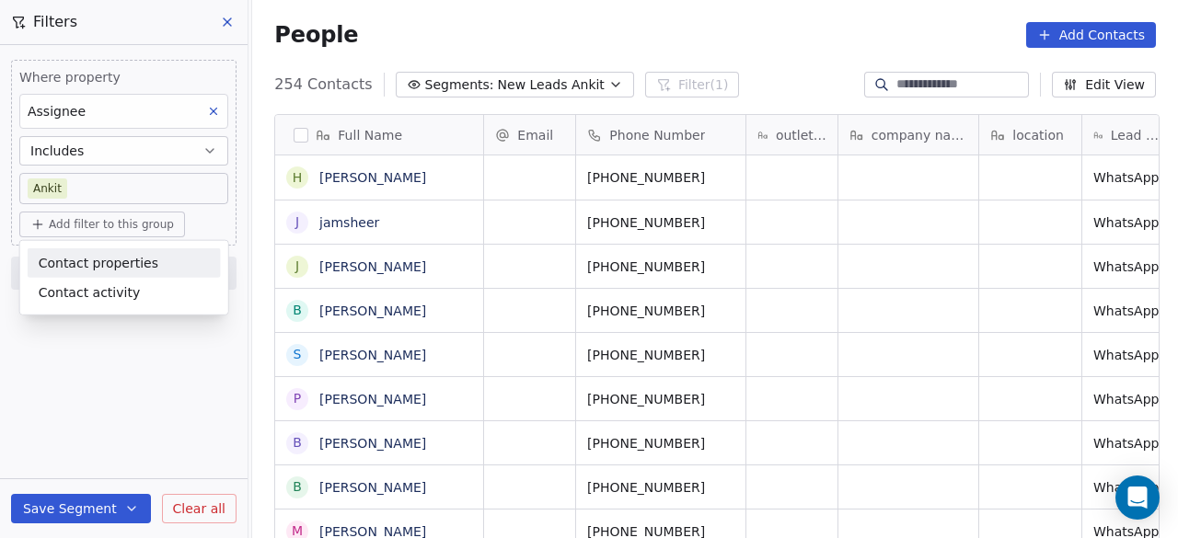
click at [101, 266] on span "Contact properties" at bounding box center [99, 262] width 120 height 19
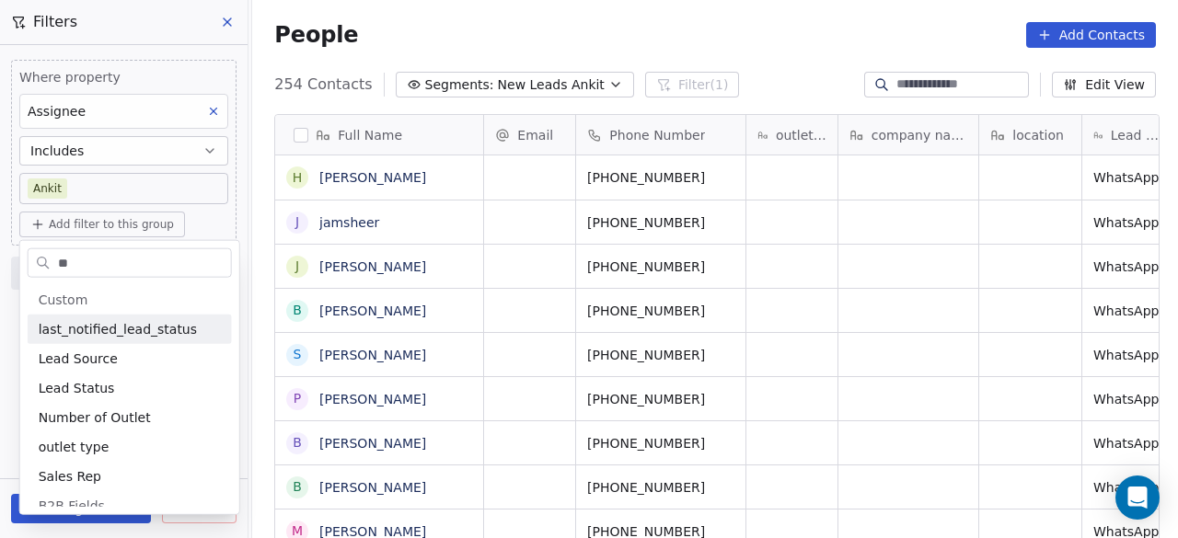
type input "*"
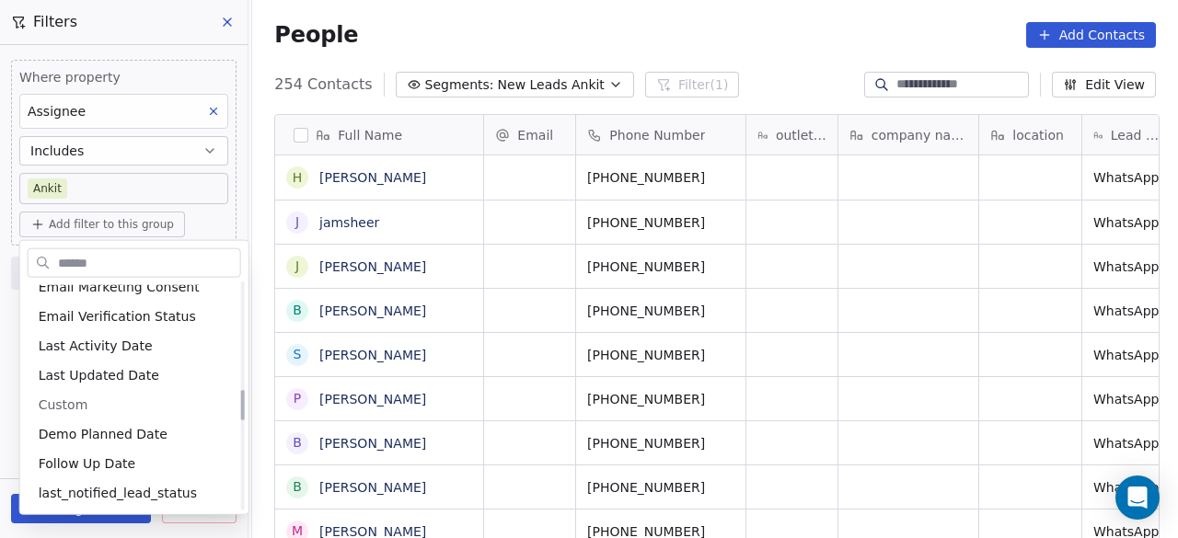
scroll to position [854, 0]
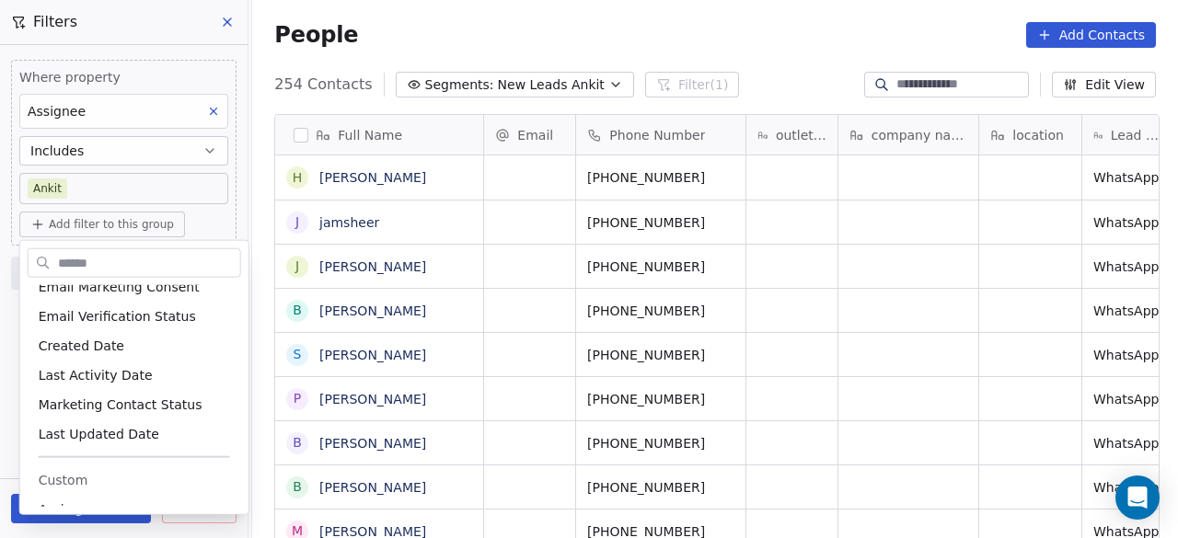
type input "*"
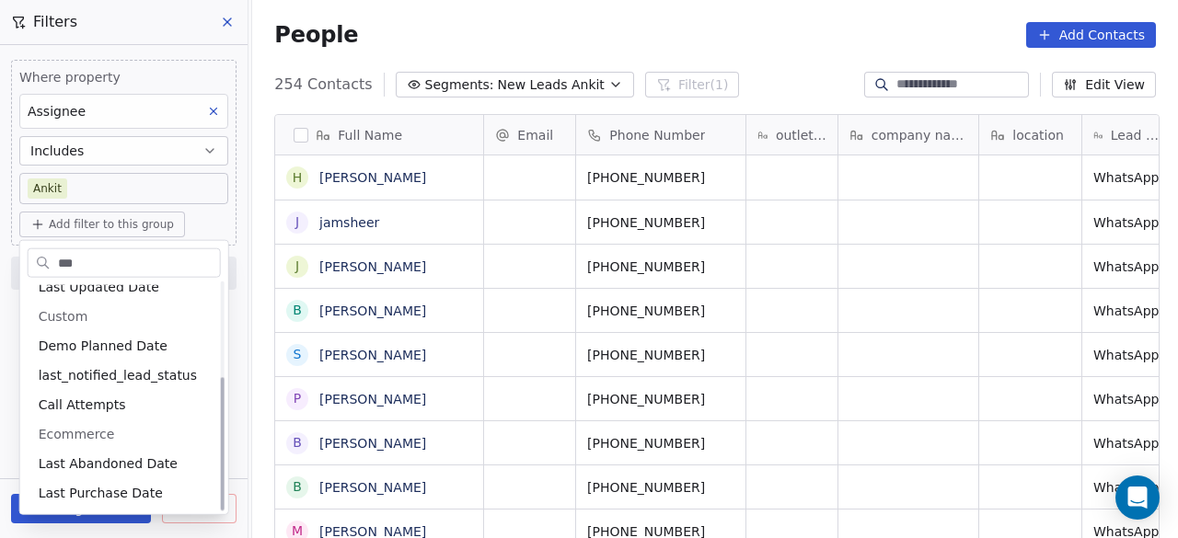
scroll to position [72, 0]
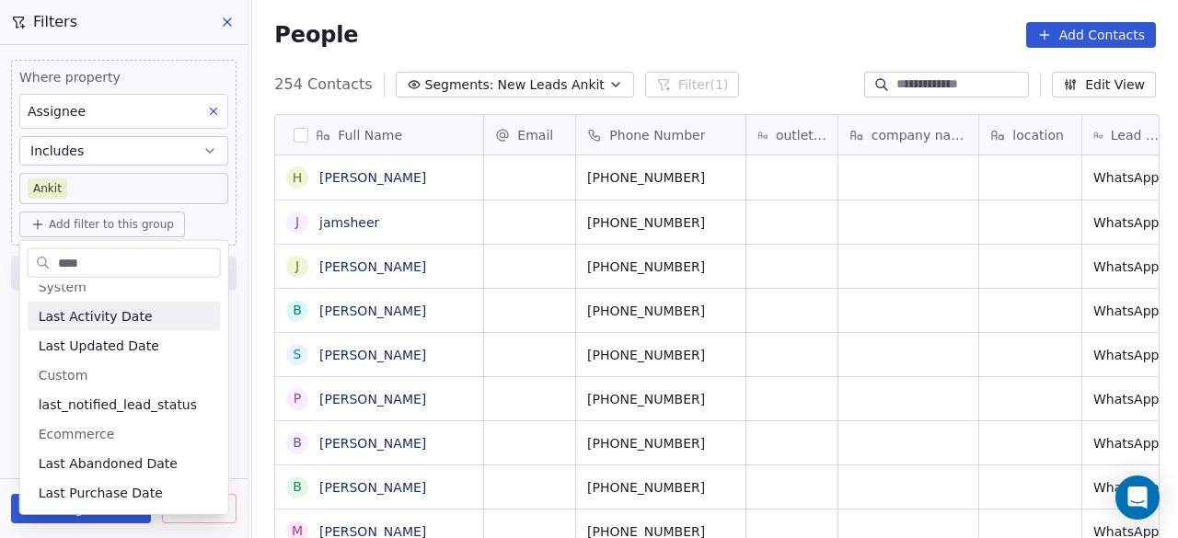
type input "****"
click at [109, 325] on div "Last Activity Date" at bounding box center [124, 316] width 193 height 29
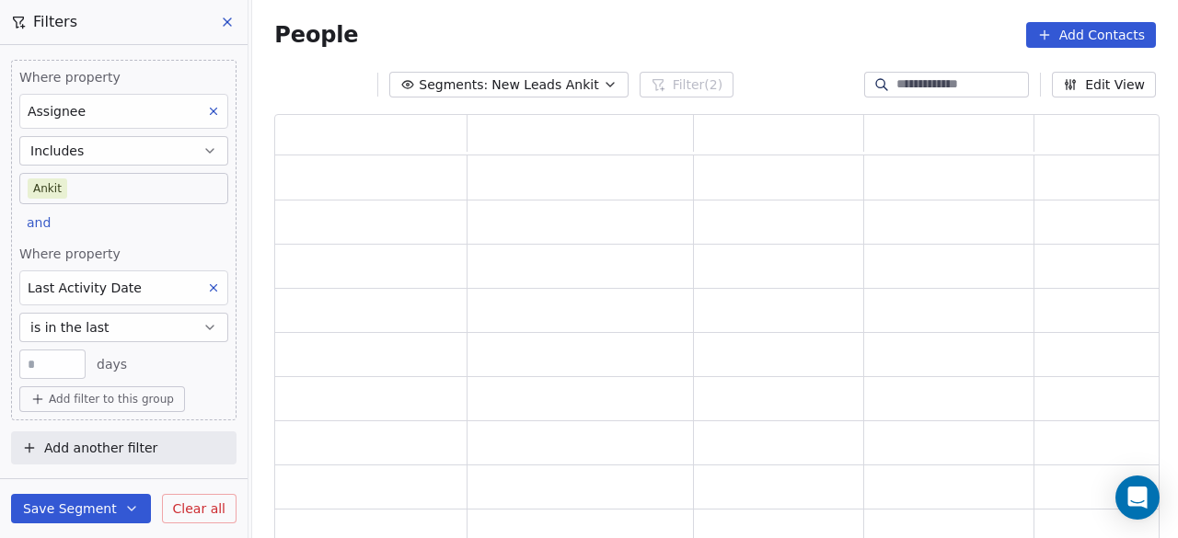
scroll to position [415, 871]
click at [133, 325] on button "is in the last" at bounding box center [123, 327] width 209 height 29
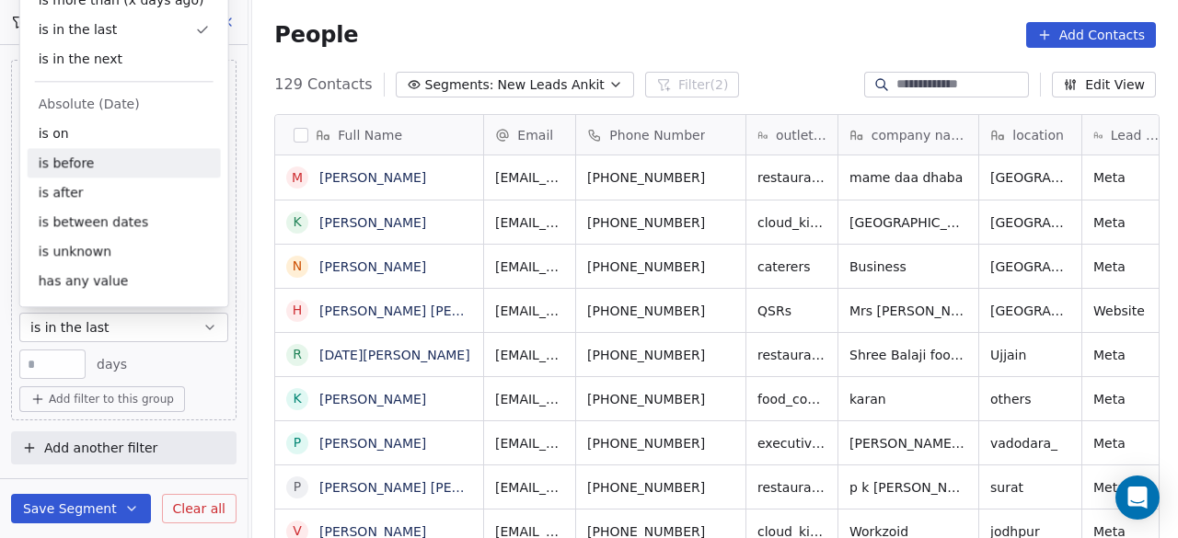
scroll to position [459, 915]
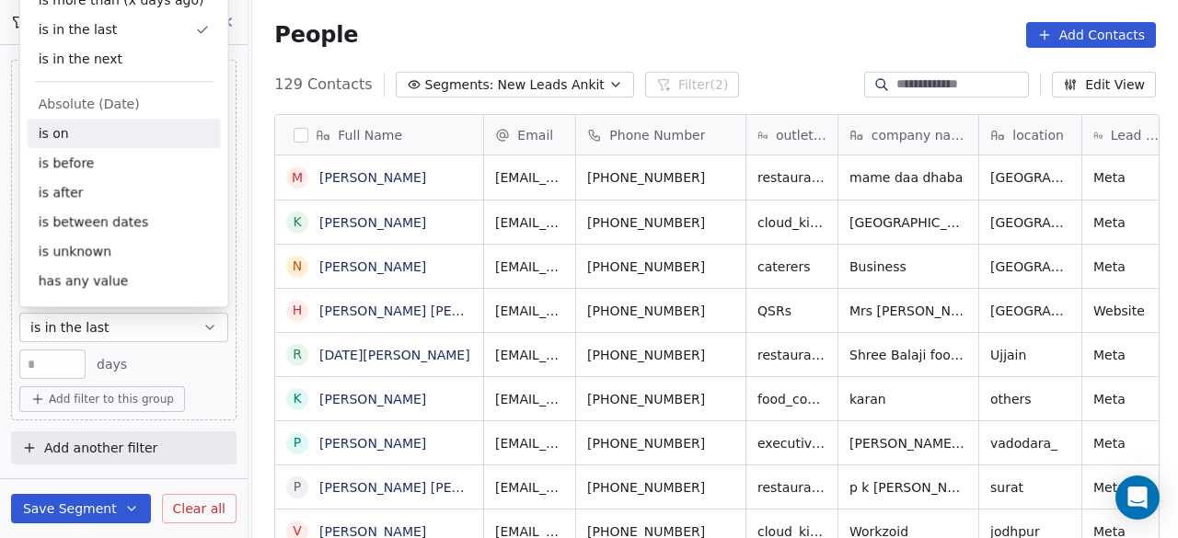
click at [97, 143] on div "is on" at bounding box center [124, 133] width 193 height 29
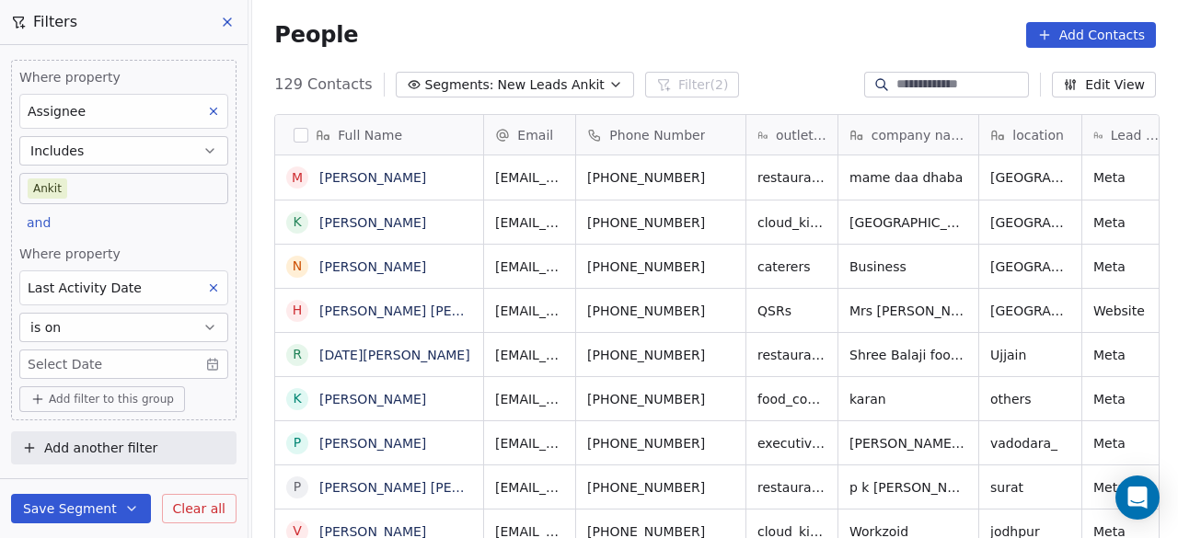
click at [67, 365] on body "On2Cook India Pvt. Ltd. Contacts People Marketing Workflows Campaigns Sales Pip…" at bounding box center [589, 269] width 1178 height 538
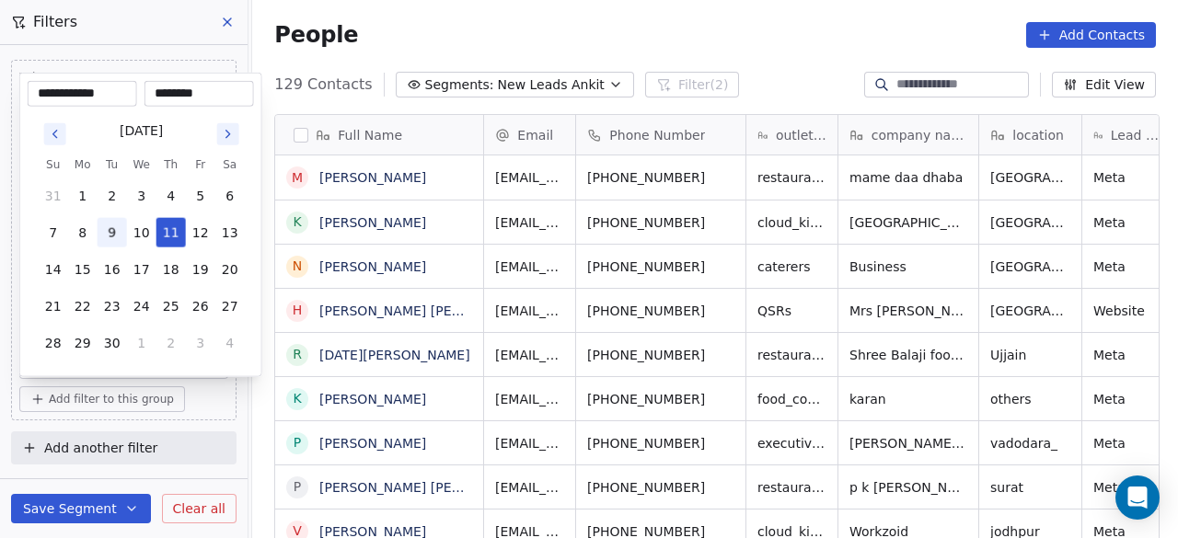
click at [109, 236] on button "9" at bounding box center [112, 232] width 29 height 29
type input "**********"
click at [208, 404] on html "On2Cook India Pvt. Ltd. Contacts People Marketing Workflows Campaigns Sales Pip…" at bounding box center [589, 269] width 1178 height 538
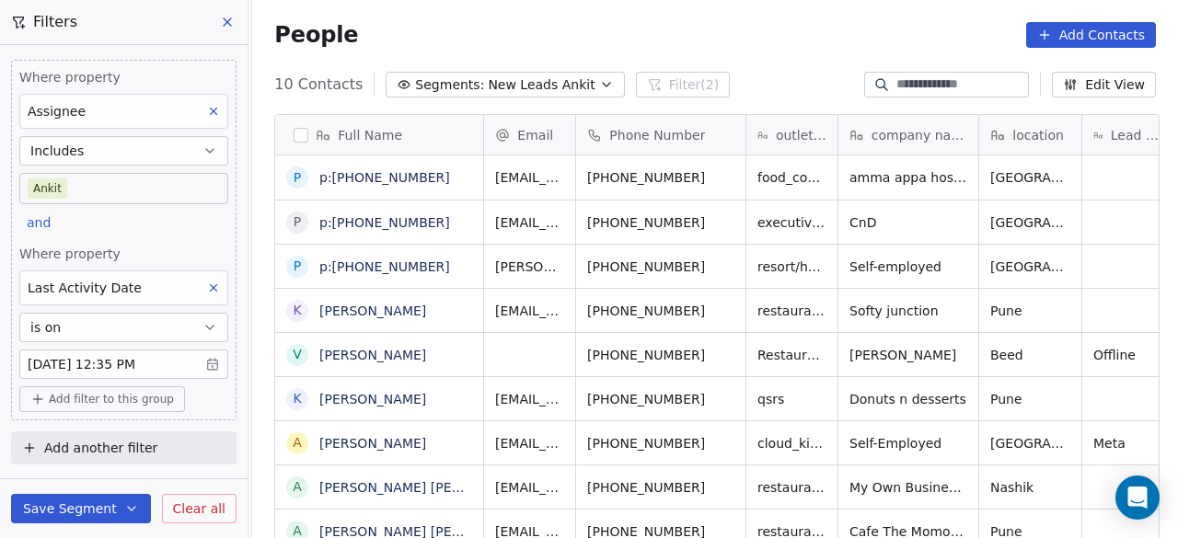
click at [126, 393] on span "Add filter to this group" at bounding box center [111, 399] width 125 height 15
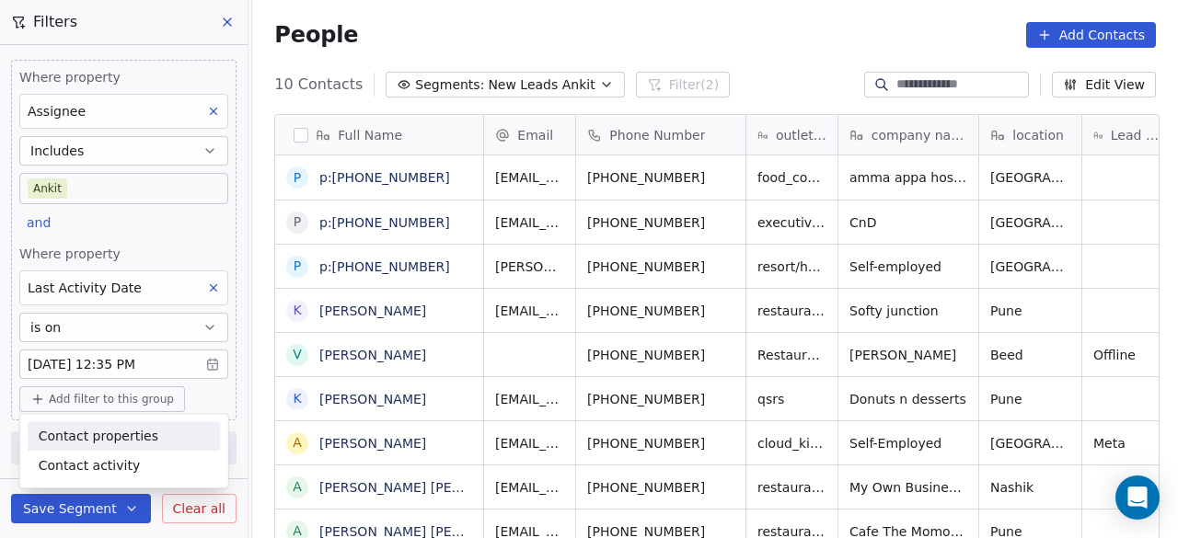
click at [790, 95] on html "On2Cook India Pvt. Ltd. Contacts People Marketing Workflows Campaigns Sales Pip…" at bounding box center [589, 269] width 1178 height 538
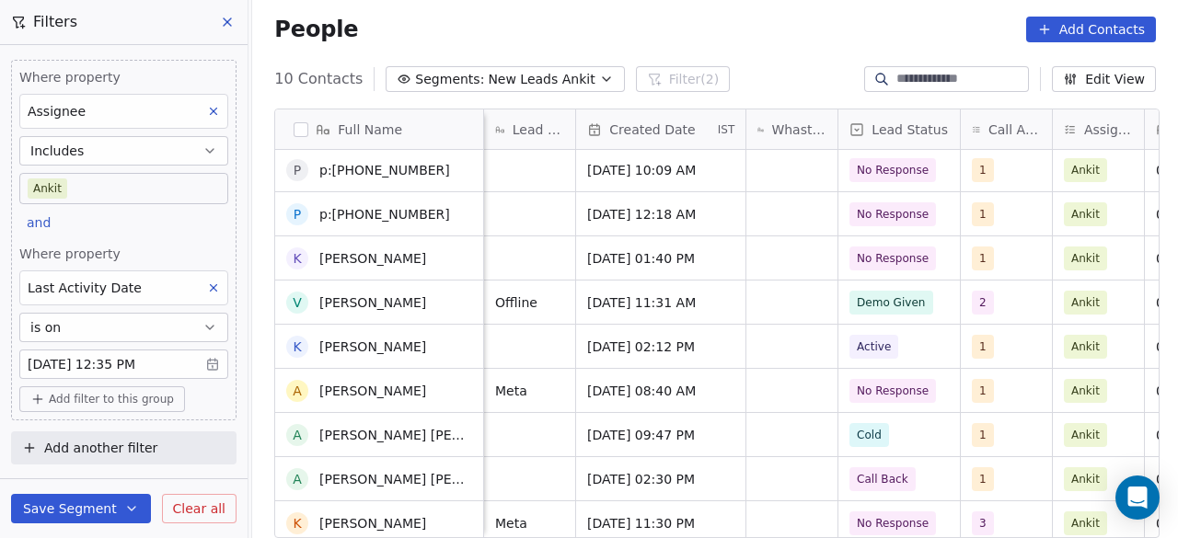
scroll to position [52, 0]
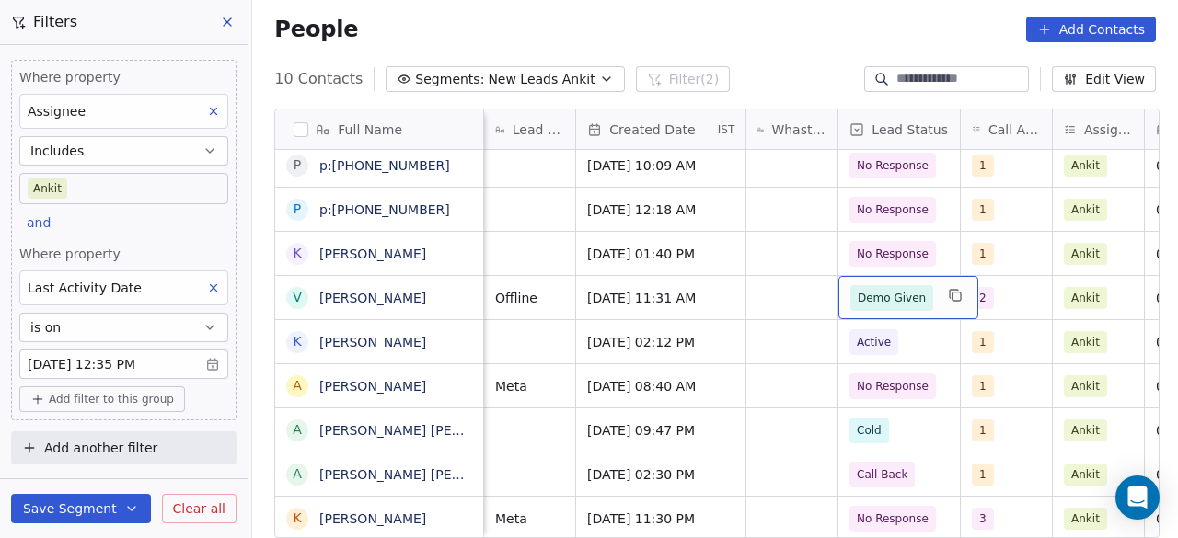
click at [928, 301] on div "Demo Given" at bounding box center [909, 297] width 140 height 43
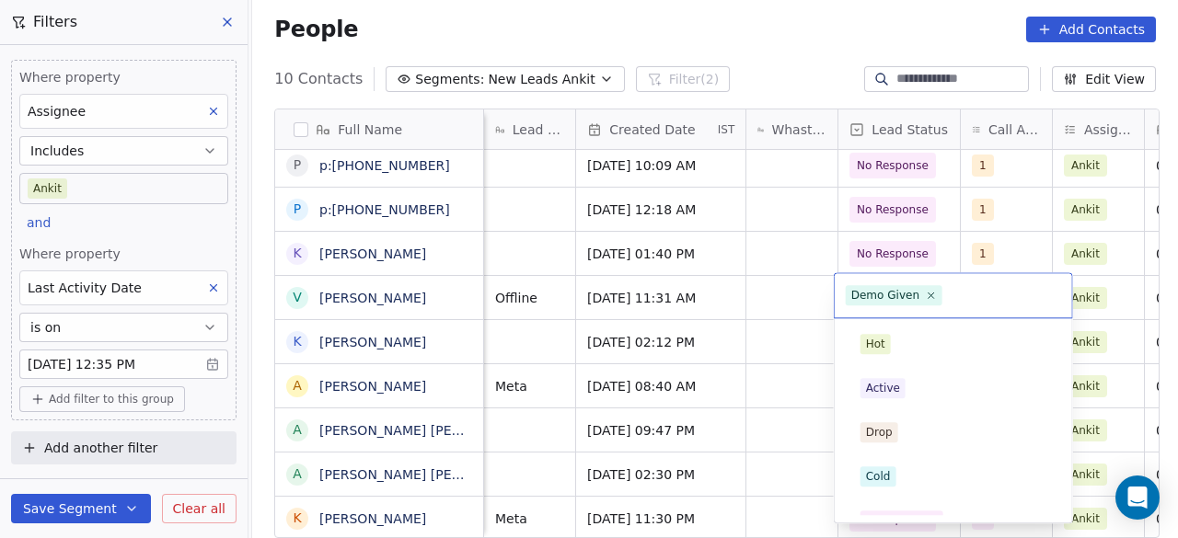
scroll to position [332, 0]
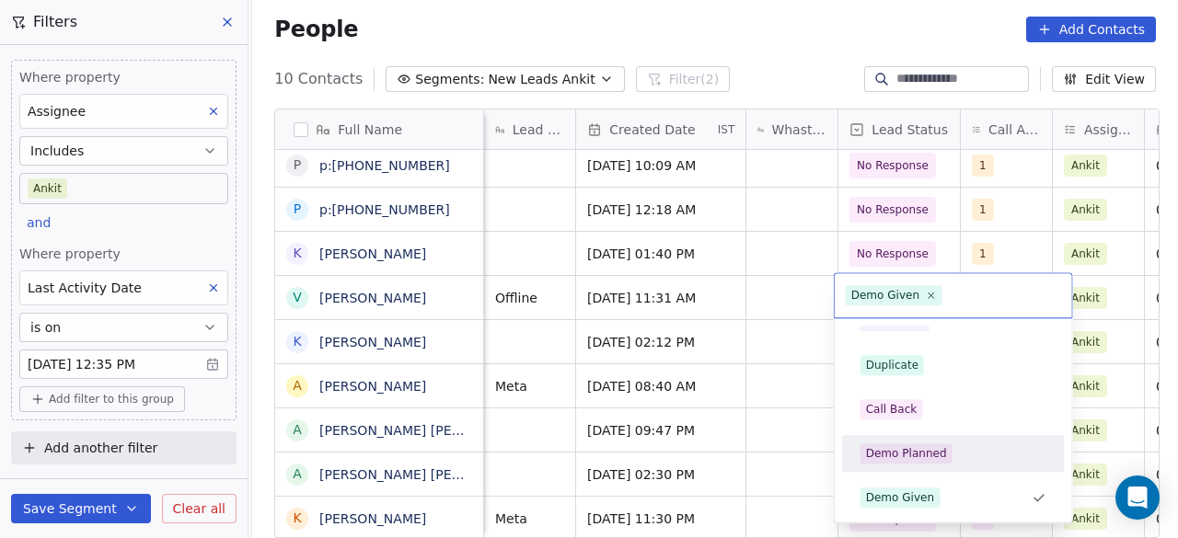
click at [941, 454] on div "Demo Planned" at bounding box center [906, 454] width 81 height 17
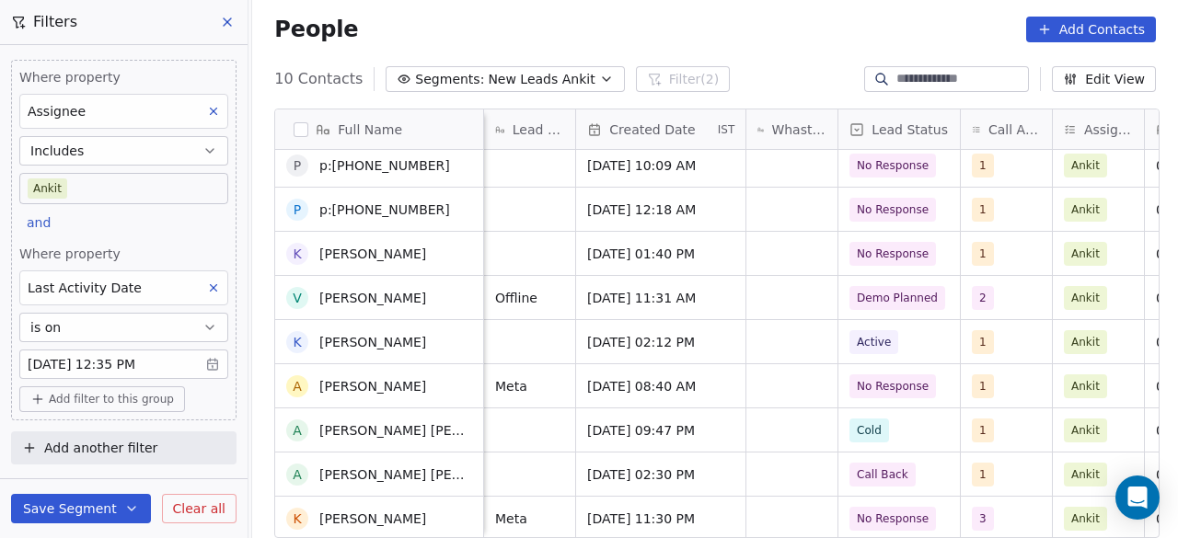
scroll to position [0, 0]
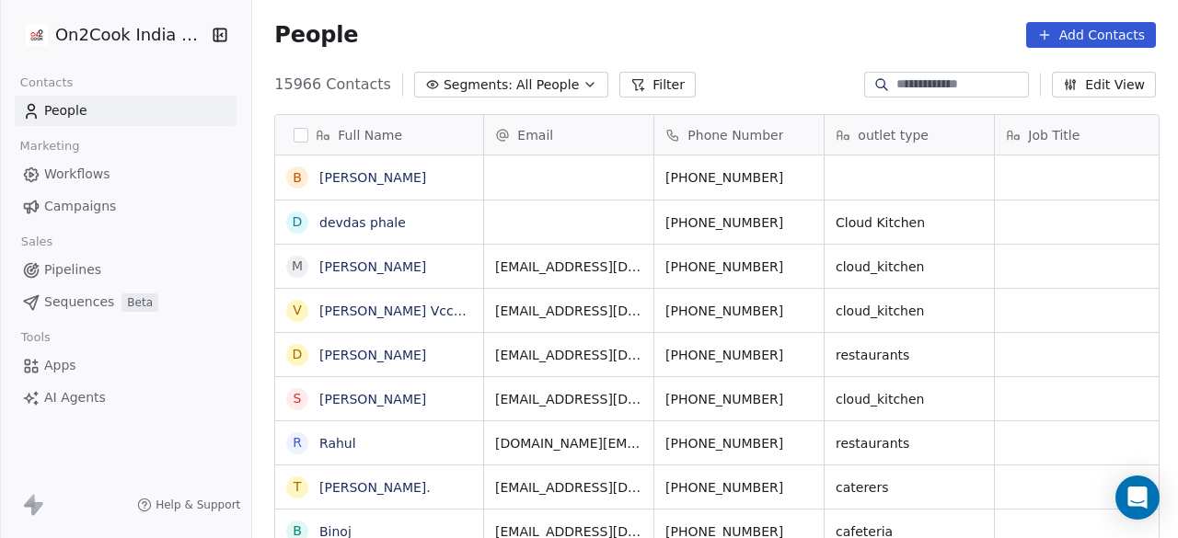
scroll to position [15, 15]
click at [967, 67] on div "People Add Contacts" at bounding box center [715, 35] width 926 height 70
click at [961, 83] on input at bounding box center [961, 84] width 129 height 18
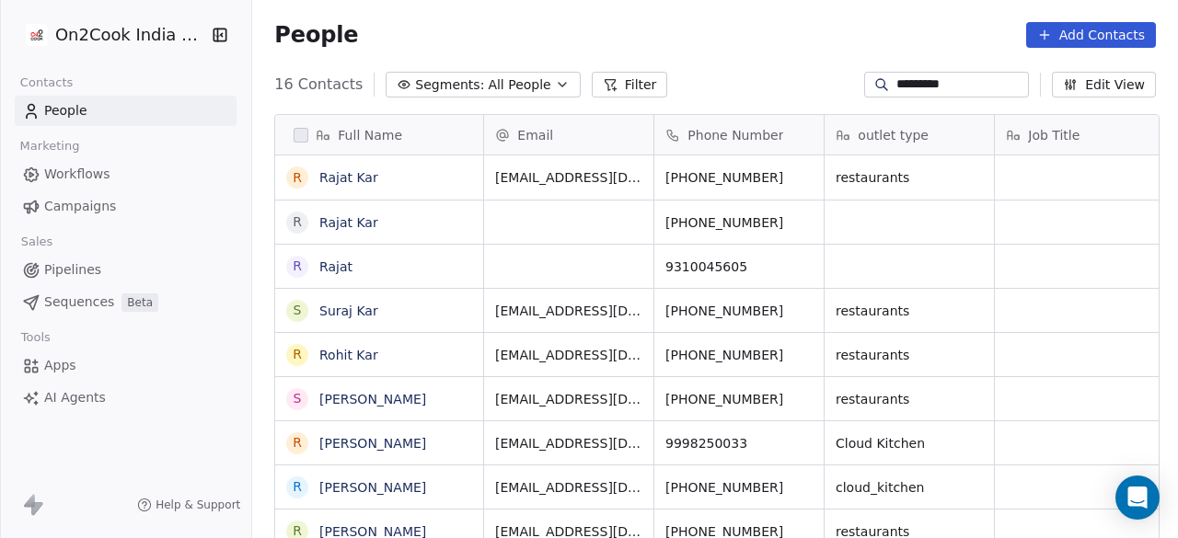
scroll to position [459, 915]
type input "*********"
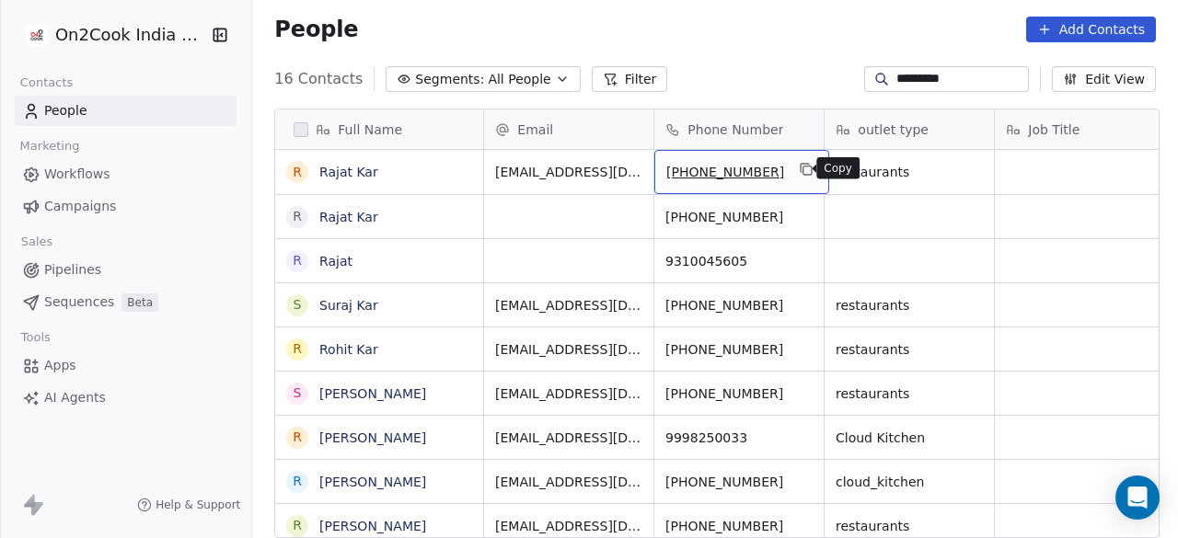
click at [800, 169] on icon "grid" at bounding box center [807, 169] width 15 height 15
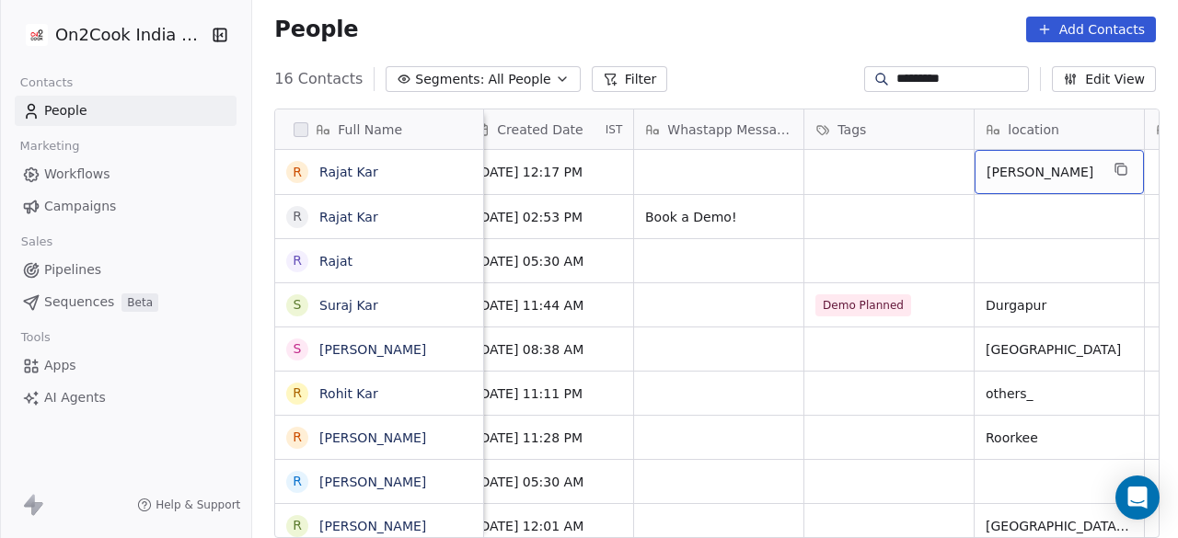
scroll to position [0, 1212]
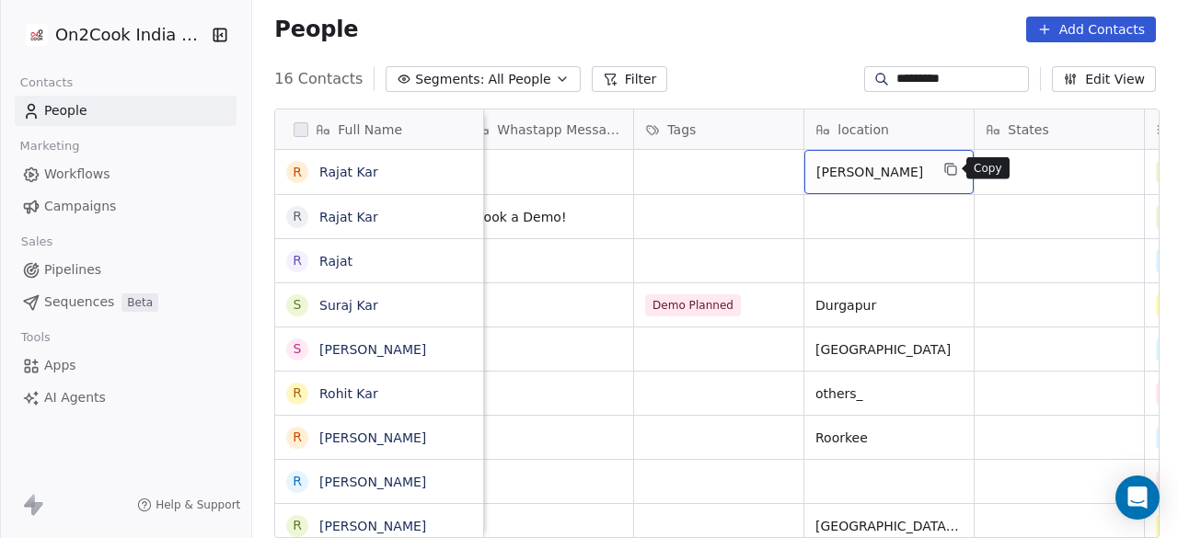
click at [950, 174] on icon "grid" at bounding box center [952, 171] width 8 height 8
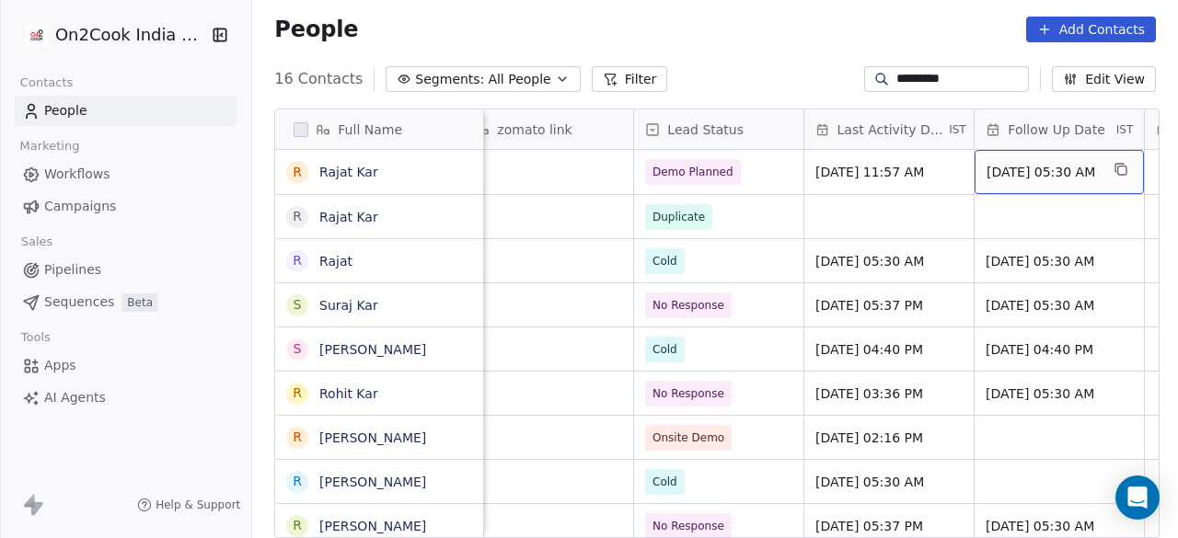
scroll to position [0, 2575]
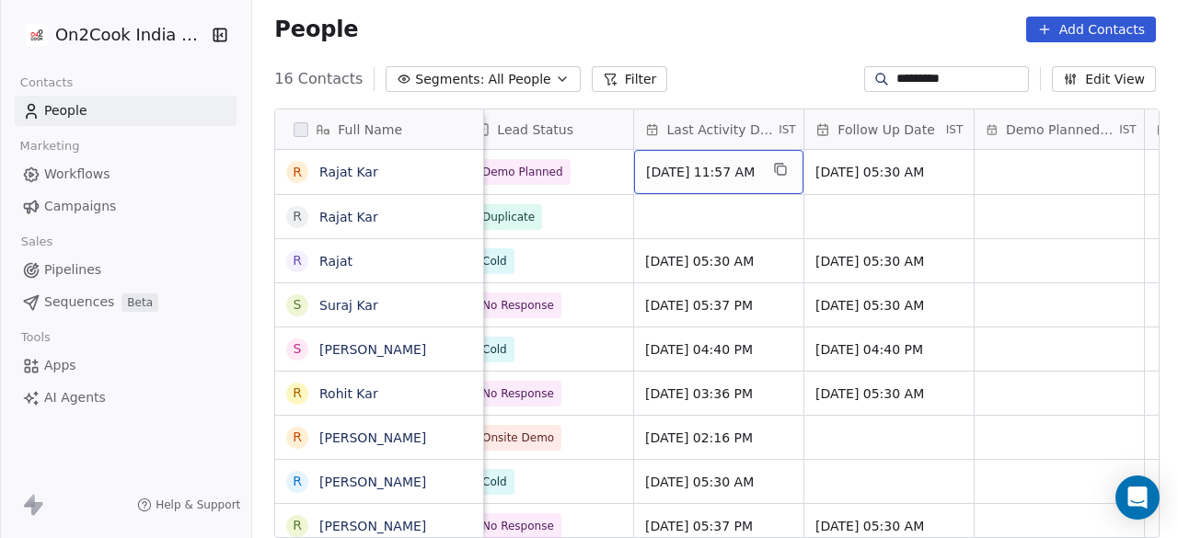
click at [677, 168] on span "[DATE] 11:57 AM" at bounding box center [702, 172] width 112 height 18
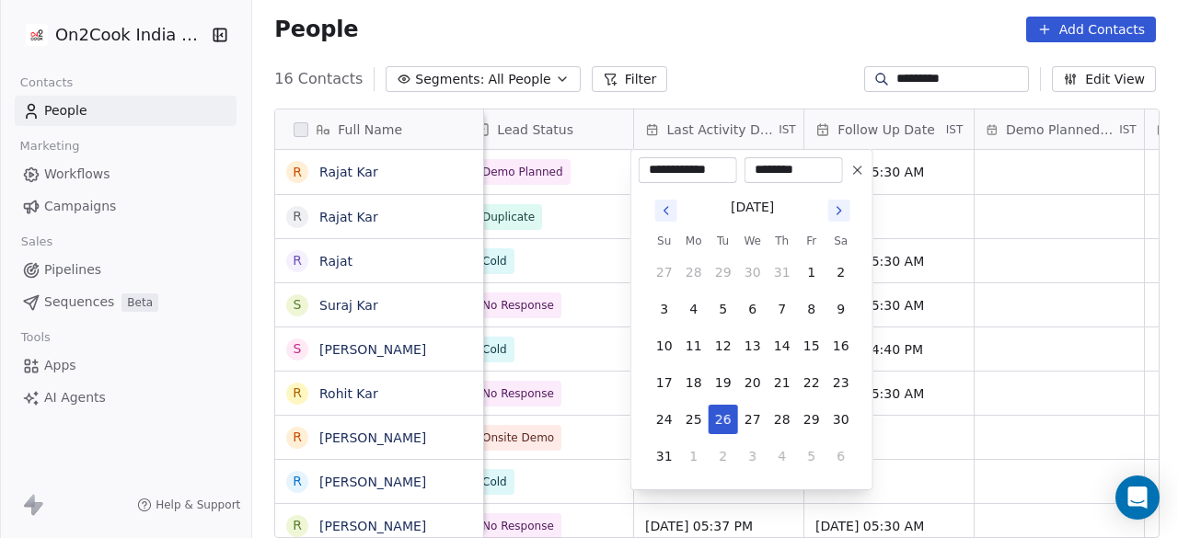
click at [838, 212] on icon "Go to next month" at bounding box center [839, 210] width 15 height 15
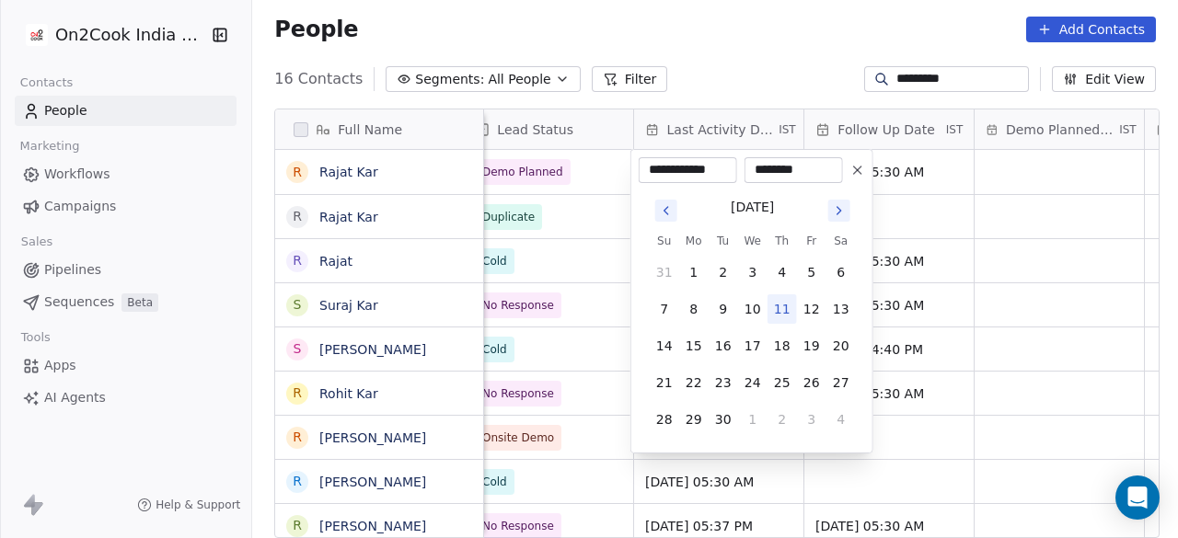
click at [779, 313] on button "11" at bounding box center [782, 309] width 29 height 29
type input "**********"
click at [566, 203] on html "On2Cook India Pvt. Ltd. Contacts People Marketing Workflows Campaigns Sales Pip…" at bounding box center [589, 269] width 1178 height 538
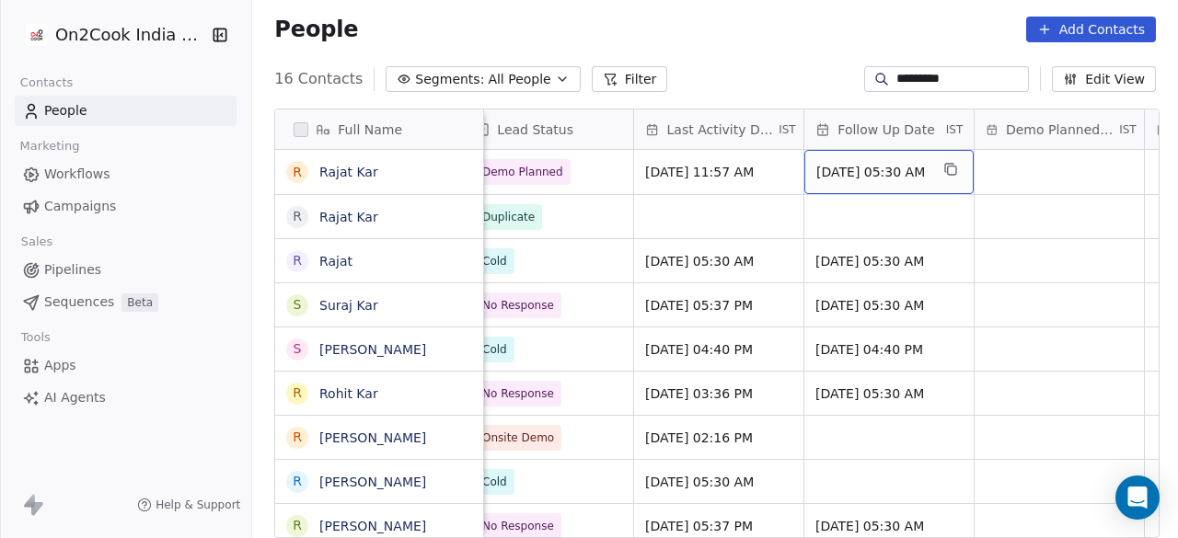
click at [867, 174] on span "[DATE] 05:30 AM" at bounding box center [872, 172] width 112 height 18
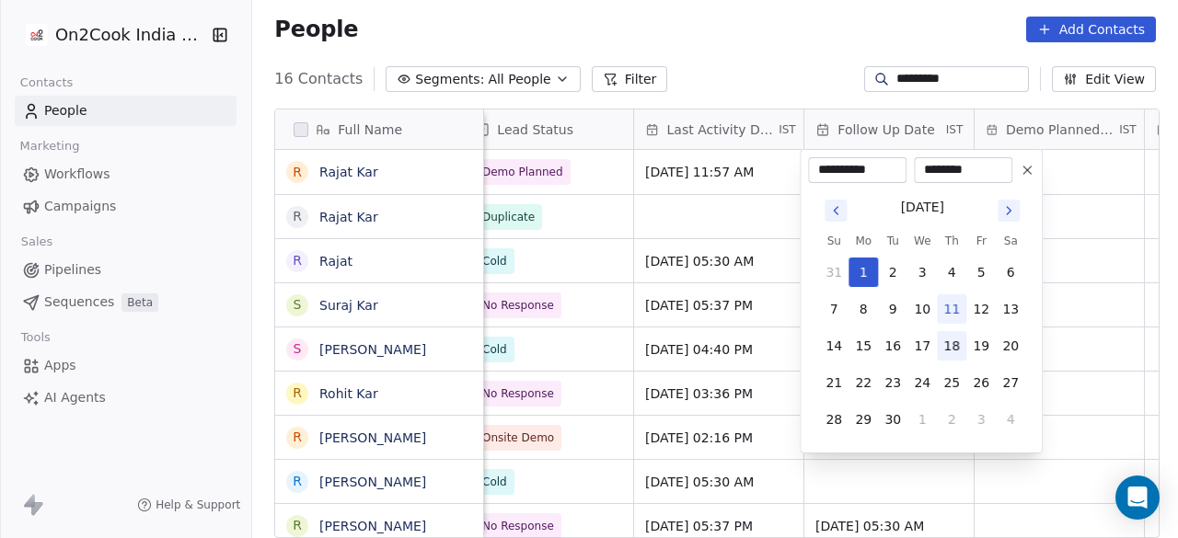
click at [950, 342] on button "18" at bounding box center [951, 345] width 29 height 29
type input "**********"
click at [614, 177] on html "On2Cook India Pvt. Ltd. Contacts People Marketing Workflows Campaigns Sales Pip…" at bounding box center [589, 269] width 1178 height 538
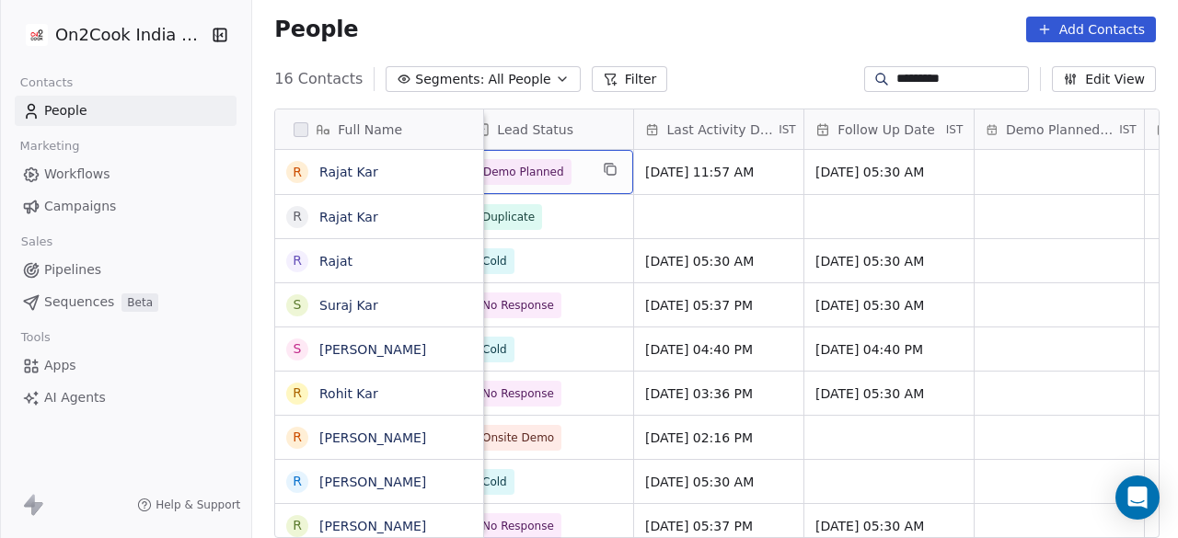
scroll to position [0, 2554]
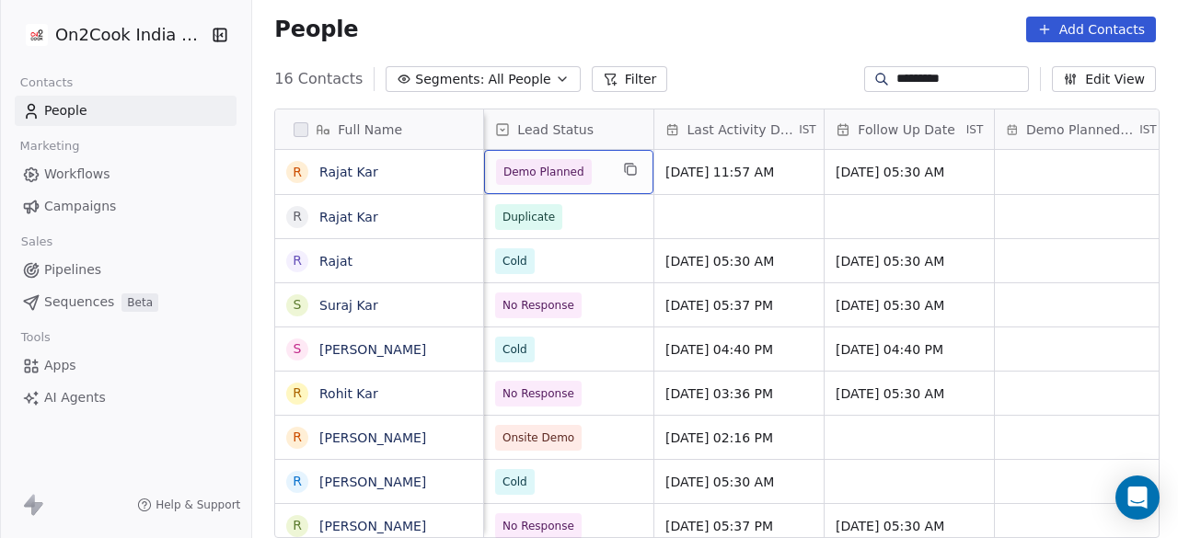
click at [609, 168] on div "Demo Planned" at bounding box center [568, 172] width 169 height 44
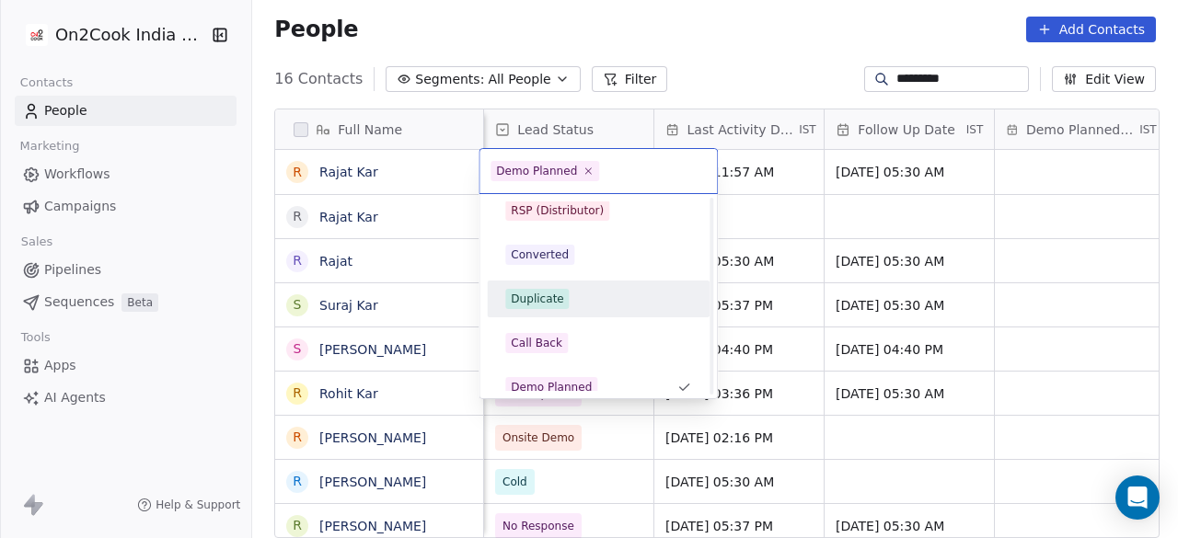
scroll to position [366, 0]
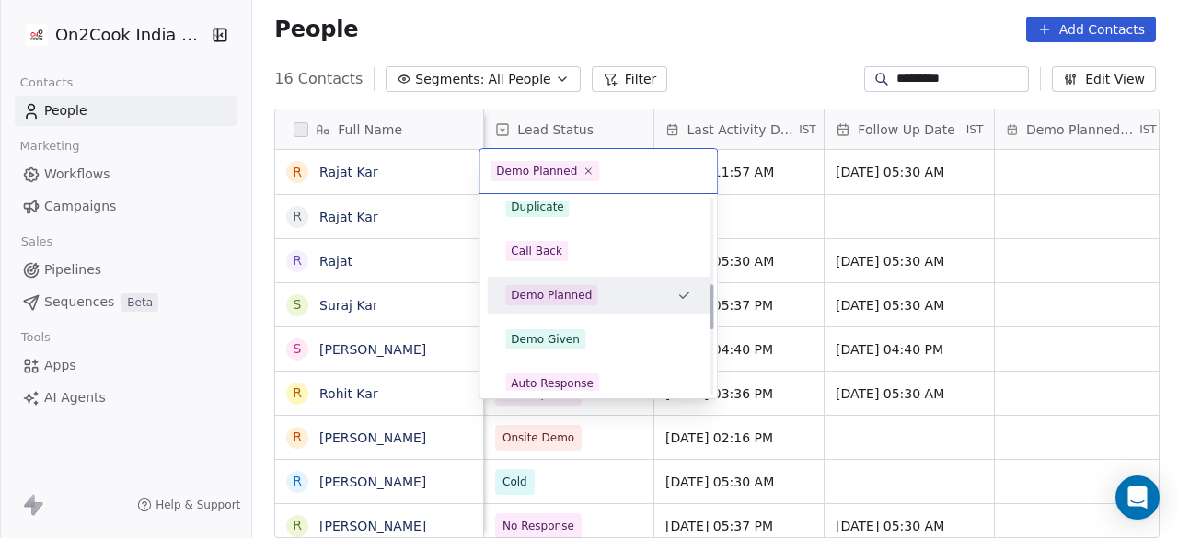
click at [595, 289] on div "Demo Planned" at bounding box center [587, 295] width 164 height 20
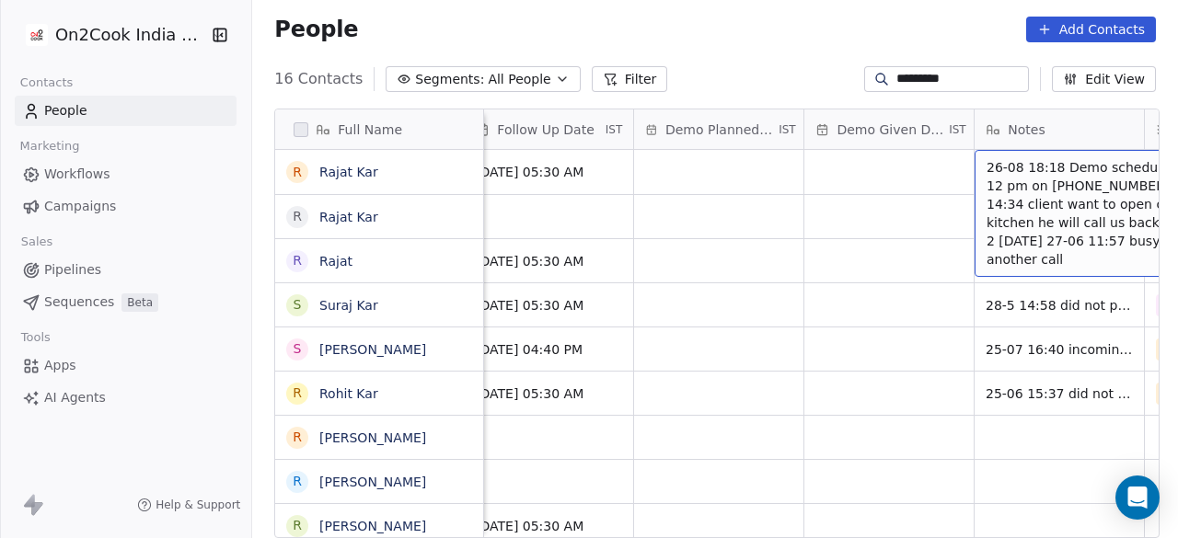
scroll to position [0, 3086]
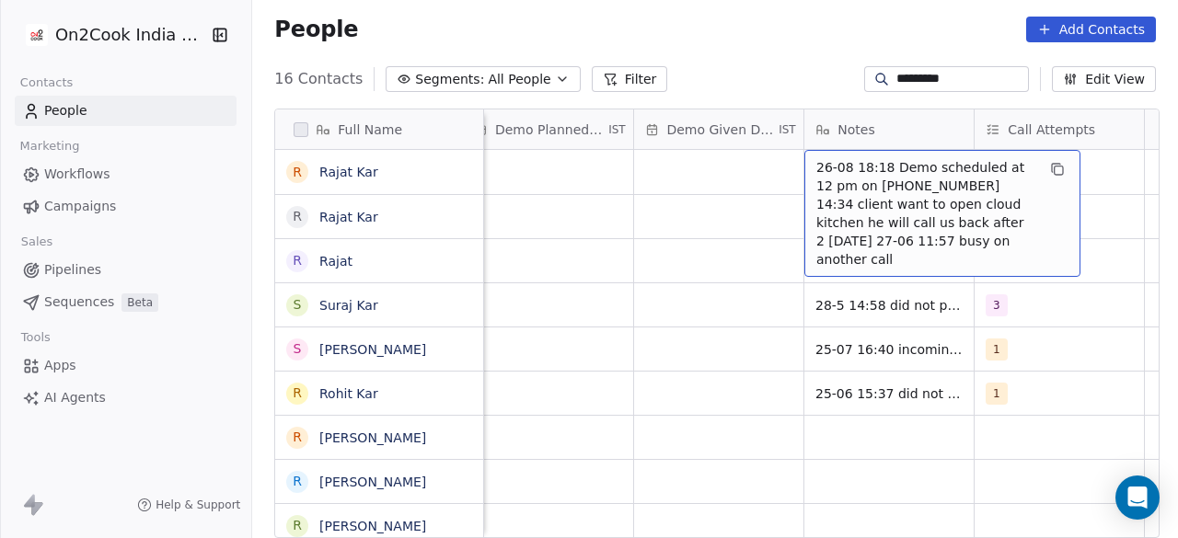
click at [816, 168] on span "26-08 18:18 Demo scheduled at 12 pm on [PHONE_NUMBER] 14:34 client want to open…" at bounding box center [925, 213] width 219 height 110
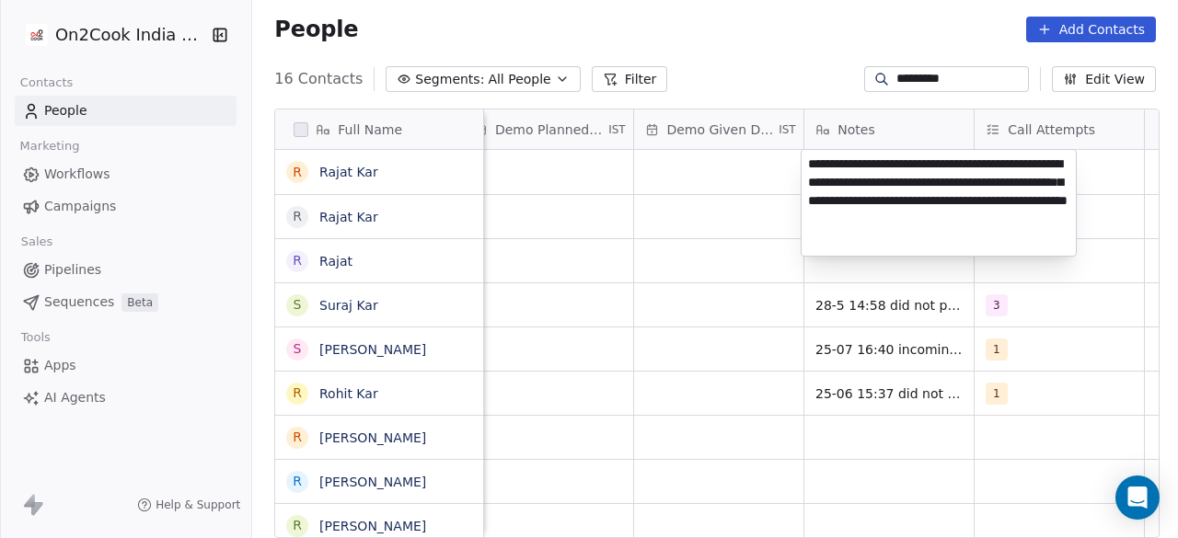
click at [810, 159] on textarea "**********" at bounding box center [939, 203] width 274 height 106
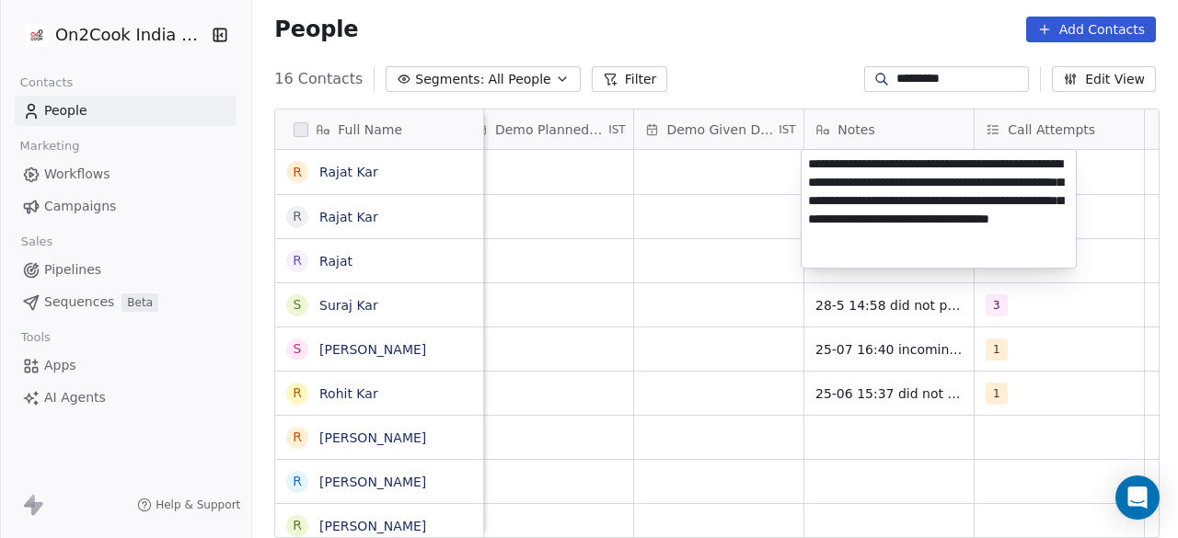
click at [1055, 170] on textarea "**********" at bounding box center [939, 209] width 274 height 118
click at [907, 183] on textarea "**********" at bounding box center [939, 209] width 274 height 118
type textarea "**********"
click at [747, 179] on html "On2Cook India Pvt. Ltd. Contacts People Marketing Workflows Campaigns Sales Pip…" at bounding box center [589, 269] width 1178 height 538
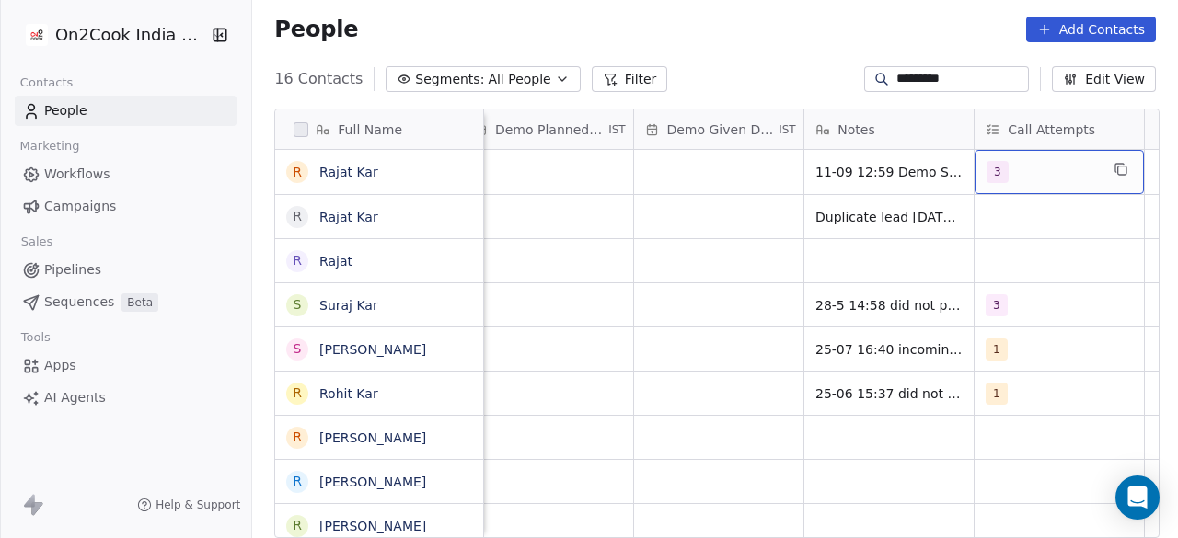
click at [1049, 177] on div "3" at bounding box center [1043, 172] width 112 height 22
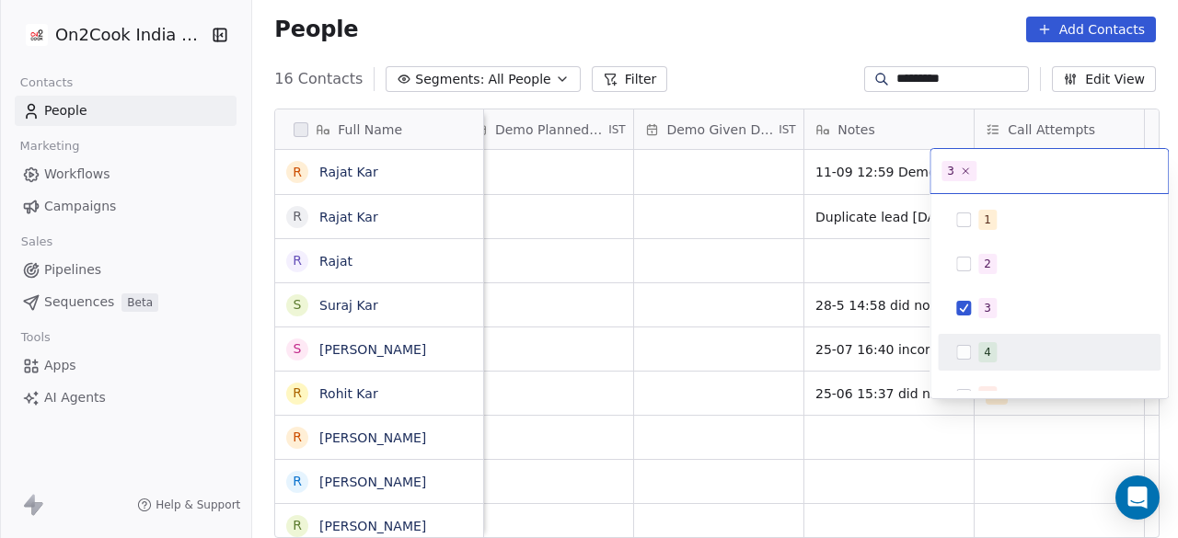
drag, startPoint x: 1003, startPoint y: 336, endPoint x: 998, endPoint y: 319, distance: 17.5
click at [1003, 337] on div "4" at bounding box center [1049, 352] width 223 height 37
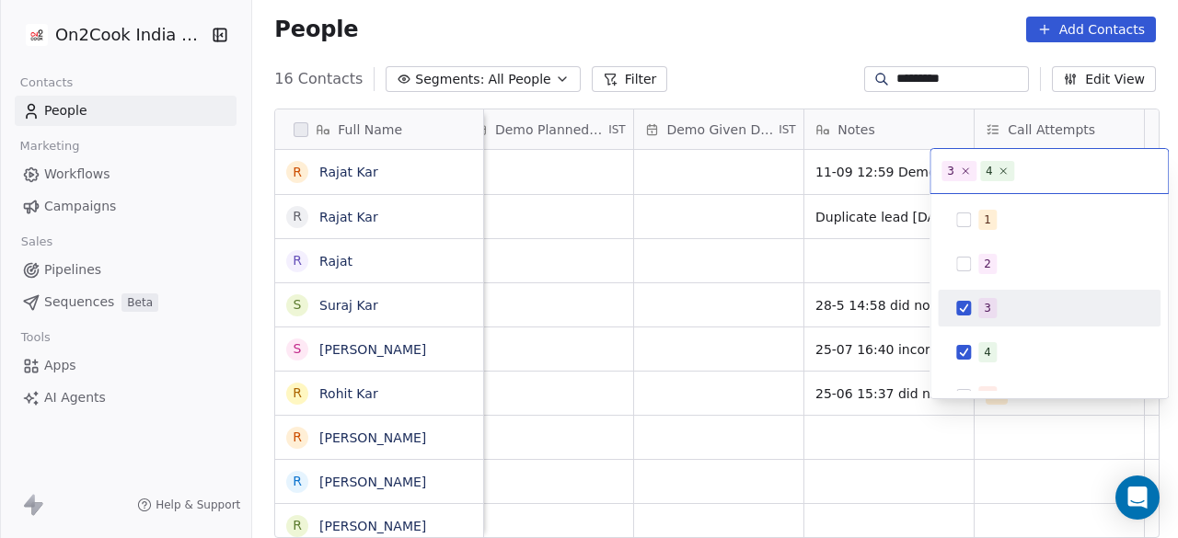
click at [991, 296] on div "3" at bounding box center [1049, 308] width 208 height 29
click at [710, 163] on html "On2Cook India Pvt. Ltd. Contacts People Marketing Workflows Campaigns Sales Pip…" at bounding box center [589, 269] width 1178 height 538
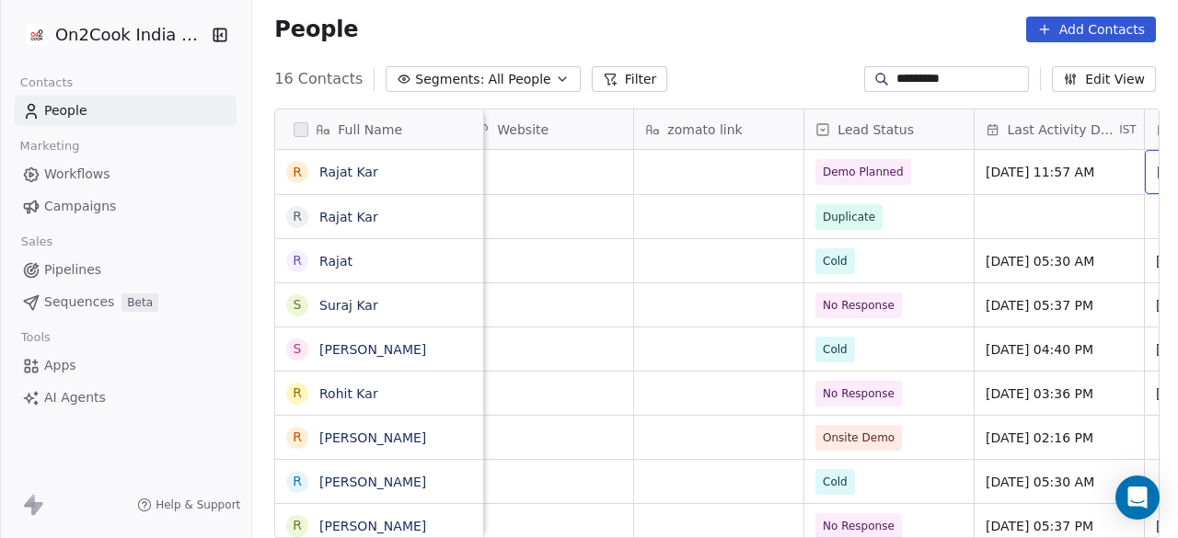
scroll to position [0, 2404]
